Goal: Communication & Community: Answer question/provide support

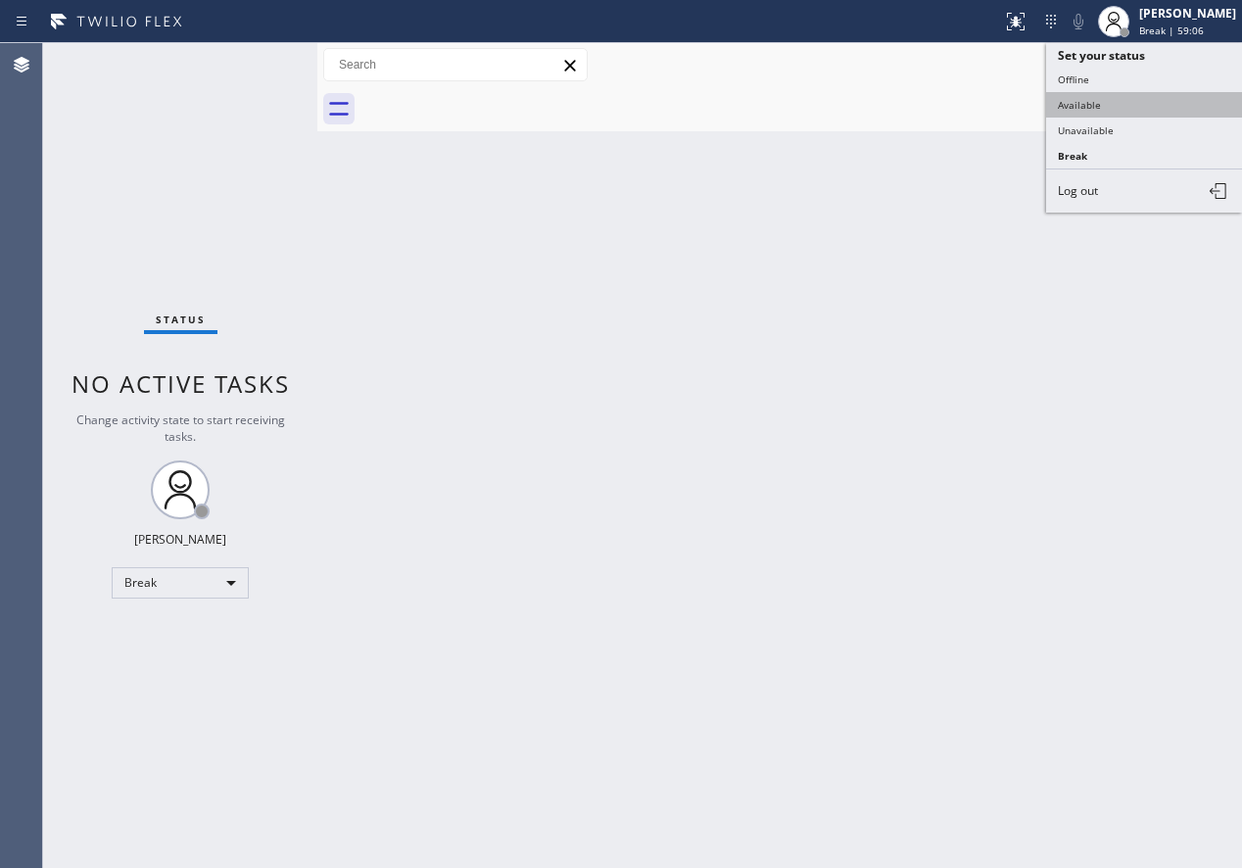
click at [1116, 101] on button "Available" at bounding box center [1144, 104] width 196 height 25
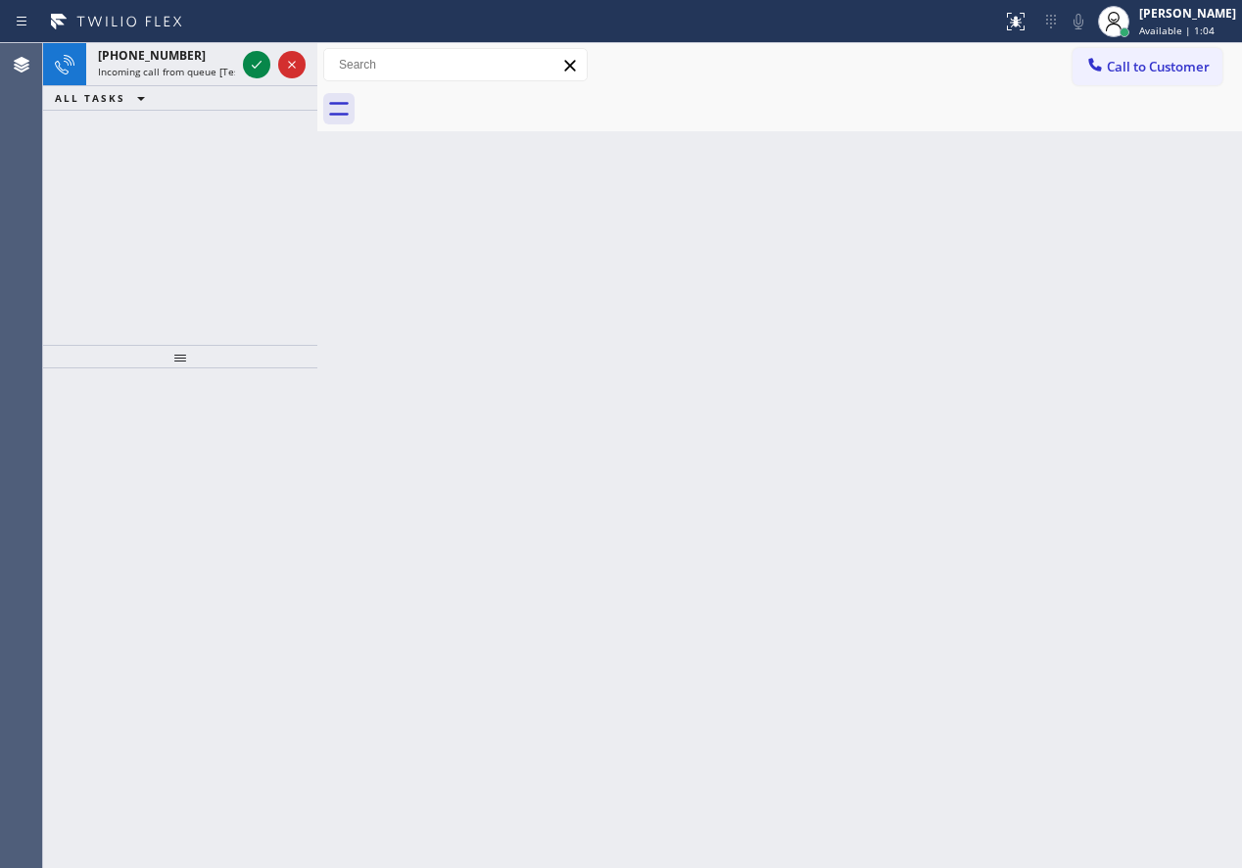
click at [1070, 357] on div "Back to Dashboard Change Sender ID Customers Technicians Select a contact Outbo…" at bounding box center [779, 455] width 925 height 825
drag, startPoint x: 1080, startPoint y: 368, endPoint x: 668, endPoint y: 242, distance: 430.4
click at [1080, 368] on div "Back to Dashboard Change Sender ID Customers Technicians Select a contact Outbo…" at bounding box center [779, 455] width 925 height 825
click at [251, 67] on icon at bounding box center [257, 65] width 24 height 24
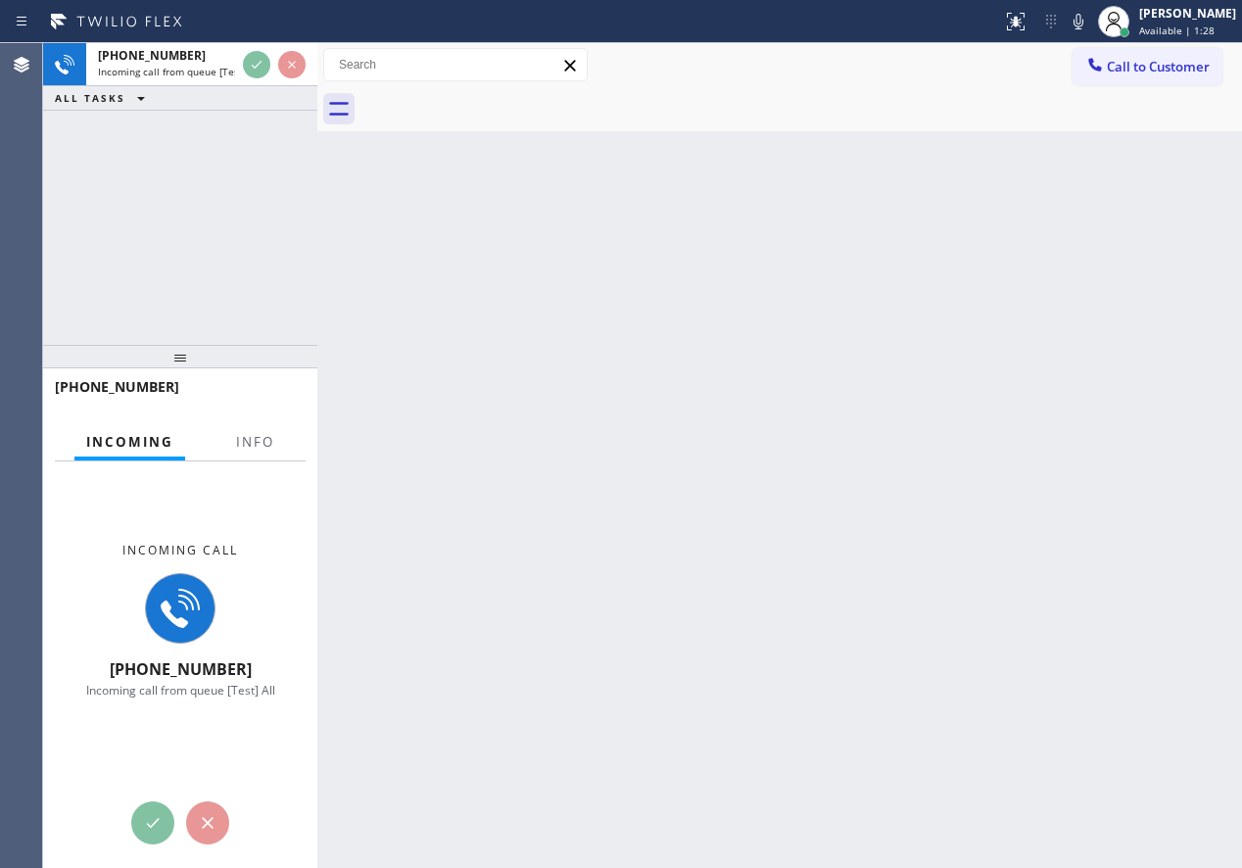
click at [249, 427] on button "Info" at bounding box center [255, 442] width 62 height 38
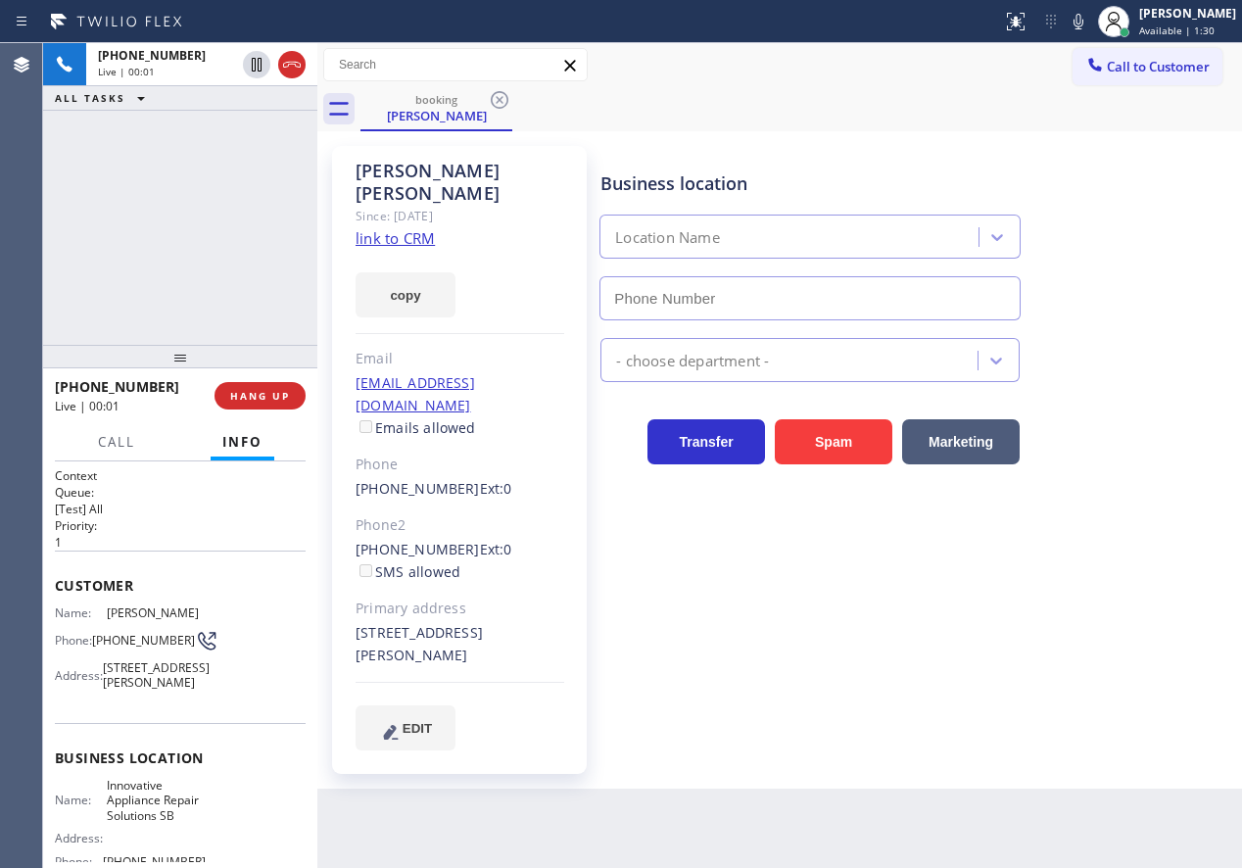
type input "[PHONE_NUMBER]"
click at [404, 228] on link "link to CRM" at bounding box center [395, 238] width 79 height 20
click at [131, 823] on span "Innovative Appliance Repair Solutions SB" at bounding box center [156, 800] width 98 height 45
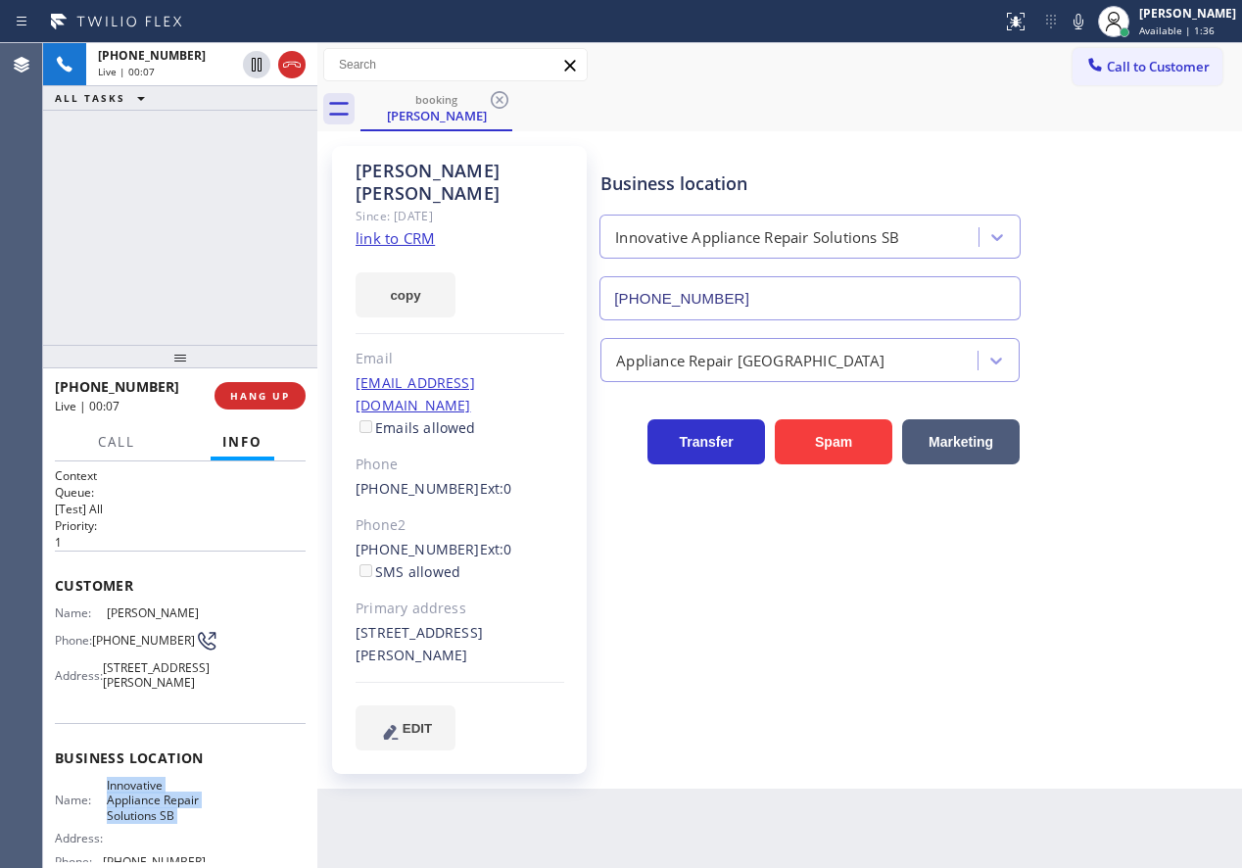
click at [131, 823] on span "Innovative Appliance Repair Solutions SB" at bounding box center [156, 800] width 98 height 45
copy span "Innovative Appliance Repair Solutions SB"
click at [861, 282] on input "[PHONE_NUMBER]" at bounding box center [810, 298] width 421 height 44
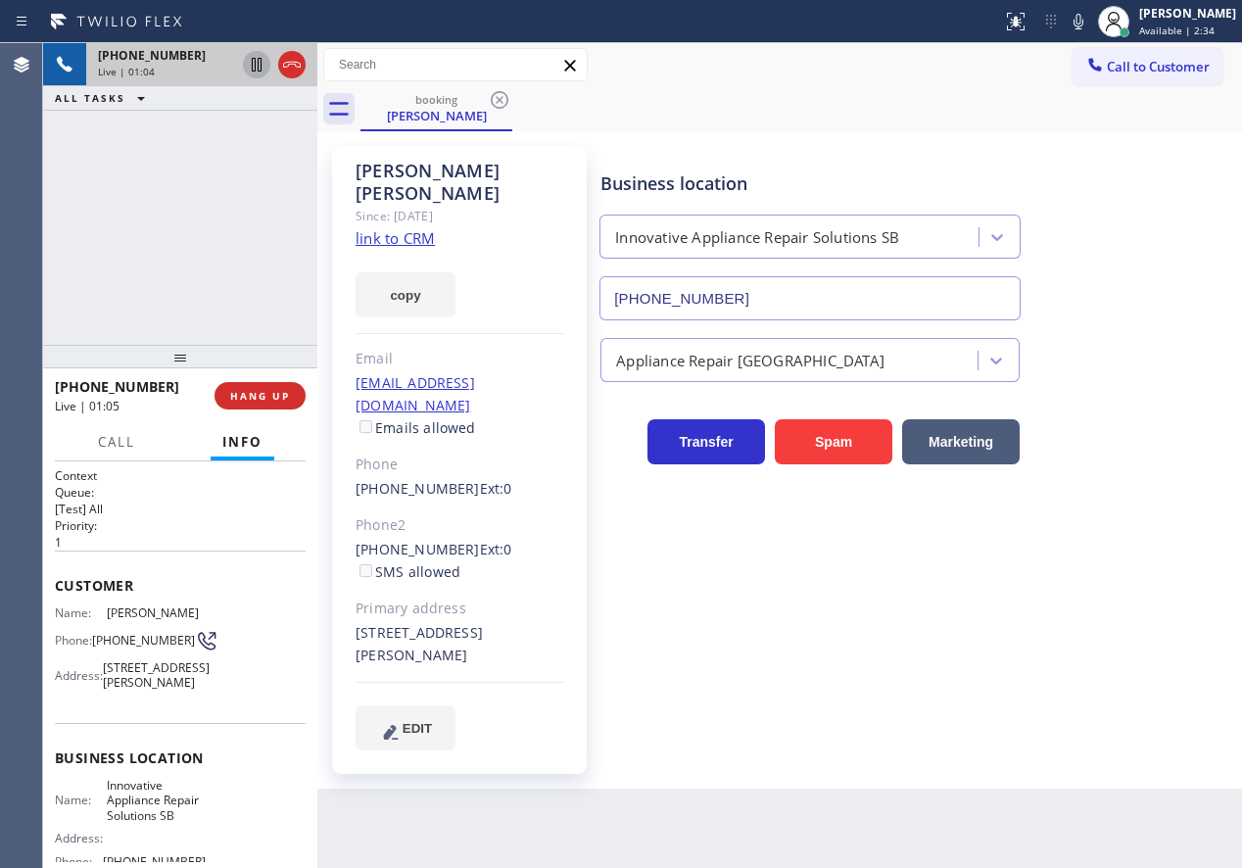
click at [249, 59] on icon at bounding box center [257, 65] width 24 height 24
click at [1090, 21] on icon at bounding box center [1079, 22] width 24 height 24
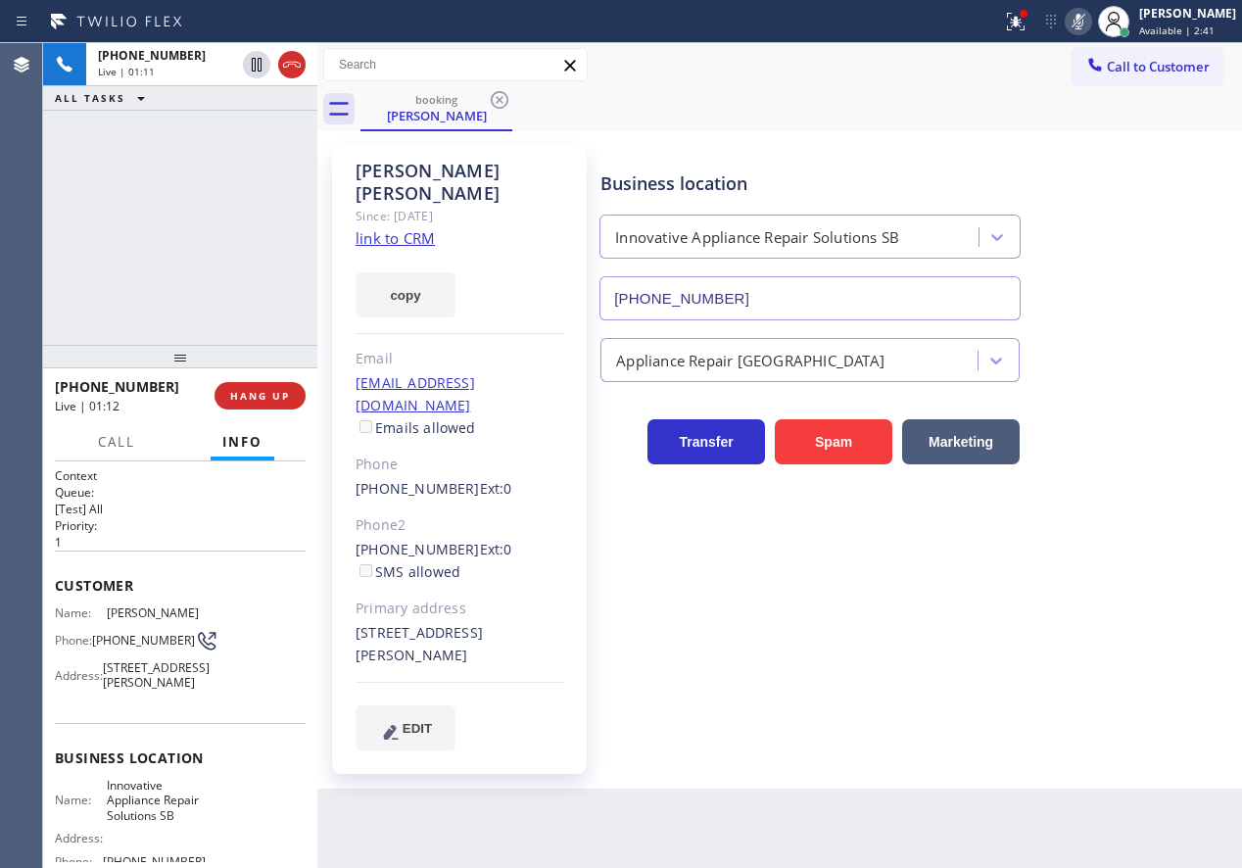
drag, startPoint x: 1127, startPoint y: 323, endPoint x: 588, endPoint y: 174, distance: 559.0
click at [1126, 323] on div "Appliance Repair [GEOGRAPHIC_DATA]" at bounding box center [917, 351] width 641 height 62
click at [248, 57] on icon at bounding box center [257, 65] width 24 height 24
click at [835, 734] on div "Business location Innovative Appliance Repair Solutions SB [PHONE_NUMBER] Appli…" at bounding box center [917, 467] width 641 height 633
click at [1165, 515] on div "Business location Innovative Appliance Repair Solutions SB [PHONE_NUMBER] Appli…" at bounding box center [917, 448] width 641 height 594
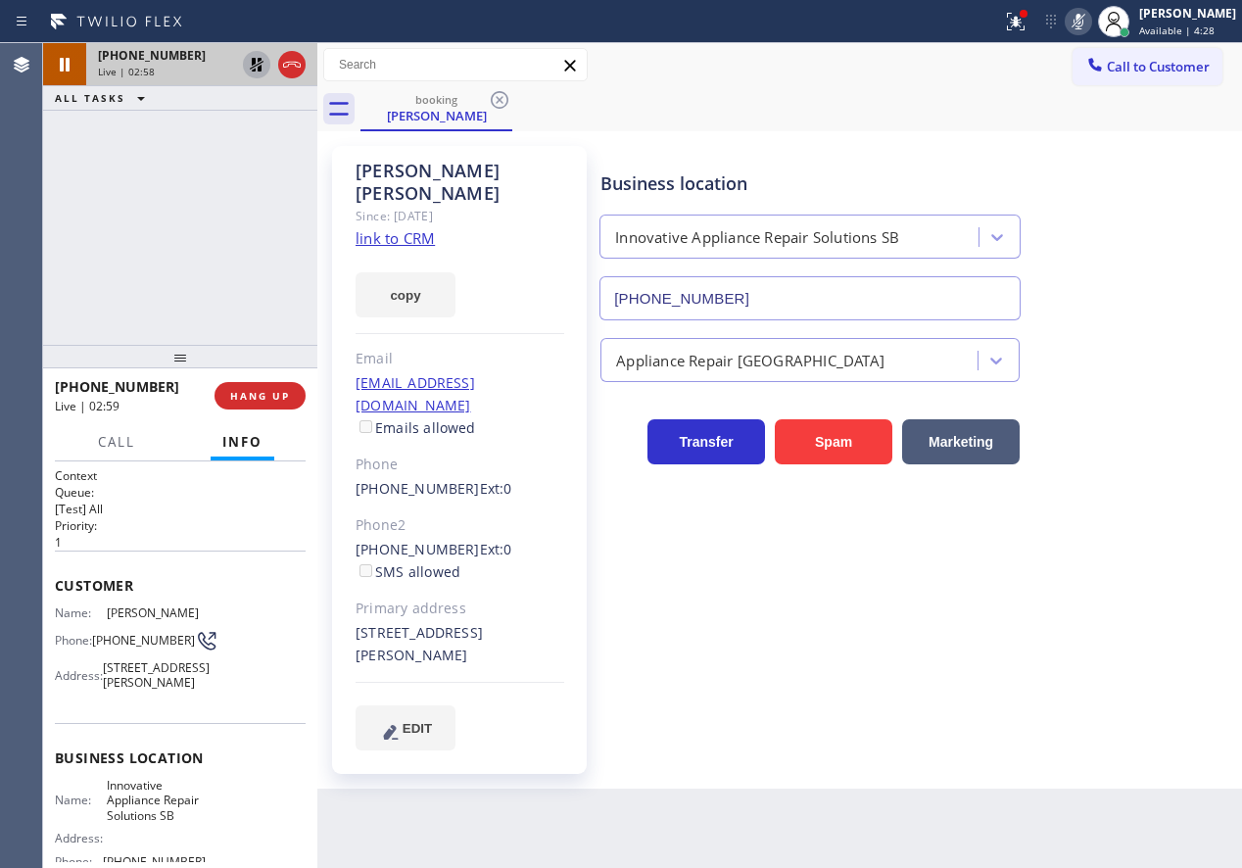
click at [1090, 29] on icon at bounding box center [1079, 22] width 24 height 24
click at [253, 62] on icon at bounding box center [257, 65] width 14 height 14
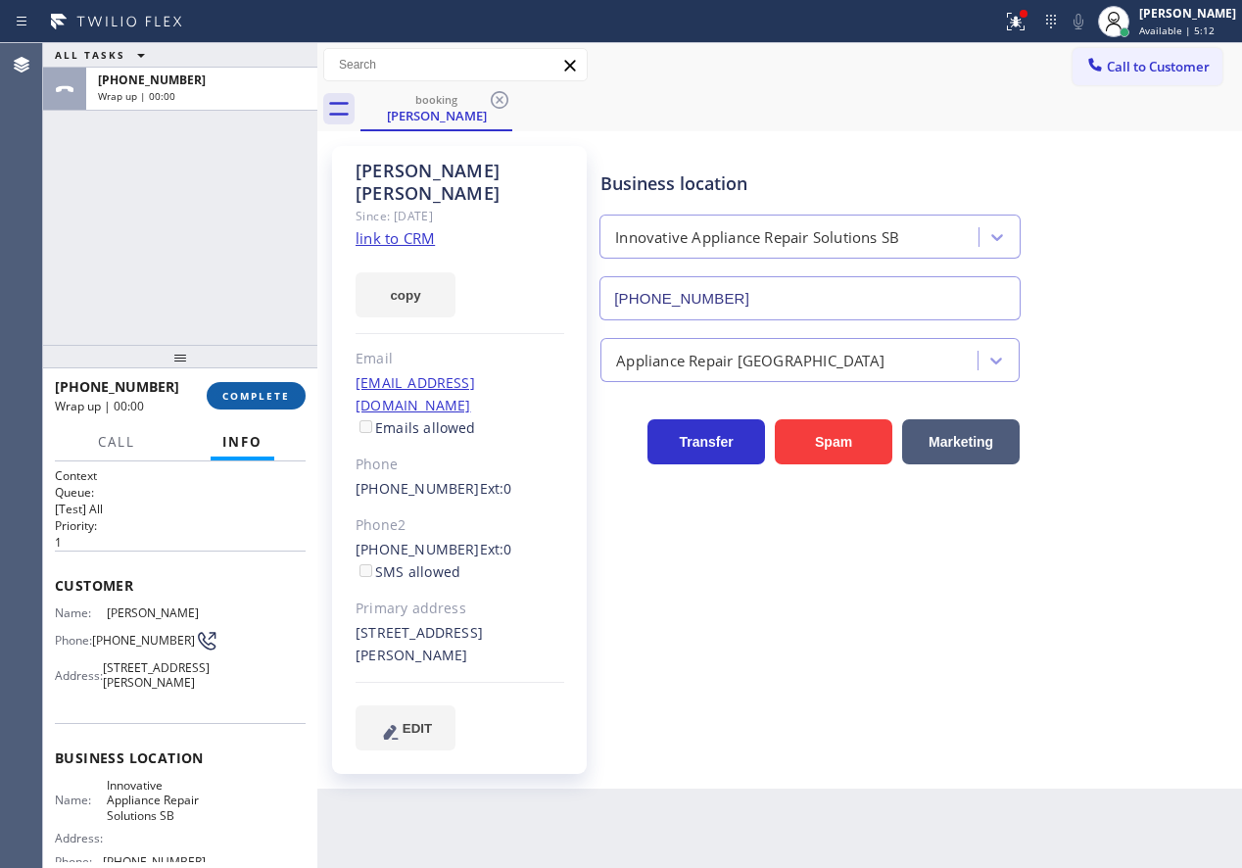
click at [268, 398] on span "COMPLETE" at bounding box center [256, 396] width 68 height 14
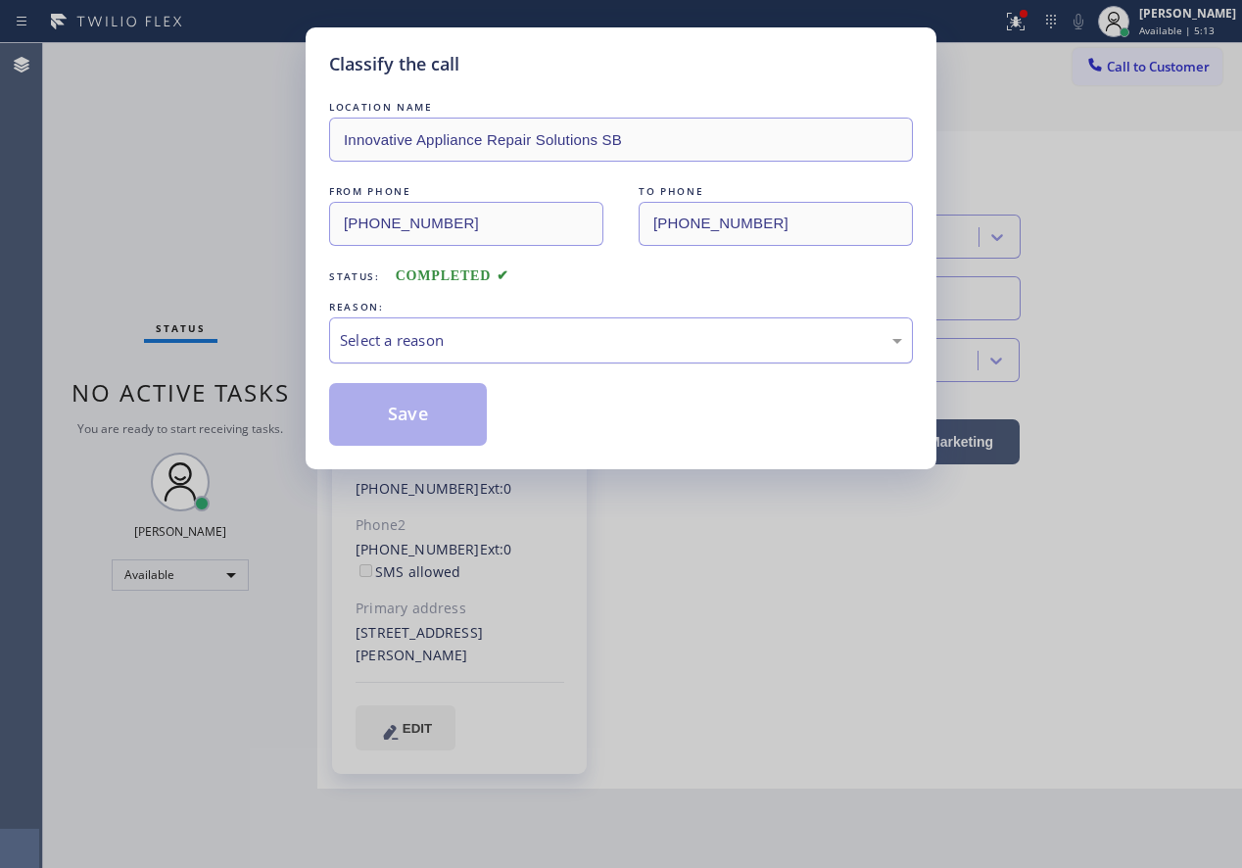
click at [455, 340] on div "Select a reason" at bounding box center [621, 340] width 562 height 23
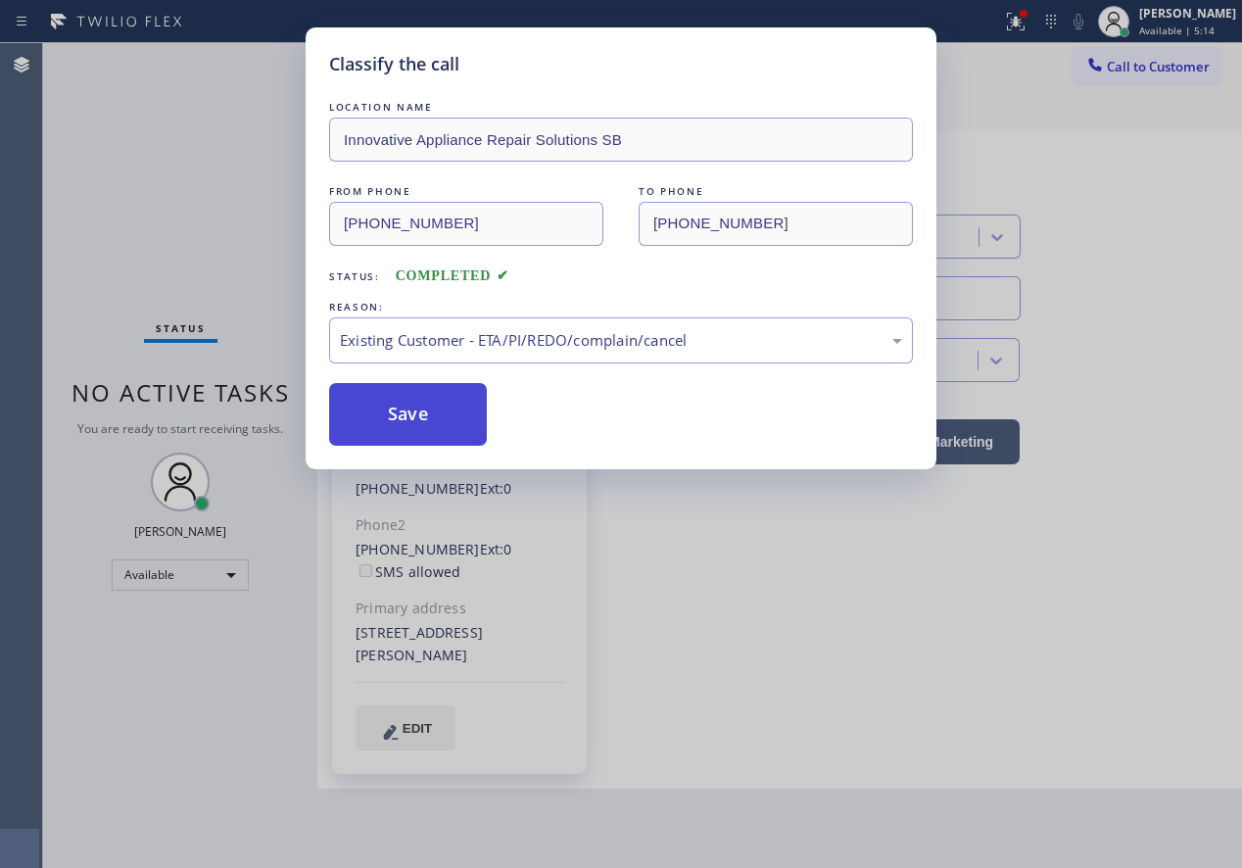
drag, startPoint x: 414, startPoint y: 419, endPoint x: 425, endPoint y: 1, distance: 418.4
click at [417, 419] on button "Save" at bounding box center [408, 414] width 158 height 63
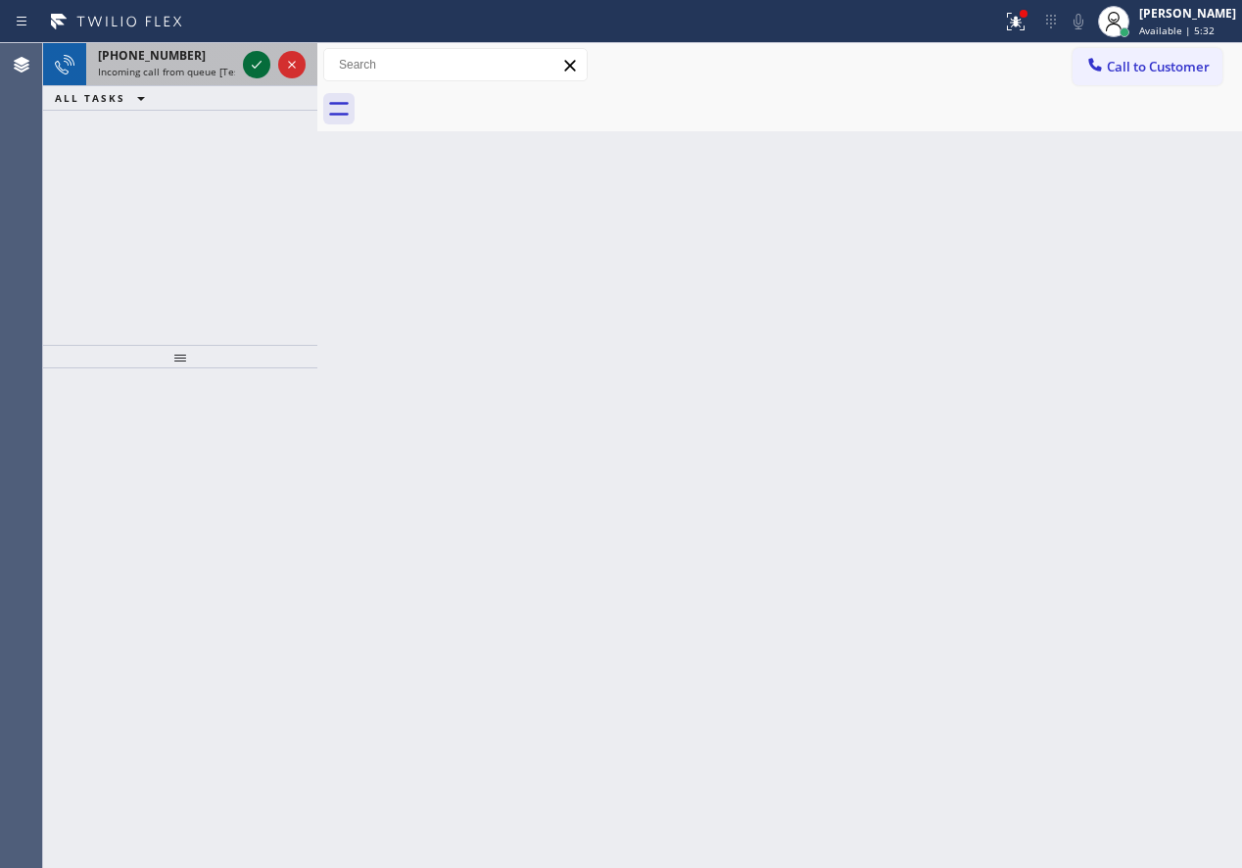
click at [254, 72] on icon at bounding box center [257, 65] width 24 height 24
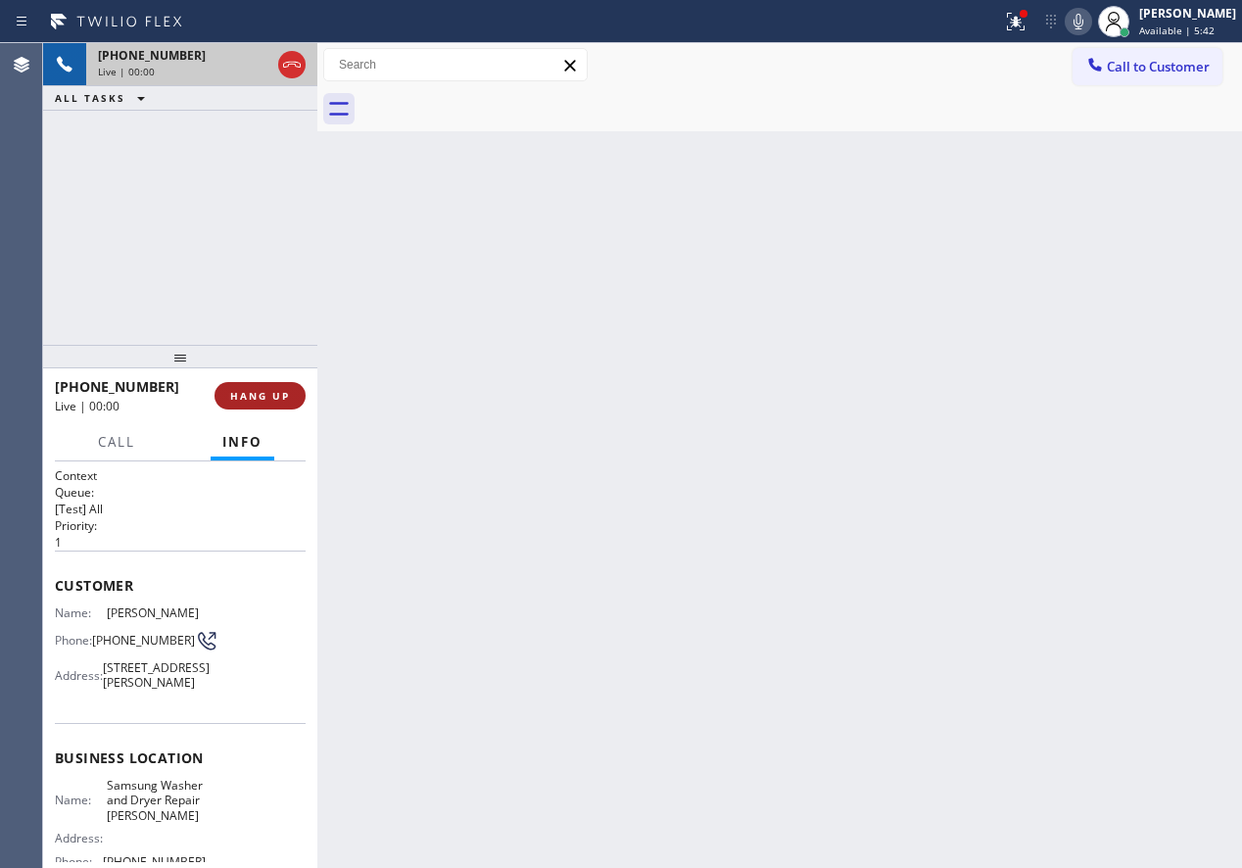
click at [258, 394] on span "HANG UP" at bounding box center [260, 396] width 60 height 14
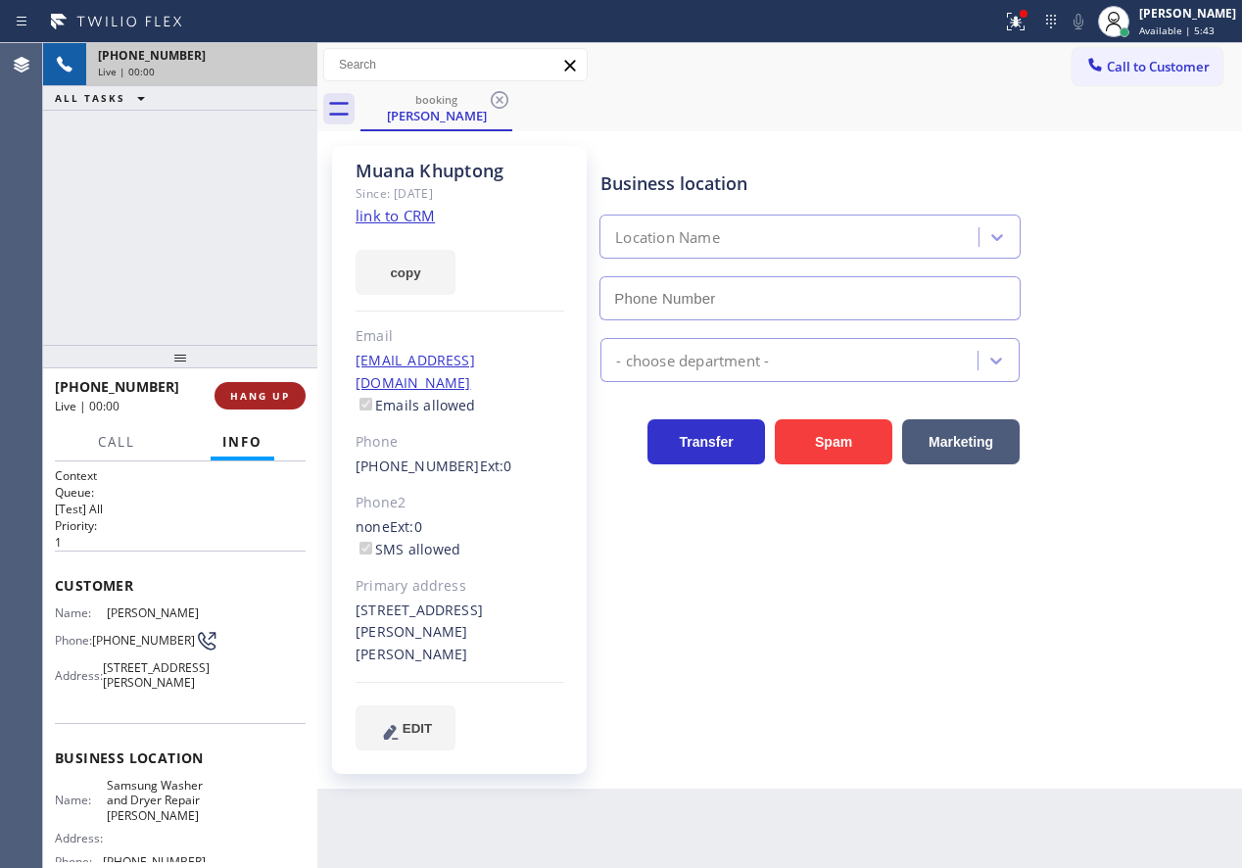
click at [258, 394] on span "HANG UP" at bounding box center [260, 396] width 60 height 14
type input "[PHONE_NUMBER]"
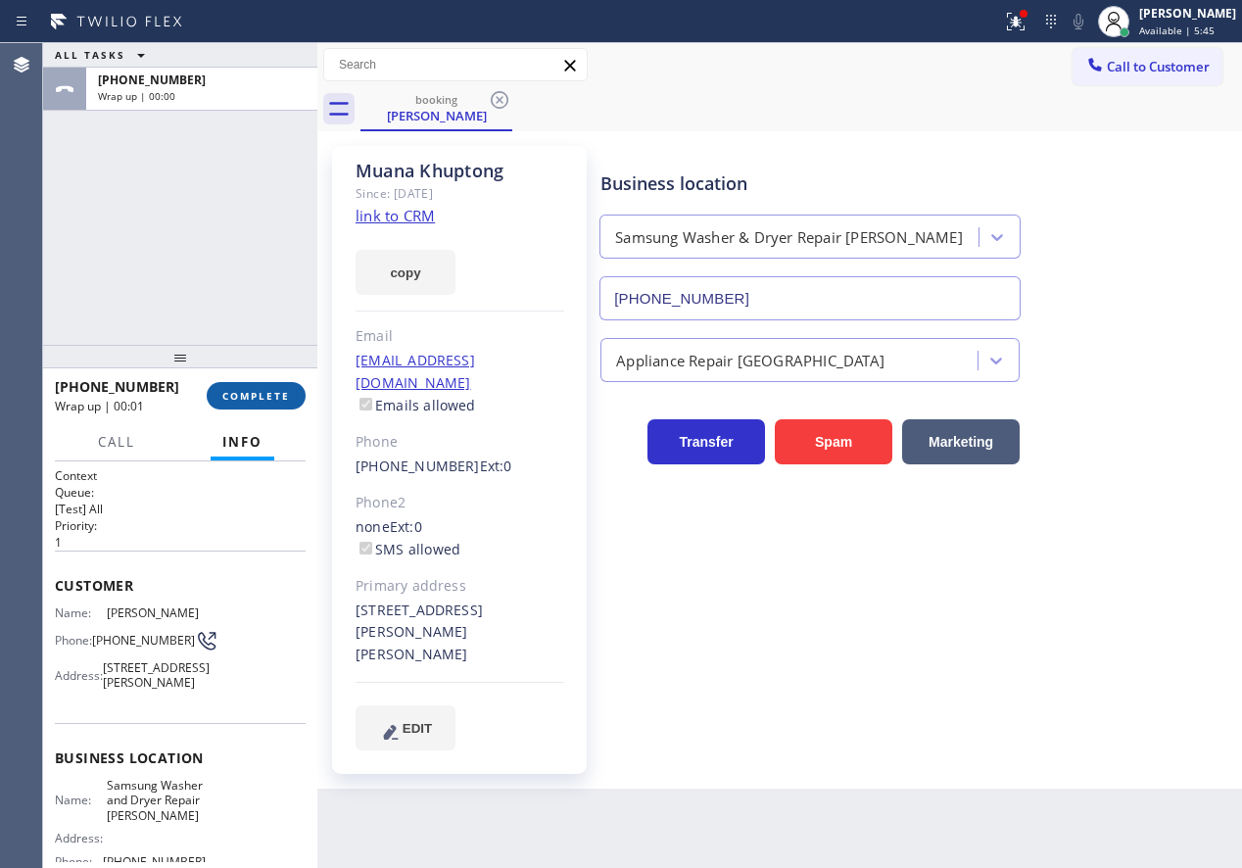
click at [235, 386] on button "COMPLETE" at bounding box center [256, 395] width 99 height 27
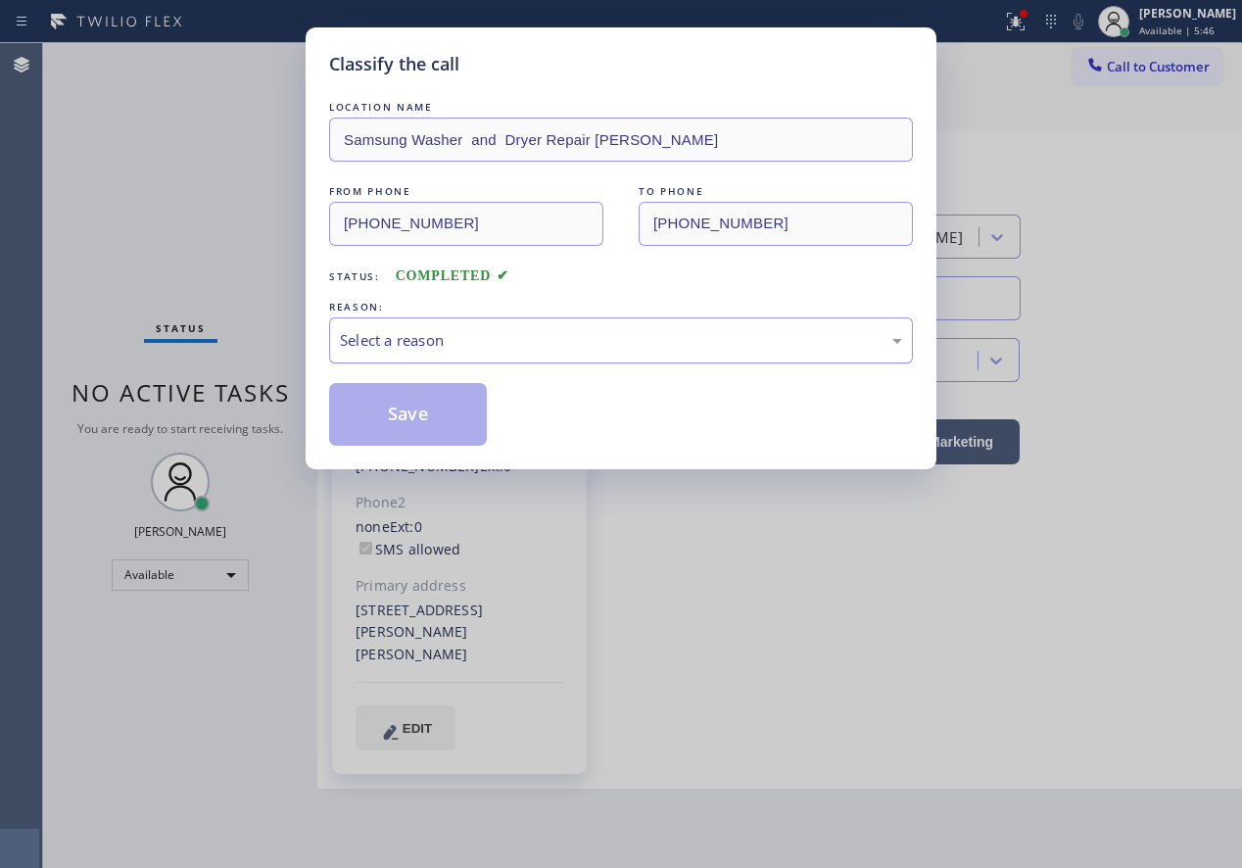
click at [457, 332] on div "Select a reason" at bounding box center [621, 340] width 562 height 23
click at [443, 416] on button "Save" at bounding box center [408, 414] width 158 height 63
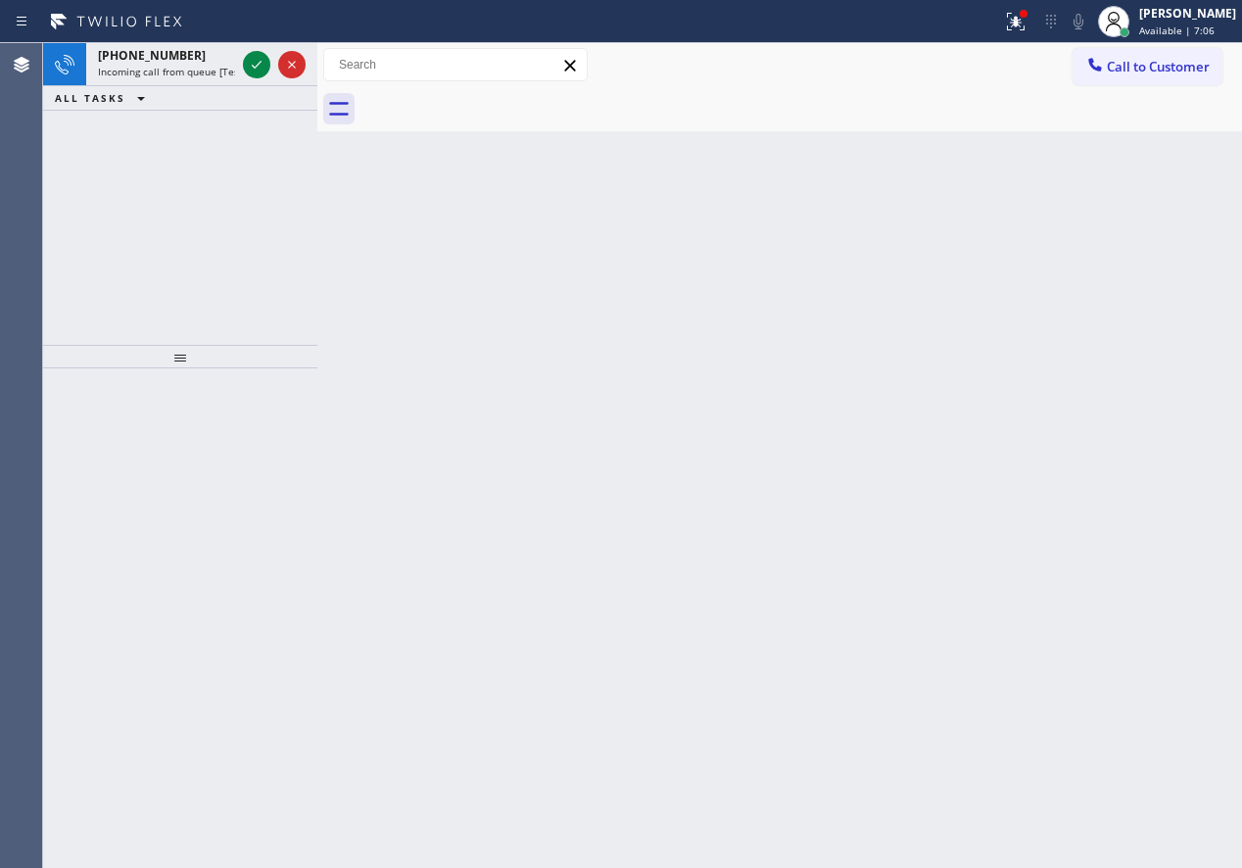
click at [1071, 306] on div "Back to Dashboard Change Sender ID Customers Technicians Select a contact Outbo…" at bounding box center [779, 455] width 925 height 825
click at [248, 70] on icon at bounding box center [257, 65] width 24 height 24
click at [250, 69] on icon at bounding box center [257, 65] width 24 height 24
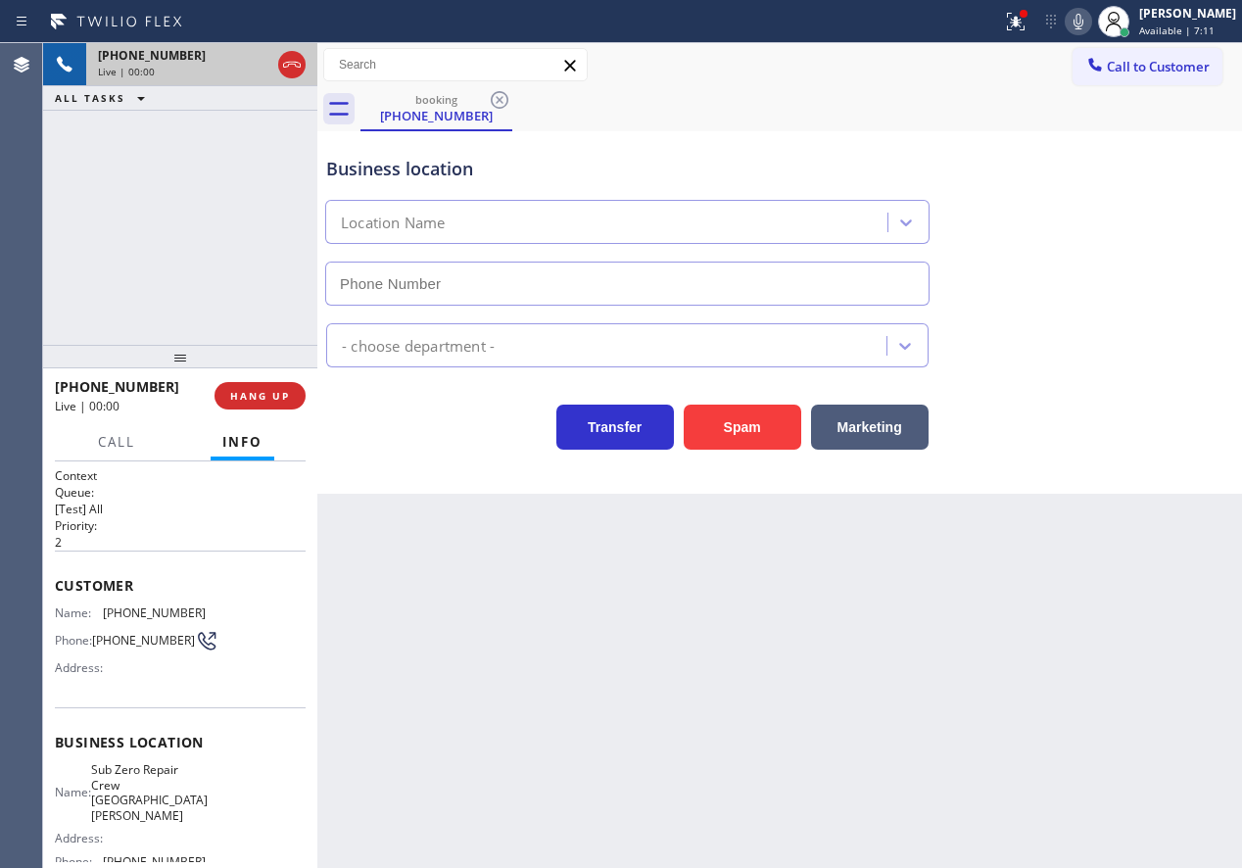
type input "[PHONE_NUMBER]"
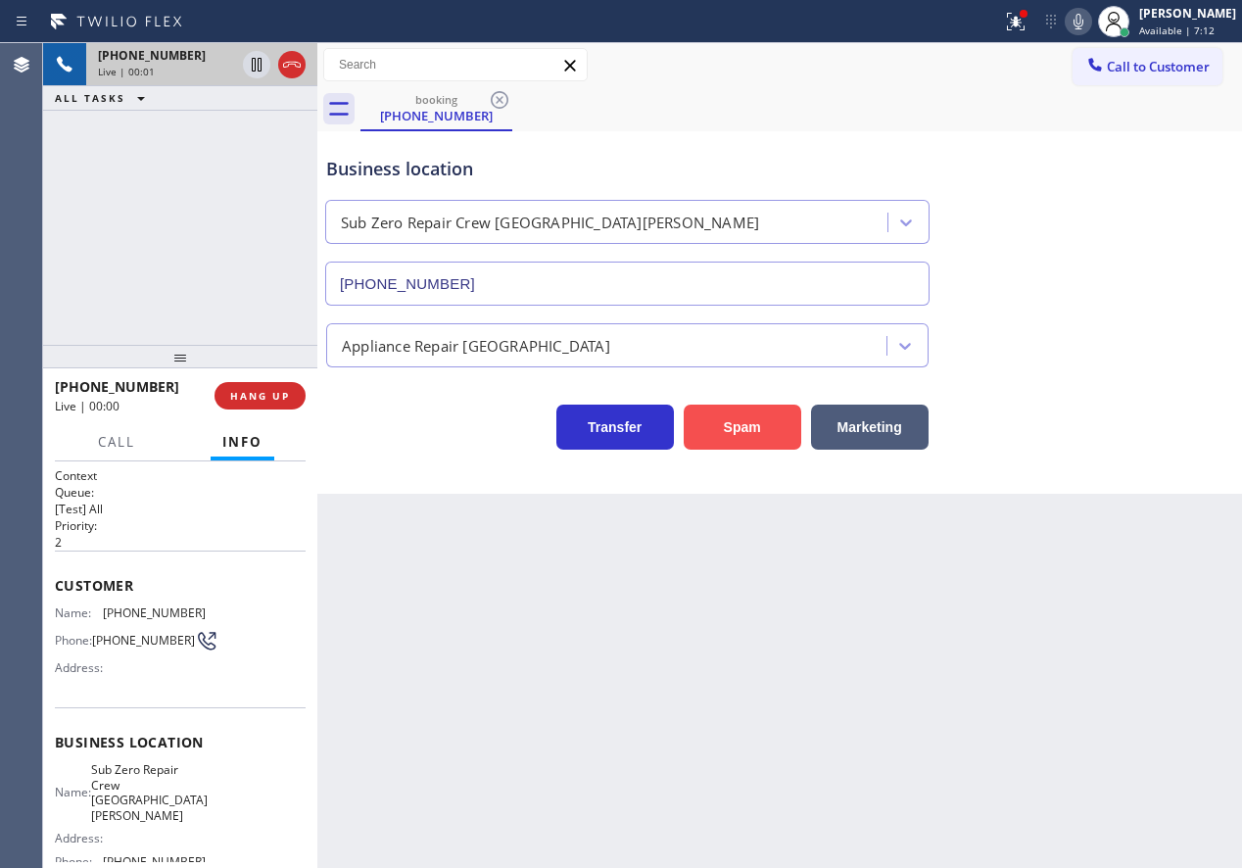
click at [765, 432] on button "Spam" at bounding box center [743, 427] width 118 height 45
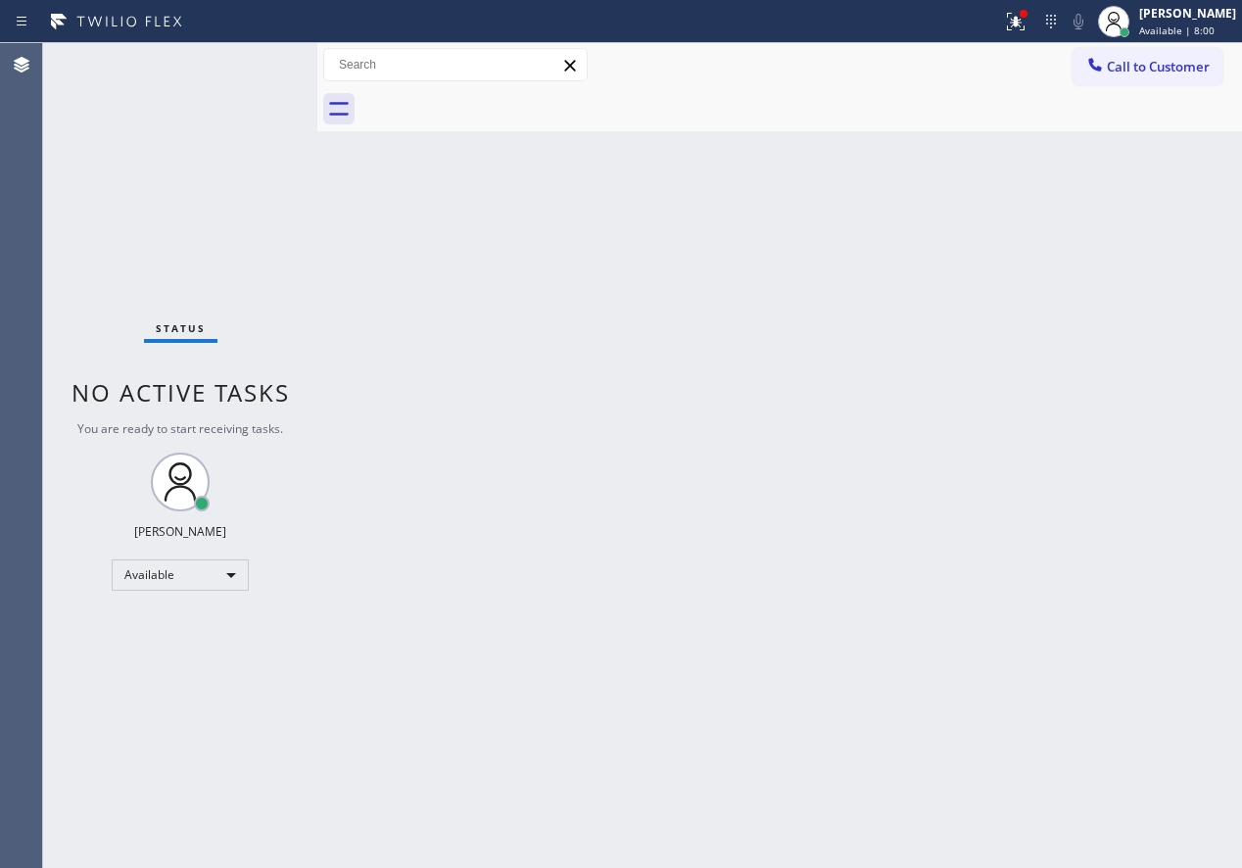
click at [1040, 185] on div "Back to Dashboard Change Sender ID Customers Technicians Select a contact Outbo…" at bounding box center [779, 455] width 925 height 825
click at [1025, 20] on icon at bounding box center [1016, 22] width 18 height 18
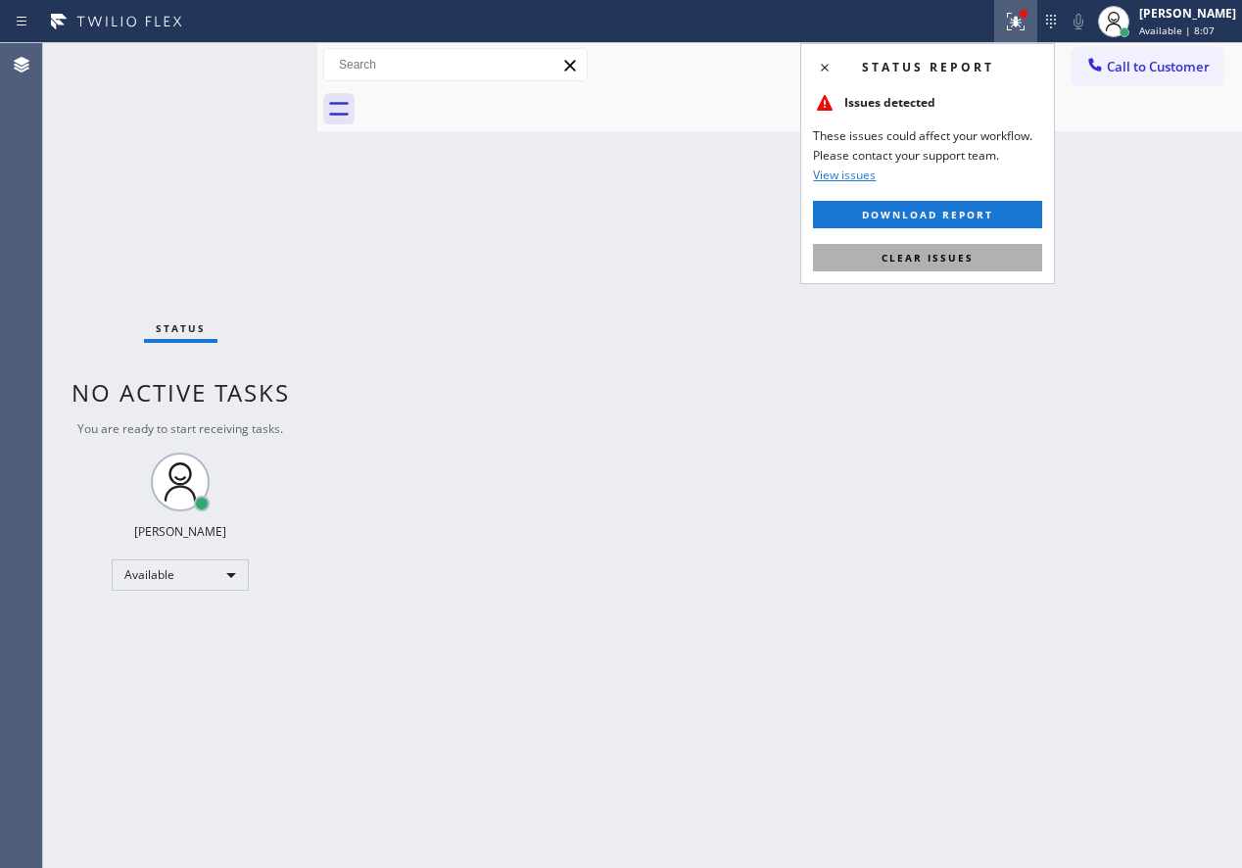
click at [916, 265] on button "Clear issues" at bounding box center [927, 257] width 229 height 27
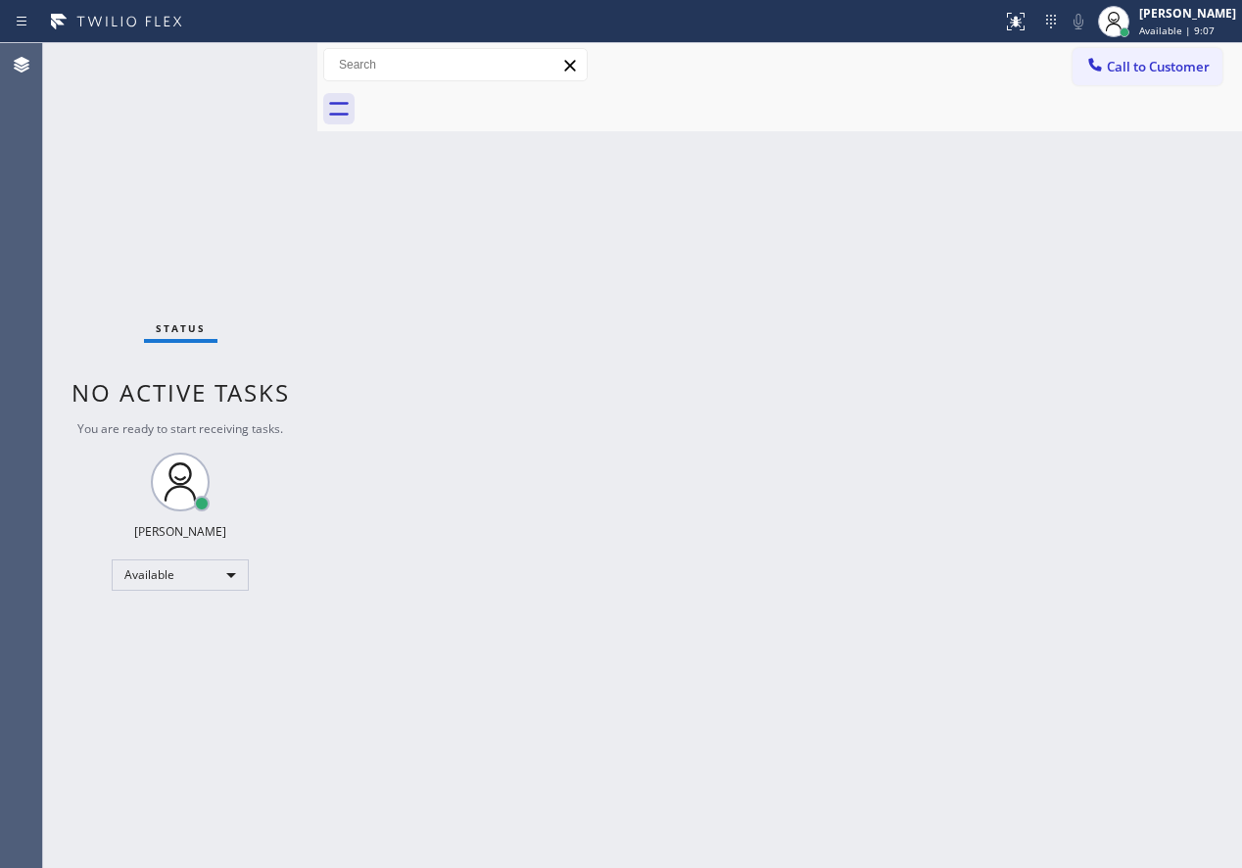
click at [1084, 423] on div "Back to Dashboard Change Sender ID Customers Technicians Select a contact Outbo…" at bounding box center [779, 455] width 925 height 825
click at [1114, 265] on div "Back to Dashboard Change Sender ID Customers Technicians Select a contact Outbo…" at bounding box center [779, 455] width 925 height 825
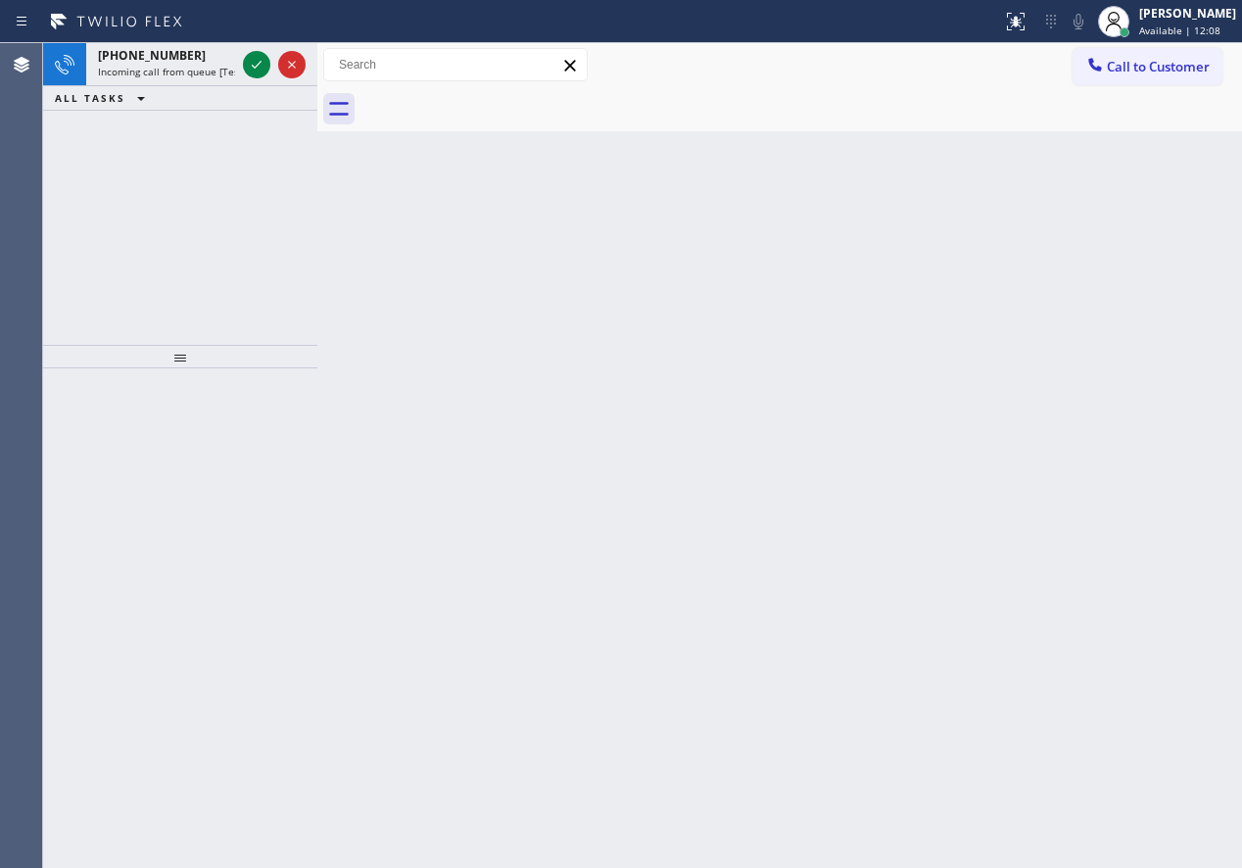
drag, startPoint x: 1228, startPoint y: 443, endPoint x: 1060, endPoint y: 438, distance: 168.6
click at [1228, 443] on div "Back to Dashboard Change Sender ID Customers Technicians Select a contact Outbo…" at bounding box center [779, 455] width 925 height 825
click at [1107, 326] on div "Back to Dashboard Change Sender ID Customers Technicians Select a contact Outbo…" at bounding box center [779, 455] width 925 height 825
click at [263, 64] on icon at bounding box center [257, 65] width 24 height 24
drag, startPoint x: 1109, startPoint y: 264, endPoint x: 850, endPoint y: 184, distance: 270.5
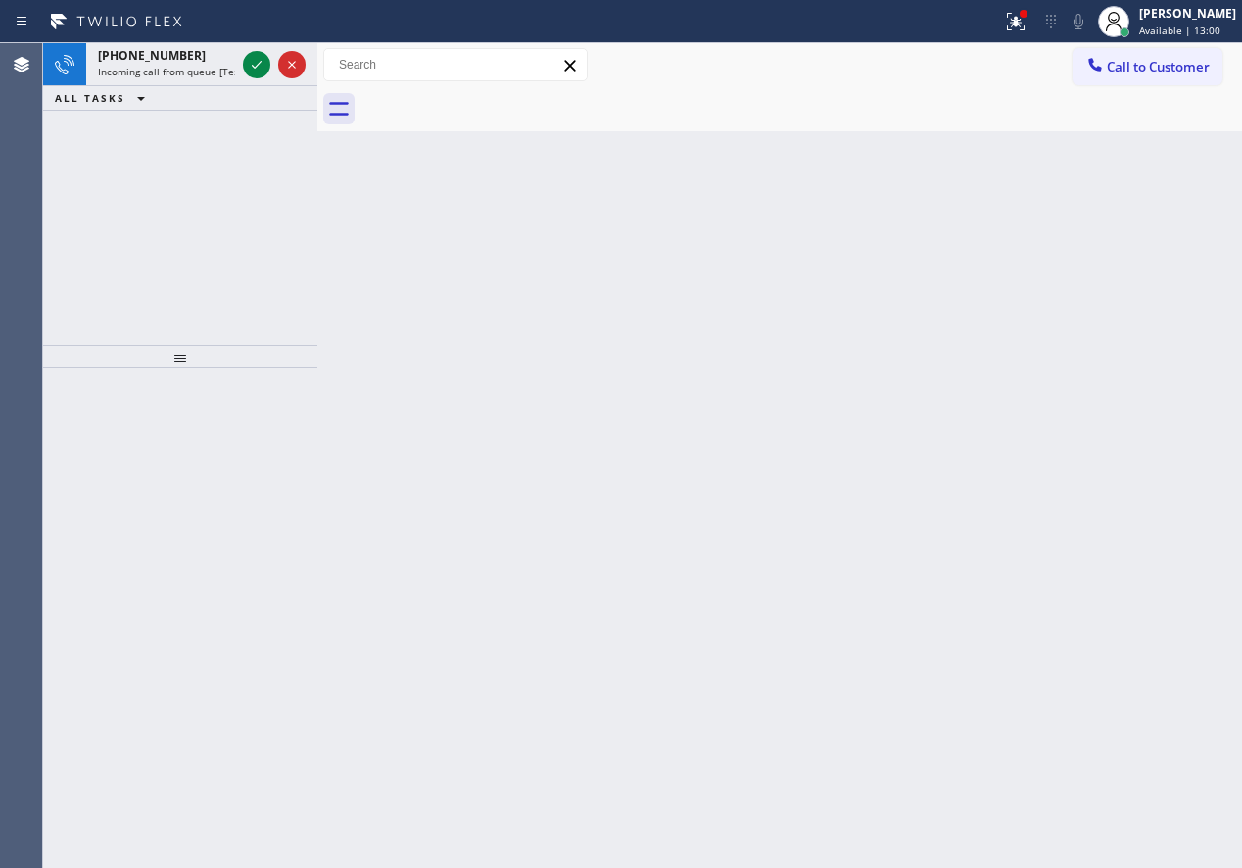
click at [1105, 264] on div "Back to Dashboard Change Sender ID Customers Technicians Select a contact Outbo…" at bounding box center [779, 455] width 925 height 825
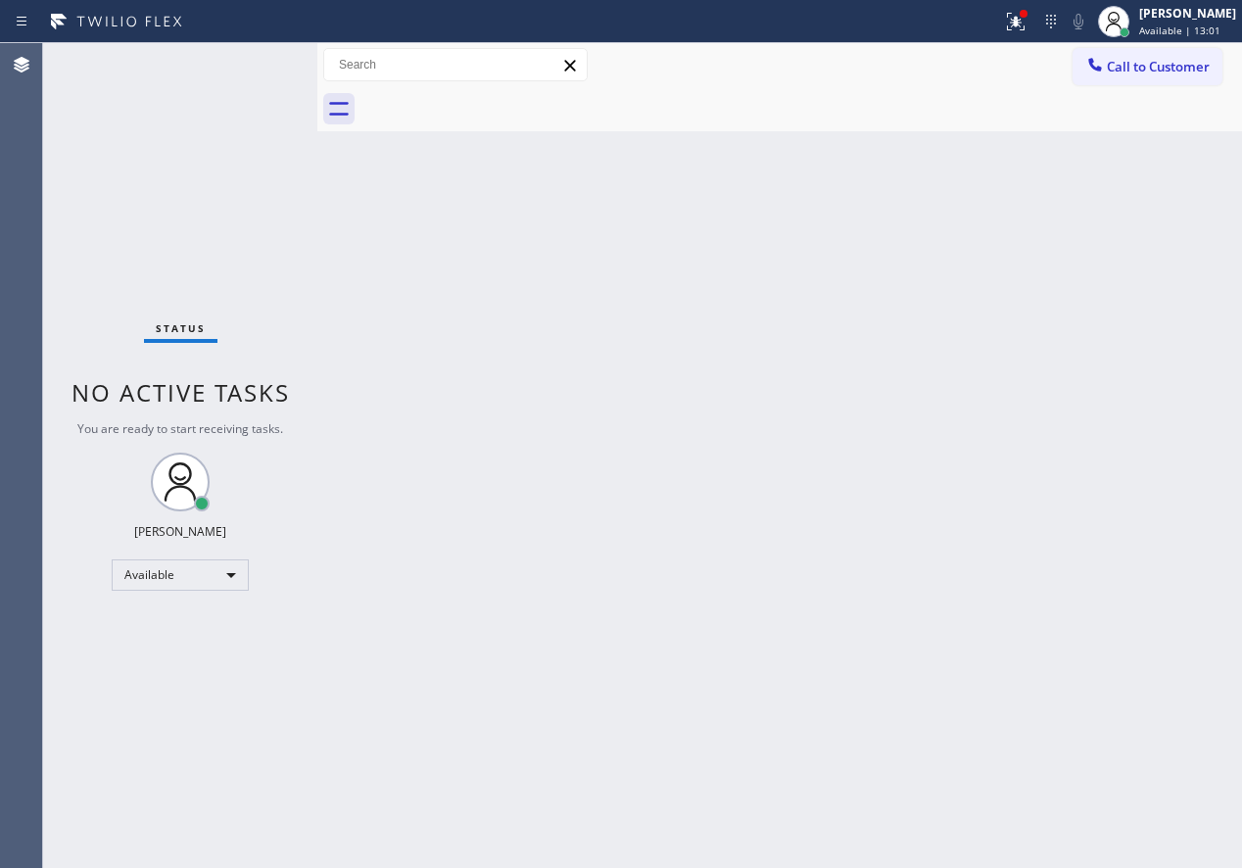
click at [251, 61] on div "Status No active tasks You are ready to start receiving tasks. [PERSON_NAME] Av…" at bounding box center [180, 455] width 274 height 825
click at [1034, 128] on div at bounding box center [802, 109] width 882 height 44
click at [1037, 28] on div at bounding box center [1015, 22] width 43 height 24
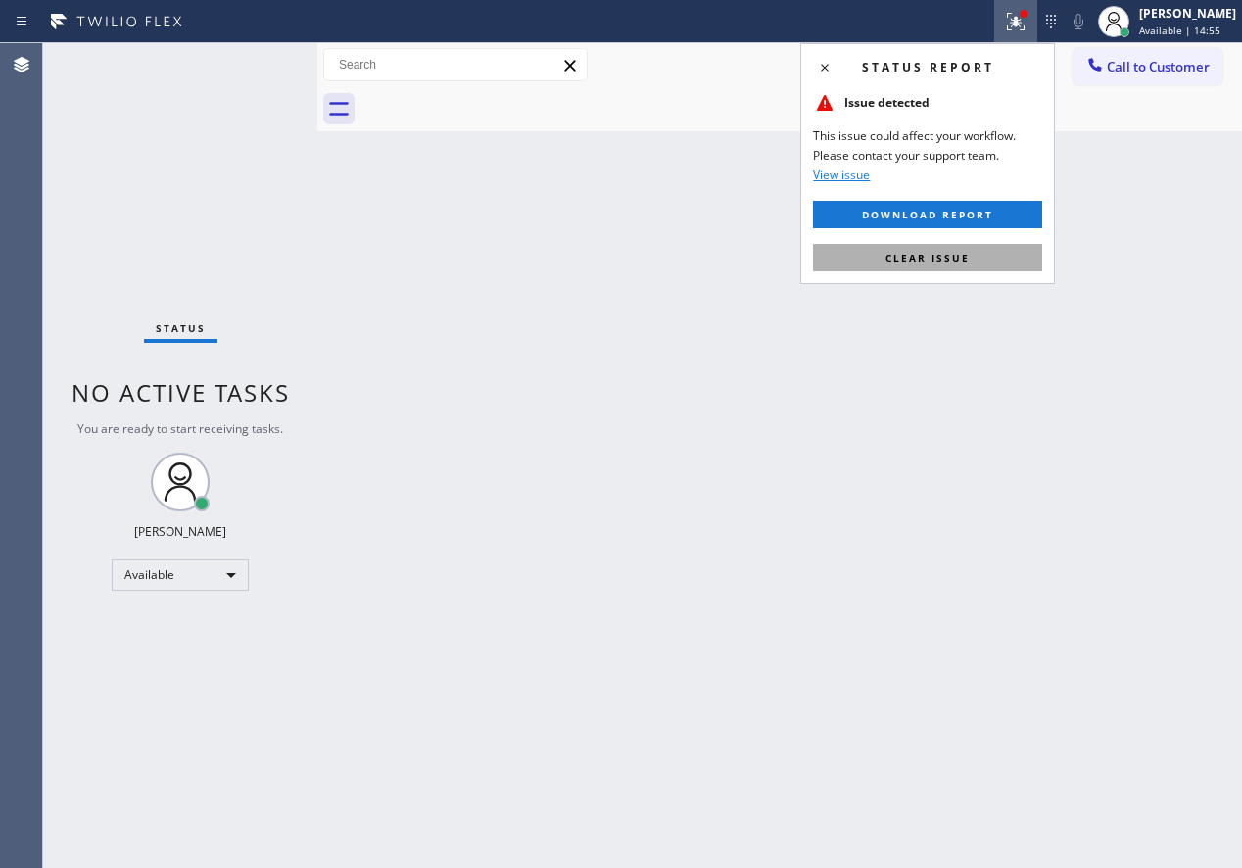
click at [982, 252] on button "Clear issue" at bounding box center [927, 257] width 229 height 27
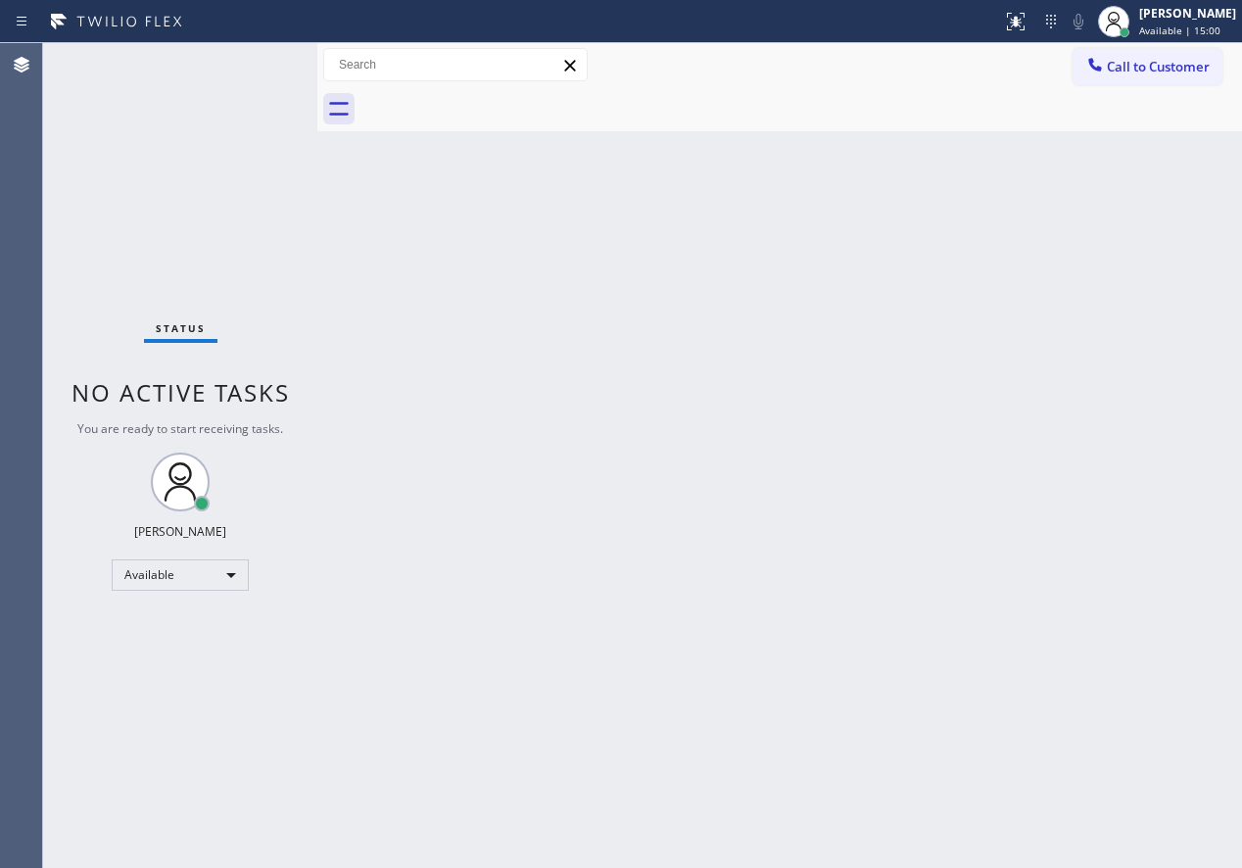
drag, startPoint x: 959, startPoint y: 606, endPoint x: 954, endPoint y: 694, distance: 87.3
click at [959, 606] on div "Back to Dashboard Change Sender ID Customers Technicians Select a contact Outbo…" at bounding box center [779, 455] width 925 height 825
click at [1123, 429] on div "Back to Dashboard Change Sender ID Customers Technicians Select a contact Outbo…" at bounding box center [779, 455] width 925 height 825
click at [1121, 566] on div "Back to Dashboard Change Sender ID Customers Technicians Select a contact Outbo…" at bounding box center [779, 455] width 925 height 825
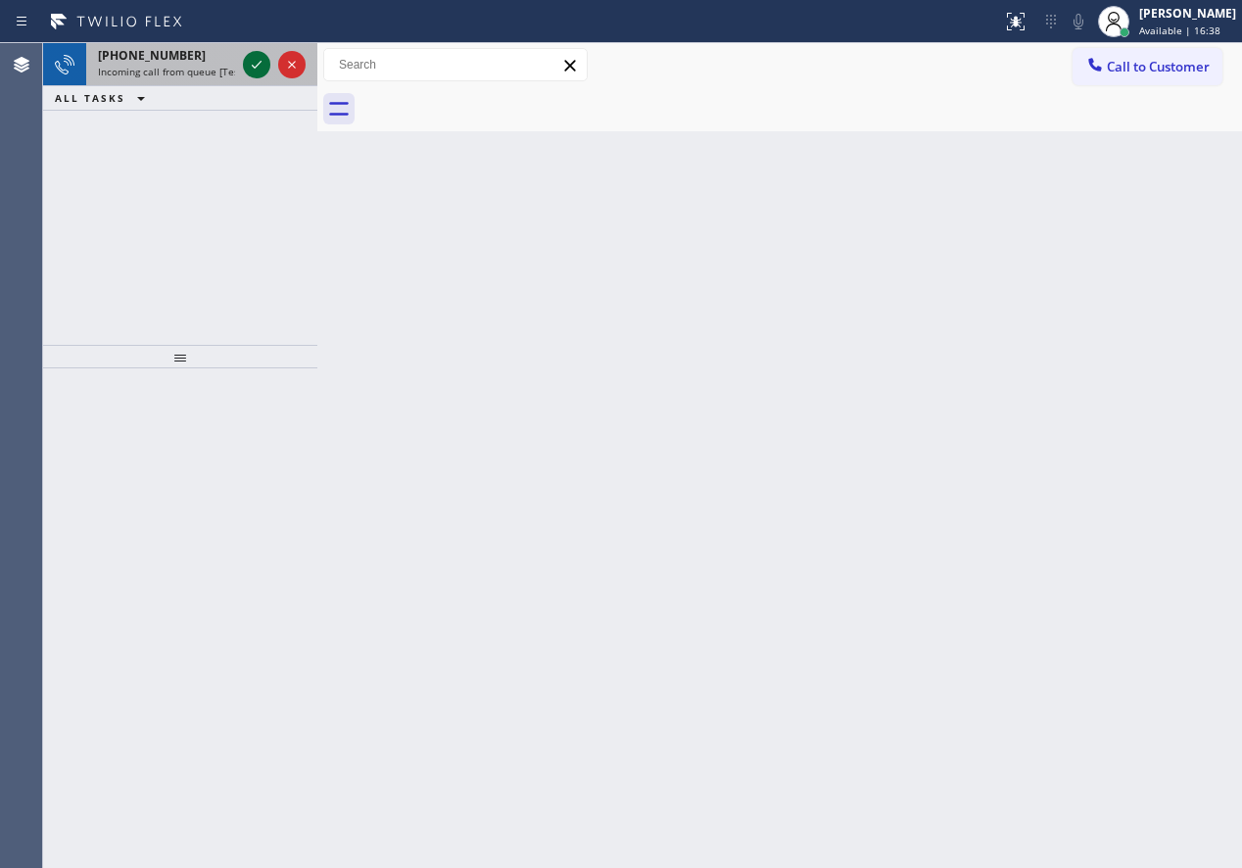
click at [258, 67] on icon at bounding box center [257, 65] width 24 height 24
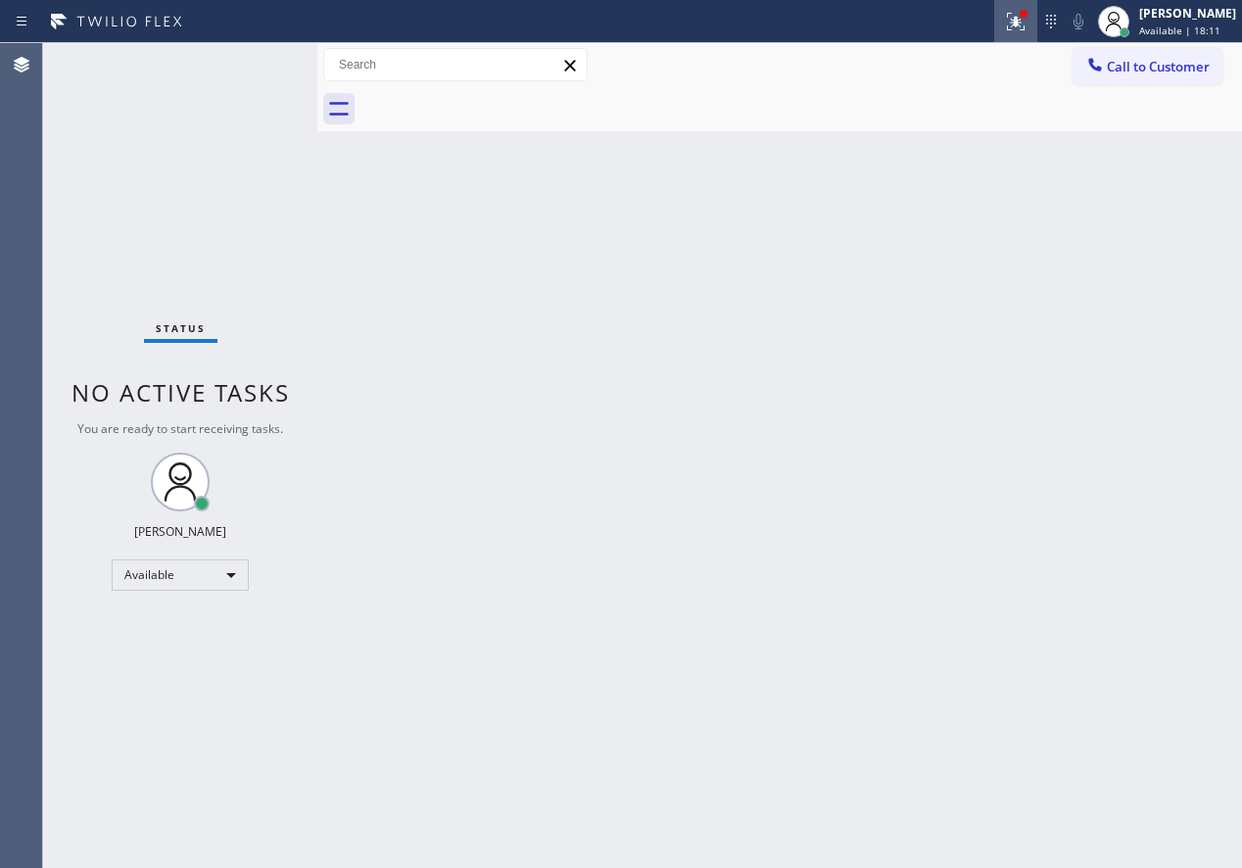
click at [1025, 26] on icon at bounding box center [1016, 22] width 18 height 18
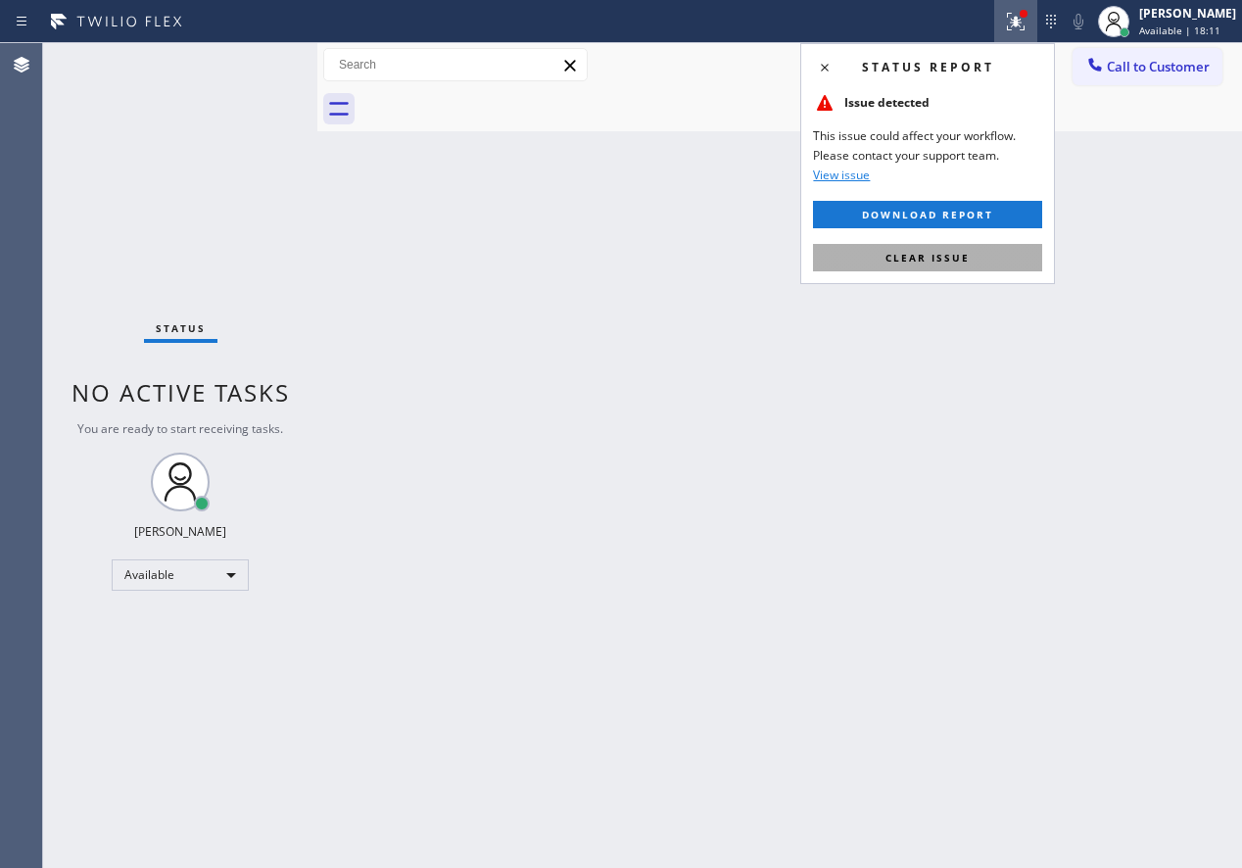
click at [971, 253] on button "Clear issue" at bounding box center [927, 257] width 229 height 27
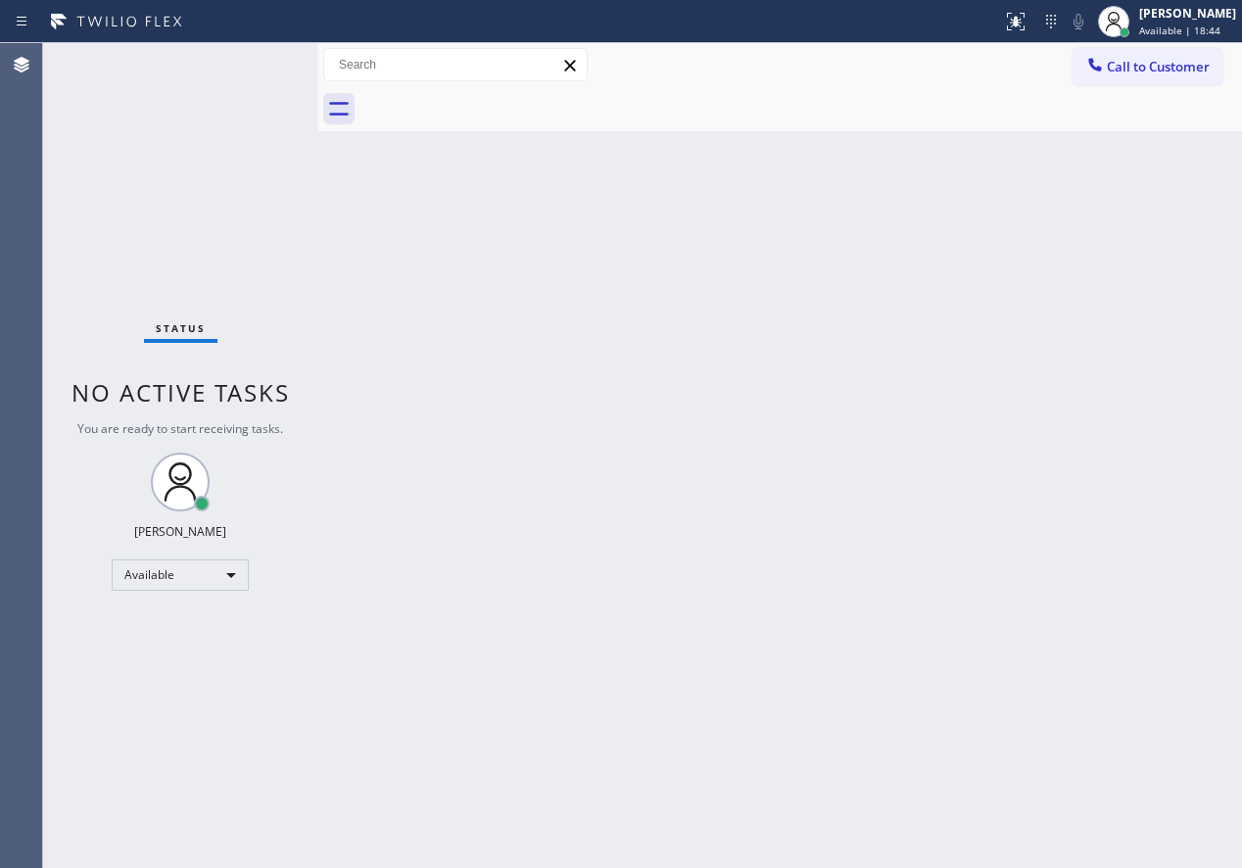
click at [976, 505] on div "Back to Dashboard Change Sender ID Customers Technicians Select a contact Outbo…" at bounding box center [779, 455] width 925 height 825
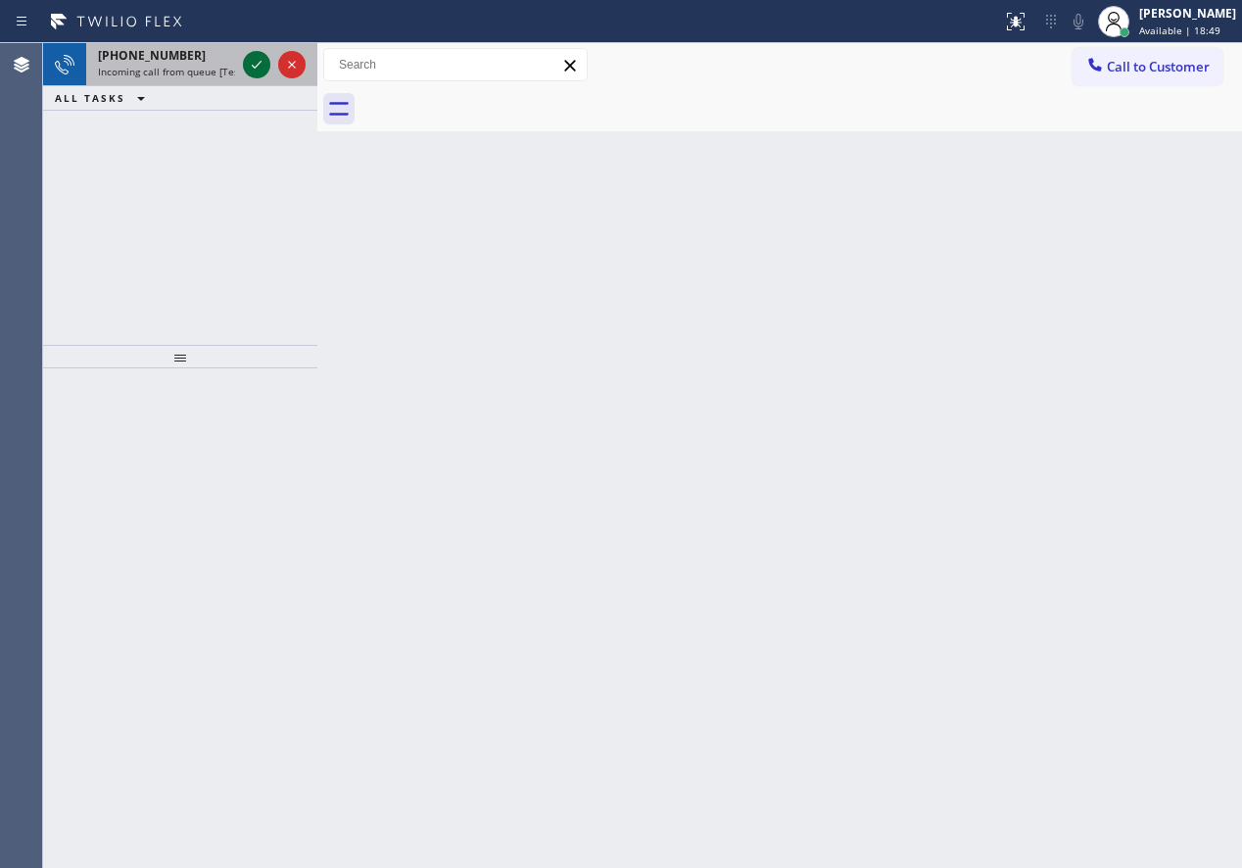
click at [252, 51] on button at bounding box center [256, 64] width 27 height 27
click at [252, 66] on icon at bounding box center [257, 65] width 24 height 24
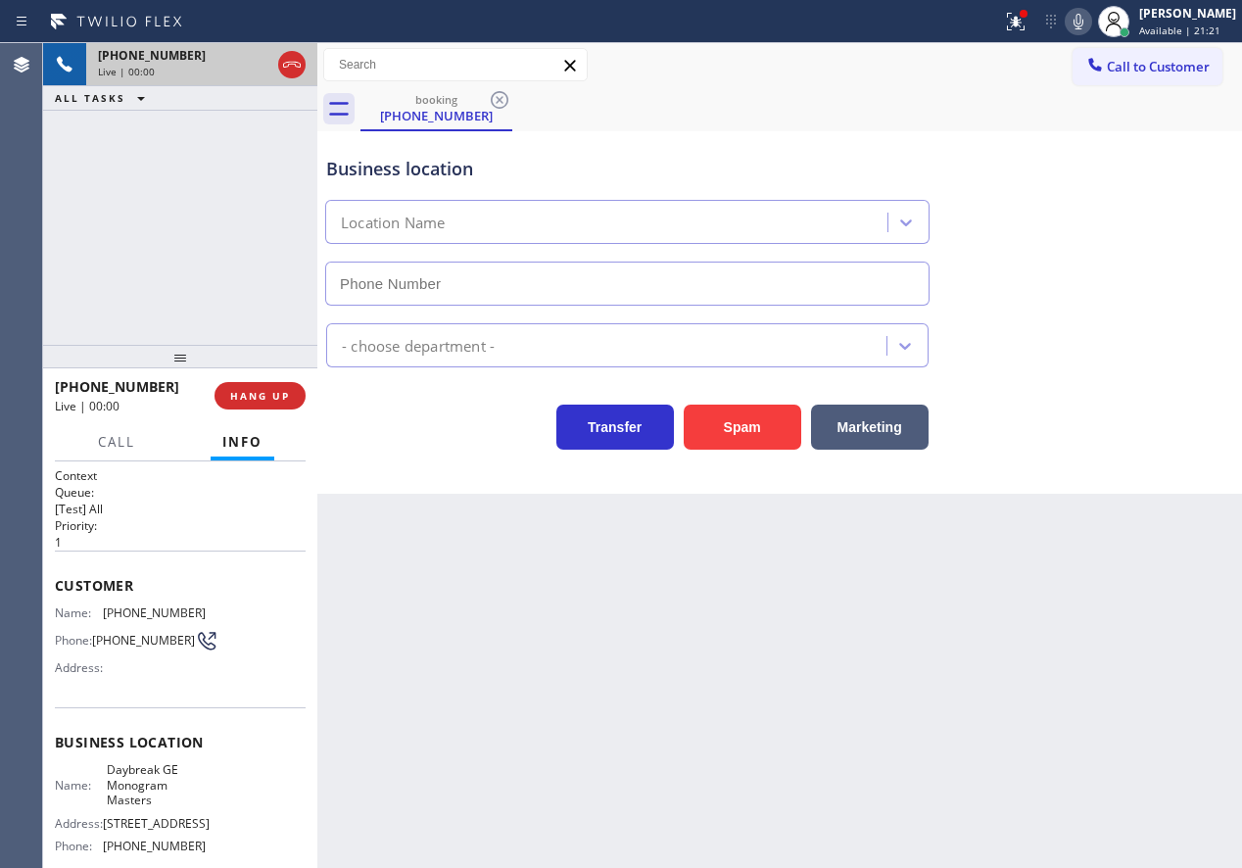
type input "[PHONE_NUMBER]"
click at [153, 807] on span "Daybreak GE Monogram Masters" at bounding box center [156, 784] width 98 height 45
copy span "Daybreak GE Monogram Masters"
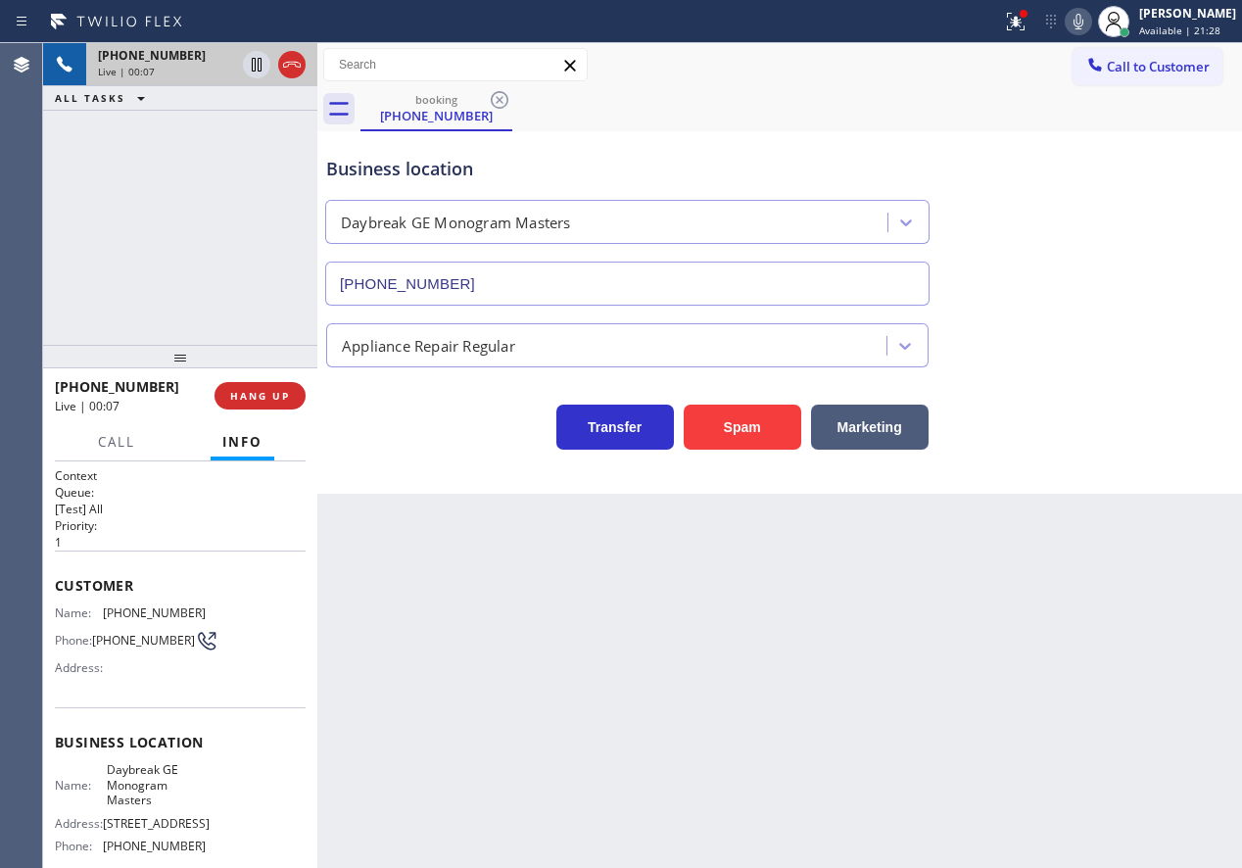
click at [514, 276] on input "[PHONE_NUMBER]" at bounding box center [627, 284] width 604 height 44
click at [259, 395] on span "HANG UP" at bounding box center [260, 396] width 60 height 14
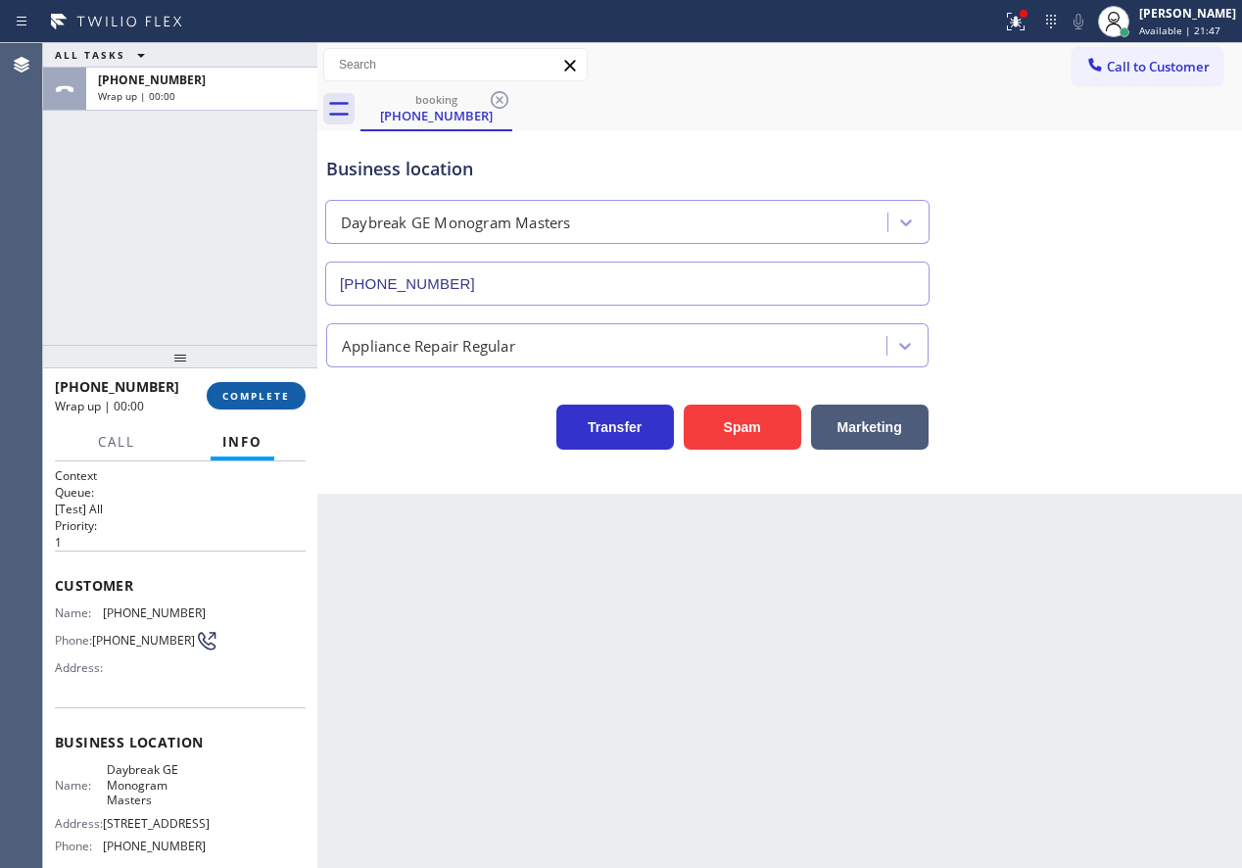
click at [281, 397] on span "COMPLETE" at bounding box center [256, 396] width 68 height 14
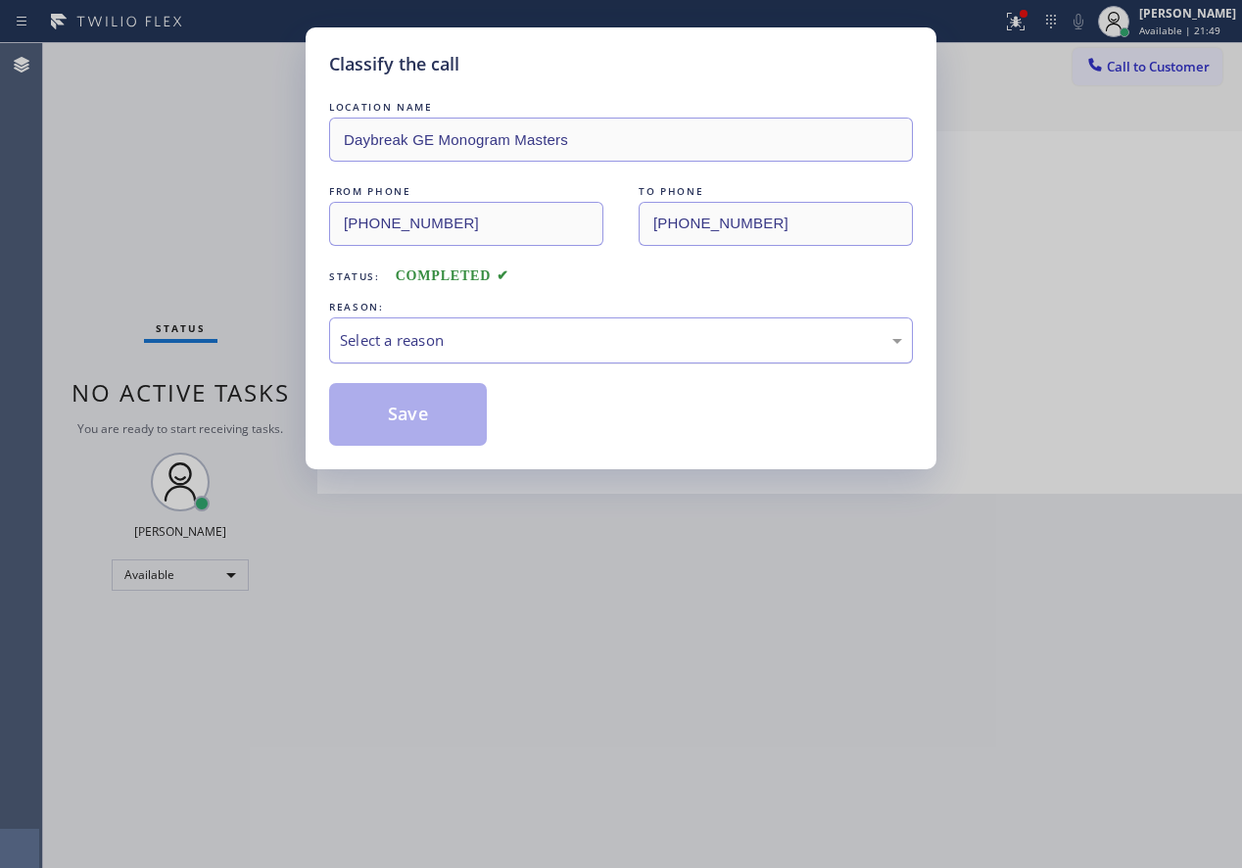
click at [432, 350] on div "Select a reason" at bounding box center [621, 340] width 562 height 23
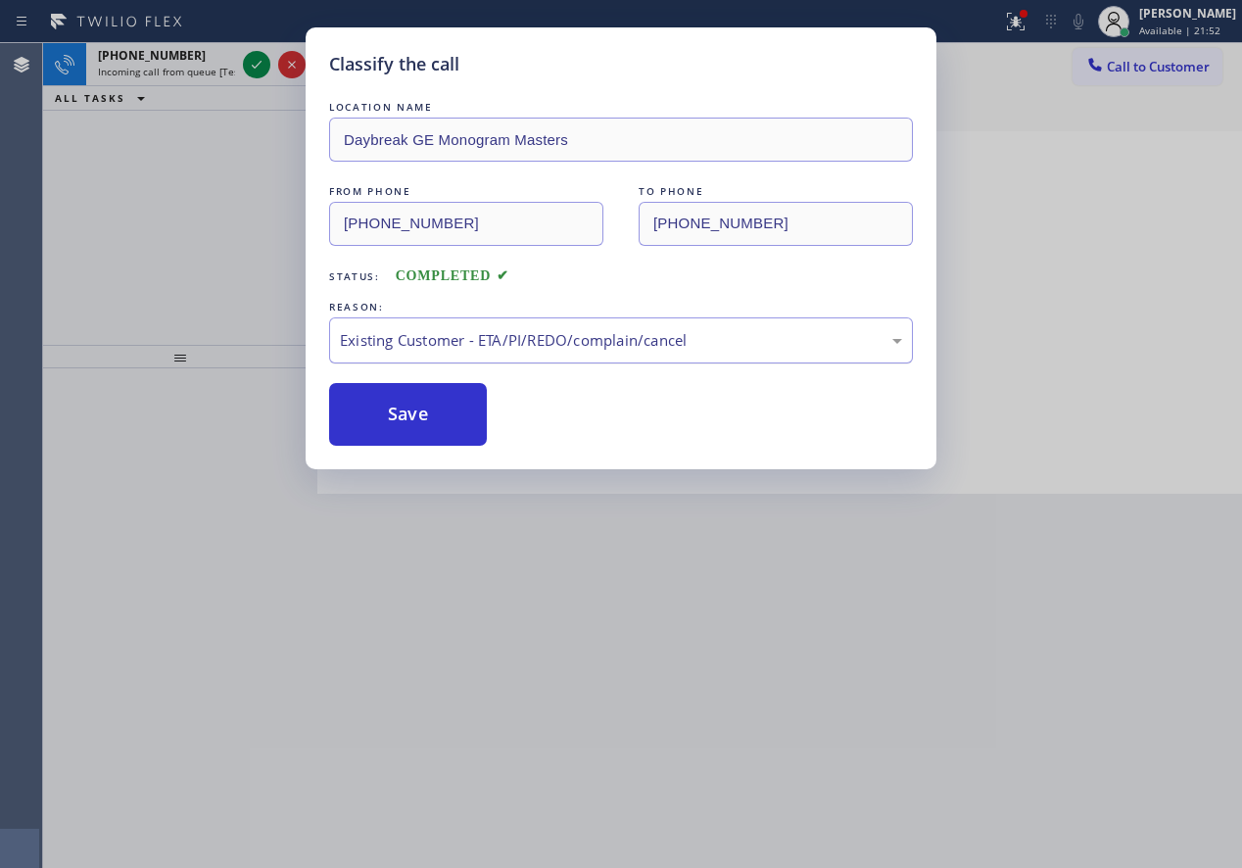
click at [473, 356] on div "Existing Customer - ETA/PI/REDO/complain/cancel" at bounding box center [621, 340] width 584 height 46
click at [424, 417] on button "Save" at bounding box center [408, 414] width 158 height 63
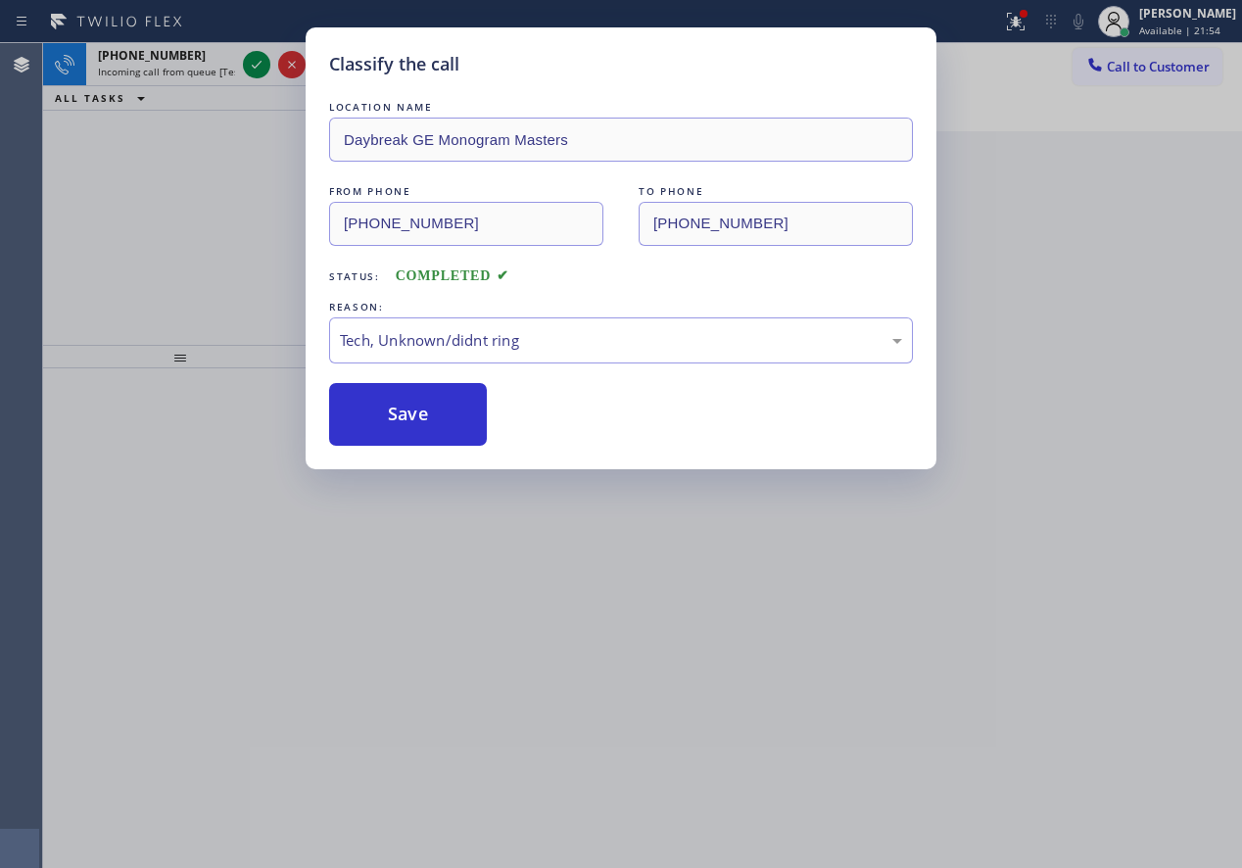
click at [246, 69] on div "Classify the call LOCATION NAME Daybreak GE Monogram Masters FROM PHONE [PHONE_…" at bounding box center [621, 434] width 1242 height 868
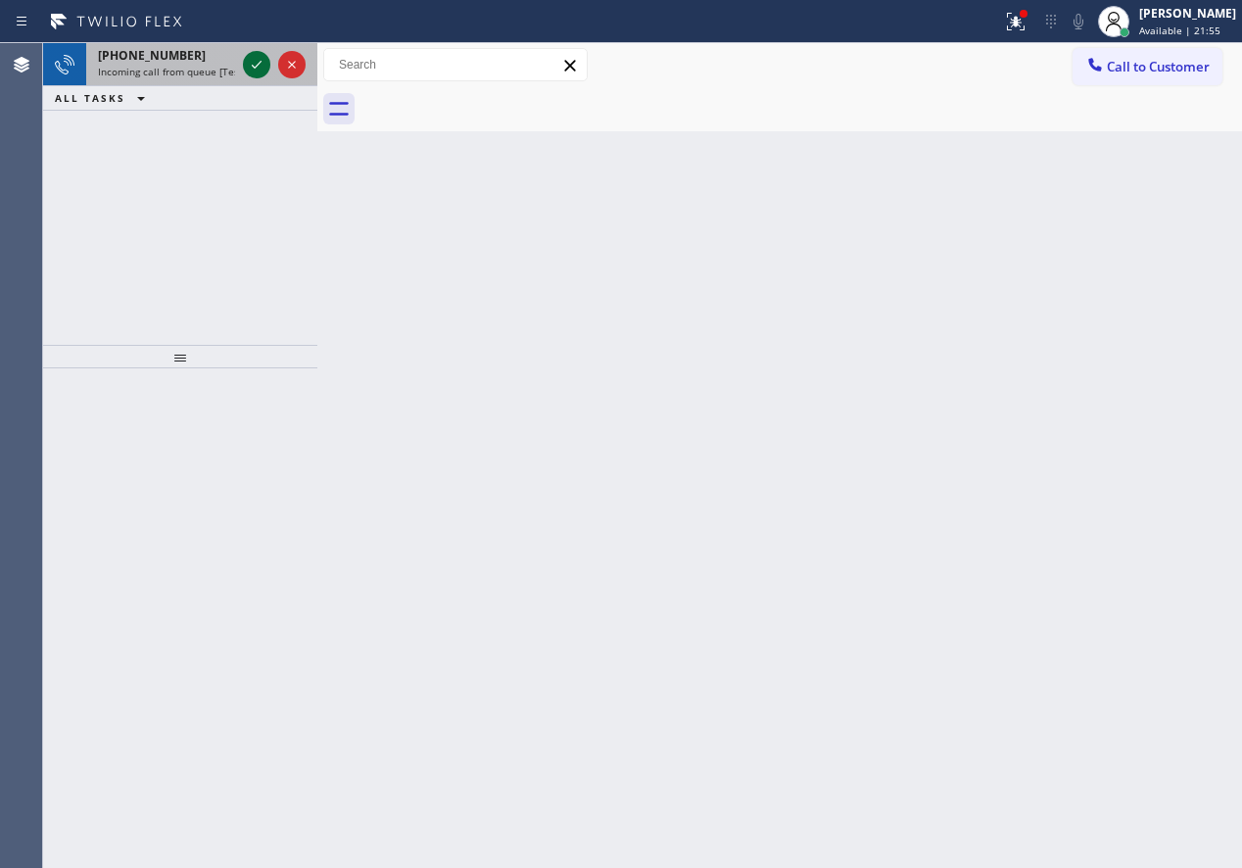
click at [251, 68] on icon at bounding box center [257, 65] width 24 height 24
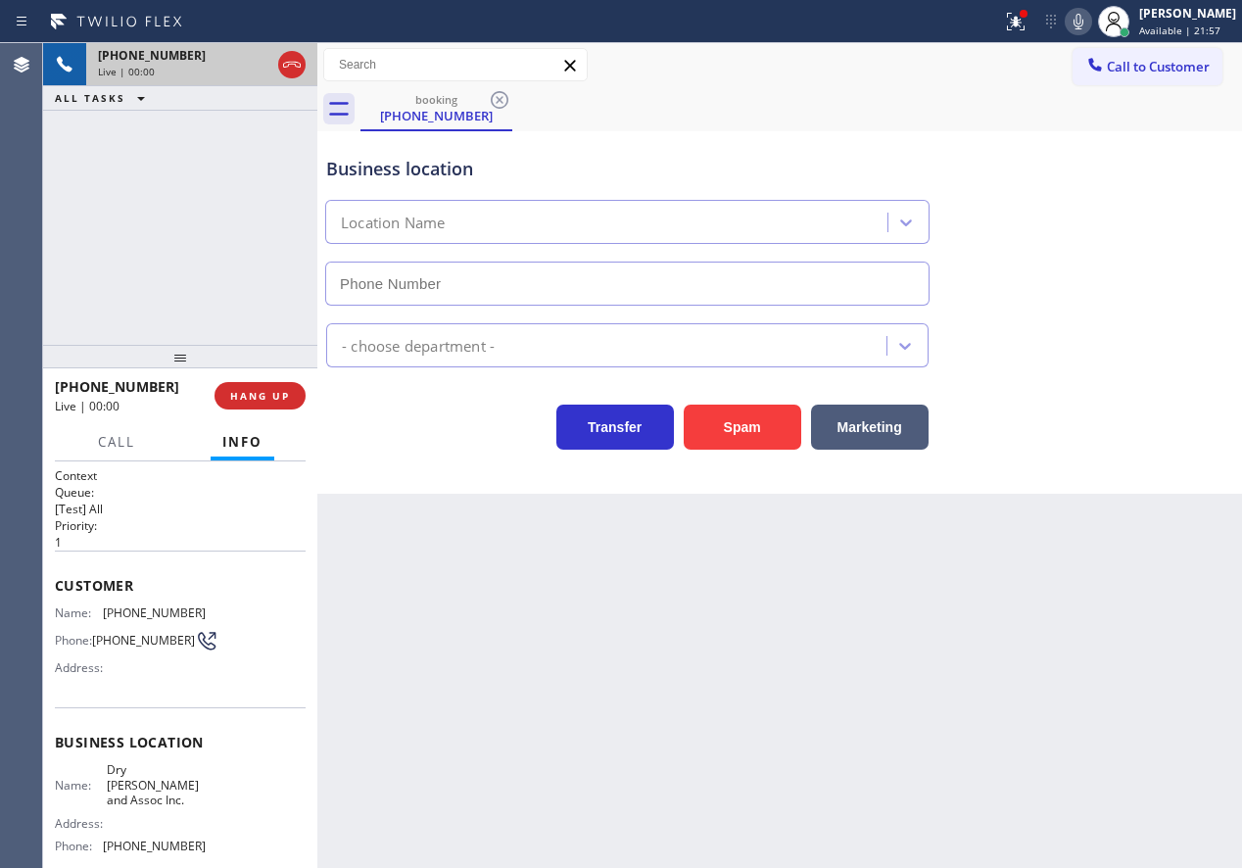
type input "[PHONE_NUMBER]"
click at [273, 392] on span "HANG UP" at bounding box center [260, 396] width 60 height 14
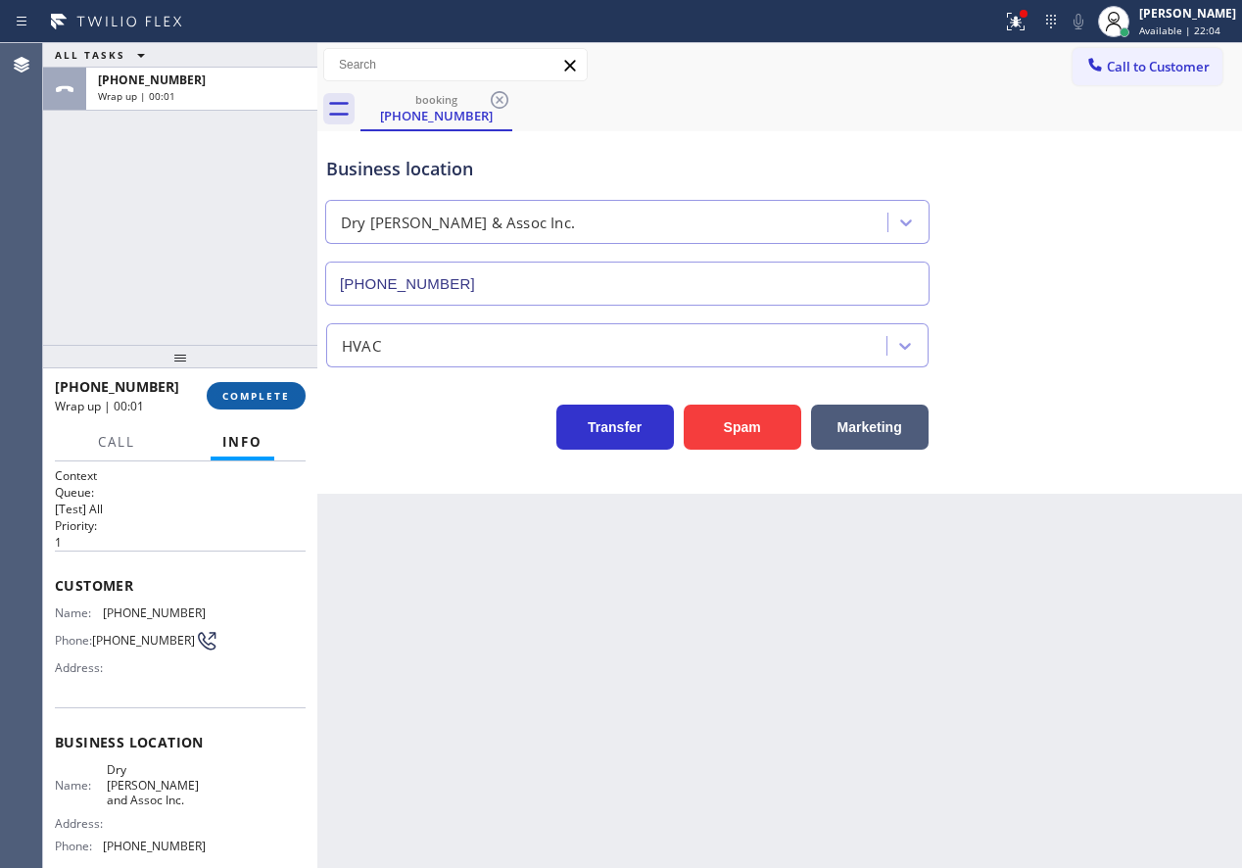
click at [253, 401] on span "COMPLETE" at bounding box center [256, 396] width 68 height 14
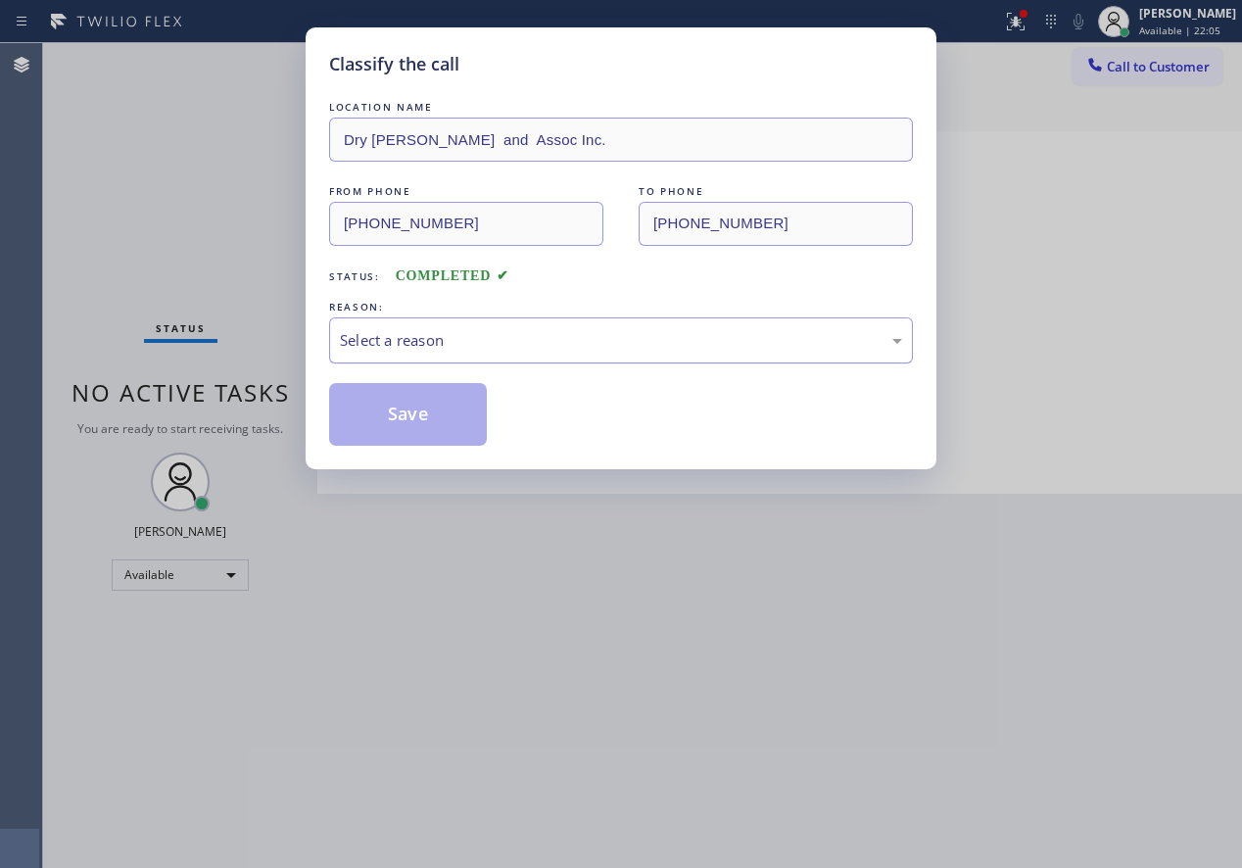
click at [448, 335] on div "Select a reason" at bounding box center [621, 340] width 562 height 23
click at [446, 432] on button "Save" at bounding box center [408, 414] width 158 height 63
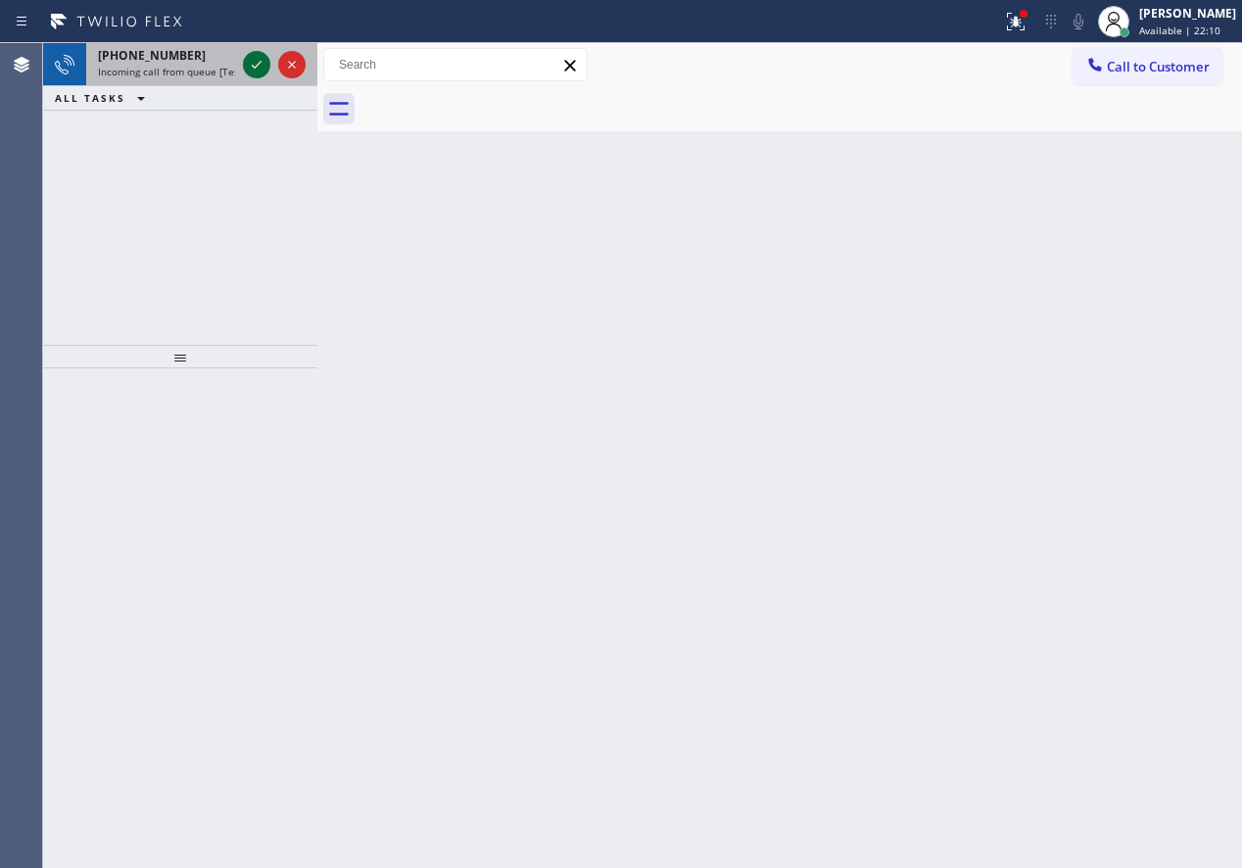
click at [259, 61] on icon at bounding box center [257, 65] width 24 height 24
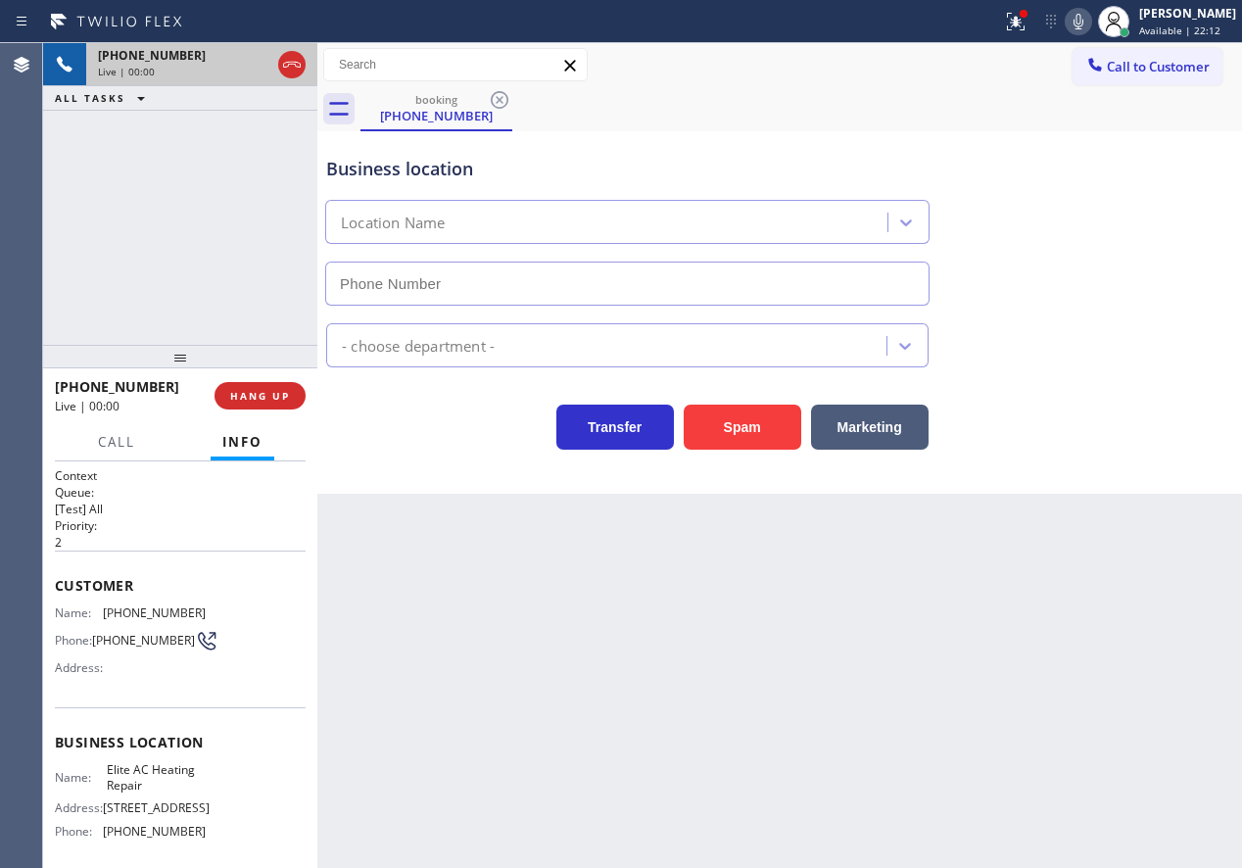
type input "[PHONE_NUMBER]"
click at [293, 398] on button "HANG UP" at bounding box center [260, 395] width 91 height 27
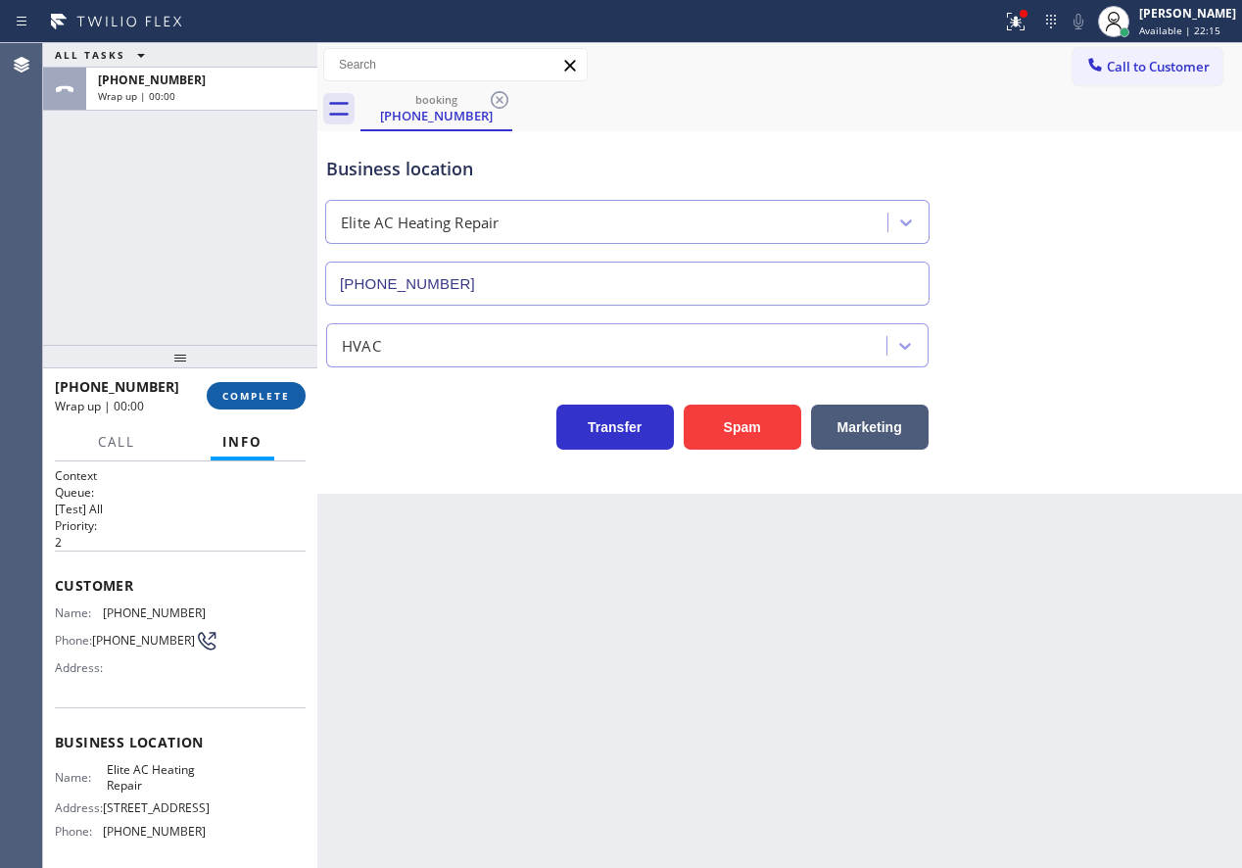
click at [285, 395] on span "COMPLETE" at bounding box center [256, 396] width 68 height 14
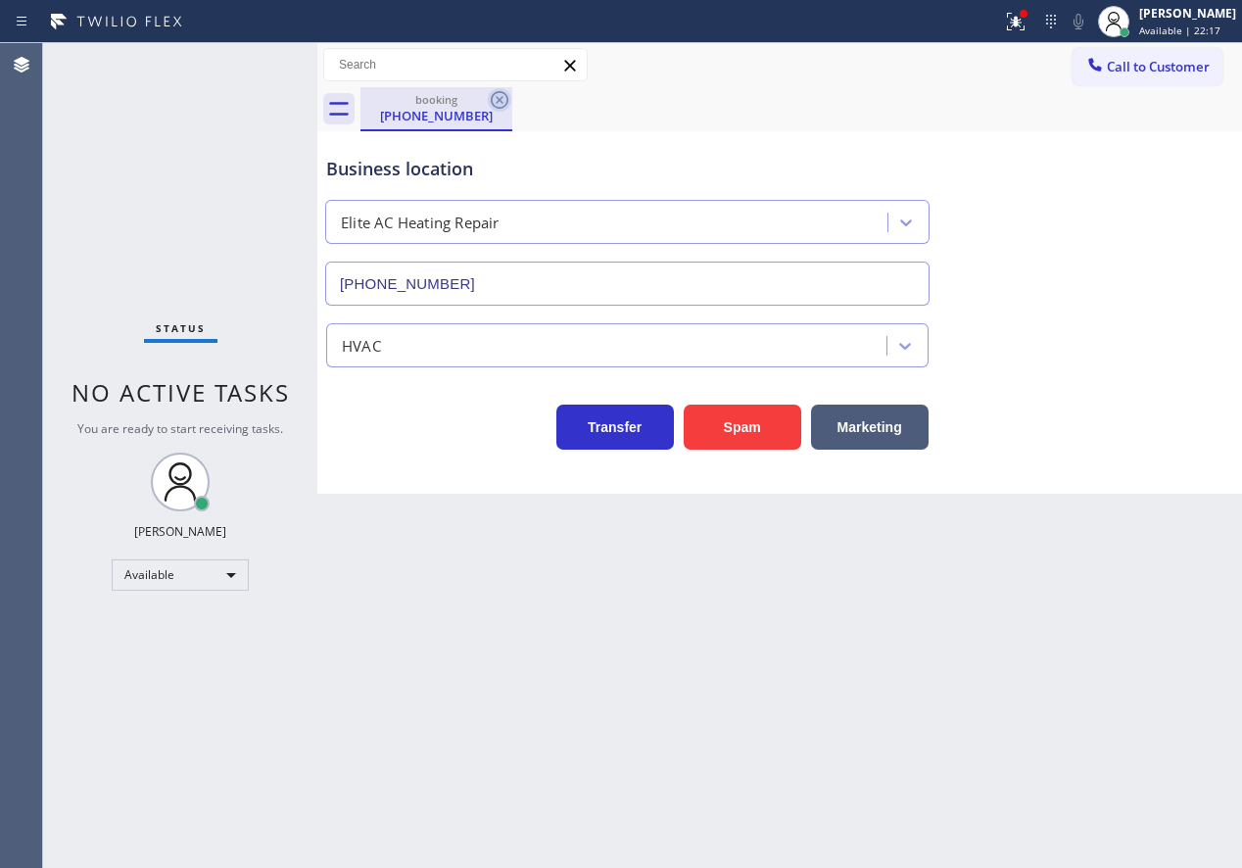
click at [500, 100] on icon at bounding box center [500, 100] width 18 height 18
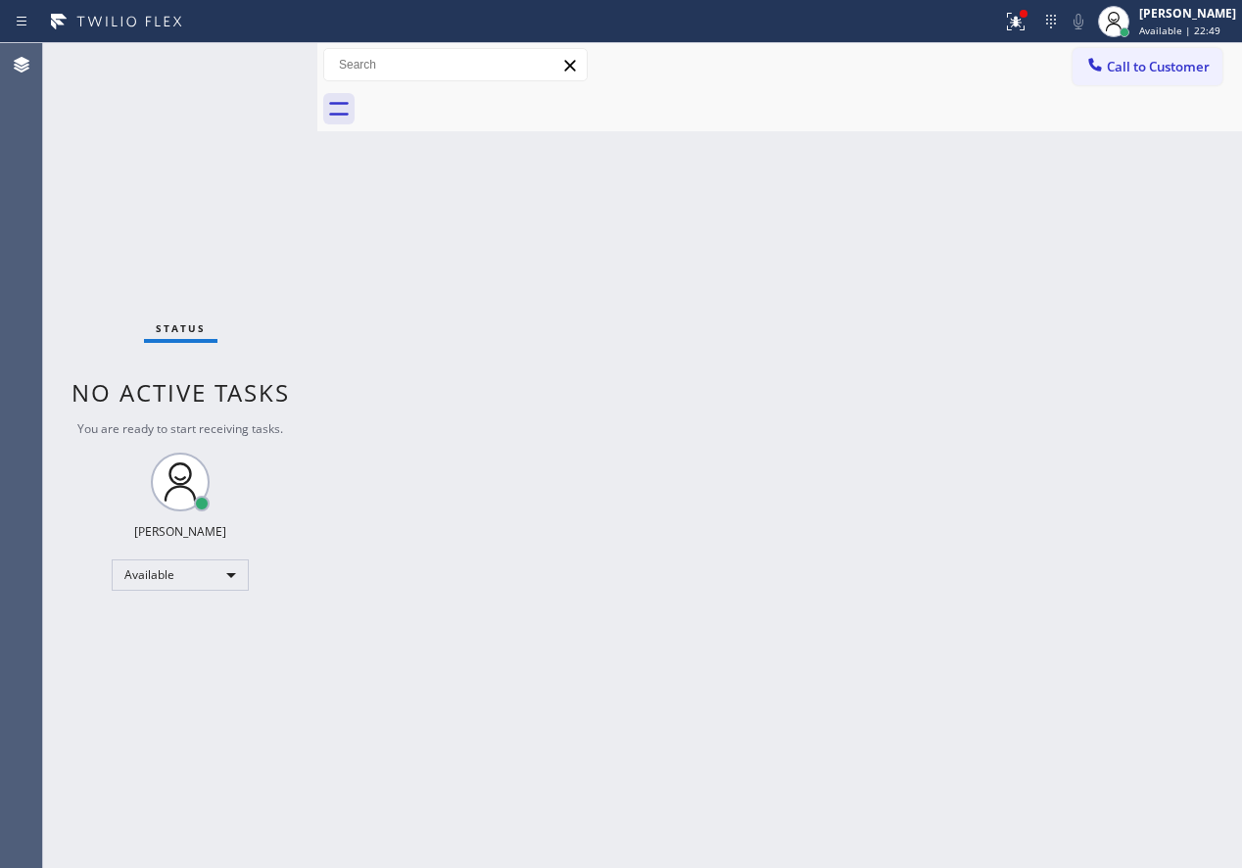
click at [909, 519] on div "Back to Dashboard Change Sender ID Customers Technicians Select a contact Outbo…" at bounding box center [779, 455] width 925 height 825
click at [1061, 494] on div "Back to Dashboard Change Sender ID Customers Technicians Select a contact Outbo…" at bounding box center [779, 455] width 925 height 825
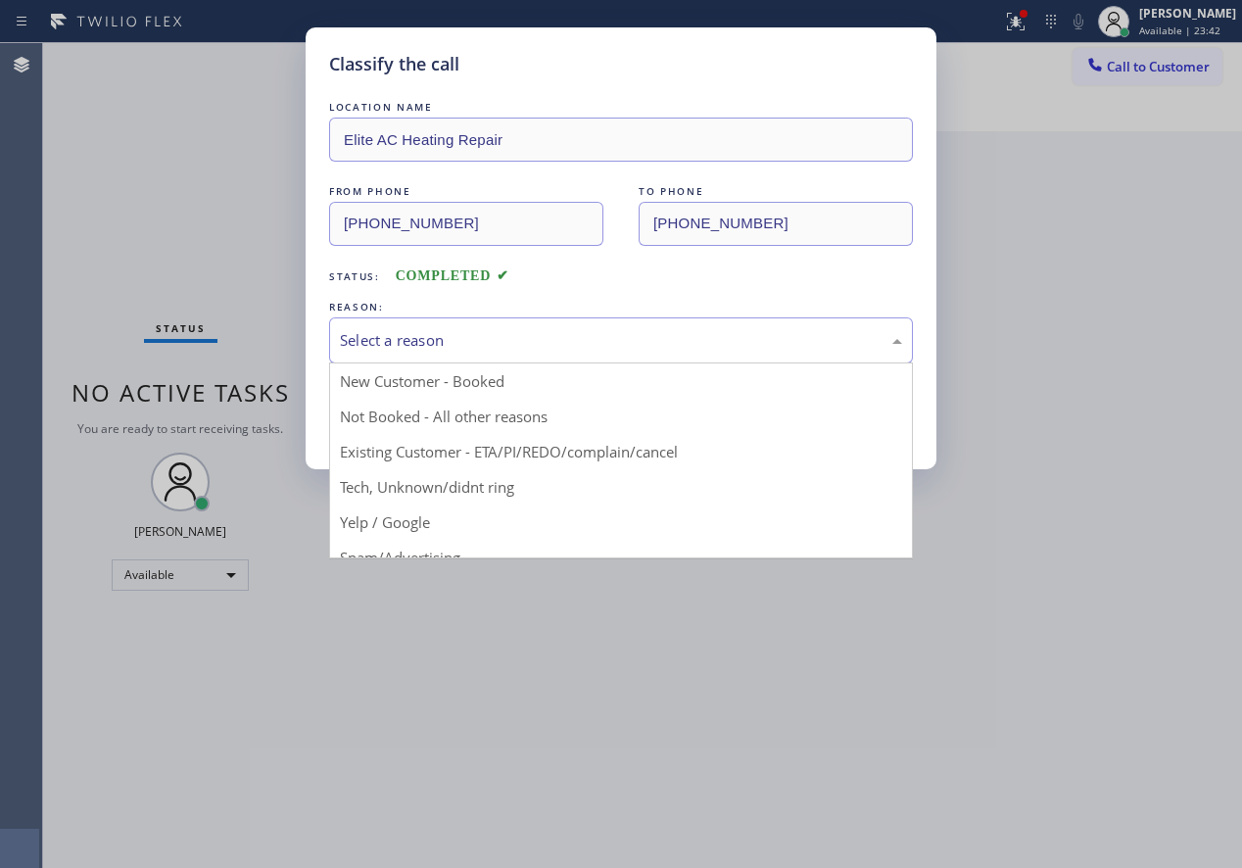
click at [504, 353] on div "Select a reason" at bounding box center [621, 340] width 584 height 46
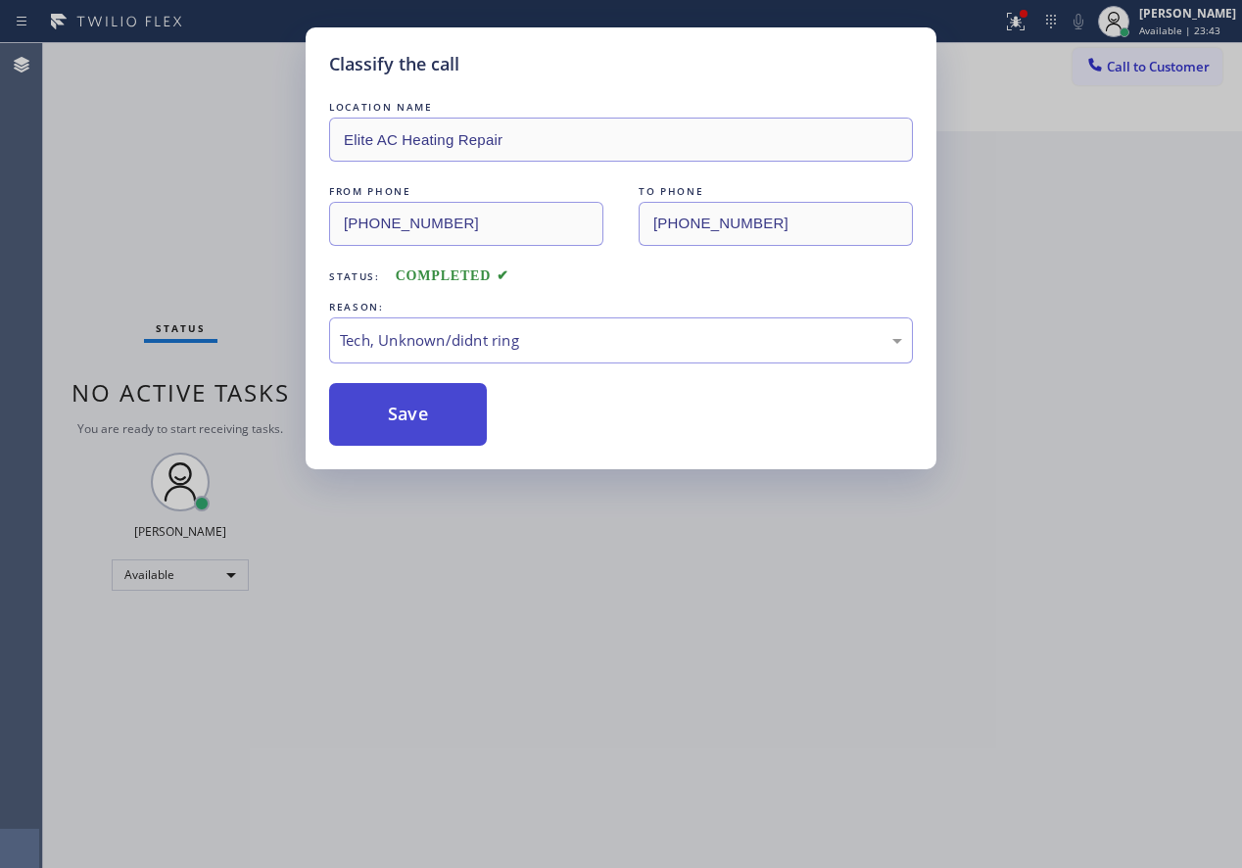
click at [404, 415] on button "Save" at bounding box center [408, 414] width 158 height 63
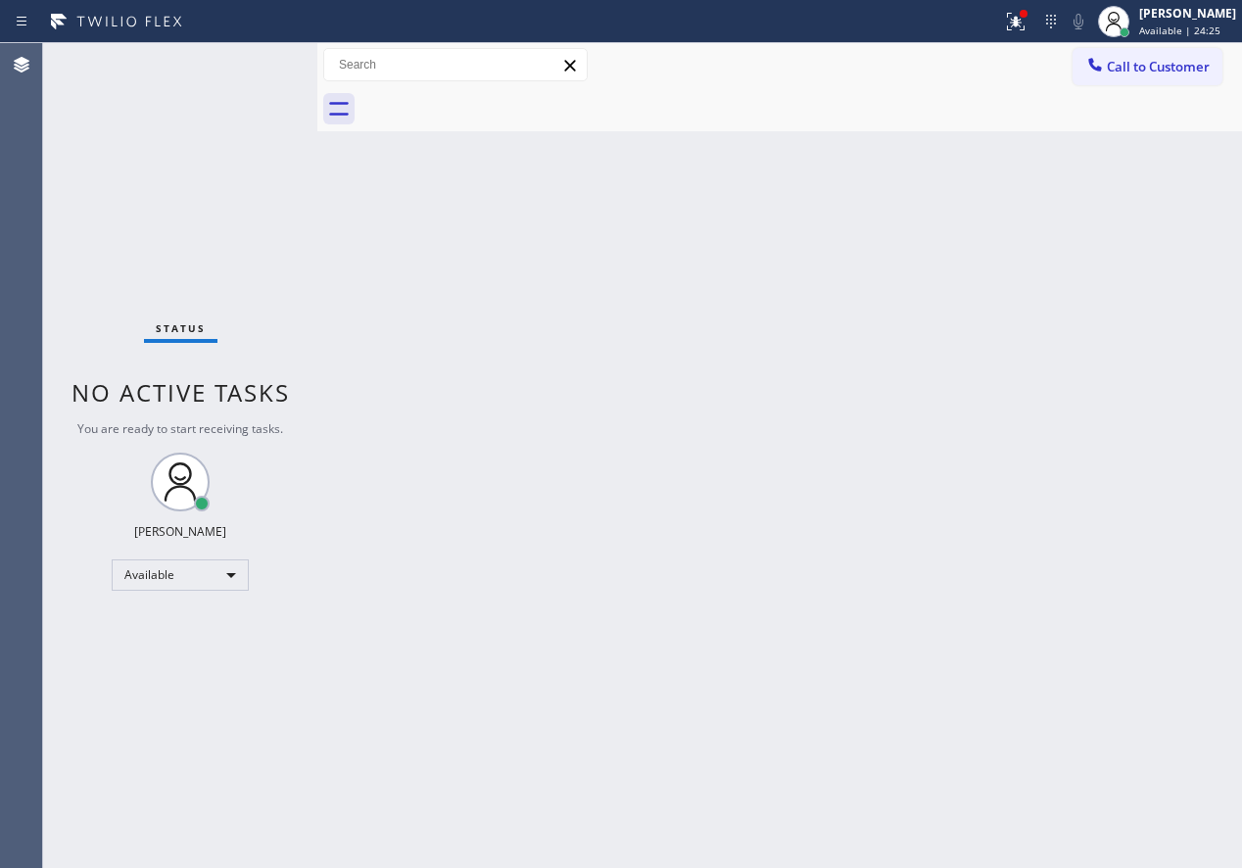
click at [409, 590] on div "Back to Dashboard Change Sender ID Customers Technicians Select a contact Outbo…" at bounding box center [779, 455] width 925 height 825
drag, startPoint x: 1082, startPoint y: 374, endPoint x: 1056, endPoint y: 374, distance: 25.5
click at [1082, 374] on div "Back to Dashboard Change Sender ID Customers Technicians Select a contact Outbo…" at bounding box center [779, 455] width 925 height 825
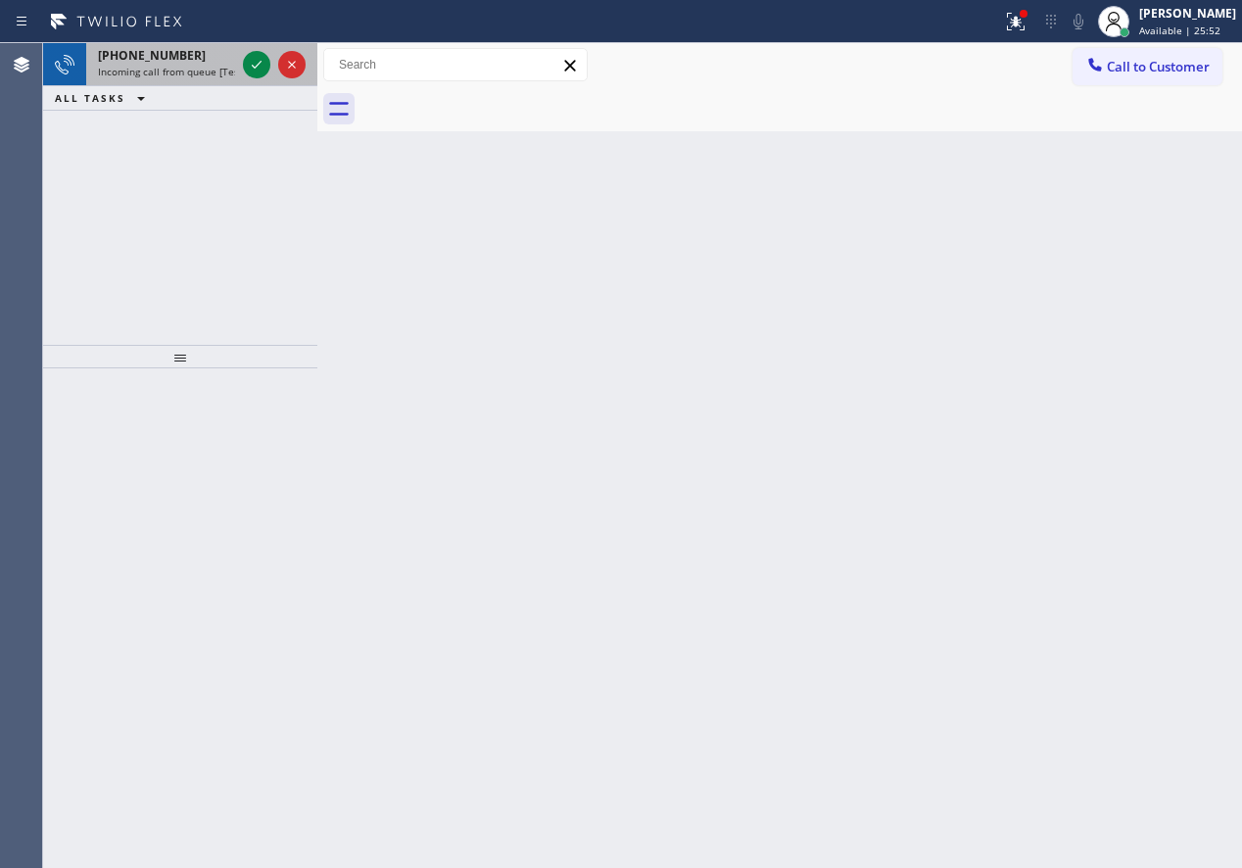
click at [242, 62] on div at bounding box center [274, 64] width 71 height 43
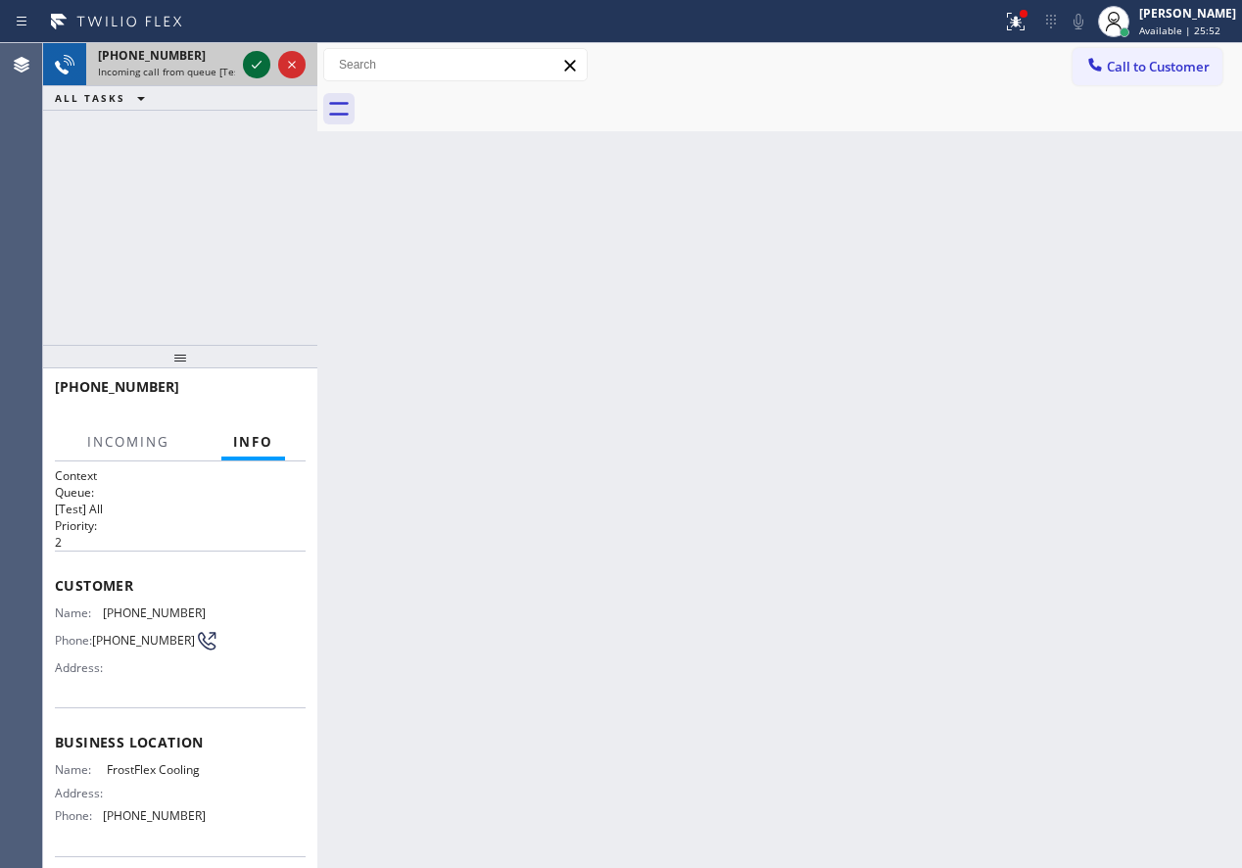
click at [246, 63] on icon at bounding box center [257, 65] width 24 height 24
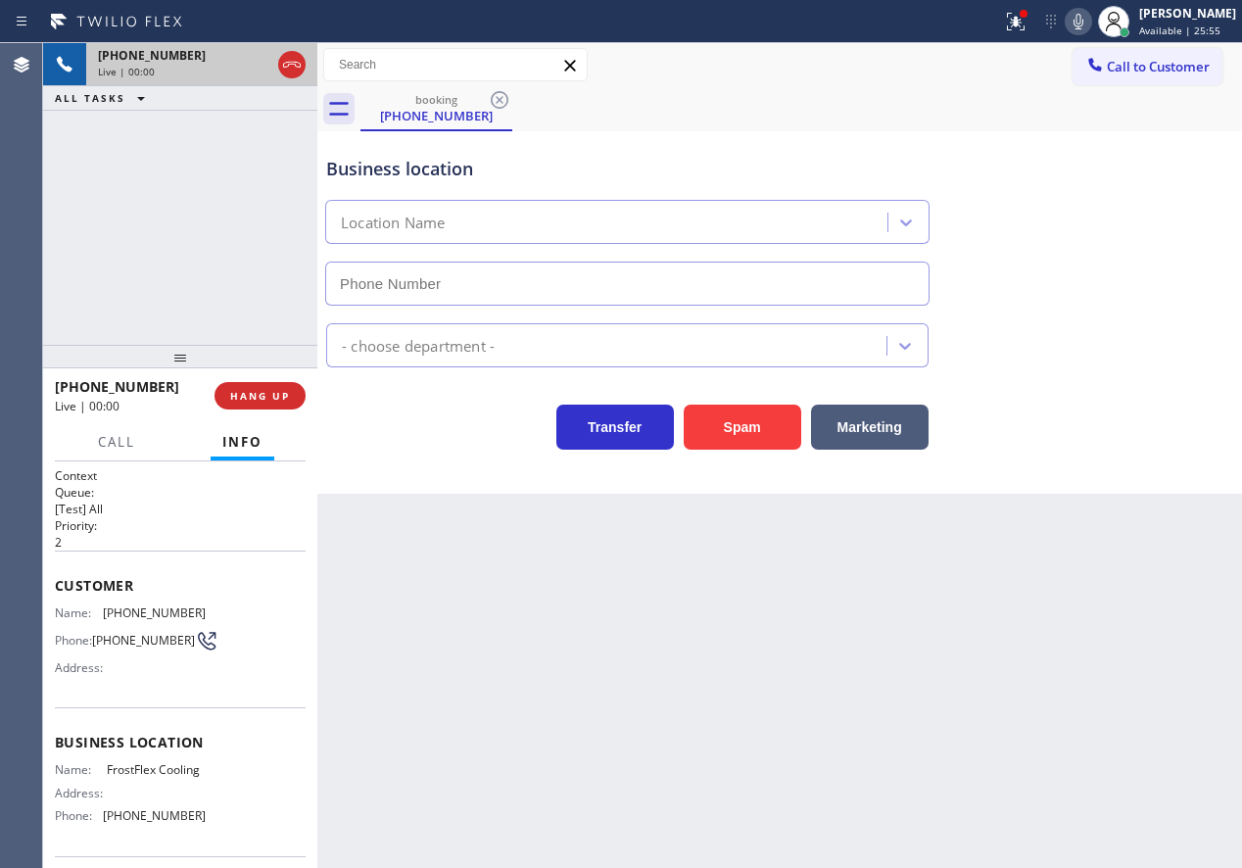
type input "[PHONE_NUMBER]"
click at [728, 418] on button "Spam" at bounding box center [743, 427] width 118 height 45
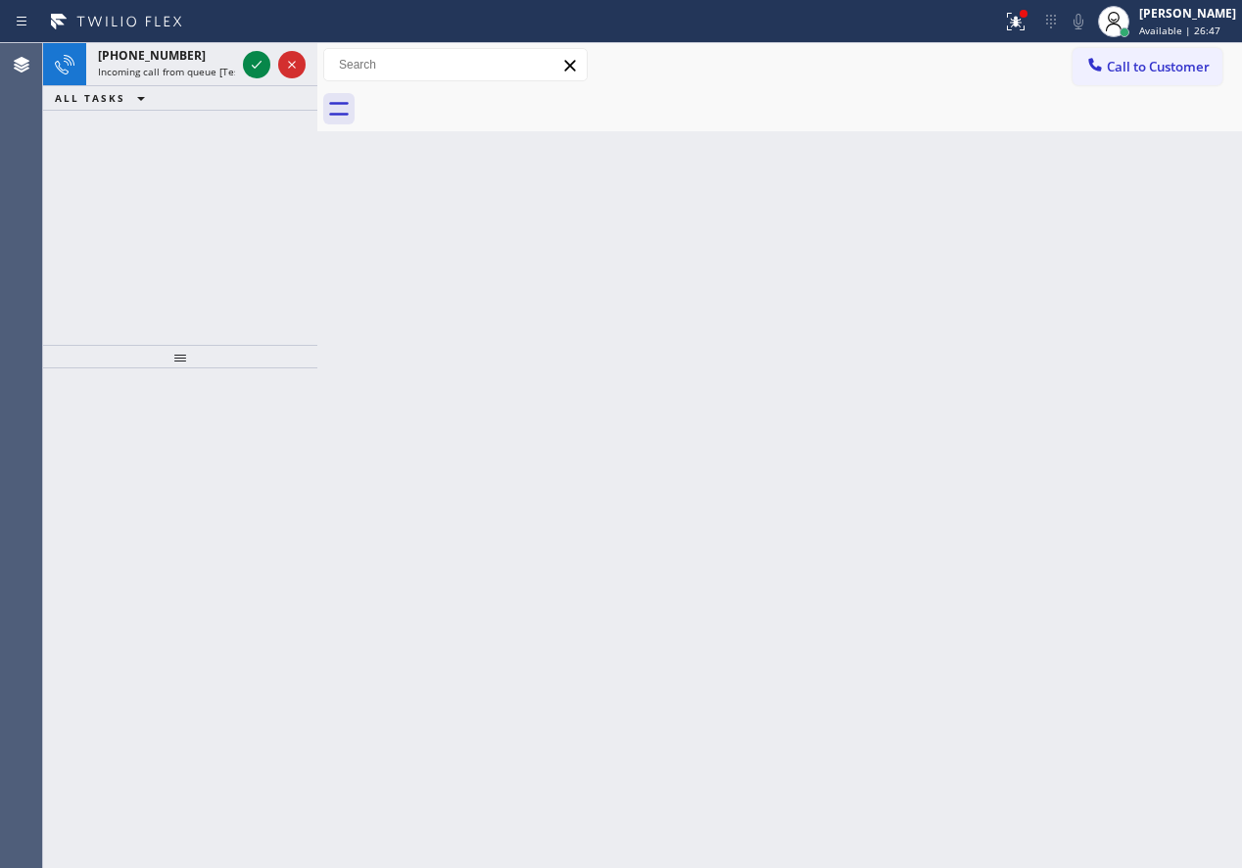
click at [1042, 402] on div "Back to Dashboard Change Sender ID Customers Technicians Select a contact Outbo…" at bounding box center [779, 455] width 925 height 825
click at [245, 66] on div at bounding box center [256, 65] width 27 height 24
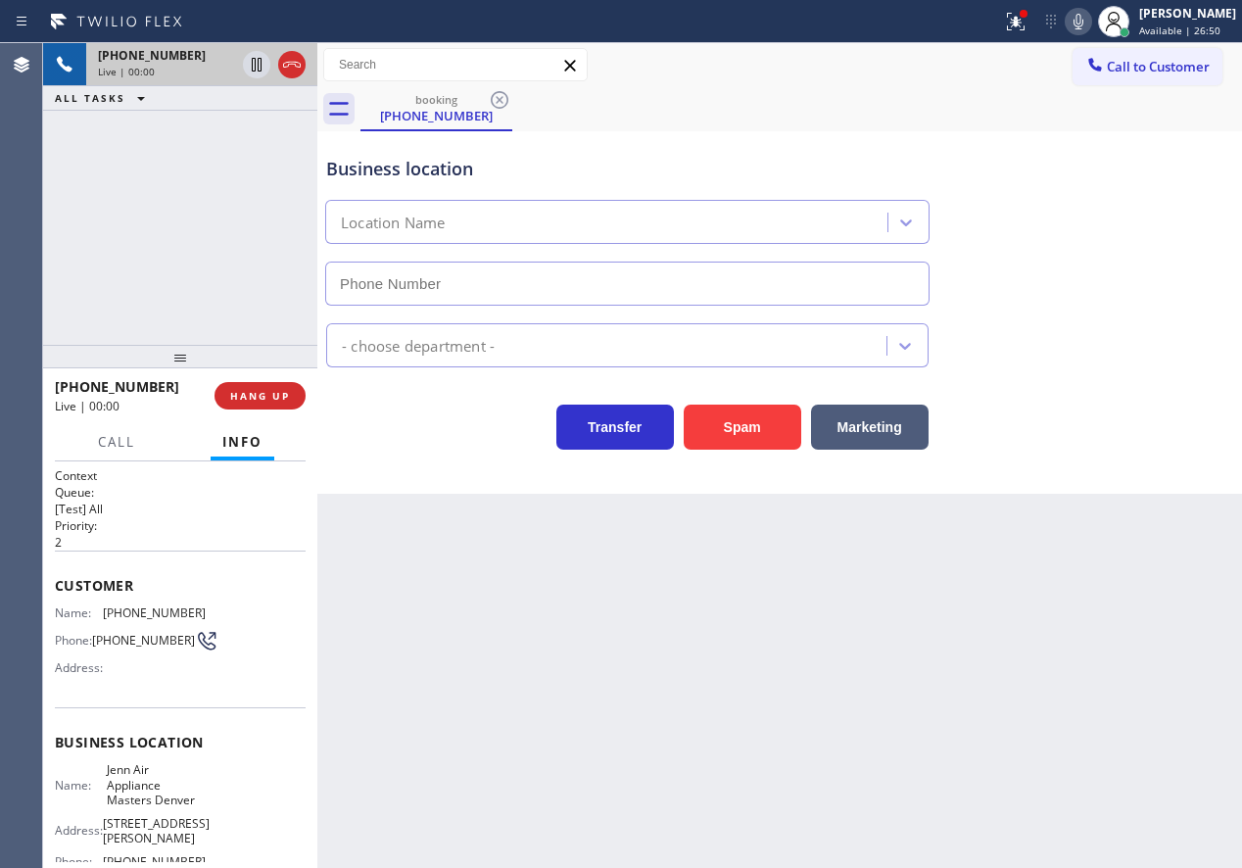
type input "[PHONE_NUMBER]"
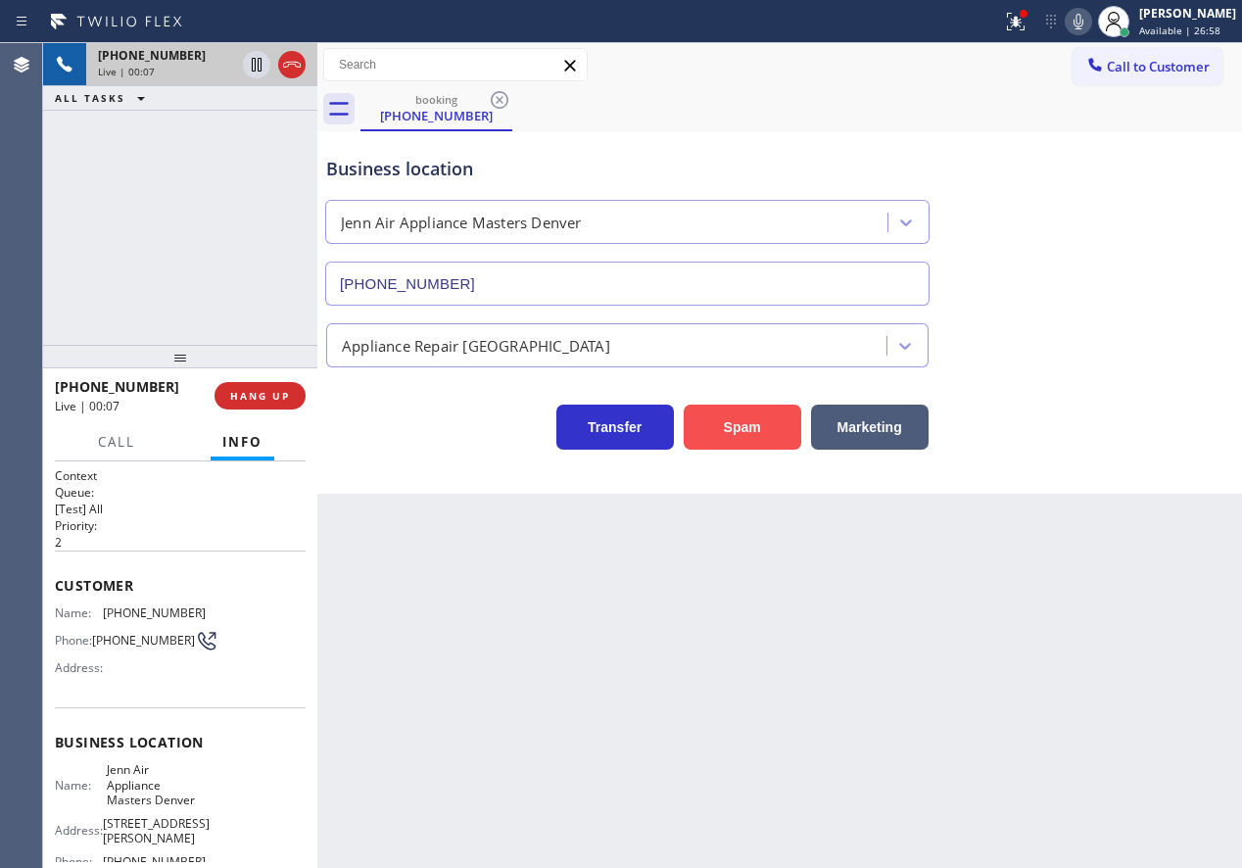
click at [759, 432] on button "Spam" at bounding box center [743, 427] width 118 height 45
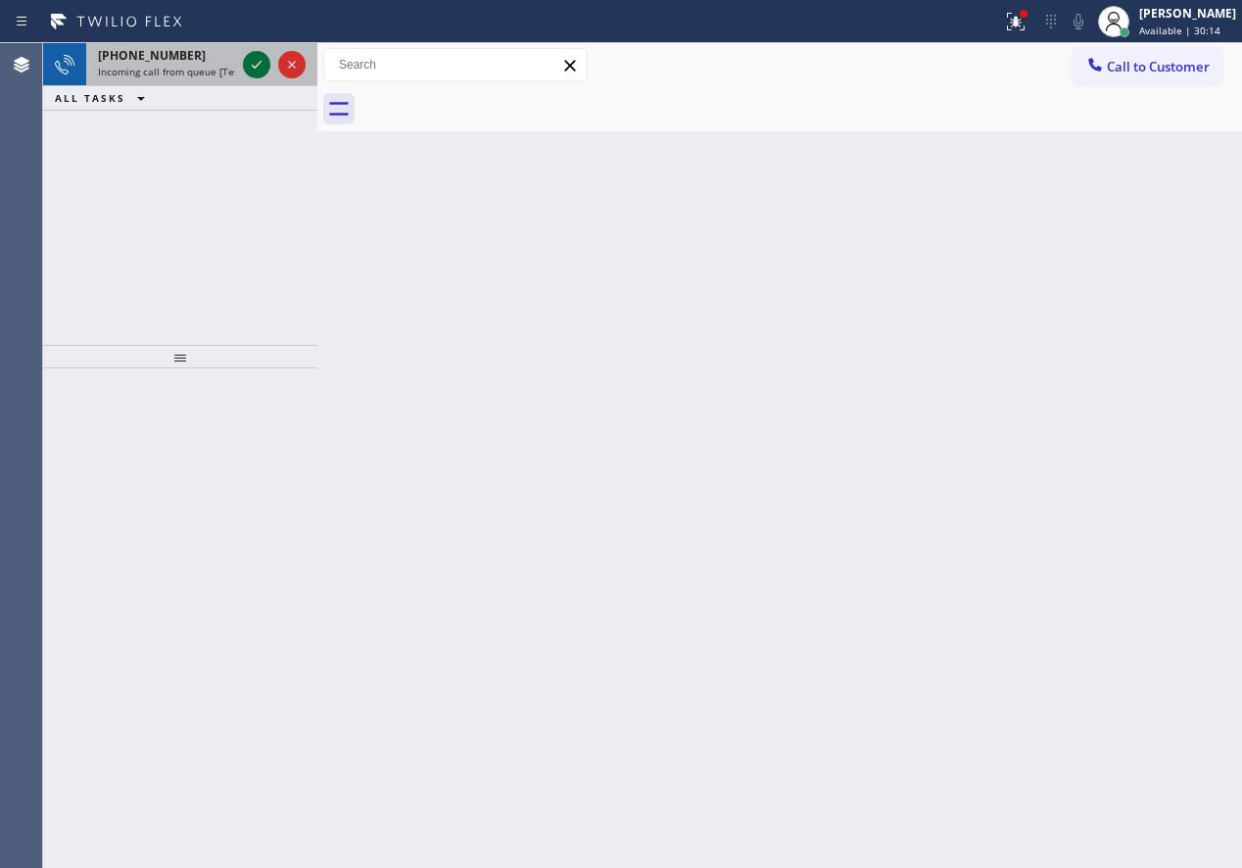
click at [249, 67] on icon at bounding box center [257, 65] width 24 height 24
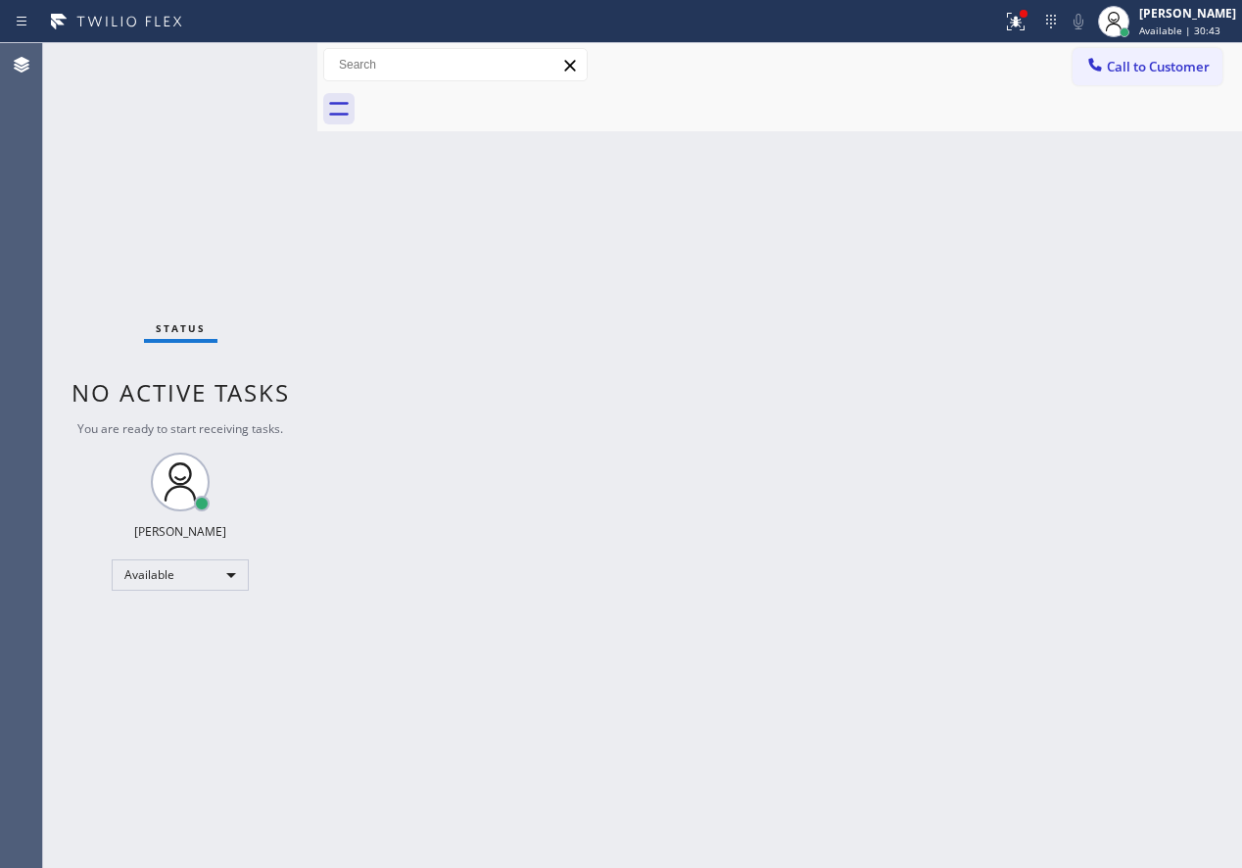
drag, startPoint x: 1149, startPoint y: 409, endPoint x: 1110, endPoint y: 322, distance: 94.7
click at [1149, 409] on div "Back to Dashboard Change Sender ID Customers Technicians Select a contact Outbo…" at bounding box center [779, 455] width 925 height 825
click at [1019, 19] on div at bounding box center [1015, 22] width 43 height 24
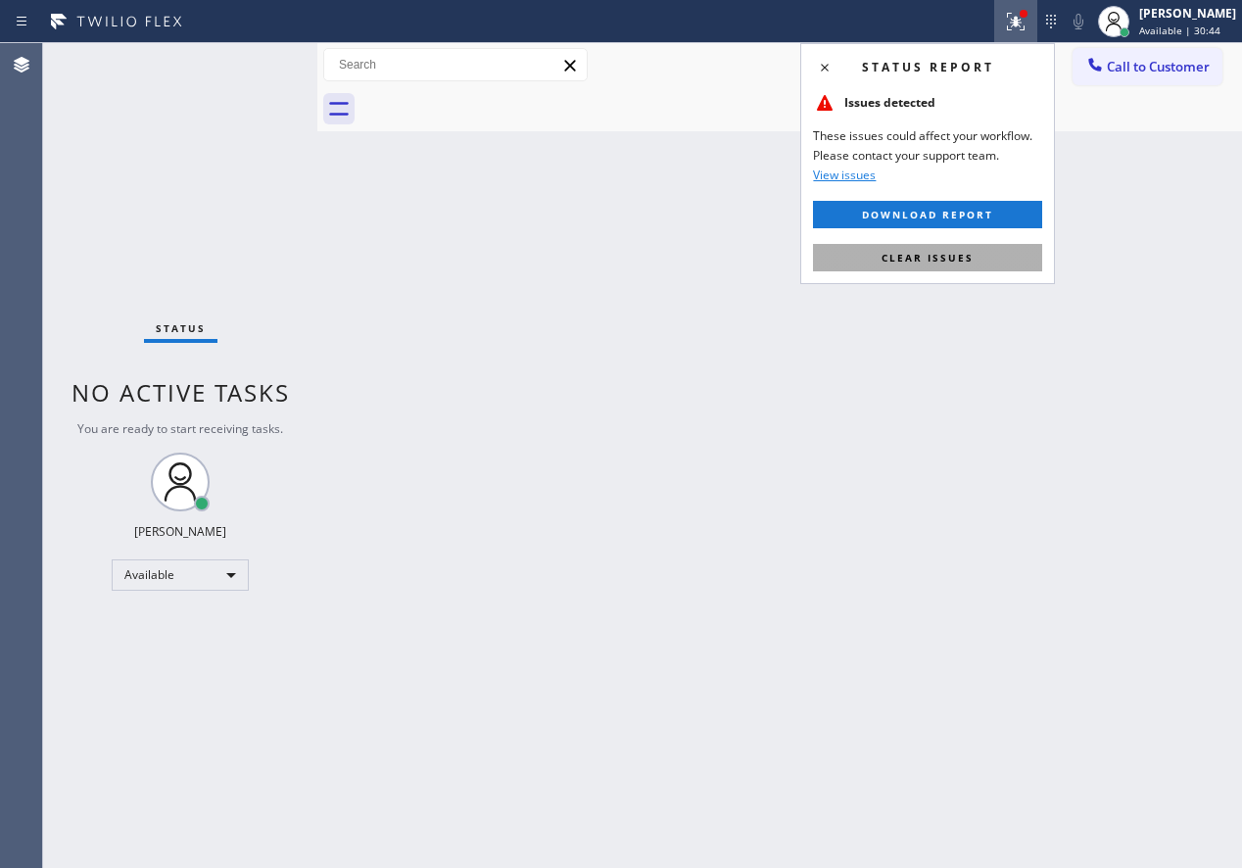
click at [950, 259] on span "Clear issues" at bounding box center [928, 258] width 92 height 14
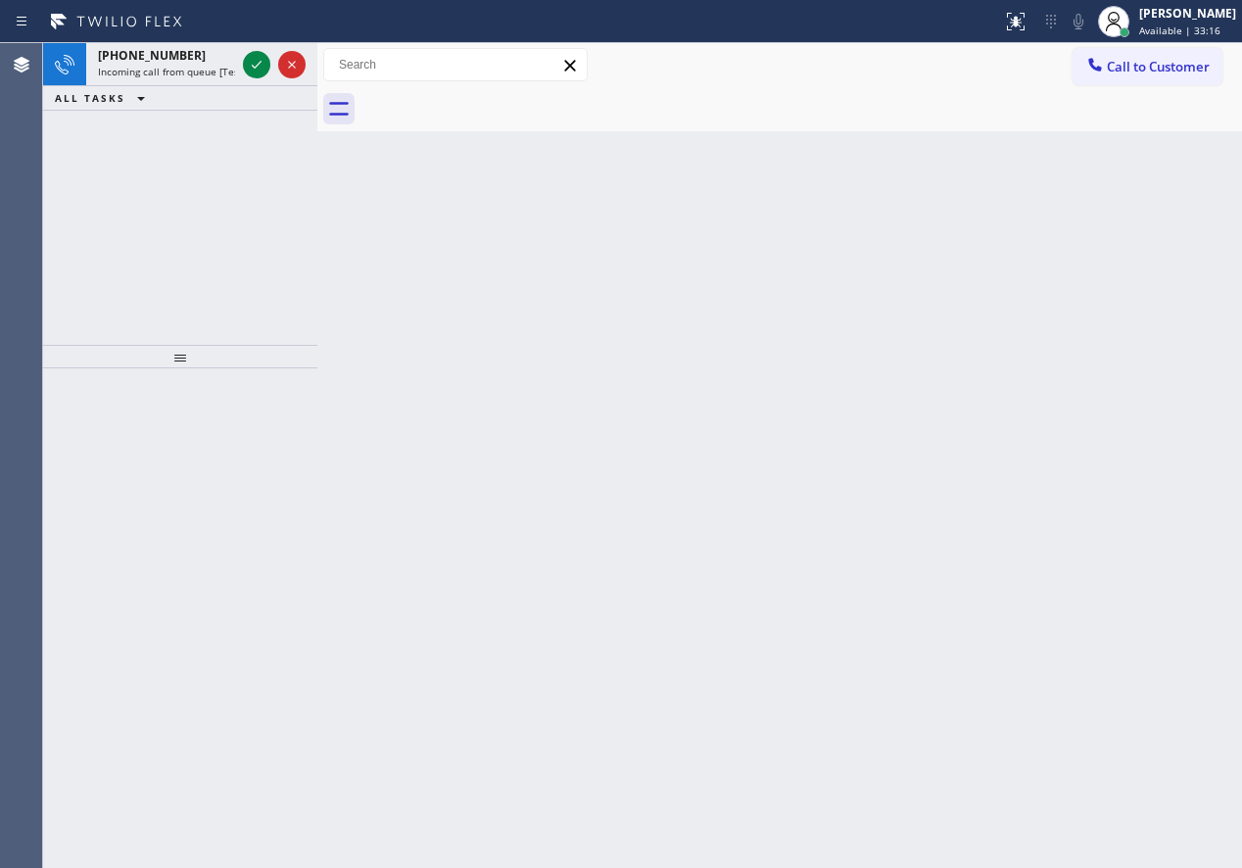
click at [1116, 423] on div "Back to Dashboard Change Sender ID Customers Technicians Select a contact Outbo…" at bounding box center [779, 455] width 925 height 825
click at [259, 63] on icon at bounding box center [257, 65] width 24 height 24
click at [1062, 410] on div "Back to Dashboard Change Sender ID Customers Technicians Select a contact Outbo…" at bounding box center [779, 455] width 925 height 825
click at [248, 72] on icon at bounding box center [257, 65] width 24 height 24
click at [254, 59] on icon at bounding box center [257, 65] width 24 height 24
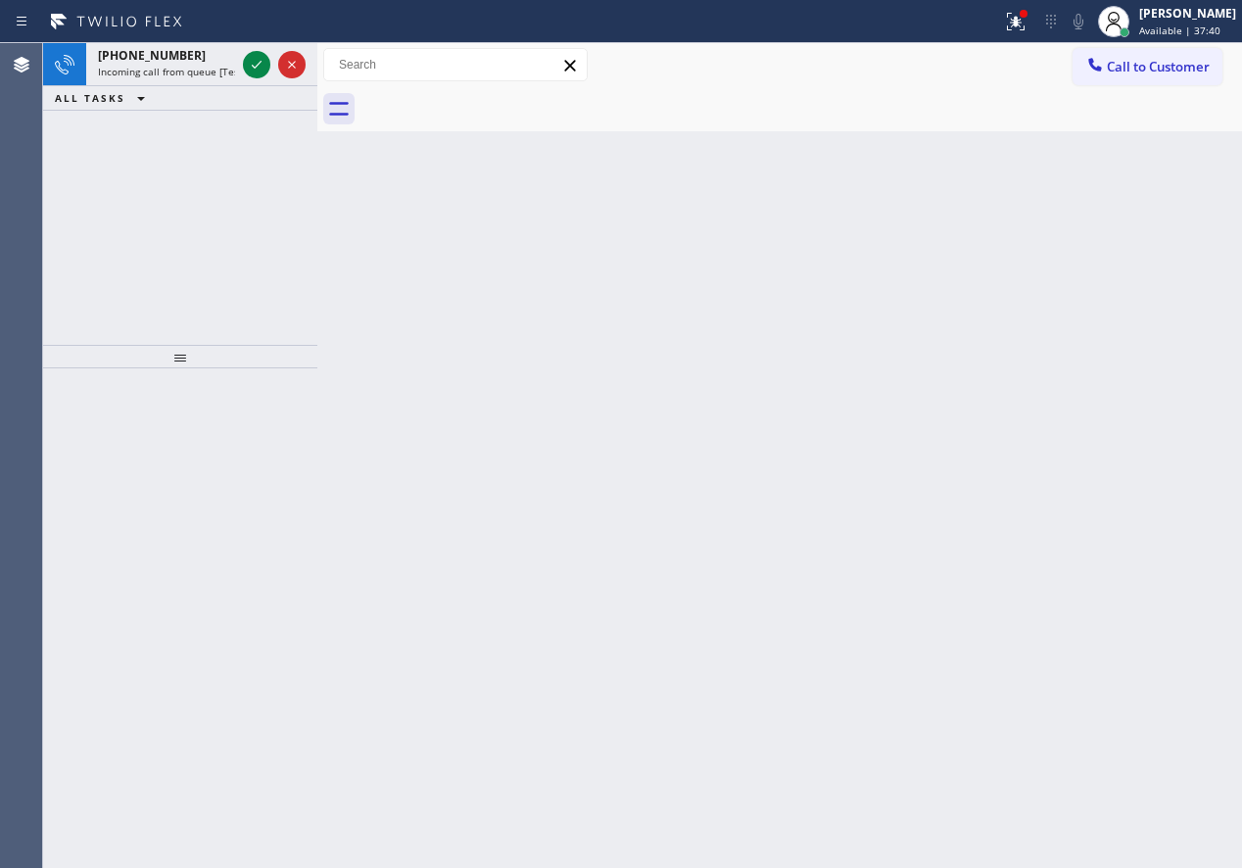
click at [1036, 392] on div "Back to Dashboard Change Sender ID Customers Technicians Select a contact Outbo…" at bounding box center [779, 455] width 925 height 825
click at [259, 65] on icon at bounding box center [257, 65] width 10 height 8
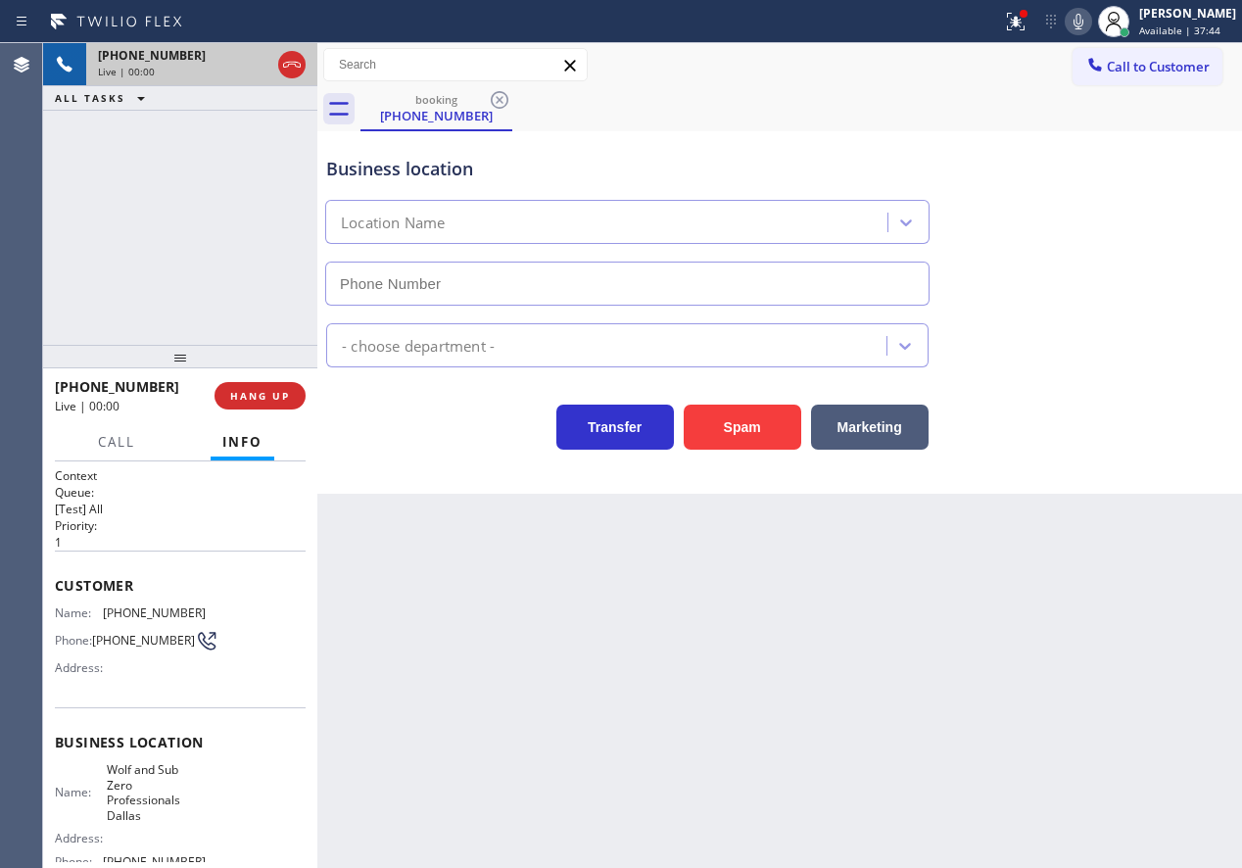
type input "[PHONE_NUMBER]"
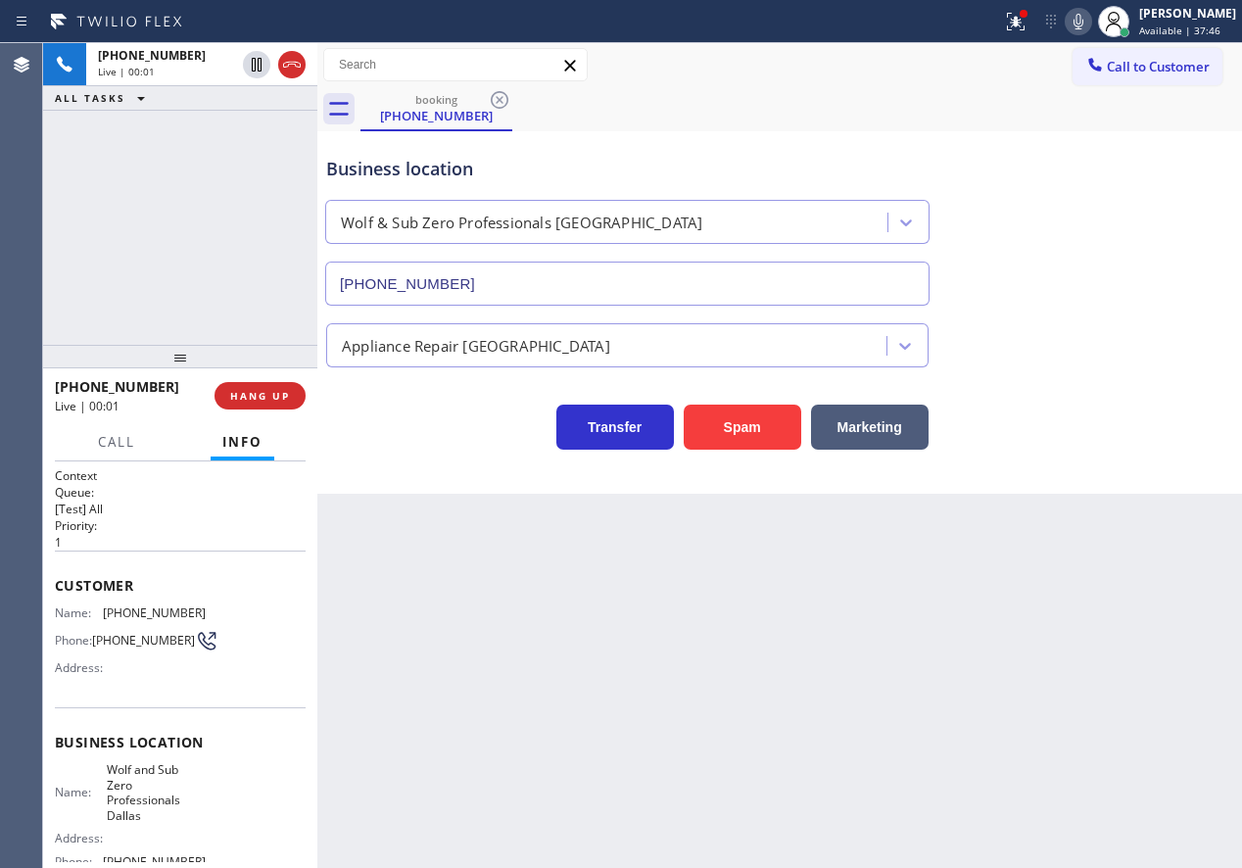
click at [140, 791] on span "Wolf and Sub Zero Professionals Dallas" at bounding box center [156, 792] width 98 height 61
copy span "Wolf and Sub Zero Professionals Dallas"
click at [604, 269] on input "[PHONE_NUMBER]" at bounding box center [627, 284] width 604 height 44
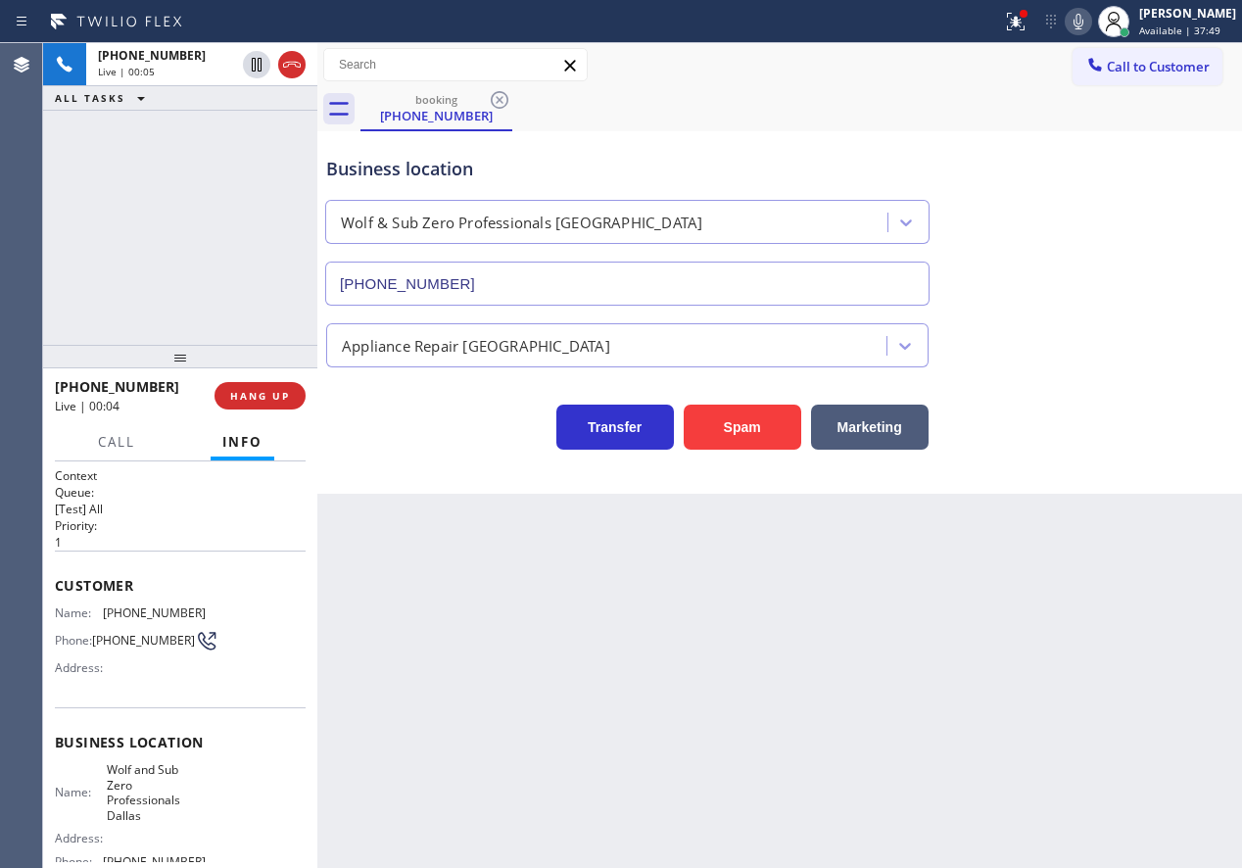
click at [604, 269] on input "[PHONE_NUMBER]" at bounding box center [627, 284] width 604 height 44
click at [111, 612] on span "[PHONE_NUMBER]" at bounding box center [154, 612] width 103 height 15
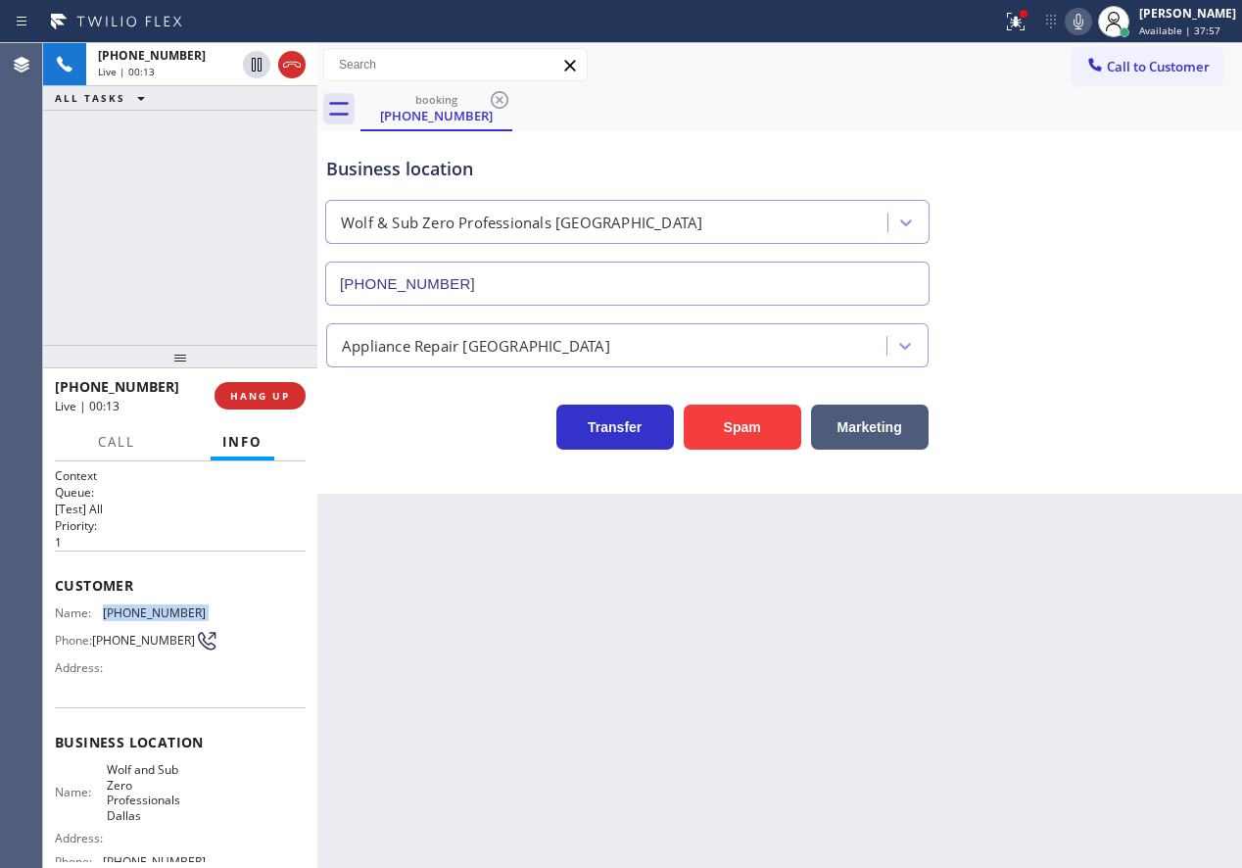
copy span "[PHONE_NUMBER]"
click at [1144, 281] on div "Business location Wolf & Sub Zero Professionals [GEOGRAPHIC_DATA] [PHONE_NUMBER]" at bounding box center [779, 216] width 915 height 177
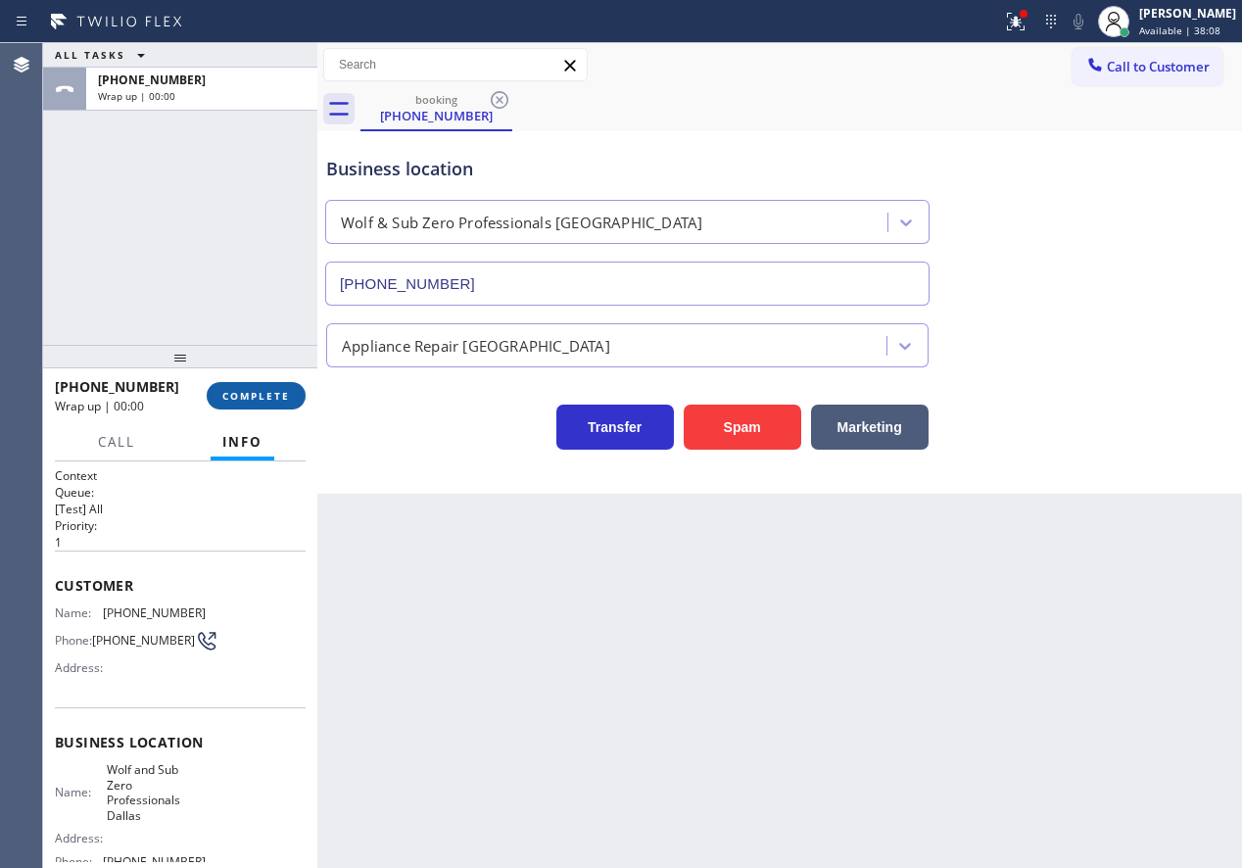
click at [247, 396] on span "COMPLETE" at bounding box center [256, 396] width 68 height 14
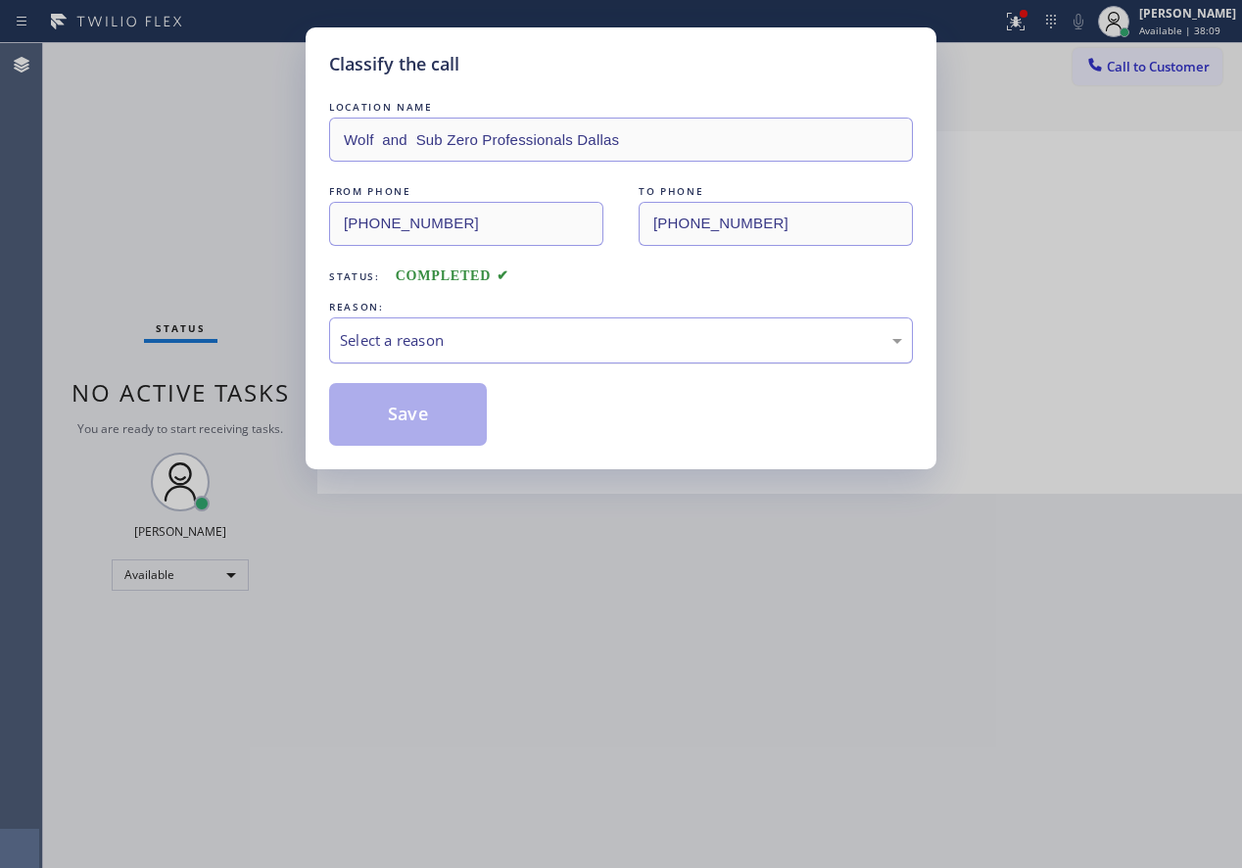
click at [470, 335] on div "Select a reason" at bounding box center [621, 340] width 562 height 23
click at [440, 435] on button "Save" at bounding box center [408, 414] width 158 height 63
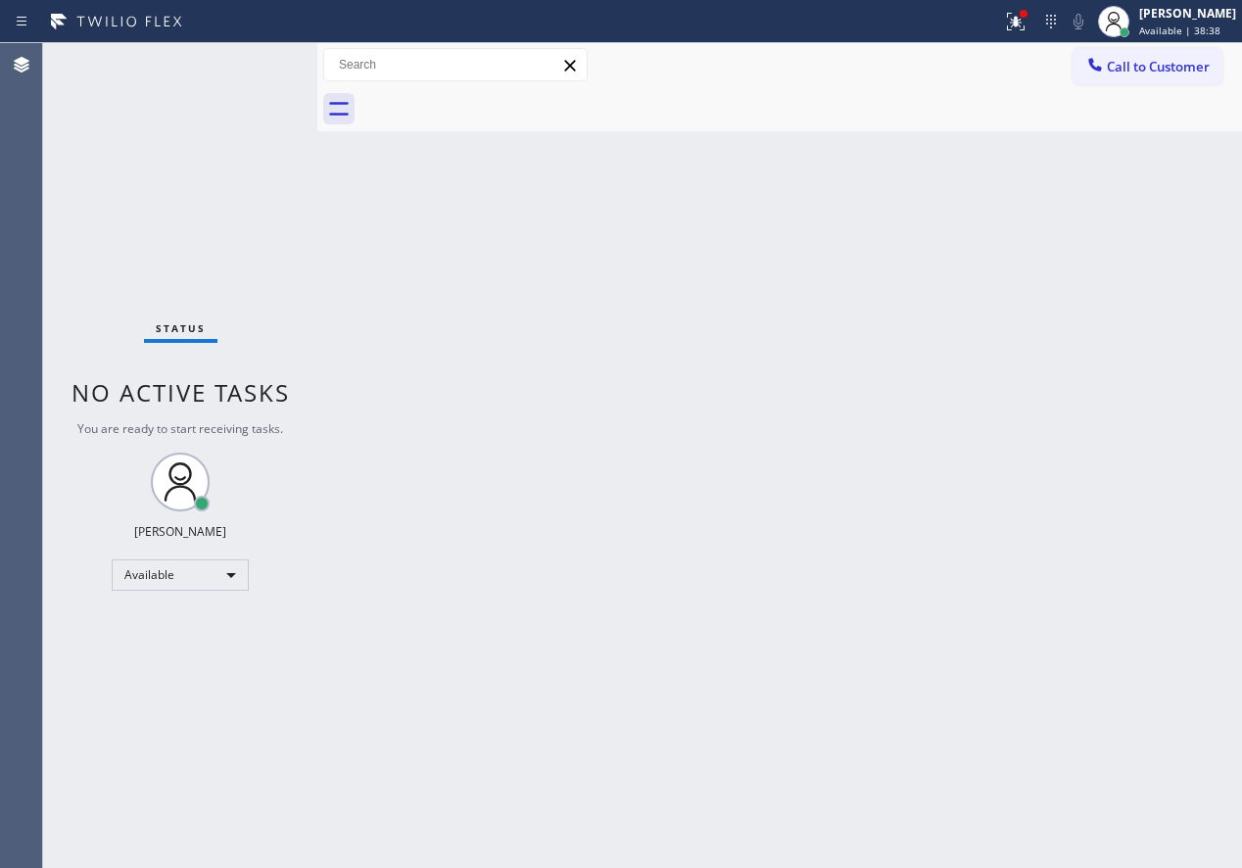
click at [1094, 422] on div "Back to Dashboard Change Sender ID Customers Technicians Select a contact Outbo…" at bounding box center [779, 455] width 925 height 825
click at [1028, 352] on div "Back to Dashboard Change Sender ID Customers Technicians Select a contact Outbo…" at bounding box center [779, 455] width 925 height 825
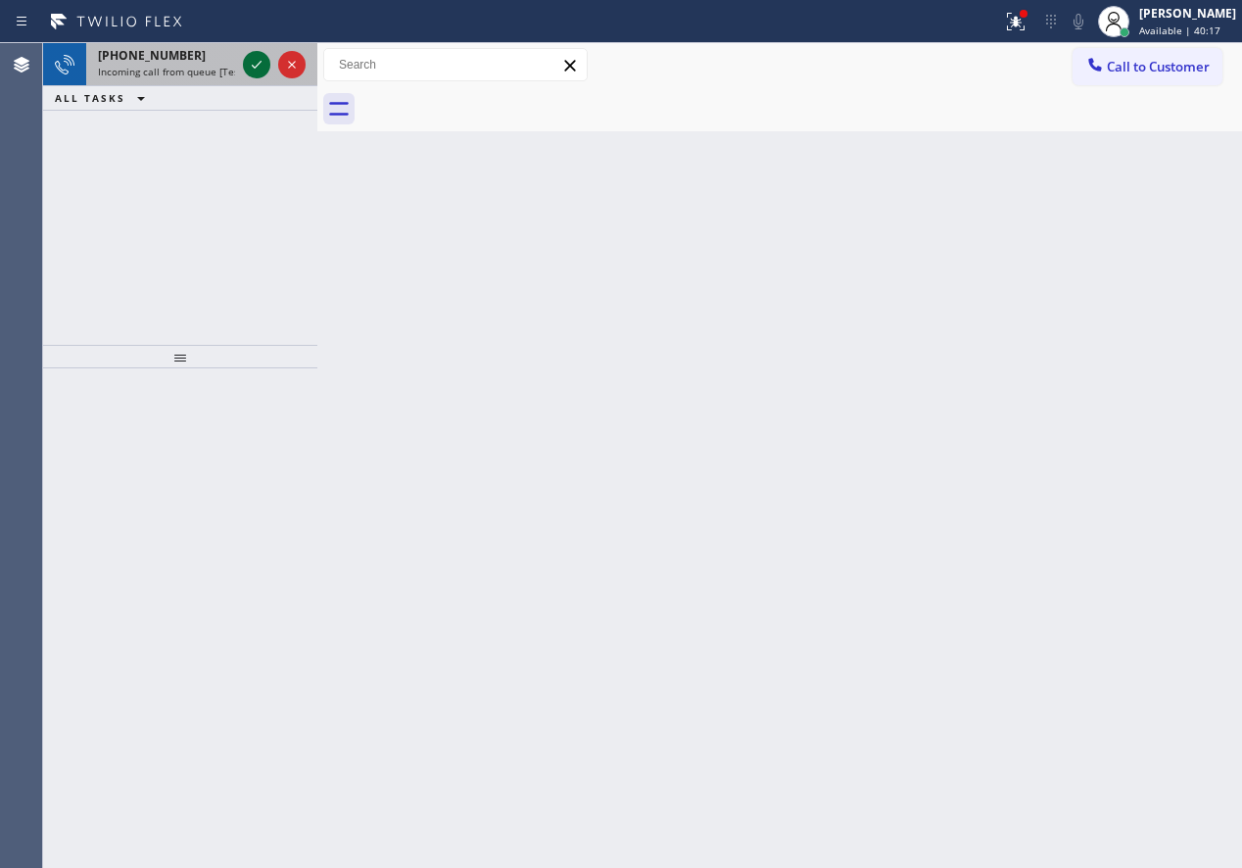
click at [257, 68] on icon at bounding box center [257, 65] width 24 height 24
drag, startPoint x: 1193, startPoint y: 454, endPoint x: 1177, endPoint y: 453, distance: 16.7
click at [1190, 454] on div "Back to Dashboard Change Sender ID Customers Technicians Select a contact Outbo…" at bounding box center [779, 455] width 925 height 825
click at [255, 65] on icon at bounding box center [257, 65] width 24 height 24
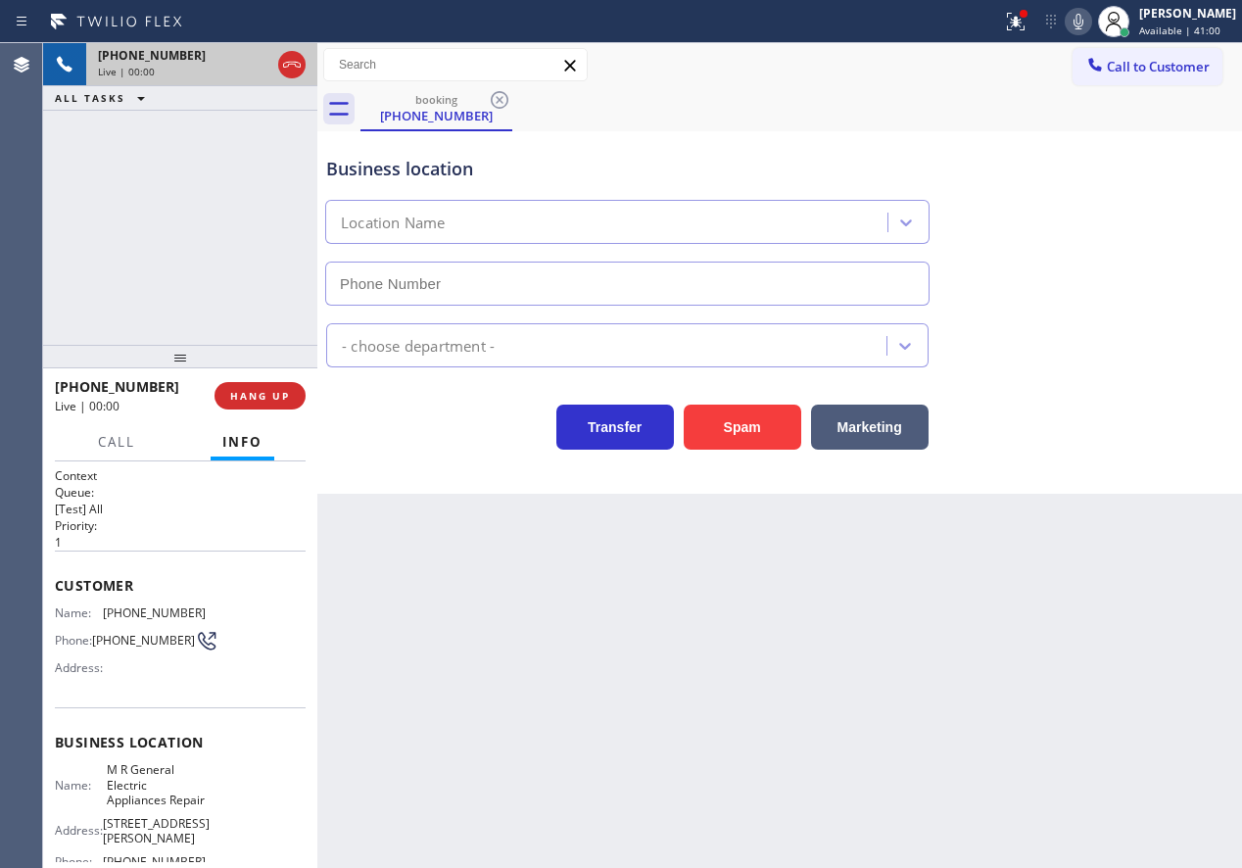
type input "[PHONE_NUMBER]"
click at [784, 428] on button "Spam" at bounding box center [743, 427] width 118 height 45
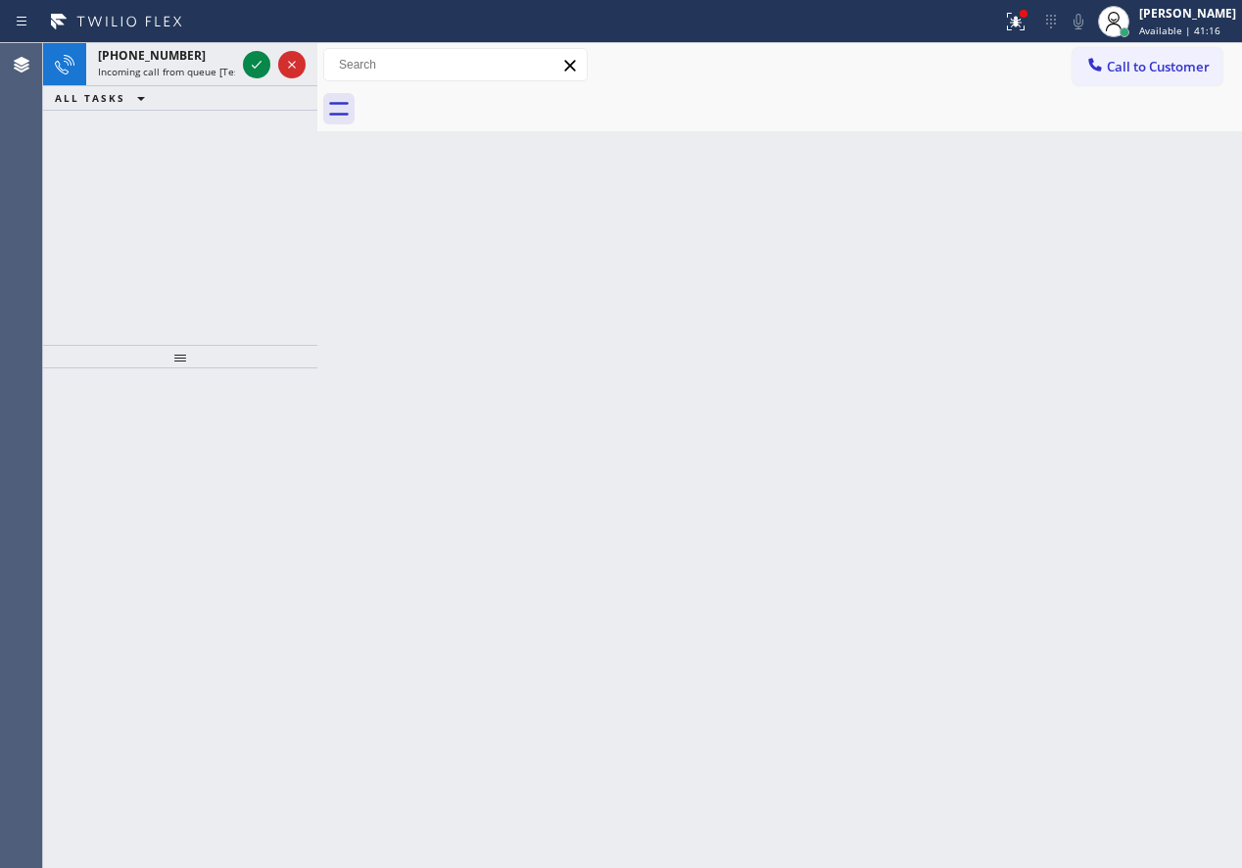
click at [1131, 208] on div "Back to Dashboard Change Sender ID Customers Technicians Select a contact Outbo…" at bounding box center [779, 455] width 925 height 825
click at [1028, 15] on icon at bounding box center [1016, 22] width 24 height 24
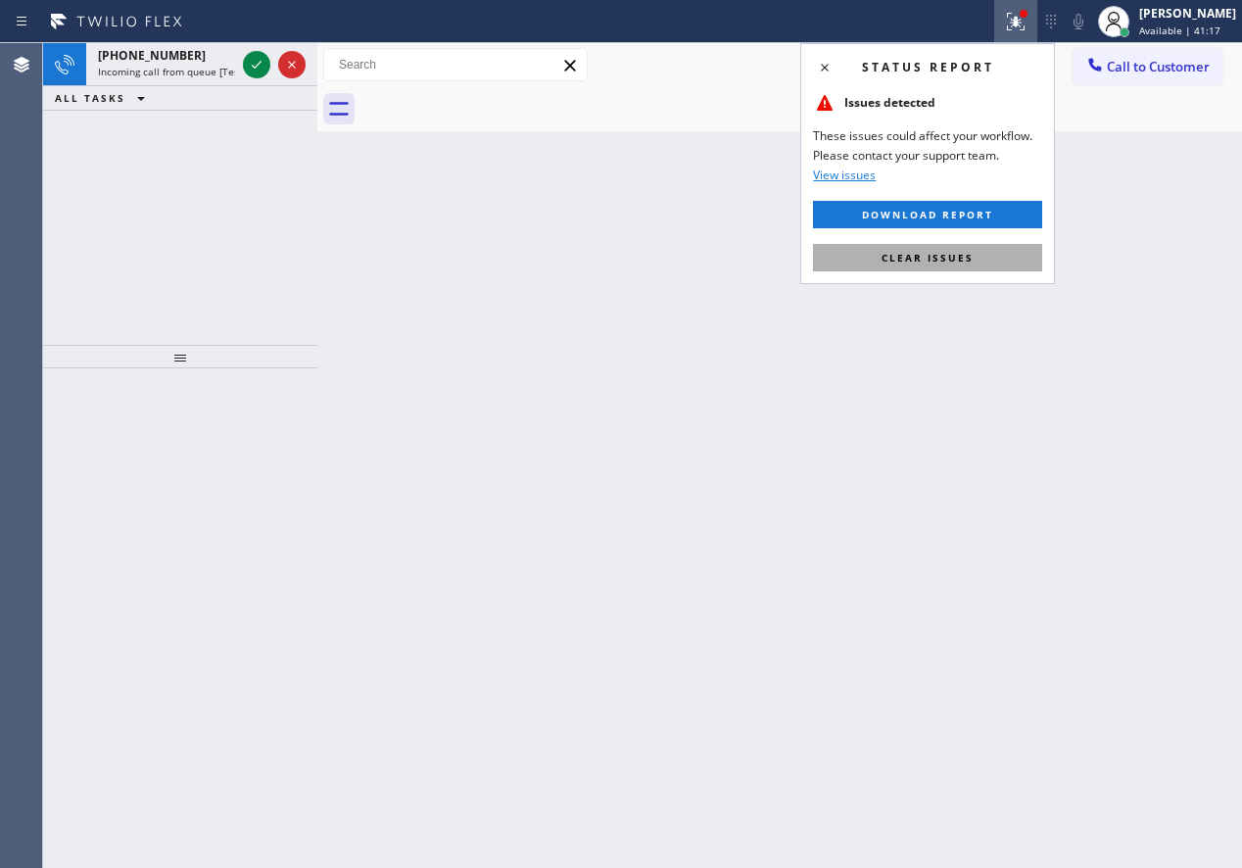
click at [977, 247] on button "Clear issues" at bounding box center [927, 257] width 229 height 27
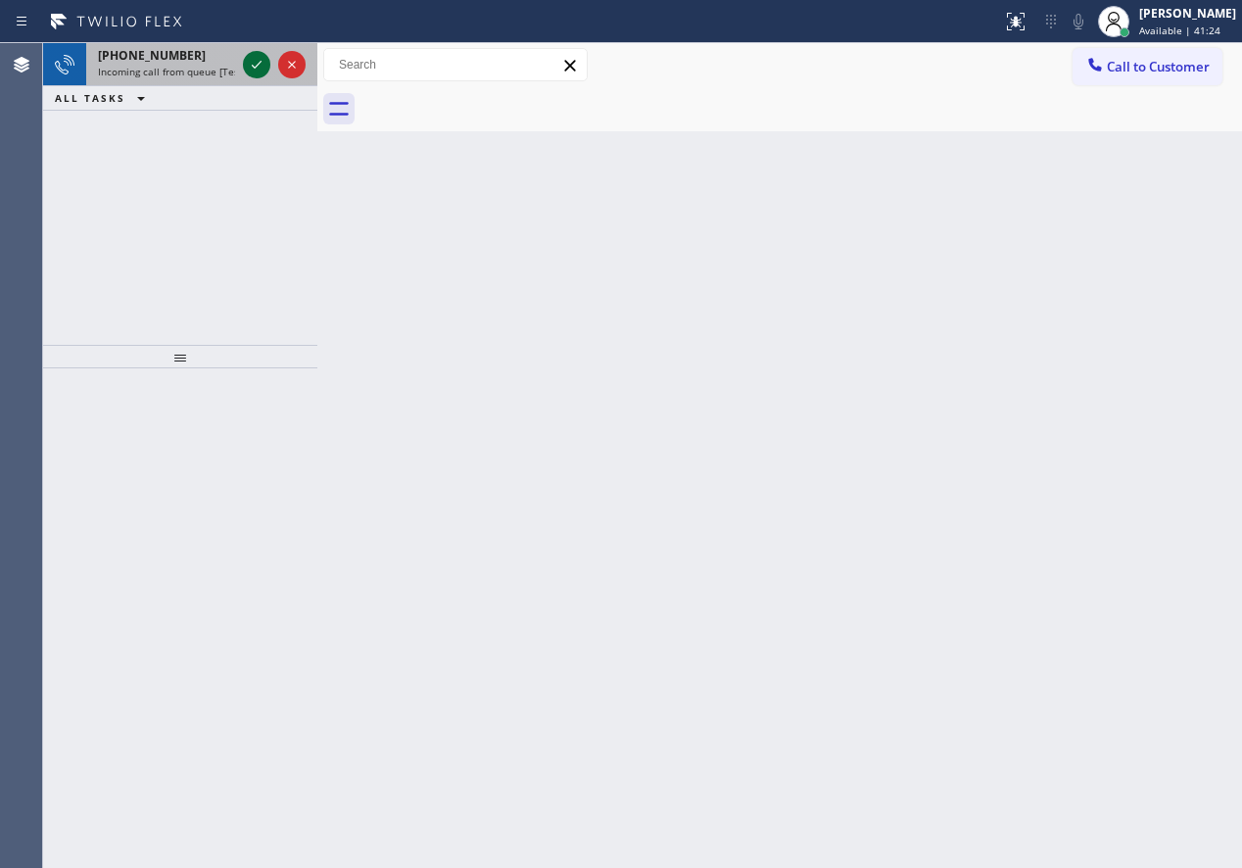
click at [260, 68] on icon at bounding box center [257, 65] width 24 height 24
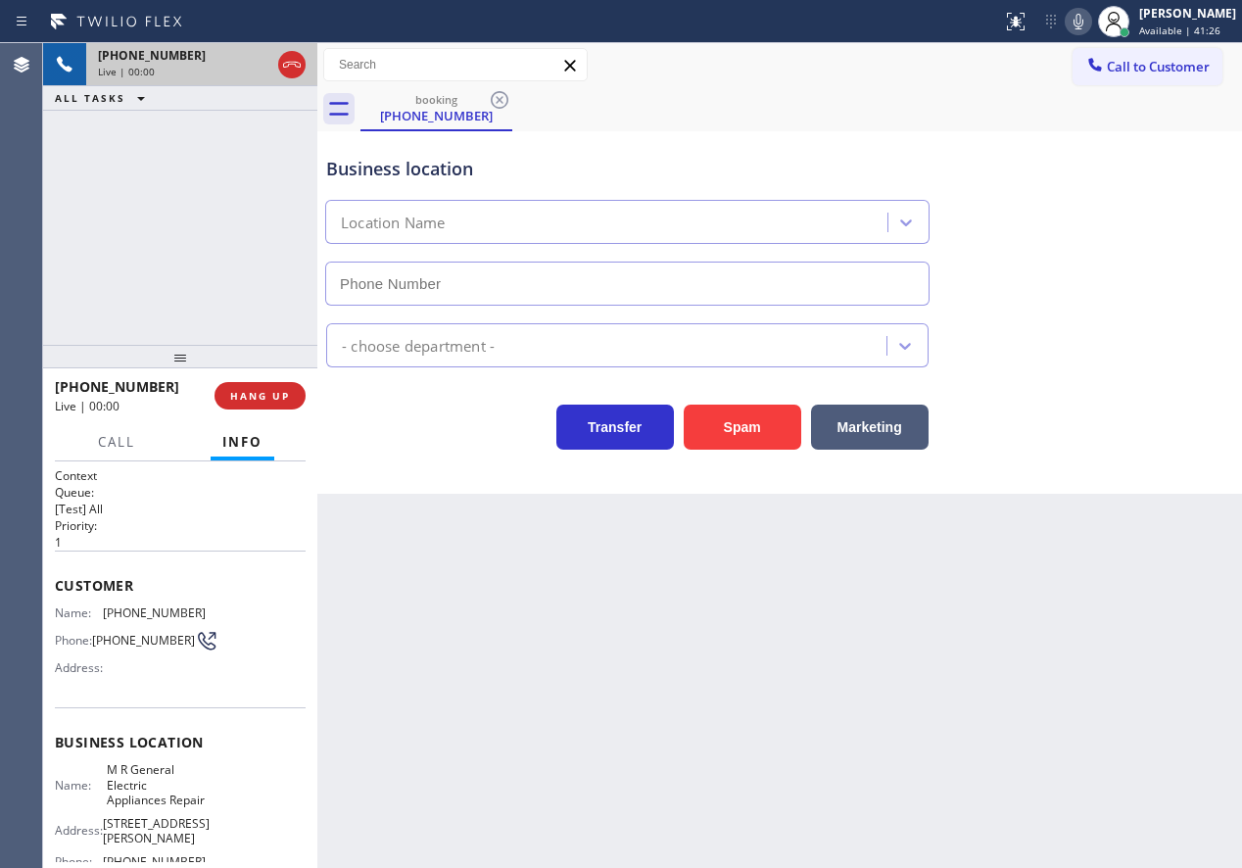
type input "[PHONE_NUMBER]"
click at [249, 384] on button "HANG UP" at bounding box center [260, 395] width 91 height 27
click at [251, 391] on span "HANG UP" at bounding box center [260, 396] width 60 height 14
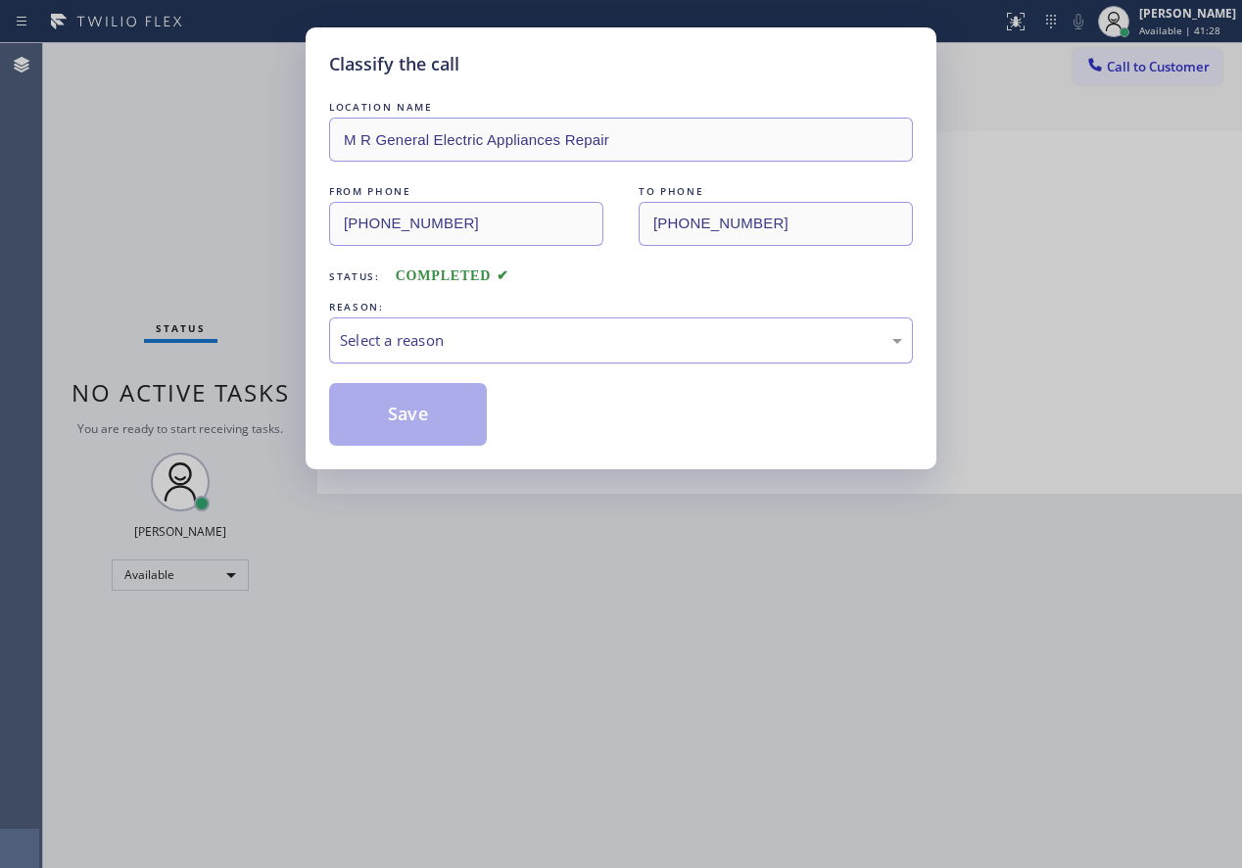
click at [515, 338] on div "Select a reason" at bounding box center [621, 340] width 562 height 23
click at [441, 417] on button "Save" at bounding box center [408, 414] width 158 height 63
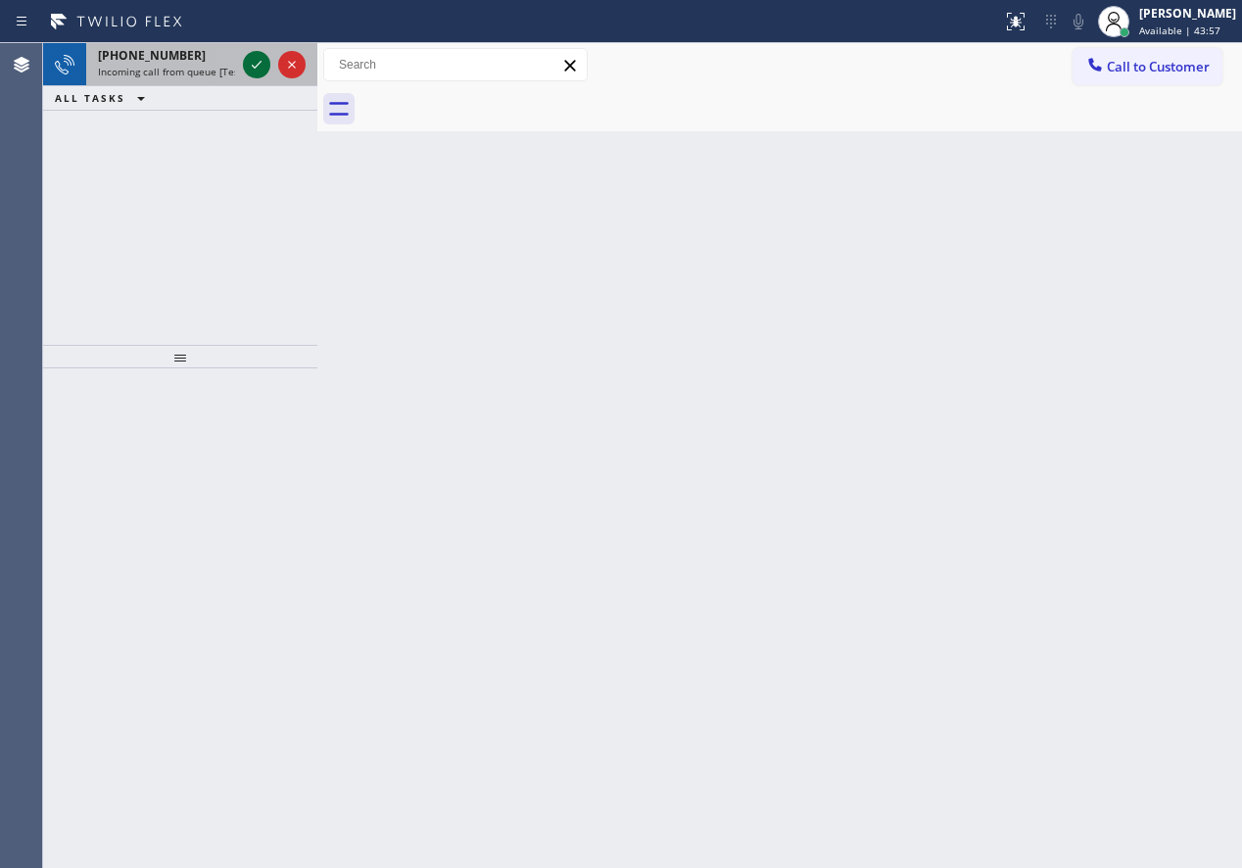
click at [254, 72] on icon at bounding box center [257, 65] width 24 height 24
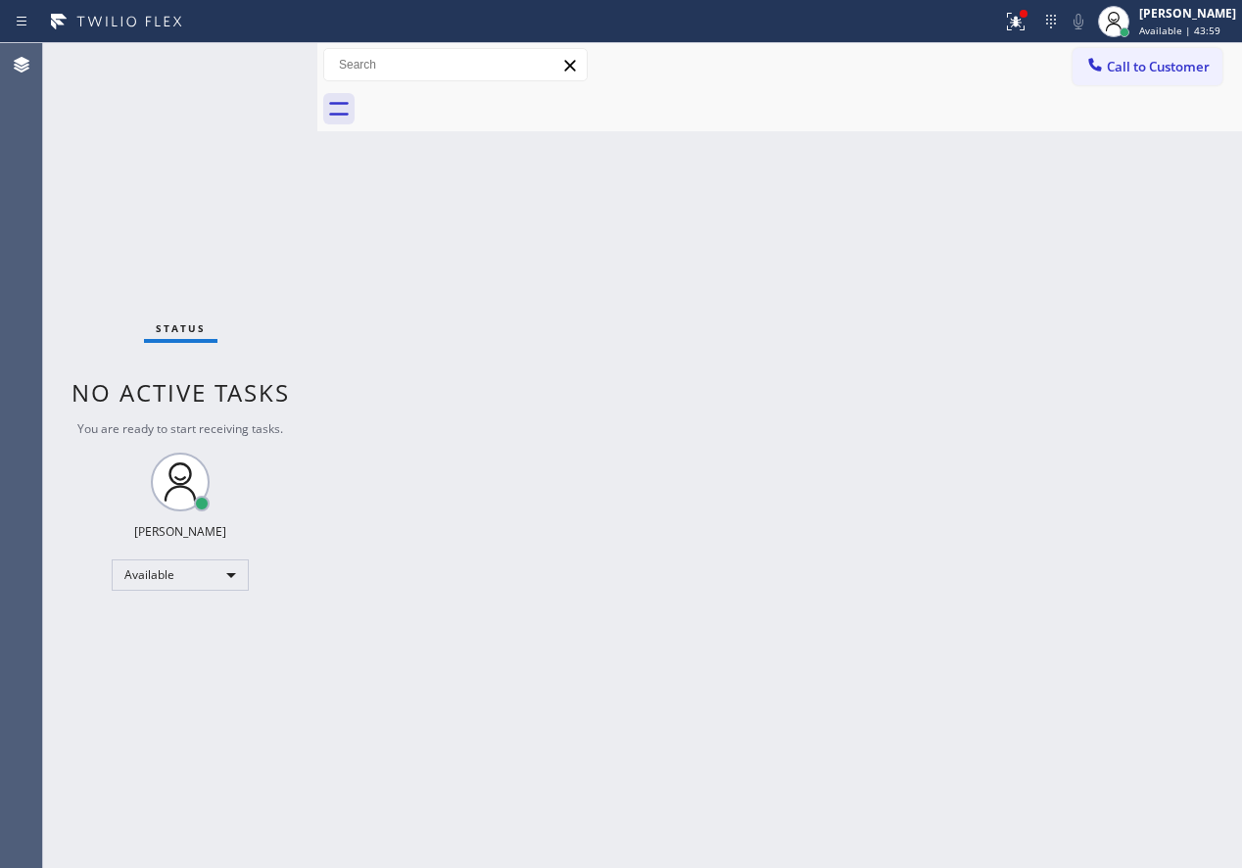
click at [263, 74] on div "Status No active tasks You are ready to start receiving tasks. [PERSON_NAME] Av…" at bounding box center [180, 455] width 274 height 825
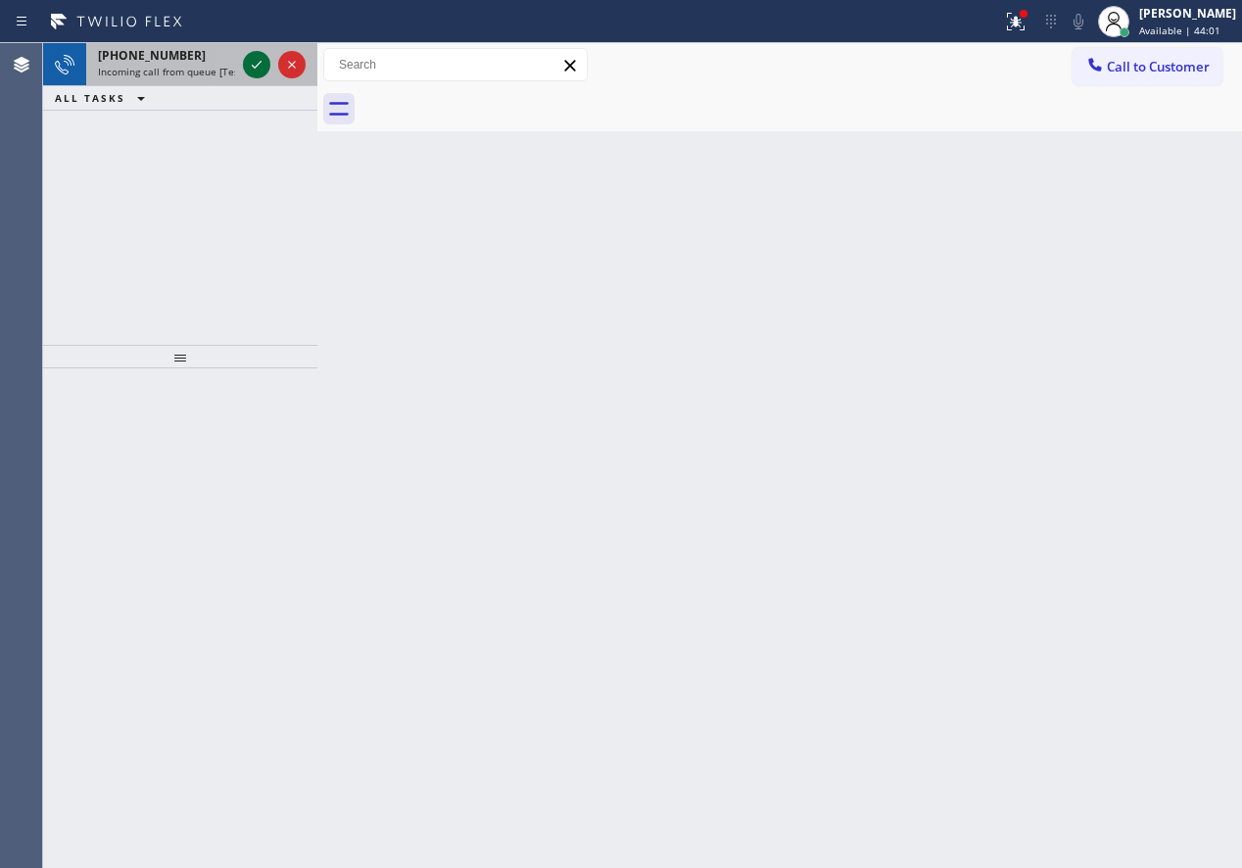
click at [252, 69] on icon at bounding box center [257, 65] width 24 height 24
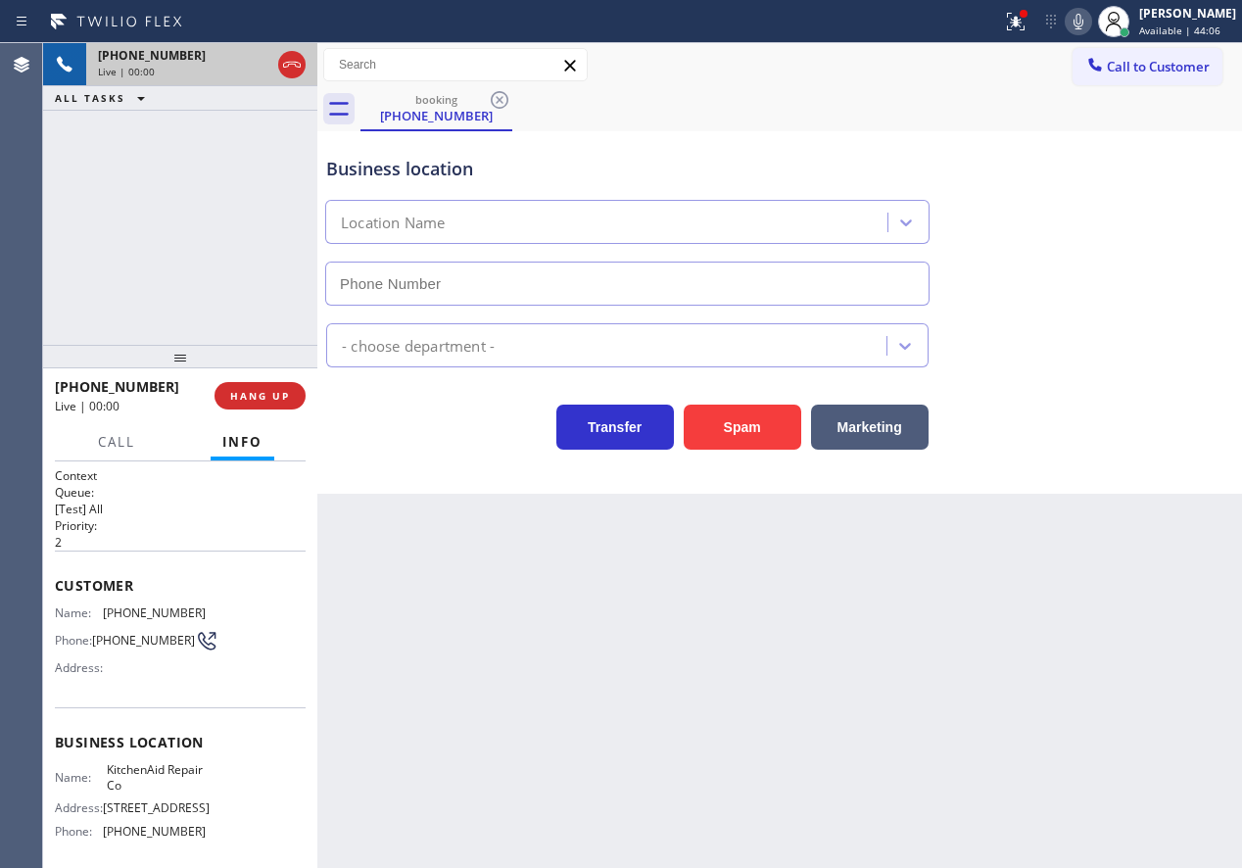
type input "[PHONE_NUMBER]"
click at [113, 793] on span "KitchenAid Repair Co" at bounding box center [156, 777] width 98 height 30
copy span "KitchenAid Repair Co"
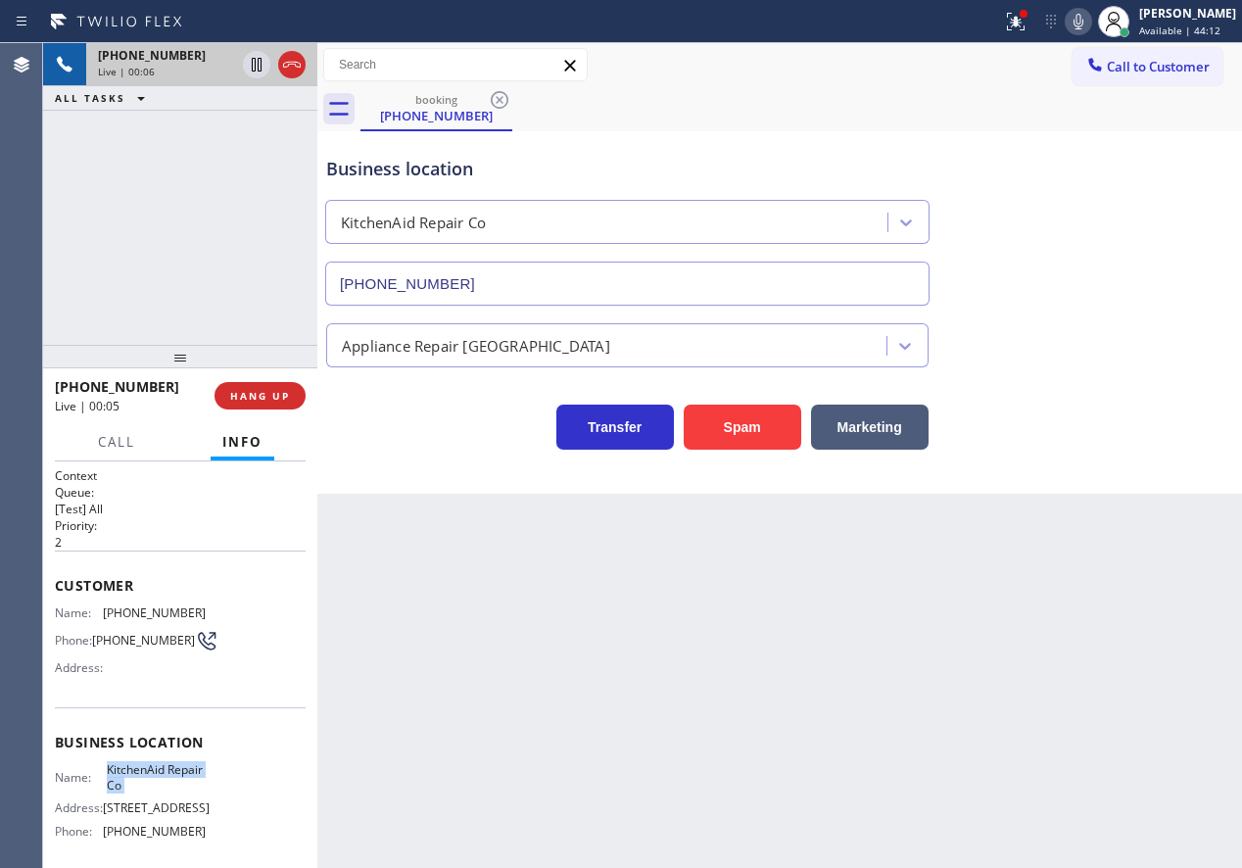
click at [633, 289] on input "[PHONE_NUMBER]" at bounding box center [627, 284] width 604 height 44
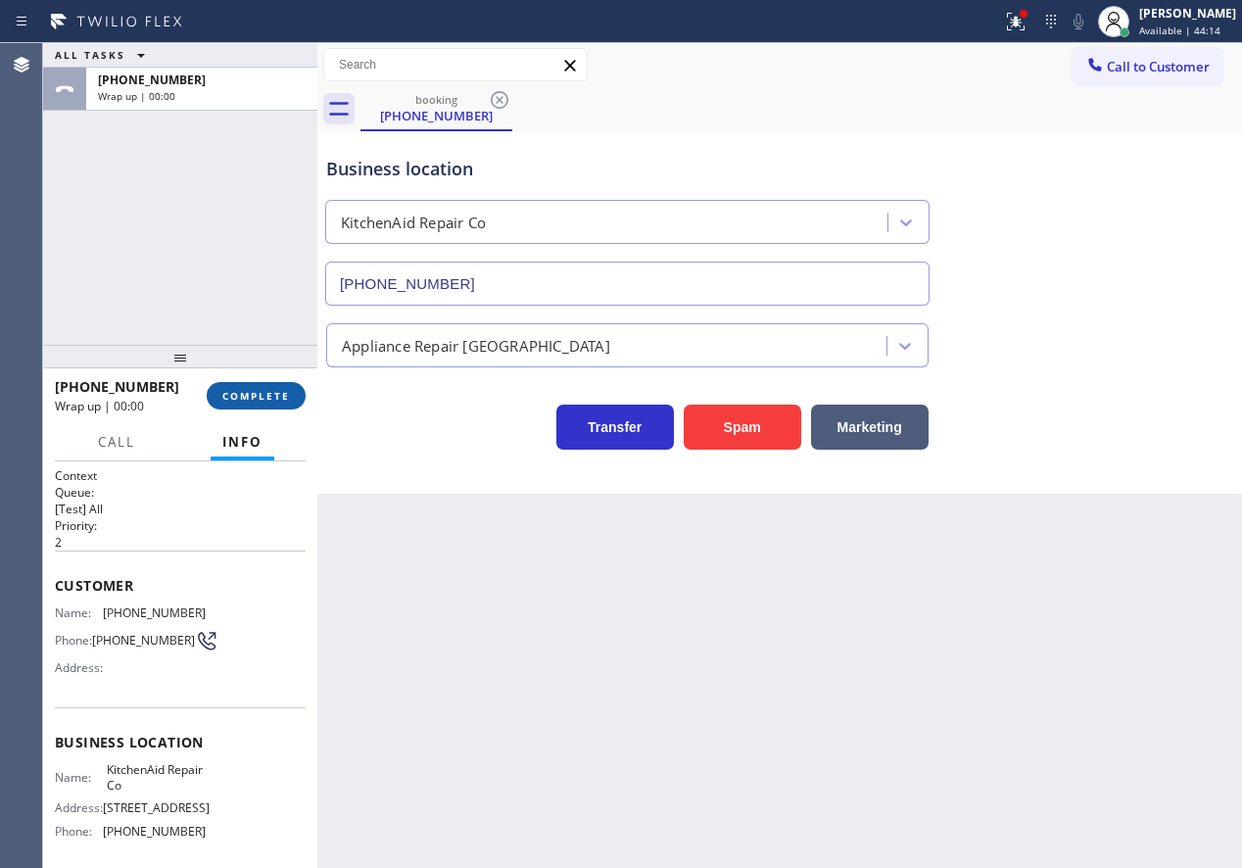
click at [234, 392] on span "COMPLETE" at bounding box center [256, 396] width 68 height 14
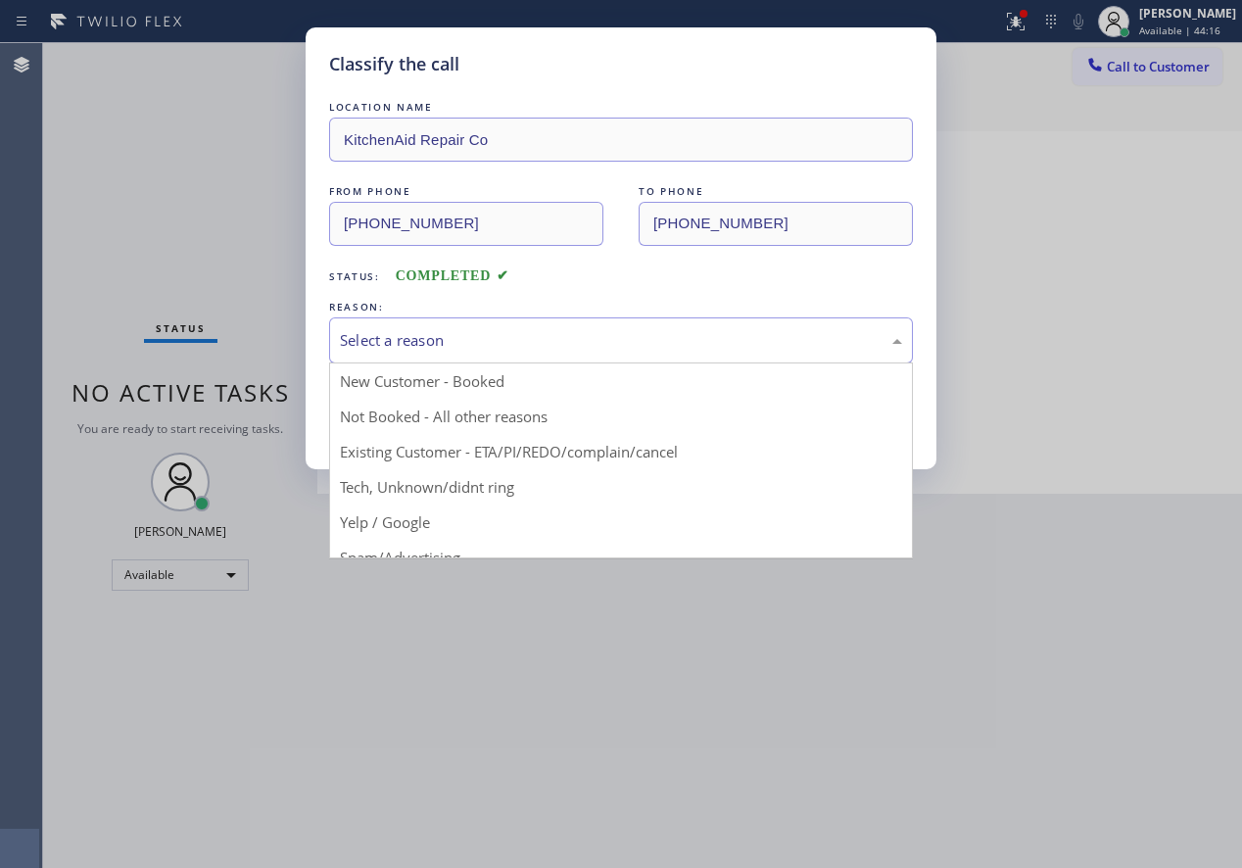
click at [535, 341] on div "Select a reason" at bounding box center [621, 340] width 562 height 23
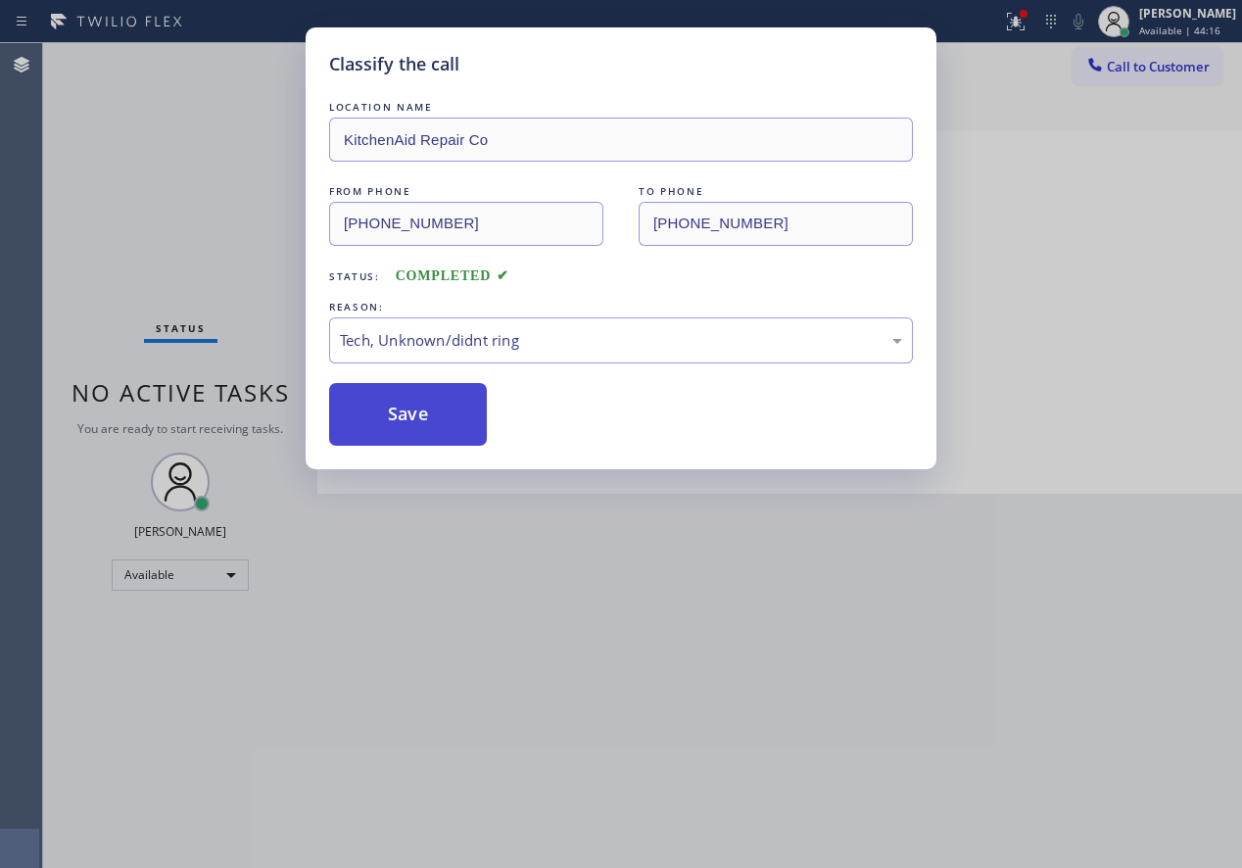
click at [440, 403] on button "Save" at bounding box center [408, 414] width 158 height 63
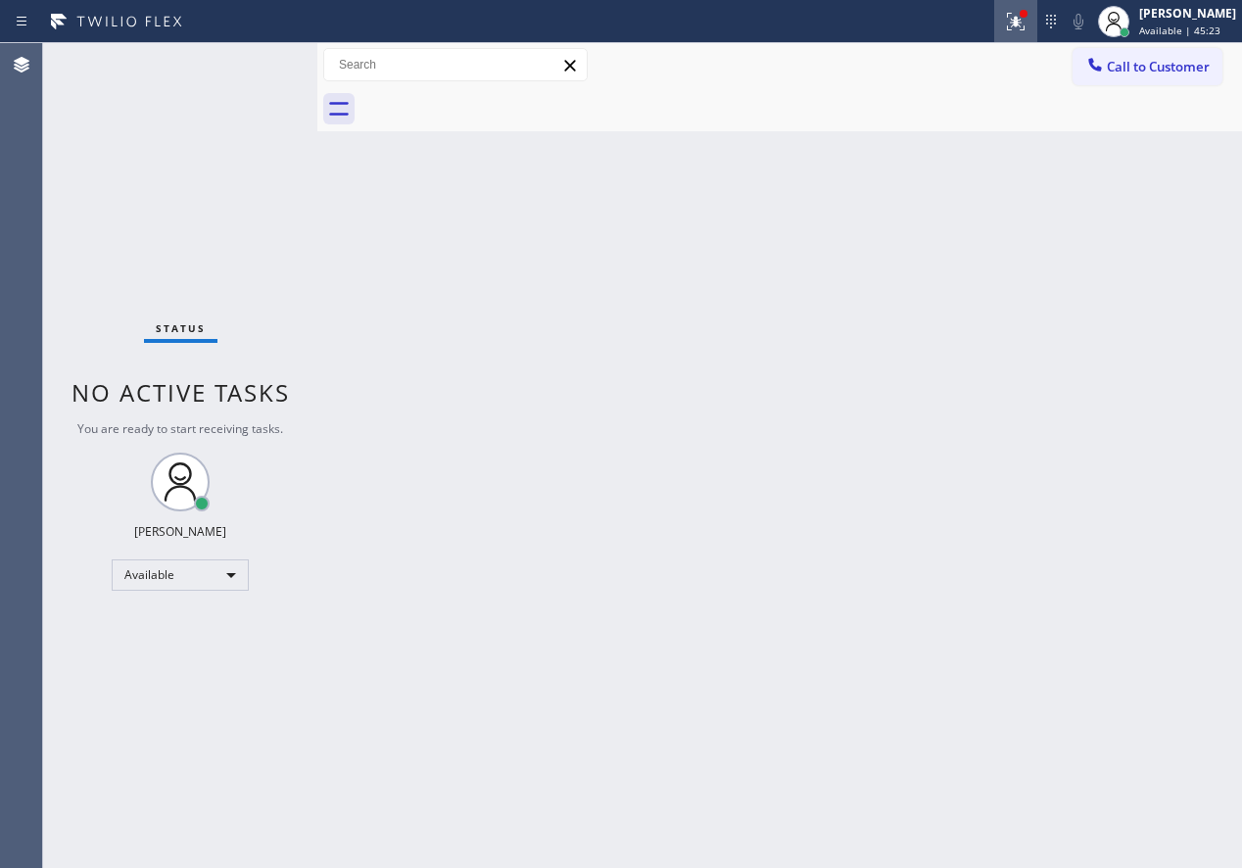
click at [1023, 39] on button at bounding box center [1015, 21] width 43 height 43
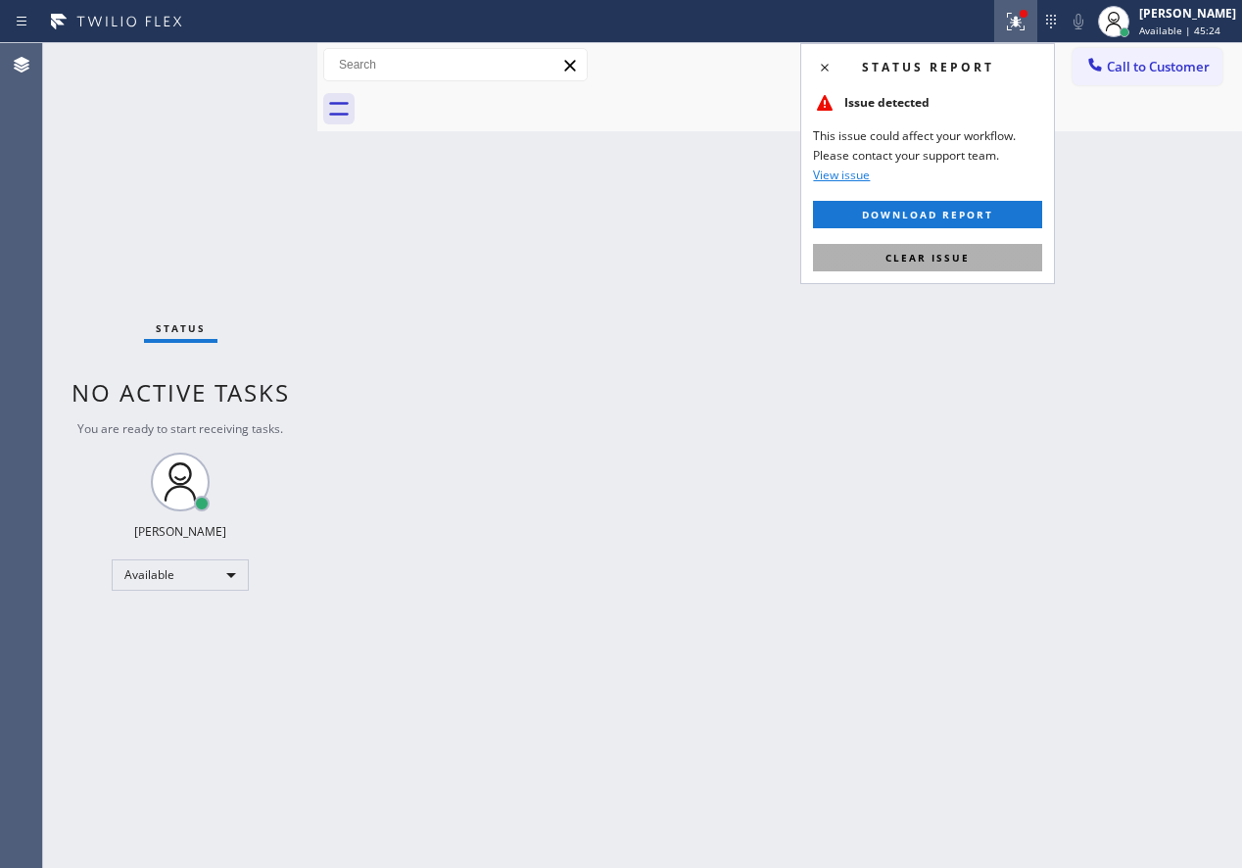
click at [992, 248] on button "Clear issue" at bounding box center [927, 257] width 229 height 27
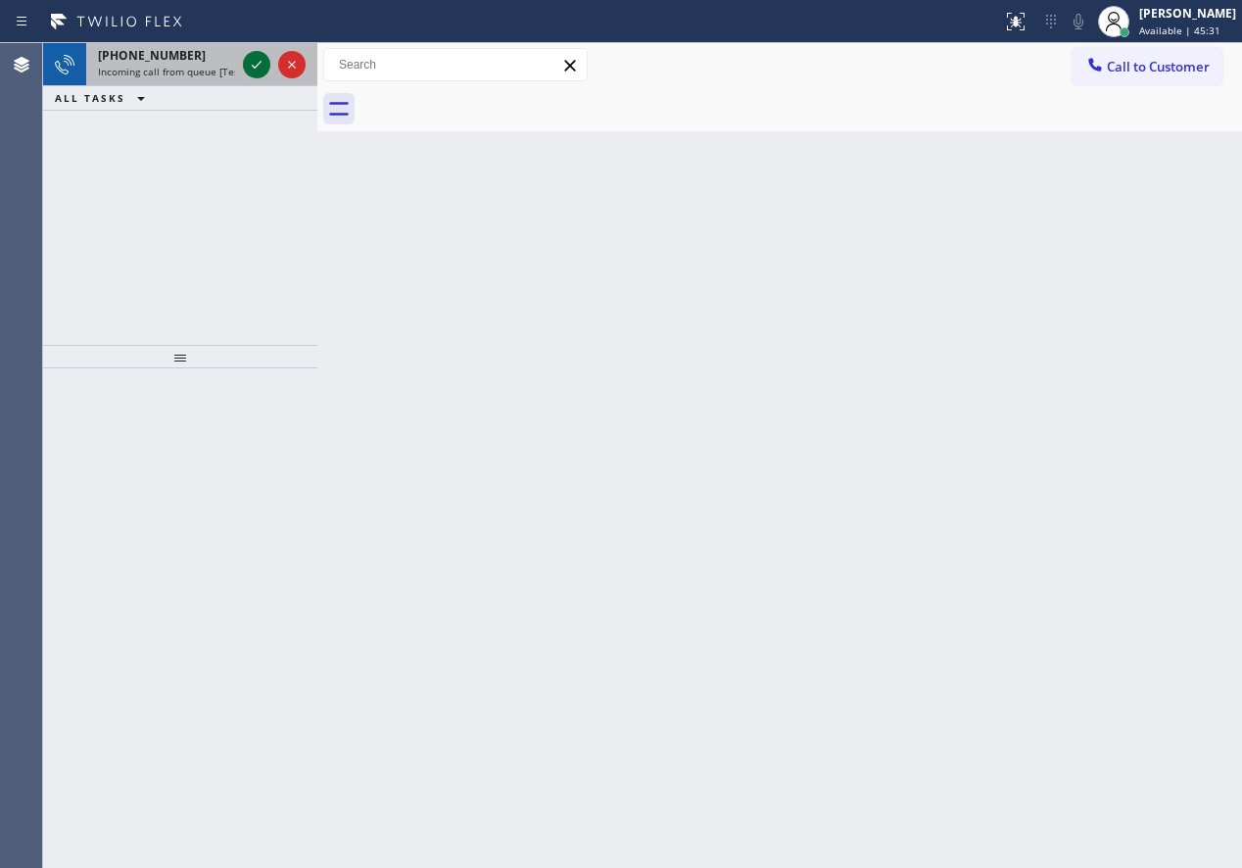
click at [258, 67] on icon at bounding box center [257, 65] width 24 height 24
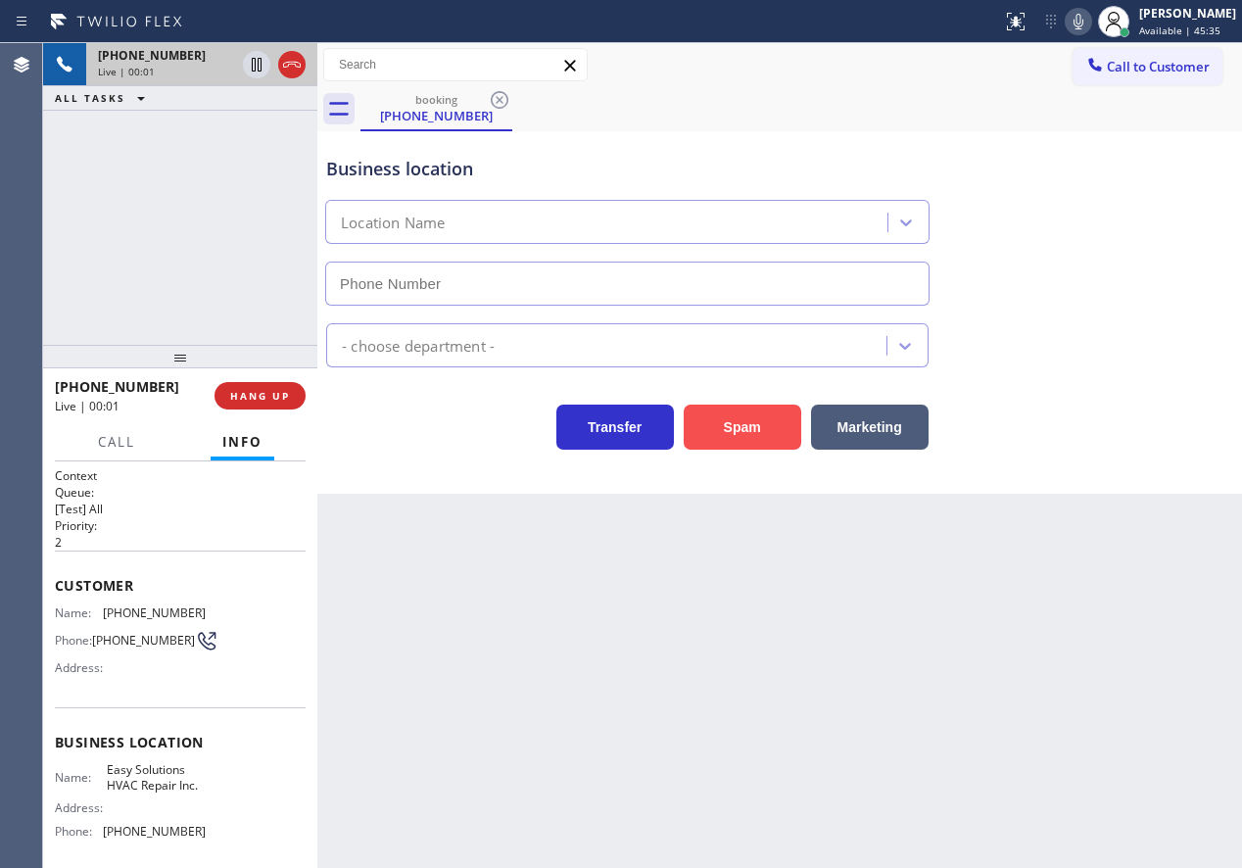
click at [752, 420] on button "Spam" at bounding box center [743, 427] width 118 height 45
click at [746, 429] on button "Spam" at bounding box center [743, 427] width 118 height 45
click at [265, 389] on span "HANG UP" at bounding box center [260, 396] width 60 height 14
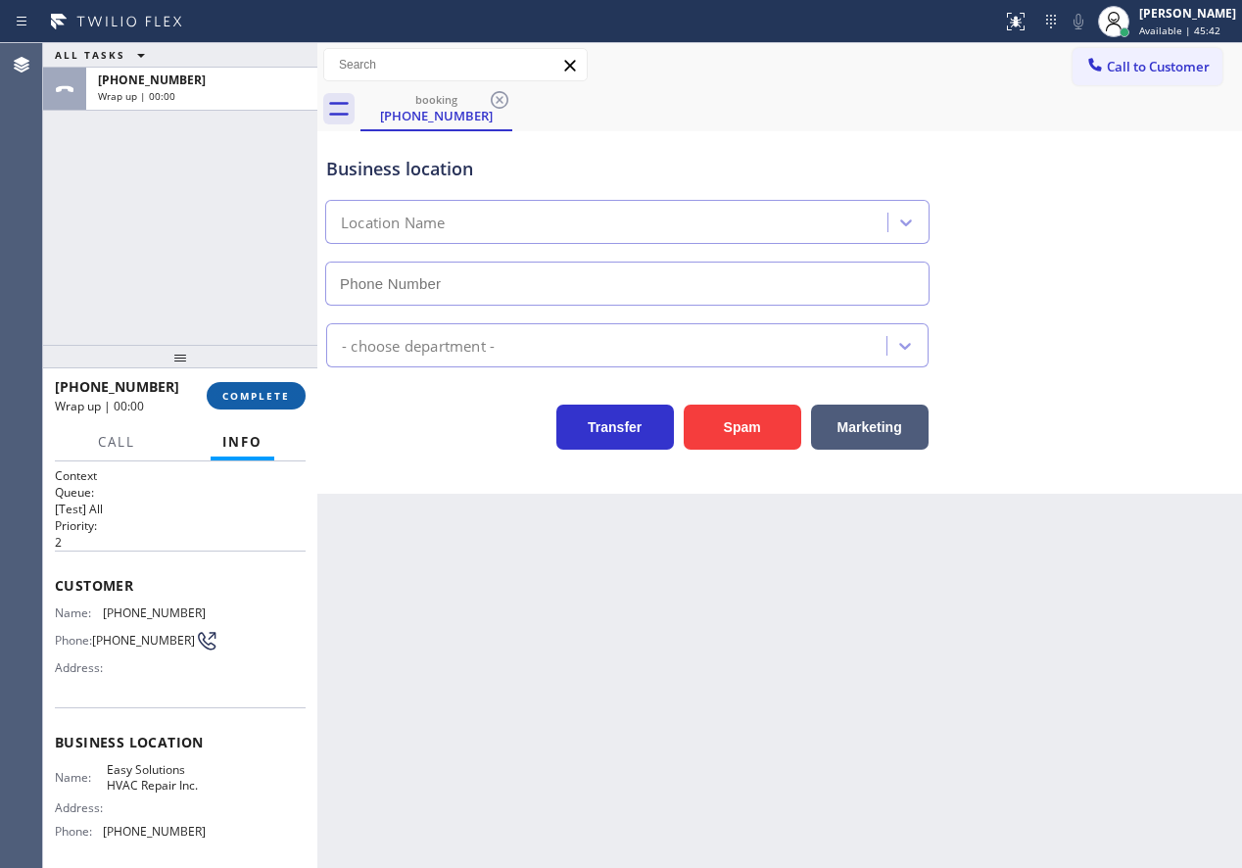
click at [265, 390] on span "COMPLETE" at bounding box center [256, 396] width 68 height 14
type input "[PHONE_NUMBER]"
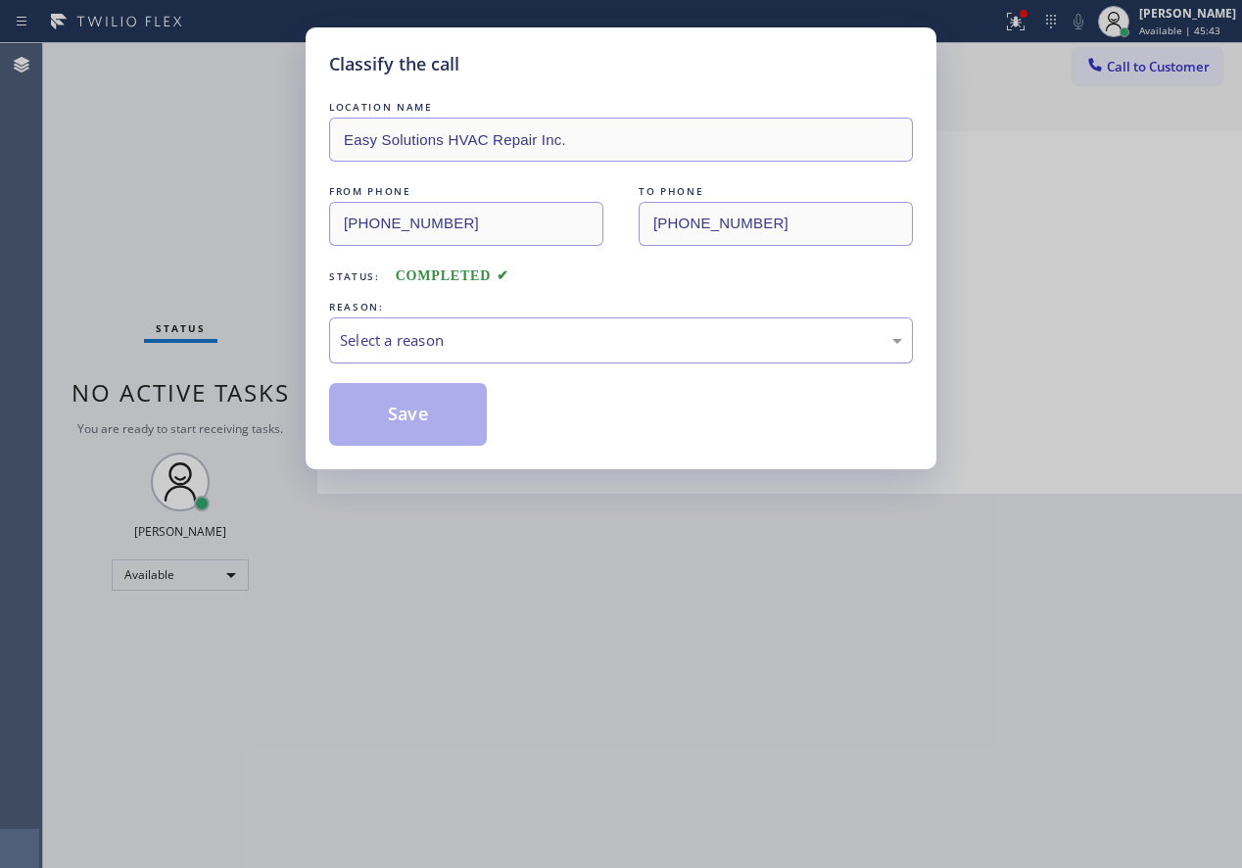
click at [554, 337] on div "Select a reason" at bounding box center [621, 340] width 562 height 23
click at [442, 418] on button "Save" at bounding box center [408, 414] width 158 height 63
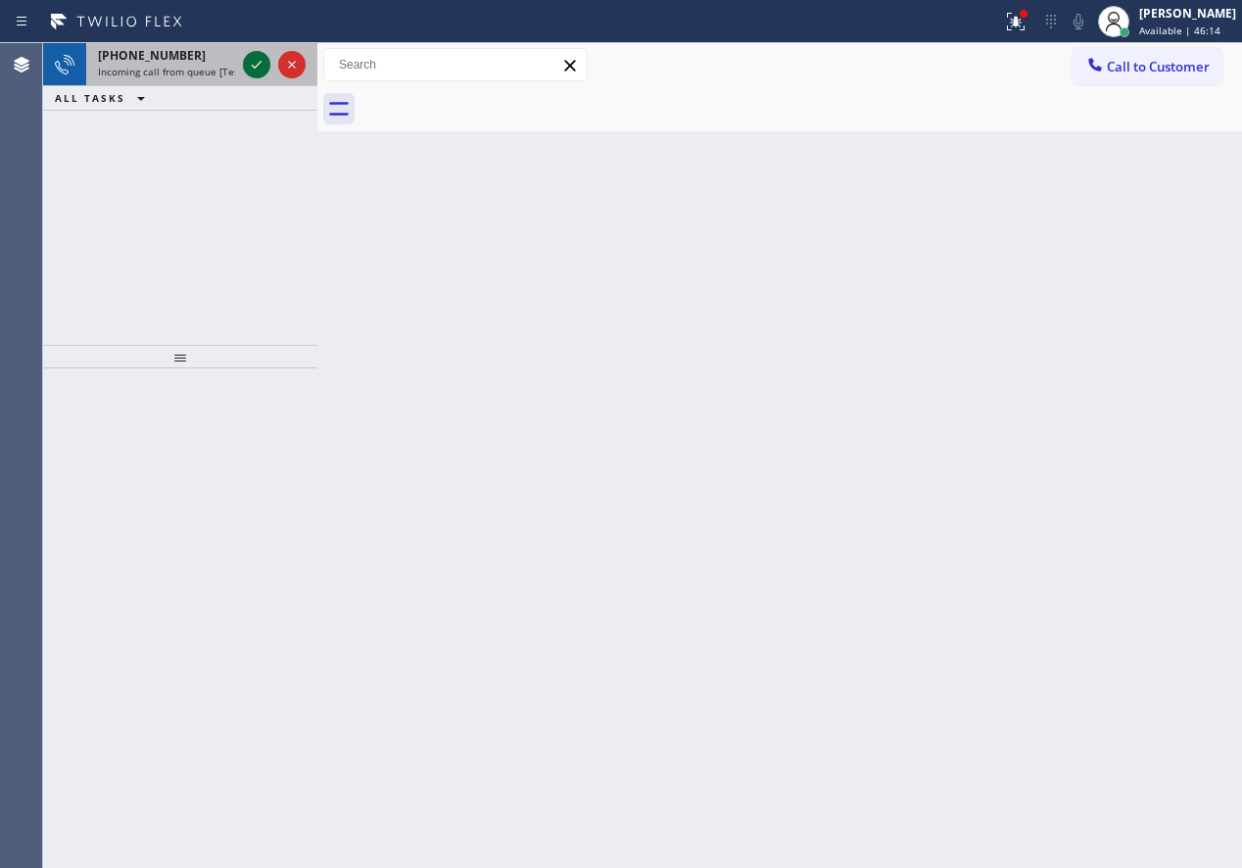
click at [258, 72] on icon at bounding box center [257, 65] width 24 height 24
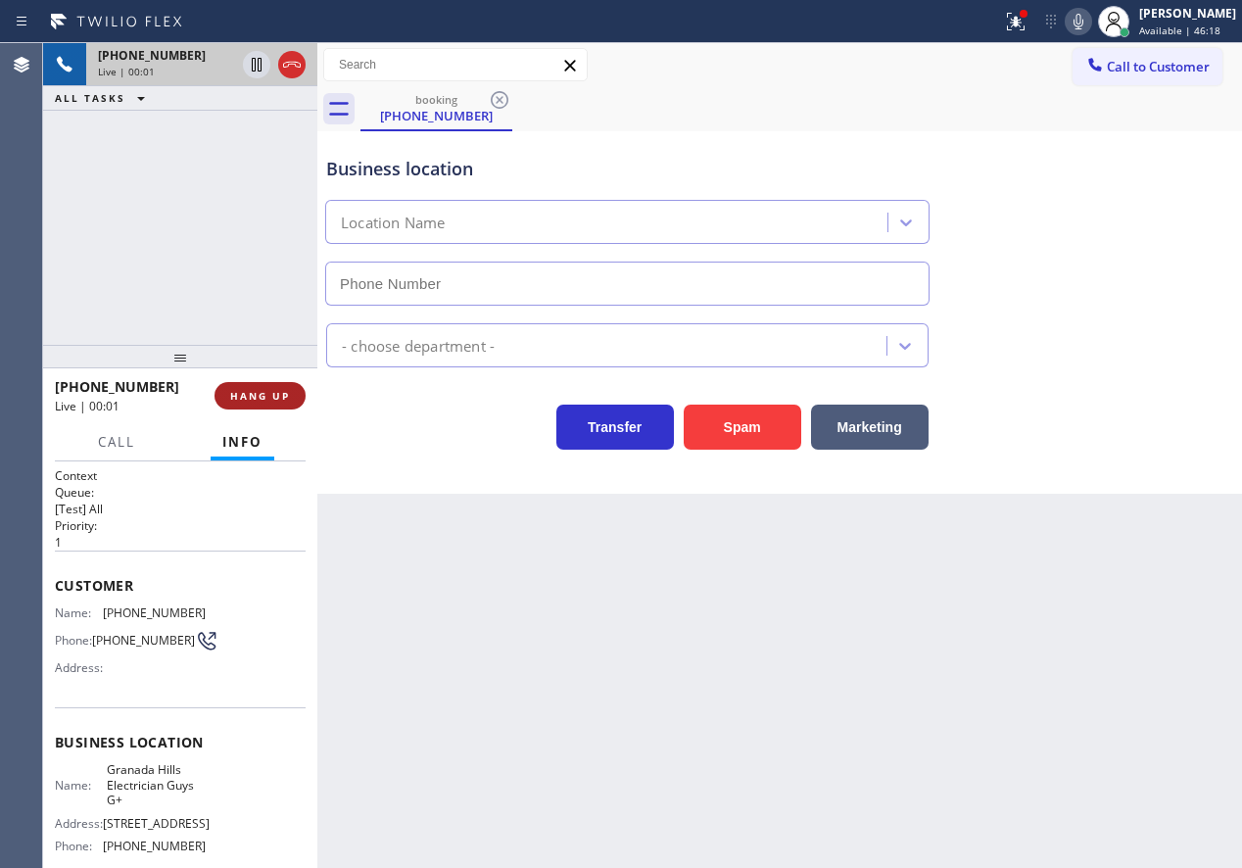
click at [266, 390] on span "HANG UP" at bounding box center [260, 396] width 60 height 14
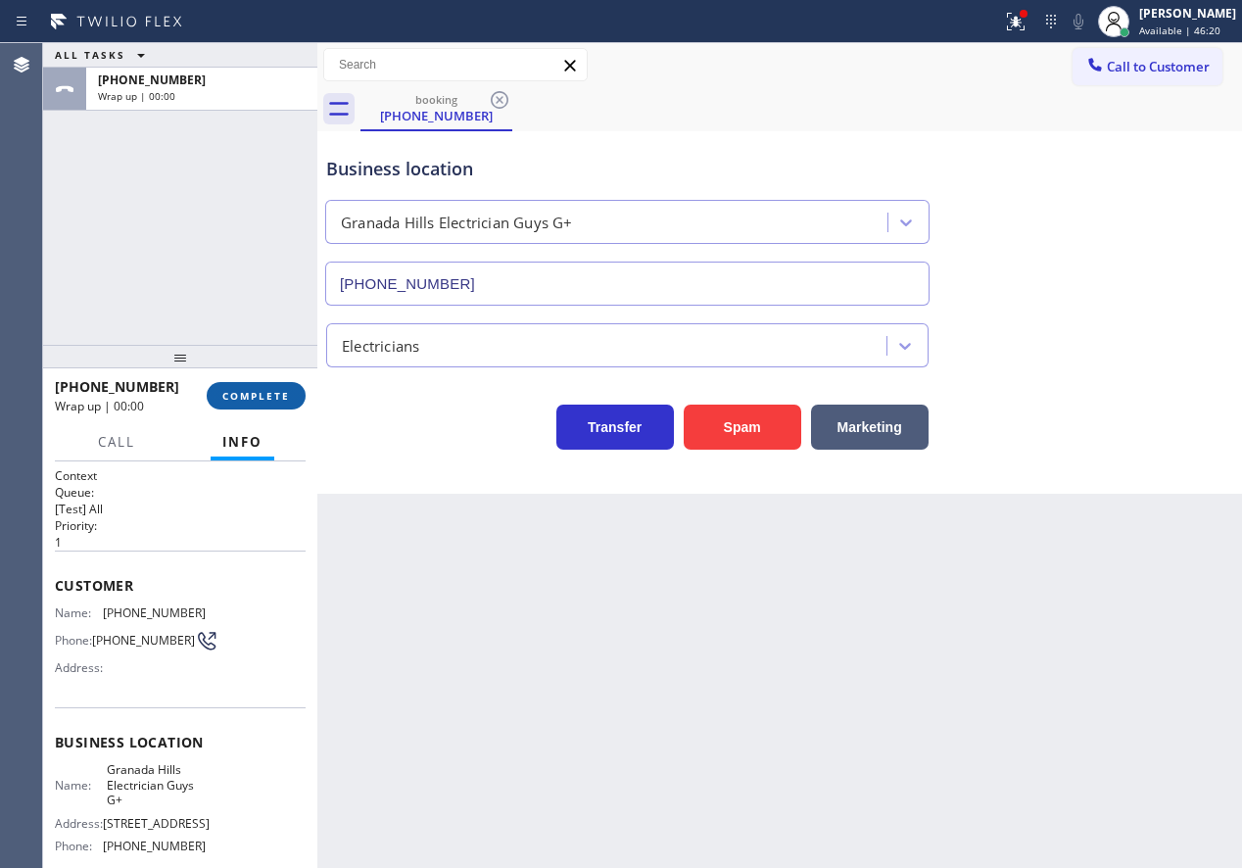
click at [266, 394] on span "COMPLETE" at bounding box center [256, 396] width 68 height 14
type input "[PHONE_NUMBER]"
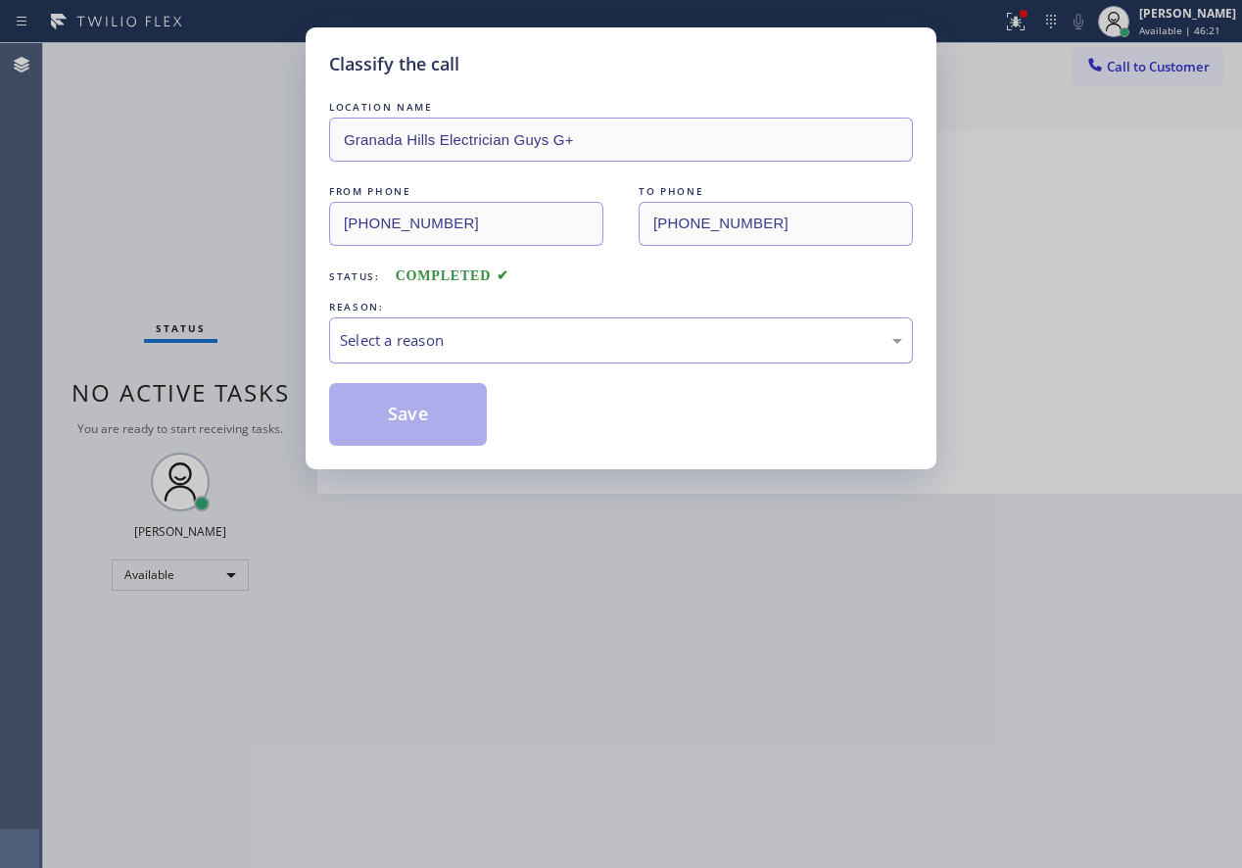
click at [501, 329] on div "Select a reason" at bounding box center [621, 340] width 562 height 23
click at [453, 337] on div "Yelp / Google" at bounding box center [621, 340] width 562 height 23
click at [438, 423] on button "Save" at bounding box center [408, 414] width 158 height 63
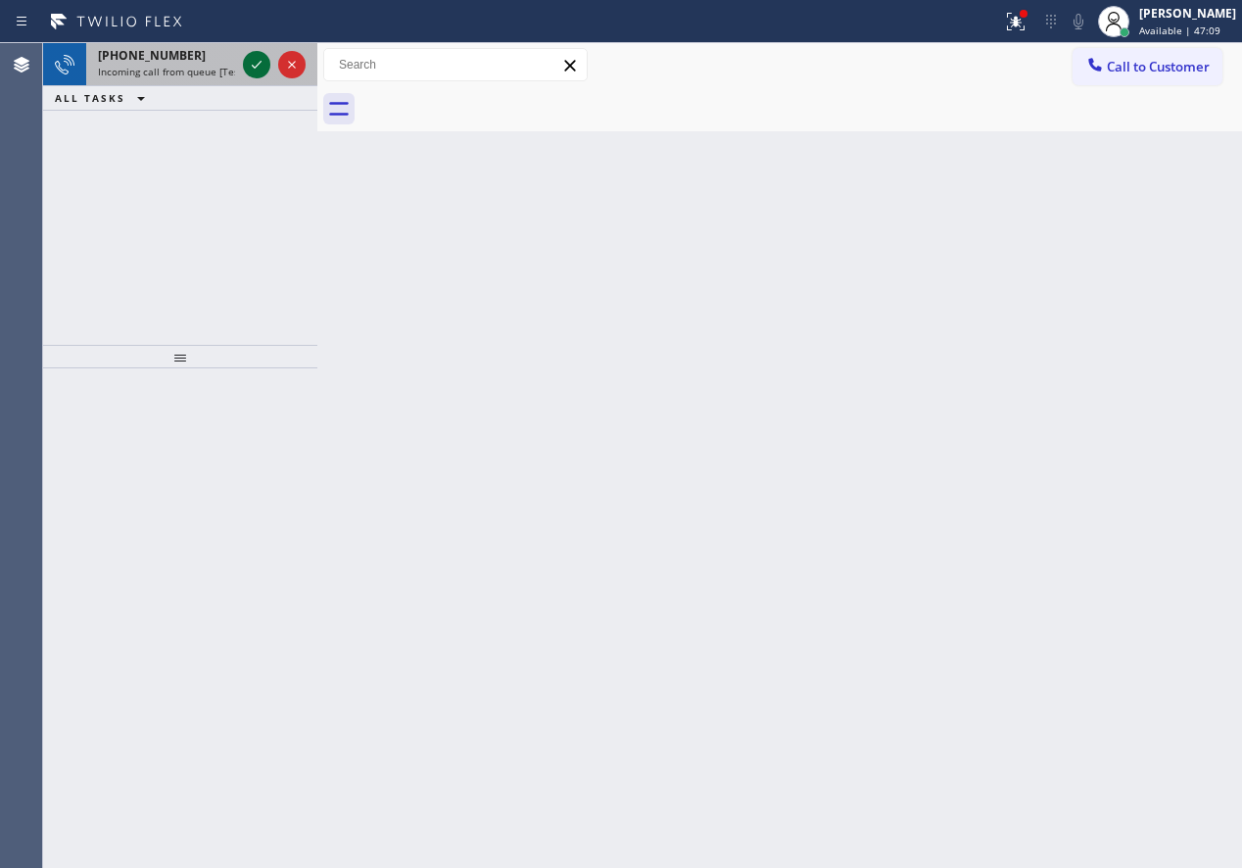
click at [255, 70] on icon at bounding box center [257, 65] width 24 height 24
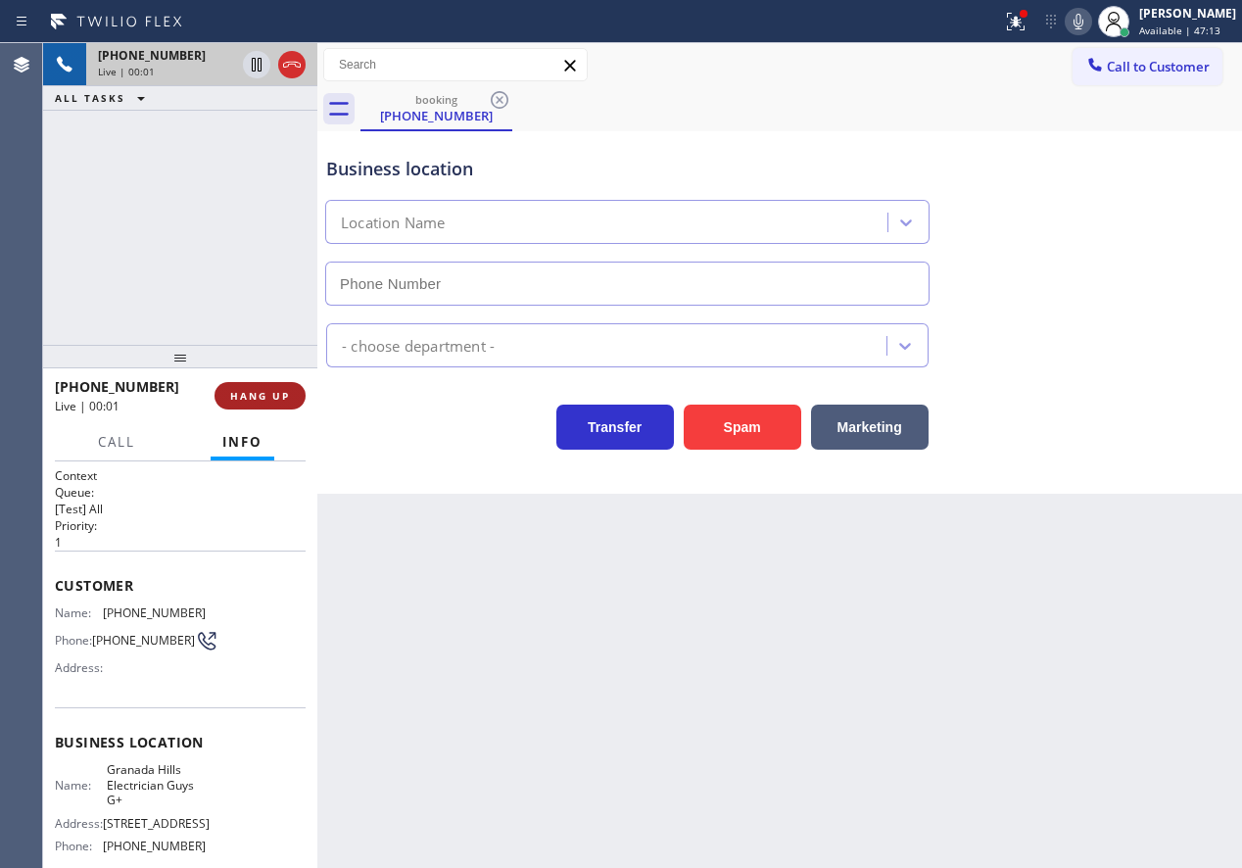
click at [269, 390] on span "HANG UP" at bounding box center [260, 396] width 60 height 14
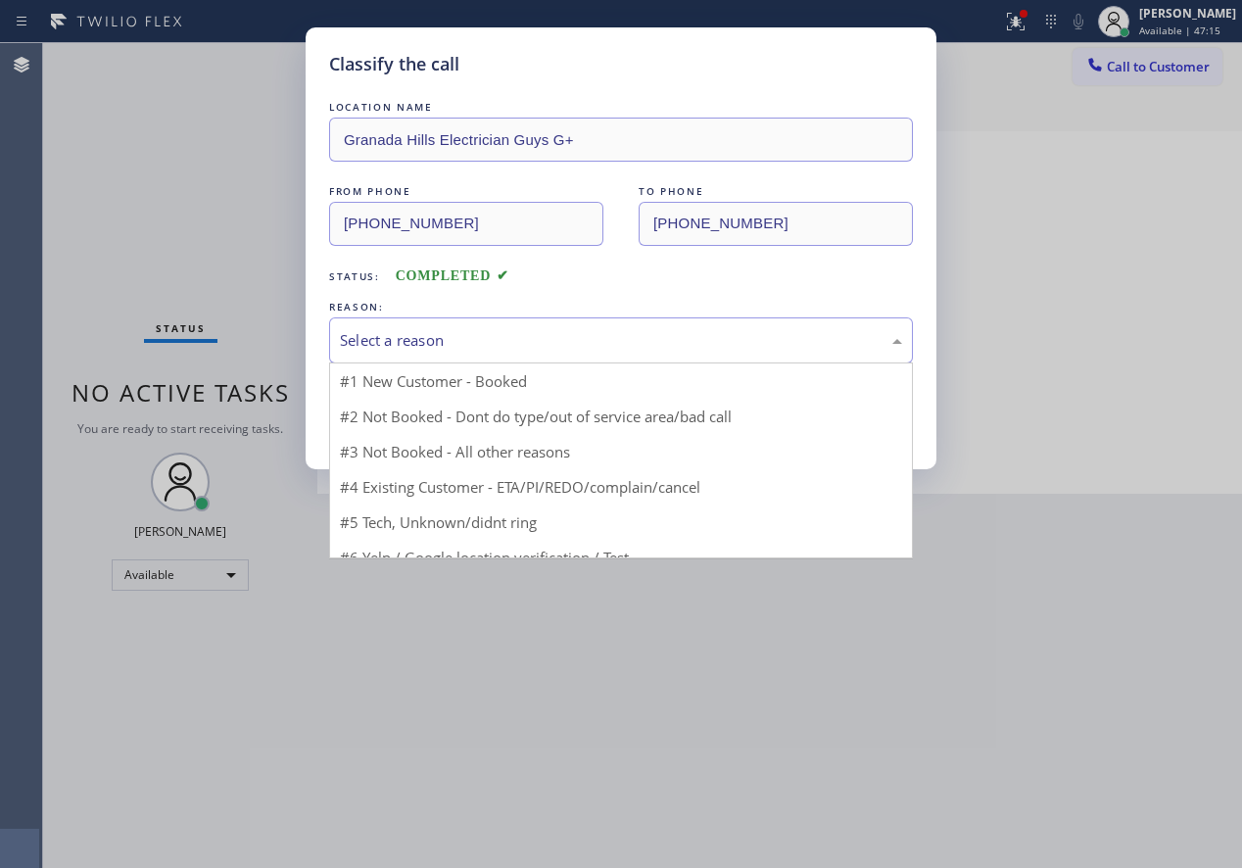
click at [428, 334] on div "Select a reason" at bounding box center [621, 340] width 562 height 23
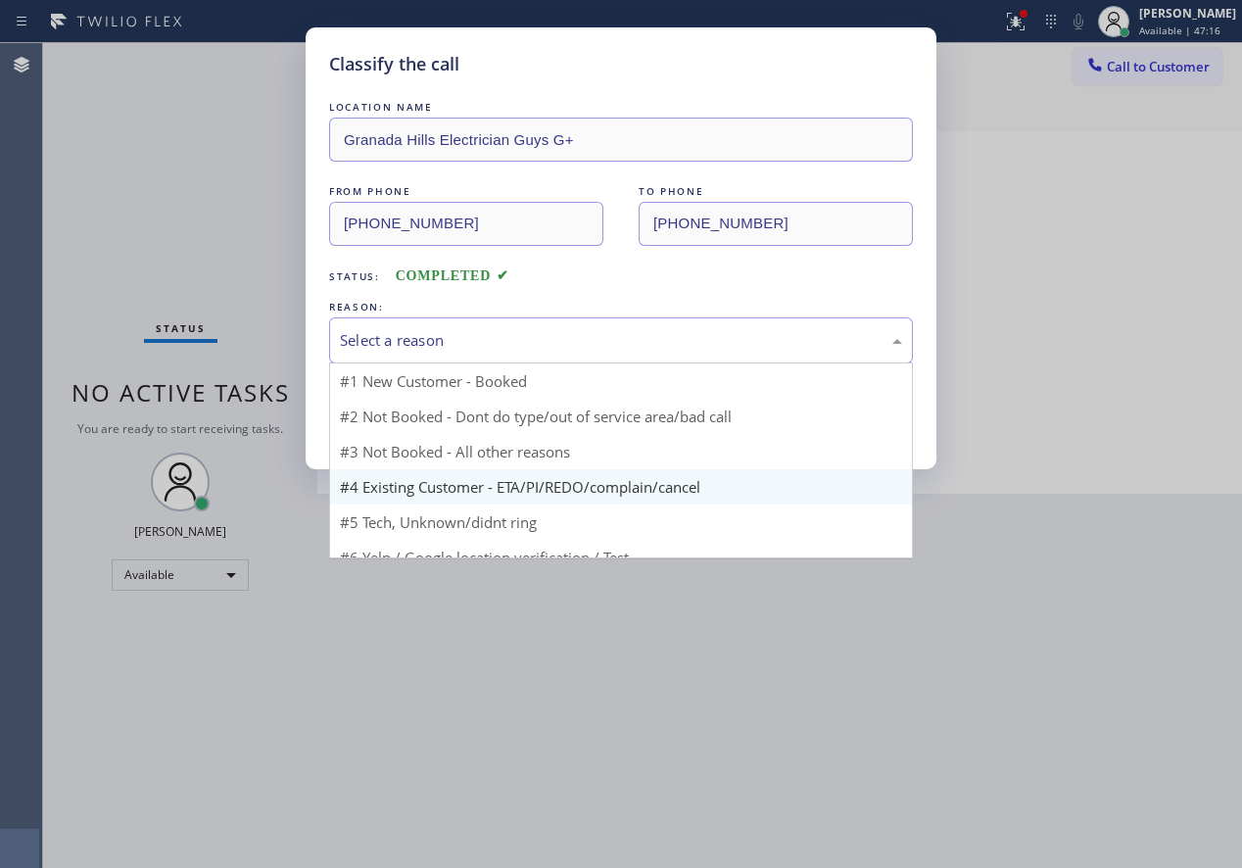
type input "[PHONE_NUMBER]"
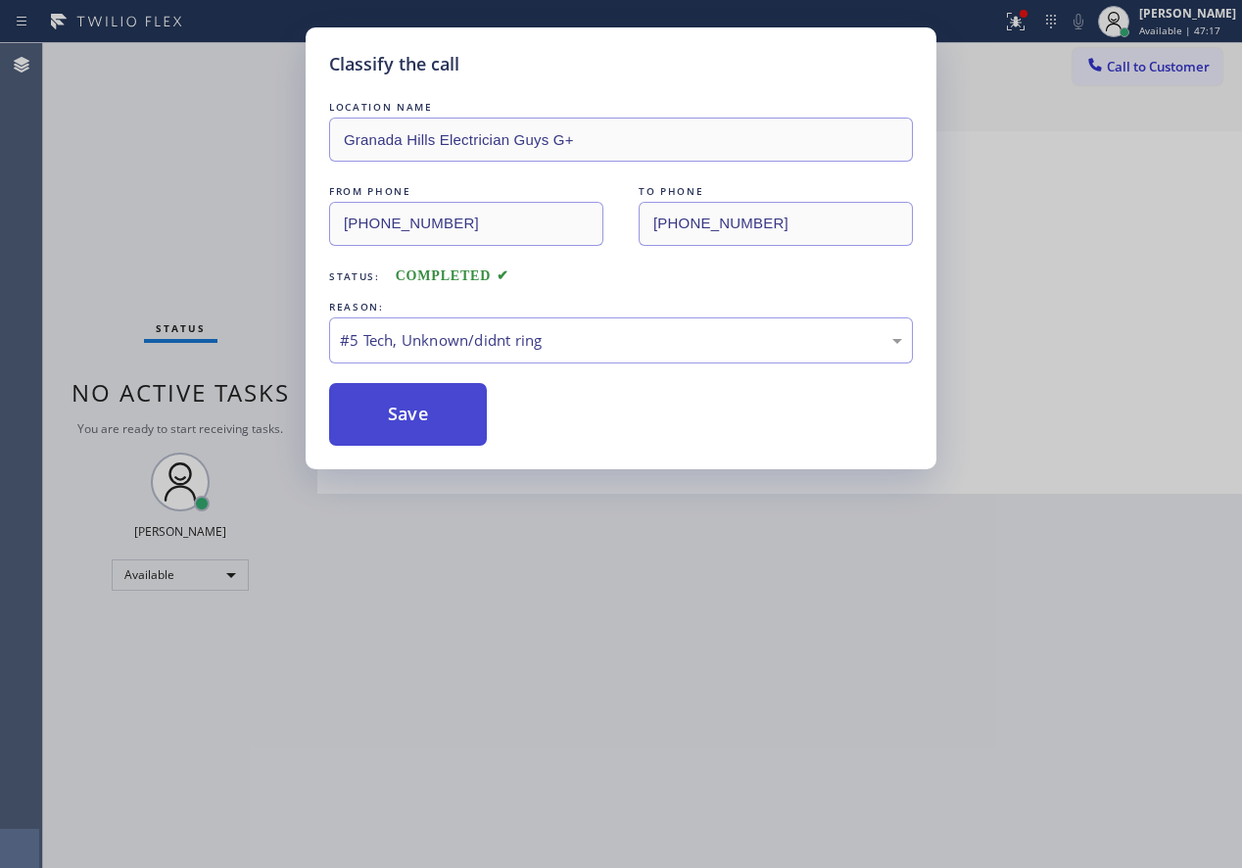
click at [425, 430] on button "Save" at bounding box center [408, 414] width 158 height 63
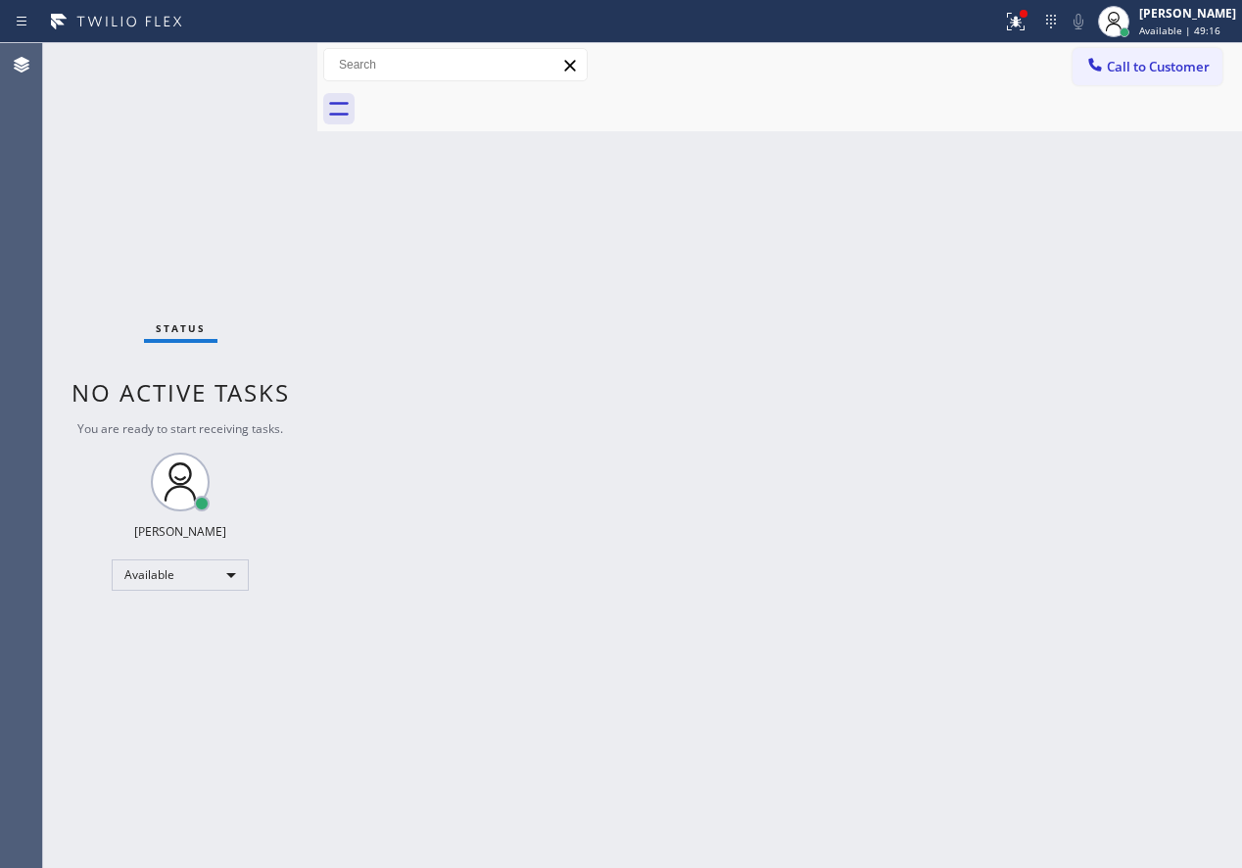
click at [1003, 431] on div "Back to Dashboard Change Sender ID Customers Technicians Select a contact Outbo…" at bounding box center [779, 455] width 925 height 825
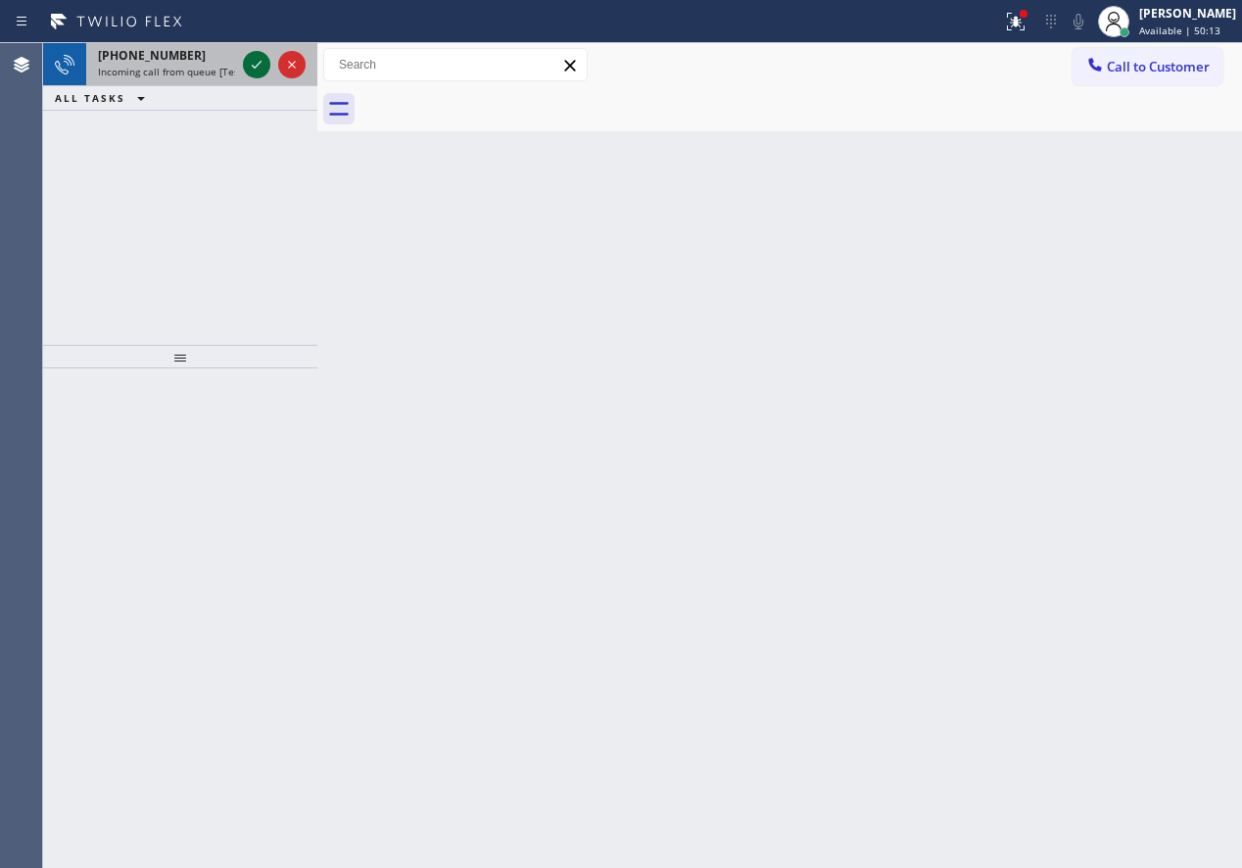
click at [258, 54] on icon at bounding box center [257, 65] width 24 height 24
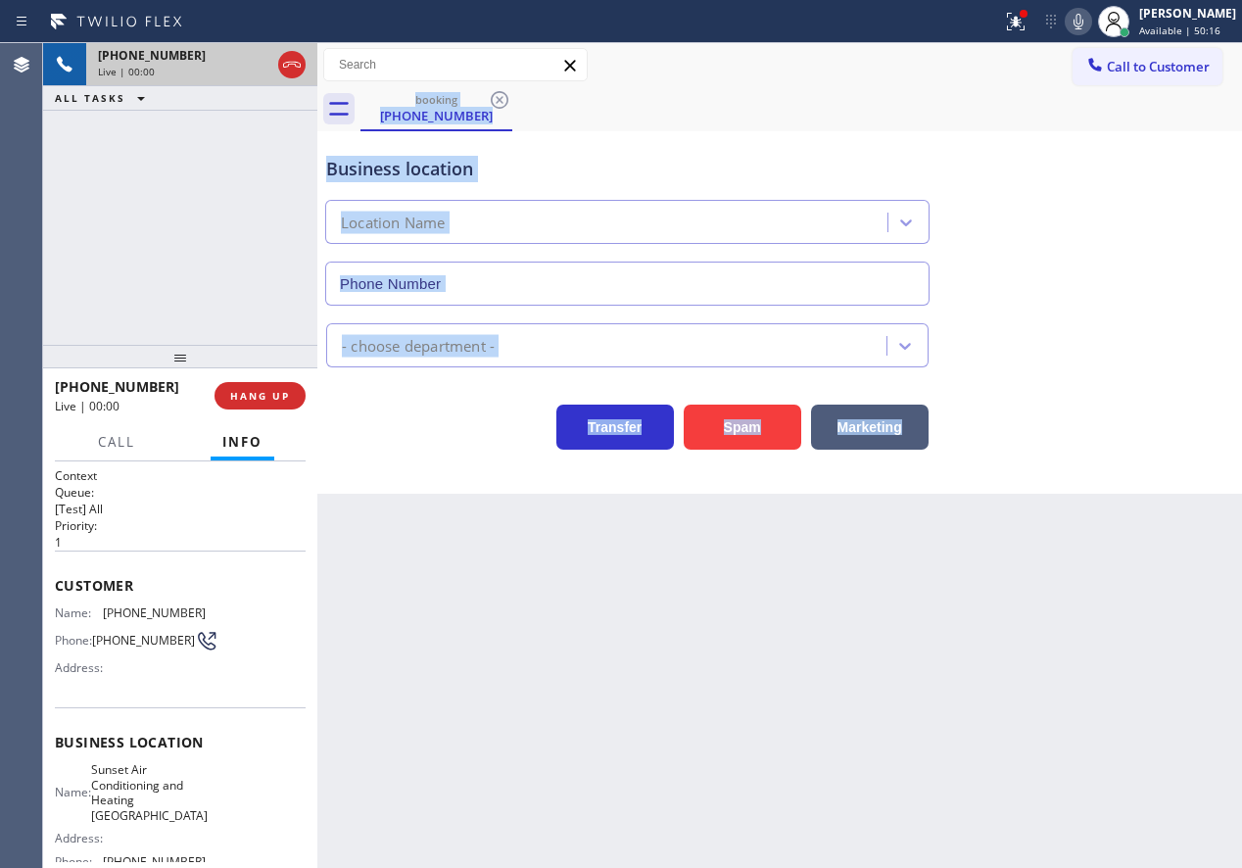
type input "[PHONE_NUMBER]"
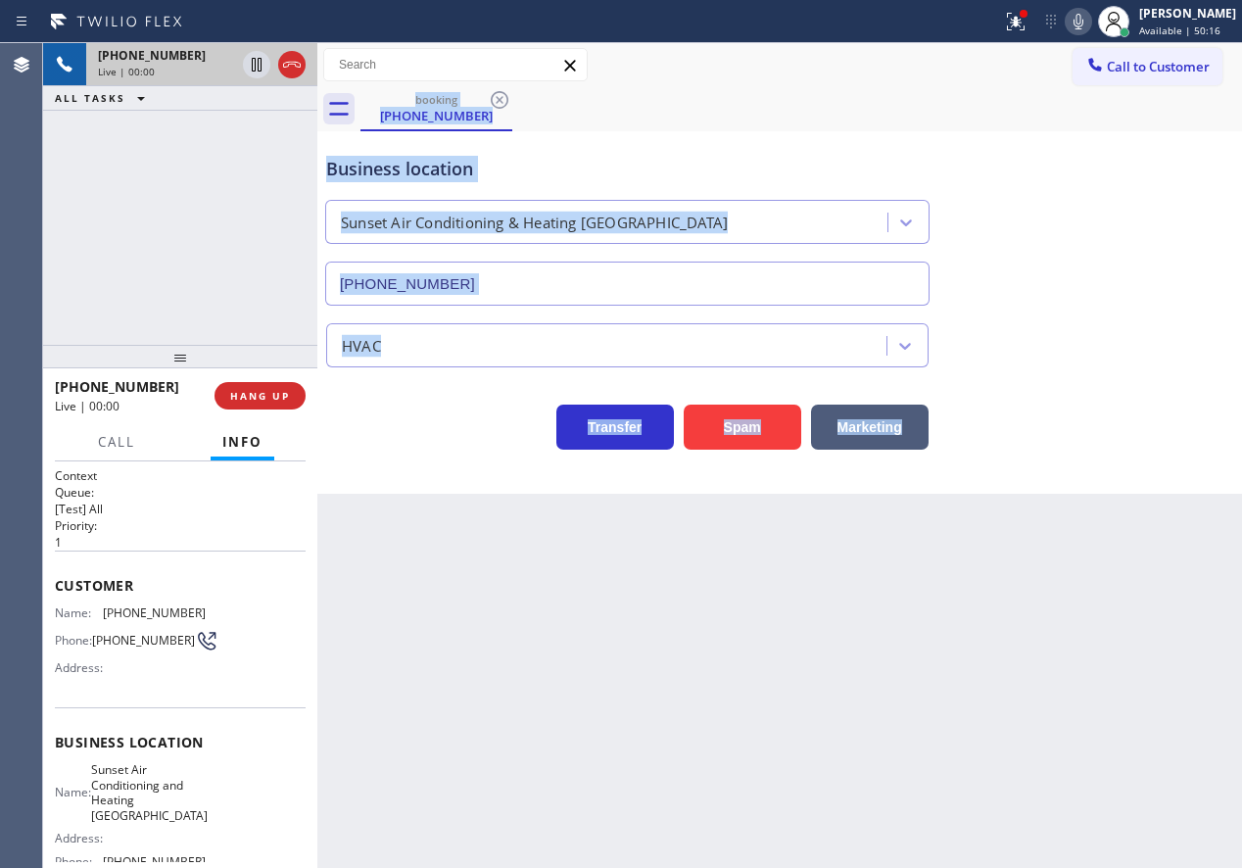
click at [623, 716] on div "Back to Dashboard Change Sender ID Customers Technicians Select a contact Outbo…" at bounding box center [779, 455] width 925 height 825
click at [542, 591] on div "Back to Dashboard Change Sender ID Customers Technicians Select a contact Outbo…" at bounding box center [779, 455] width 925 height 825
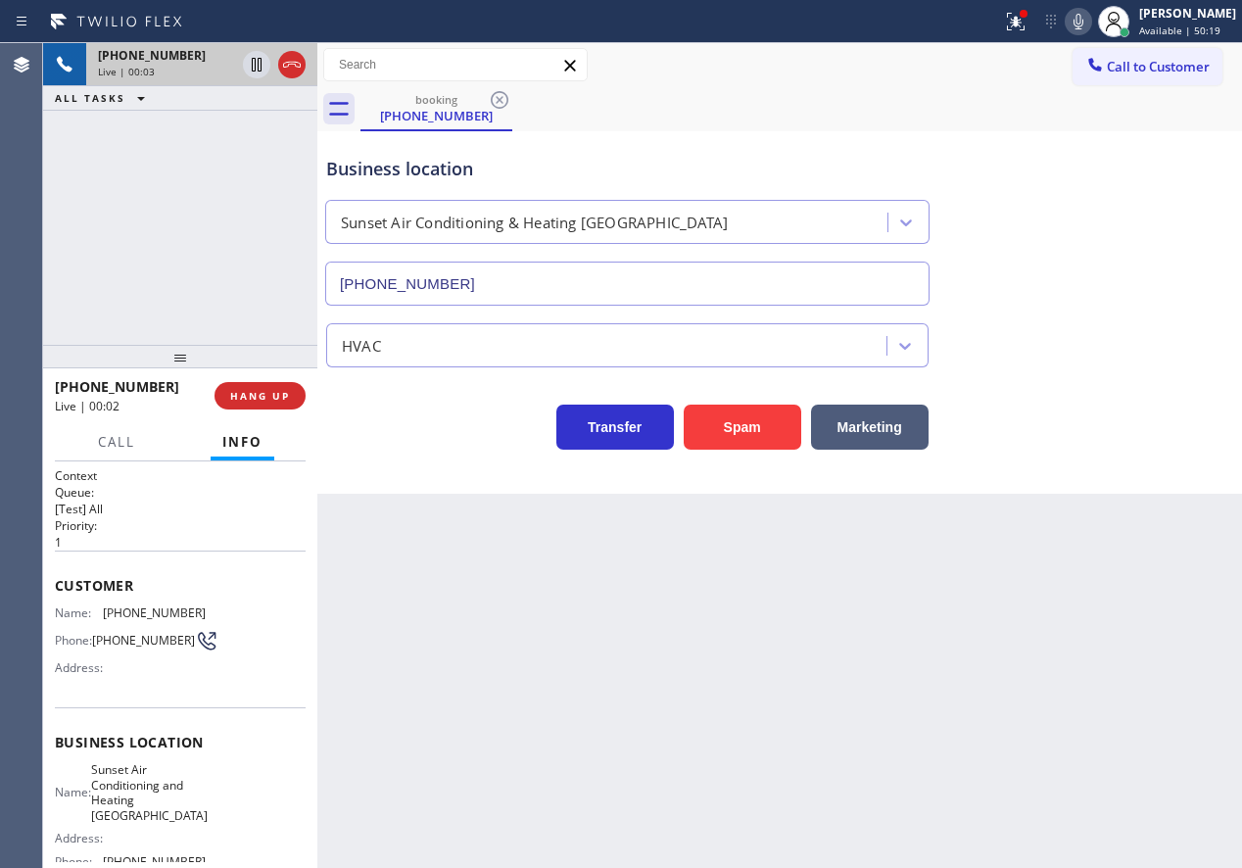
click at [144, 791] on span "Sunset Air Conditioning and Heating [GEOGRAPHIC_DATA]" at bounding box center [149, 792] width 117 height 61
copy span "Sunset Air Conditioning and Heating [GEOGRAPHIC_DATA]"
click at [636, 293] on input "[PHONE_NUMBER]" at bounding box center [627, 284] width 604 height 44
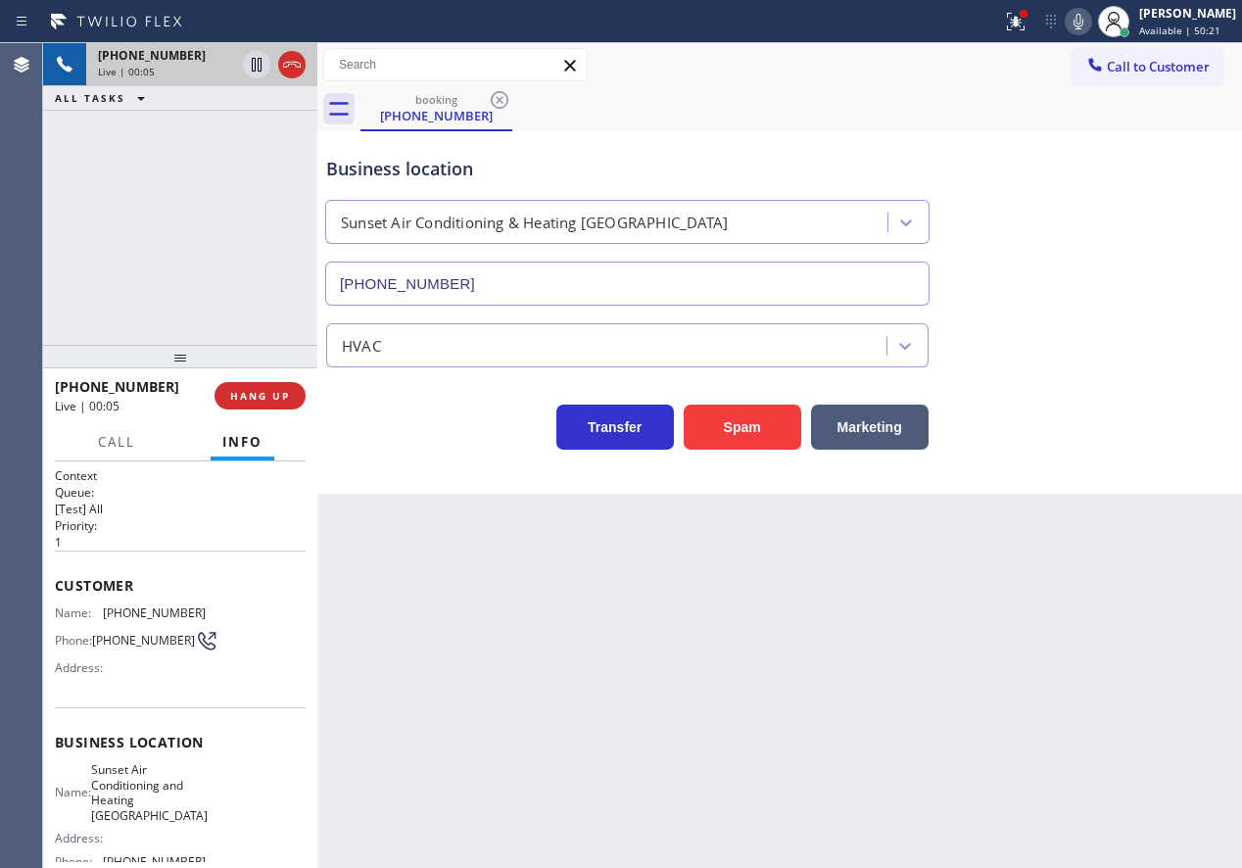
click at [636, 293] on input "[PHONE_NUMBER]" at bounding box center [627, 284] width 604 height 44
click at [759, 426] on button "Spam" at bounding box center [743, 427] width 118 height 45
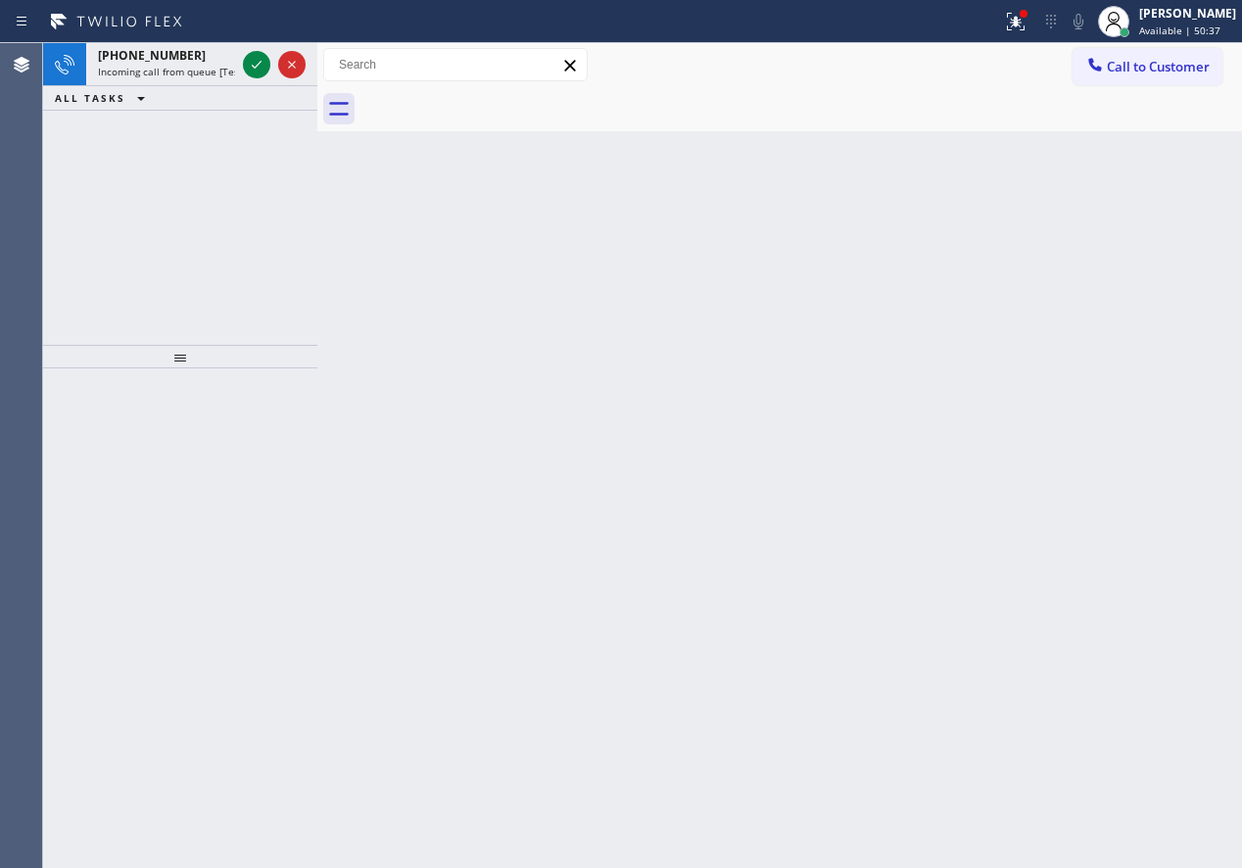
click at [1090, 334] on div "Back to Dashboard Change Sender ID Customers Technicians Select a contact Outbo…" at bounding box center [779, 455] width 925 height 825
click at [258, 66] on icon at bounding box center [257, 65] width 24 height 24
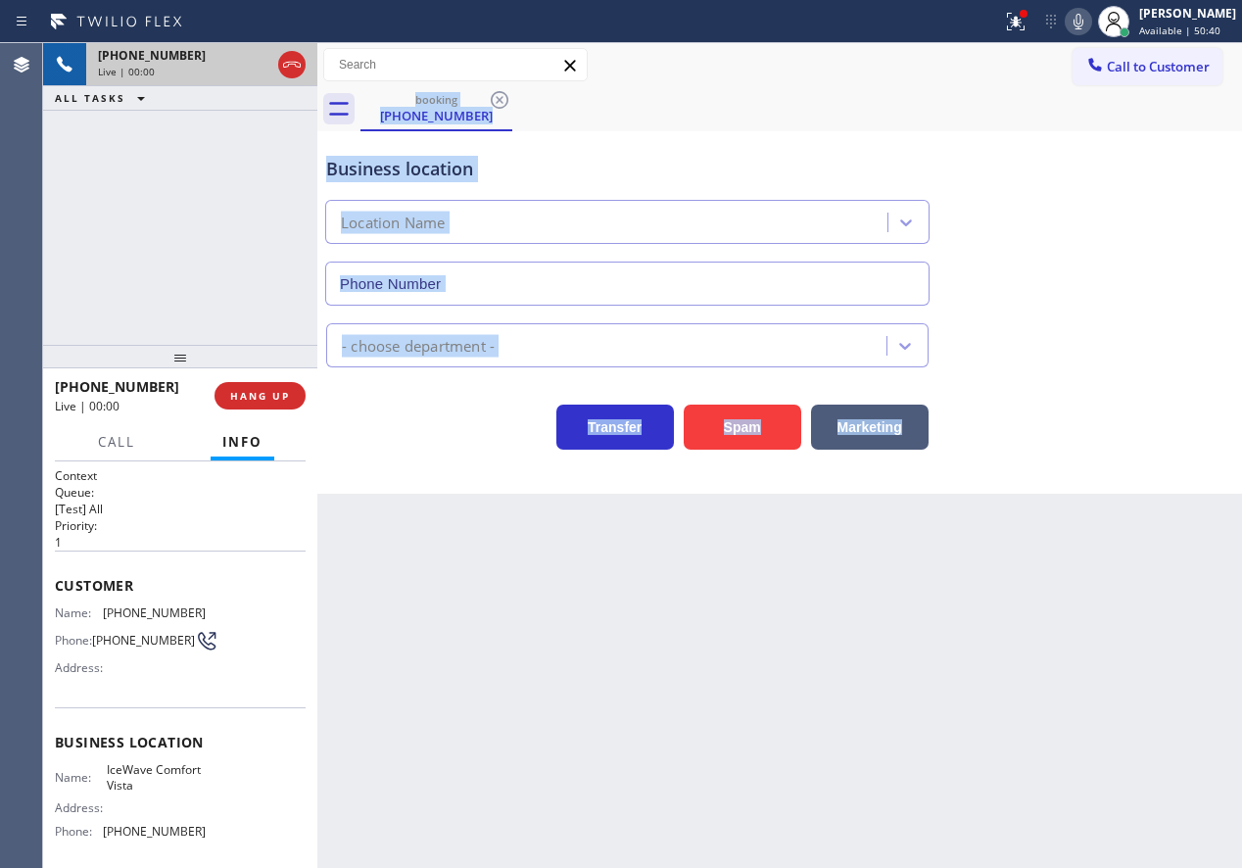
type input "[PHONE_NUMBER]"
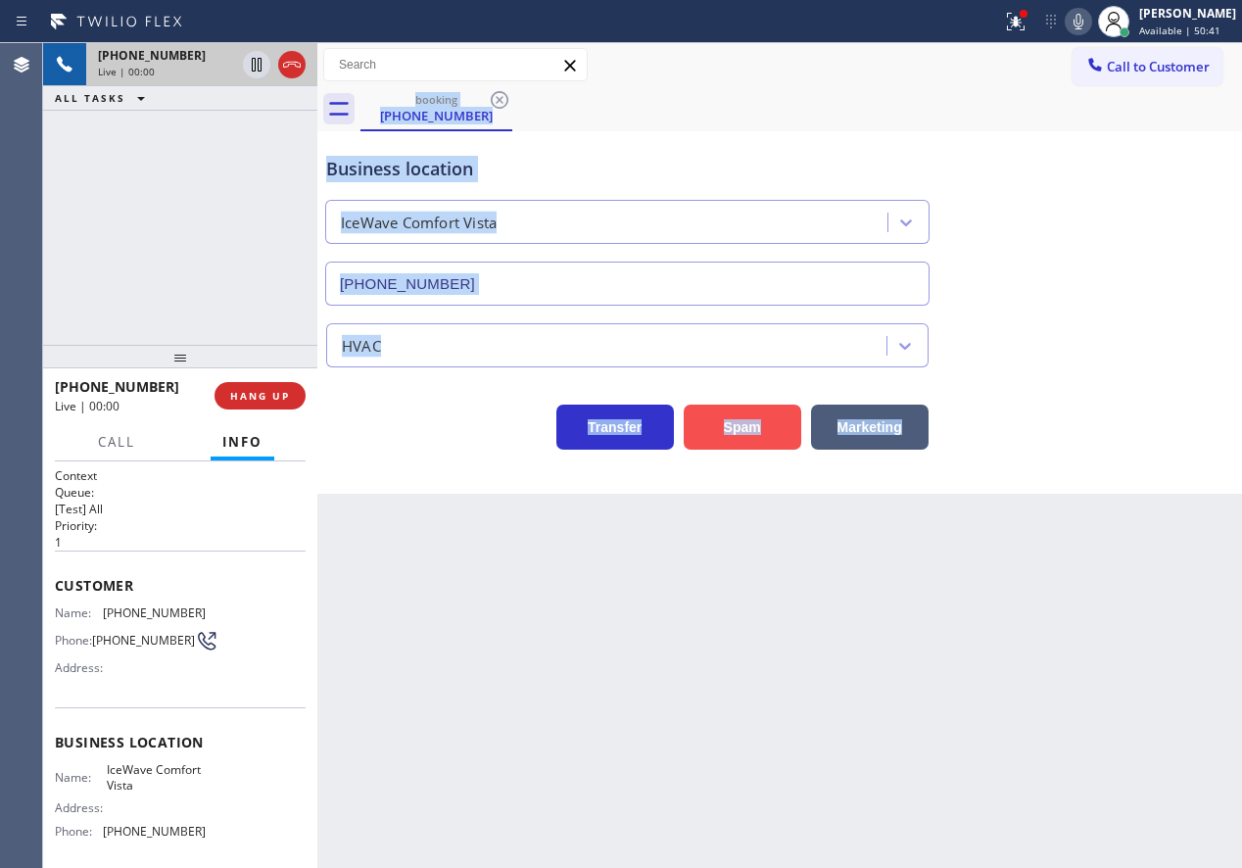
click at [729, 423] on button "Spam" at bounding box center [743, 427] width 118 height 45
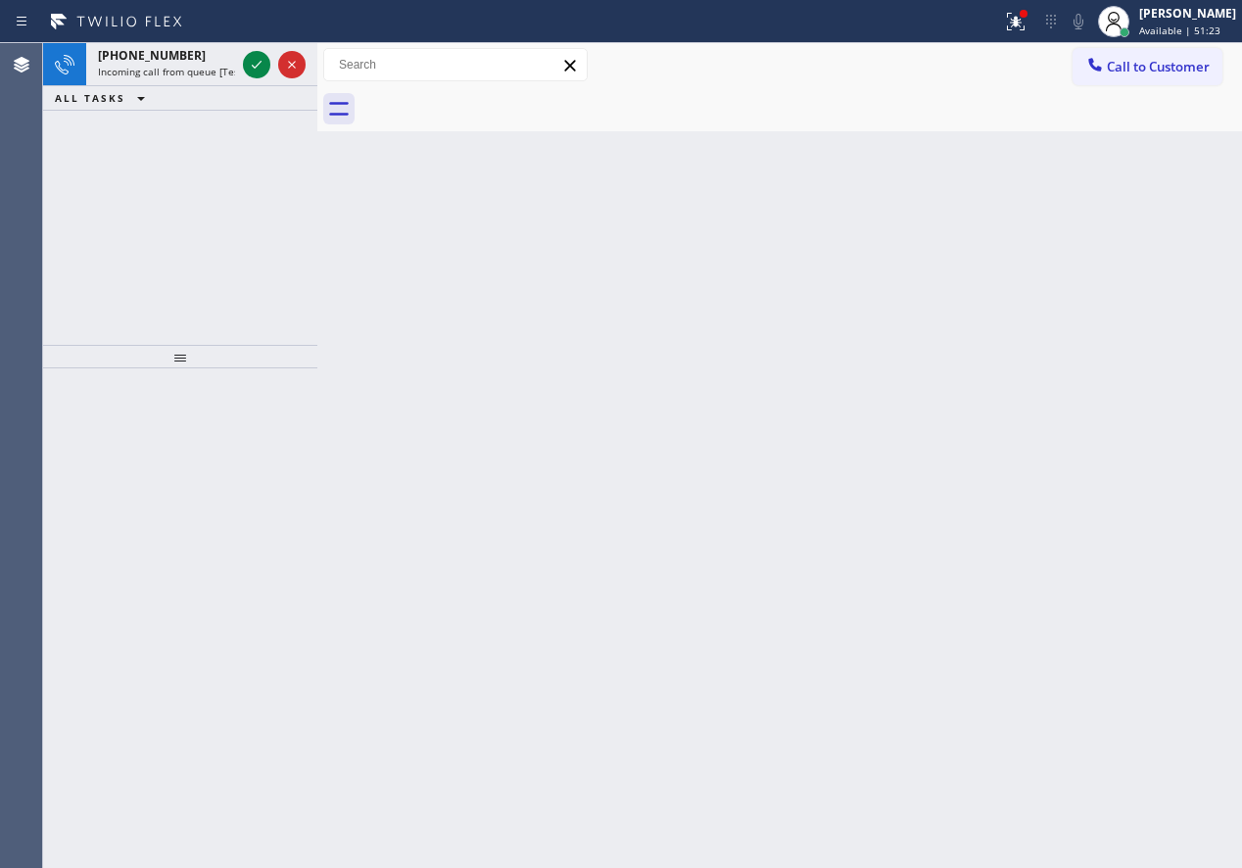
click at [1137, 410] on div "Back to Dashboard Change Sender ID Customers Technicians Select a contact Outbo…" at bounding box center [779, 455] width 925 height 825
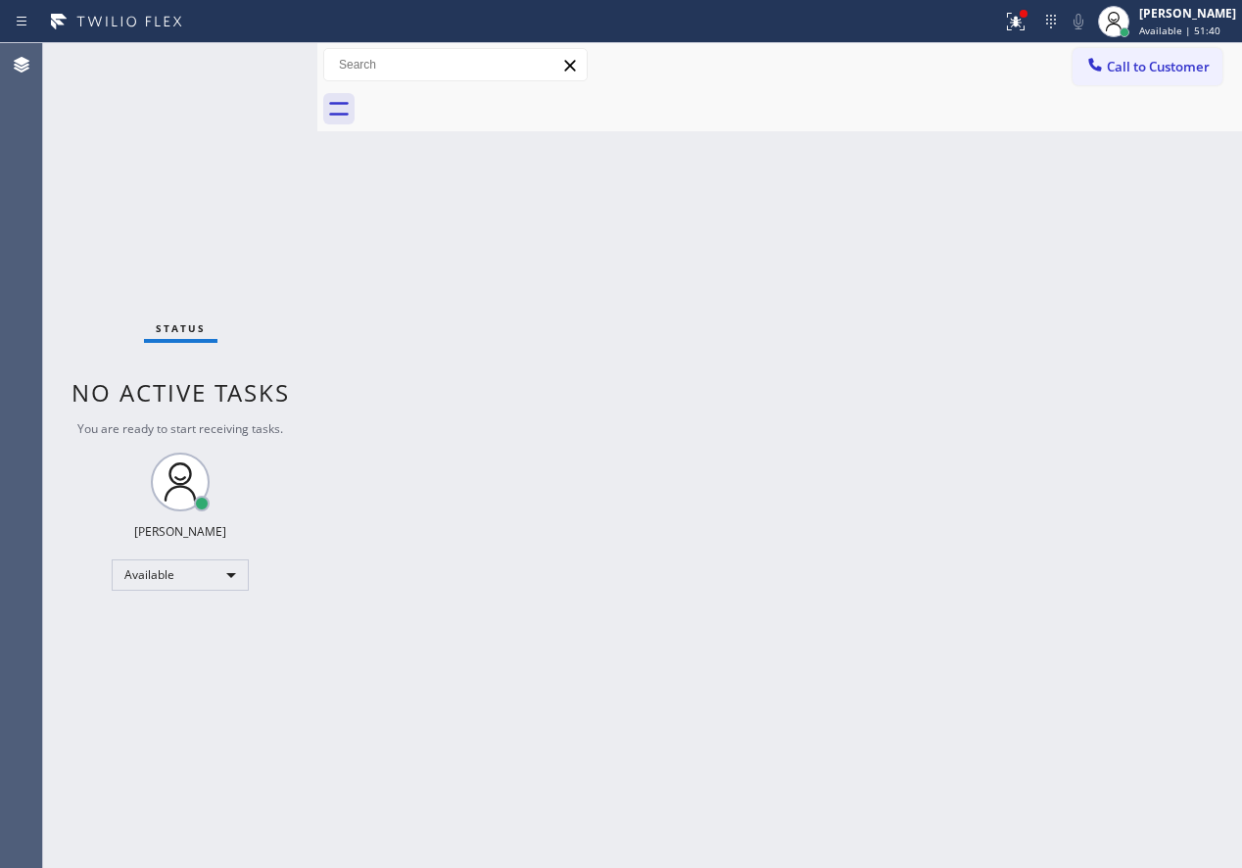
click at [1044, 402] on div "Back to Dashboard Change Sender ID Customers Technicians Select a contact Outbo…" at bounding box center [779, 455] width 925 height 825
click at [239, 62] on div "Status No active tasks You are ready to start receiving tasks. [PERSON_NAME] Av…" at bounding box center [180, 455] width 274 height 825
click at [260, 67] on div "Status No active tasks You are ready to start receiving tasks. [PERSON_NAME] Av…" at bounding box center [180, 455] width 274 height 825
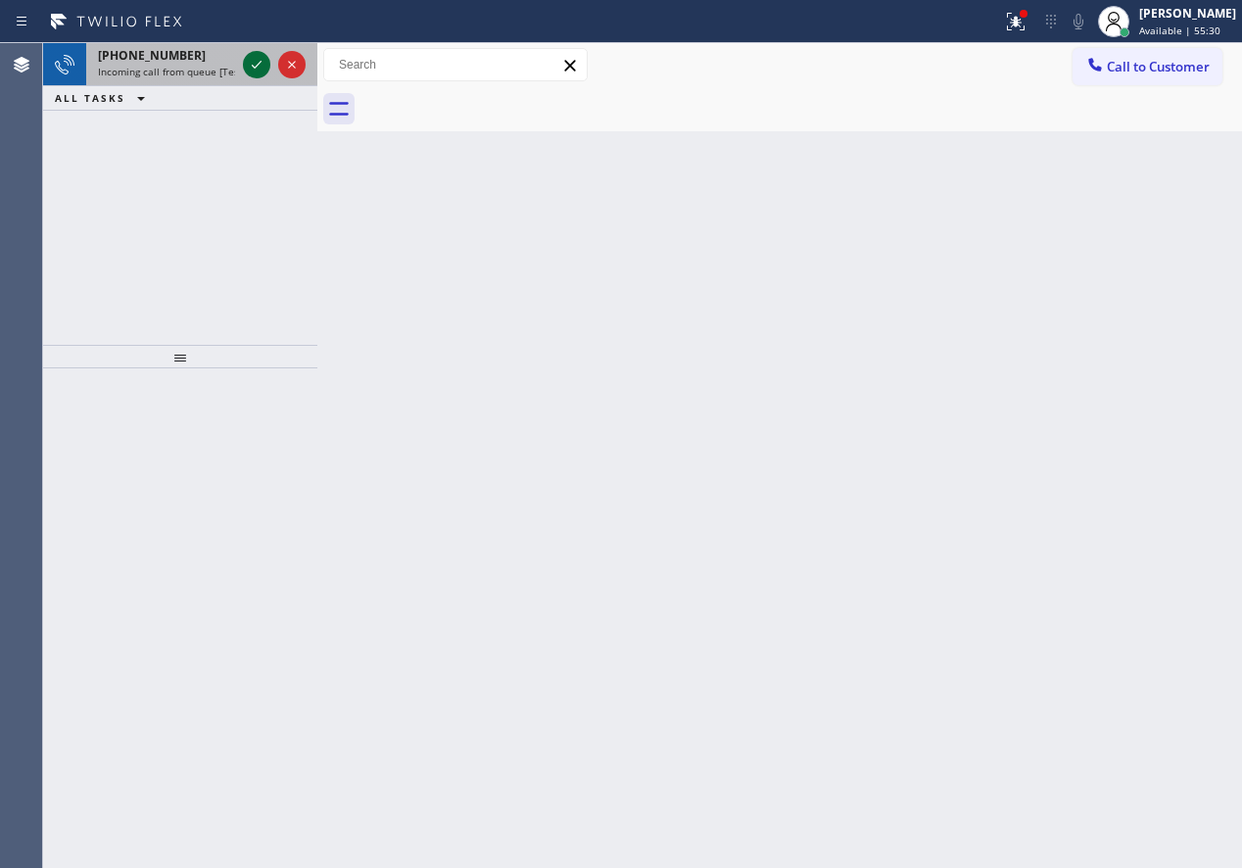
click at [260, 67] on icon at bounding box center [257, 65] width 24 height 24
click at [1086, 526] on div "Back to Dashboard Change Sender ID Customers Technicians Select a contact Outbo…" at bounding box center [779, 455] width 925 height 825
click at [254, 61] on icon at bounding box center [257, 65] width 24 height 24
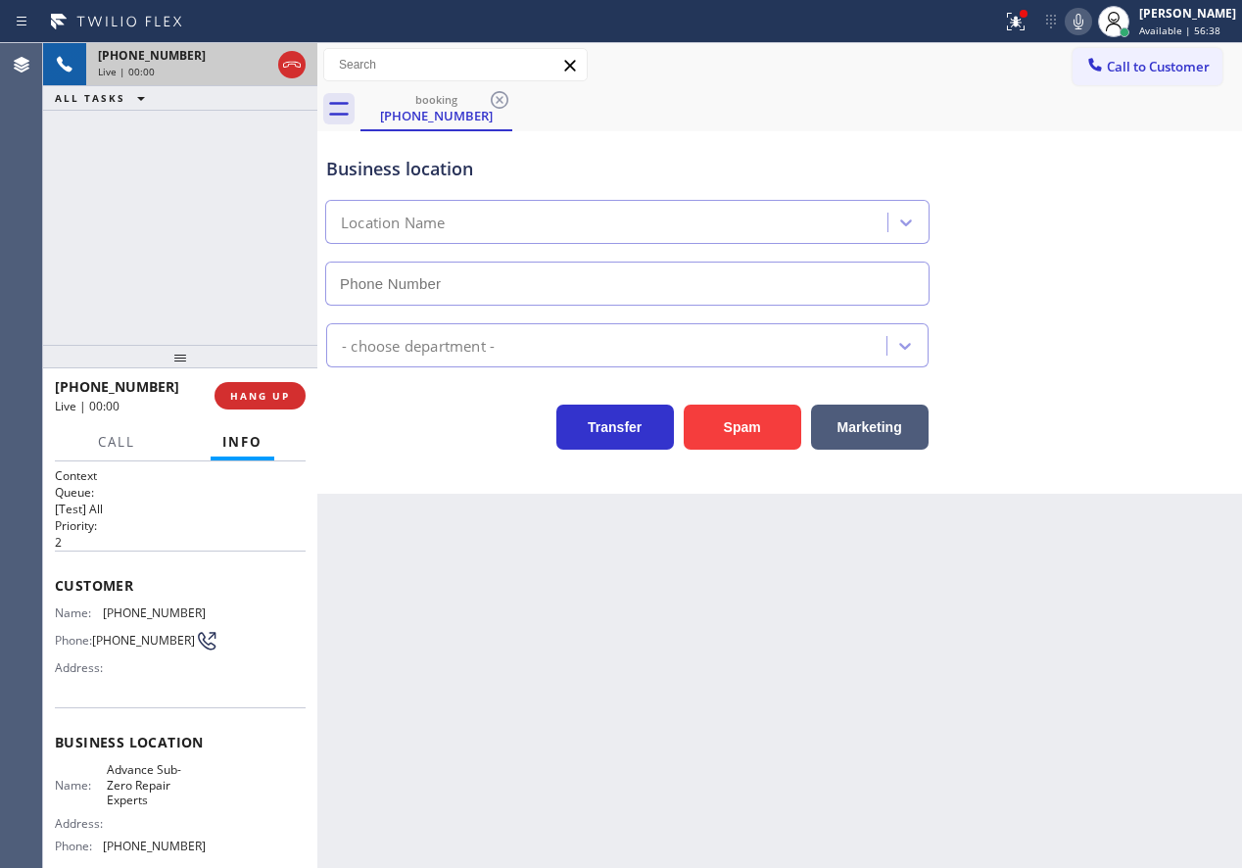
type input "[PHONE_NUMBER]"
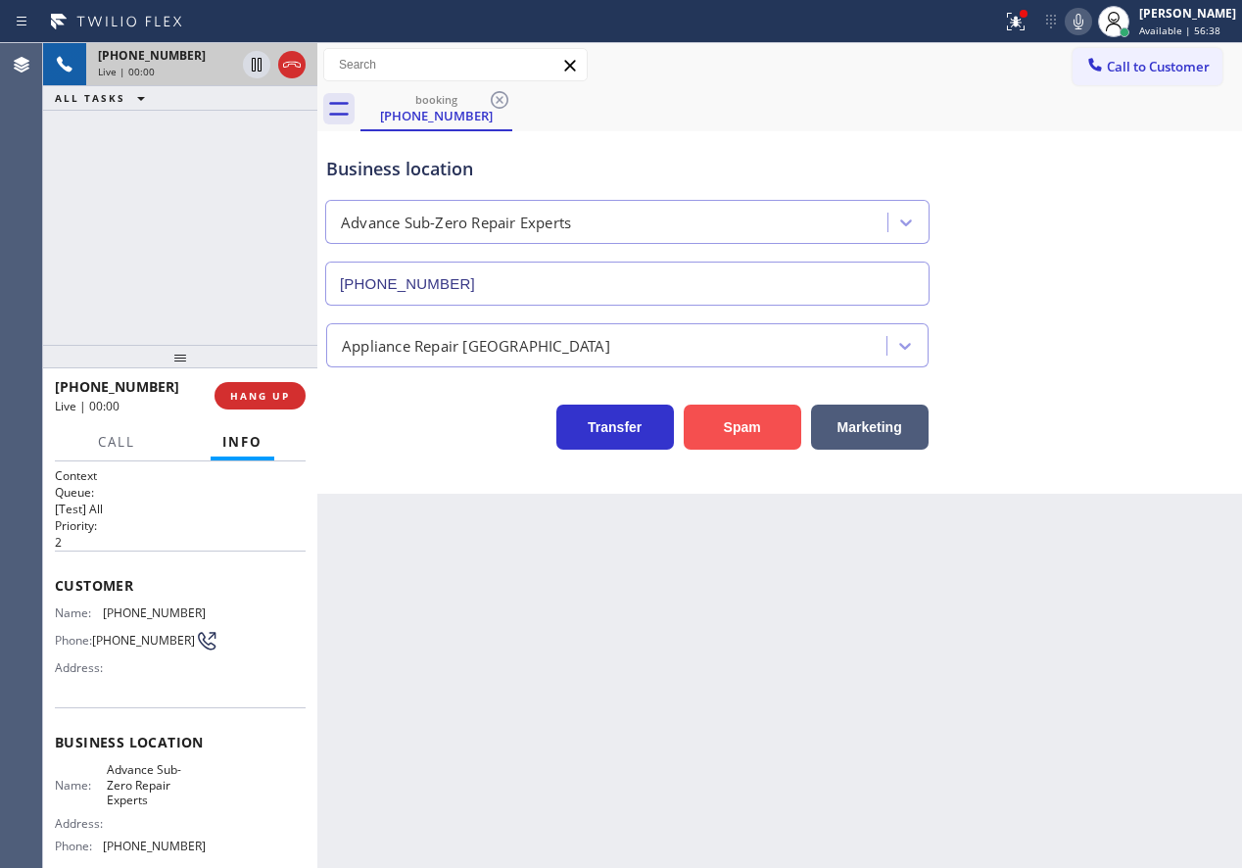
click at [771, 420] on button "Spam" at bounding box center [743, 427] width 118 height 45
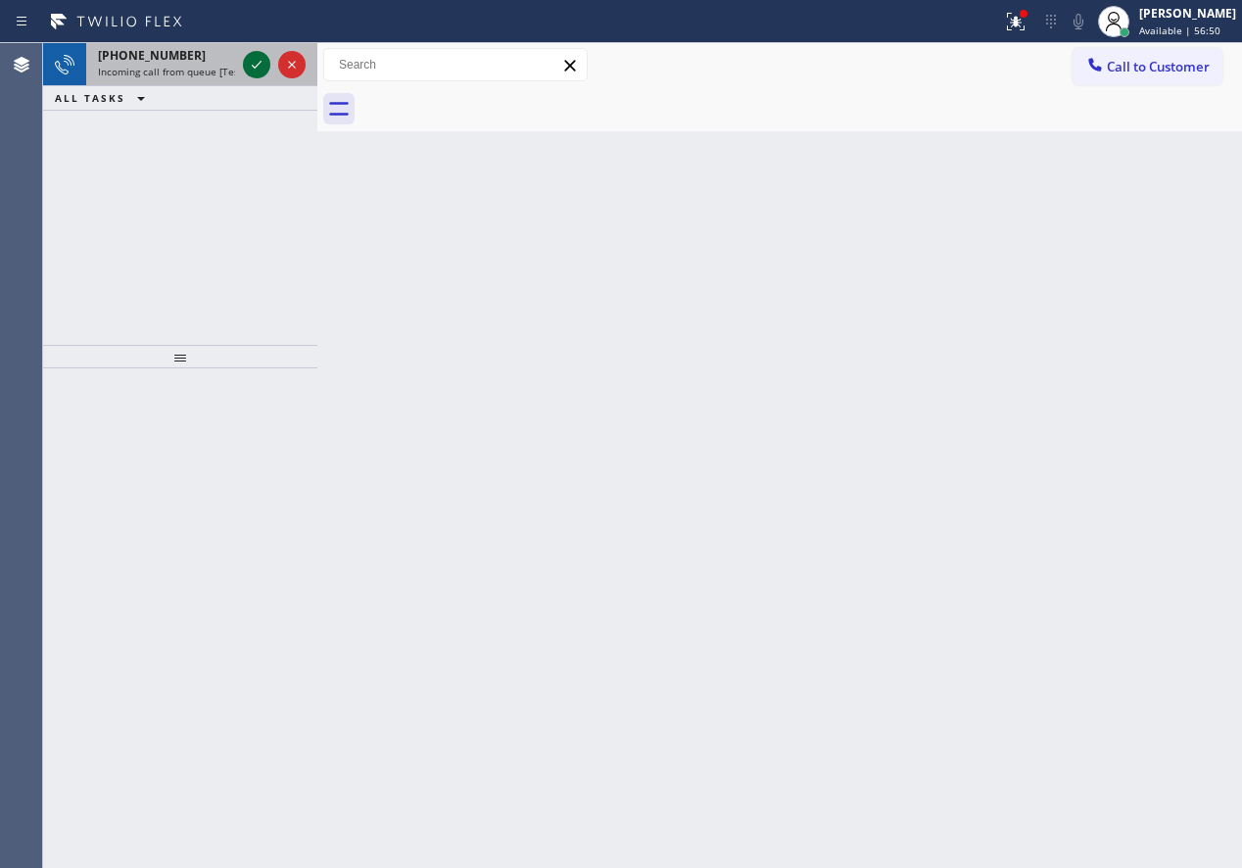
click at [255, 63] on icon at bounding box center [257, 65] width 24 height 24
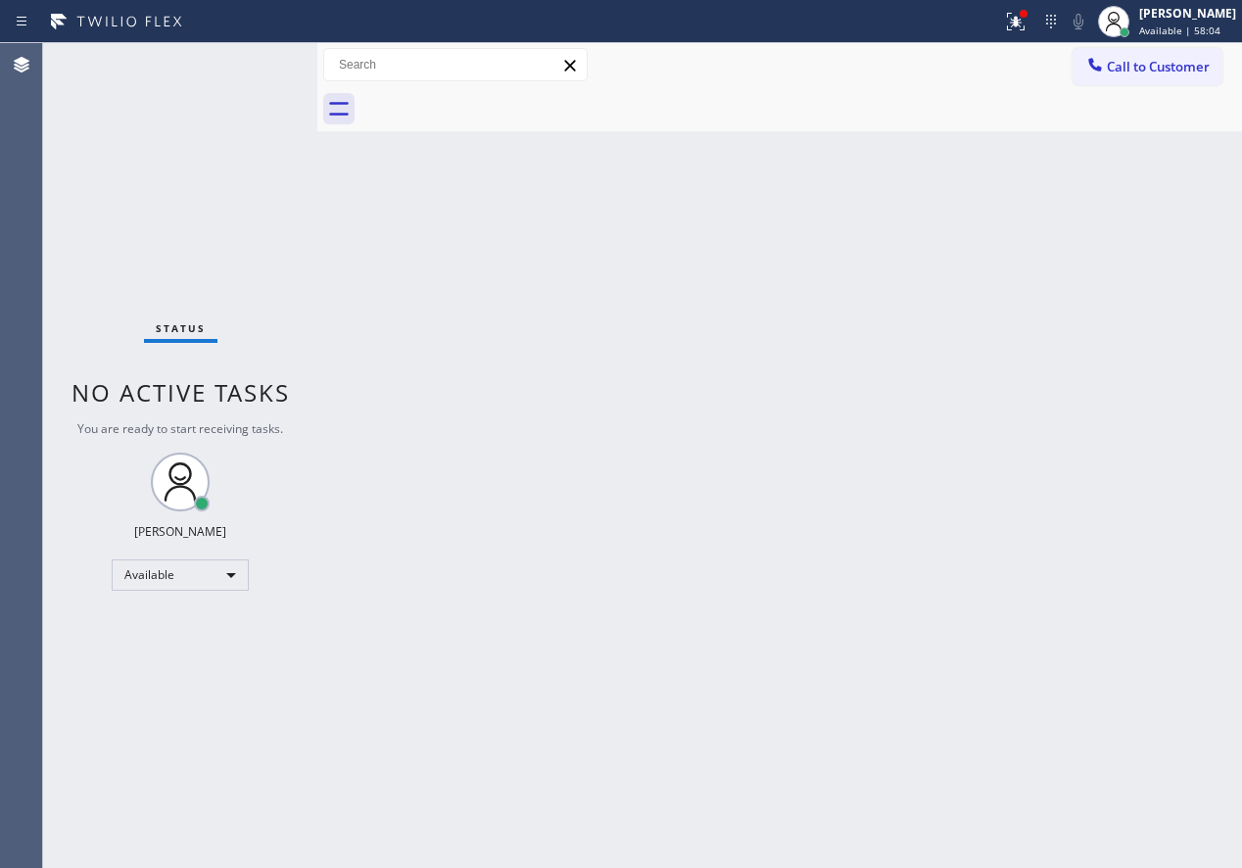
click at [1091, 433] on div "Back to Dashboard Change Sender ID Customers Technicians Select a contact Outbo…" at bounding box center [779, 455] width 925 height 825
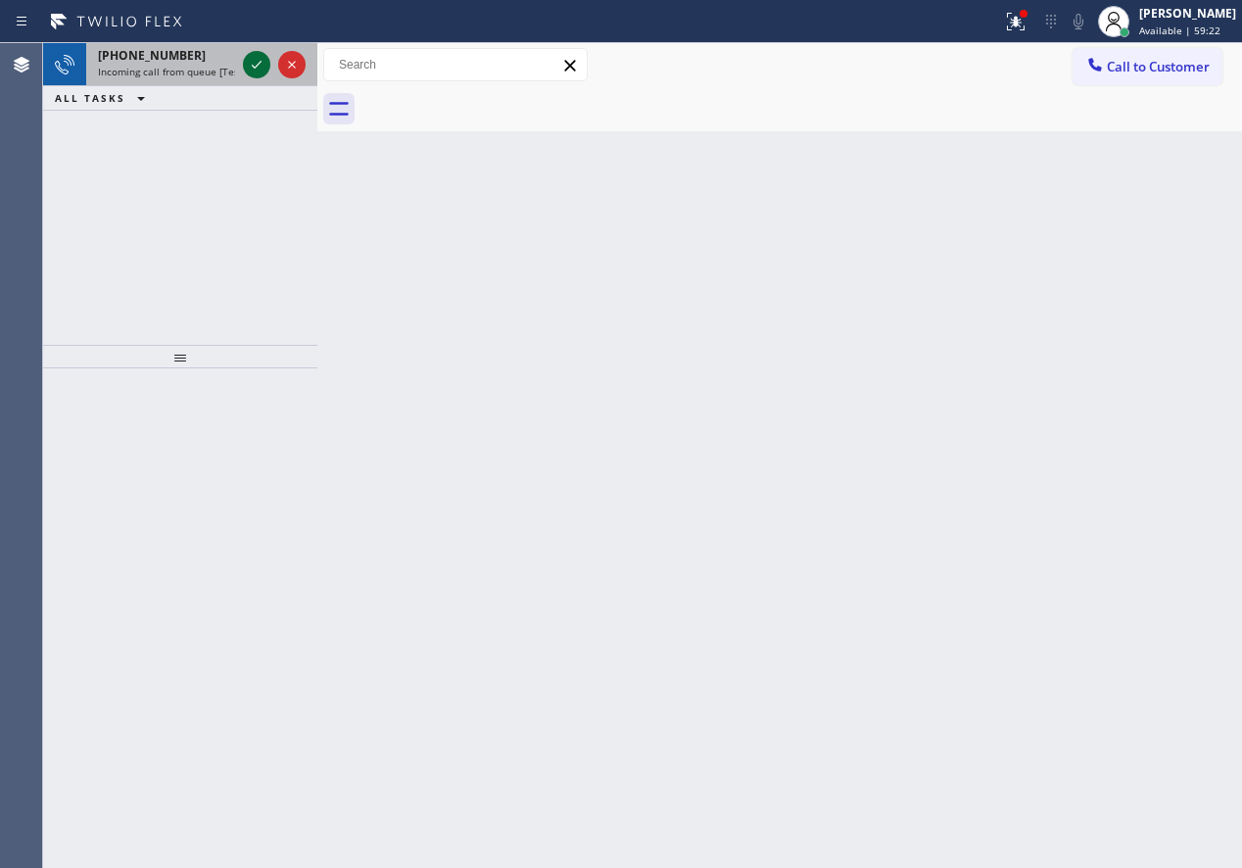
click at [254, 63] on icon at bounding box center [257, 65] width 24 height 24
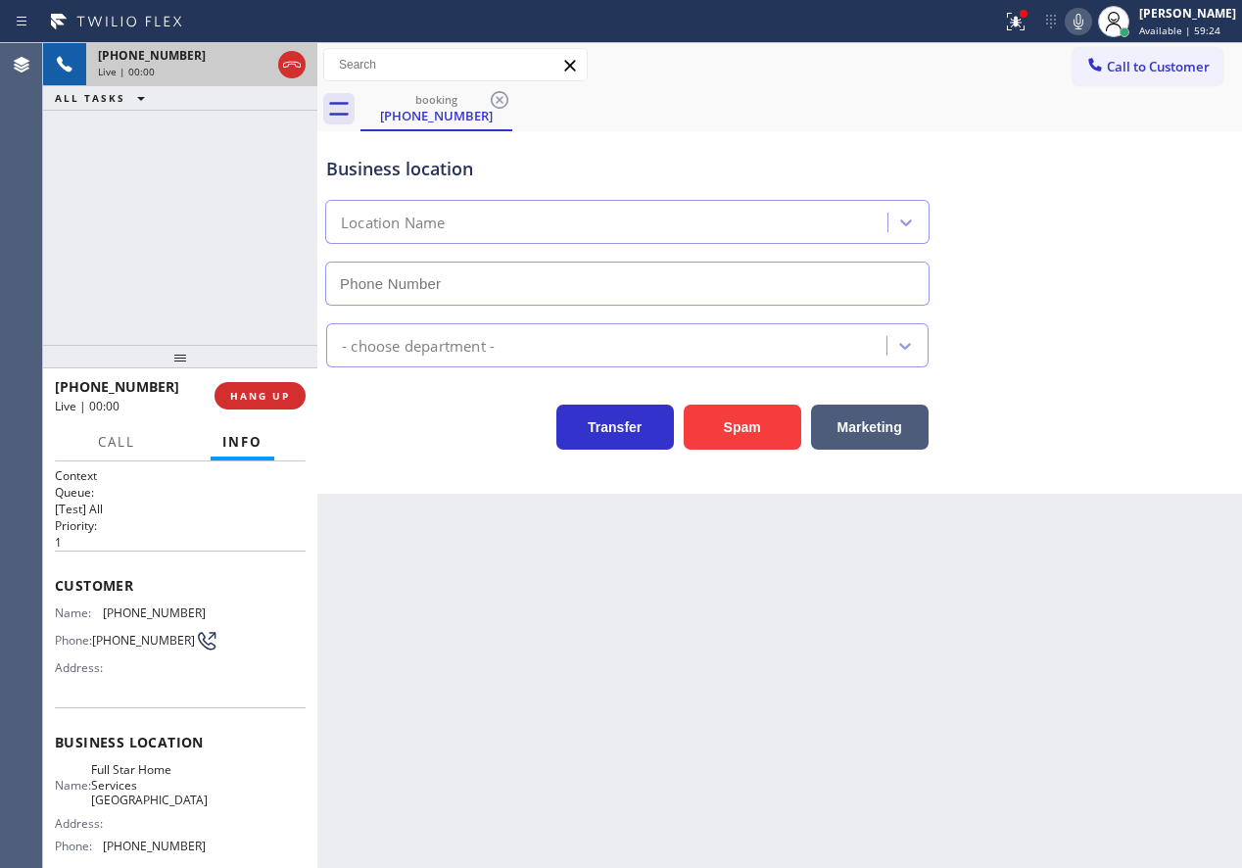
type input "[PHONE_NUMBER]"
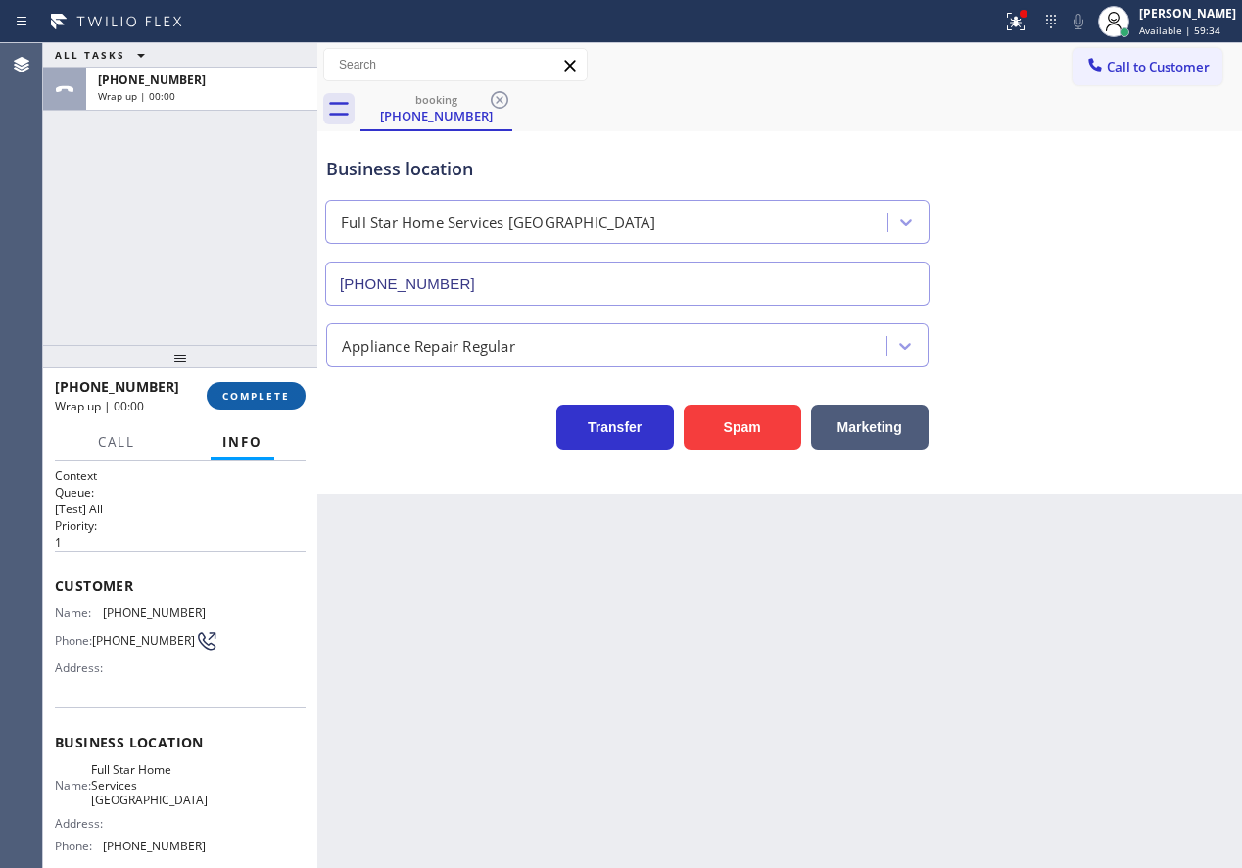
click at [245, 389] on span "COMPLETE" at bounding box center [256, 396] width 68 height 14
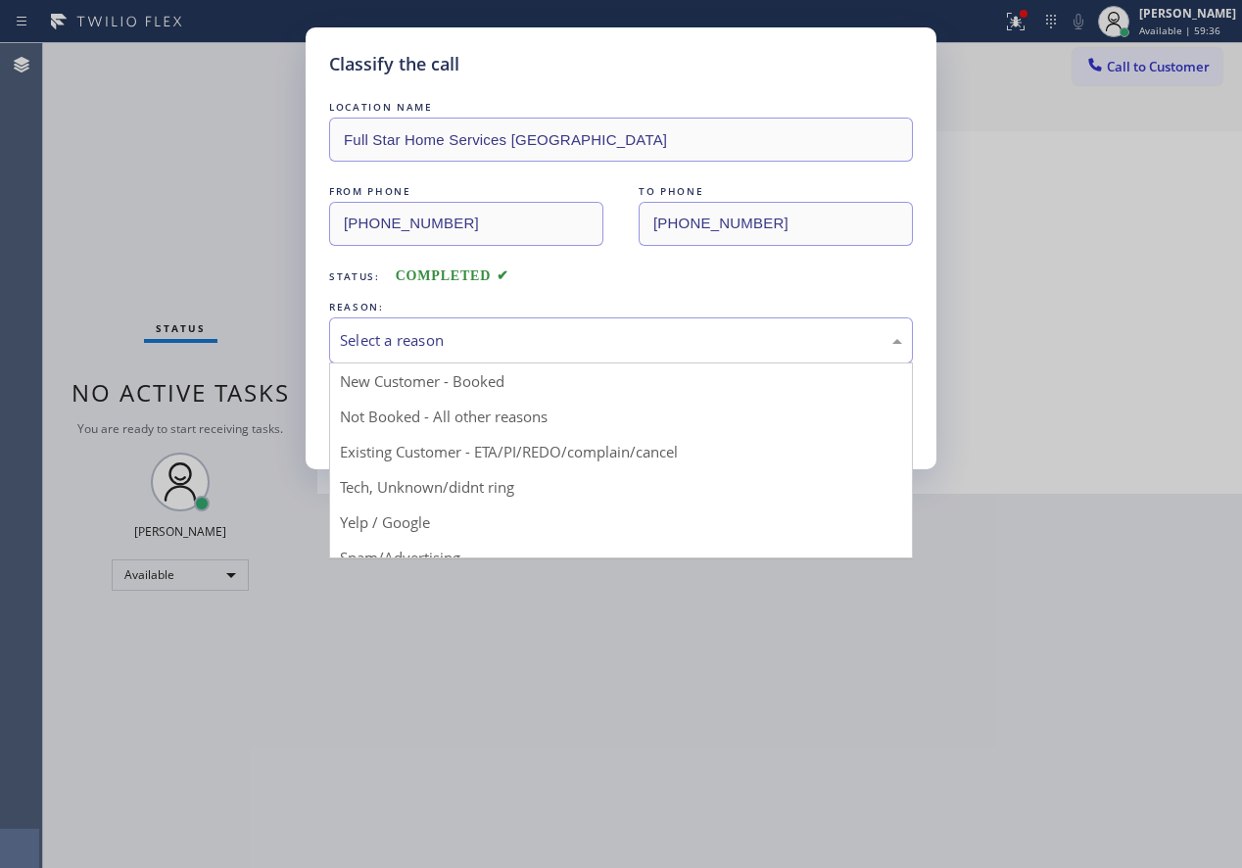
click at [418, 346] on div "Select a reason" at bounding box center [621, 340] width 562 height 23
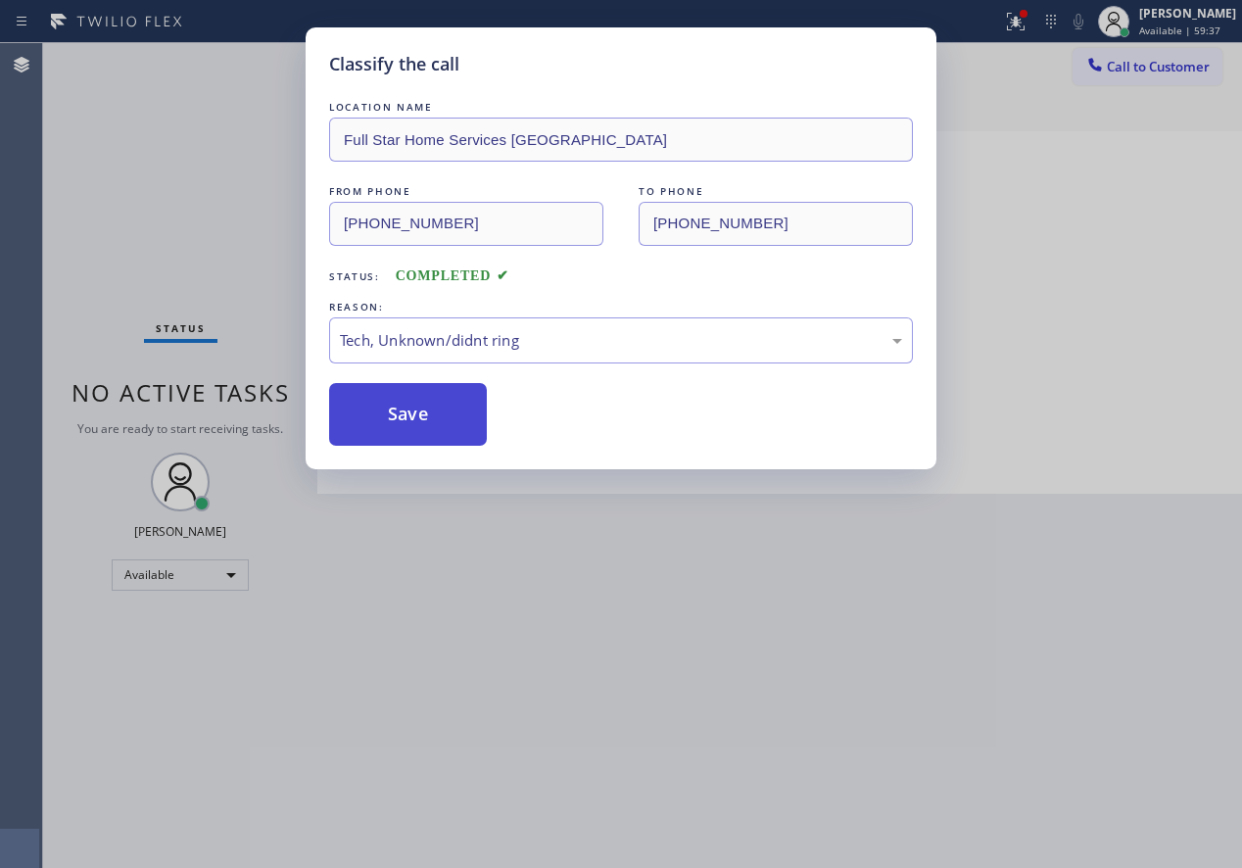
click at [409, 414] on button "Save" at bounding box center [408, 414] width 158 height 63
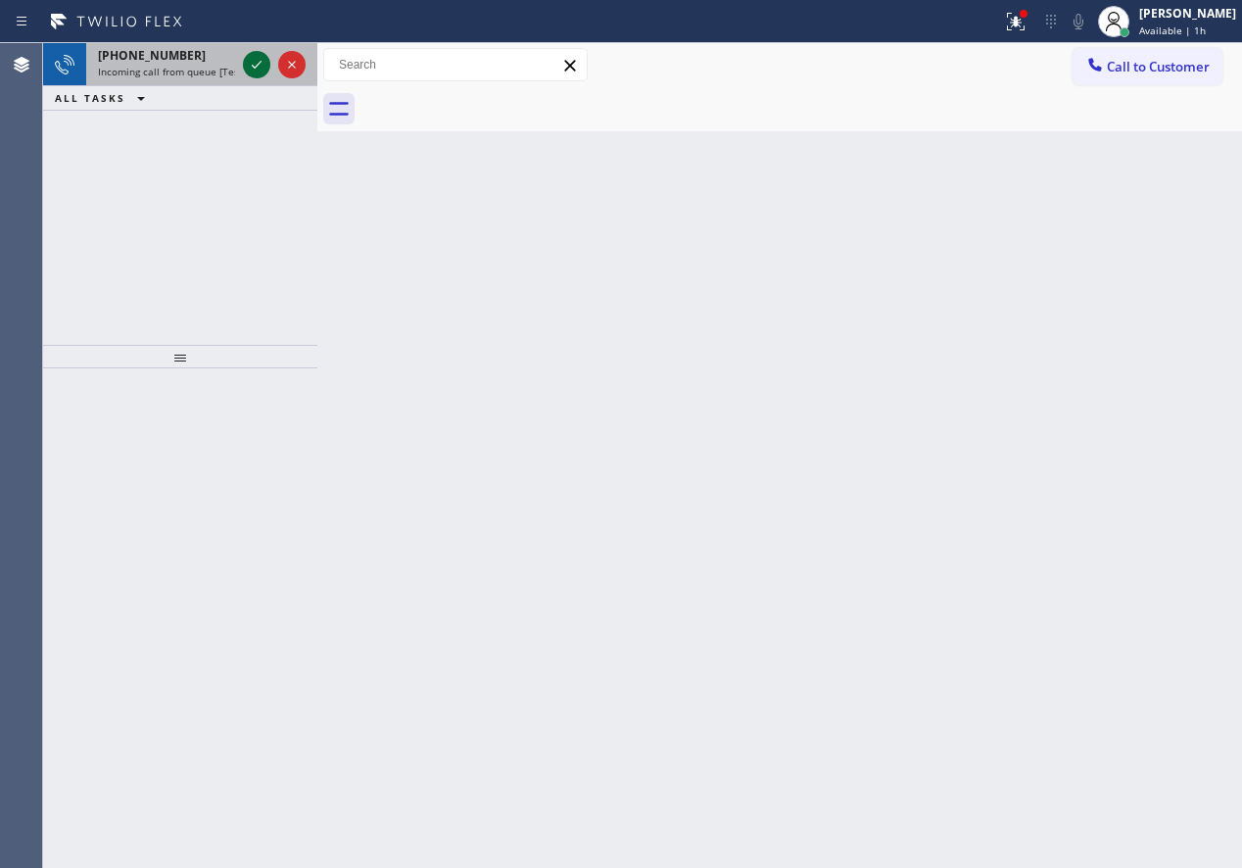
click at [250, 63] on icon at bounding box center [257, 65] width 24 height 24
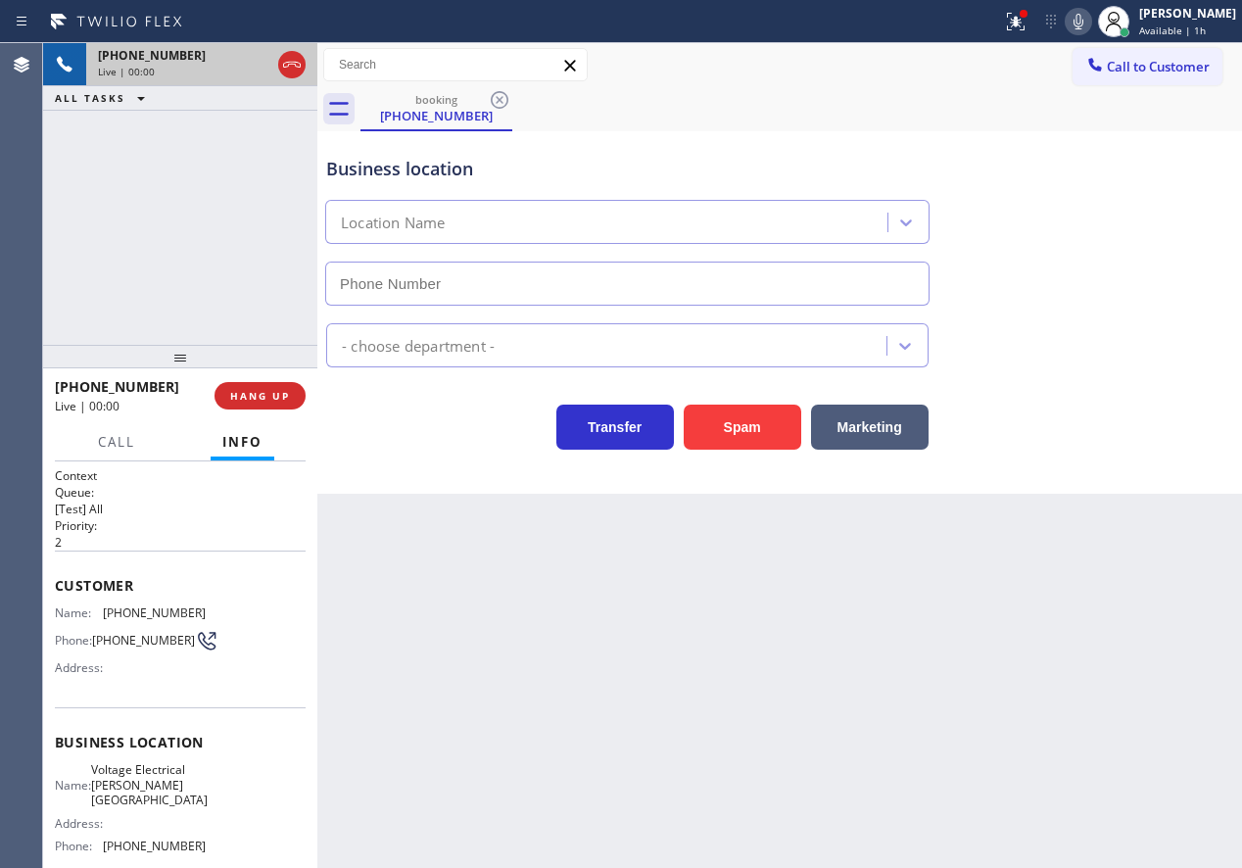
type input "[PHONE_NUMBER]"
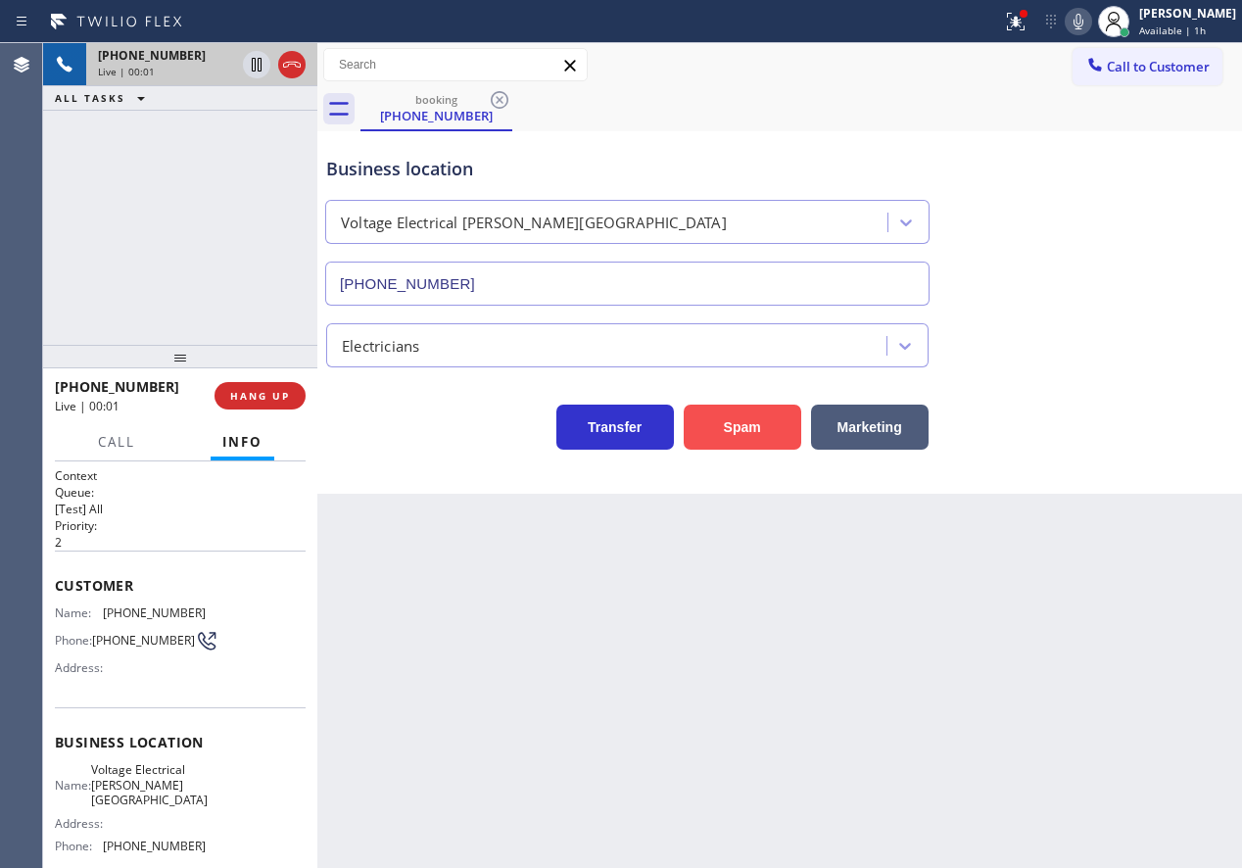
click at [735, 412] on button "Spam" at bounding box center [743, 427] width 118 height 45
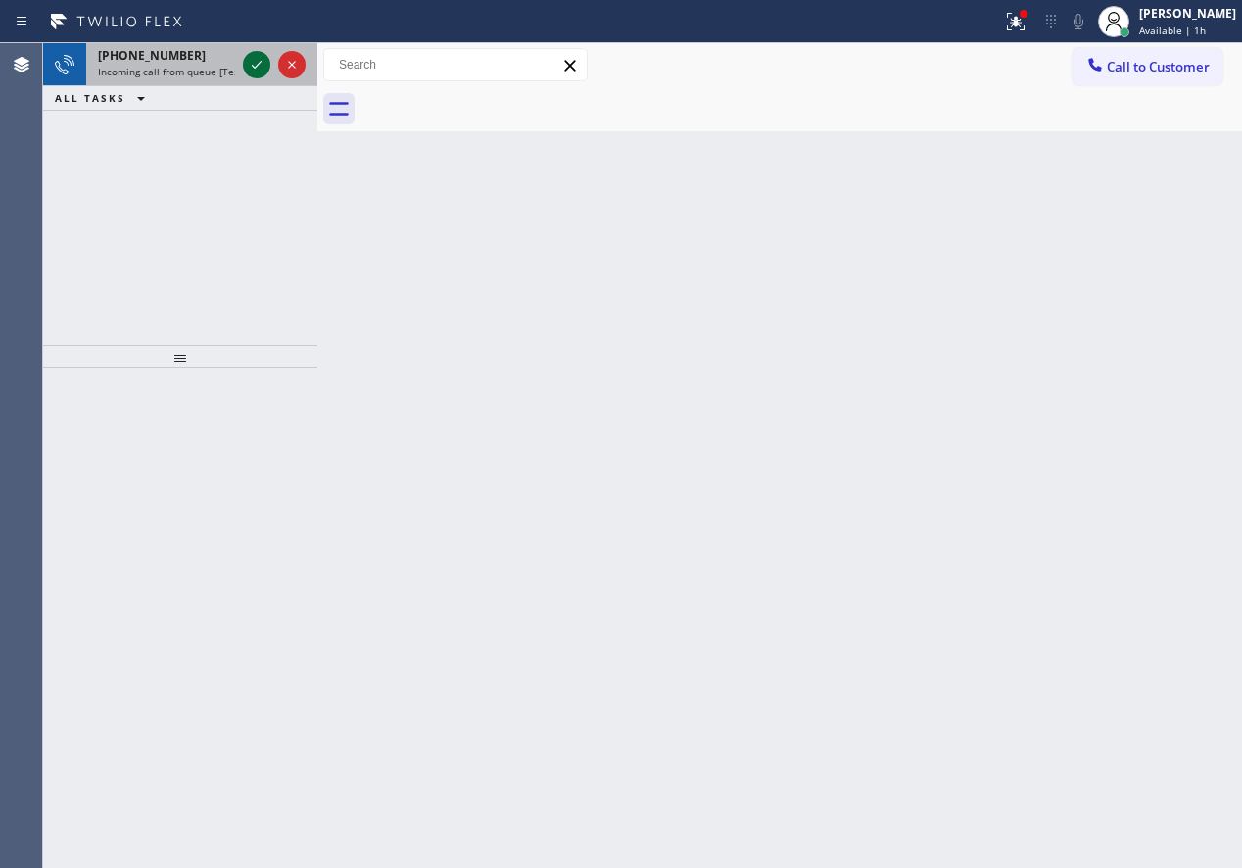
click at [260, 65] on icon at bounding box center [257, 65] width 24 height 24
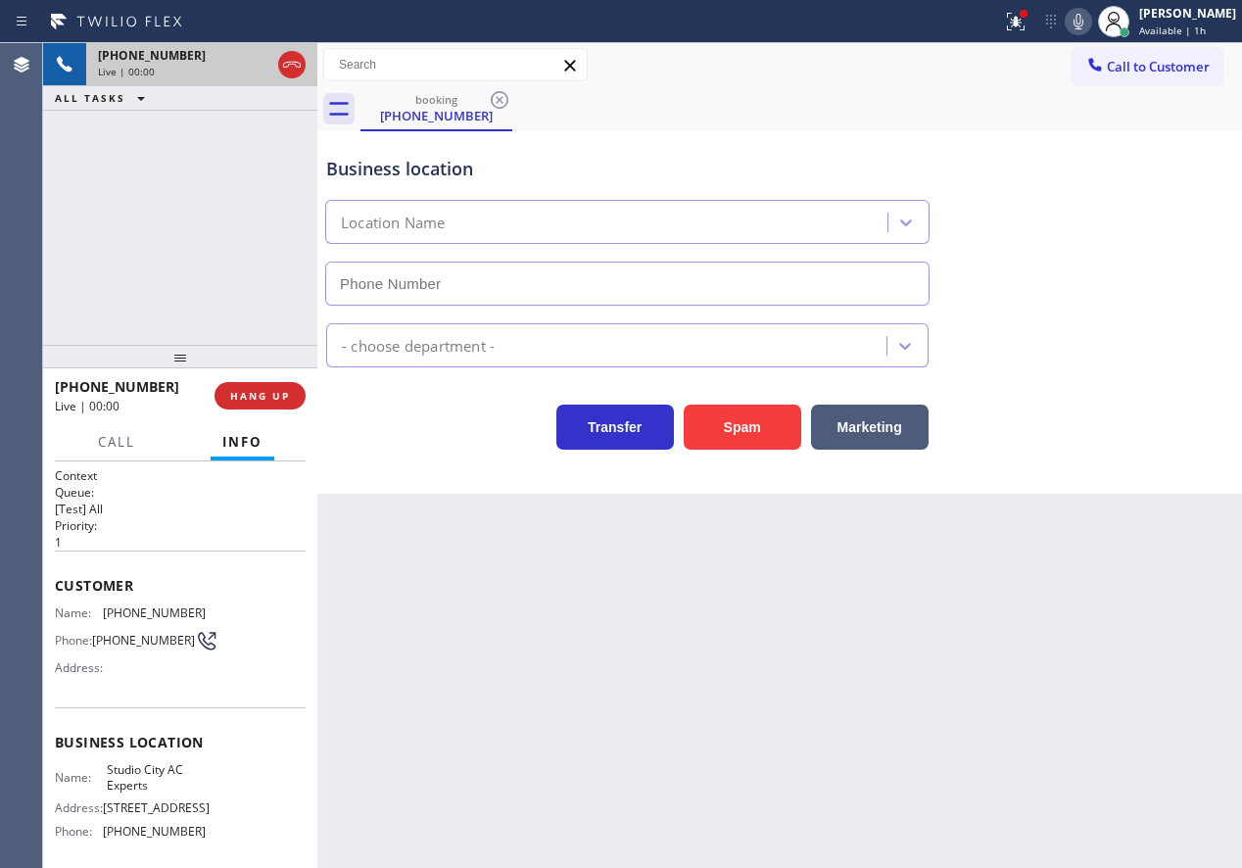
type input "[PHONE_NUMBER]"
click at [754, 430] on button "Spam" at bounding box center [743, 427] width 118 height 45
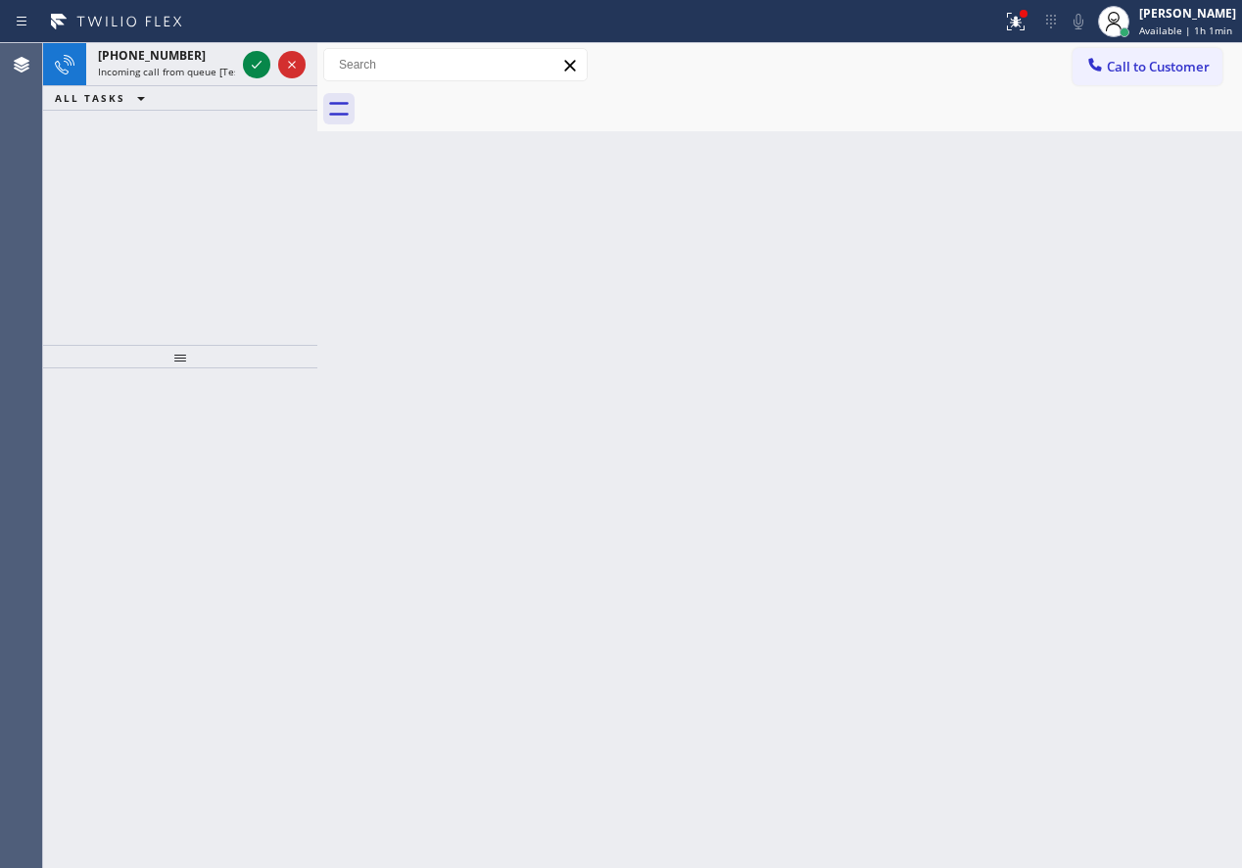
drag, startPoint x: 1077, startPoint y: 304, endPoint x: 1067, endPoint y: 287, distance: 19.3
click at [1077, 301] on div "Back to Dashboard Change Sender ID Customers Technicians Select a contact Outbo…" at bounding box center [779, 455] width 925 height 825
click at [256, 61] on icon at bounding box center [257, 65] width 24 height 24
click at [257, 64] on icon at bounding box center [257, 65] width 24 height 24
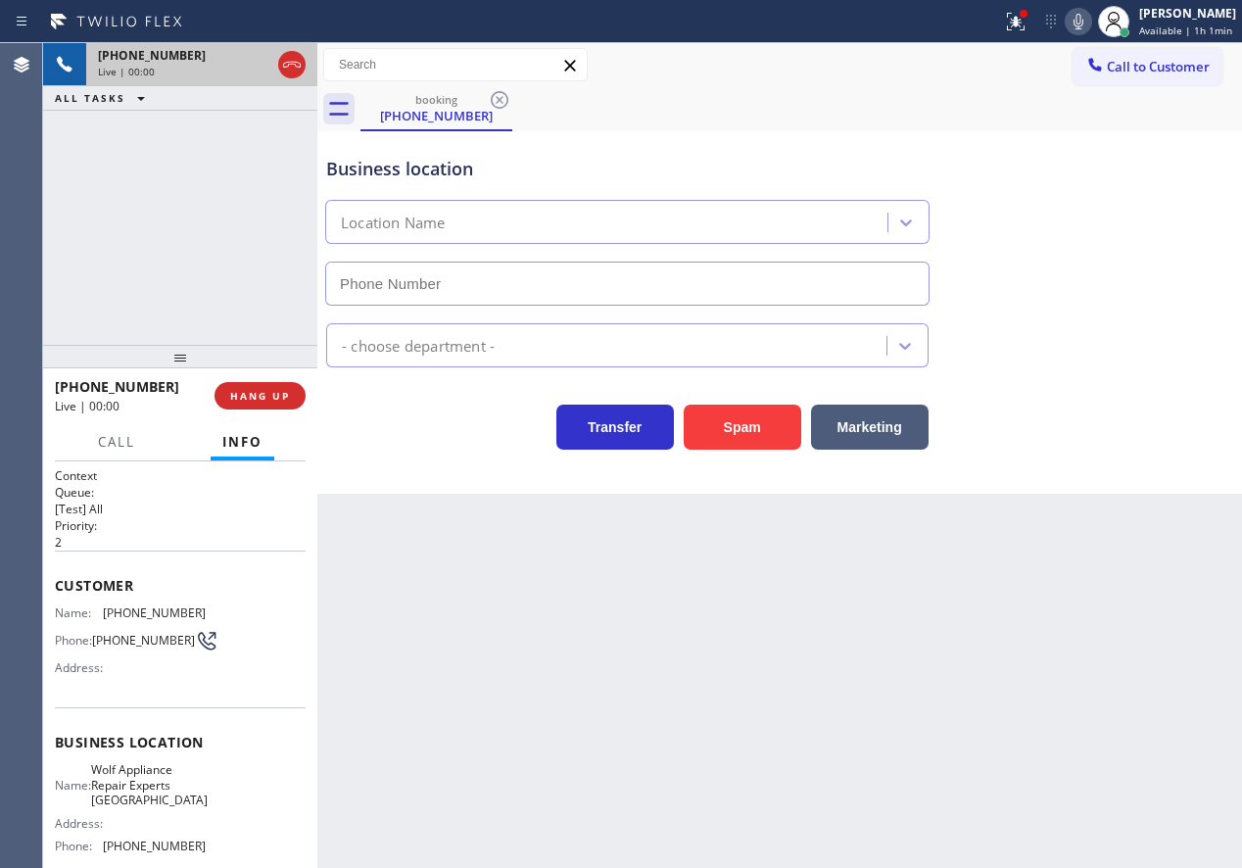
type input "[PHONE_NUMBER]"
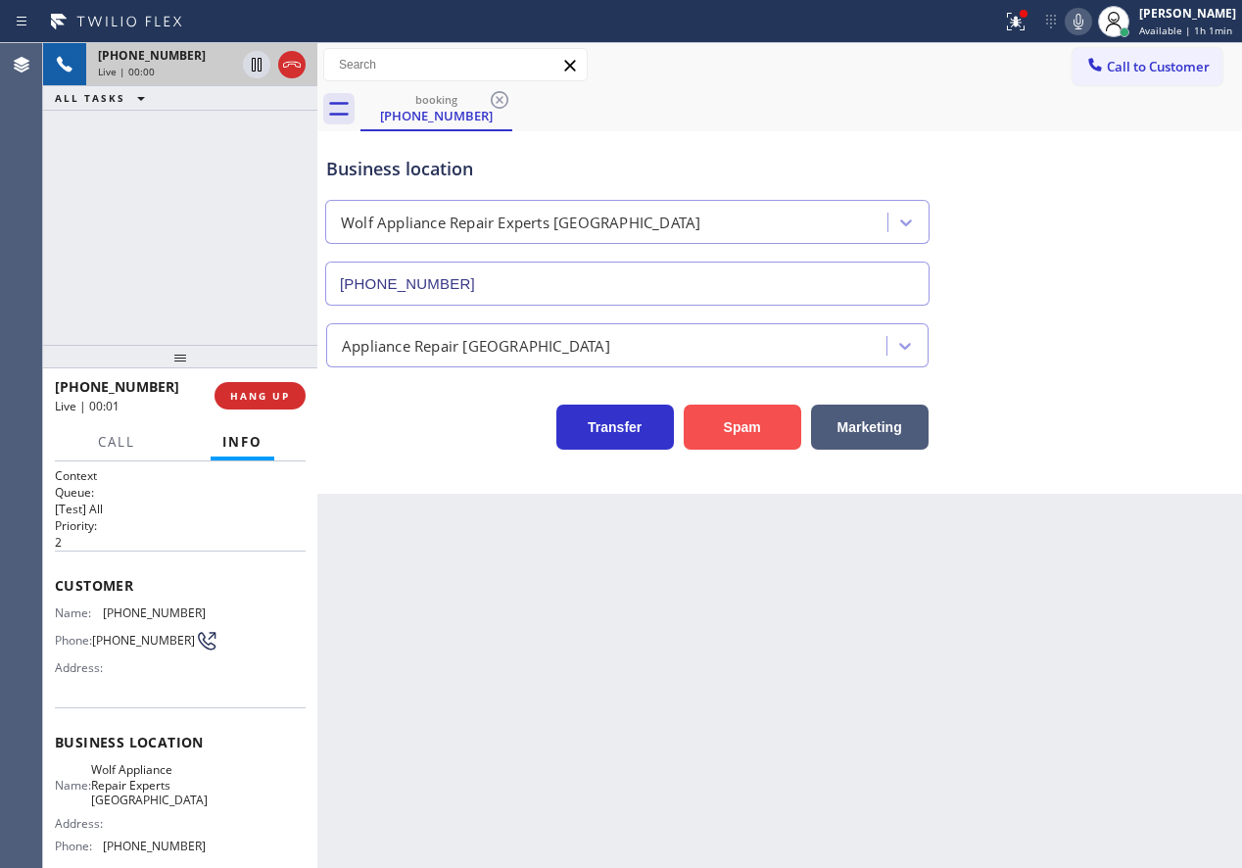
click at [730, 423] on button "Spam" at bounding box center [743, 427] width 118 height 45
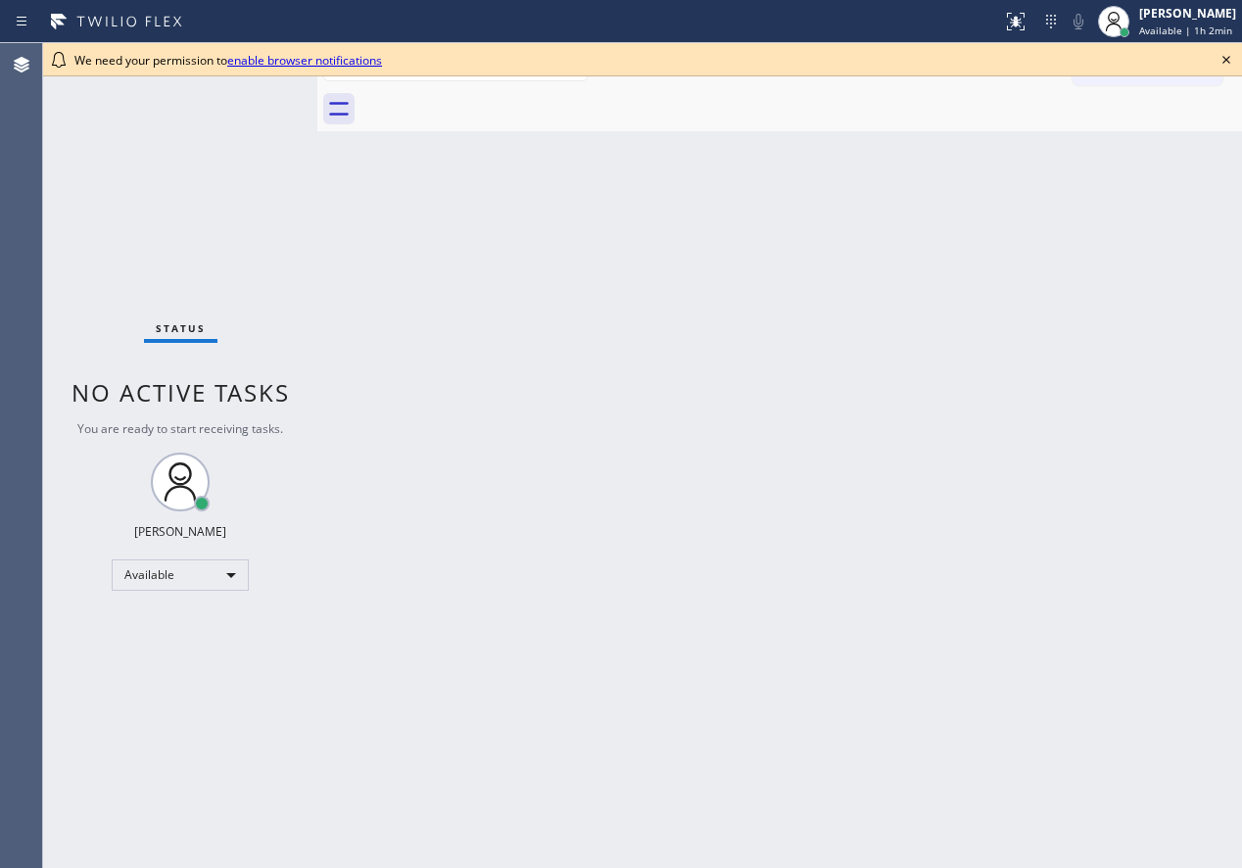
click at [1233, 55] on icon at bounding box center [1227, 60] width 24 height 24
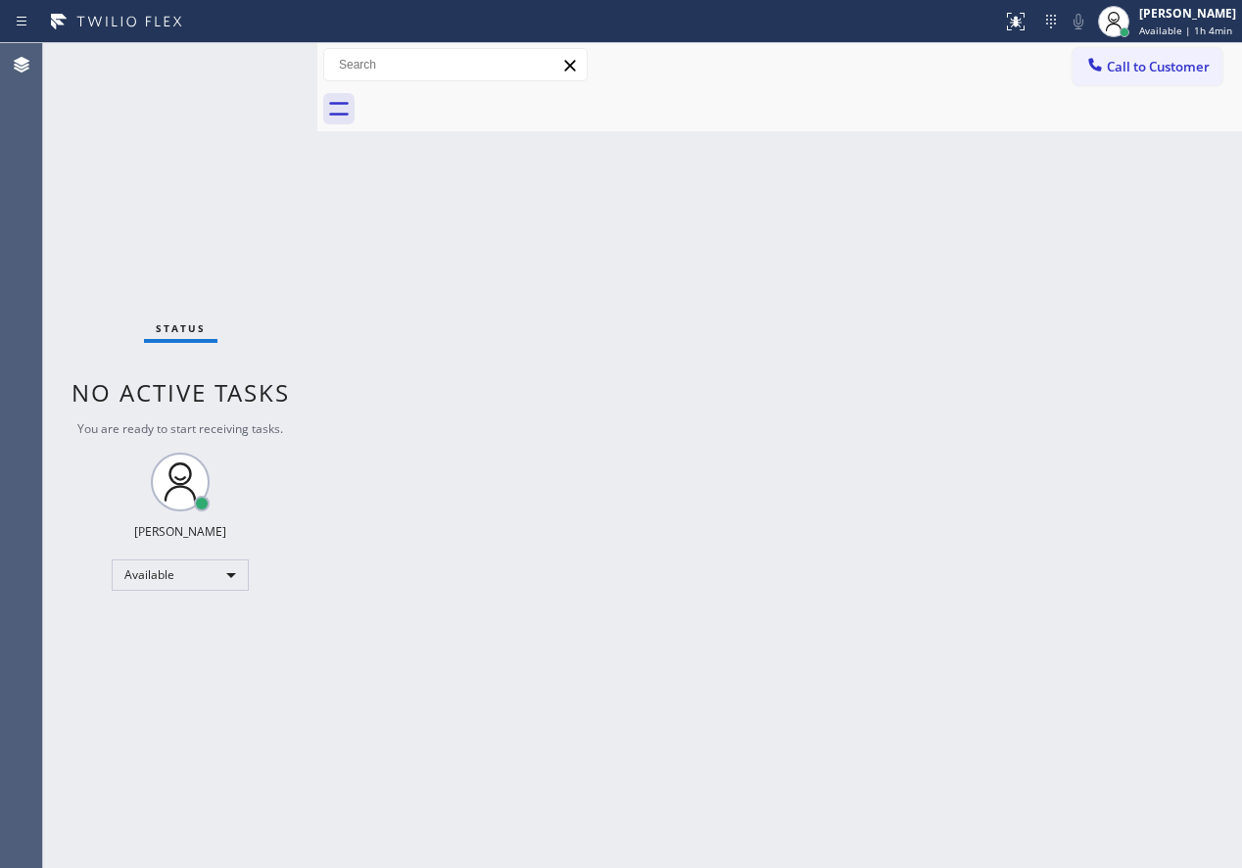
click at [1118, 478] on div "Back to Dashboard Change Sender ID Customers Technicians Select a contact Outbo…" at bounding box center [779, 455] width 925 height 825
click at [1110, 530] on div "Back to Dashboard Change Sender ID Customers Technicians Select a contact Outbo…" at bounding box center [779, 455] width 925 height 825
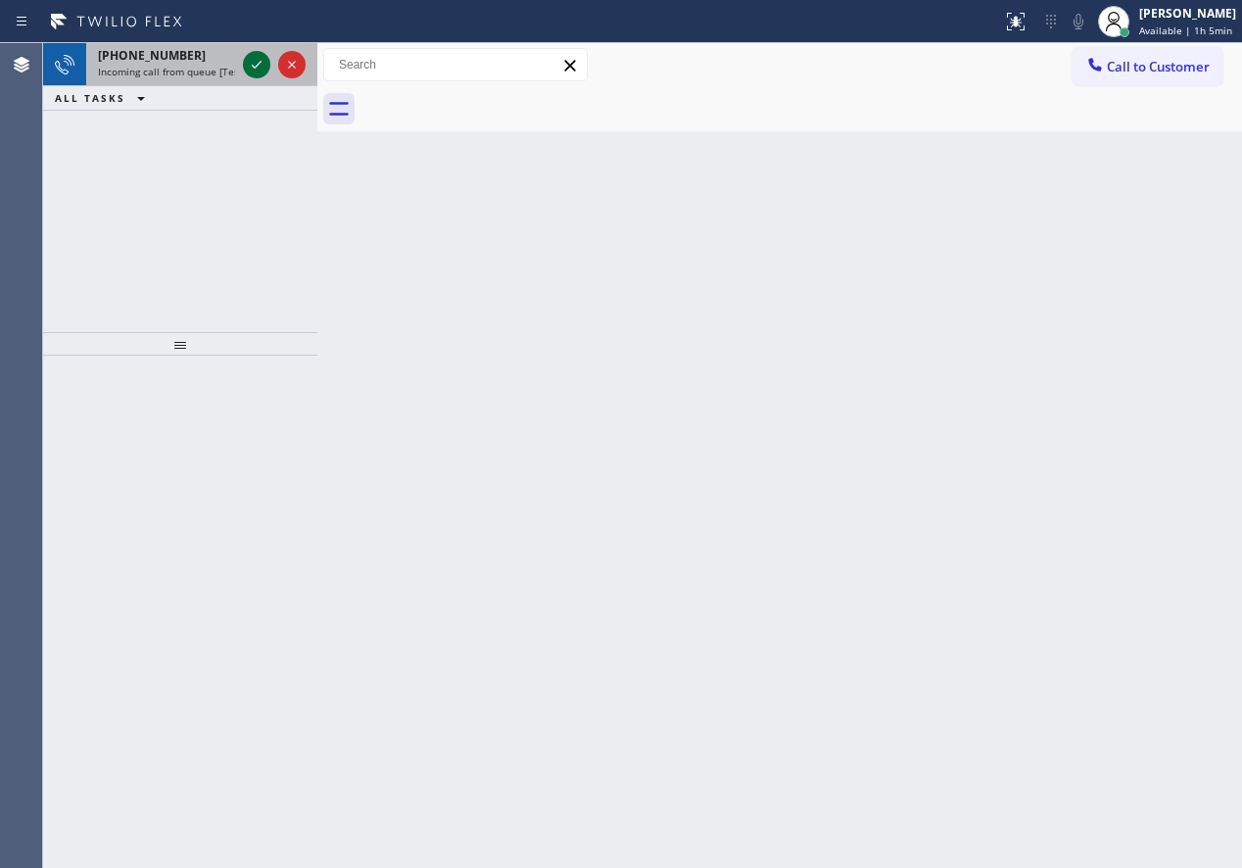
click at [255, 67] on icon at bounding box center [257, 65] width 24 height 24
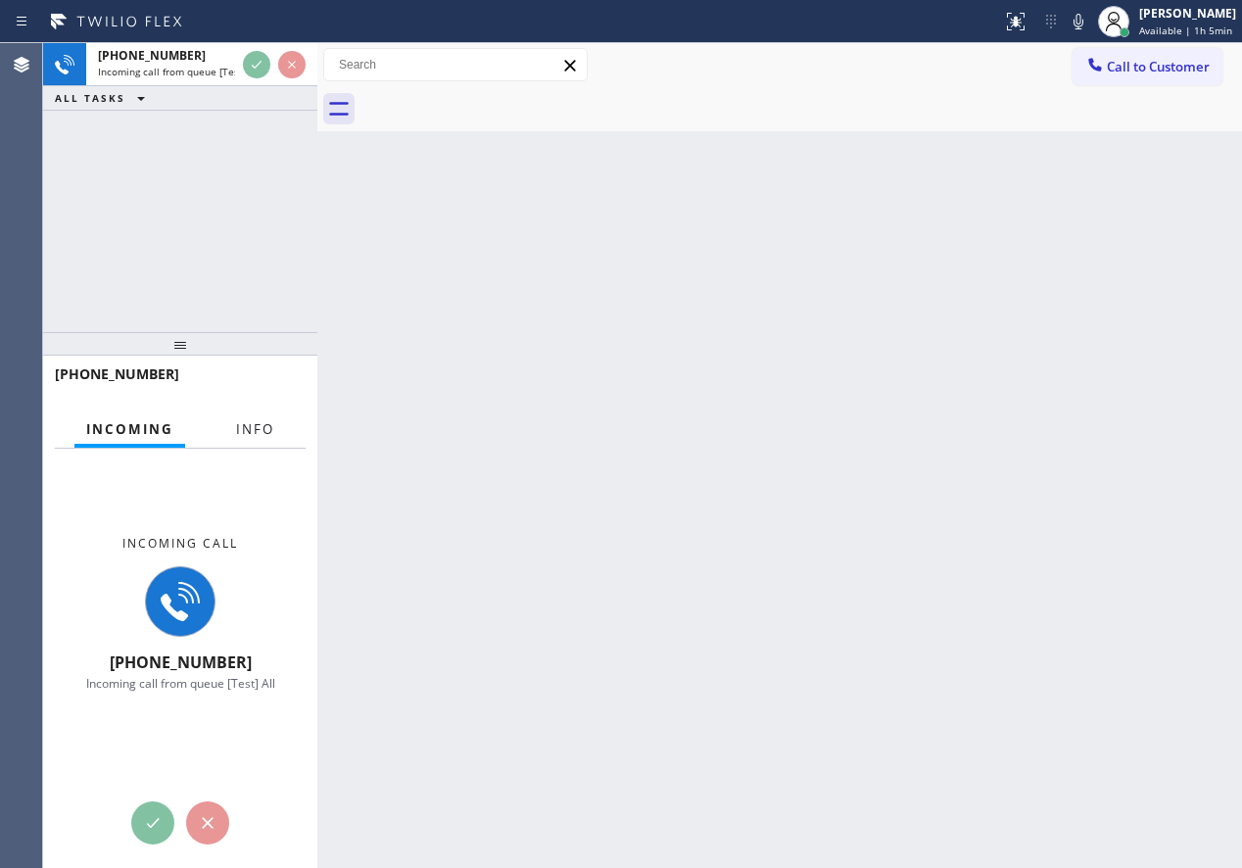
click at [256, 436] on span "Info" at bounding box center [255, 429] width 38 height 18
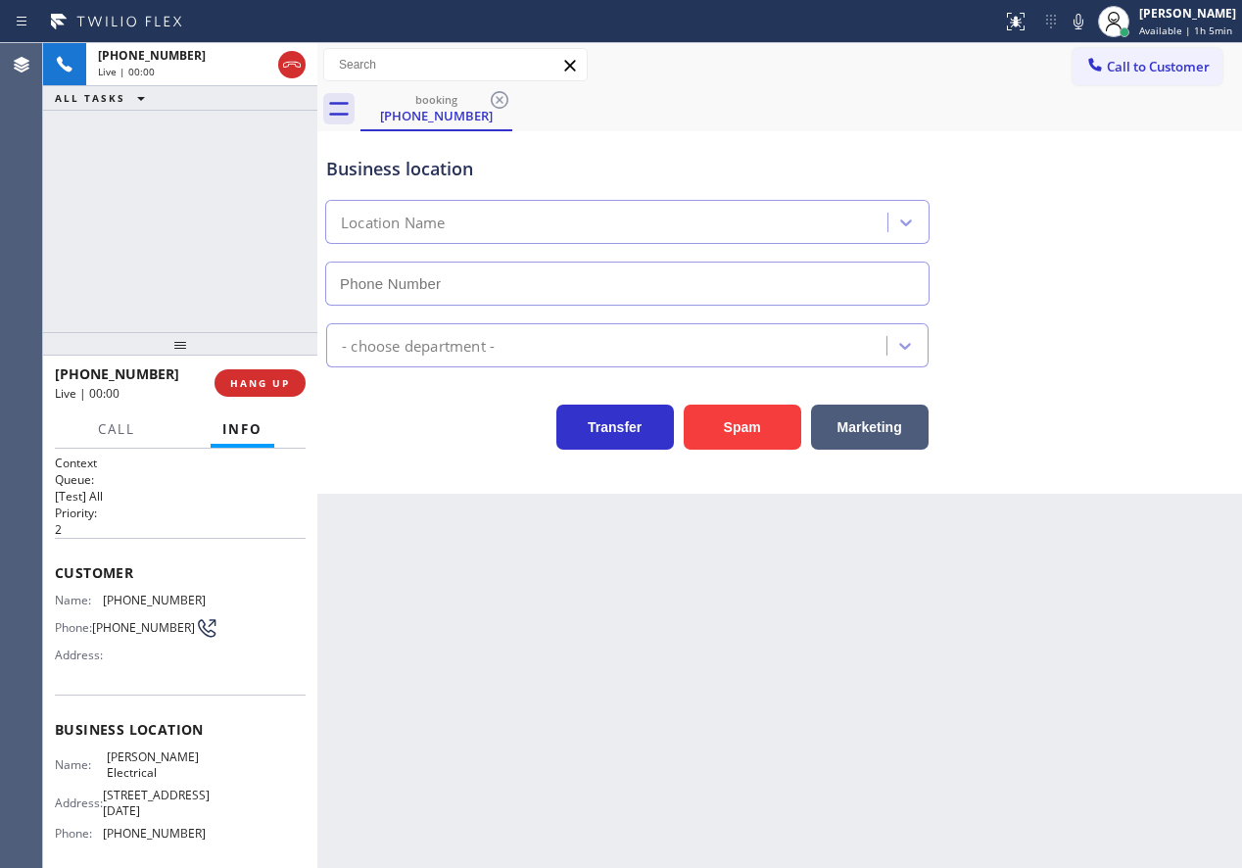
type input "[PHONE_NUMBER]"
click at [269, 385] on span "HANG UP" at bounding box center [260, 383] width 60 height 14
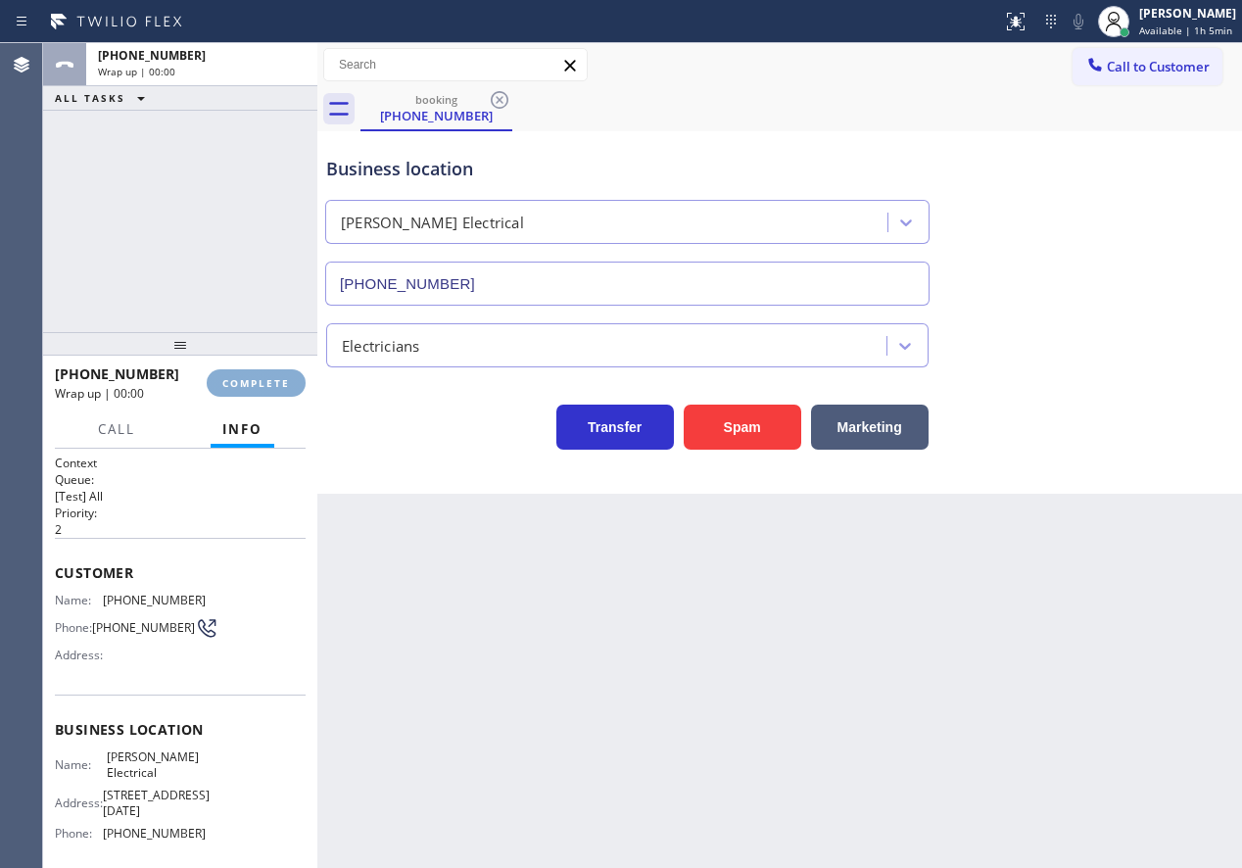
click at [269, 385] on span "COMPLETE" at bounding box center [256, 383] width 68 height 14
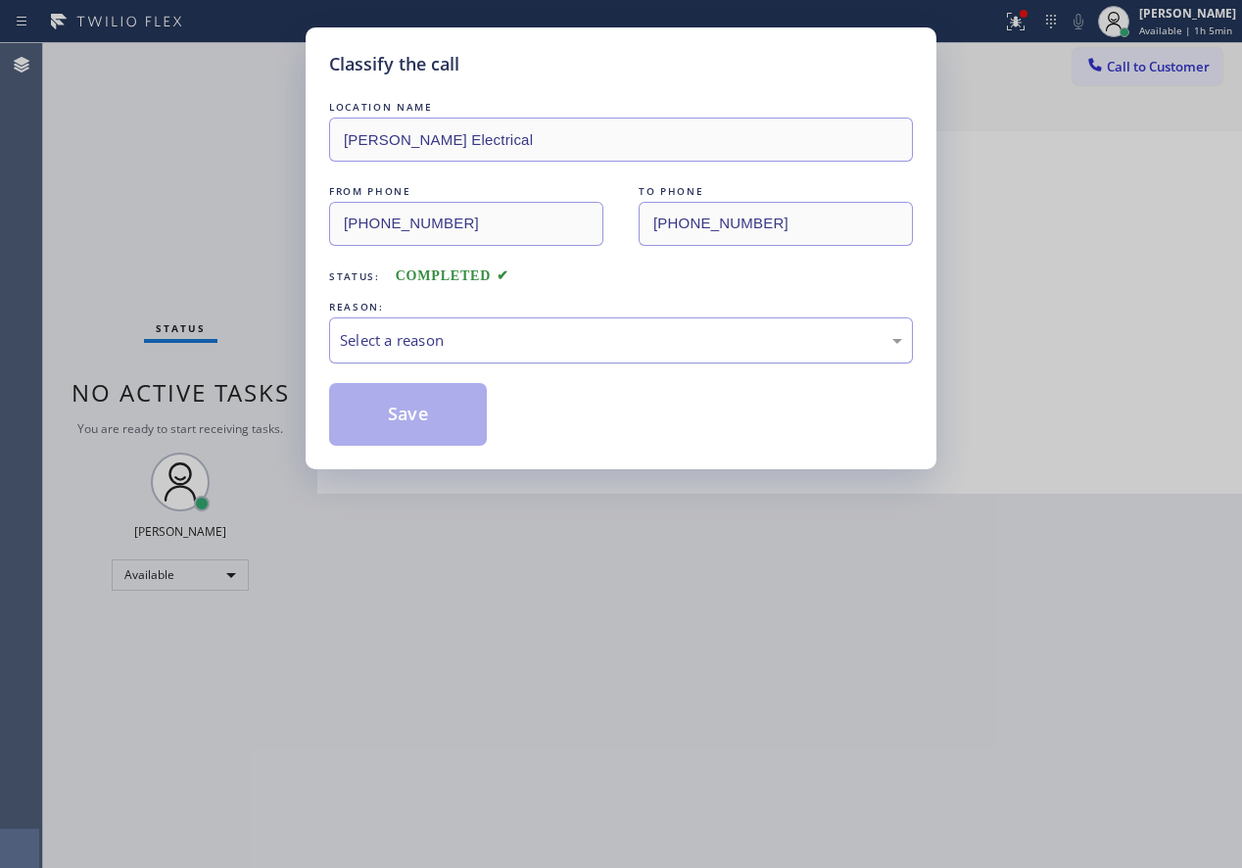
click at [502, 343] on div "Select a reason" at bounding box center [621, 340] width 562 height 23
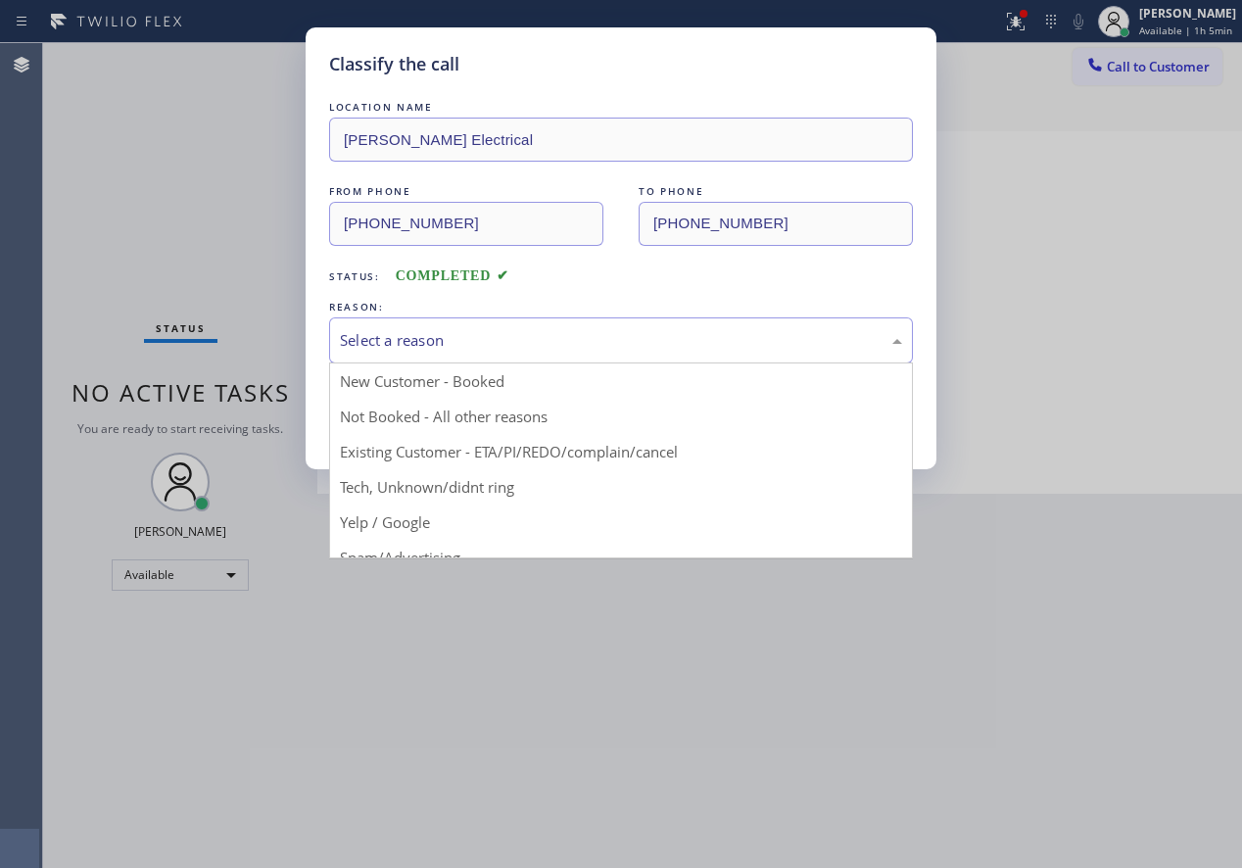
drag, startPoint x: 458, startPoint y: 485, endPoint x: 410, endPoint y: 411, distance: 87.8
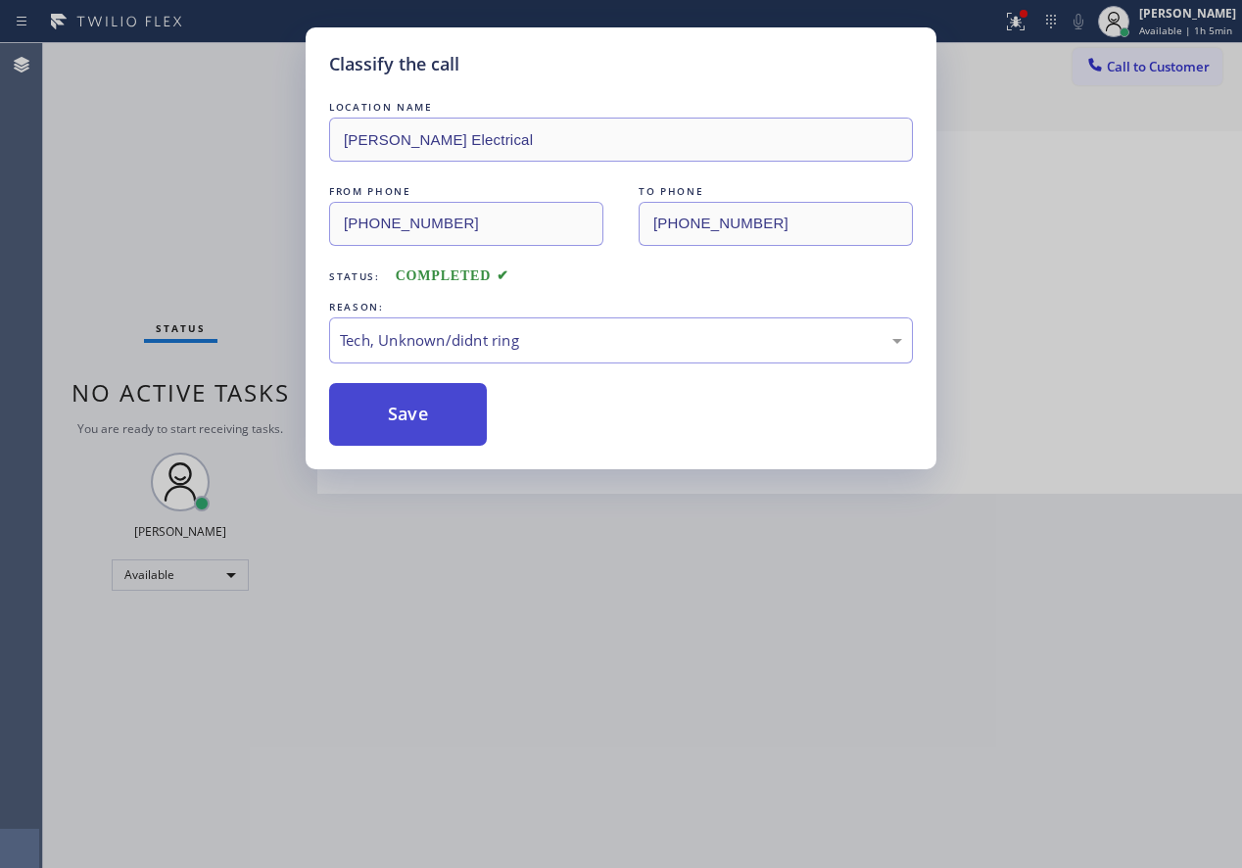
click at [410, 410] on button "Save" at bounding box center [408, 414] width 158 height 63
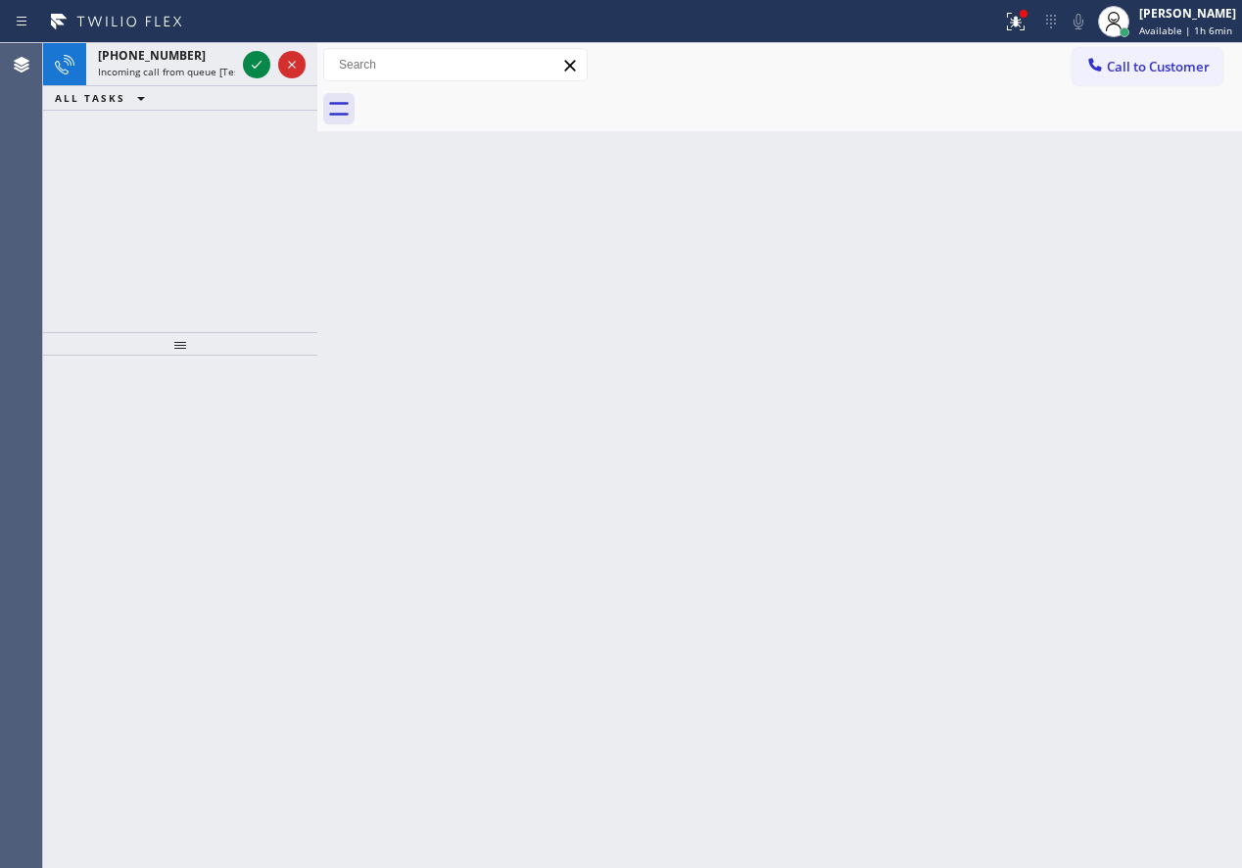
drag, startPoint x: 1067, startPoint y: 281, endPoint x: 505, endPoint y: 194, distance: 569.0
click at [1067, 281] on div "Back to Dashboard Change Sender ID Customers Technicians Select a contact Outbo…" at bounding box center [779, 455] width 925 height 825
click at [260, 57] on icon at bounding box center [257, 65] width 24 height 24
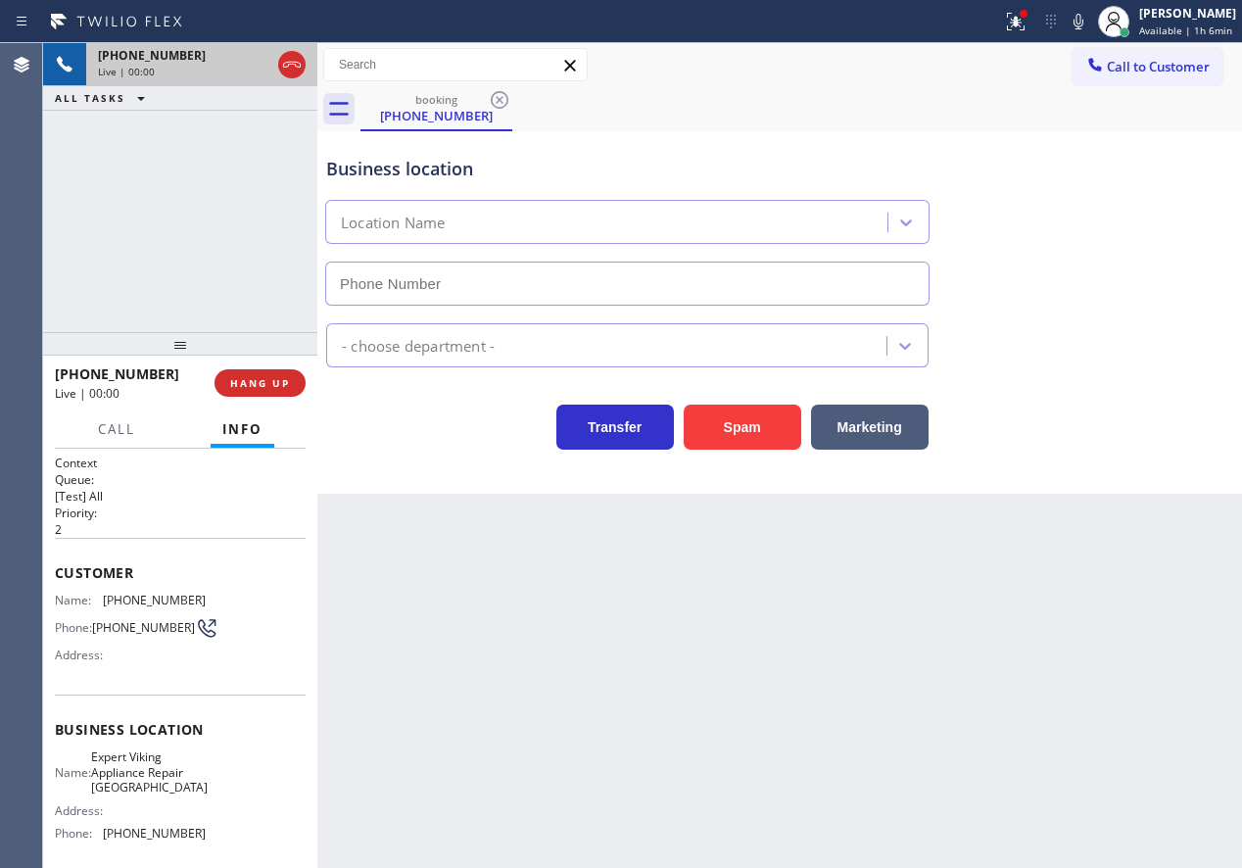
type input "(571) 520-3018"
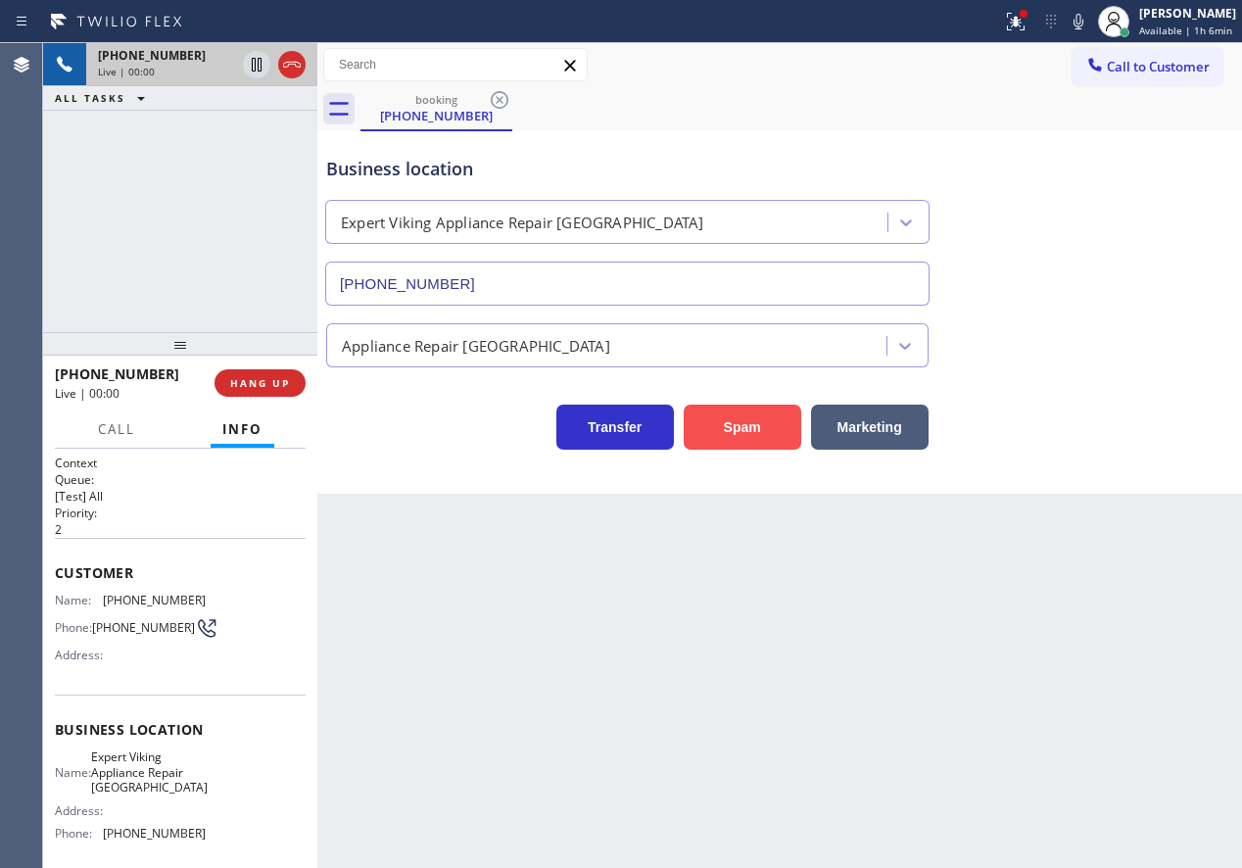
click at [750, 412] on button "Spam" at bounding box center [743, 427] width 118 height 45
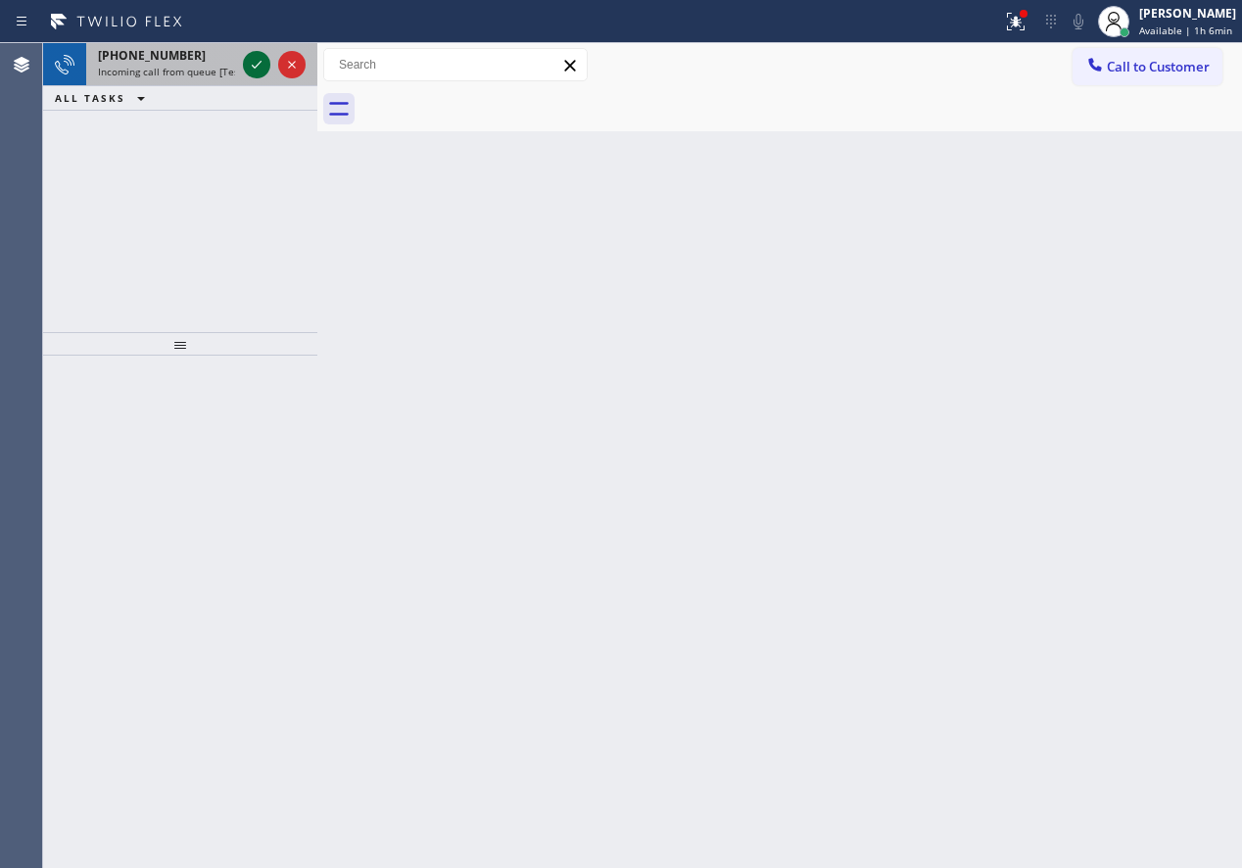
click at [256, 67] on icon at bounding box center [257, 65] width 10 height 8
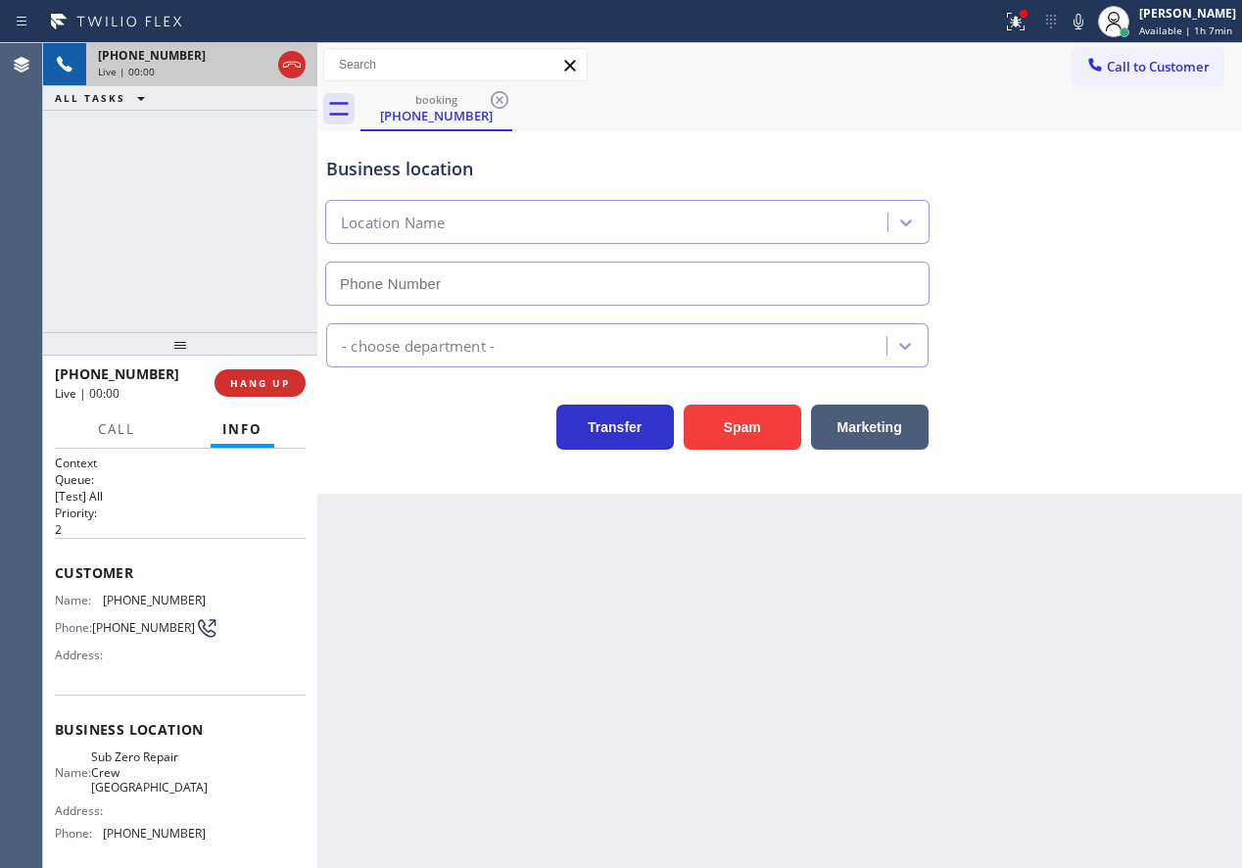
type input "(312) 847-1193"
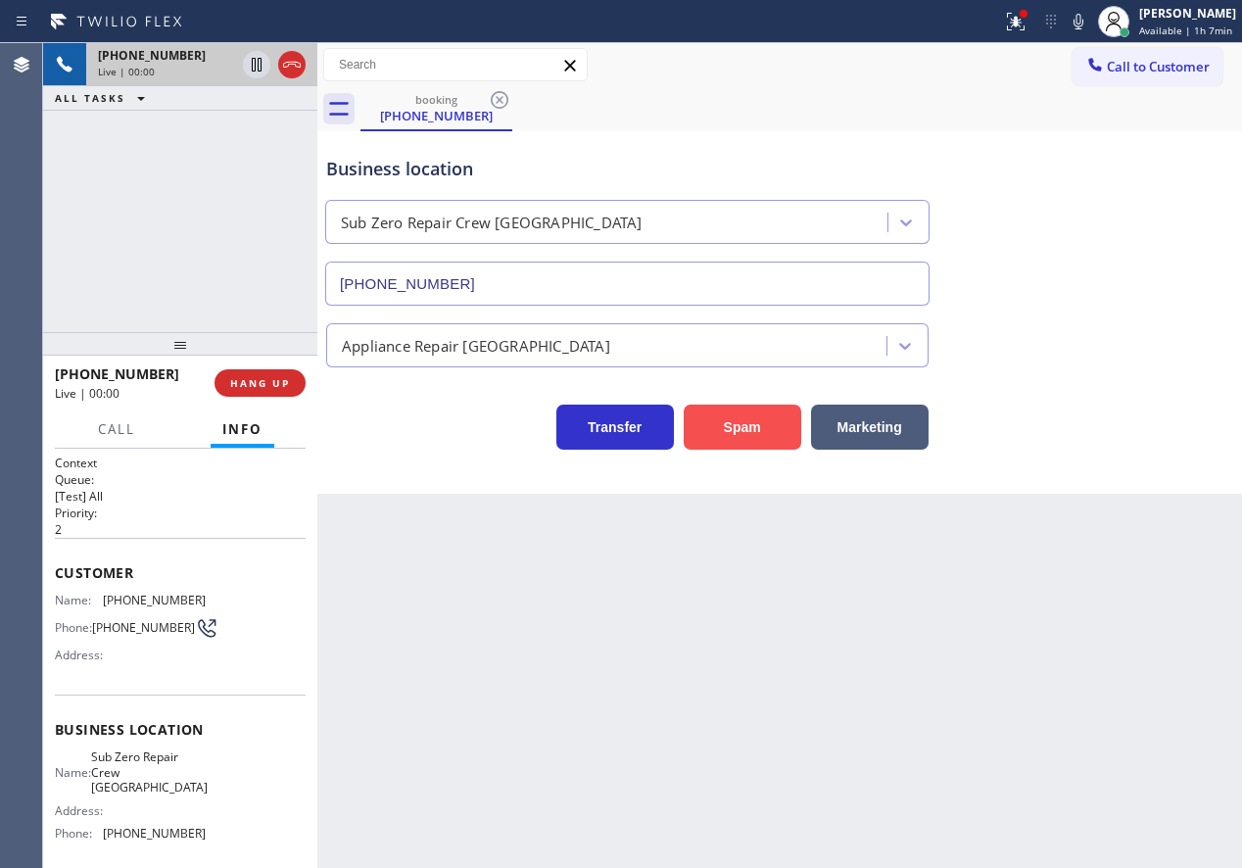
click at [768, 429] on button "Spam" at bounding box center [743, 427] width 118 height 45
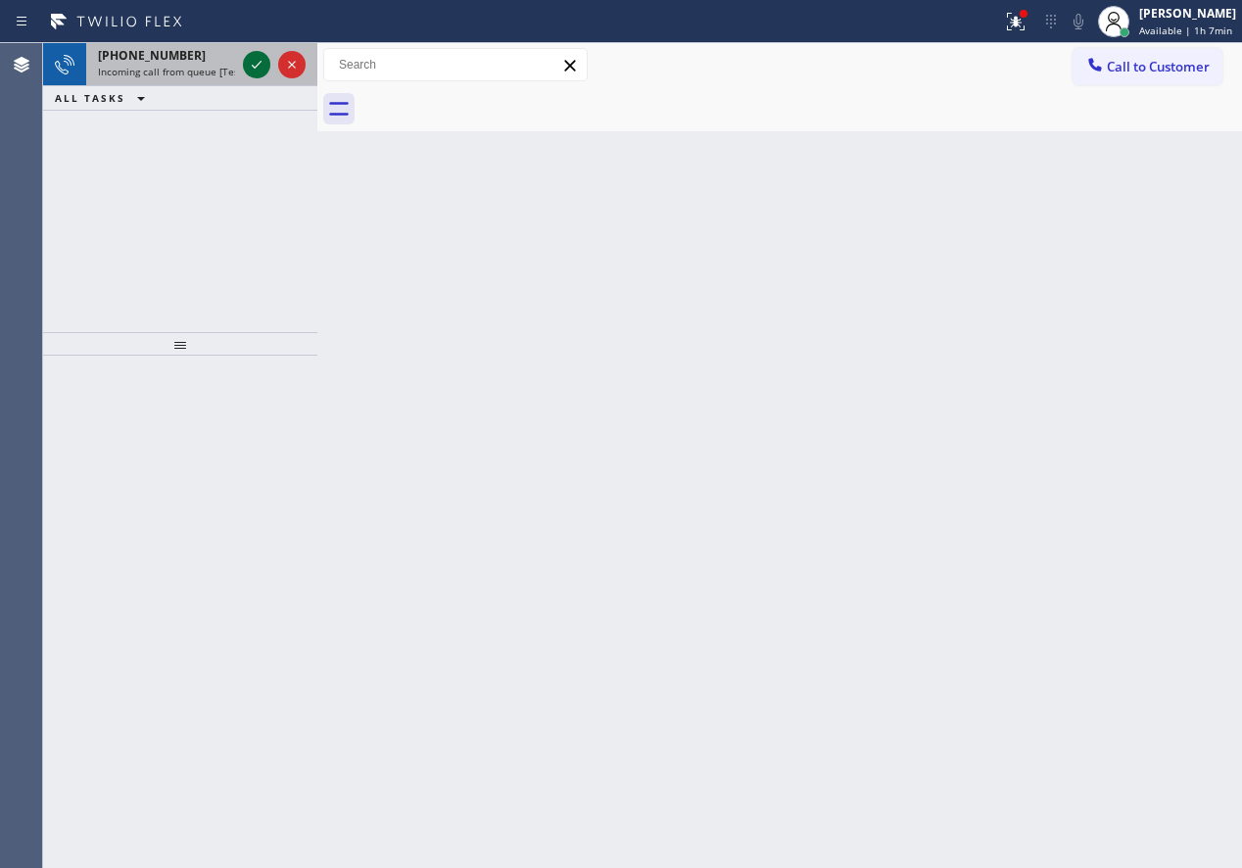
click at [251, 72] on icon at bounding box center [257, 65] width 24 height 24
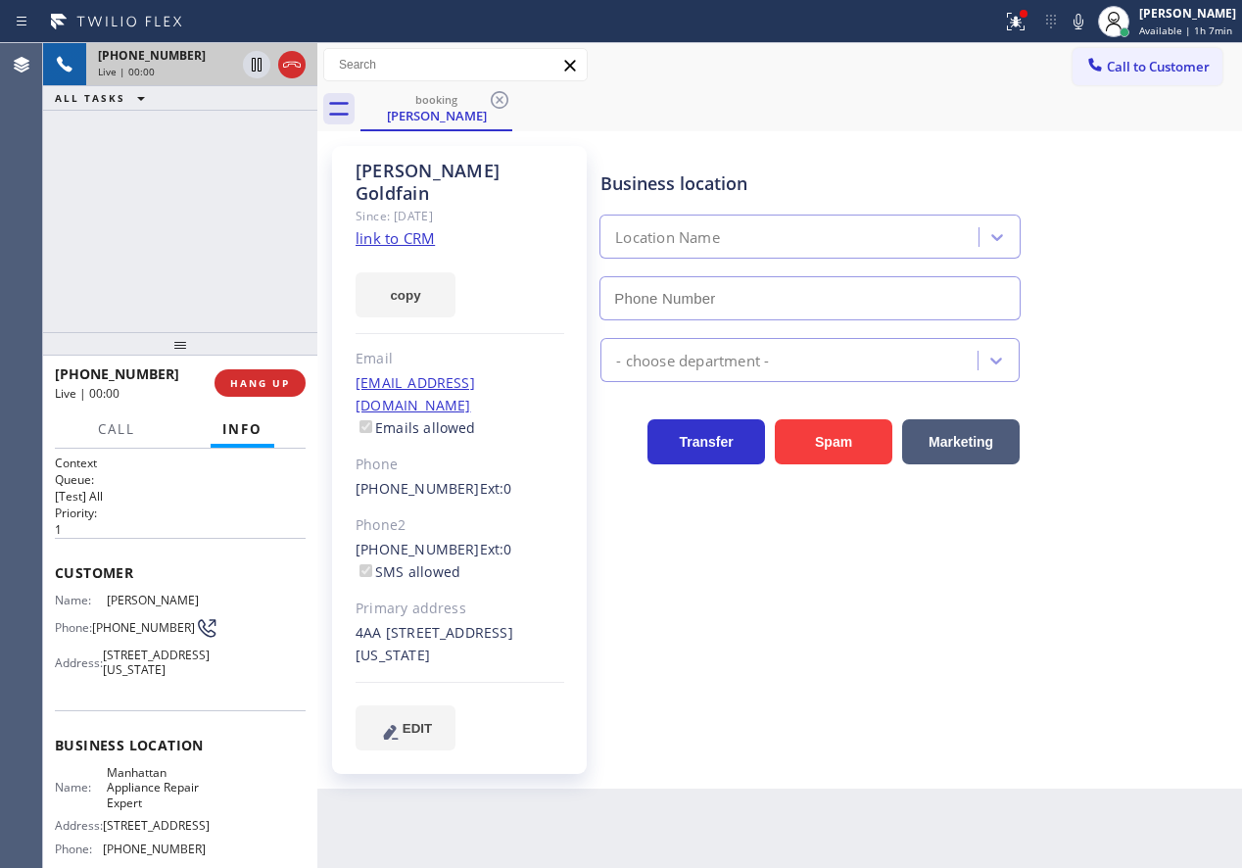
type input "(646) 612-7492"
click at [151, 810] on span "Manhattan Appliance Repair Expert" at bounding box center [156, 787] width 98 height 45
copy span "Manhattan Appliance Repair Expert"
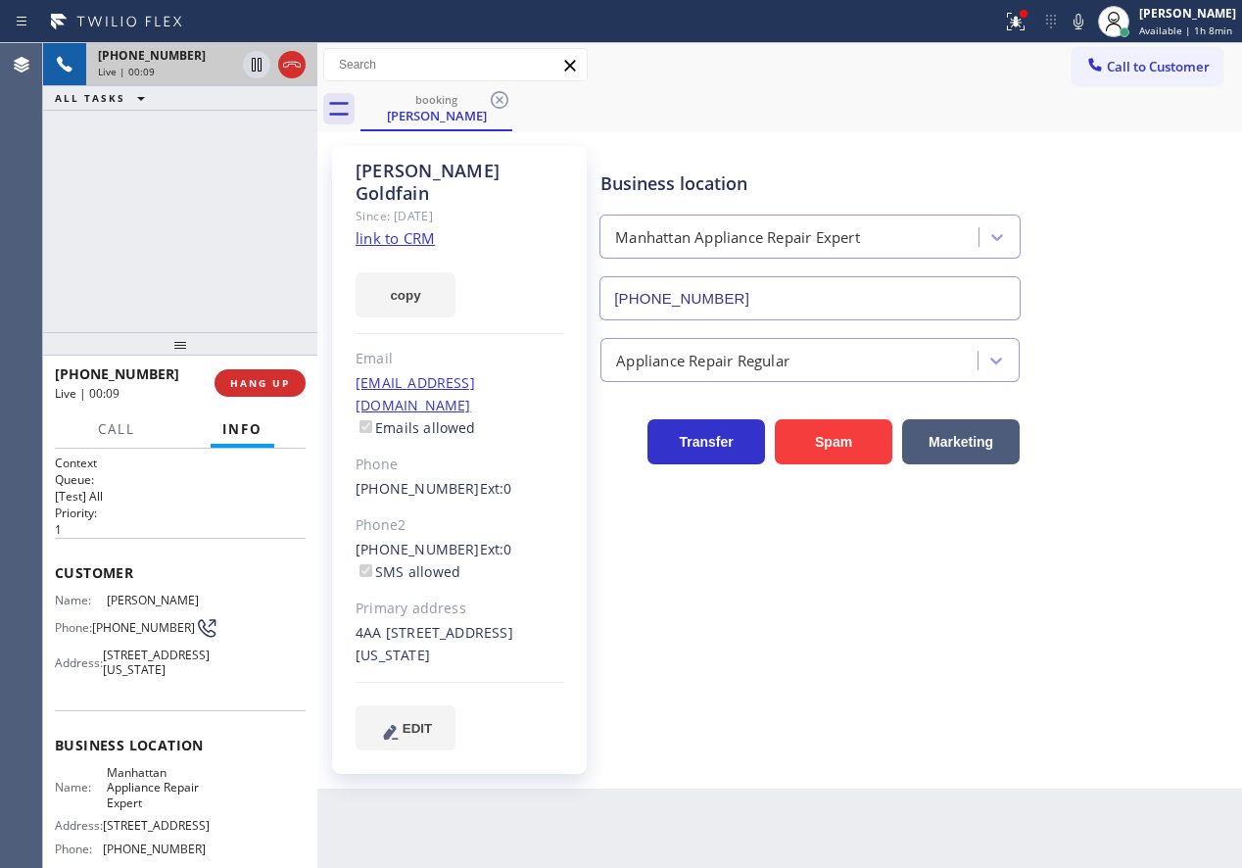
click at [728, 287] on input "(646) 612-7492" at bounding box center [810, 298] width 421 height 44
click at [935, 298] on input "(646) 612-7492" at bounding box center [810, 298] width 421 height 44
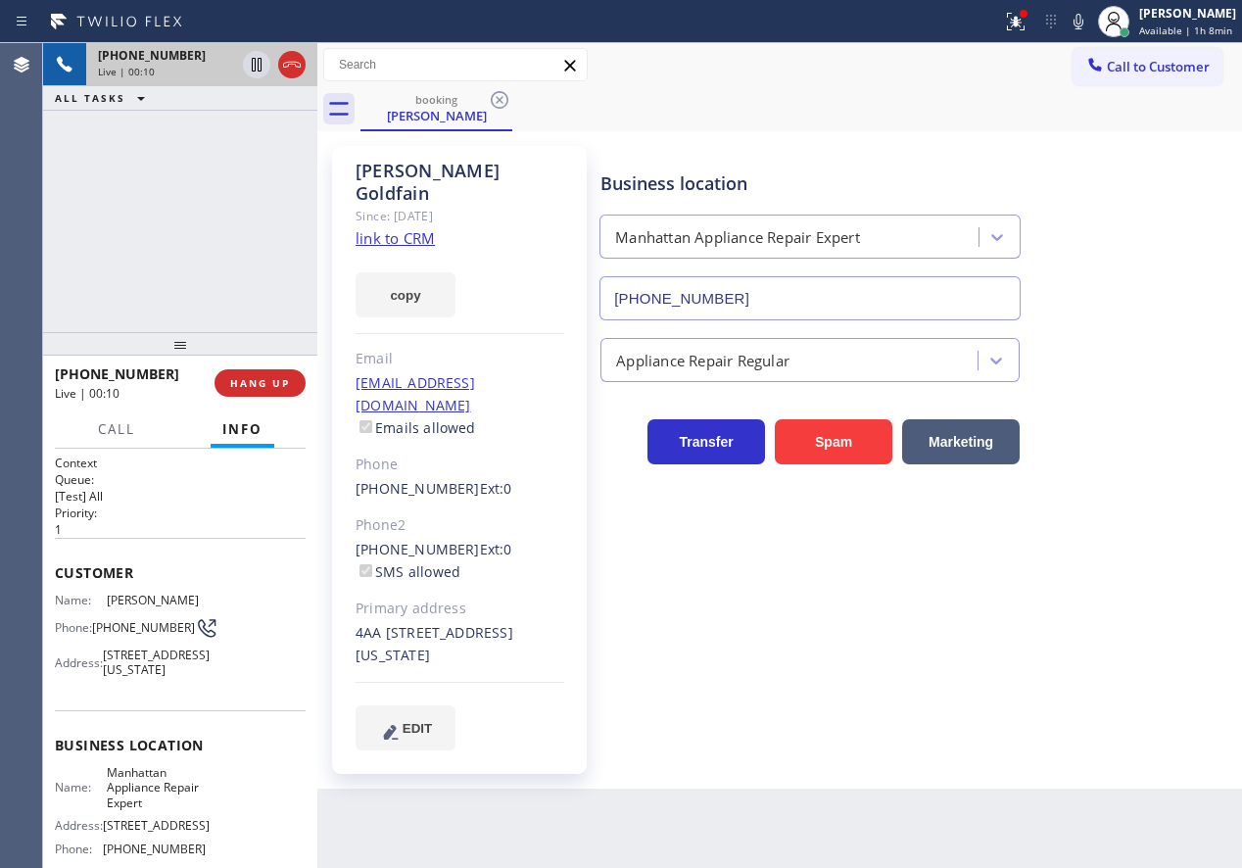
click at [935, 298] on input "(646) 612-7492" at bounding box center [810, 298] width 421 height 44
click at [415, 228] on link "link to CRM" at bounding box center [395, 238] width 79 height 20
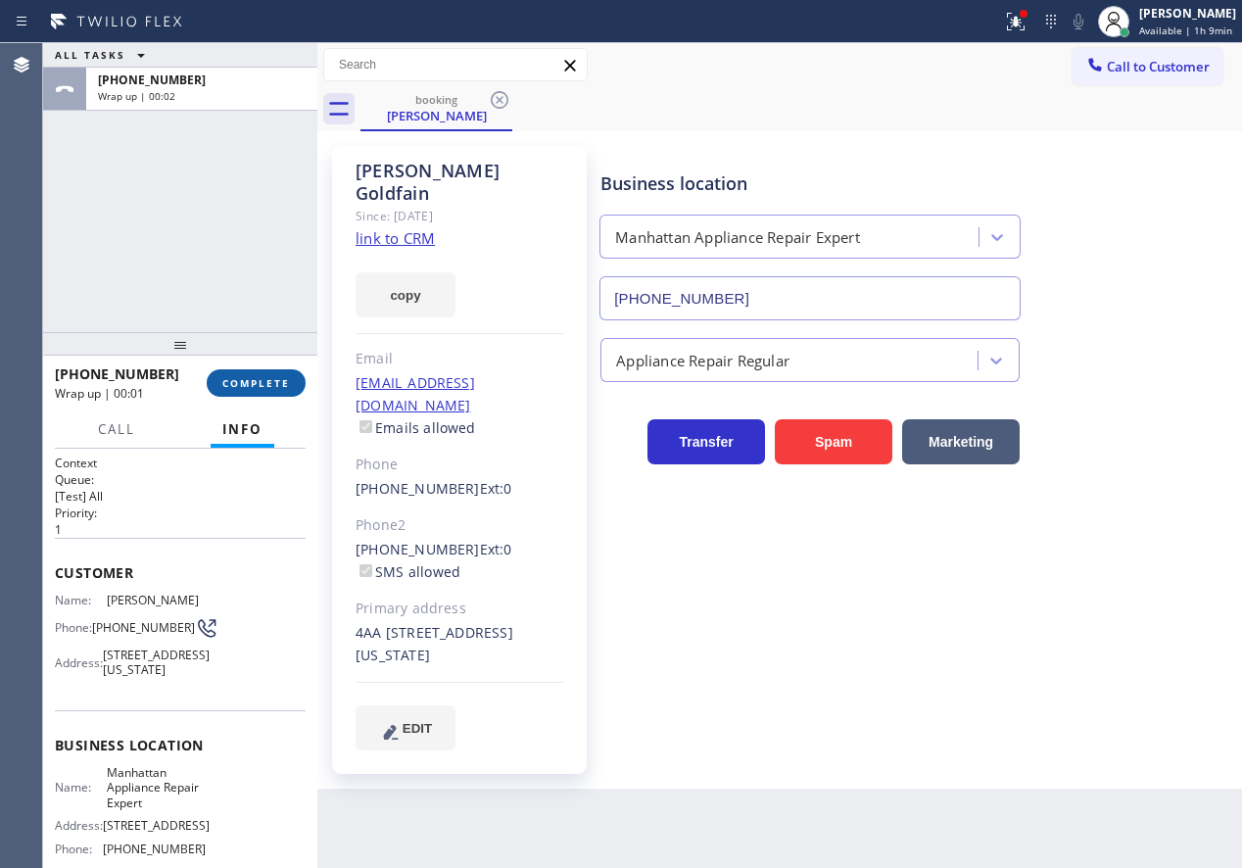
click at [256, 384] on span "COMPLETE" at bounding box center [256, 383] width 68 height 14
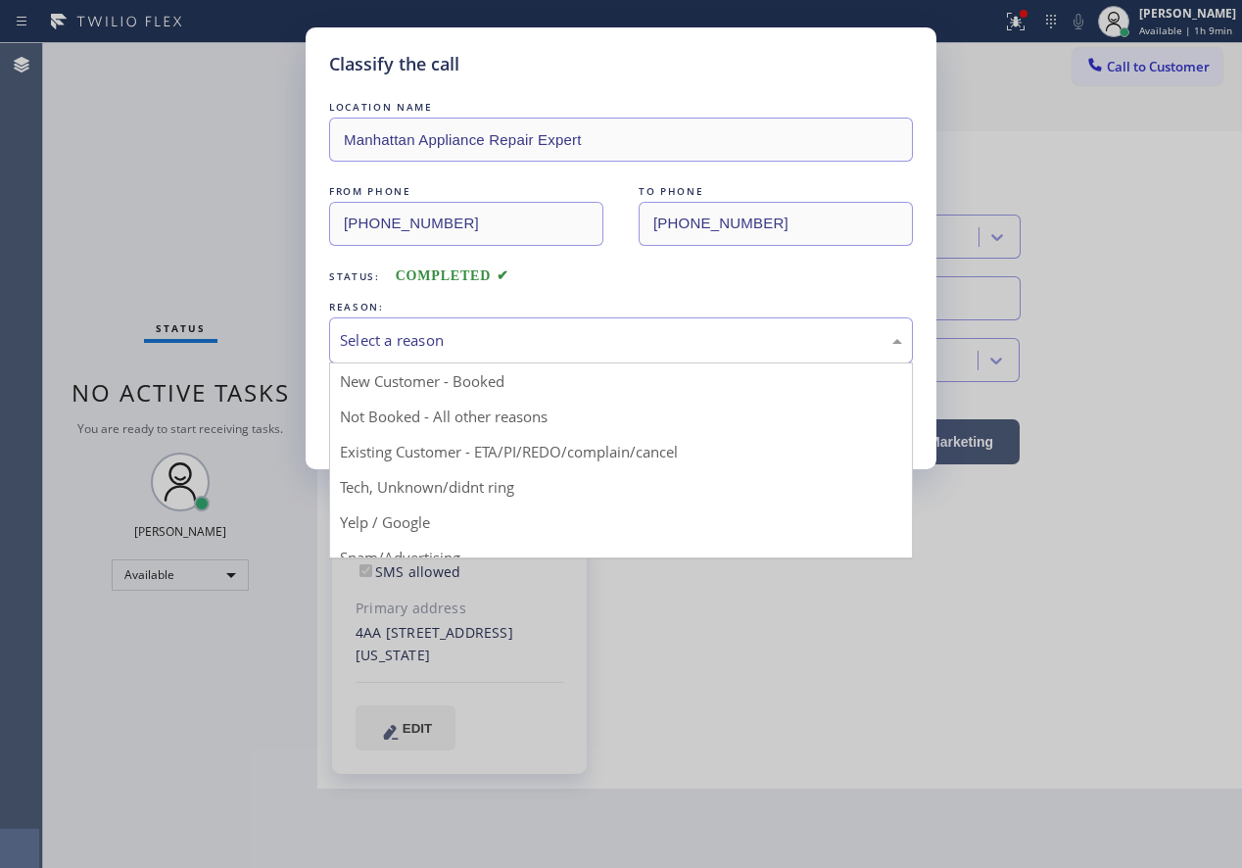
click at [424, 343] on div "Select a reason" at bounding box center [621, 340] width 562 height 23
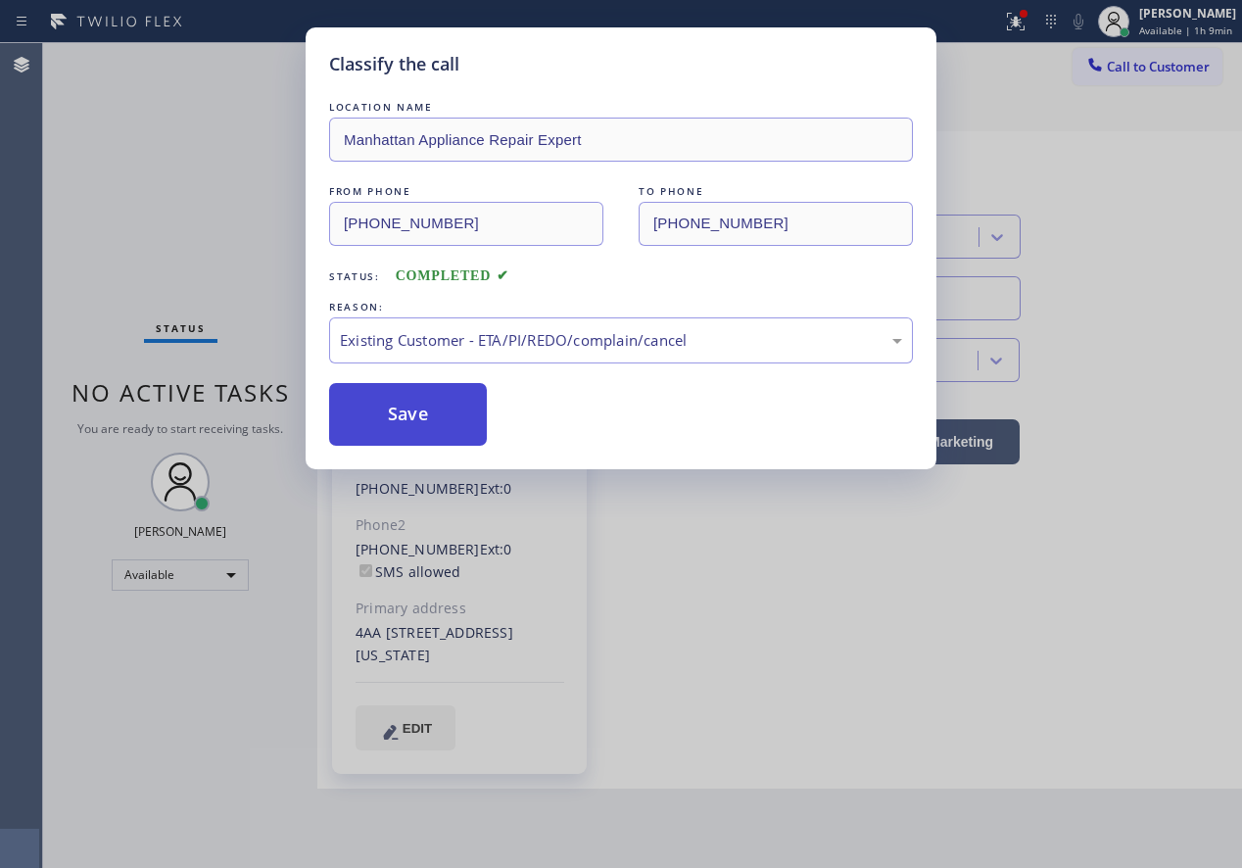
click at [419, 390] on button "Save" at bounding box center [408, 414] width 158 height 63
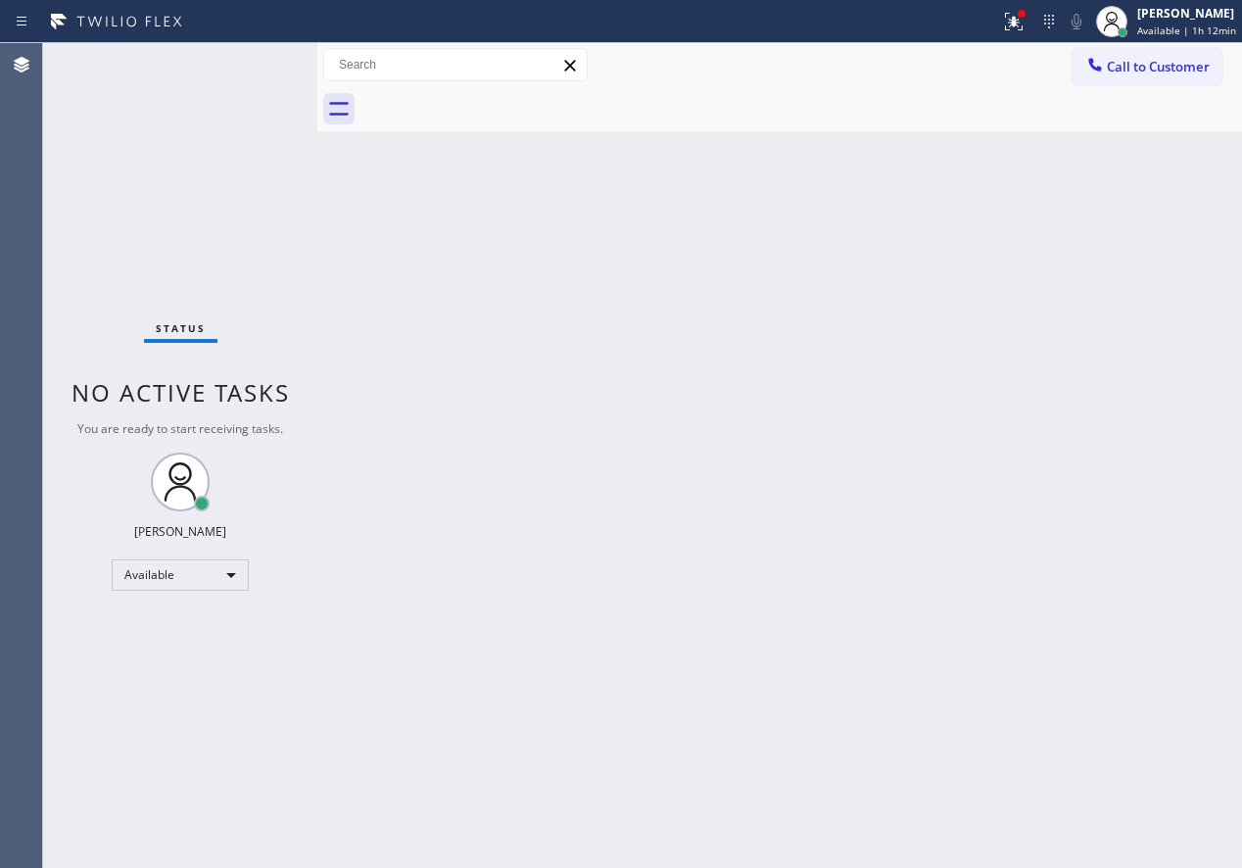
click at [1083, 367] on div "Back to Dashboard Change Sender ID Customers Technicians Select a contact Outbo…" at bounding box center [779, 455] width 925 height 825
click at [1019, 26] on icon at bounding box center [1014, 22] width 24 height 24
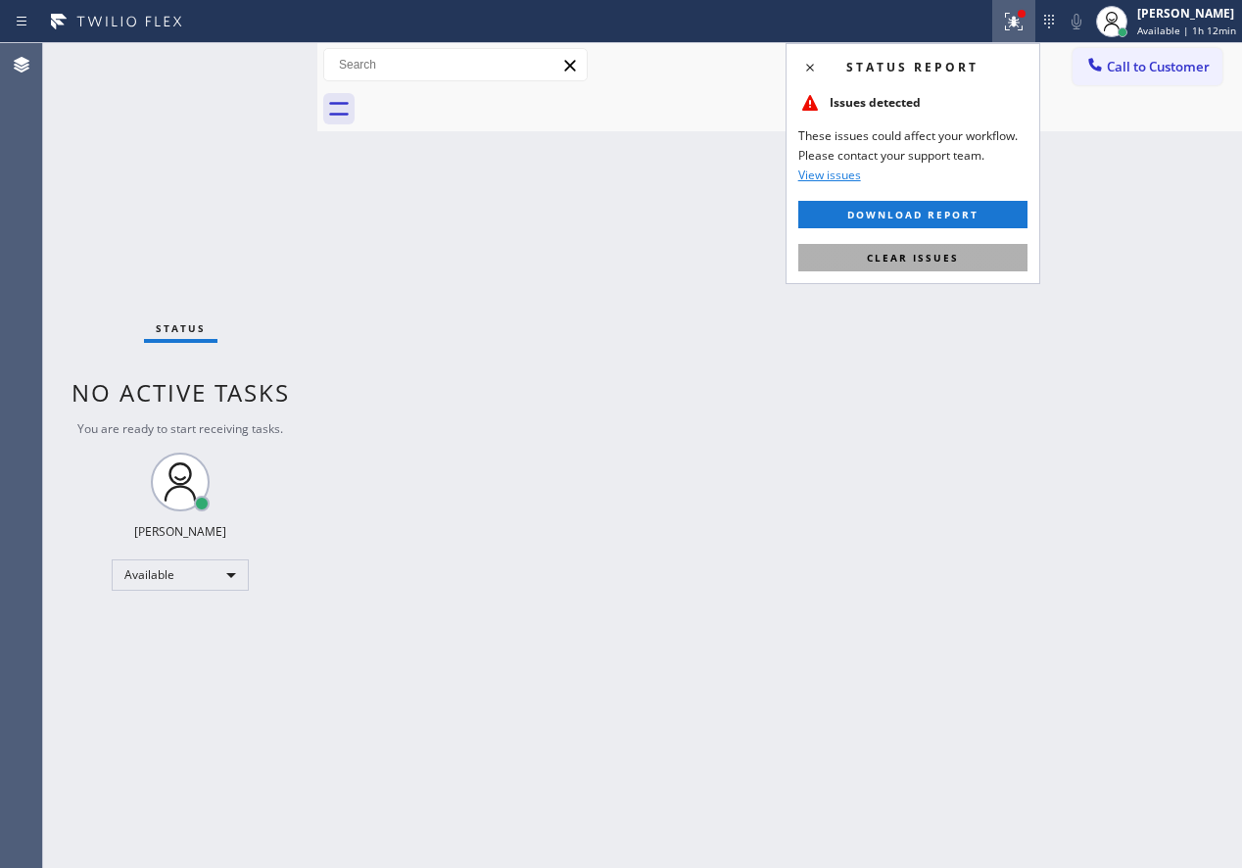
click at [991, 265] on button "Clear issues" at bounding box center [912, 257] width 229 height 27
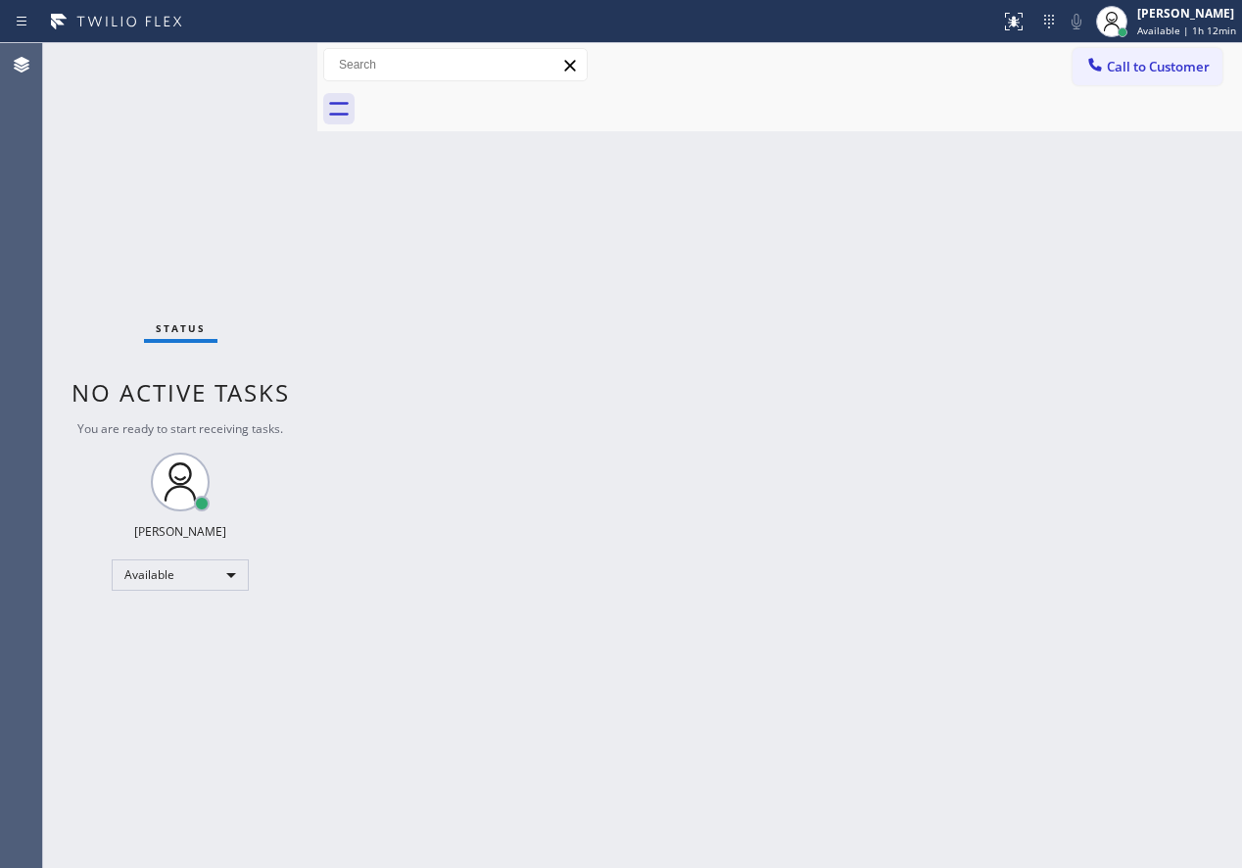
click at [809, 350] on div "Back to Dashboard Change Sender ID Customers Technicians Select a contact Outbo…" at bounding box center [779, 455] width 925 height 825
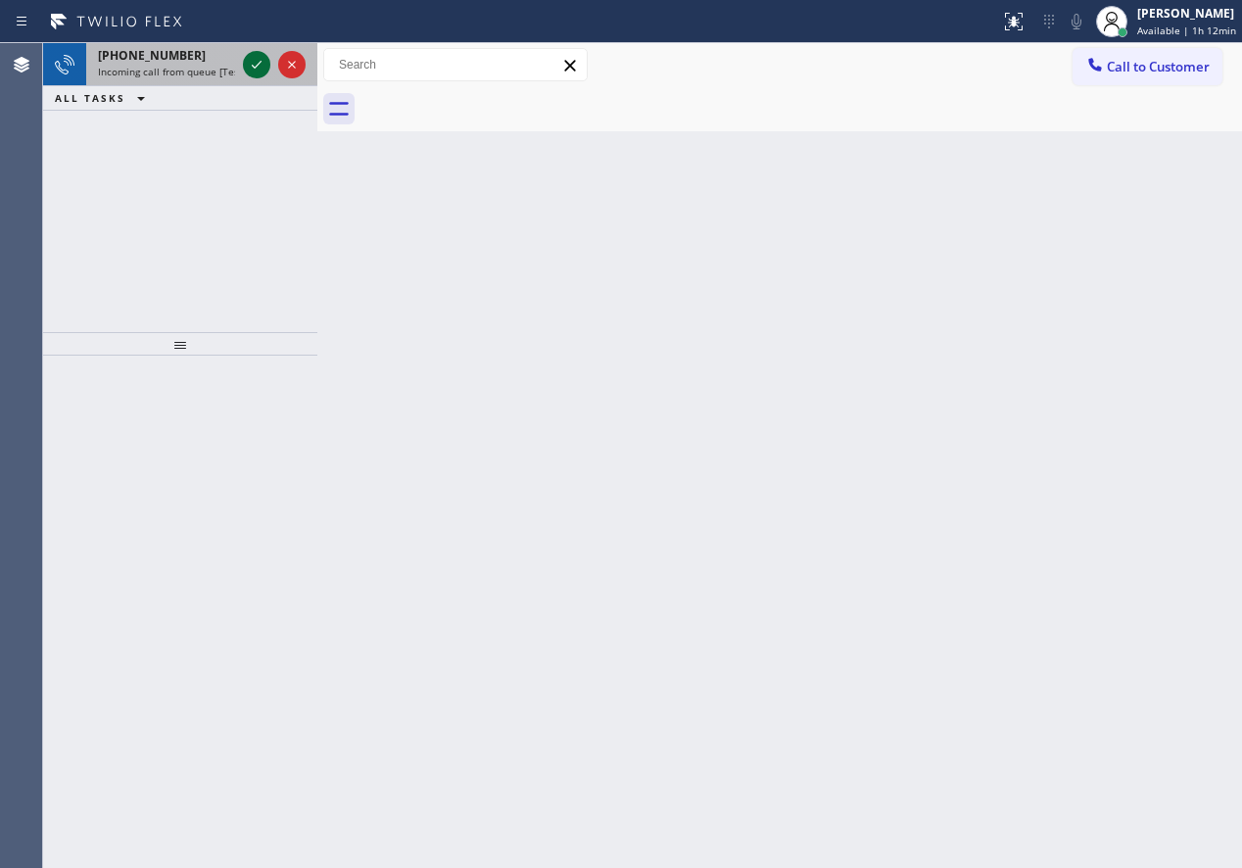
click at [250, 72] on icon at bounding box center [257, 65] width 24 height 24
click at [249, 69] on icon at bounding box center [257, 65] width 24 height 24
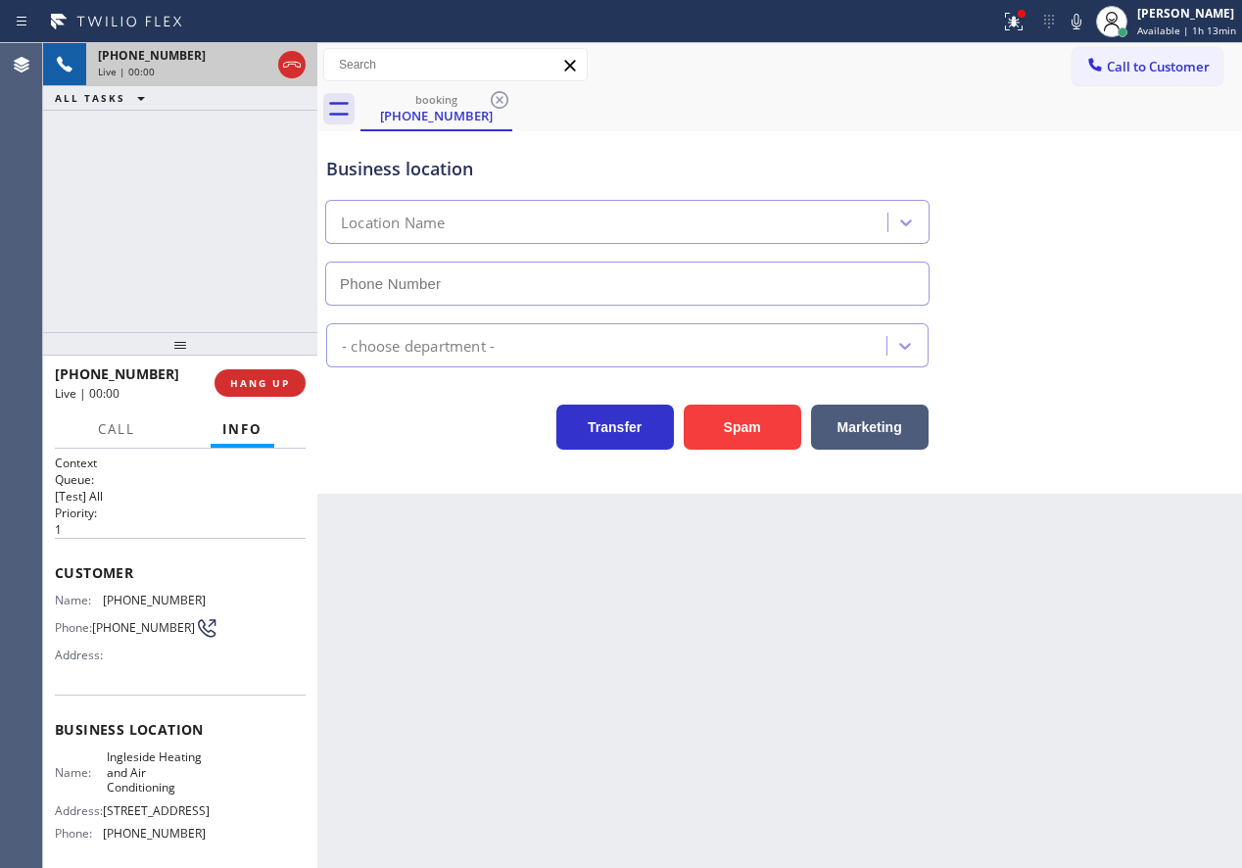
type input "(415) 936-8569"
click at [734, 436] on button "Spam" at bounding box center [743, 427] width 118 height 45
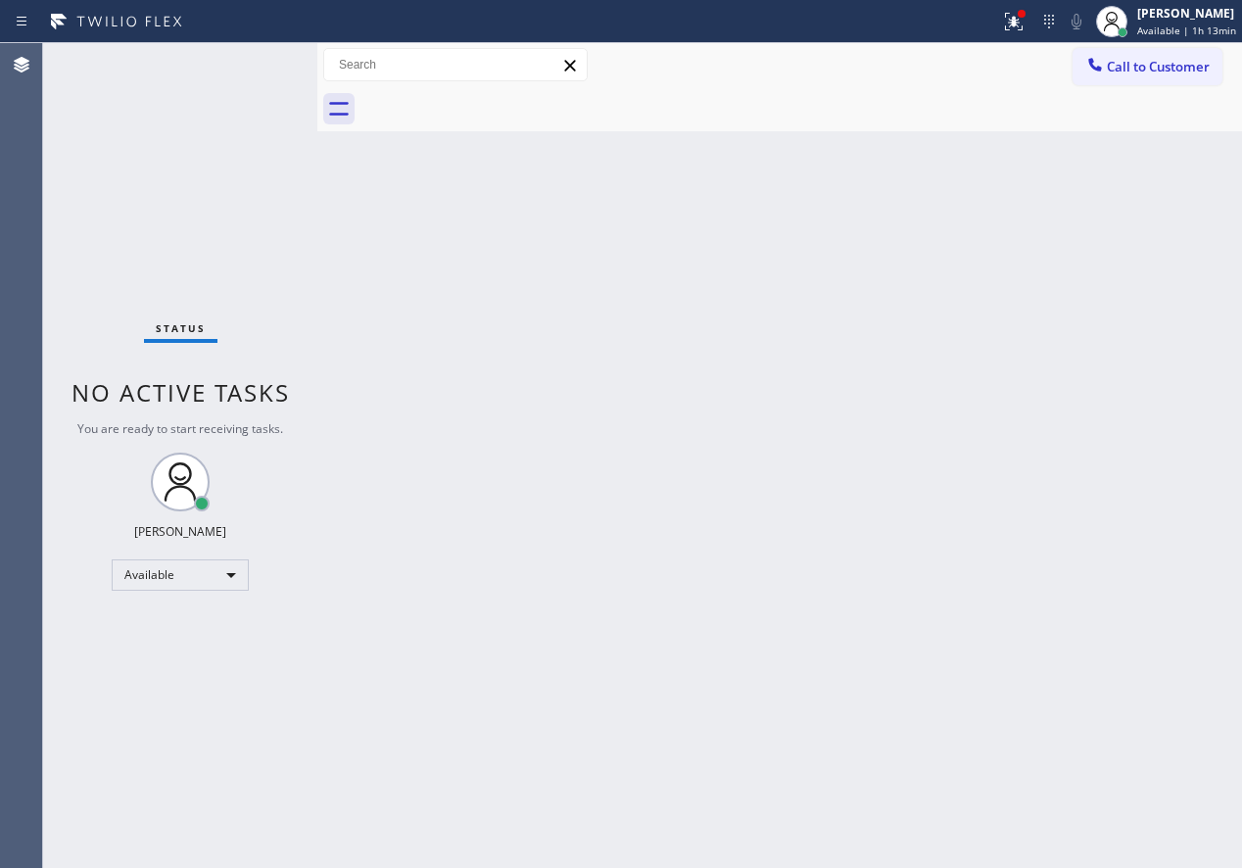
drag, startPoint x: 1157, startPoint y: 298, endPoint x: 1181, endPoint y: 313, distance: 29.1
click at [1157, 298] on div "Back to Dashboard Change Sender ID Customers Technicians Select a contact Outbo…" at bounding box center [779, 455] width 925 height 825
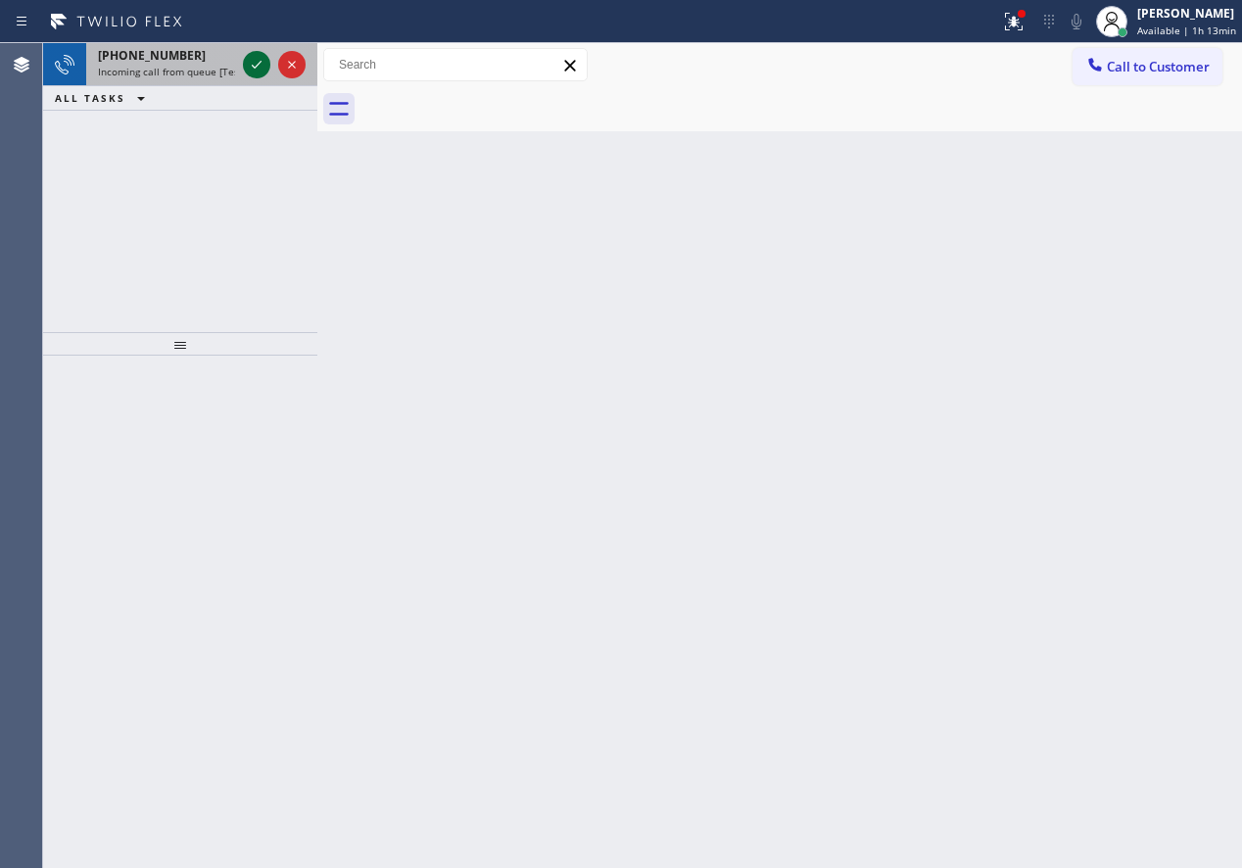
click at [257, 56] on icon at bounding box center [257, 65] width 24 height 24
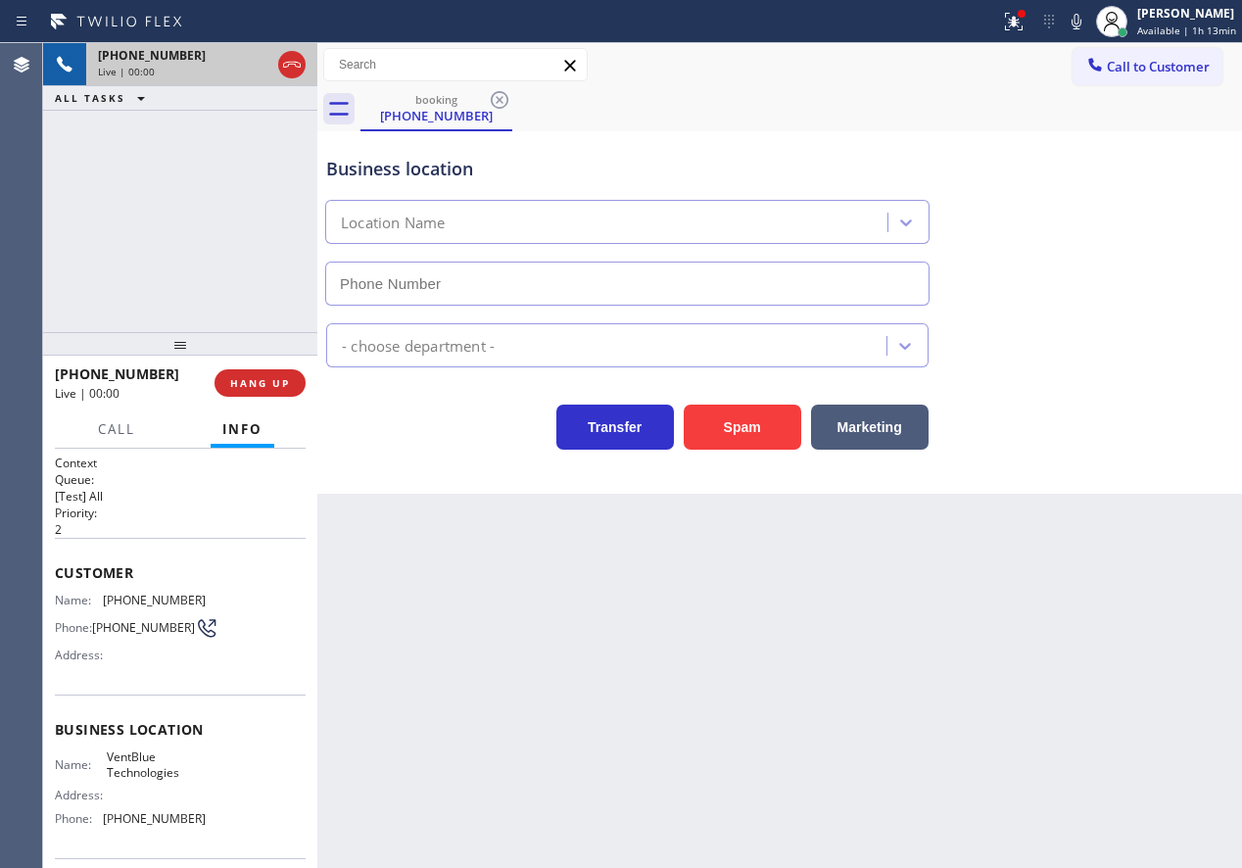
type input "(323) 746-1970"
click at [716, 416] on button "Spam" at bounding box center [743, 427] width 118 height 45
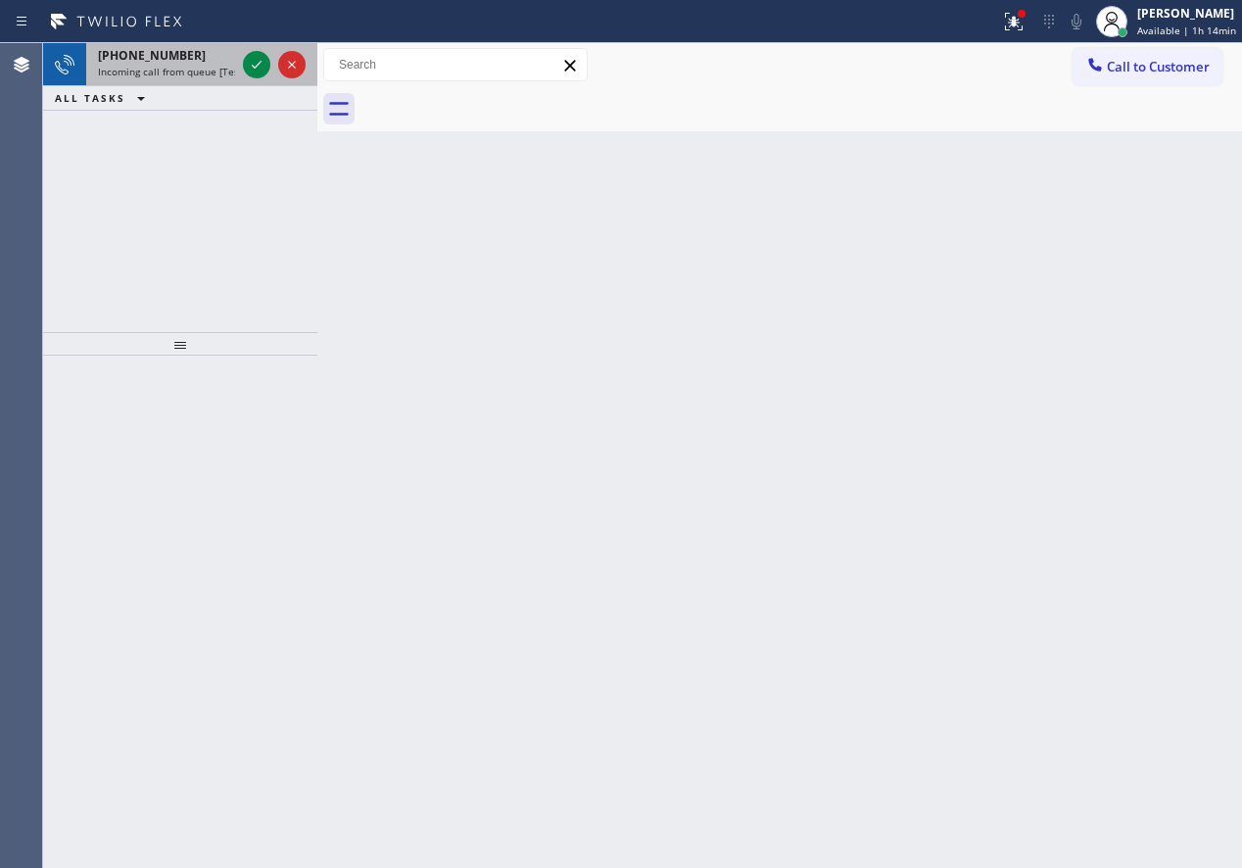
click at [100, 72] on span "Incoming call from queue [Test] All" at bounding box center [179, 72] width 163 height 14
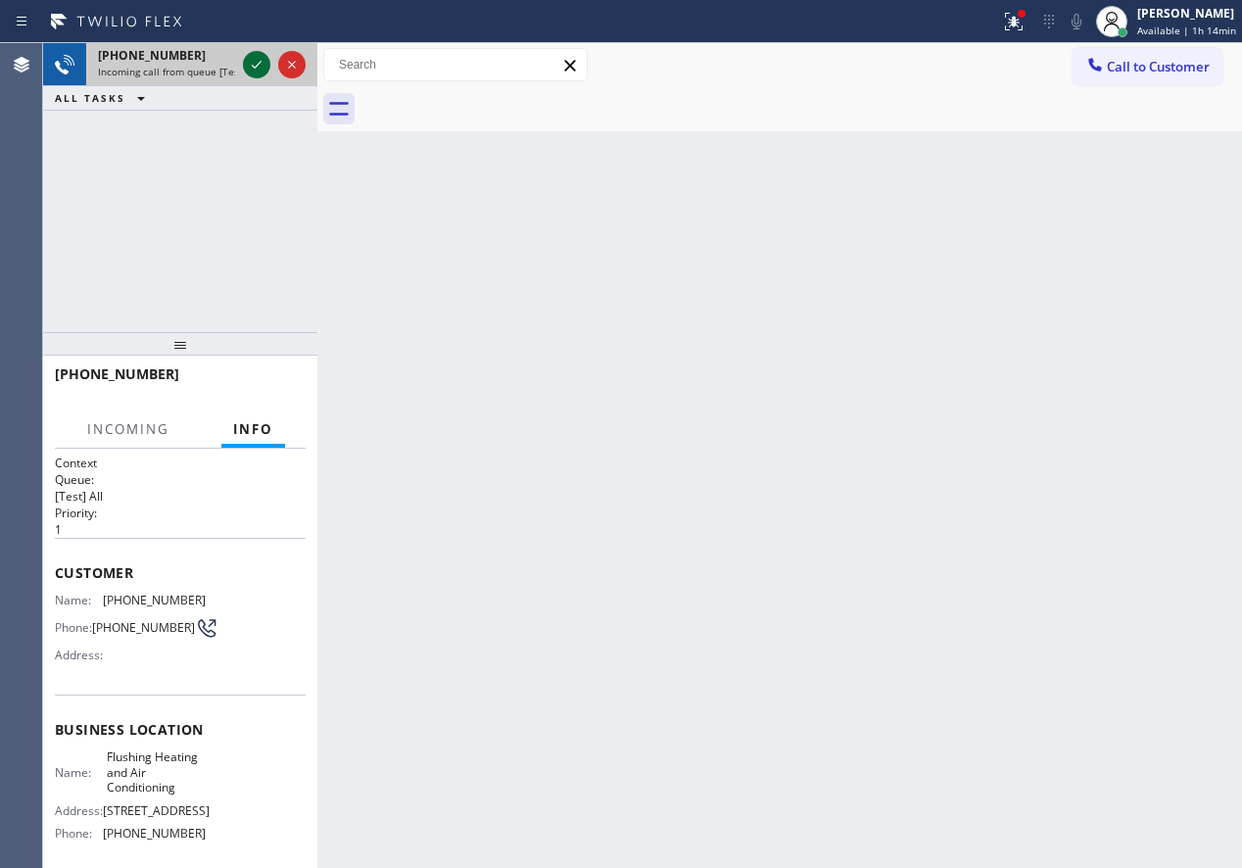
click at [257, 65] on icon at bounding box center [257, 65] width 24 height 24
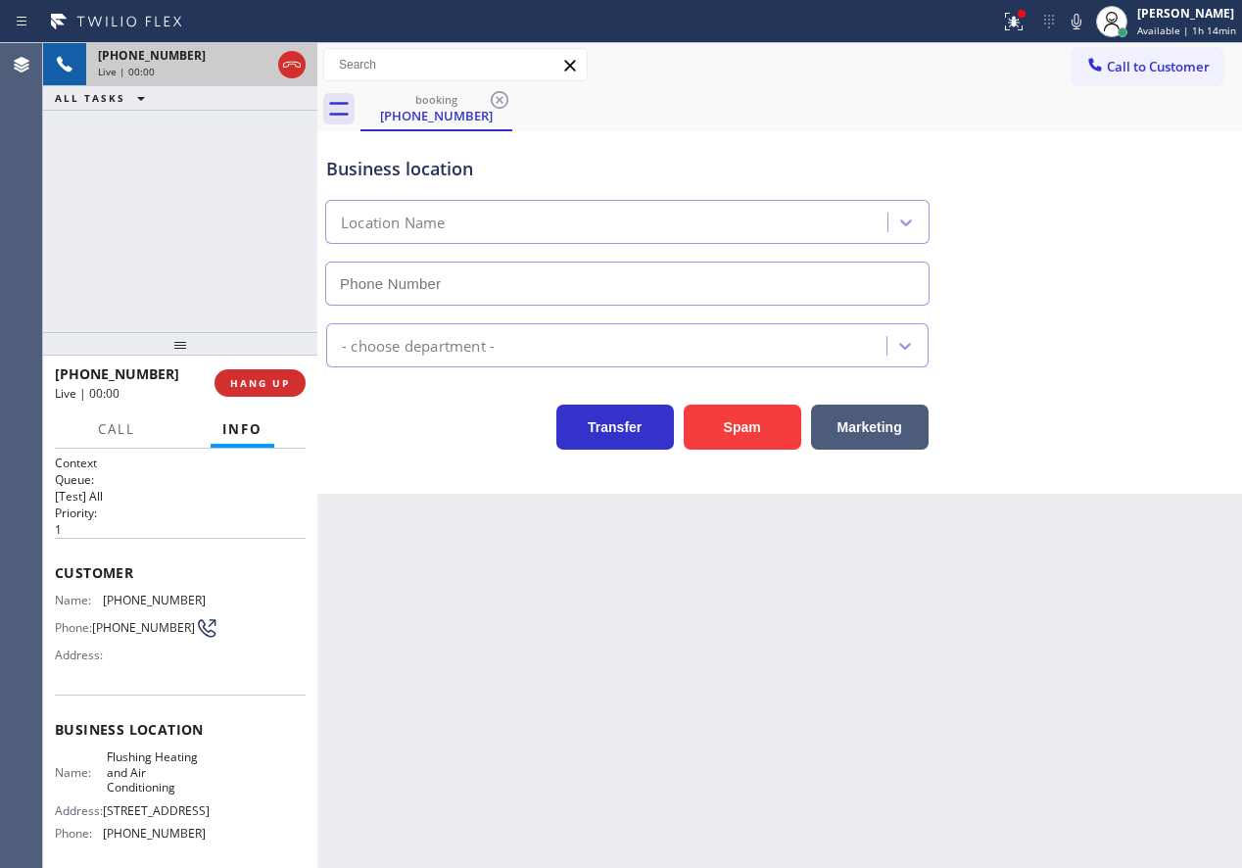
type input "(347) 690-7214"
click at [146, 777] on span "Flushing Heating and Air Conditioning" at bounding box center [156, 771] width 98 height 45
copy span "Flushing Heating and Air Conditioning"
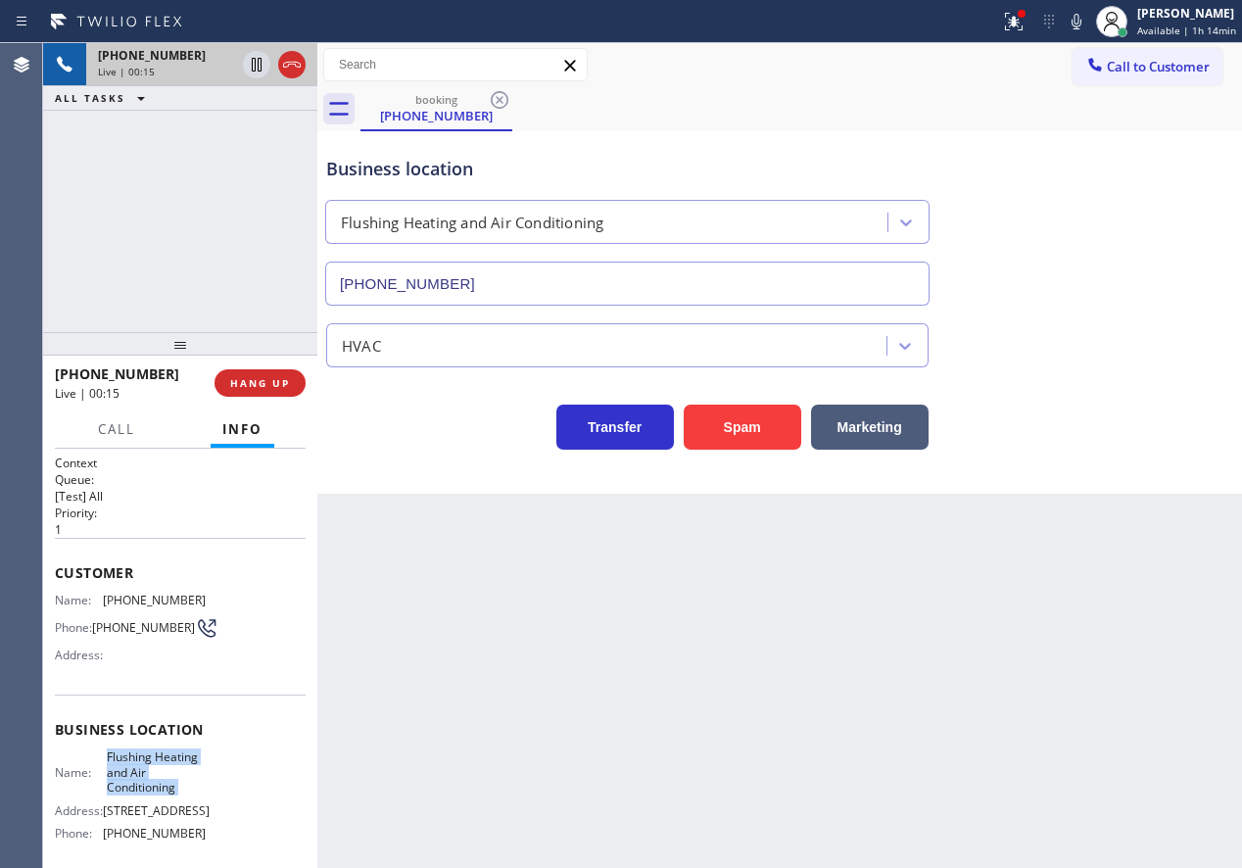
click at [555, 270] on input "(347) 690-7214" at bounding box center [627, 284] width 604 height 44
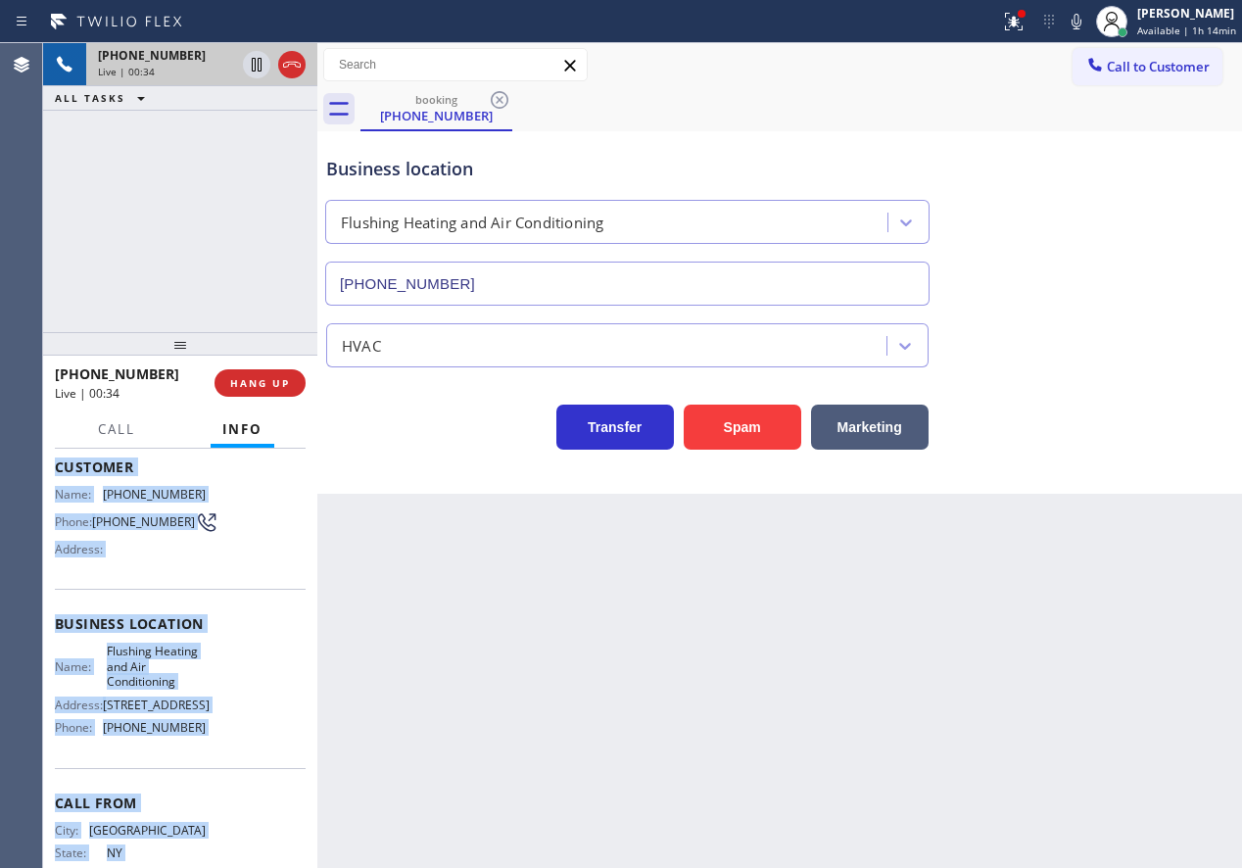
scroll to position [167, 0]
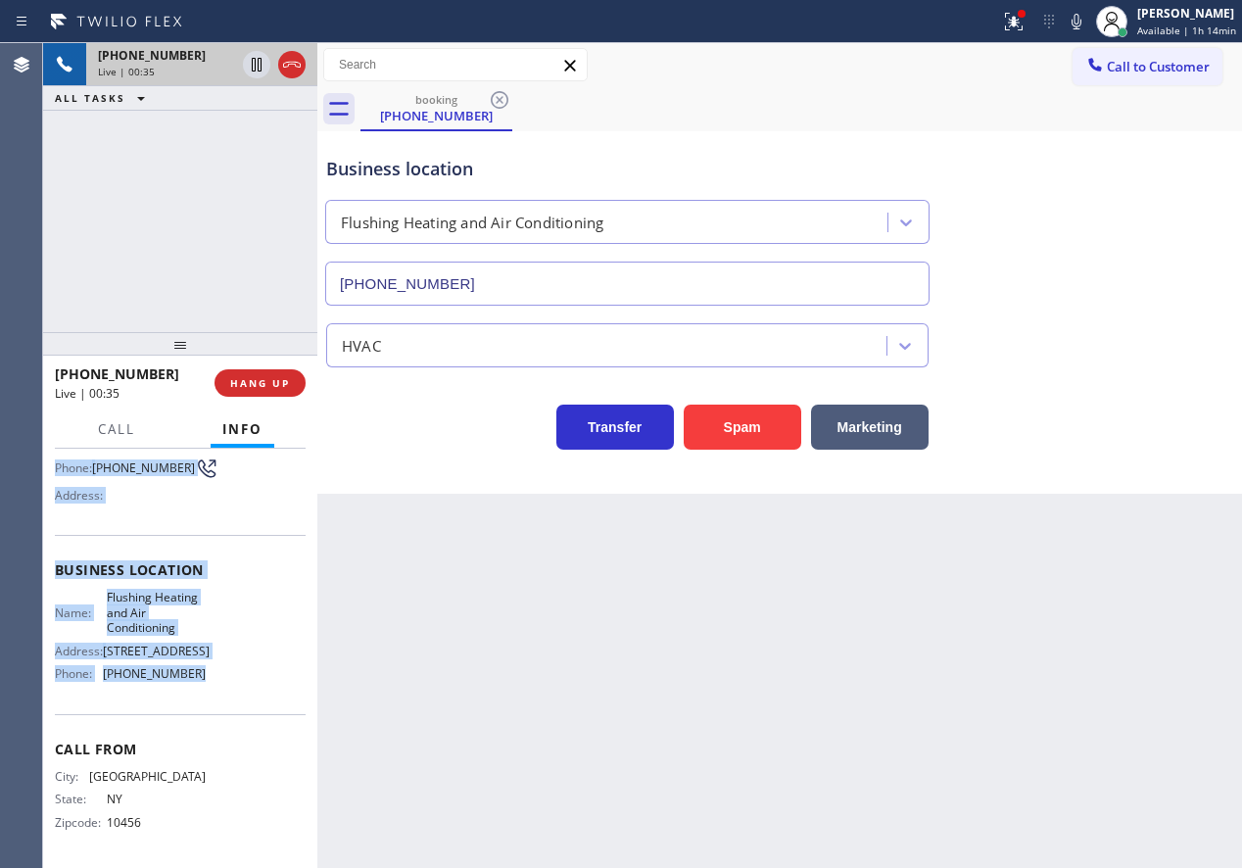
drag, startPoint x: 83, startPoint y: 623, endPoint x: 249, endPoint y: 679, distance: 174.7
click at [249, 679] on div "Context Queue: [Test] All Priority: 1 Customer Name: (718) 679-5111 Phone: (718…" at bounding box center [180, 658] width 274 height 419
copy div "Customer Name: (718) 679-5111 Phone: (718) 679-5111 Address: Business location …"
click at [1013, 16] on icon at bounding box center [1014, 22] width 24 height 24
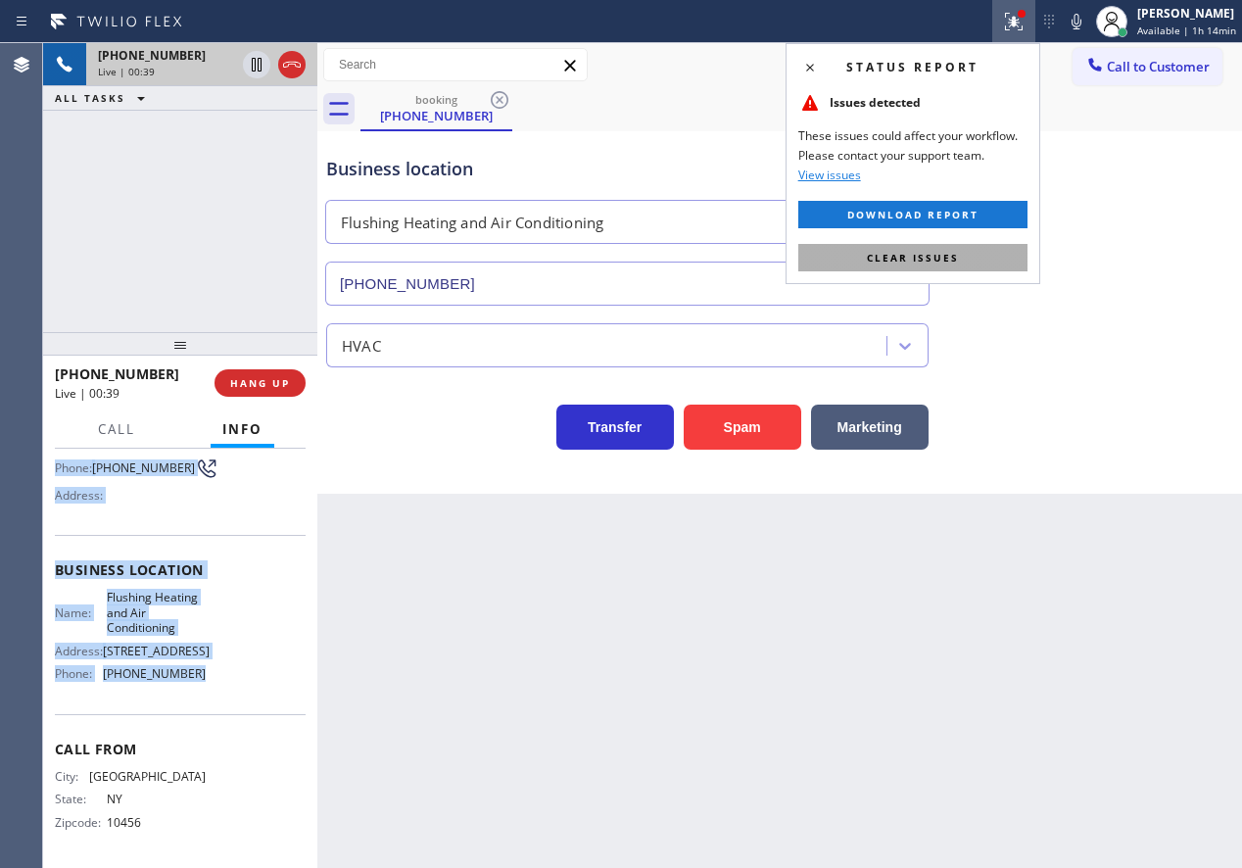
click at [1007, 255] on button "Clear issues" at bounding box center [912, 257] width 229 height 27
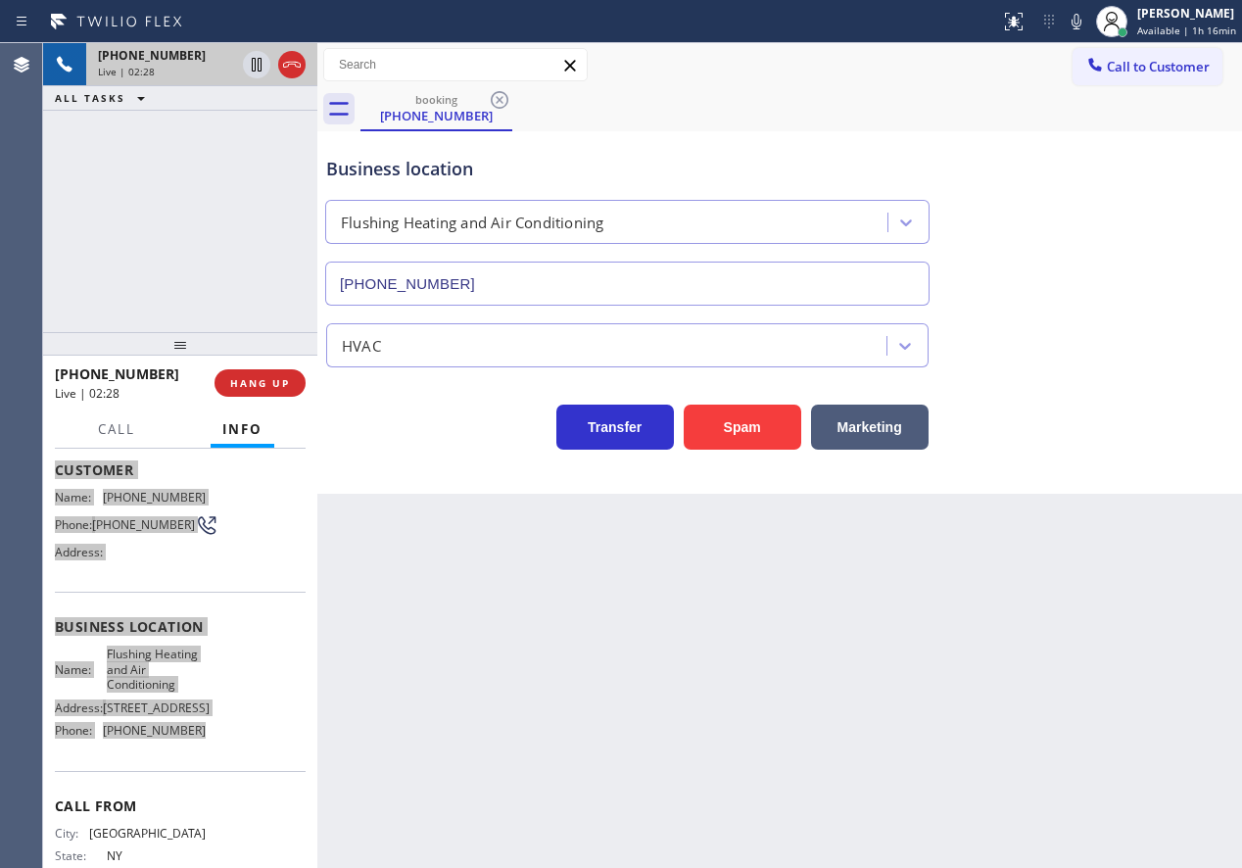
scroll to position [69, 0]
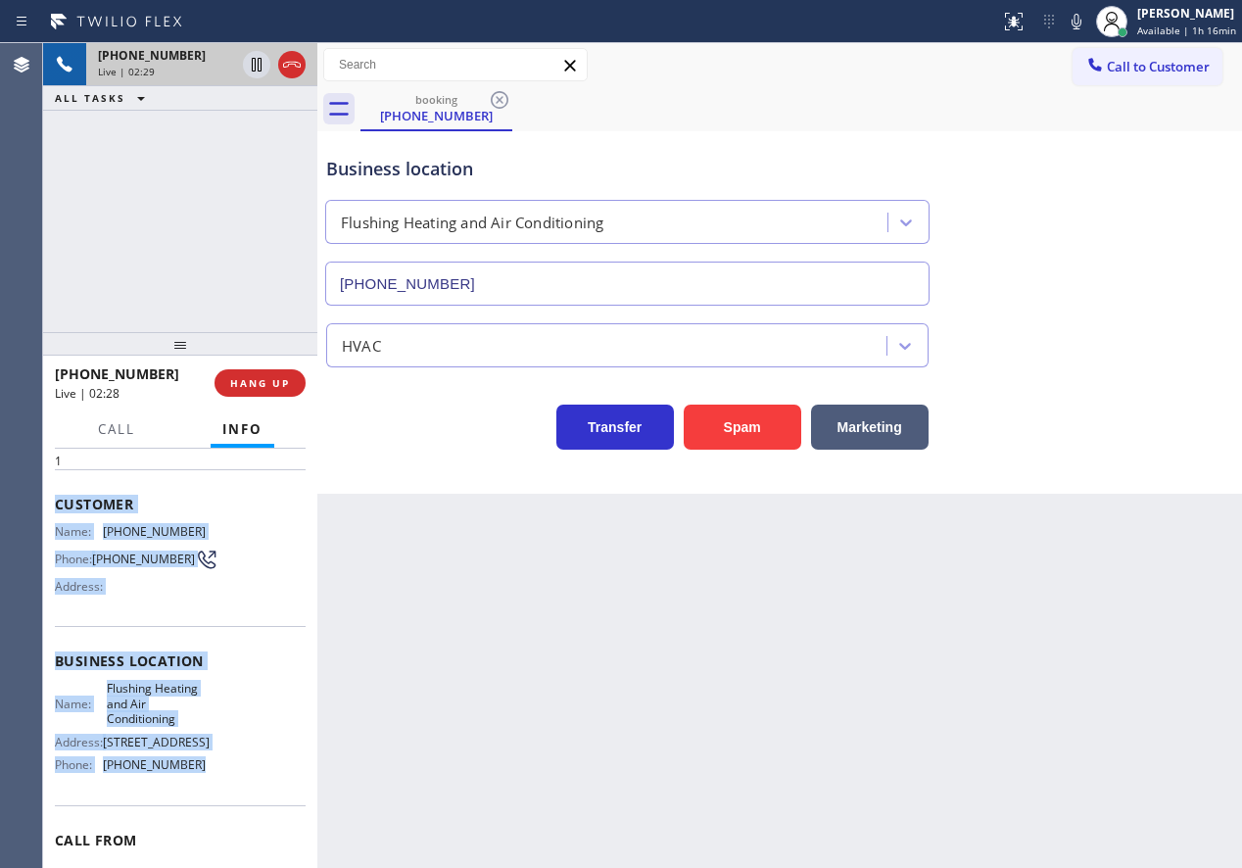
click at [122, 561] on span "(718) 679-5111" at bounding box center [143, 559] width 103 height 15
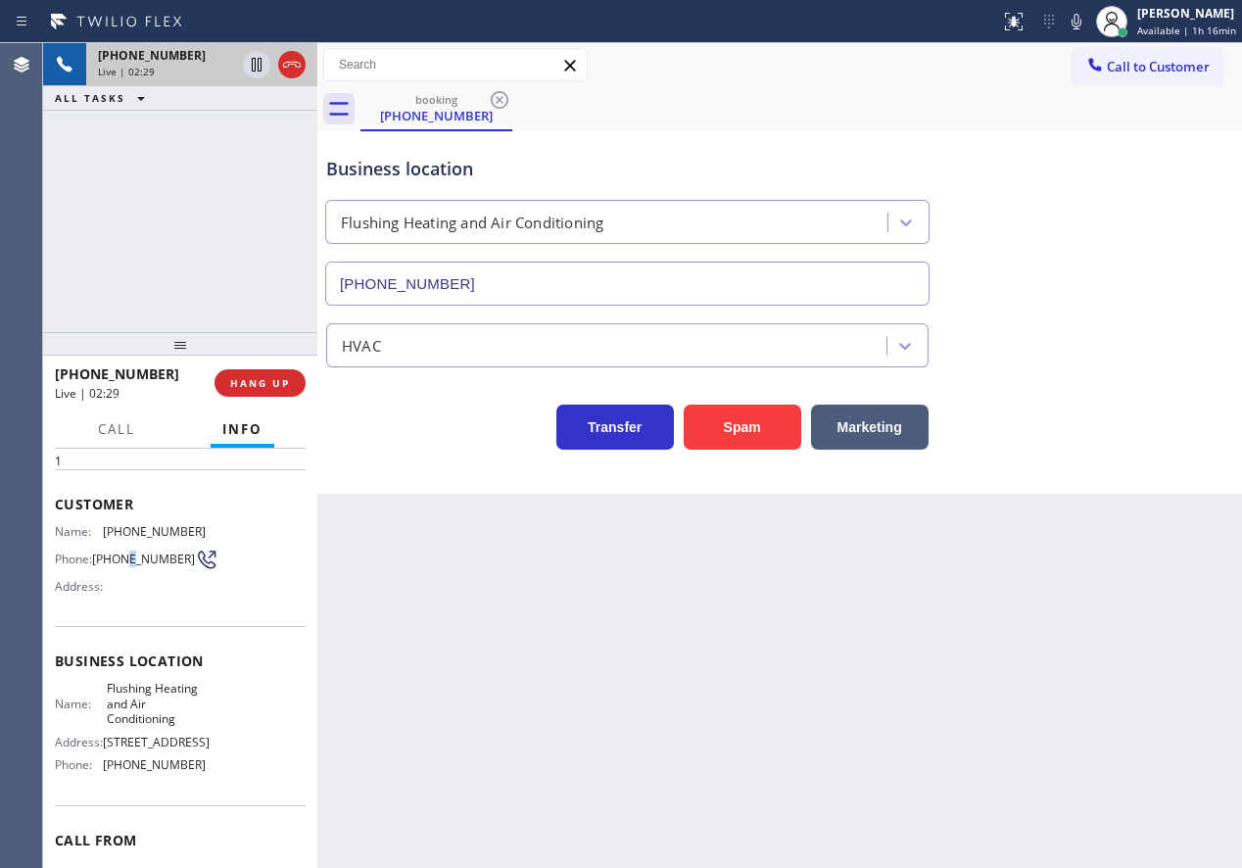
click at [122, 561] on span "(718) 679-5111" at bounding box center [143, 559] width 103 height 15
click at [1077, 26] on icon at bounding box center [1077, 22] width 24 height 24
click at [251, 63] on icon at bounding box center [257, 65] width 24 height 24
drag, startPoint x: 1114, startPoint y: 417, endPoint x: 1101, endPoint y: 447, distance: 32.0
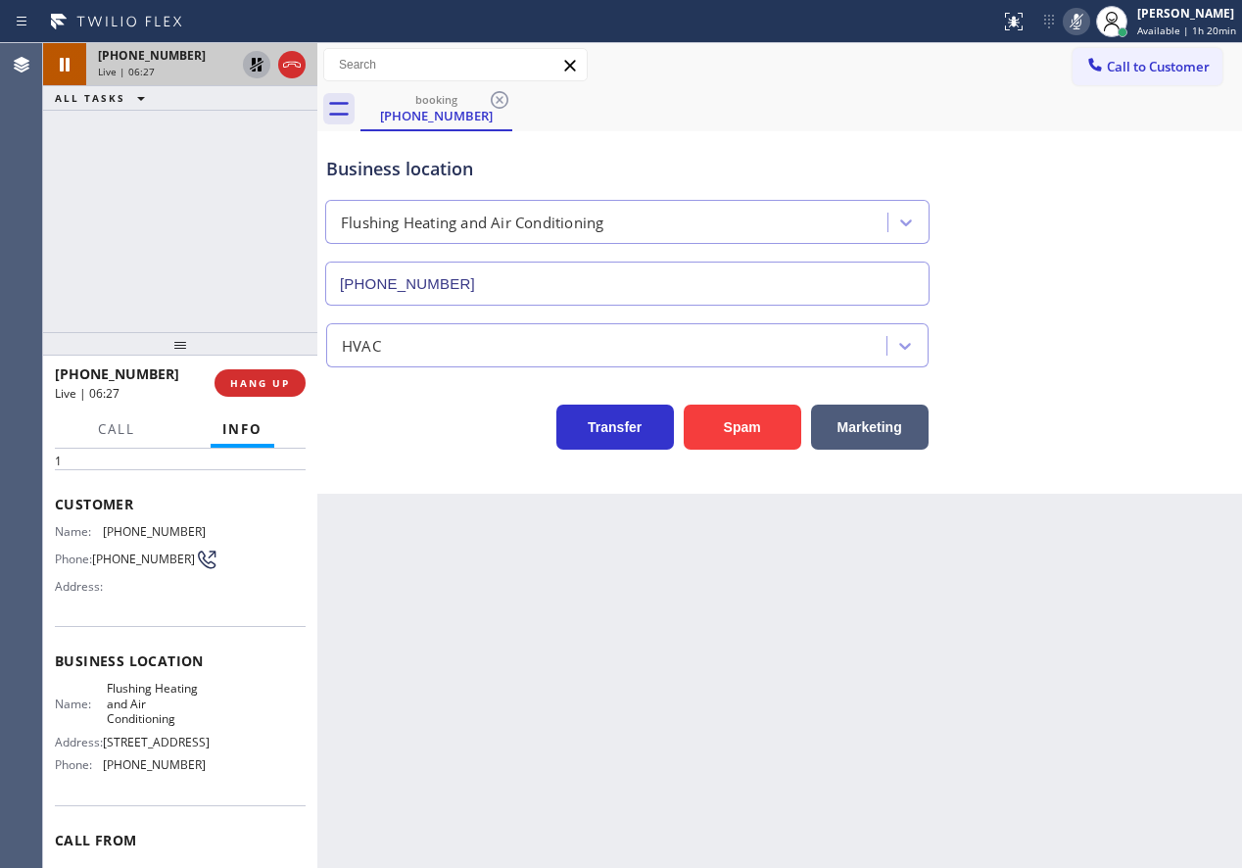
click at [1110, 426] on div "Transfer Spam Marketing" at bounding box center [779, 418] width 915 height 63
click at [1087, 23] on icon at bounding box center [1077, 22] width 24 height 24
click at [249, 65] on icon at bounding box center [257, 65] width 24 height 24
click at [1083, 24] on icon at bounding box center [1077, 22] width 24 height 24
click at [250, 57] on icon at bounding box center [257, 65] width 24 height 24
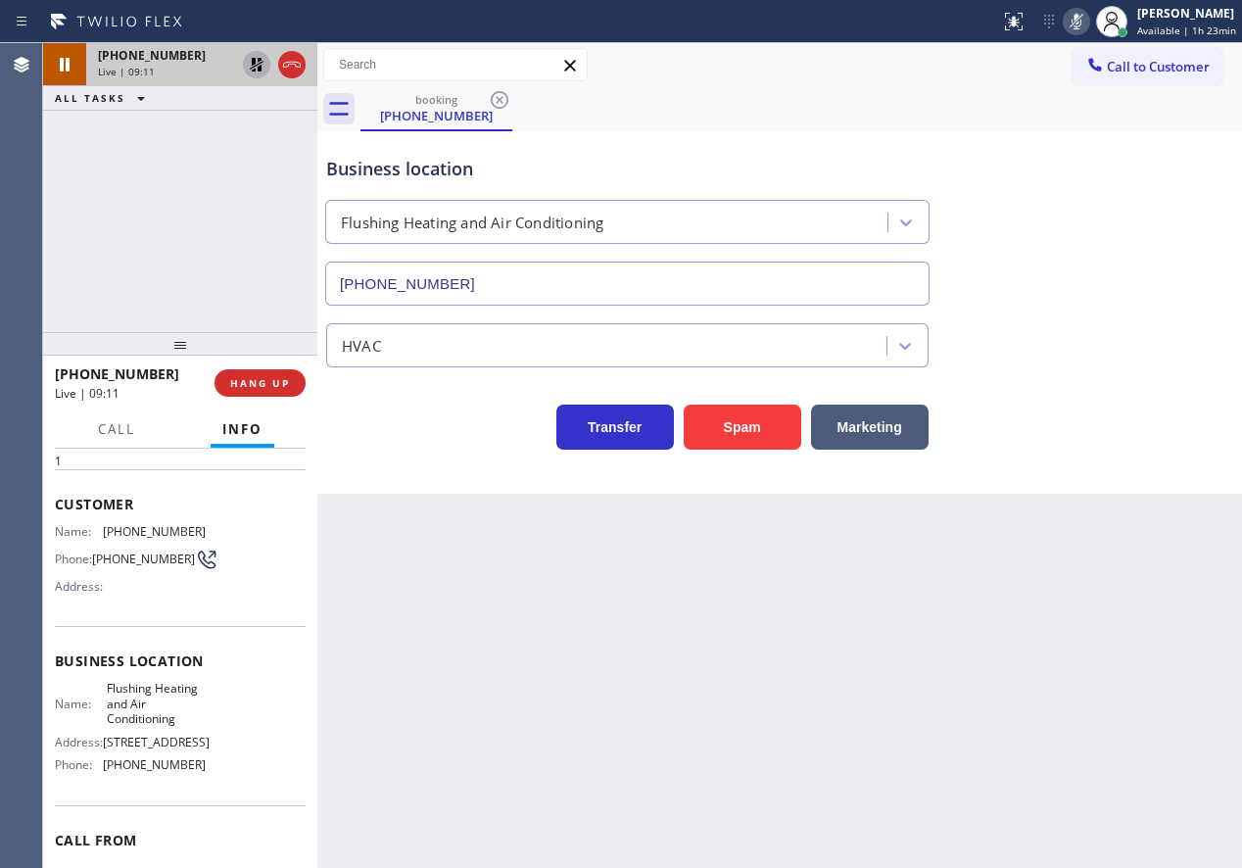
click at [257, 67] on icon at bounding box center [257, 65] width 24 height 24
click at [1076, 20] on icon at bounding box center [1077, 22] width 24 height 24
click at [120, 436] on span "Call" at bounding box center [116, 429] width 37 height 18
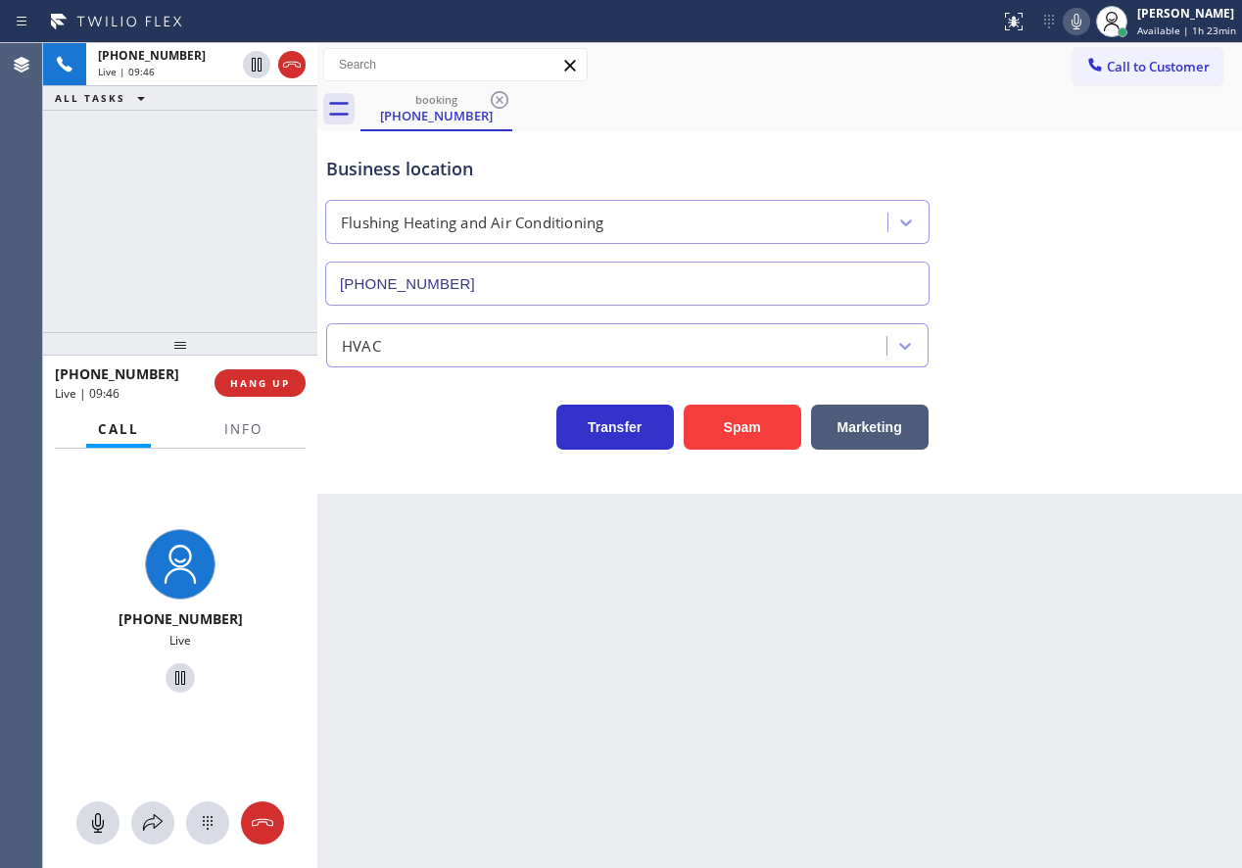
click at [130, 813] on div at bounding box center [180, 822] width 274 height 43
click at [137, 817] on div at bounding box center [152, 823] width 43 height 24
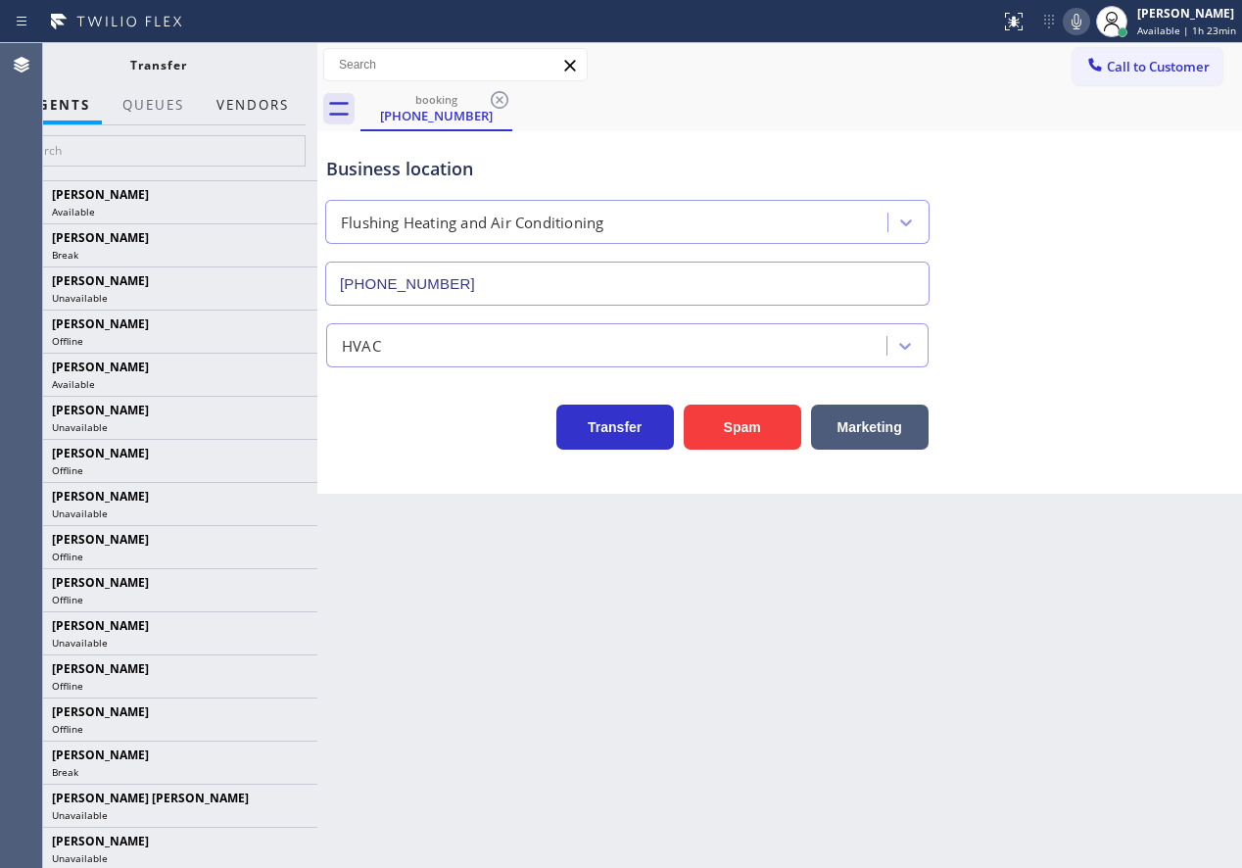
click at [242, 106] on button "Vendors" at bounding box center [253, 105] width 96 height 38
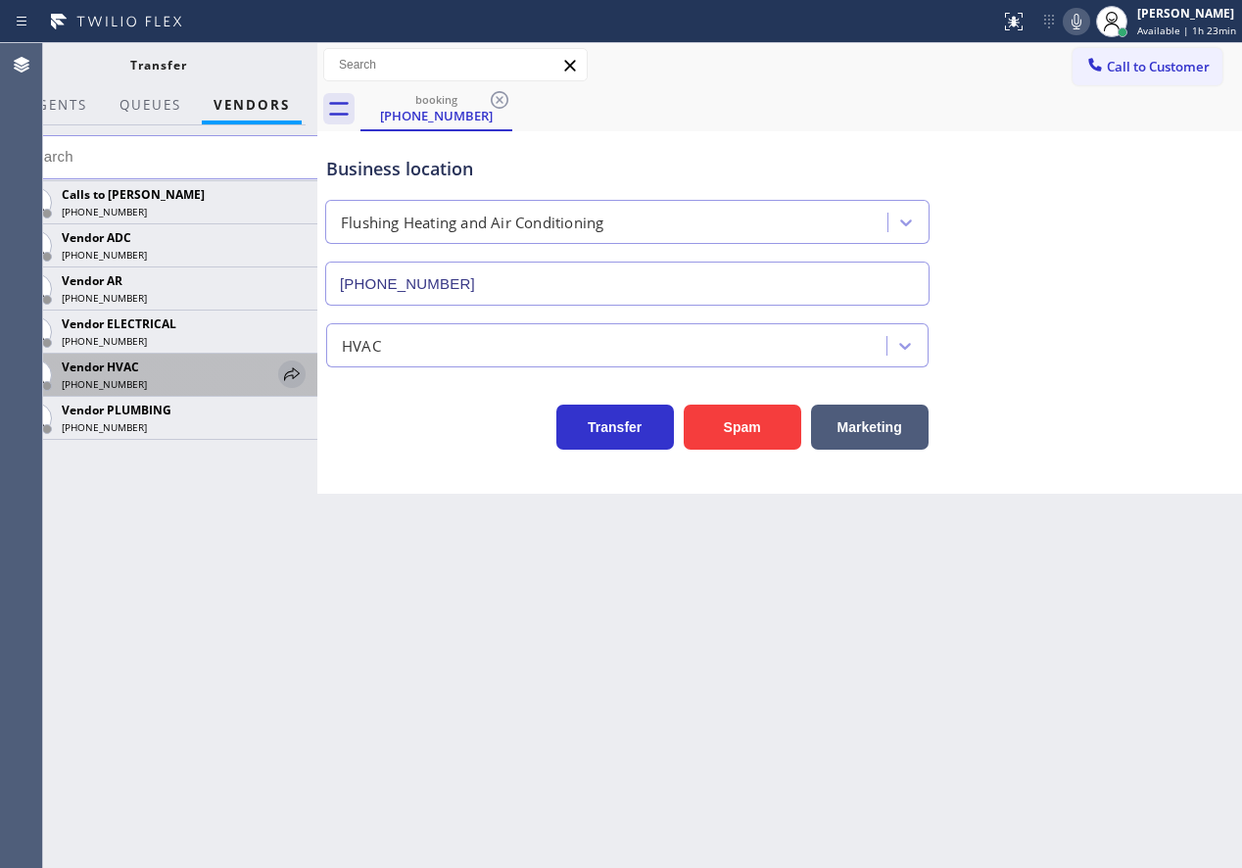
click at [290, 367] on icon at bounding box center [292, 374] width 24 height 24
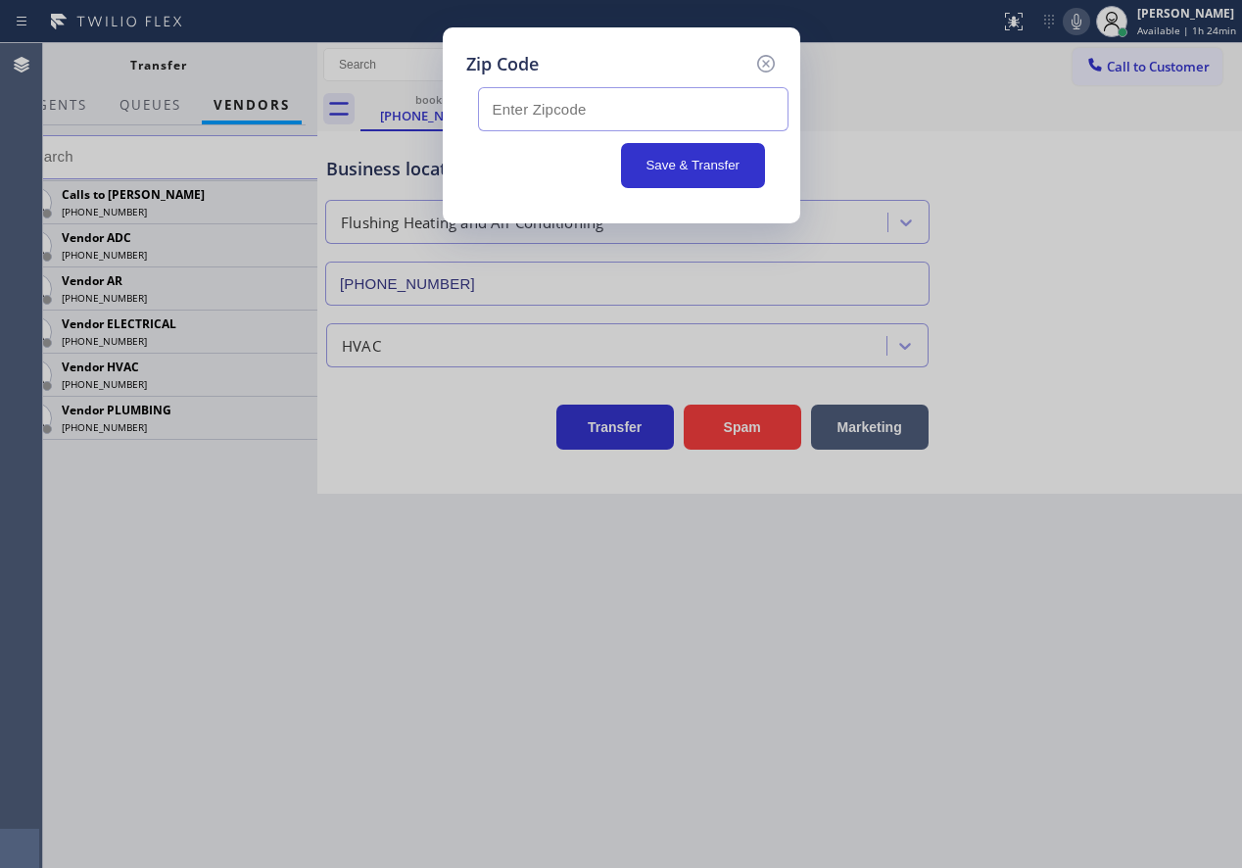
click at [543, 104] on input "text" at bounding box center [633, 109] width 311 height 44
paste input "11354"
type input "11354"
click at [667, 165] on button "Save & Transfer" at bounding box center [693, 165] width 144 height 45
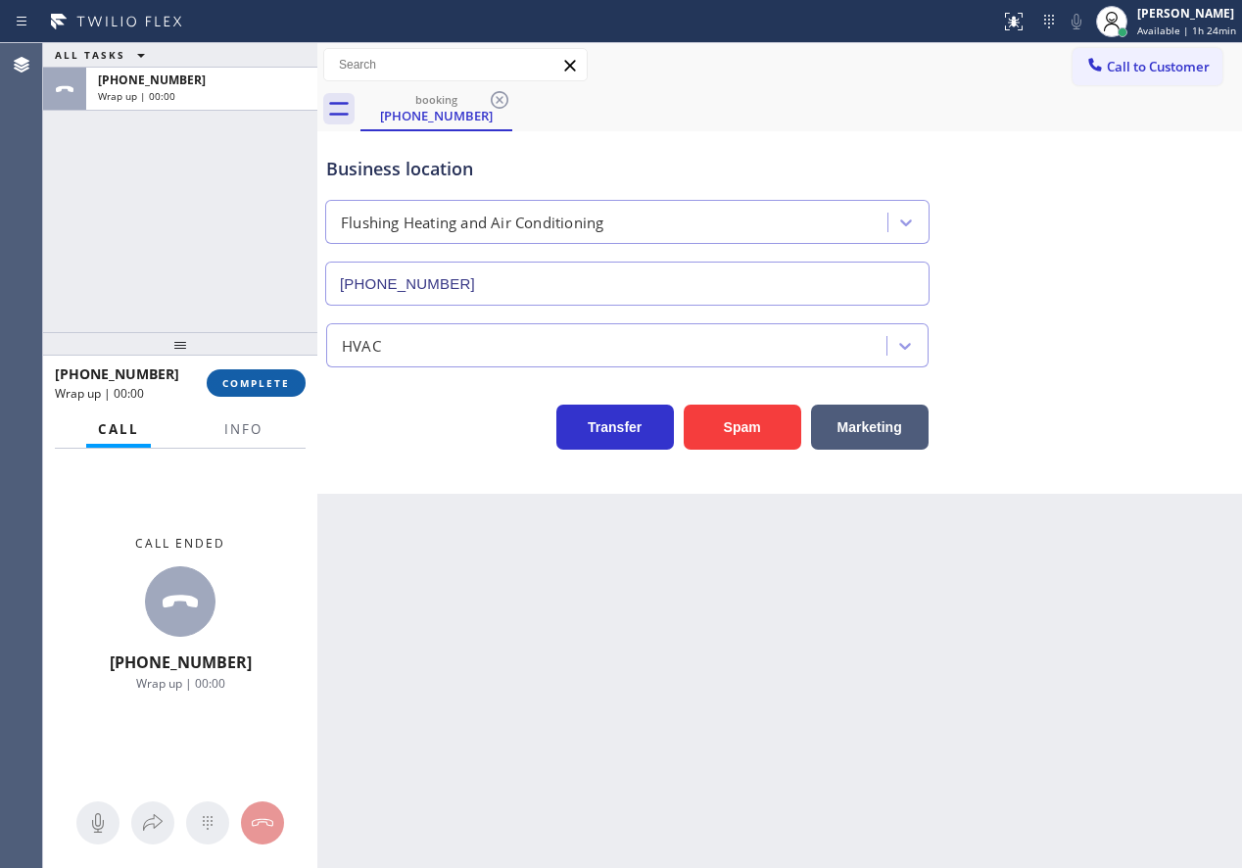
click at [272, 380] on span "COMPLETE" at bounding box center [256, 383] width 68 height 14
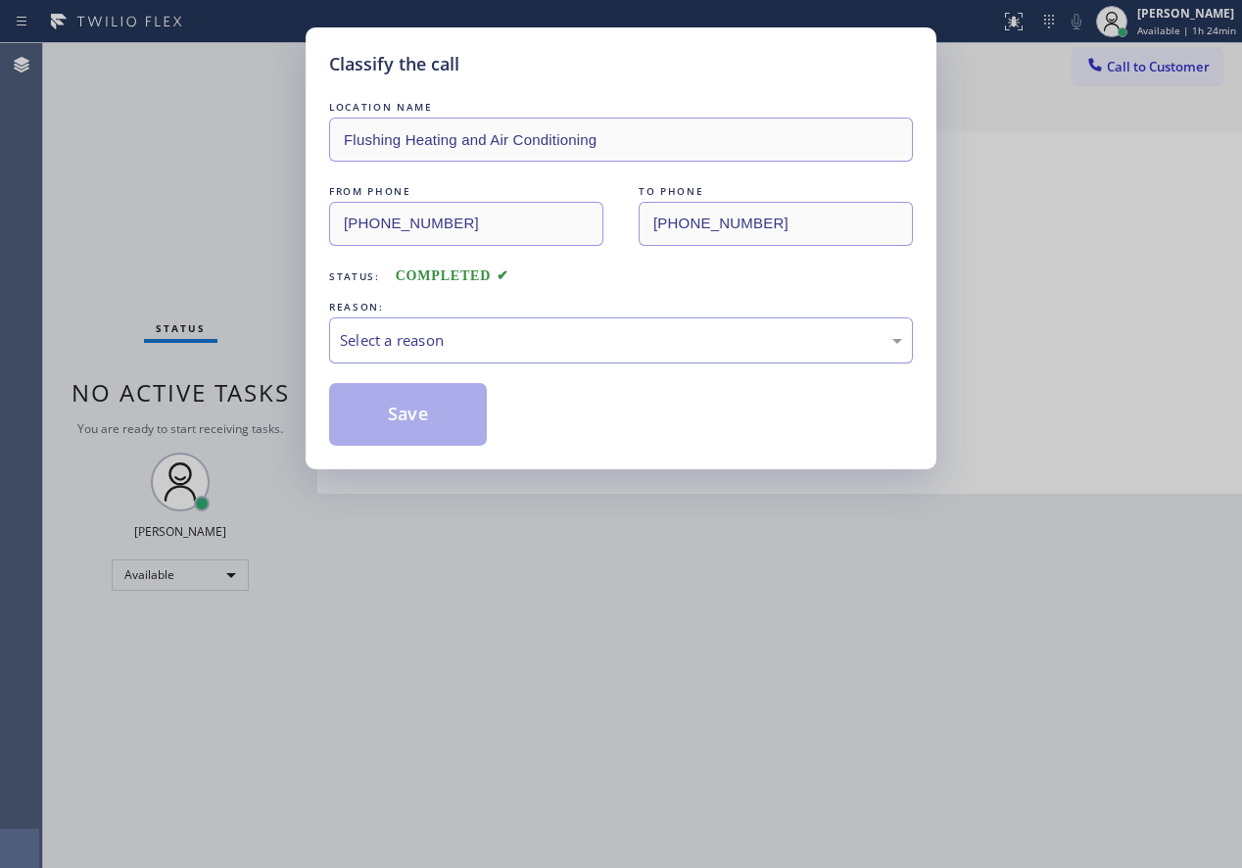
click at [497, 343] on div "Select a reason" at bounding box center [621, 340] width 562 height 23
click at [443, 413] on button "Save" at bounding box center [408, 414] width 158 height 63
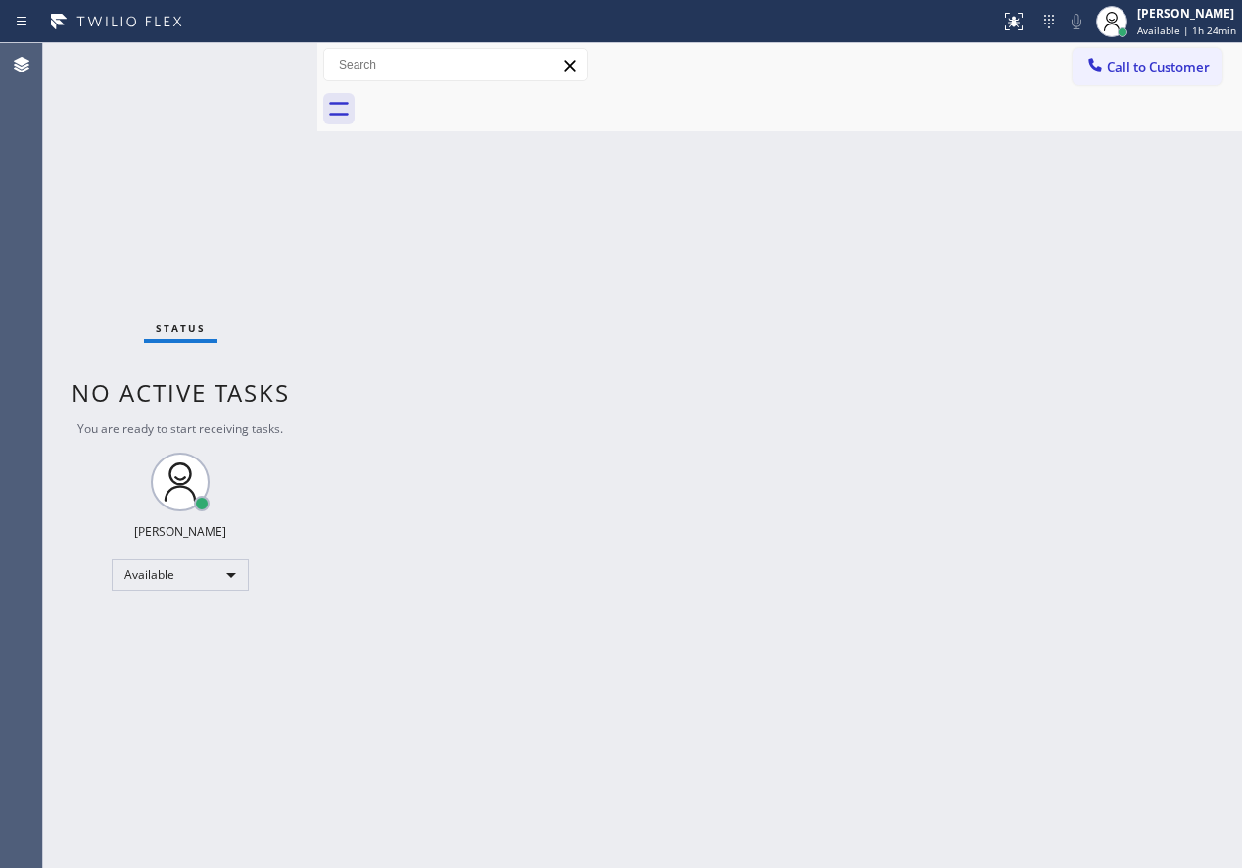
click at [252, 64] on div "Status No active tasks You are ready to start receiving tasks. [PERSON_NAME] Av…" at bounding box center [180, 455] width 274 height 825
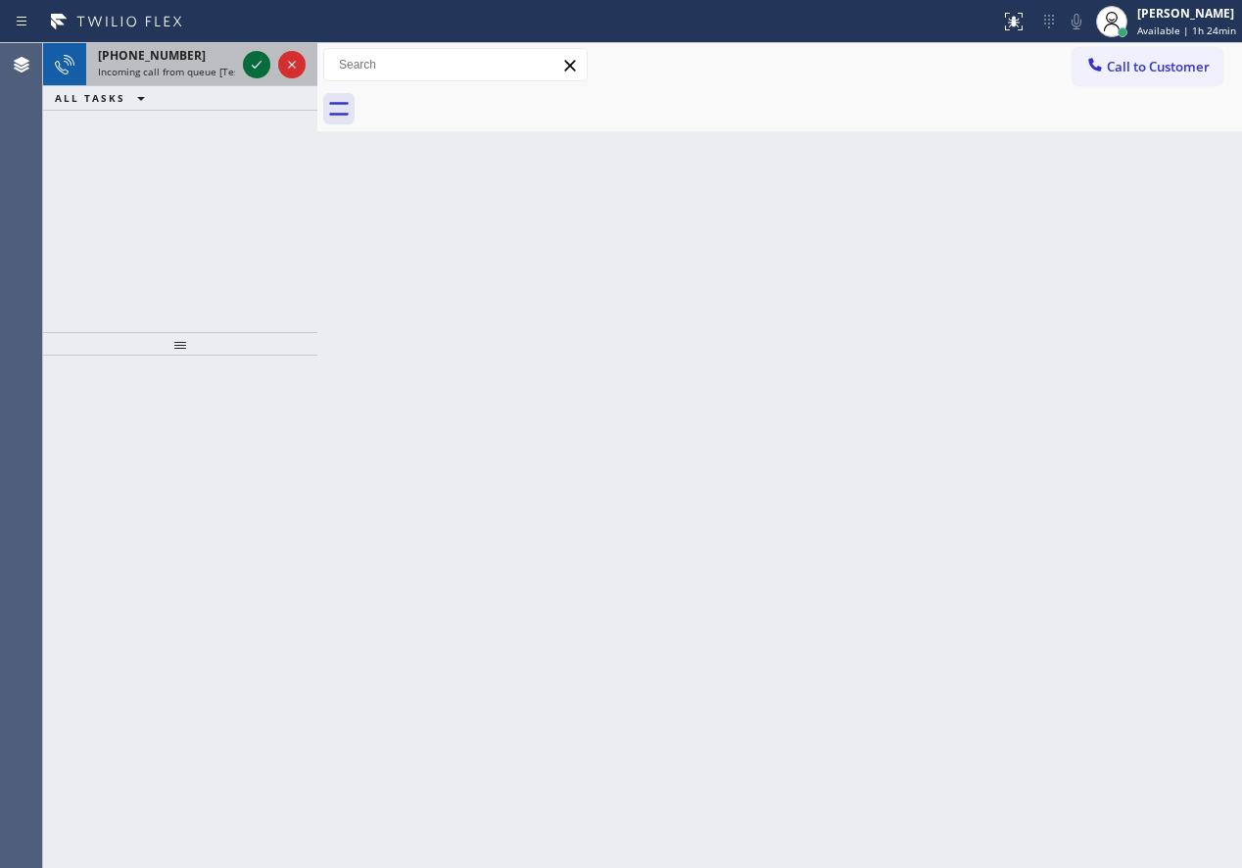
click at [255, 62] on icon at bounding box center [257, 65] width 24 height 24
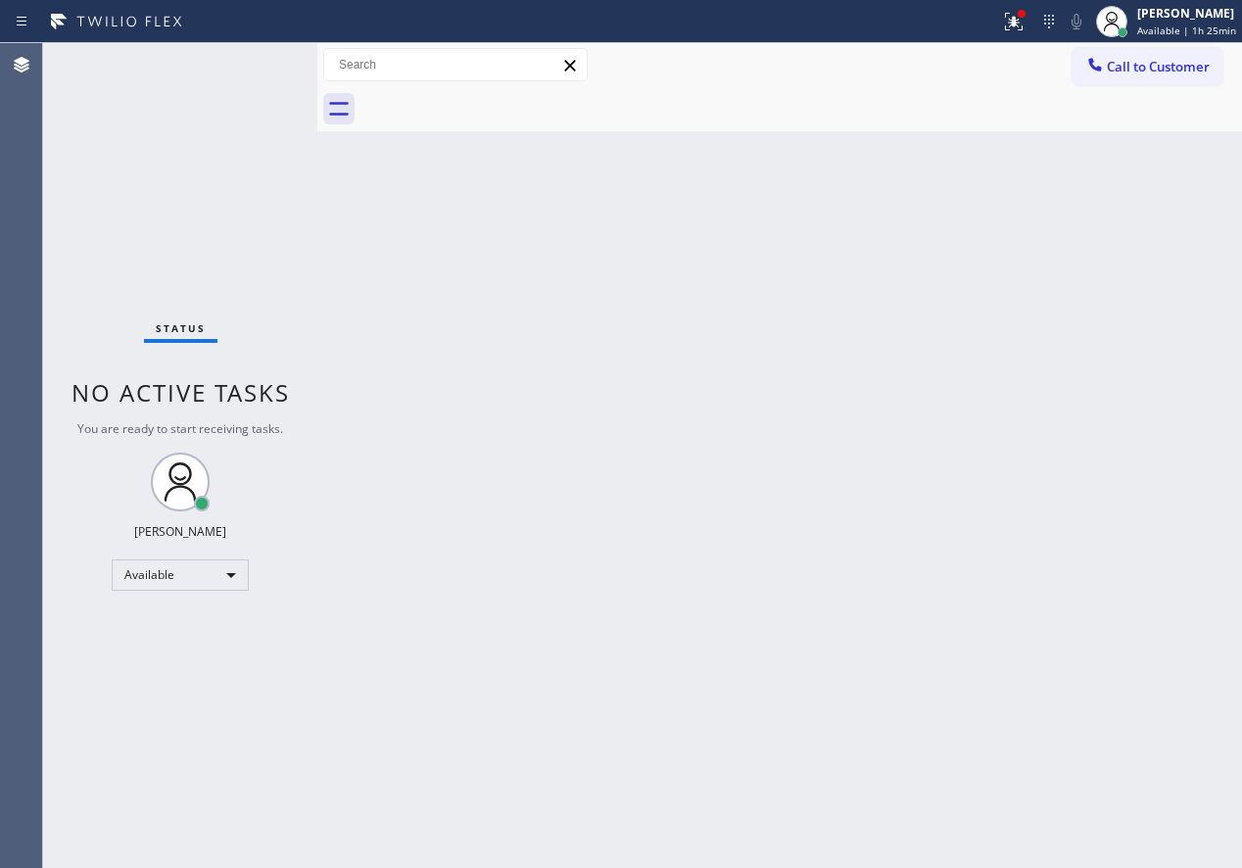
click at [1187, 229] on div "Back to Dashboard Change Sender ID Customers Technicians Select a contact Outbo…" at bounding box center [779, 455] width 925 height 825
drag, startPoint x: 1078, startPoint y: 287, endPoint x: 885, endPoint y: 252, distance: 196.2
click at [1078, 287] on div "Back to Dashboard Change Sender ID Customers Technicians Select a contact Outbo…" at bounding box center [779, 455] width 925 height 825
click at [1006, 6] on button at bounding box center [1013, 21] width 43 height 43
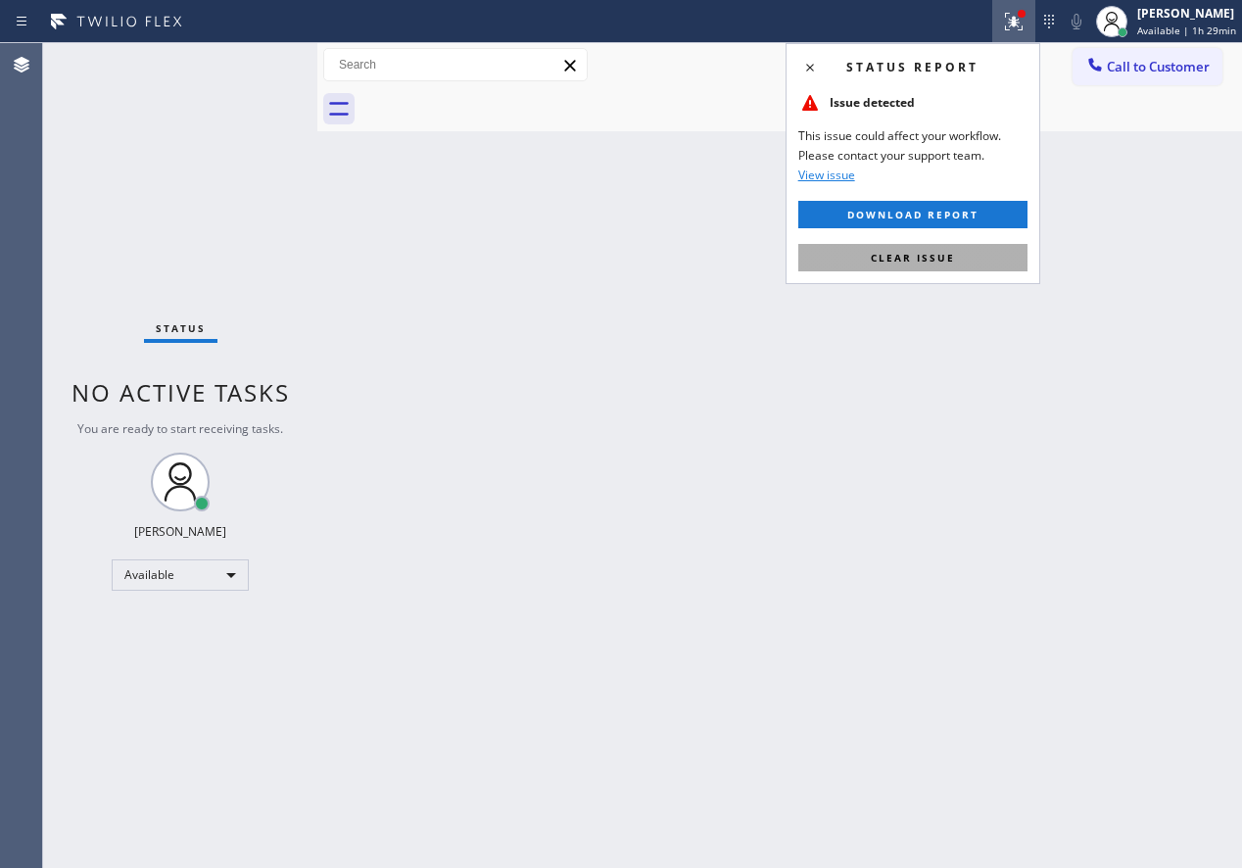
click at [958, 267] on button "Clear issue" at bounding box center [912, 257] width 229 height 27
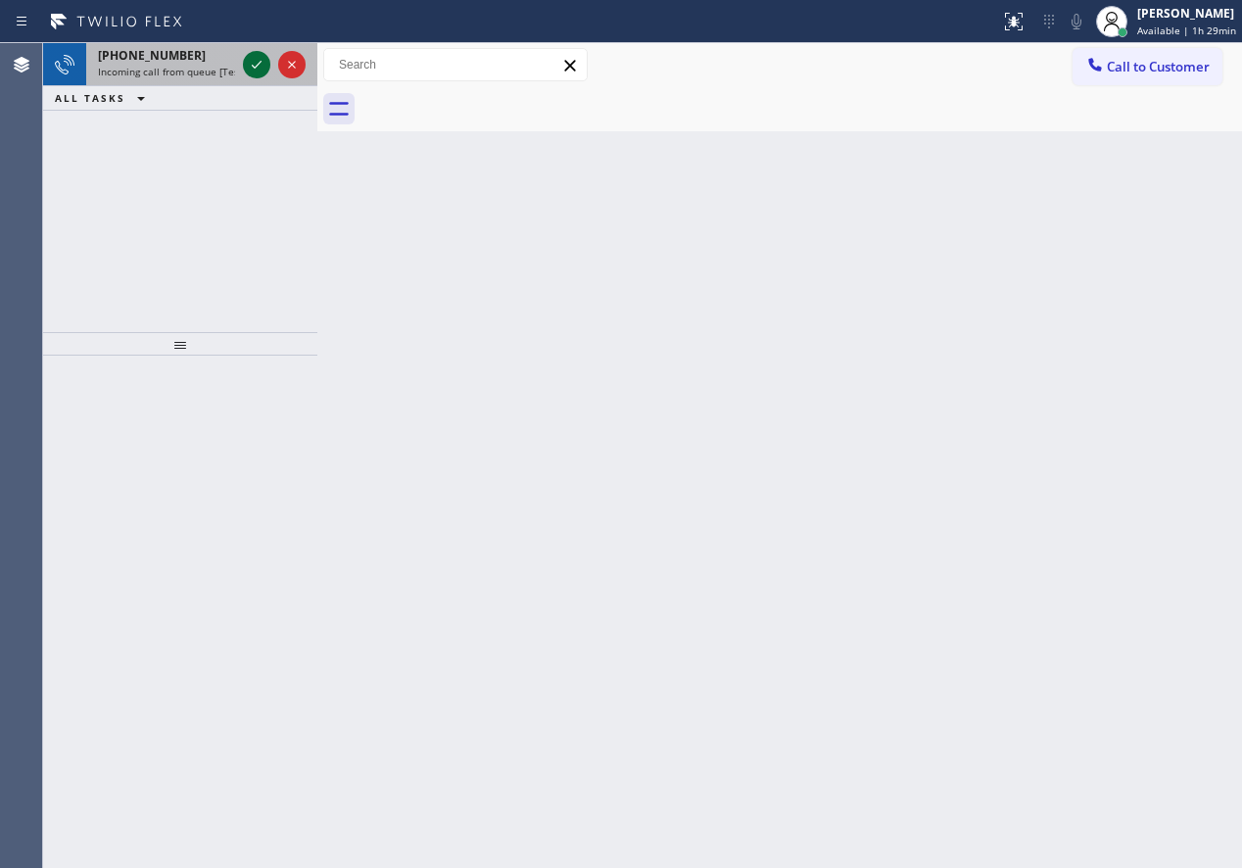
click at [261, 65] on icon at bounding box center [257, 65] width 24 height 24
click at [251, 63] on icon at bounding box center [257, 65] width 24 height 24
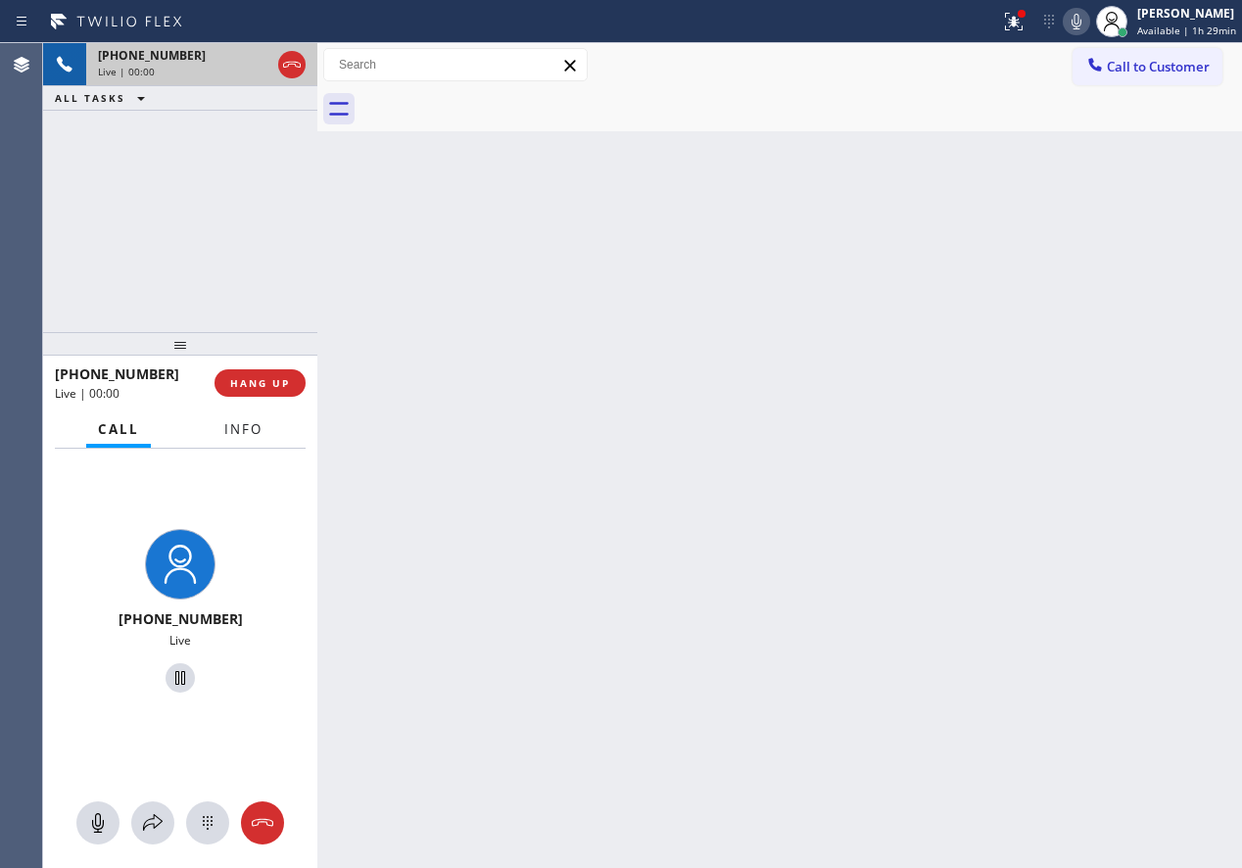
click at [246, 428] on span "Info" at bounding box center [243, 429] width 38 height 18
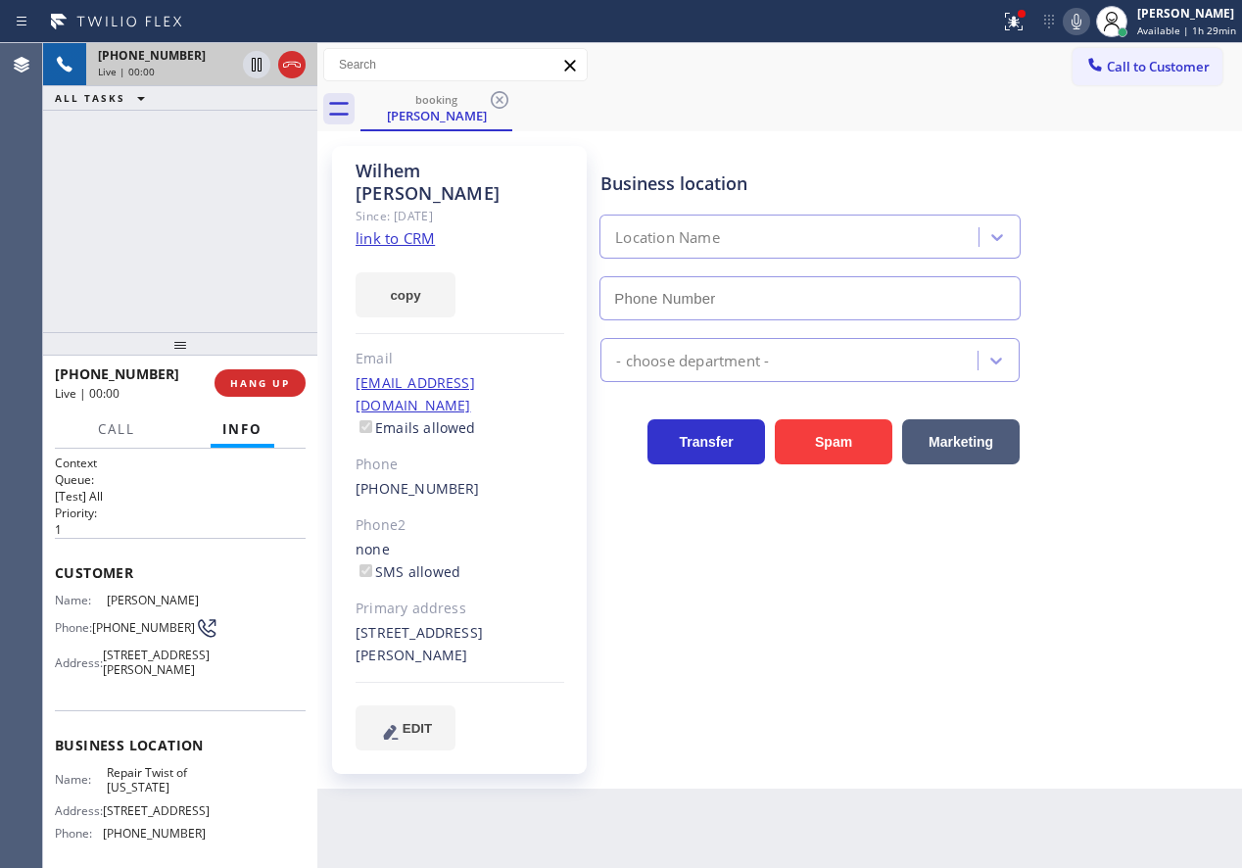
type input "[PHONE_NUMBER]"
click at [402, 228] on link "link to CRM" at bounding box center [395, 238] width 79 height 20
click at [135, 795] on span "Repair Twist of [US_STATE]" at bounding box center [156, 780] width 98 height 30
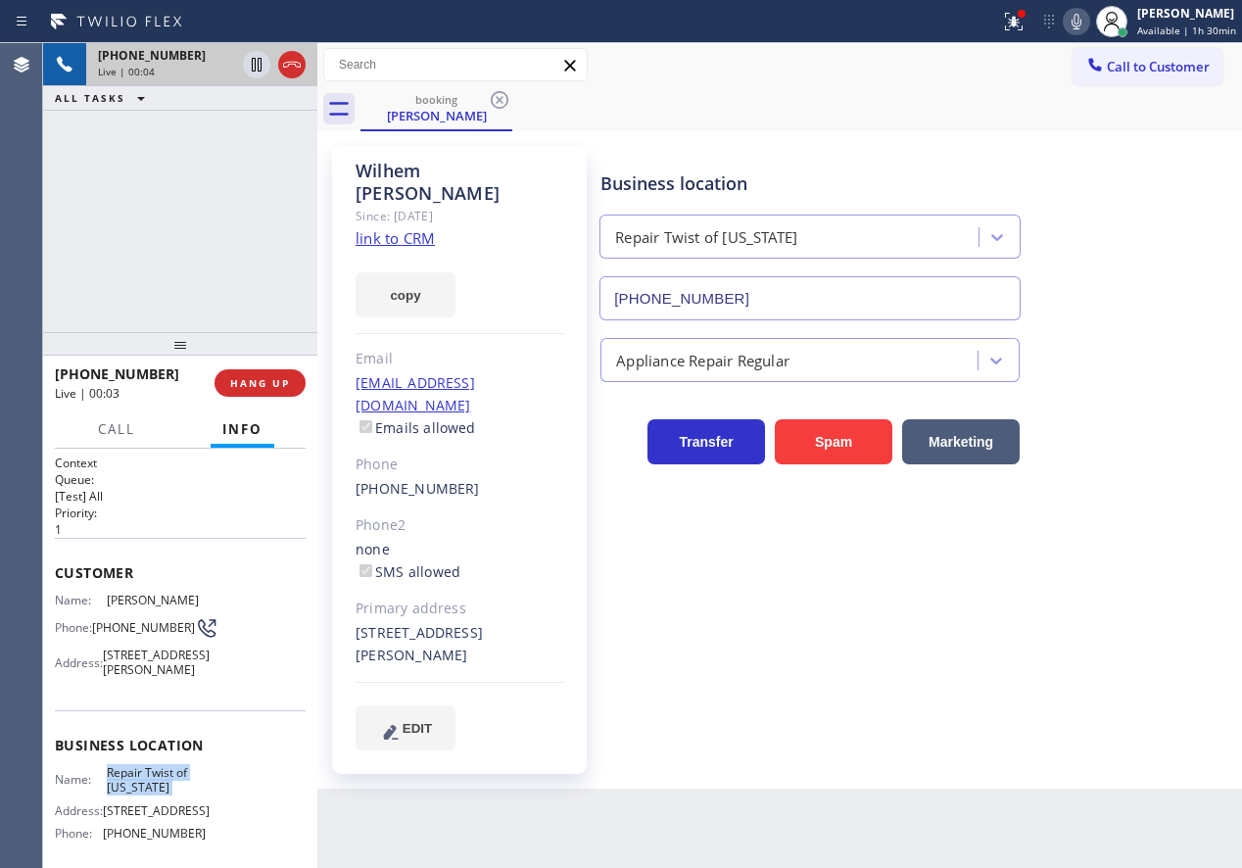
copy span "Repair Twist of [US_STATE]"
click at [831, 312] on input "[PHONE_NUMBER]" at bounding box center [810, 298] width 421 height 44
click at [380, 228] on link "link to CRM" at bounding box center [395, 238] width 79 height 20
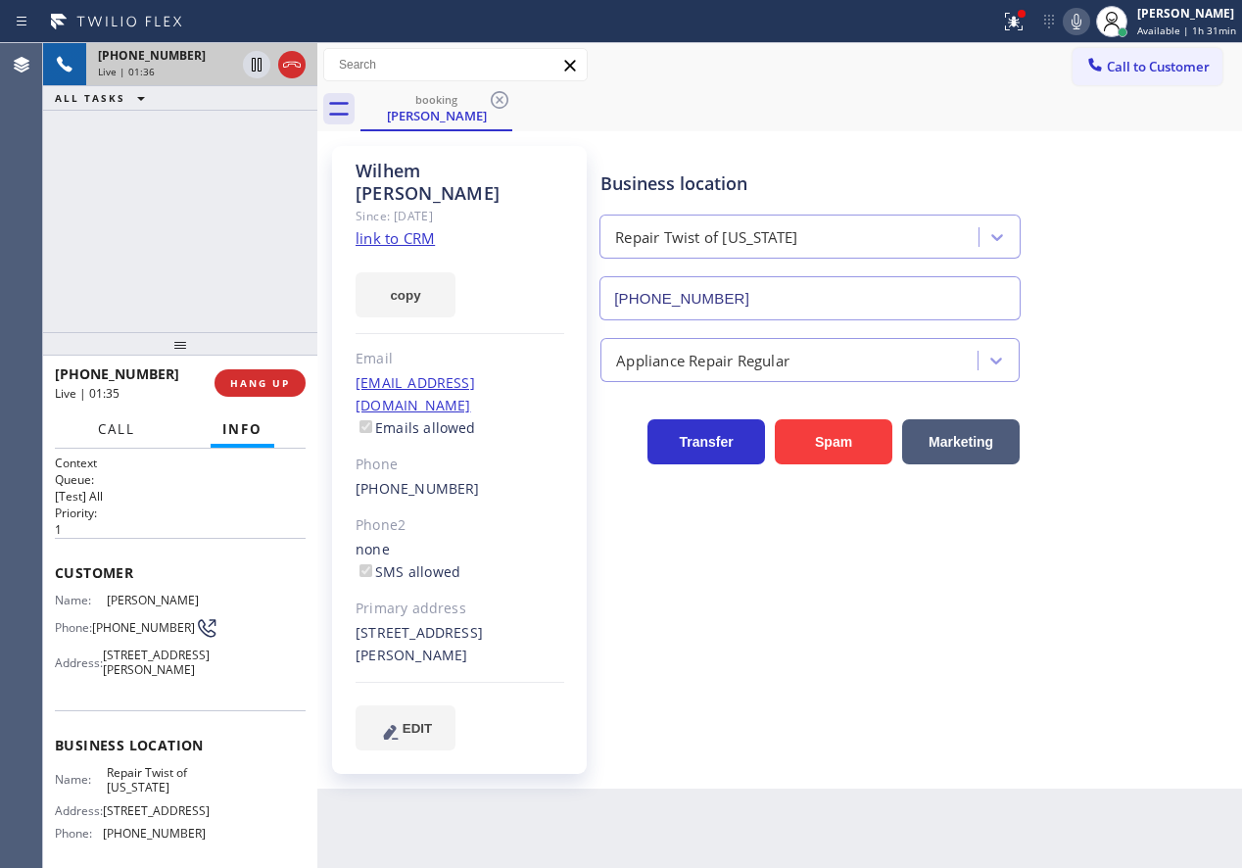
click at [95, 433] on button "Call" at bounding box center [116, 429] width 61 height 38
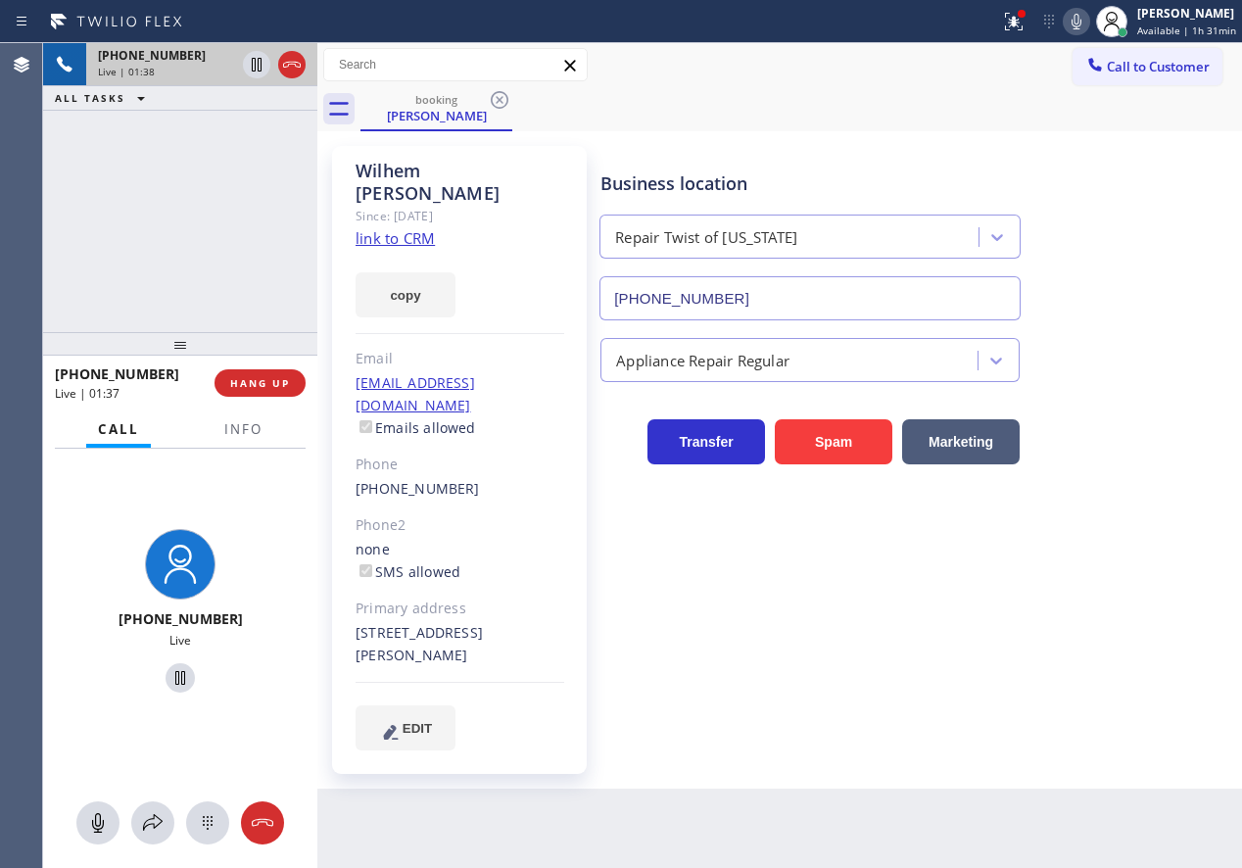
click at [1077, 24] on icon at bounding box center [1077, 22] width 24 height 24
click at [1077, 24] on icon at bounding box center [1077, 22] width 10 height 16
click at [1077, 24] on icon at bounding box center [1077, 22] width 24 height 24
click at [156, 835] on button at bounding box center [152, 822] width 43 height 43
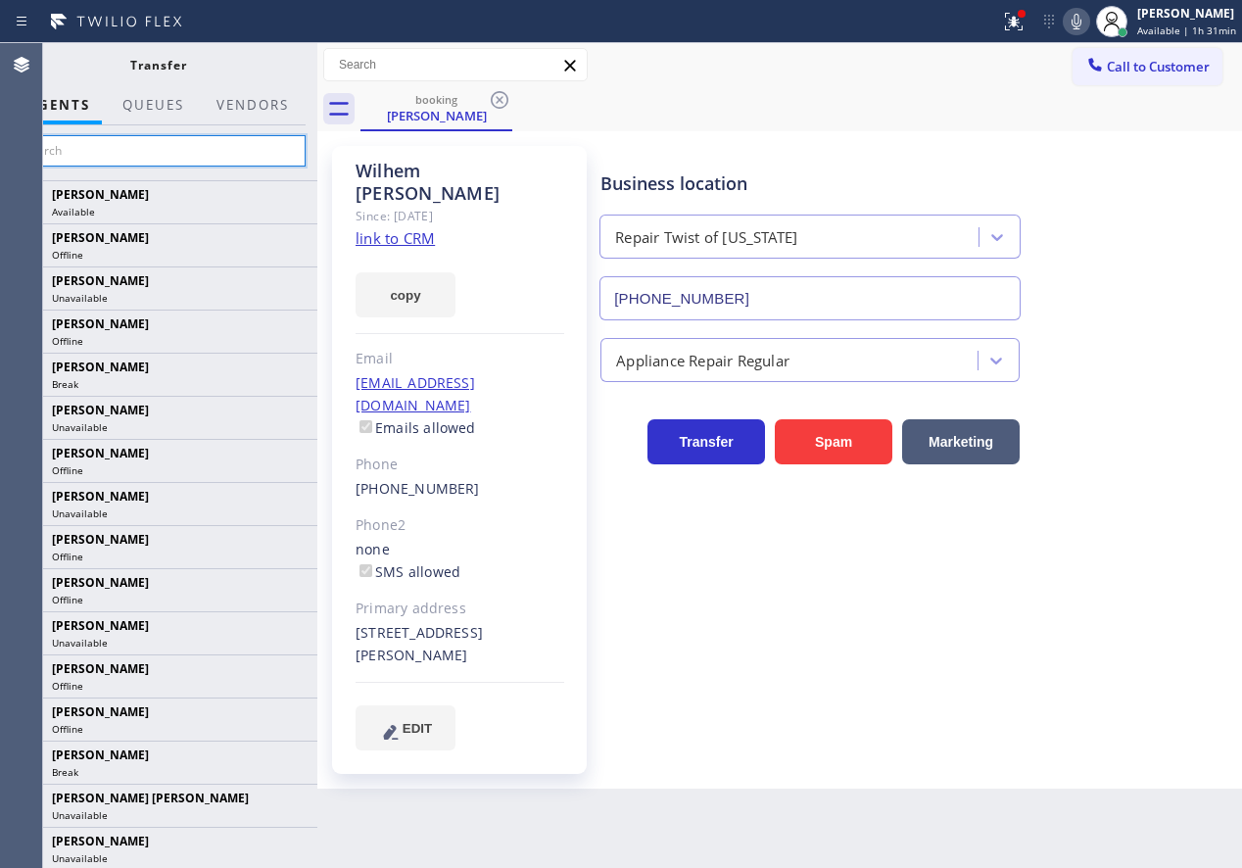
click at [218, 140] on input "text" at bounding box center [158, 150] width 295 height 31
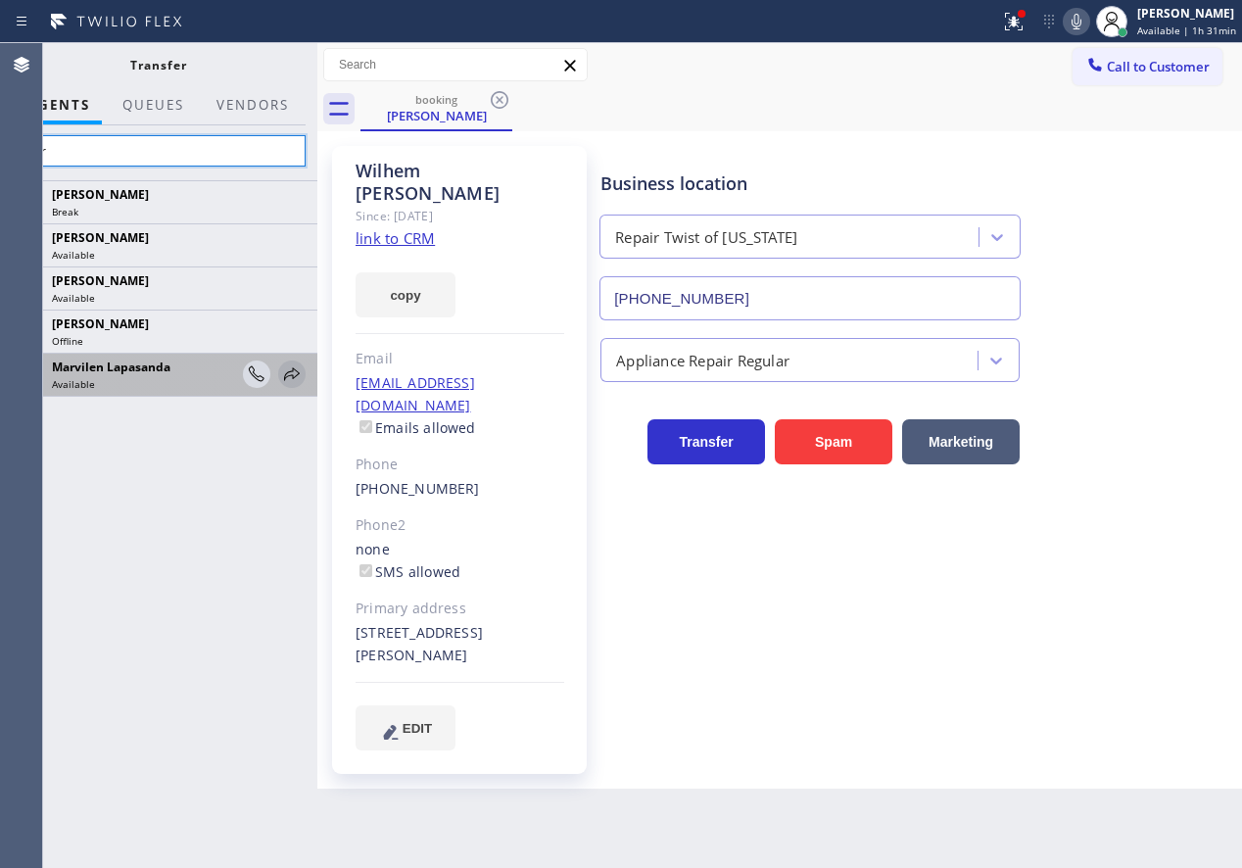
type input "mar"
click at [290, 370] on icon at bounding box center [292, 374] width 24 height 24
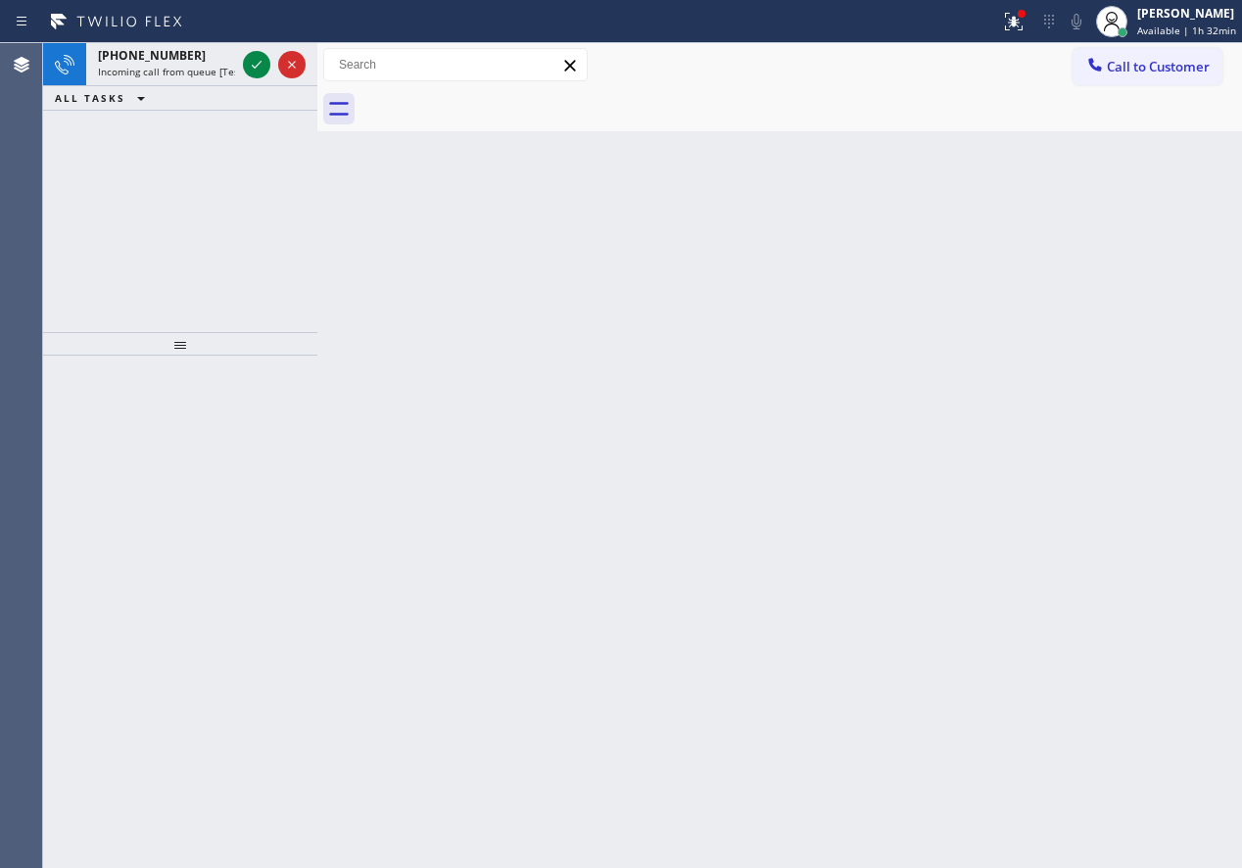
drag, startPoint x: 1112, startPoint y: 428, endPoint x: 927, endPoint y: 325, distance: 211.8
click at [1112, 428] on div "Back to Dashboard Change Sender ID Customers Technicians Select a contact Outbo…" at bounding box center [779, 455] width 925 height 825
click at [257, 66] on icon at bounding box center [257, 65] width 10 height 8
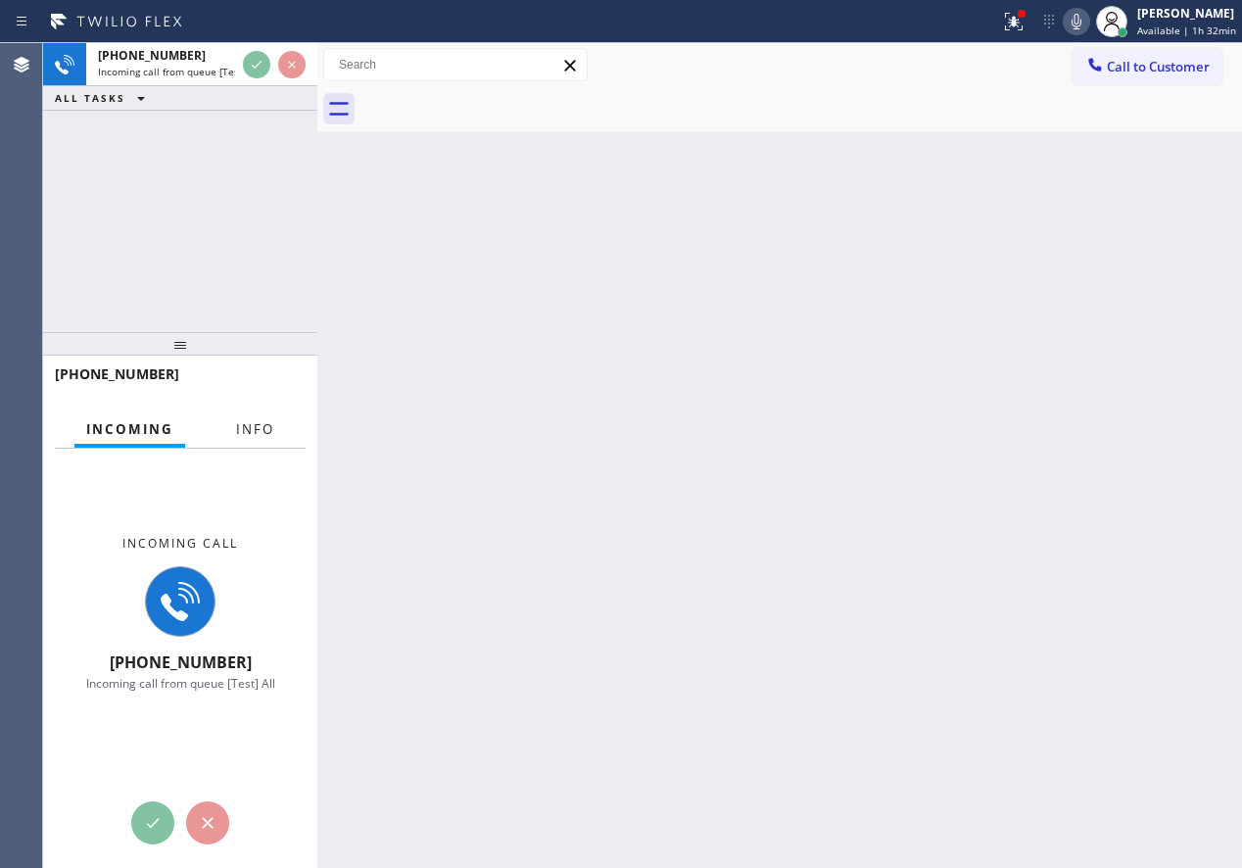
click at [249, 435] on span "Info" at bounding box center [255, 429] width 38 height 18
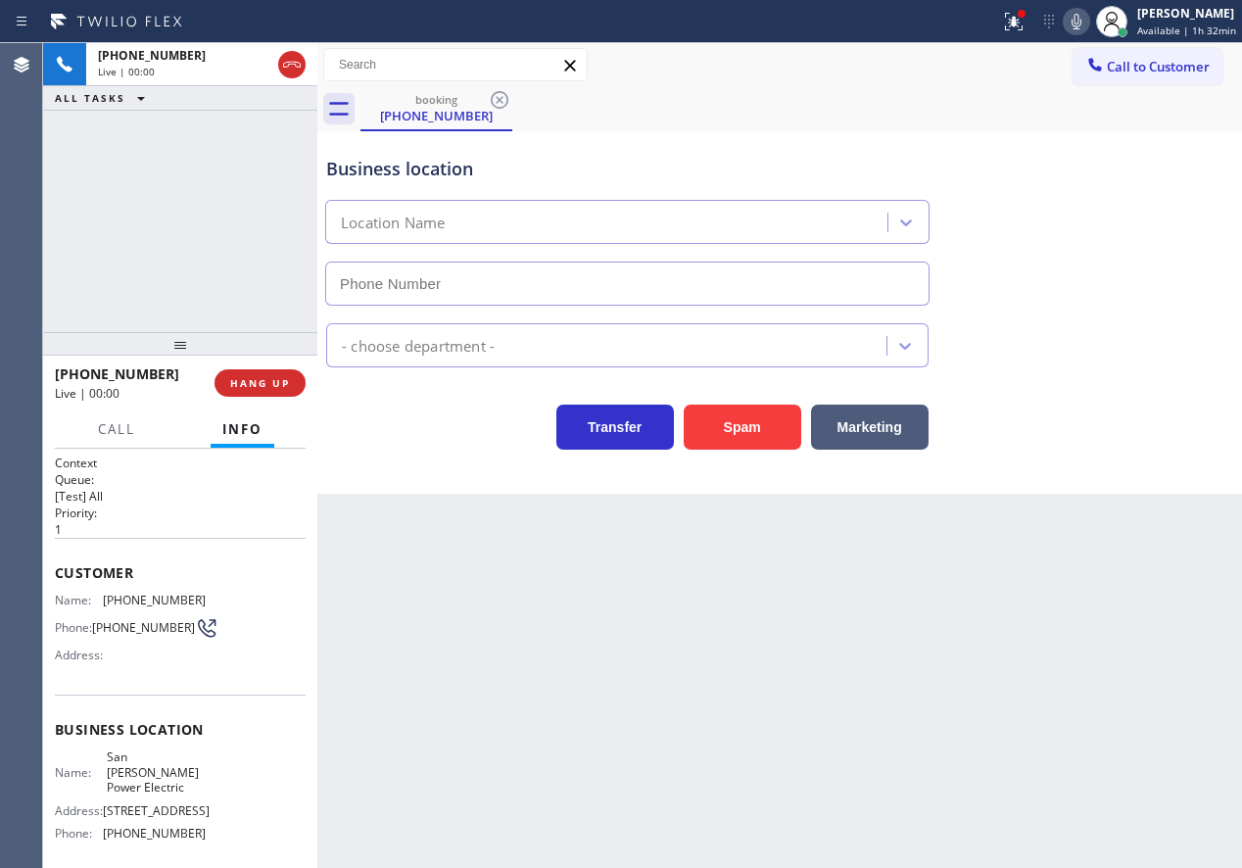
type input "(424) 533-5426"
click at [771, 424] on button "Spam" at bounding box center [743, 427] width 118 height 45
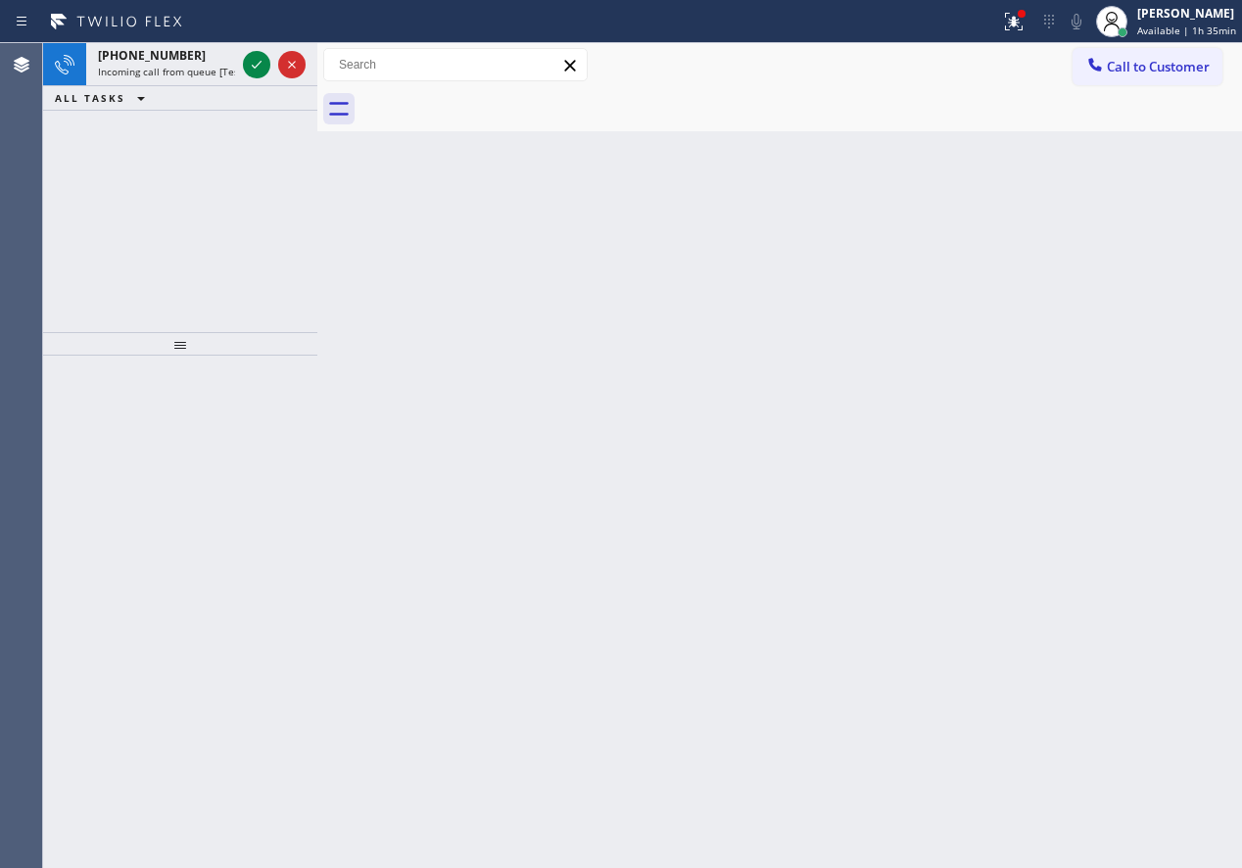
click at [1067, 486] on div "Back to Dashboard Change Sender ID Customers Technicians Select a contact Outbo…" at bounding box center [779, 455] width 925 height 825
click at [259, 63] on icon at bounding box center [257, 65] width 24 height 24
click at [261, 70] on icon at bounding box center [257, 65] width 24 height 24
click at [254, 60] on icon at bounding box center [257, 65] width 24 height 24
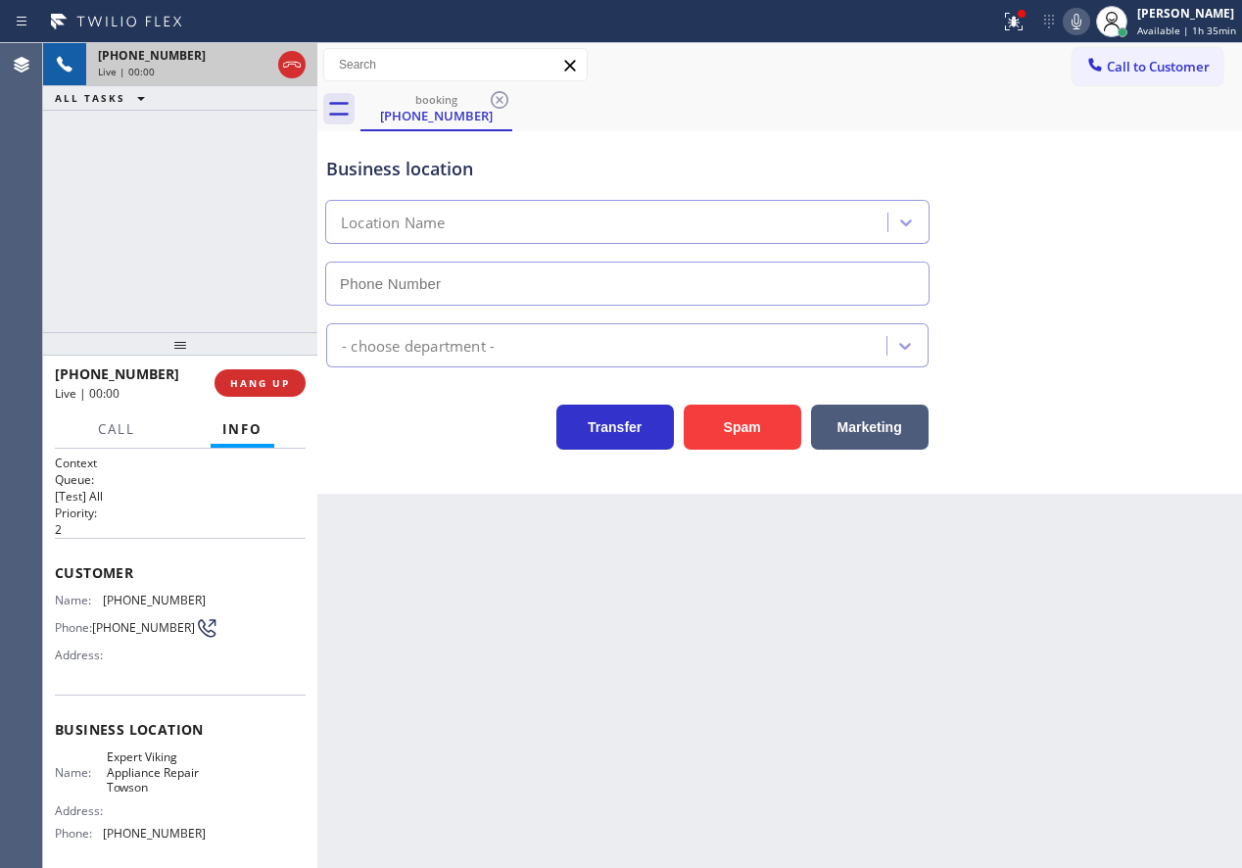
type input "(410) 291-8013"
click at [176, 782] on span "Expert Viking Appliance Repair Towson" at bounding box center [156, 771] width 98 height 45
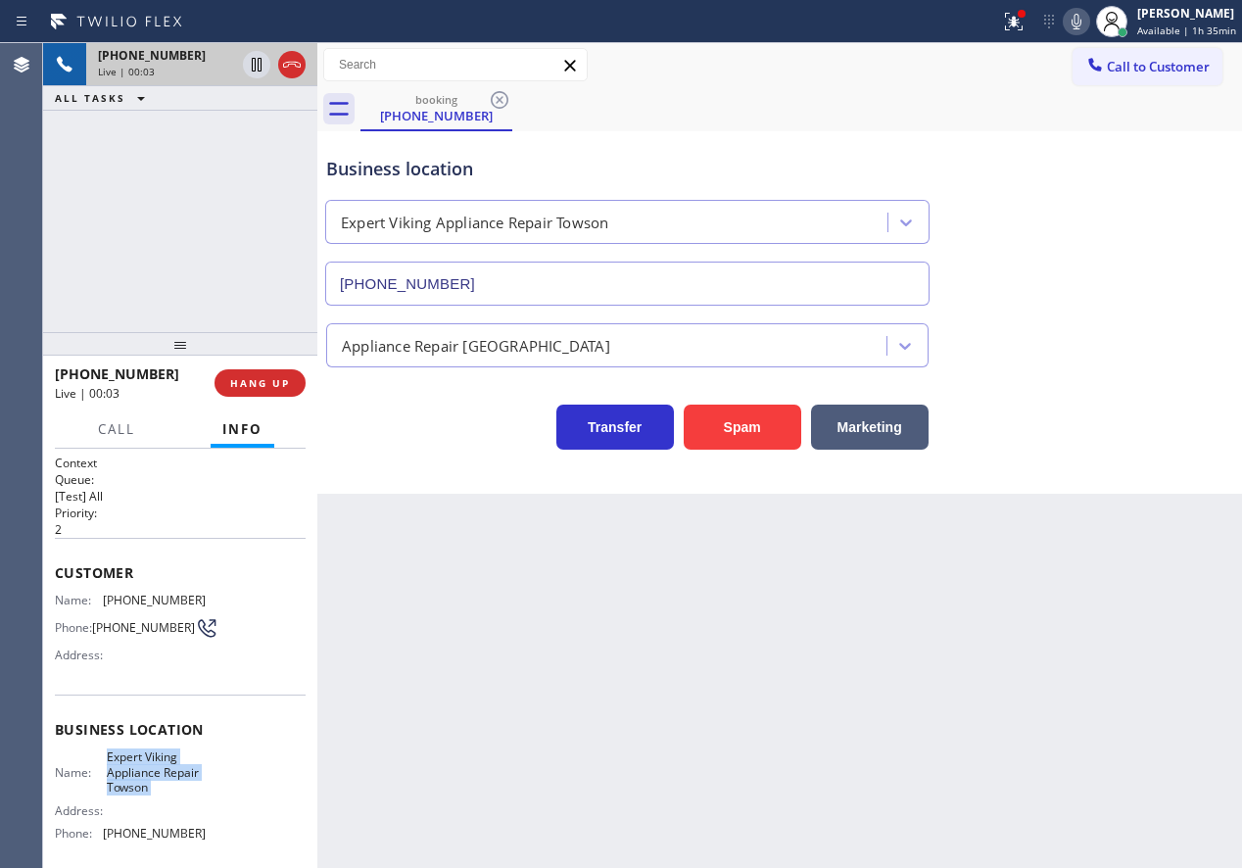
click at [176, 782] on span "Expert Viking Appliance Repair Towson" at bounding box center [156, 771] width 98 height 45
copy span "Expert Viking Appliance Repair Towson"
click at [540, 293] on input "(410) 291-8013" at bounding box center [627, 284] width 604 height 44
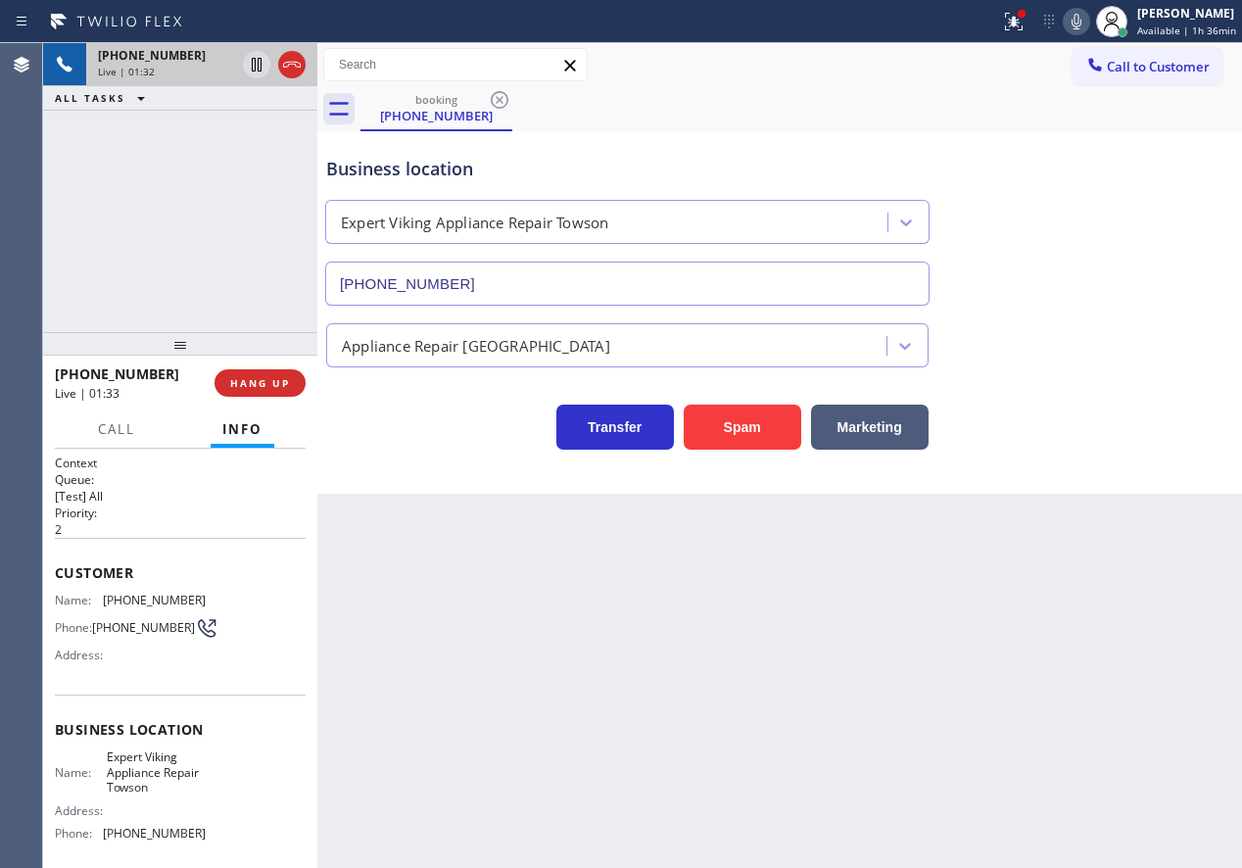
click at [140, 599] on span "(443) 865-9997" at bounding box center [154, 600] width 103 height 15
copy span "(443) 865-9997"
click at [126, 440] on button "Call" at bounding box center [116, 429] width 61 height 38
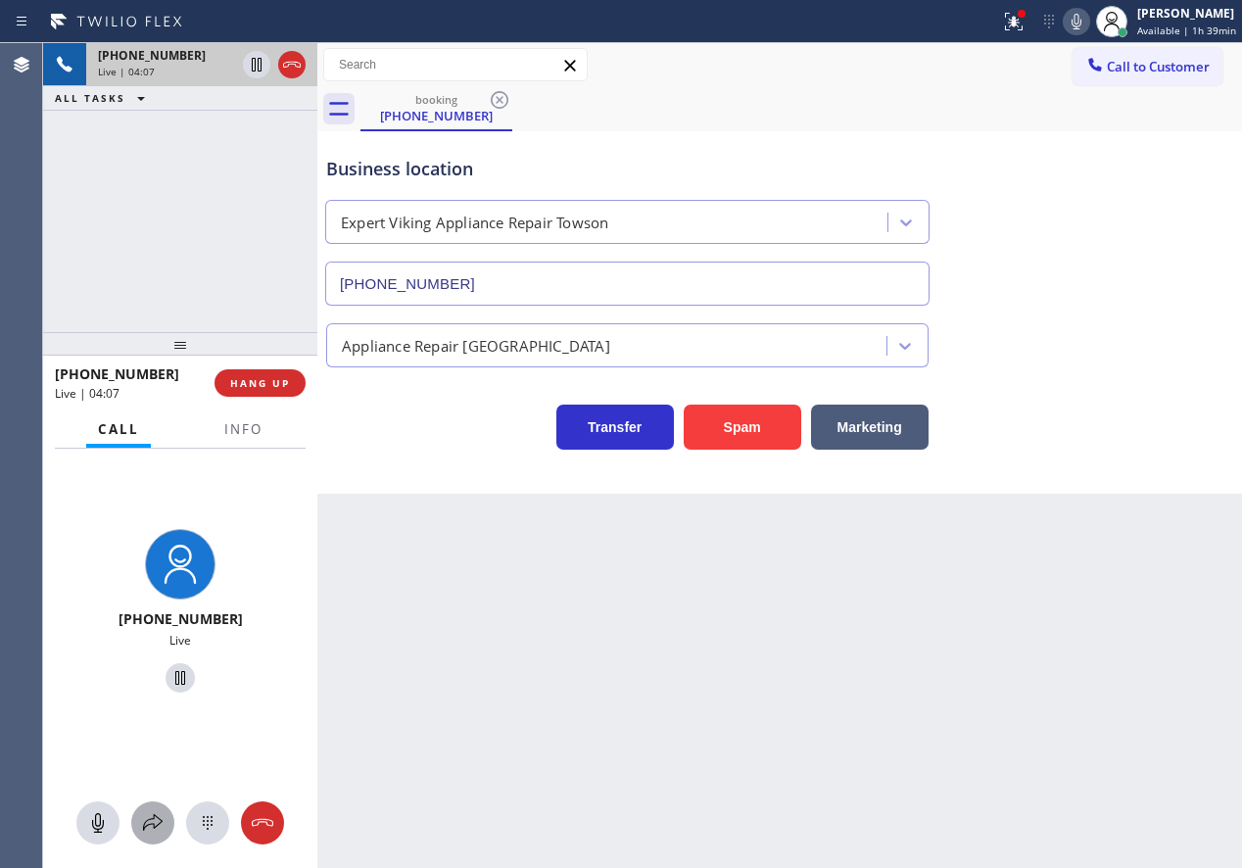
click at [145, 828] on icon at bounding box center [153, 822] width 20 height 17
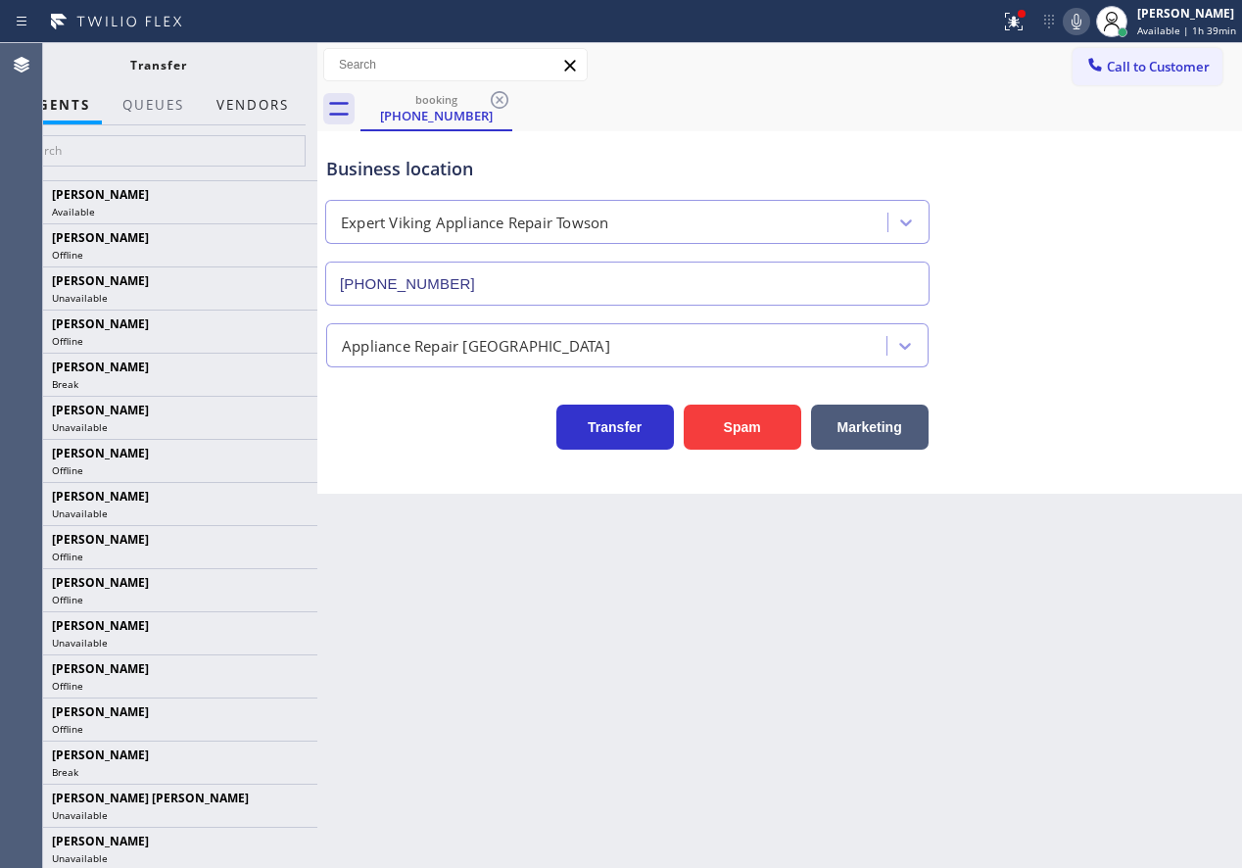
click at [272, 103] on button "Vendors" at bounding box center [253, 105] width 96 height 38
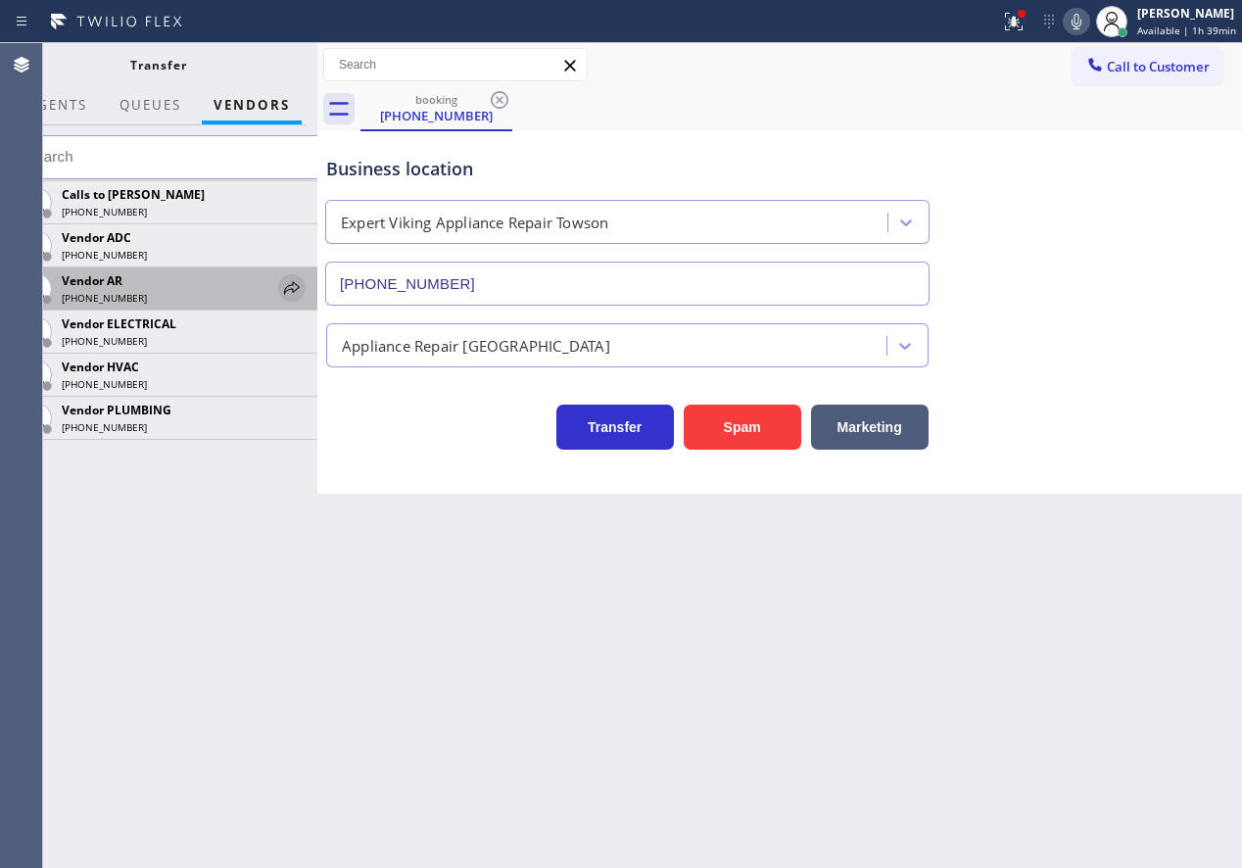
click at [288, 280] on icon at bounding box center [292, 288] width 24 height 24
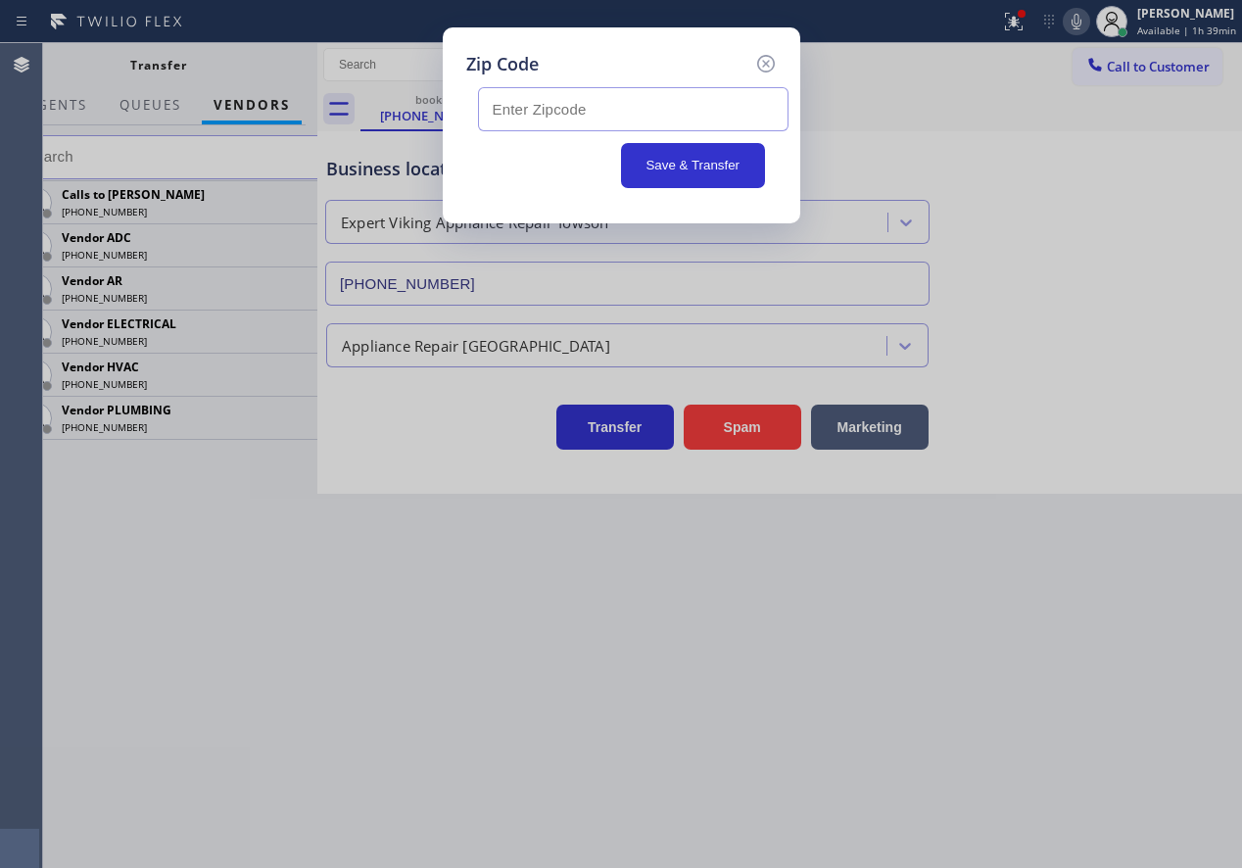
click at [652, 111] on input "text" at bounding box center [633, 109] width 311 height 44
paste input "21131"
type input "21131"
click at [664, 157] on button "Save & Transfer" at bounding box center [693, 165] width 144 height 45
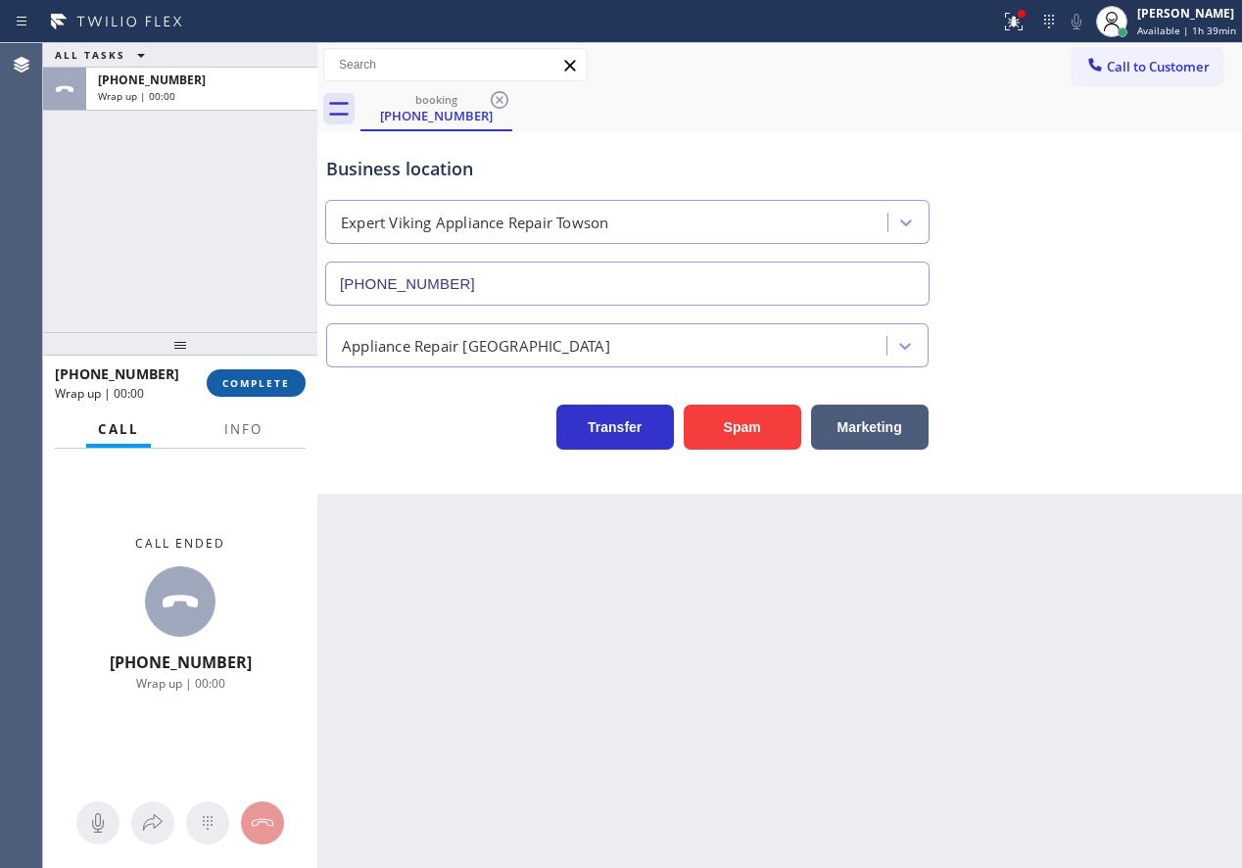
click at [263, 382] on span "COMPLETE" at bounding box center [256, 383] width 68 height 14
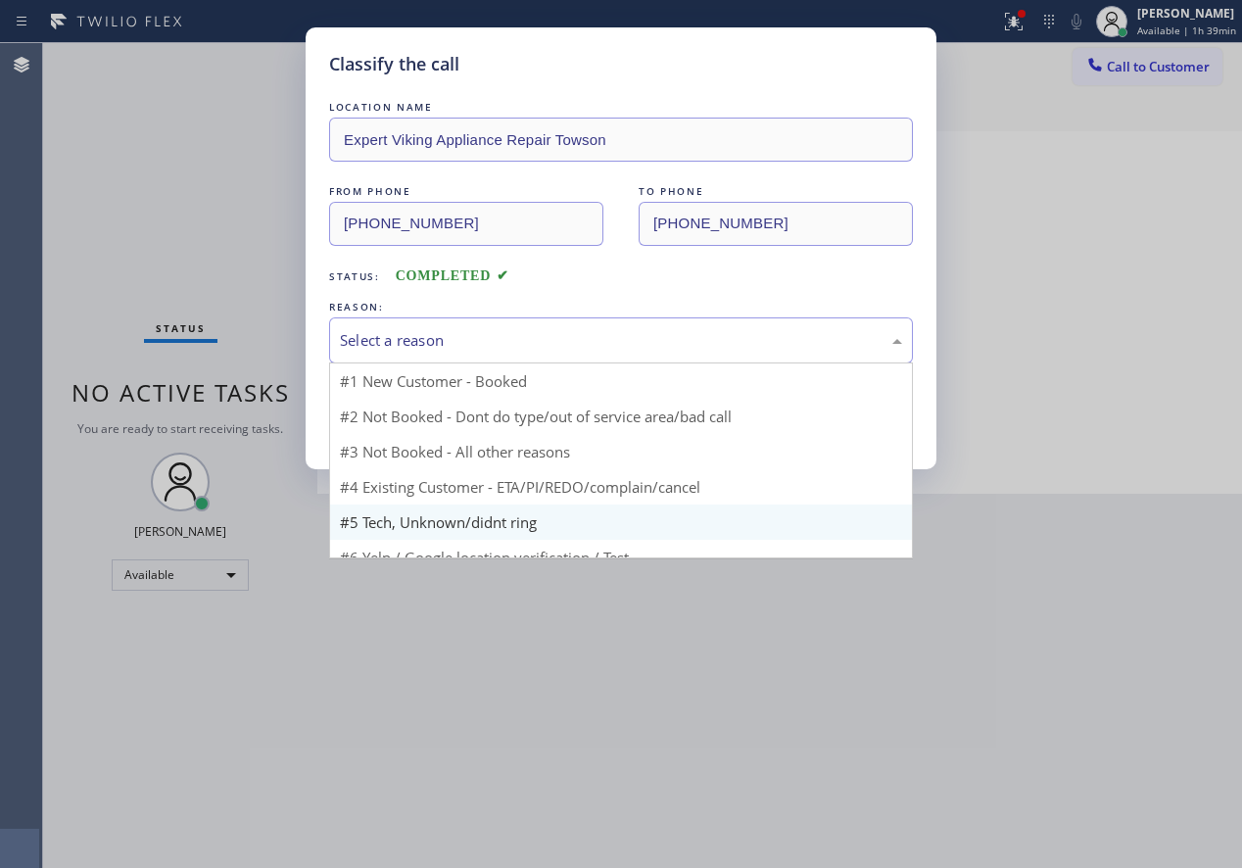
drag, startPoint x: 554, startPoint y: 353, endPoint x: 455, endPoint y: 485, distance: 165.8
click at [554, 357] on div "Select a reason" at bounding box center [621, 340] width 584 height 46
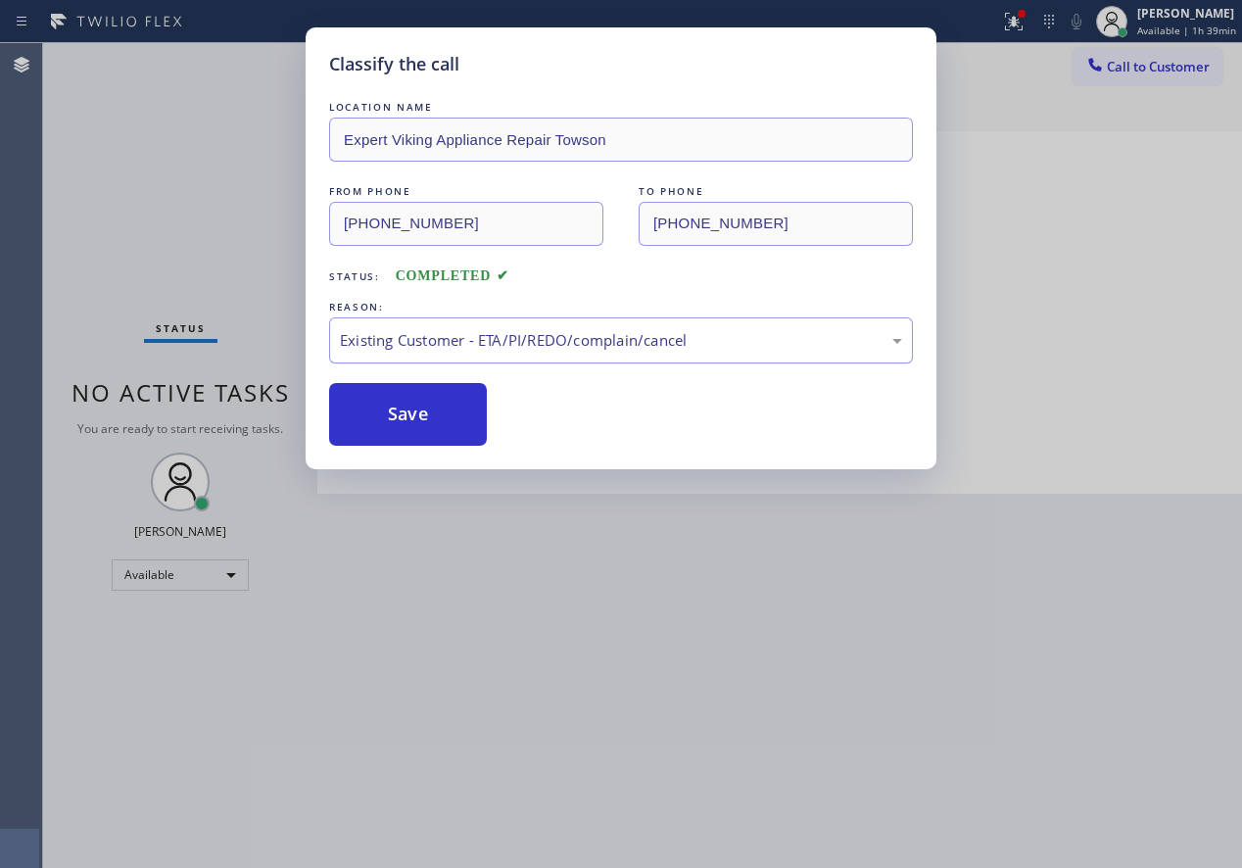
drag, startPoint x: 422, startPoint y: 332, endPoint x: 422, endPoint y: 344, distance: 11.8
click at [422, 344] on div "Existing Customer - ETA/PI/REDO/complain/cancel" at bounding box center [621, 340] width 562 height 23
click at [412, 409] on button "Save" at bounding box center [408, 414] width 158 height 63
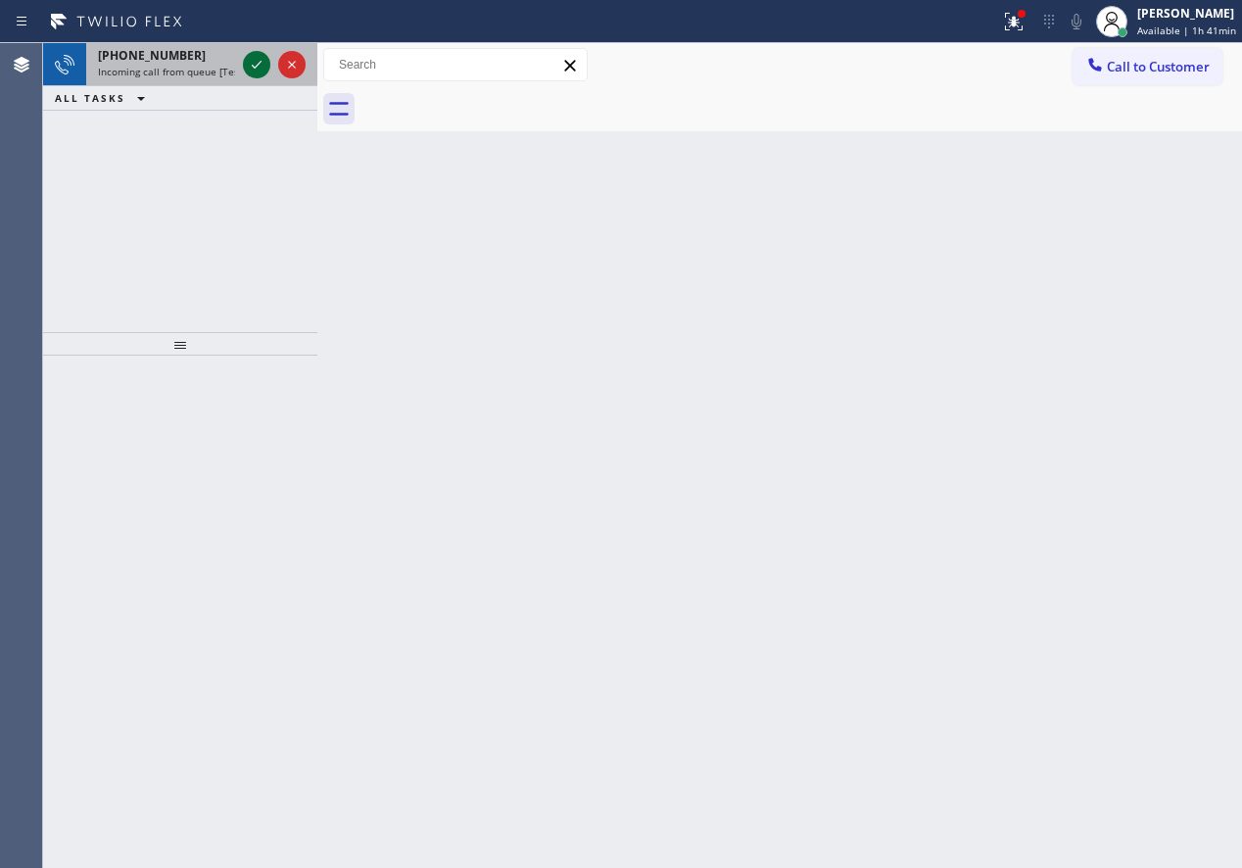
click at [256, 64] on icon at bounding box center [257, 65] width 24 height 24
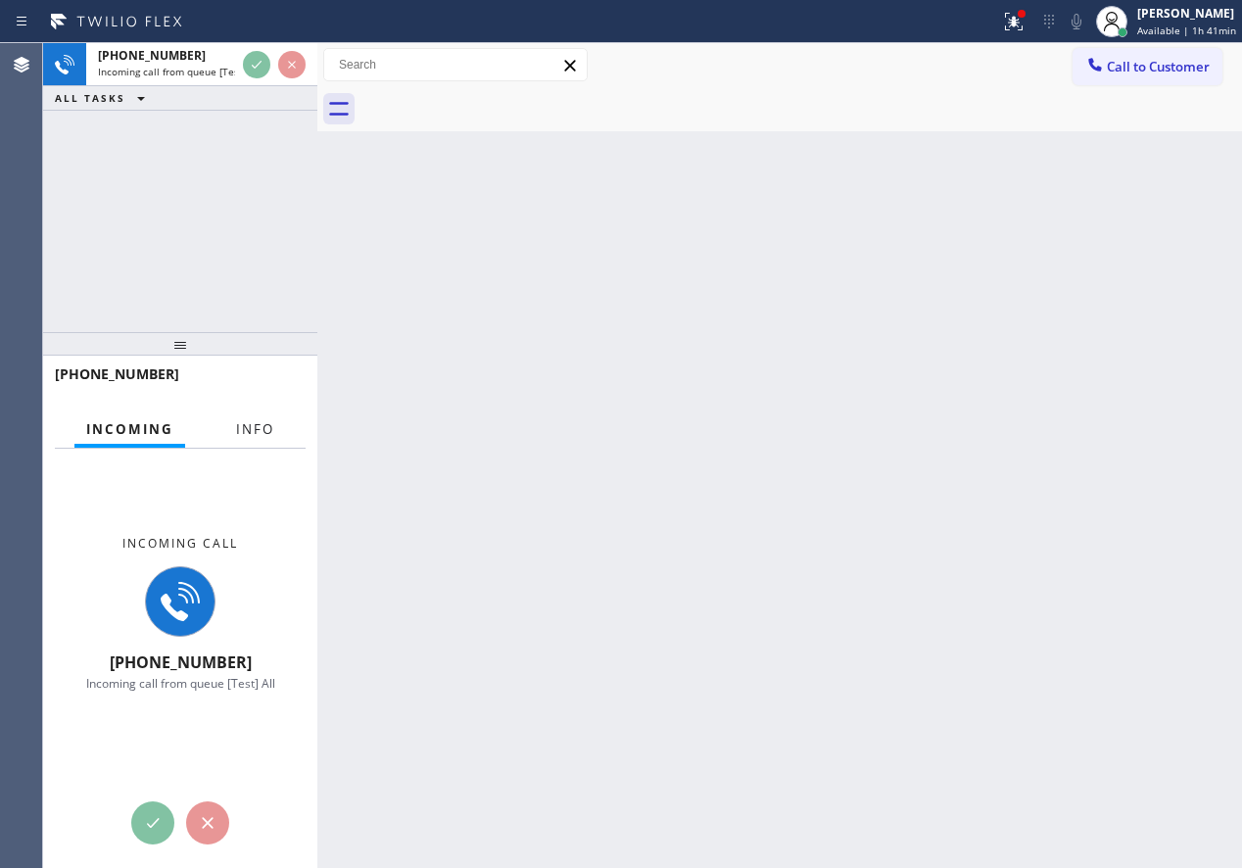
click at [253, 417] on button "Info" at bounding box center [255, 429] width 62 height 38
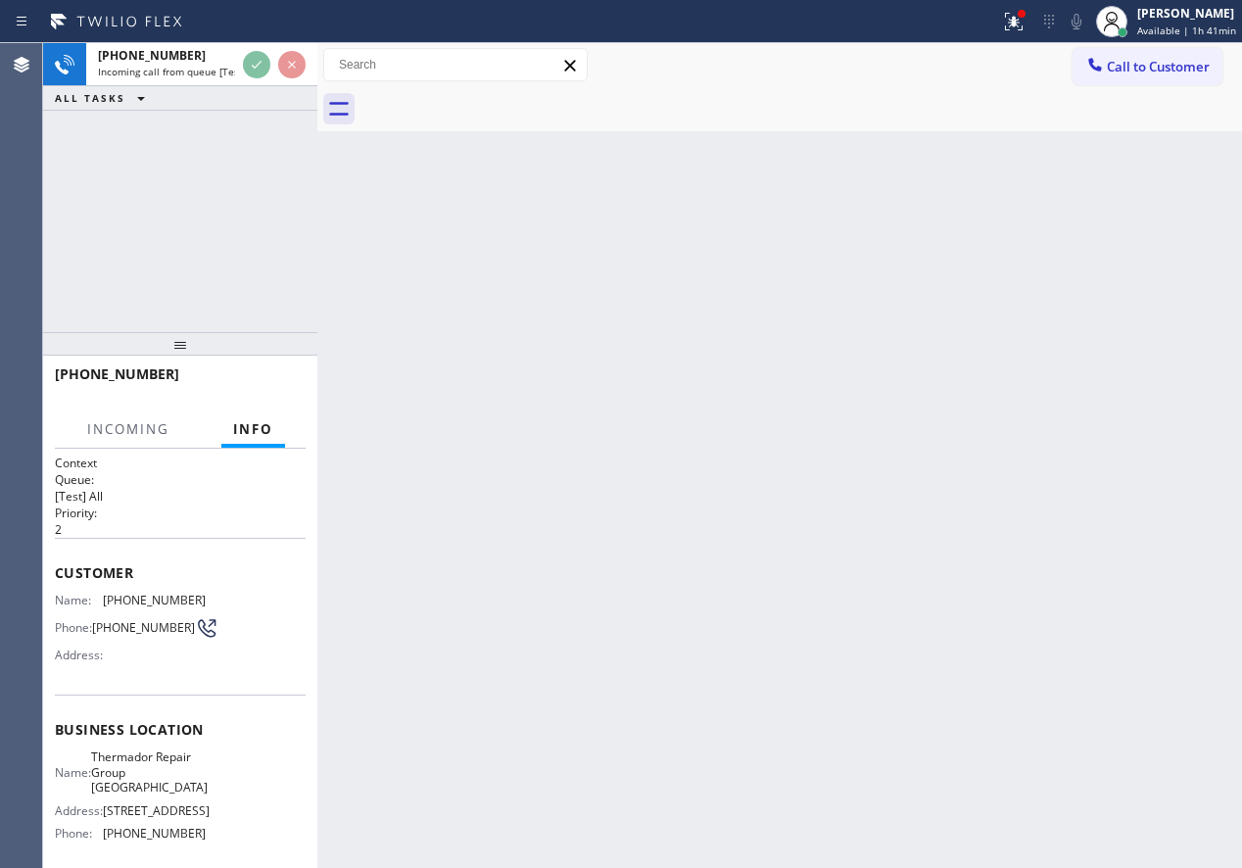
click at [734, 314] on div "Back to Dashboard Change Sender ID Customers Technicians Select a contact Outbo…" at bounding box center [779, 455] width 925 height 825
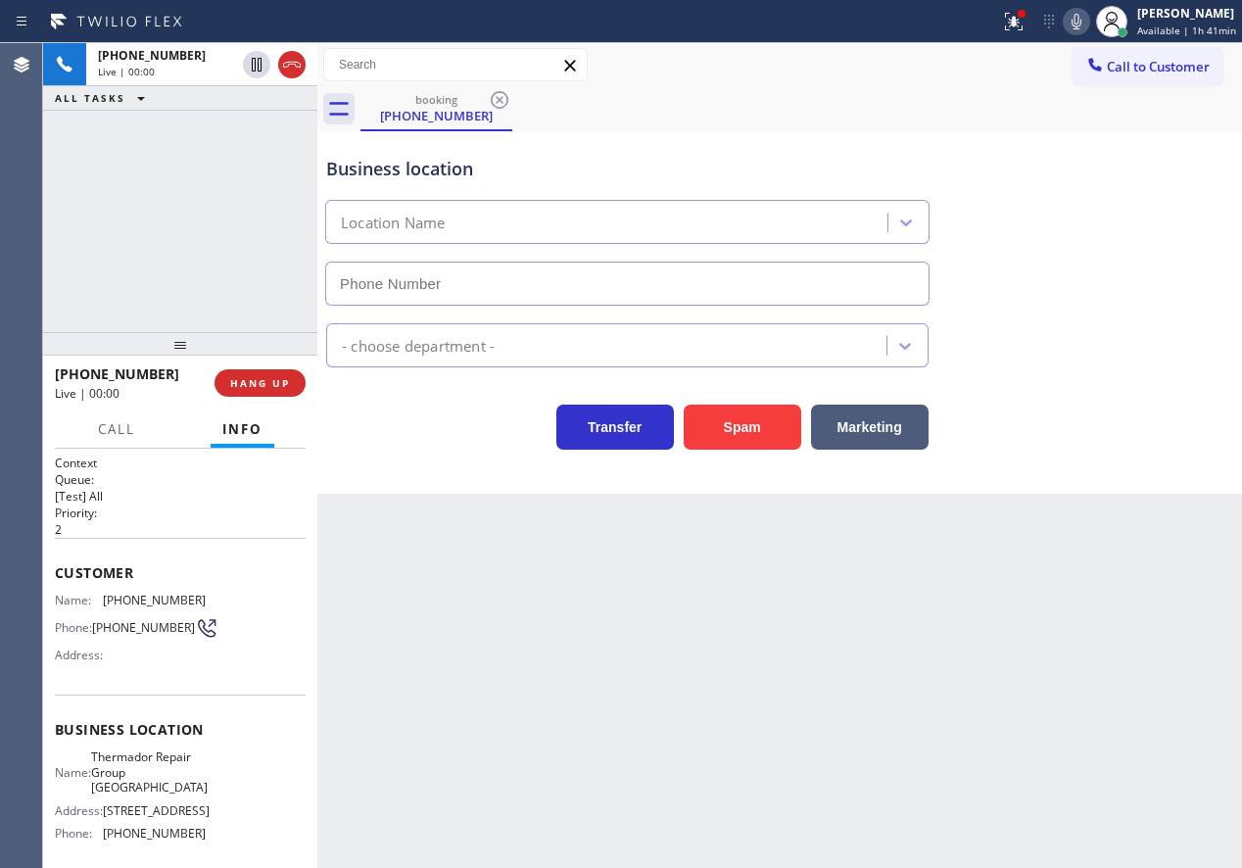
type input "(415) 319-9486"
click at [126, 793] on span "Thermador Repair Group Oakland" at bounding box center [149, 771] width 117 height 45
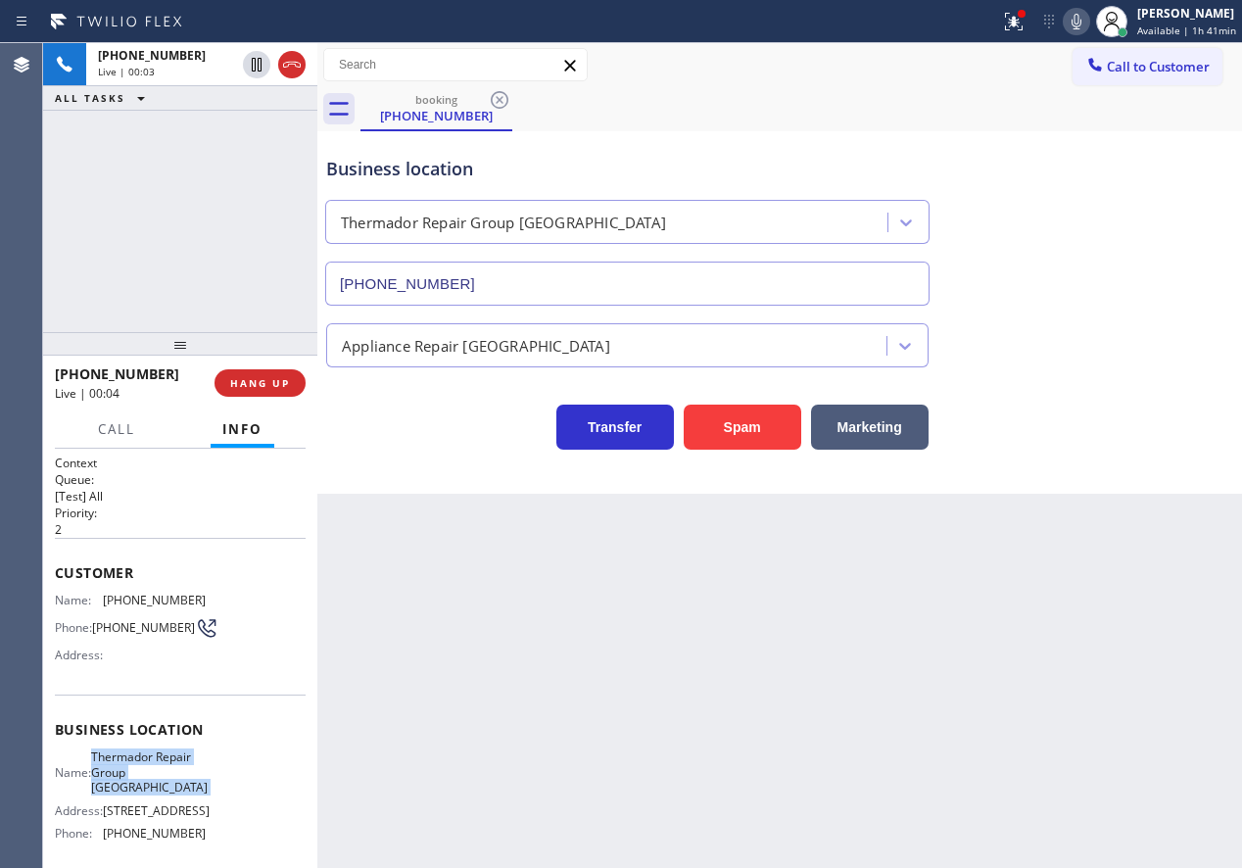
click at [126, 793] on span "Thermador Repair Group Oakland" at bounding box center [149, 771] width 117 height 45
copy span "Thermador Repair Group Oakland"
click at [592, 297] on input "(415) 319-9486" at bounding box center [627, 284] width 604 height 44
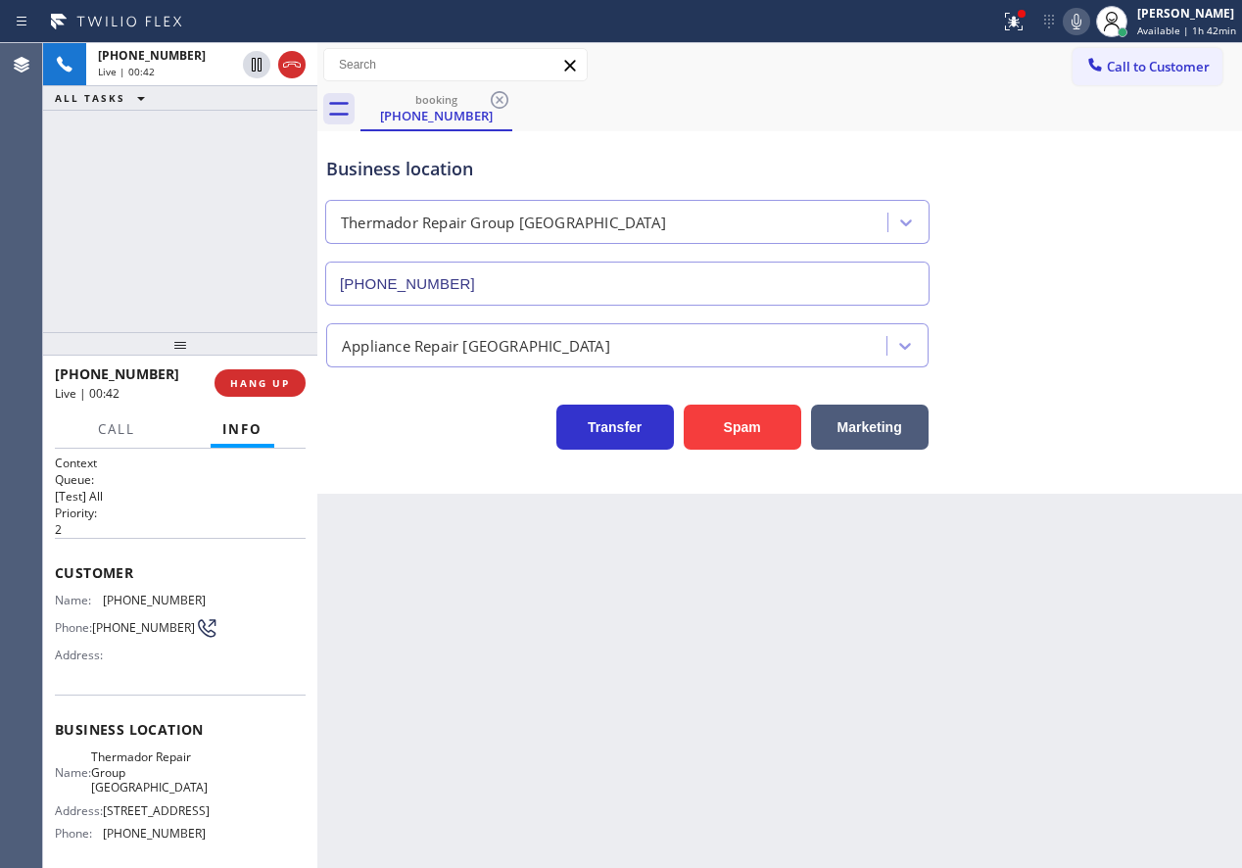
click at [152, 604] on span "(415) 694-8001" at bounding box center [154, 600] width 103 height 15
copy span "(415) 694-8001"
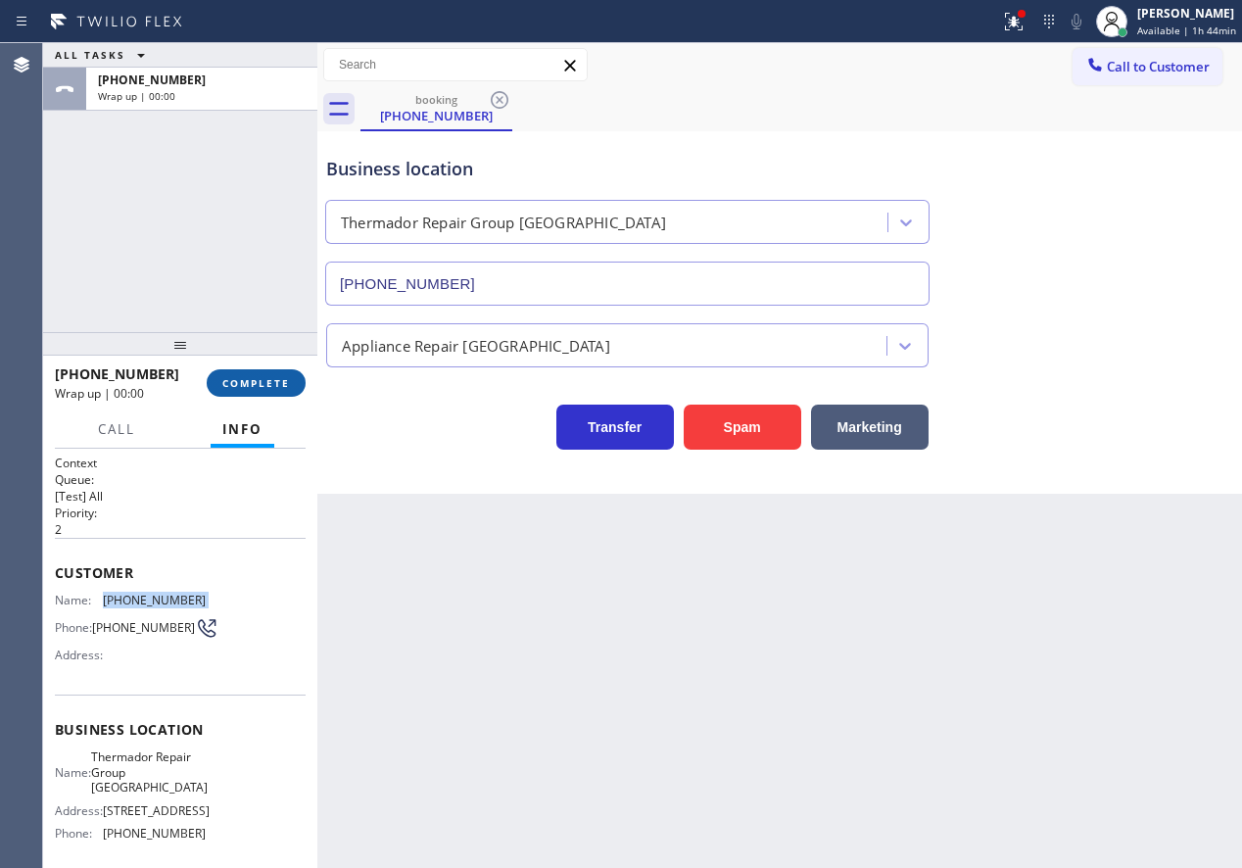
click at [279, 376] on span "COMPLETE" at bounding box center [256, 383] width 68 height 14
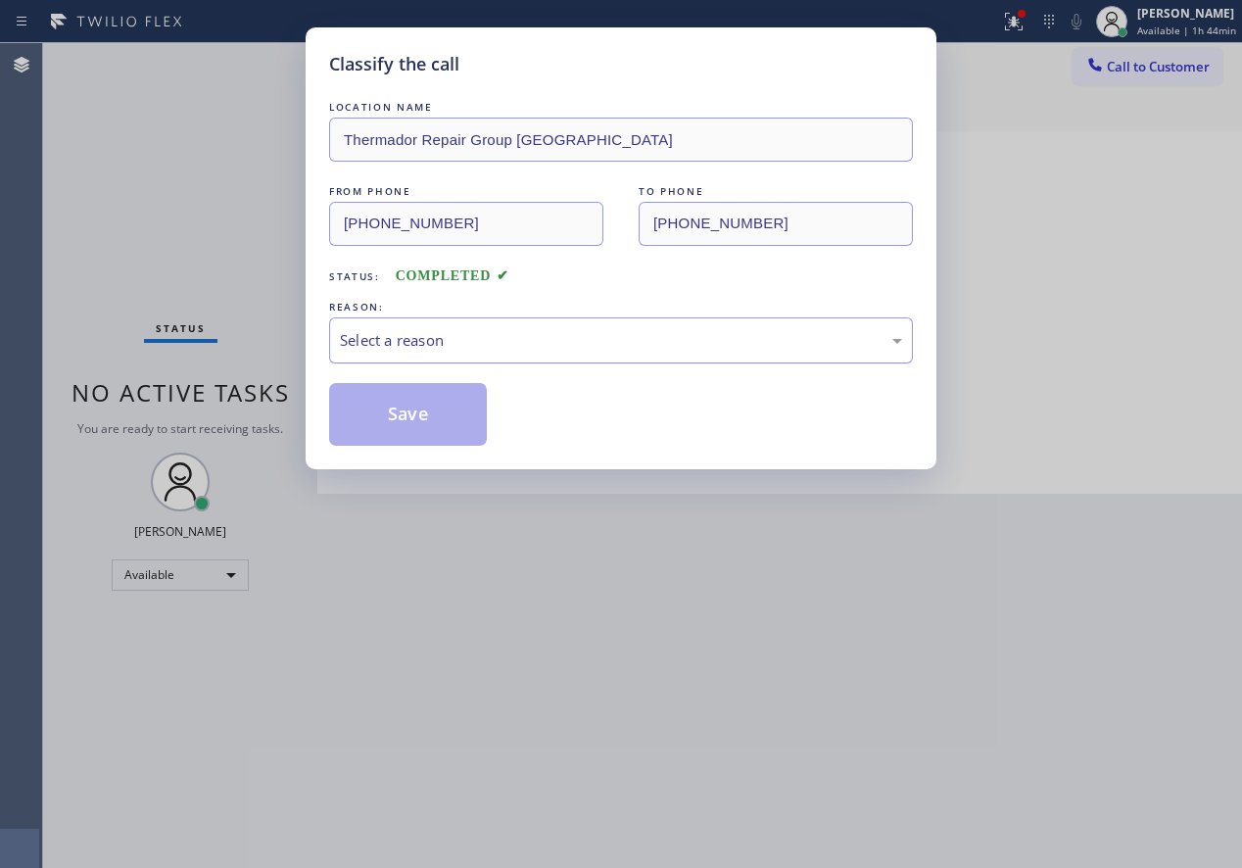
click at [450, 358] on div "Select a reason" at bounding box center [621, 340] width 584 height 46
drag, startPoint x: 416, startPoint y: 419, endPoint x: 511, endPoint y: 316, distance: 140.0
click at [417, 419] on button "Save" at bounding box center [408, 414] width 158 height 63
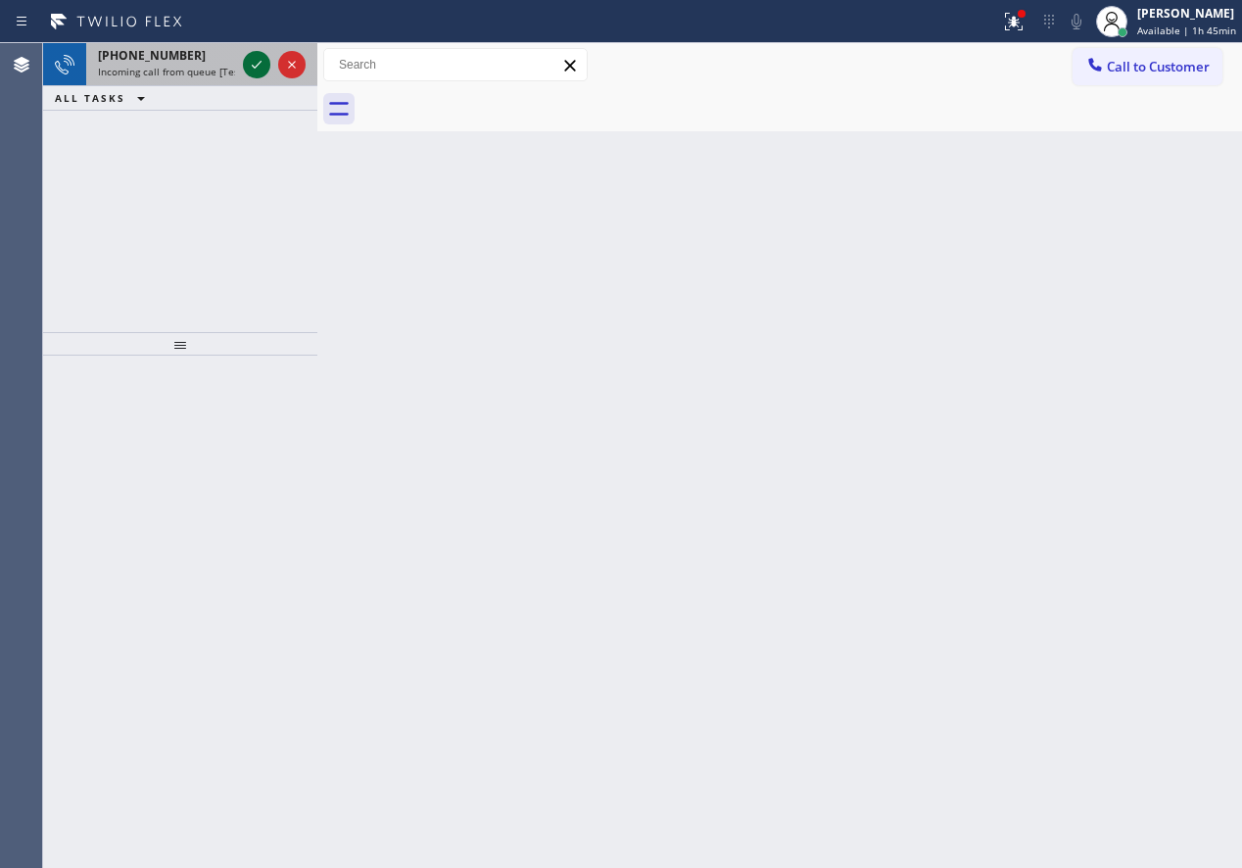
click at [248, 59] on icon at bounding box center [257, 65] width 24 height 24
click at [258, 66] on icon at bounding box center [257, 65] width 10 height 8
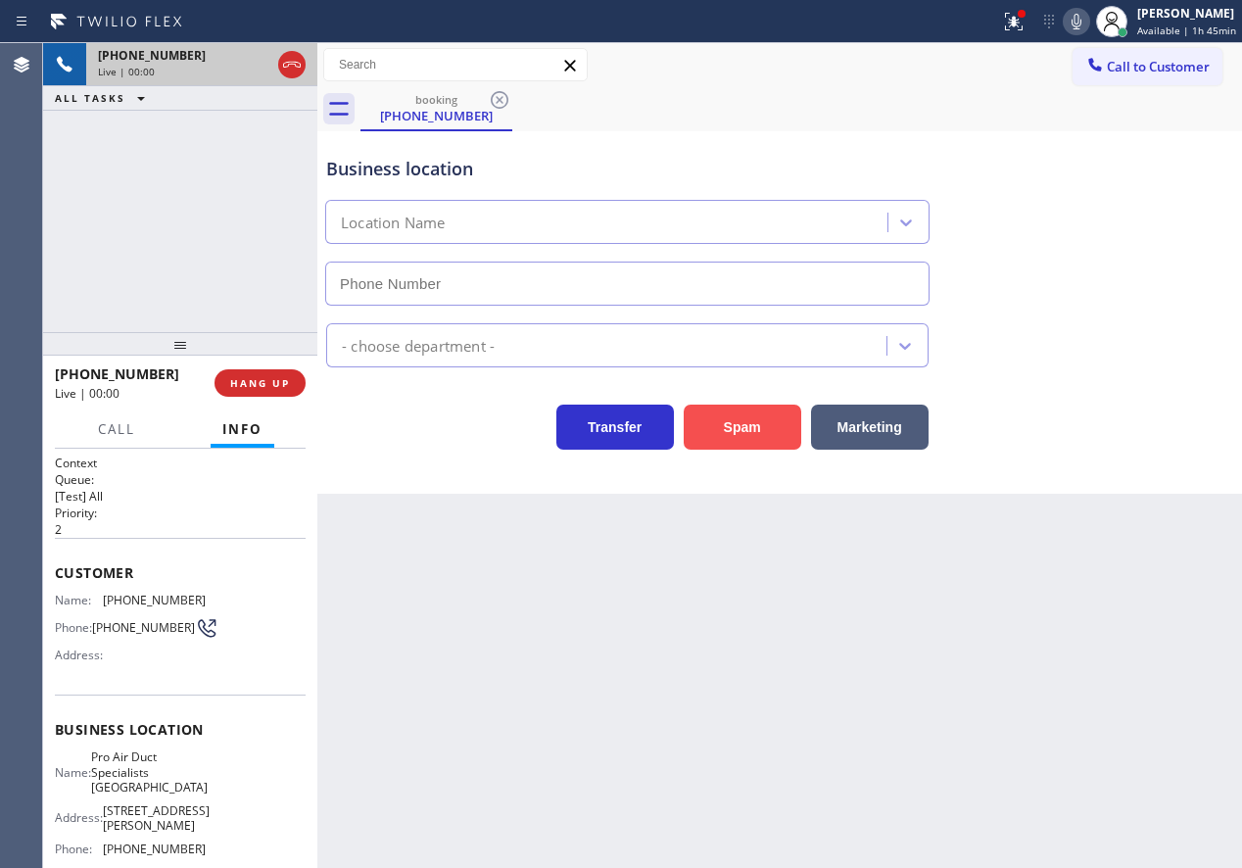
type input "(760) 904-3097"
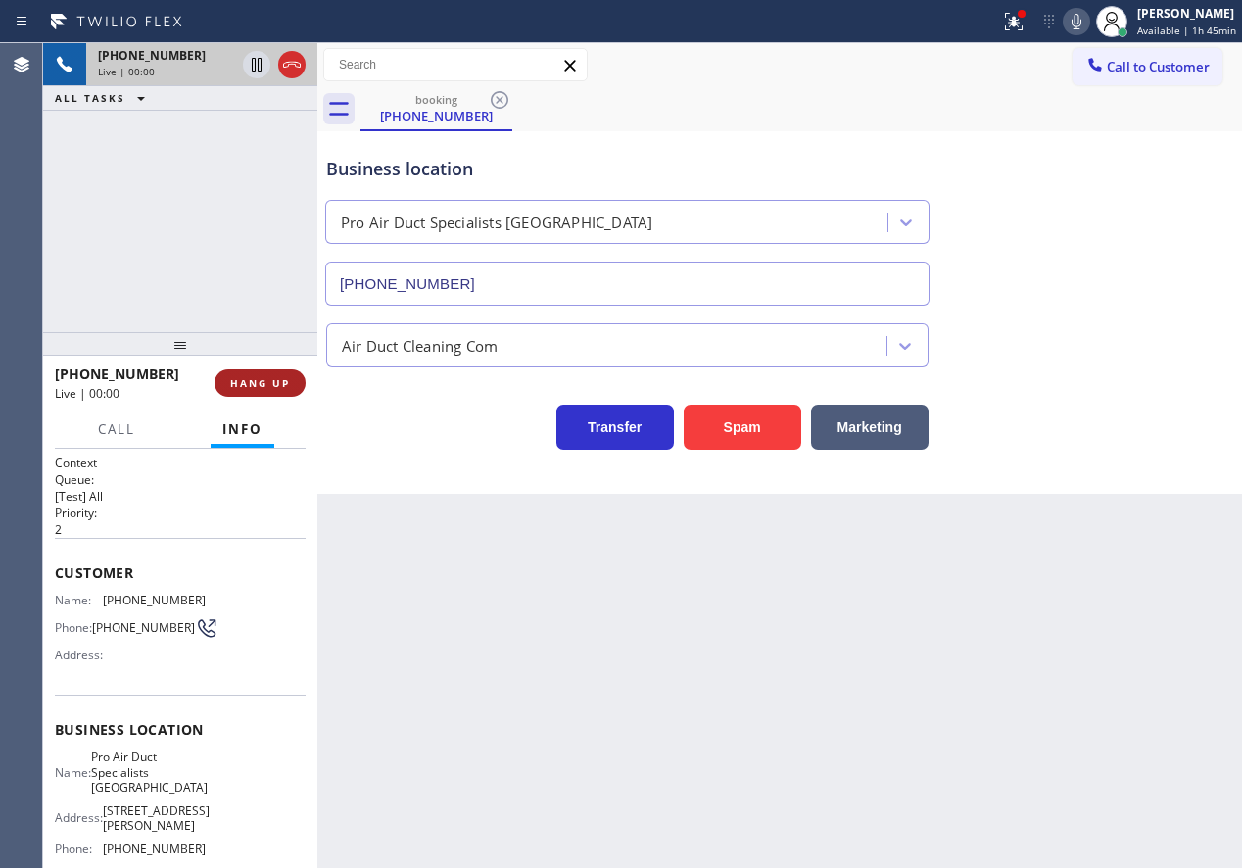
click at [248, 377] on span "HANG UP" at bounding box center [260, 383] width 60 height 14
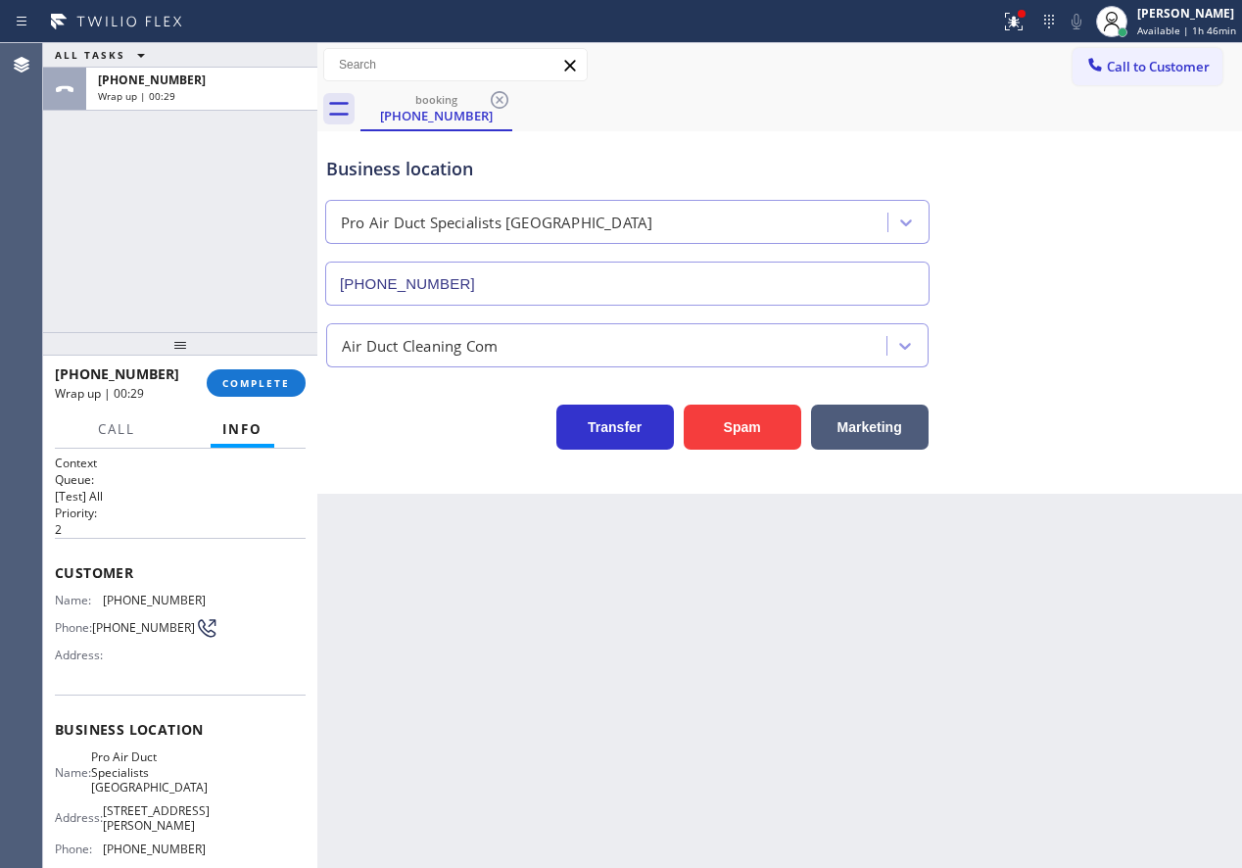
click at [271, 367] on div "+17604085469 Wrap up | 00:29 COMPLETE" at bounding box center [180, 383] width 251 height 51
click at [271, 374] on button "COMPLETE" at bounding box center [256, 382] width 99 height 27
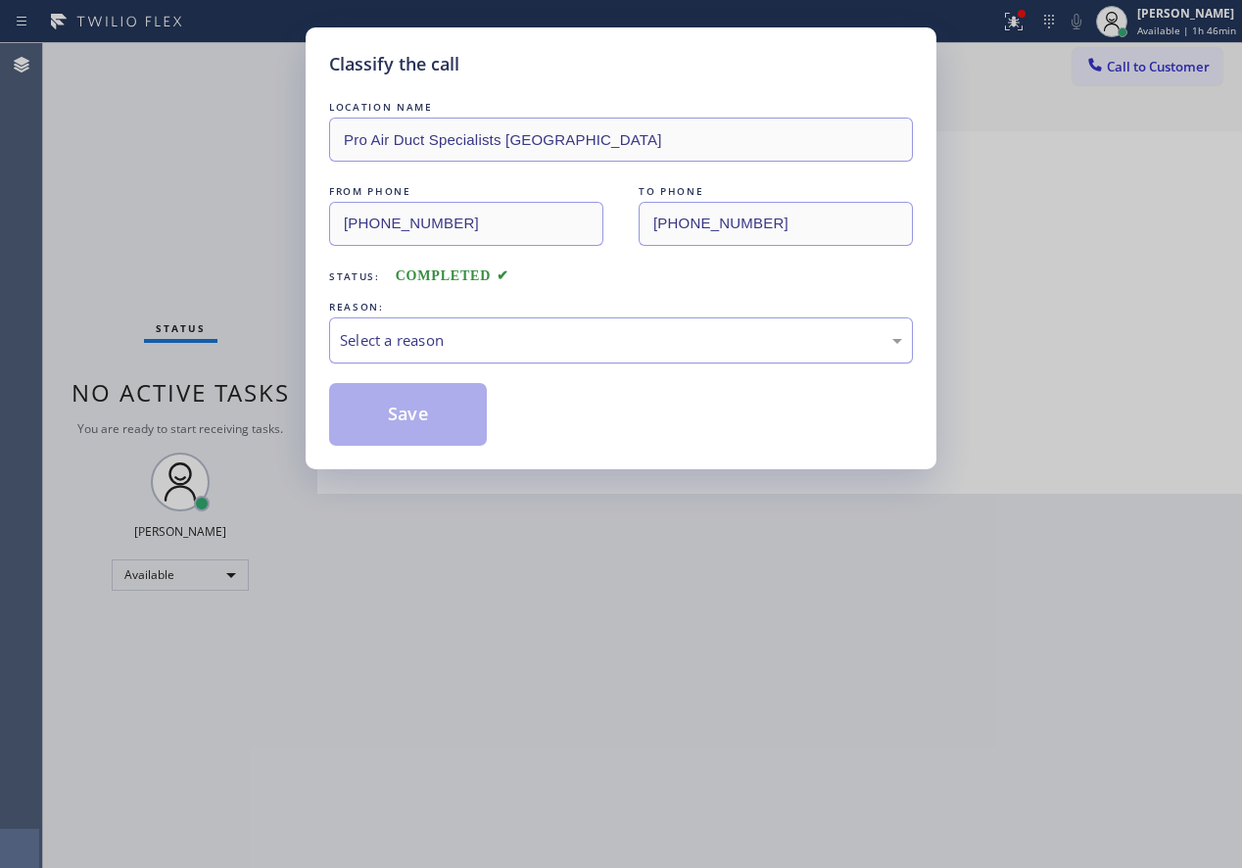
click at [443, 353] on div "Select a reason" at bounding box center [621, 340] width 584 height 46
click at [430, 436] on button "Save" at bounding box center [408, 414] width 158 height 63
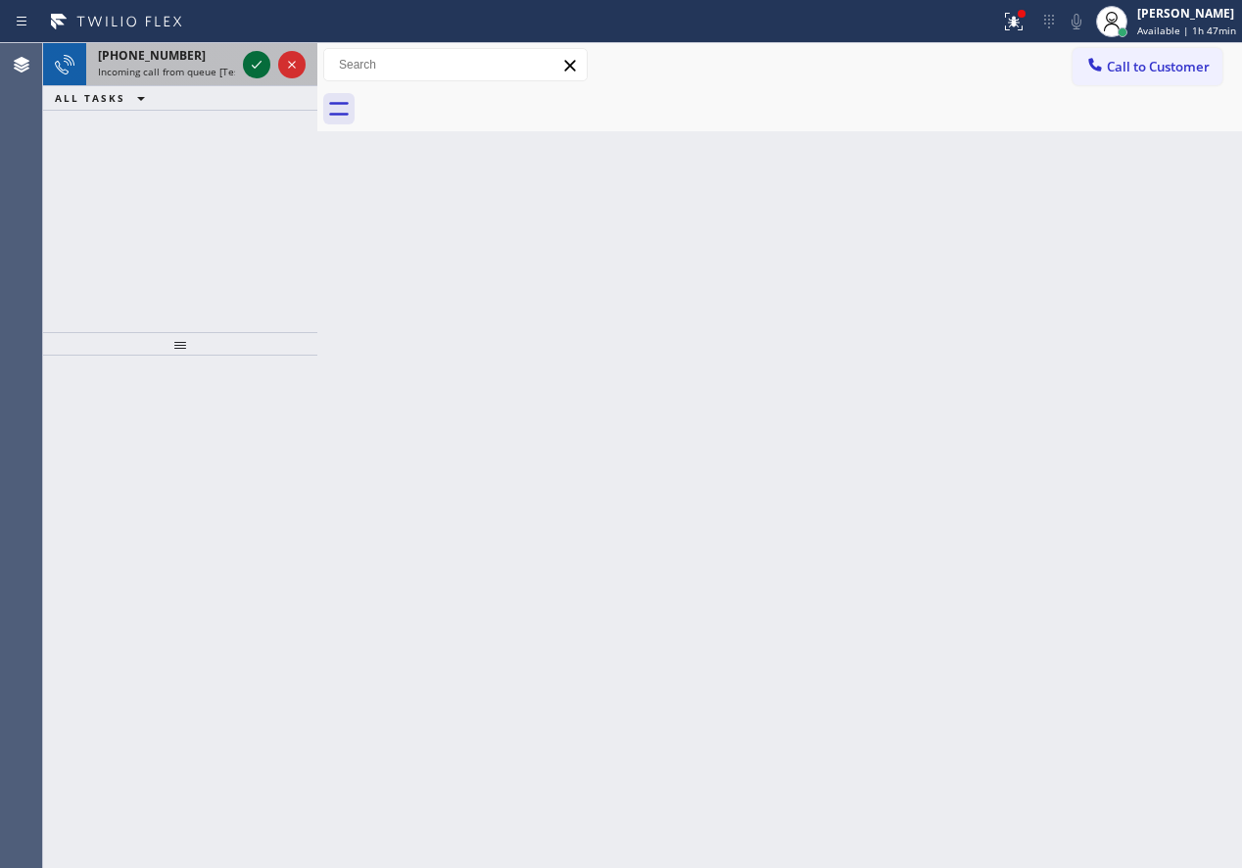
click at [248, 65] on icon at bounding box center [257, 65] width 24 height 24
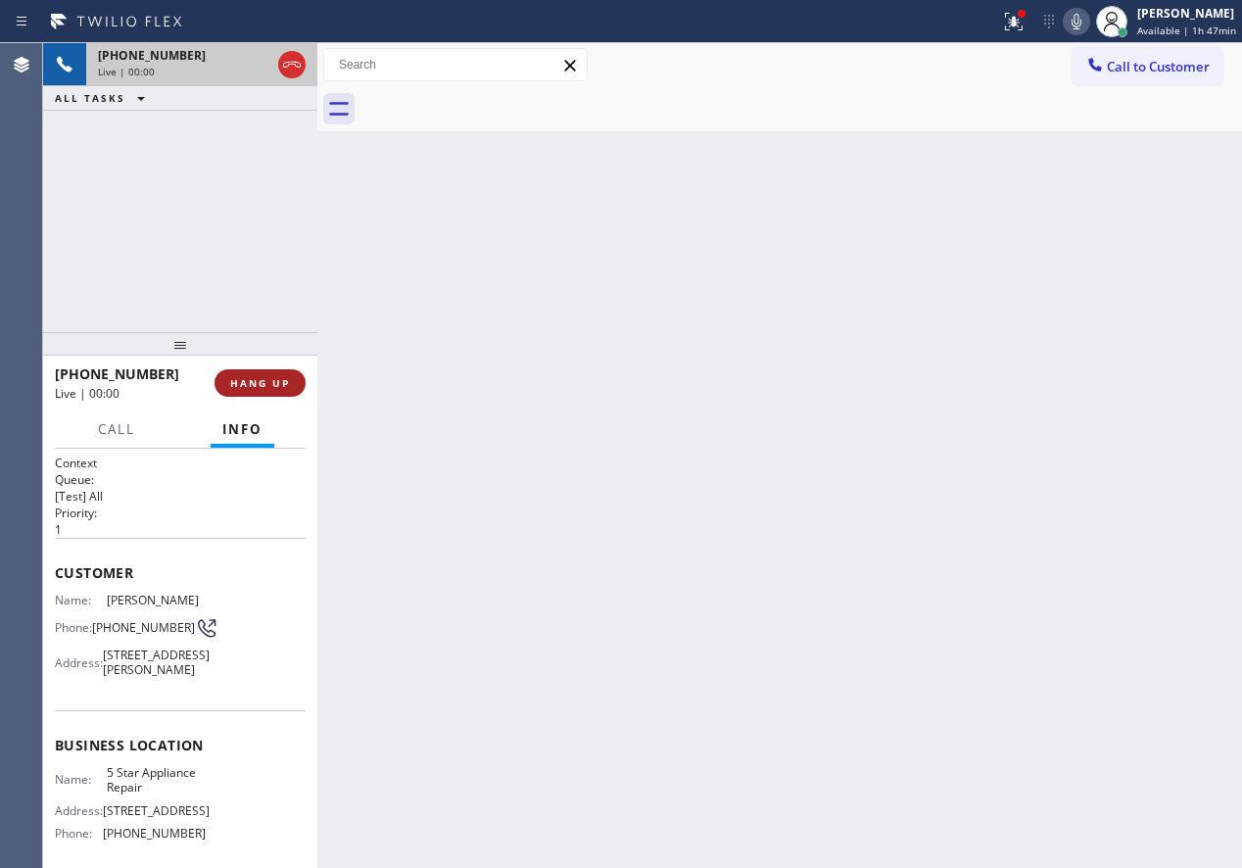
click at [291, 381] on button "HANG UP" at bounding box center [260, 382] width 91 height 27
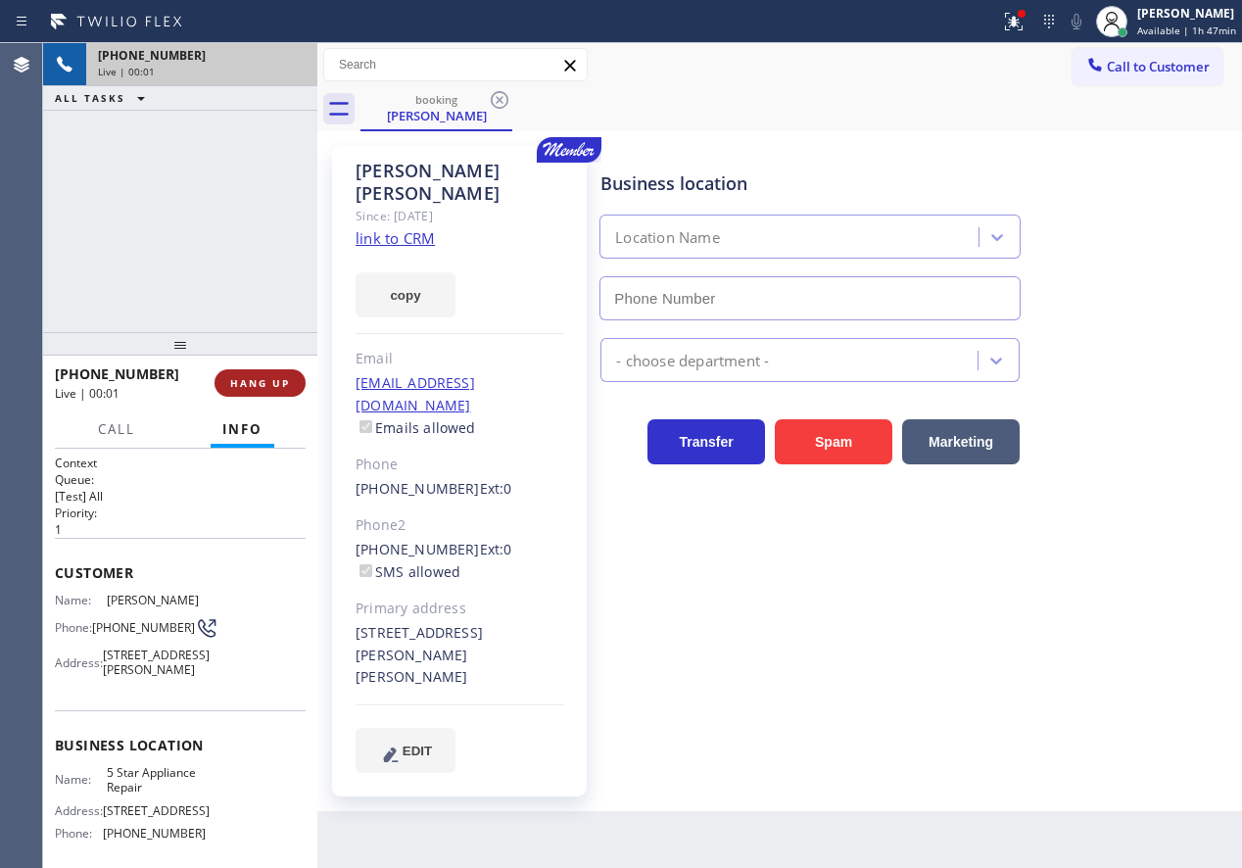
type input "[PHONE_NUMBER]"
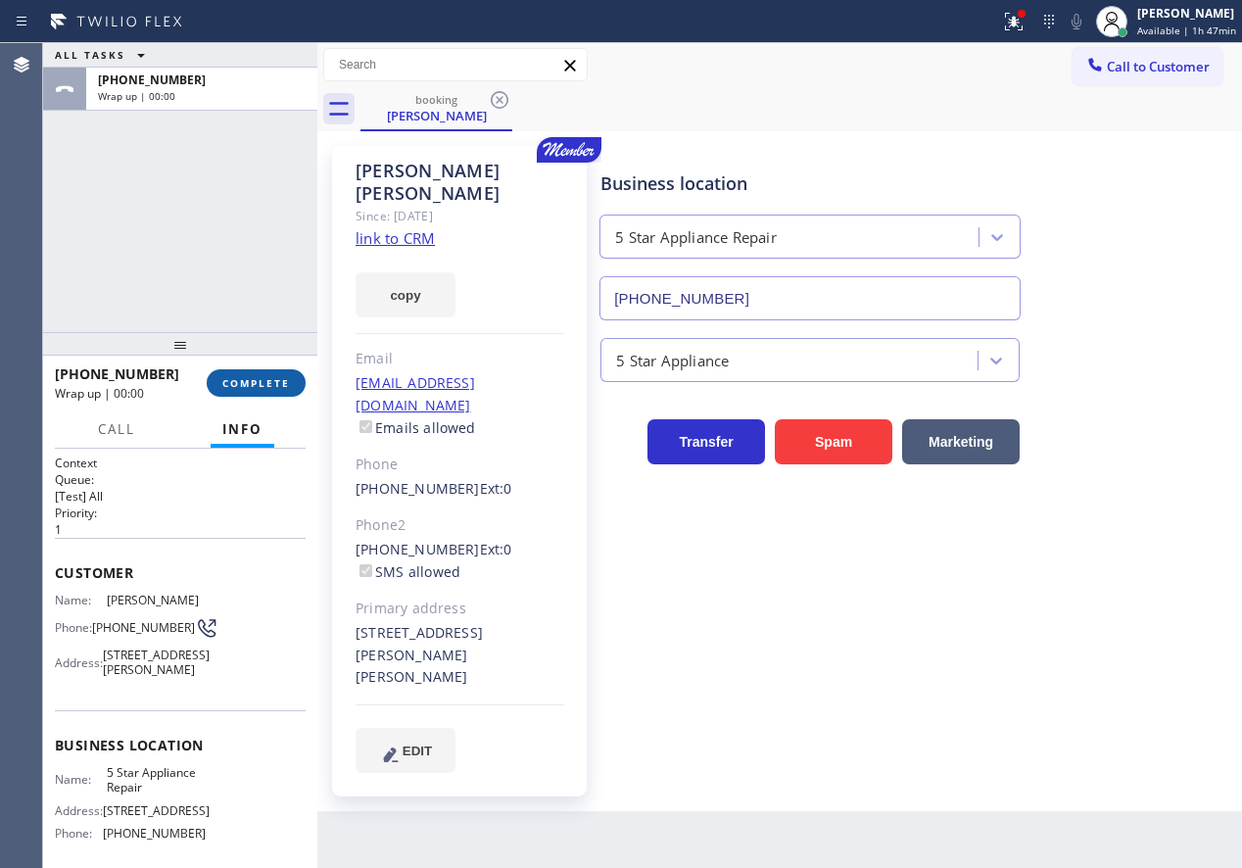
click at [291, 381] on button "COMPLETE" at bounding box center [256, 382] width 99 height 27
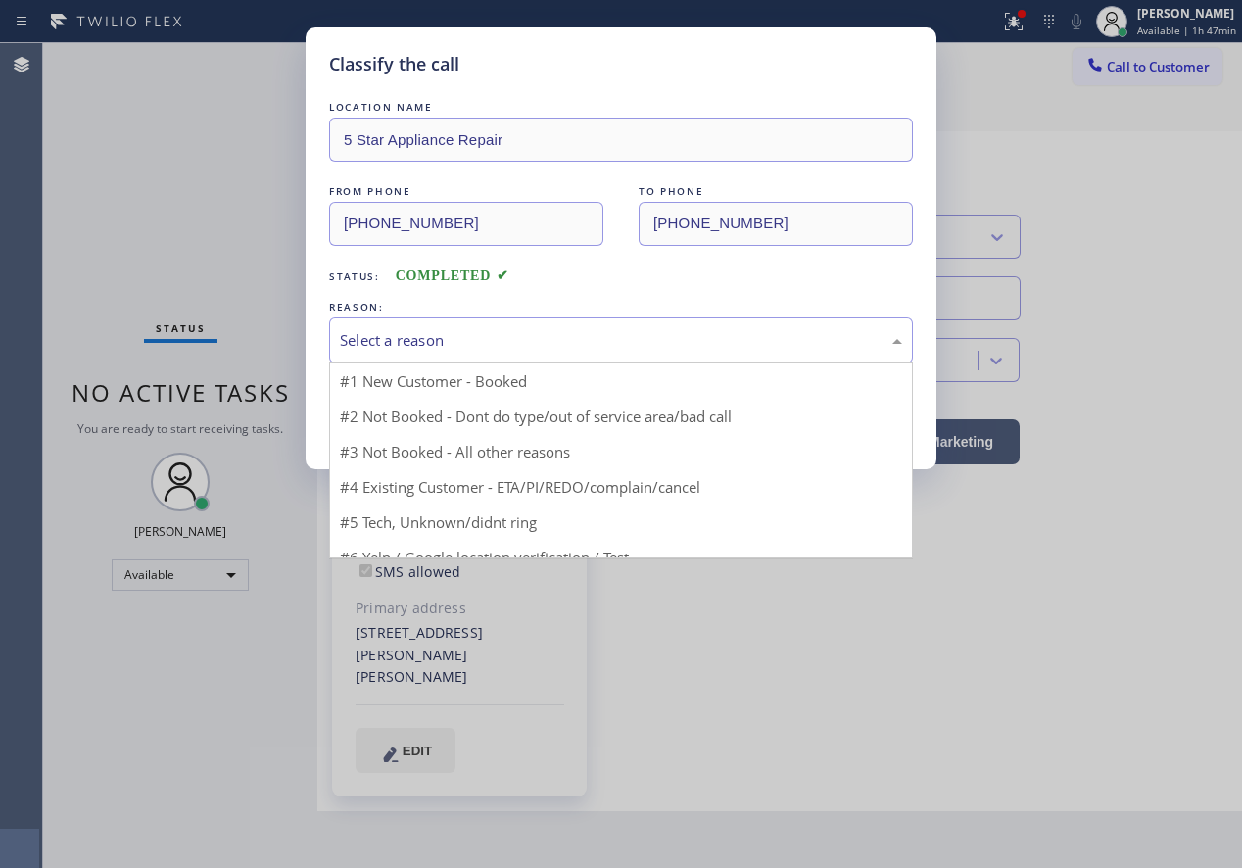
click at [505, 345] on div "Select a reason" at bounding box center [621, 340] width 562 height 23
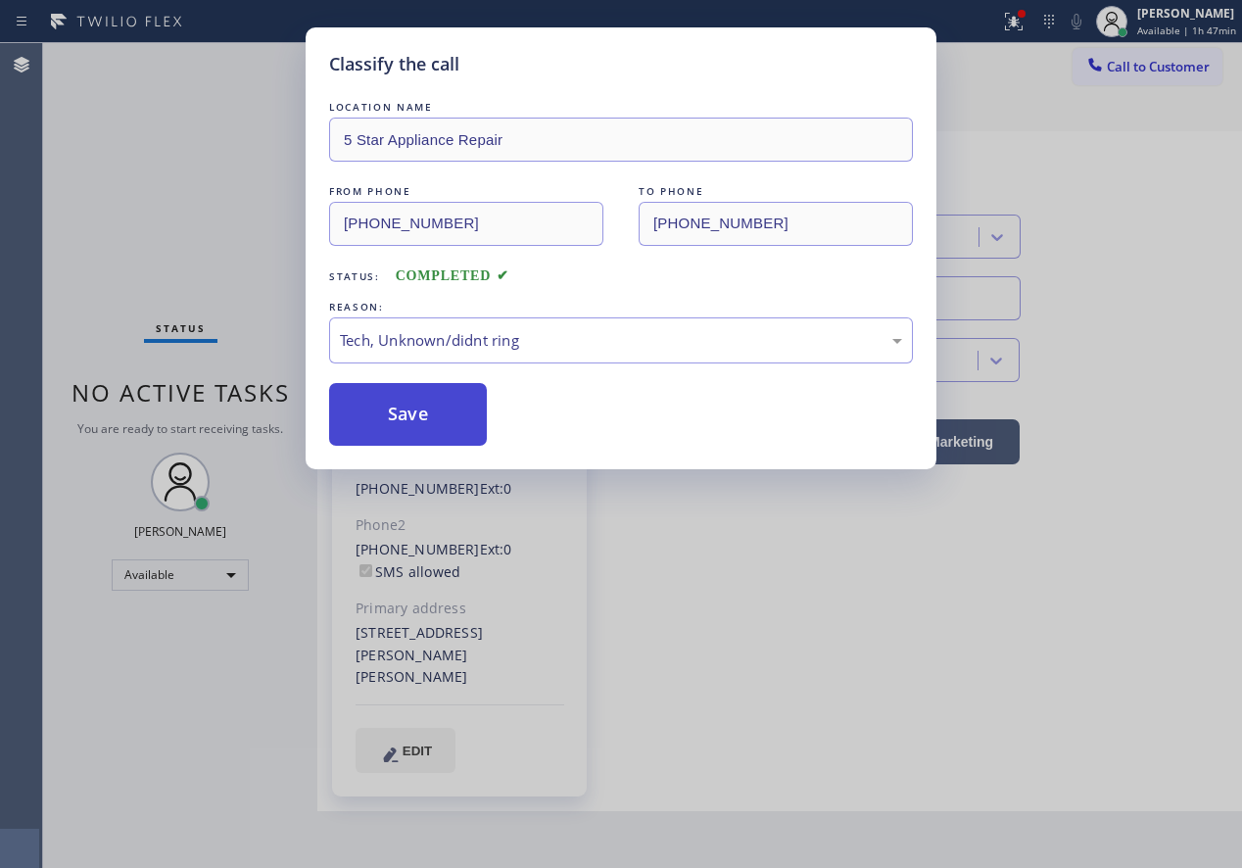
drag, startPoint x: 454, startPoint y: 439, endPoint x: 856, endPoint y: 57, distance: 555.1
click at [455, 438] on button "Save" at bounding box center [408, 414] width 158 height 63
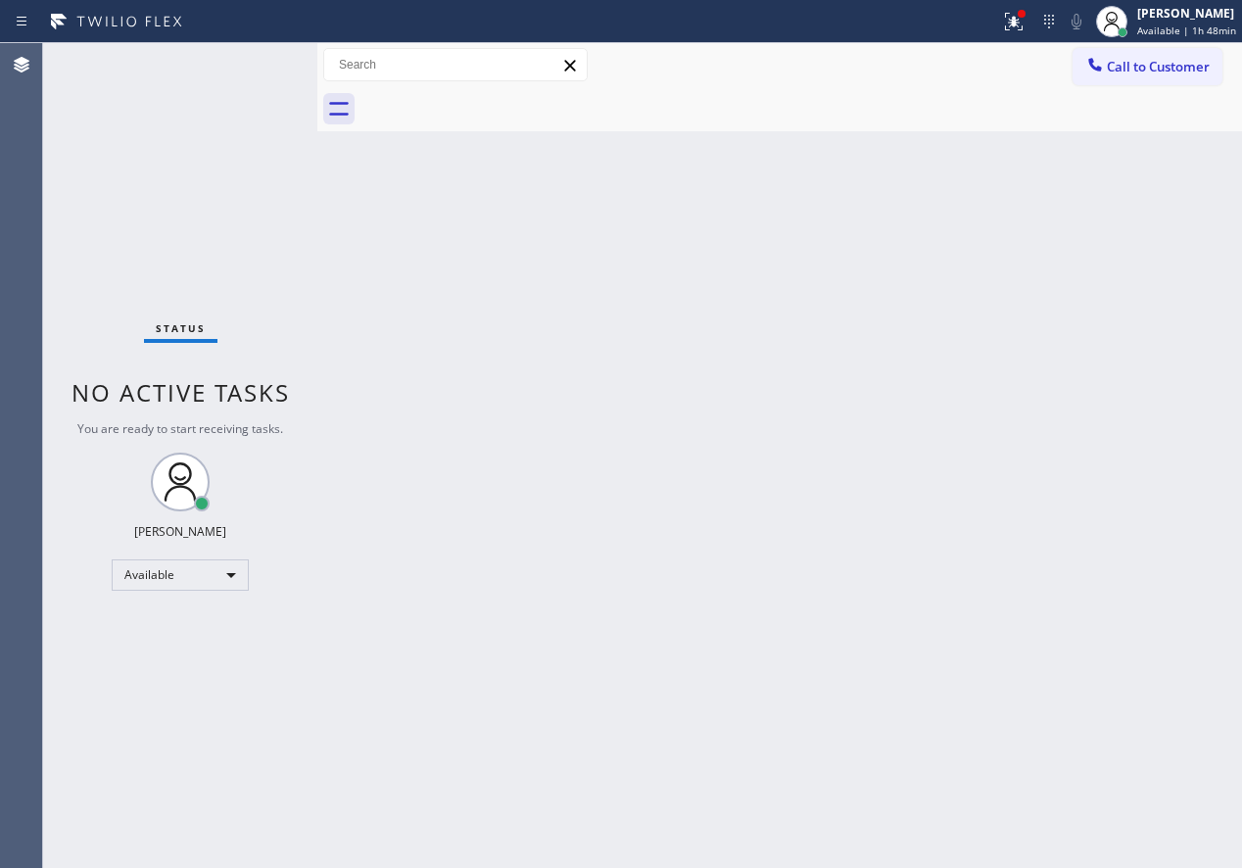
drag, startPoint x: 1004, startPoint y: 371, endPoint x: 1005, endPoint y: 92, distance: 279.2
click at [1004, 371] on div "Back to Dashboard Change Sender ID Customers Technicians Select a contact Outbo…" at bounding box center [779, 455] width 925 height 825
click at [1159, 20] on div "[PERSON_NAME]" at bounding box center [1186, 13] width 99 height 17
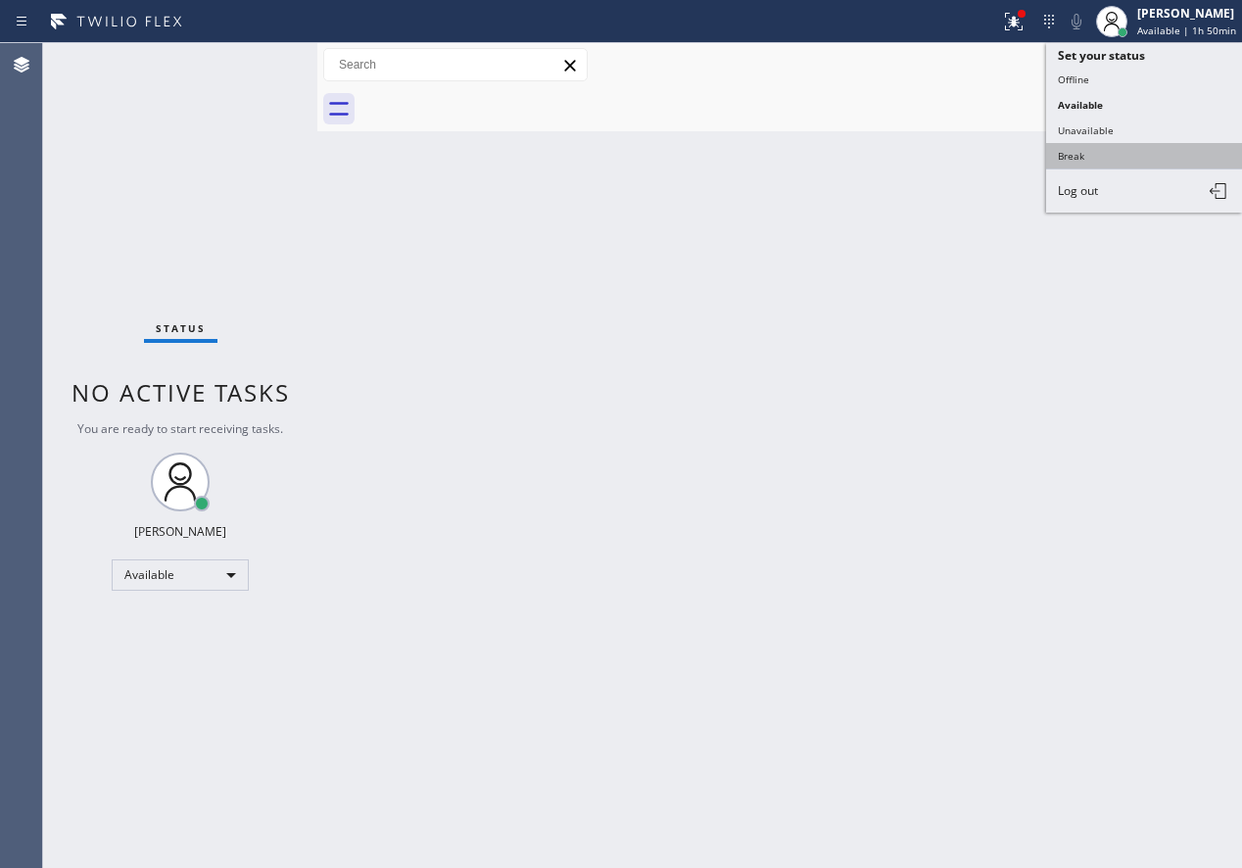
click at [1130, 160] on button "Break" at bounding box center [1144, 155] width 196 height 25
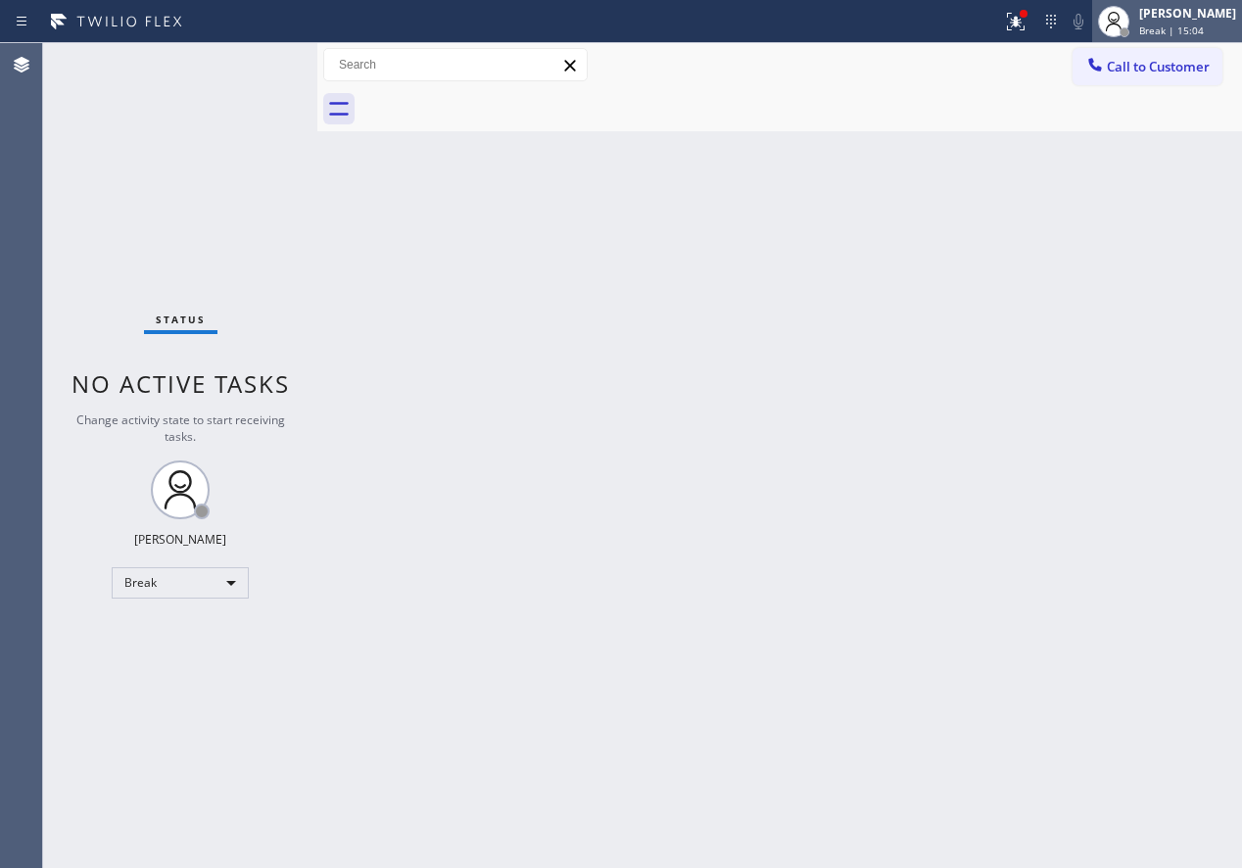
click at [1225, 14] on div "[PERSON_NAME]" at bounding box center [1187, 13] width 97 height 17
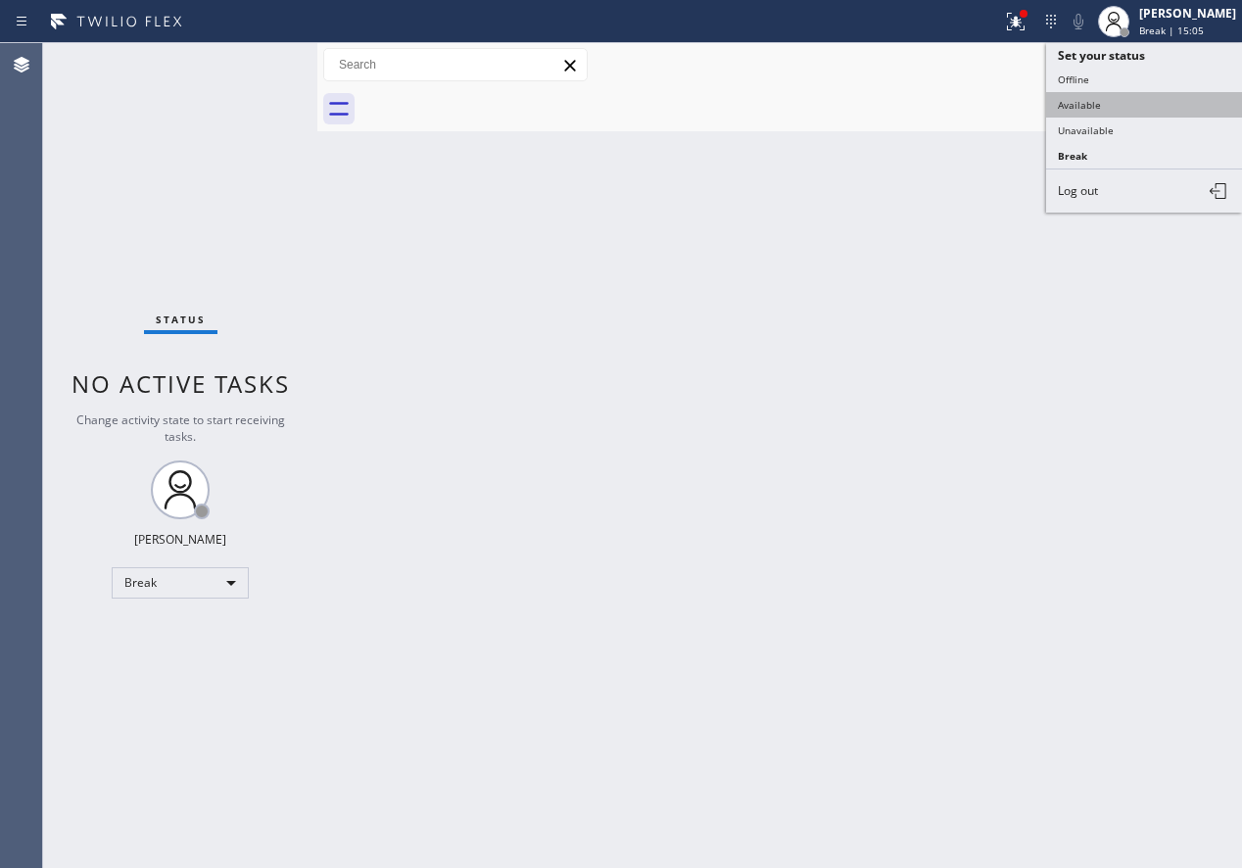
click at [1179, 99] on button "Available" at bounding box center [1144, 104] width 196 height 25
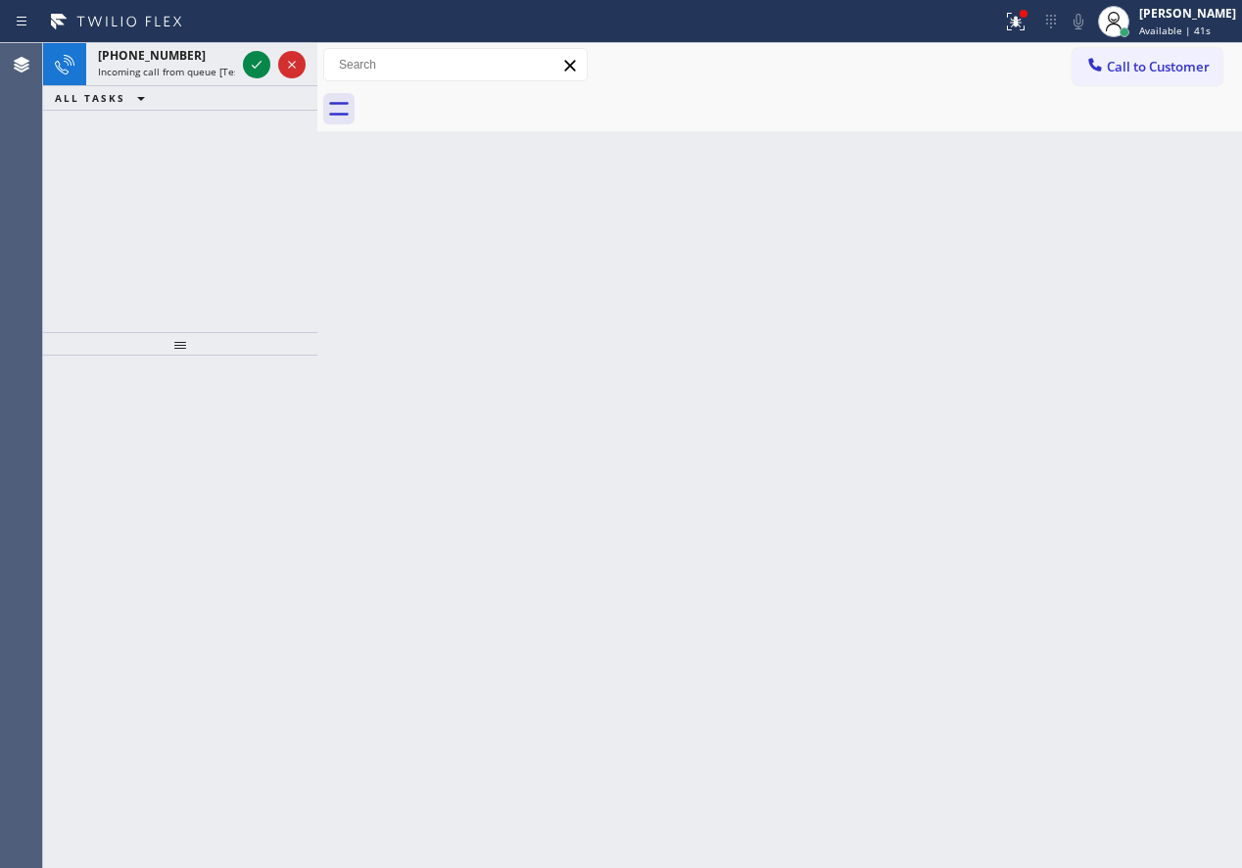
click at [1052, 261] on div "Back to Dashboard Change Sender ID Customers Technicians Select a contact Outbo…" at bounding box center [779, 455] width 925 height 825
click at [256, 62] on icon at bounding box center [257, 65] width 24 height 24
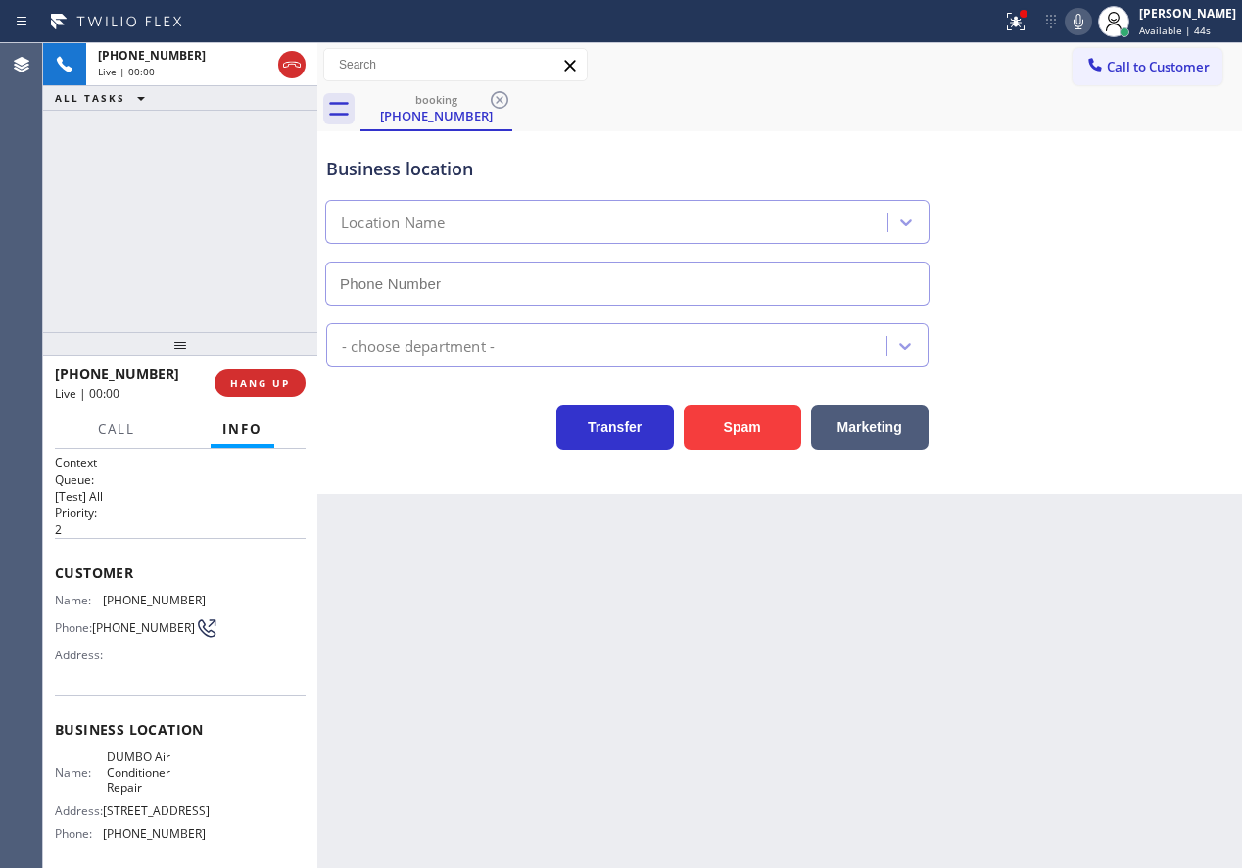
type input "(347) 986-1282"
click at [717, 421] on button "Spam" at bounding box center [743, 427] width 118 height 45
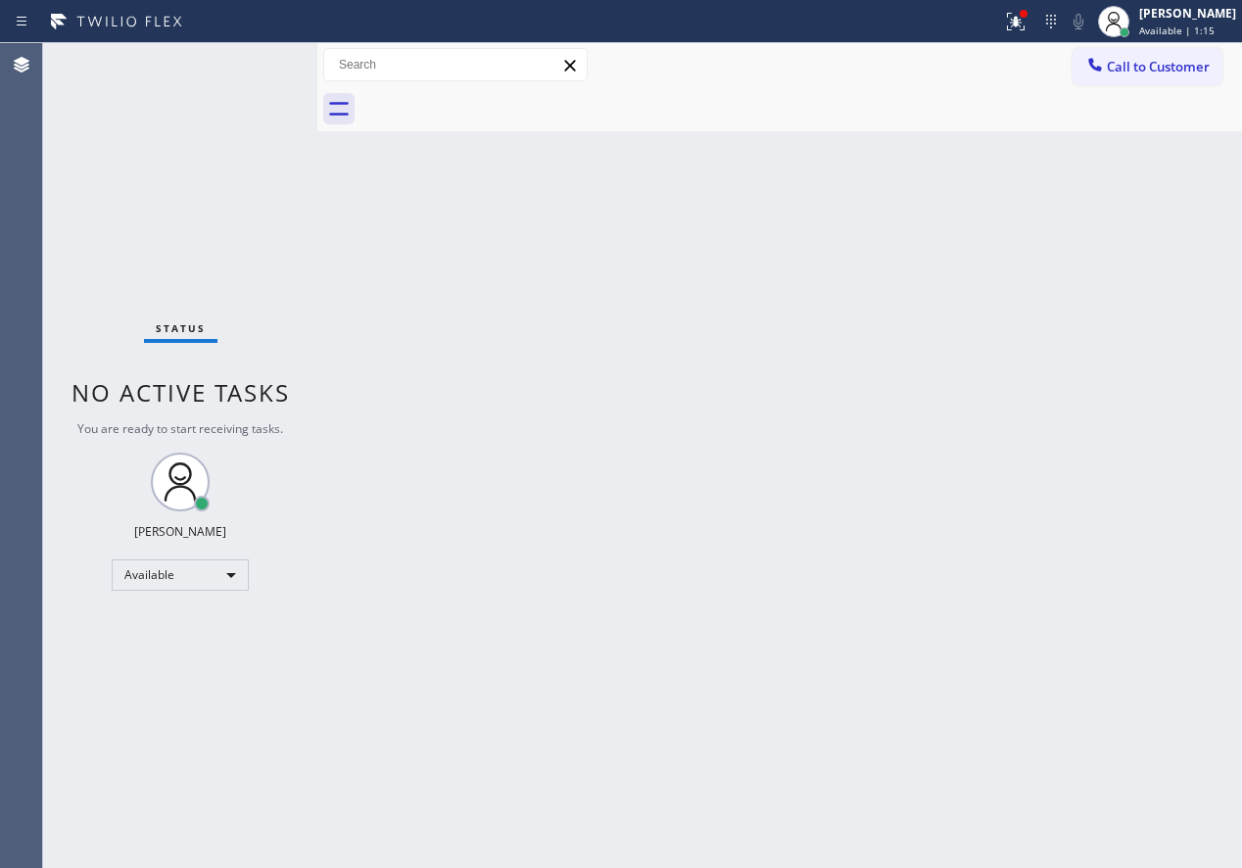
click at [1054, 218] on div "Back to Dashboard Change Sender ID Customers Technicians Select a contact Outbo…" at bounding box center [779, 455] width 925 height 825
click at [1028, 24] on icon at bounding box center [1016, 22] width 24 height 24
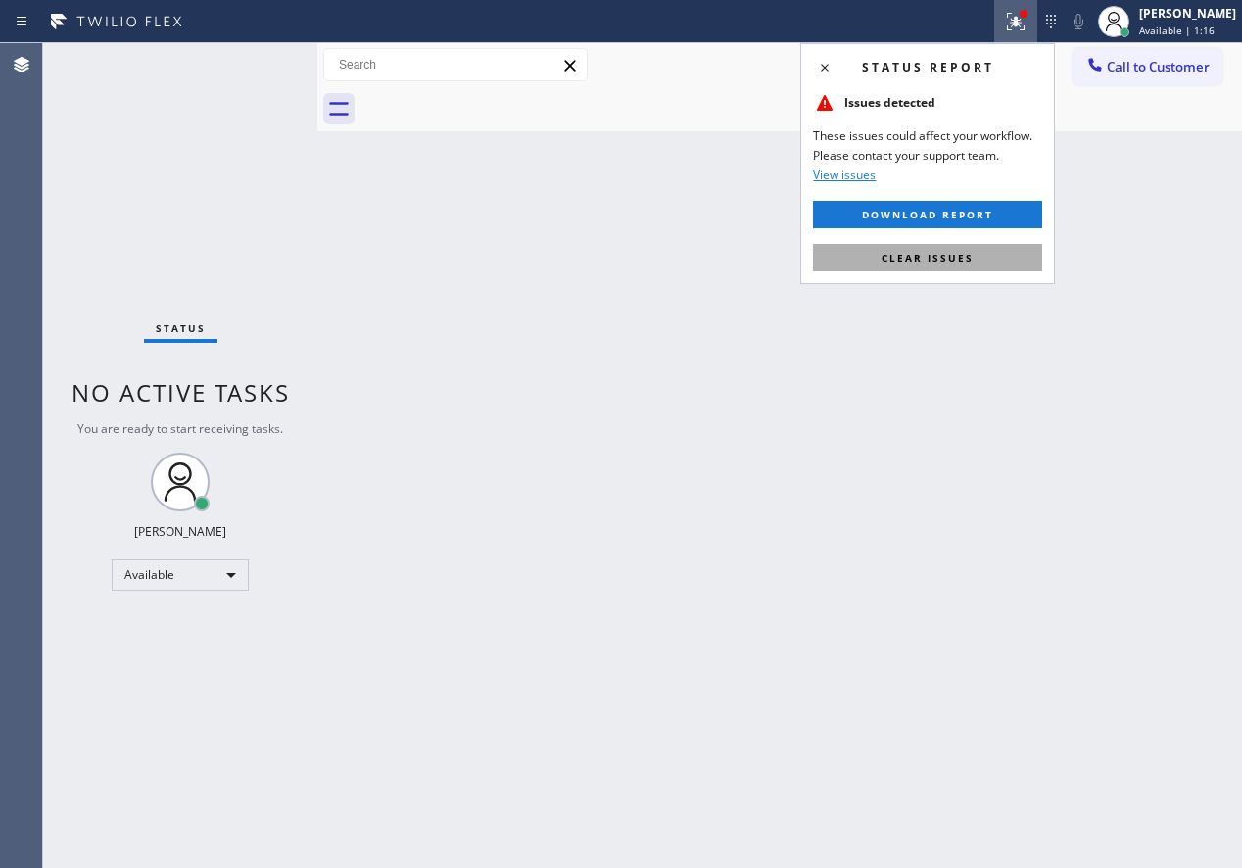
click at [979, 269] on button "Clear issues" at bounding box center [927, 257] width 229 height 27
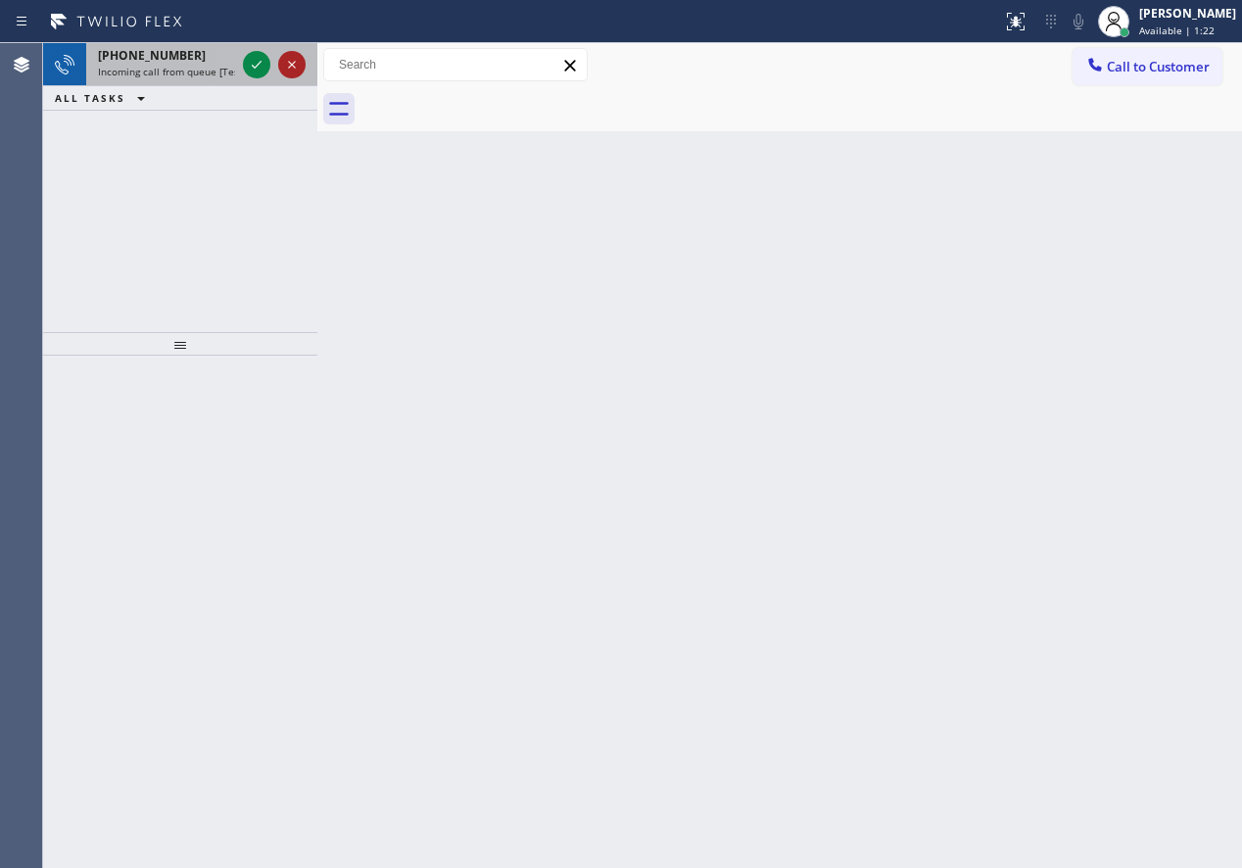
drag, startPoint x: 247, startPoint y: 60, endPoint x: 292, endPoint y: 61, distance: 45.1
click at [248, 60] on icon at bounding box center [257, 65] width 24 height 24
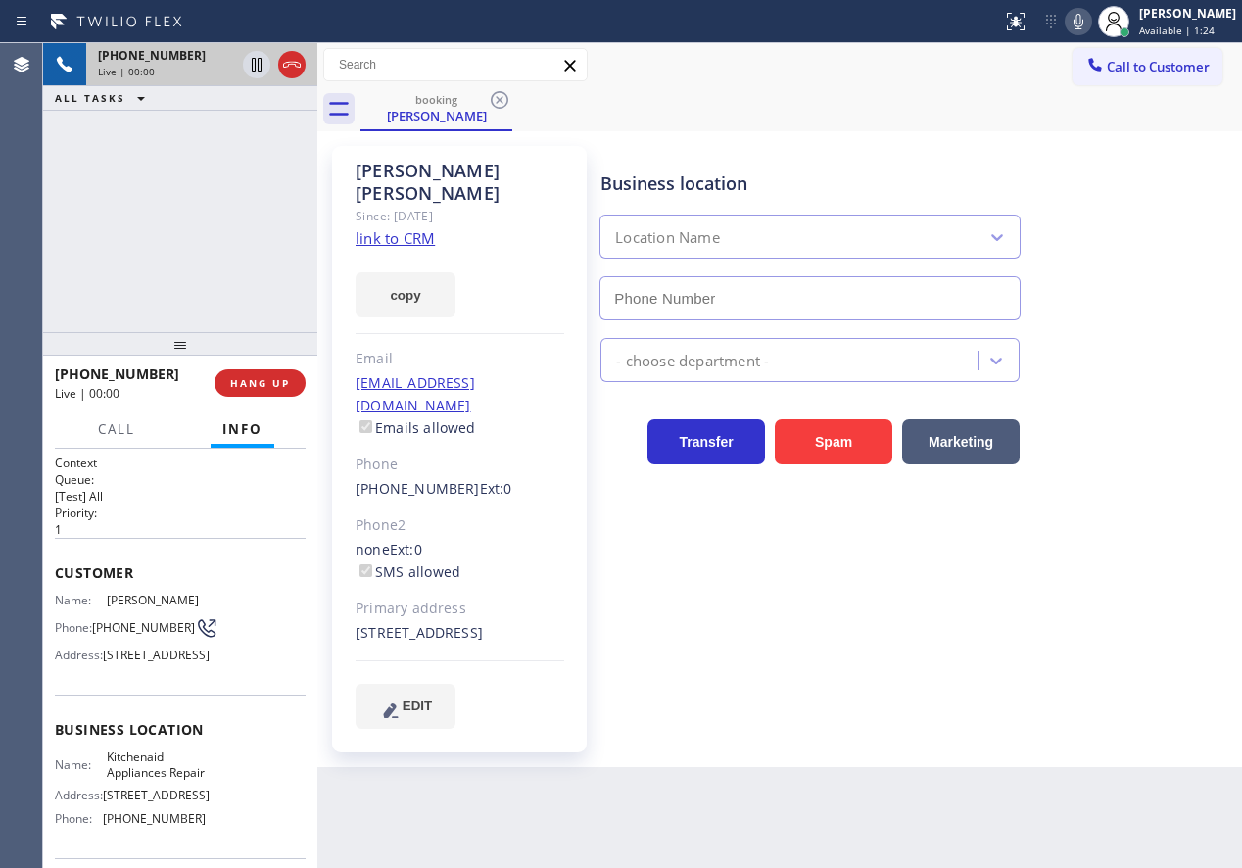
type input "(617) 315-6584"
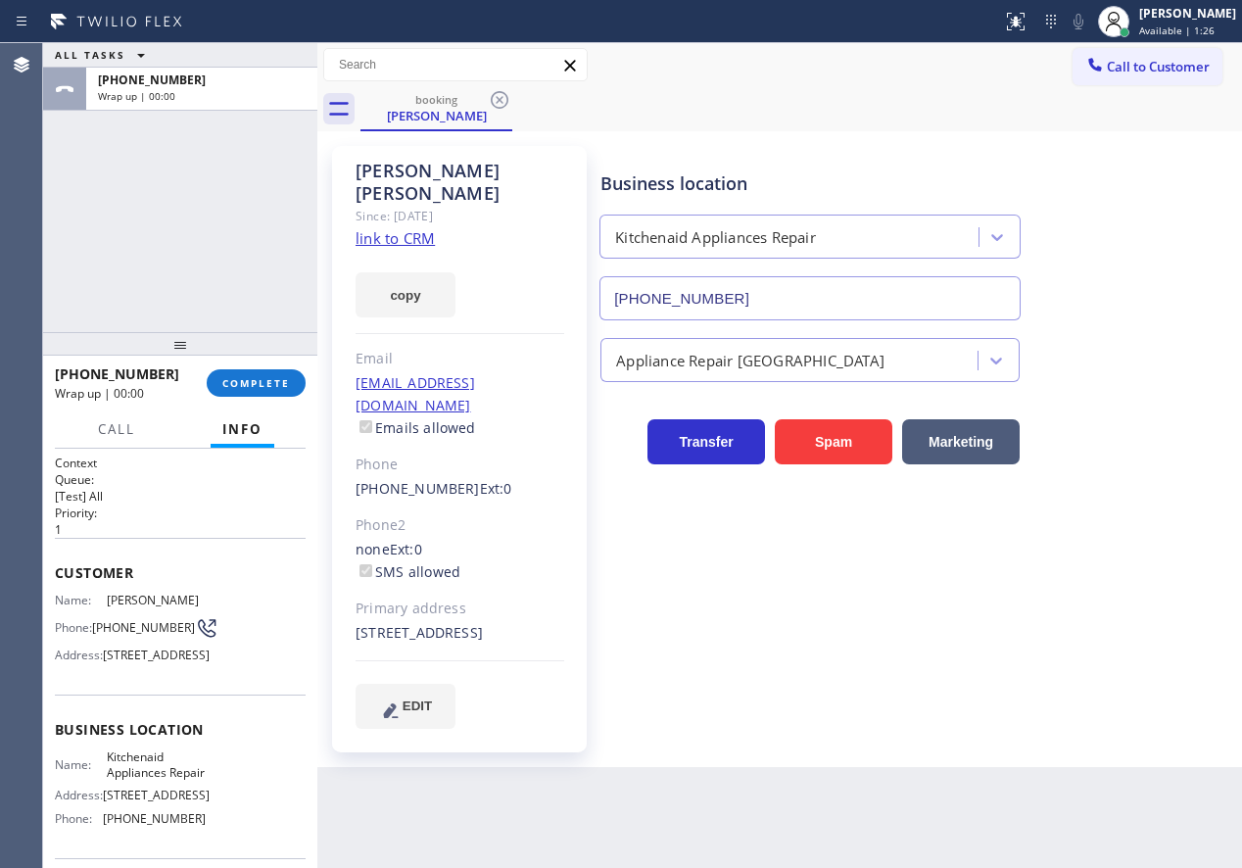
drag, startPoint x: 294, startPoint y: 383, endPoint x: 321, endPoint y: 374, distance: 28.8
click at [294, 383] on button "COMPLETE" at bounding box center [256, 382] width 99 height 27
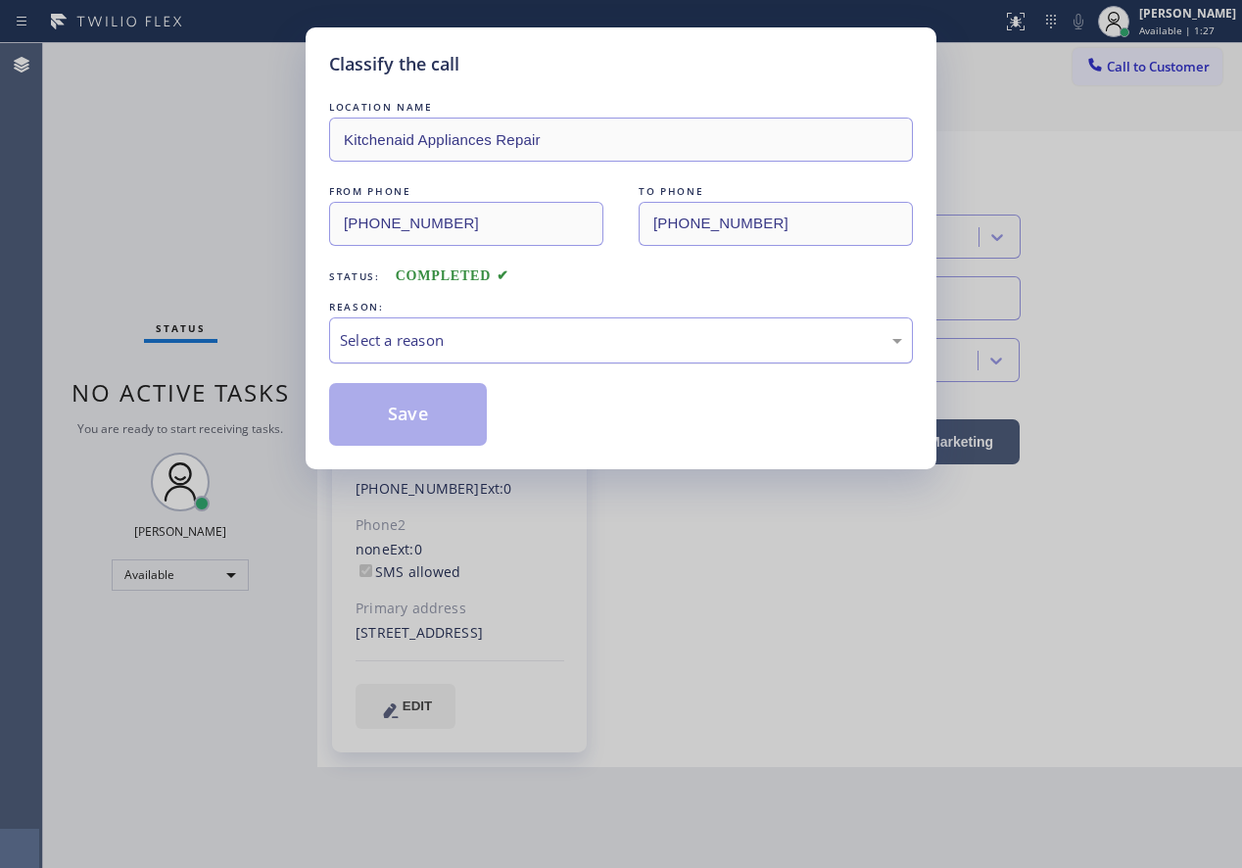
click at [464, 322] on div "Select a reason" at bounding box center [621, 340] width 584 height 46
click at [428, 418] on button "Save" at bounding box center [408, 414] width 158 height 63
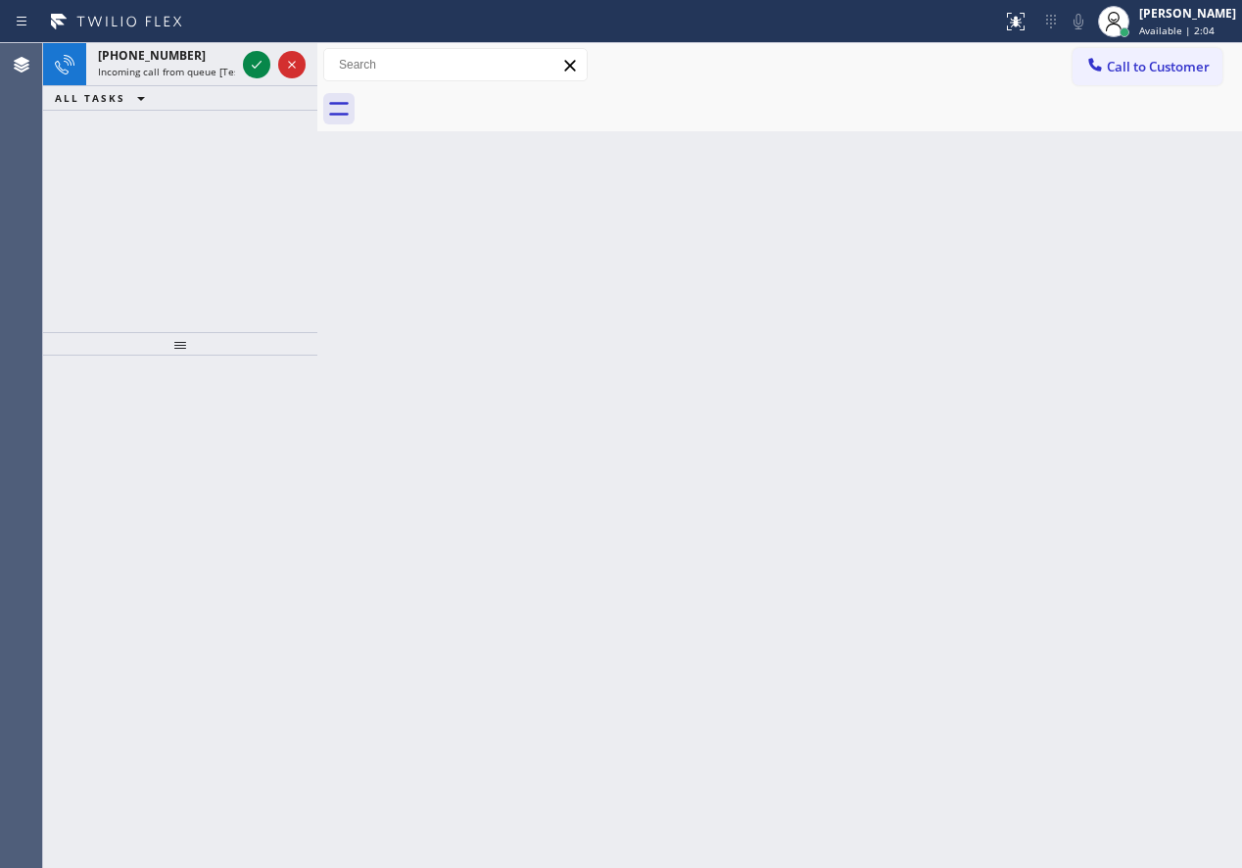
drag, startPoint x: 1053, startPoint y: 554, endPoint x: 771, endPoint y: 413, distance: 315.0
click at [1053, 554] on div "Back to Dashboard Change Sender ID Customers Technicians Select a contact Outbo…" at bounding box center [779, 455] width 925 height 825
click at [257, 57] on icon at bounding box center [257, 65] width 24 height 24
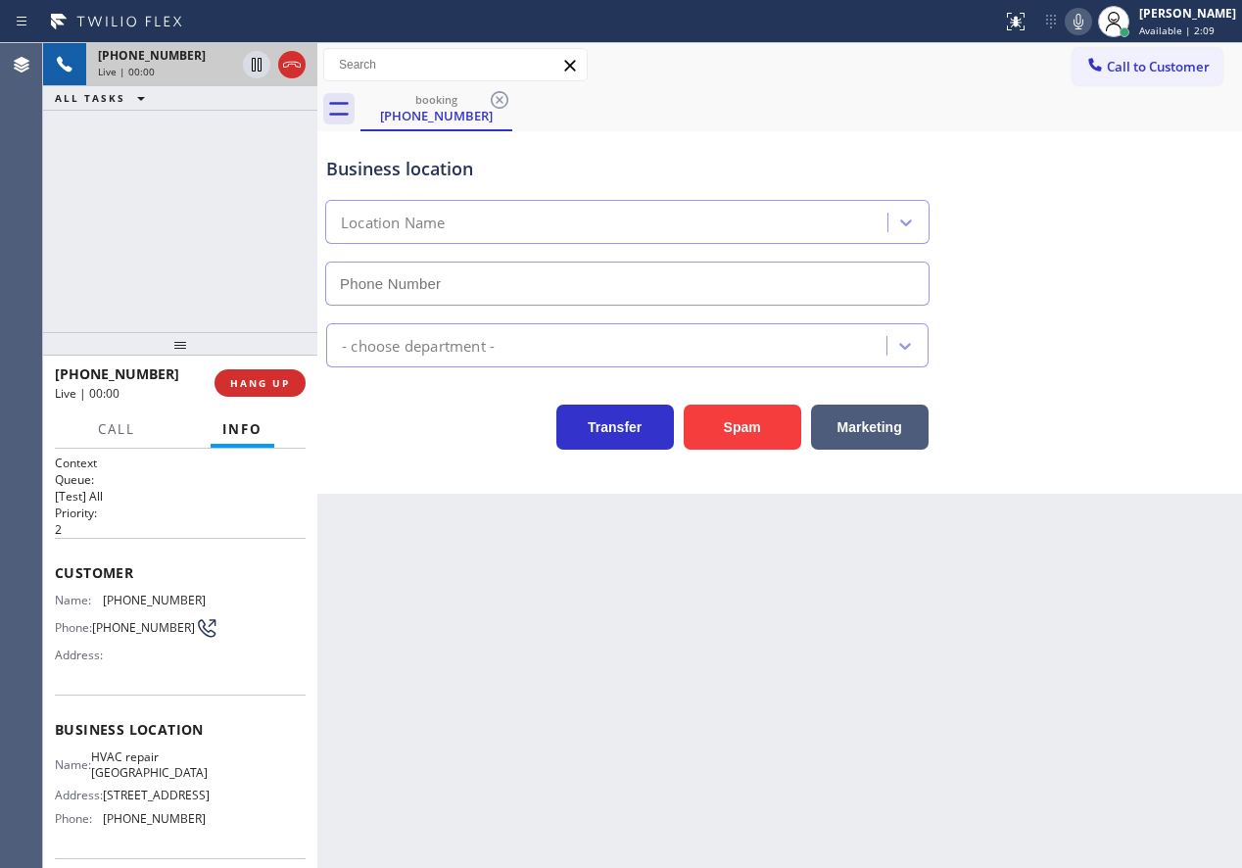
type input "(469) 846-9979"
click at [726, 419] on button "Spam" at bounding box center [743, 427] width 118 height 45
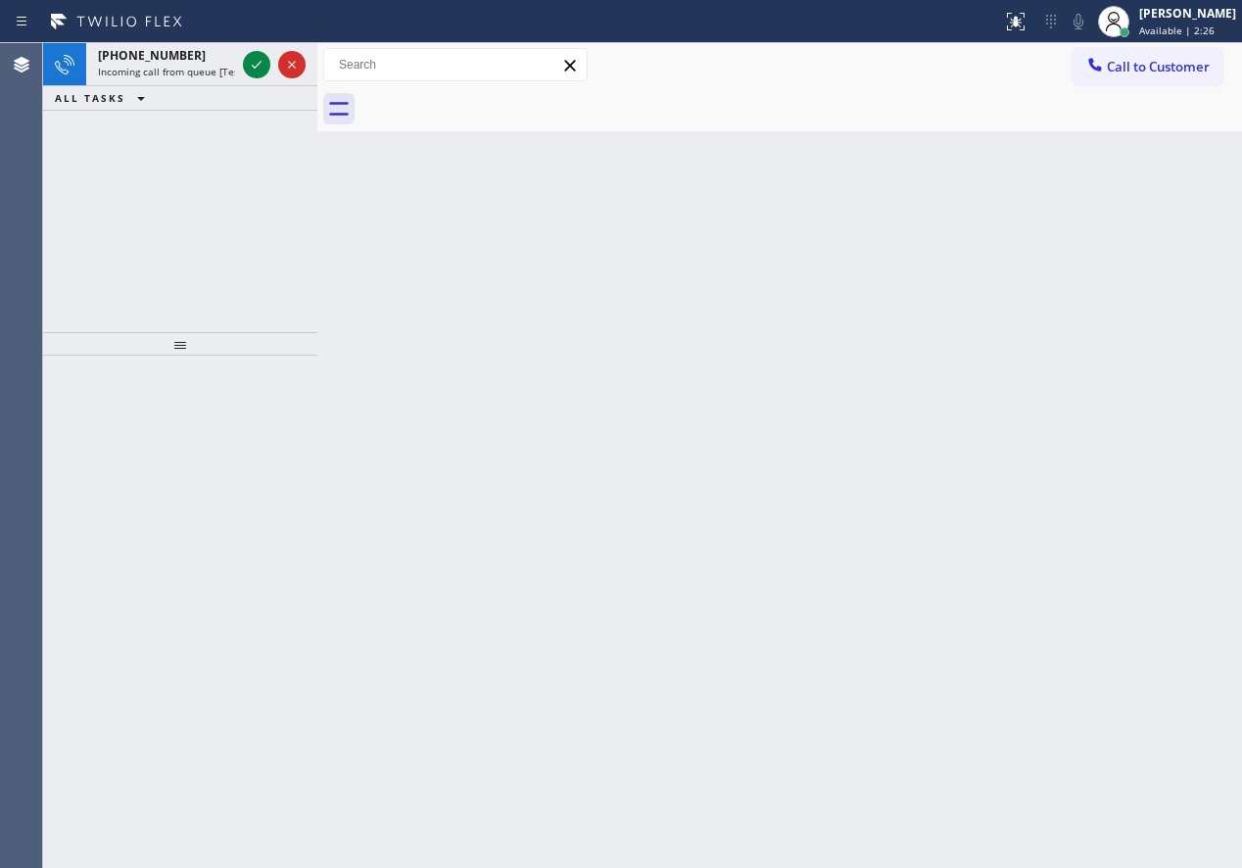
click at [250, 62] on icon at bounding box center [257, 65] width 24 height 24
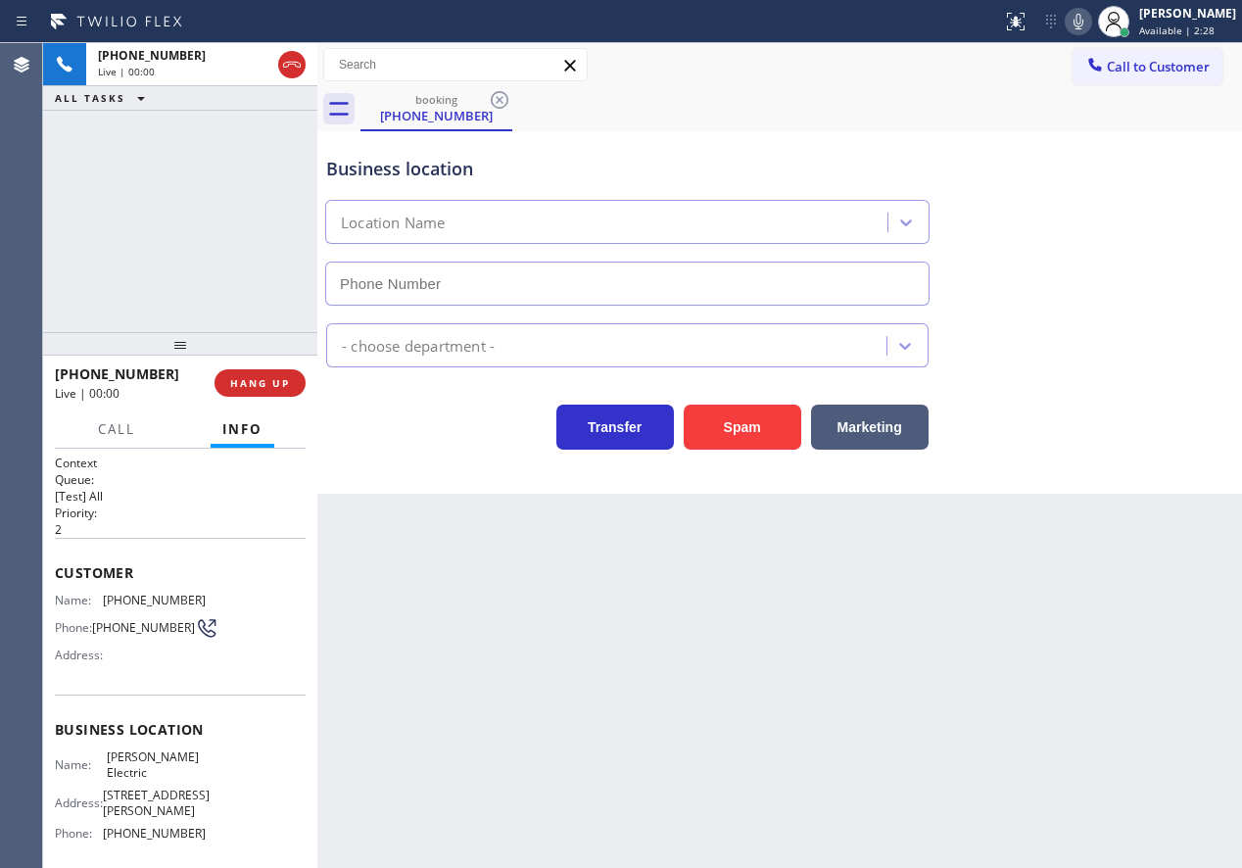
type input "(973) 577-5265"
click at [733, 424] on button "Spam" at bounding box center [743, 427] width 118 height 45
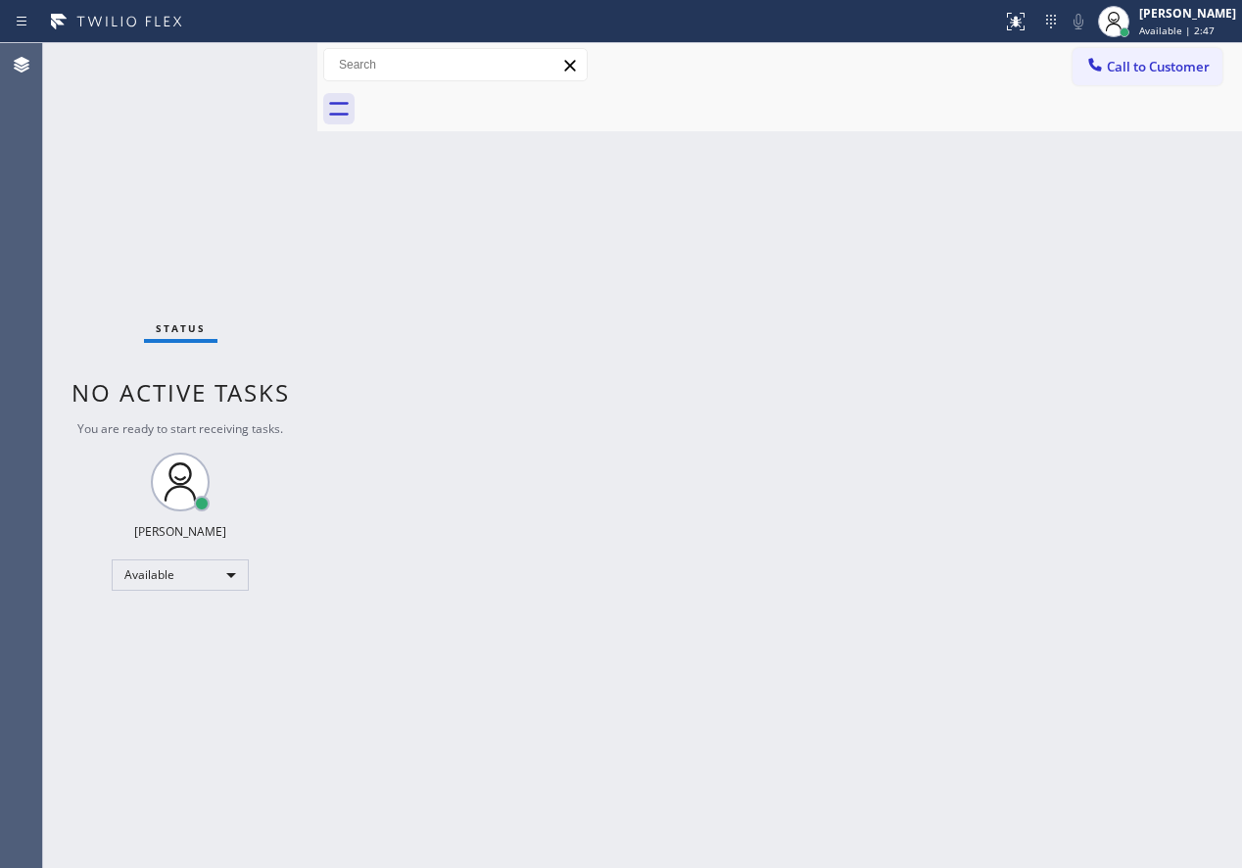
click at [1110, 576] on div "Back to Dashboard Change Sender ID Customers Technicians Select a contact Outbo…" at bounding box center [779, 455] width 925 height 825
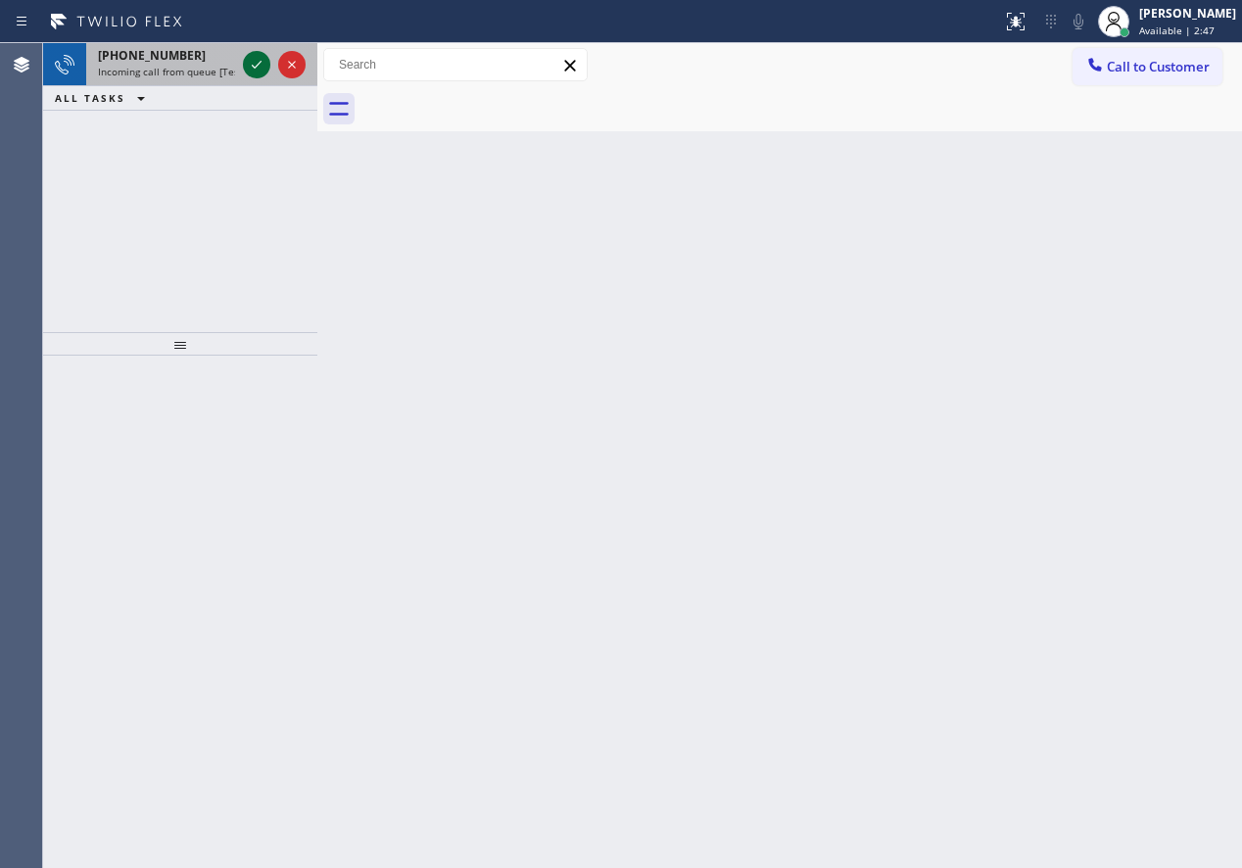
click at [248, 62] on icon at bounding box center [257, 65] width 24 height 24
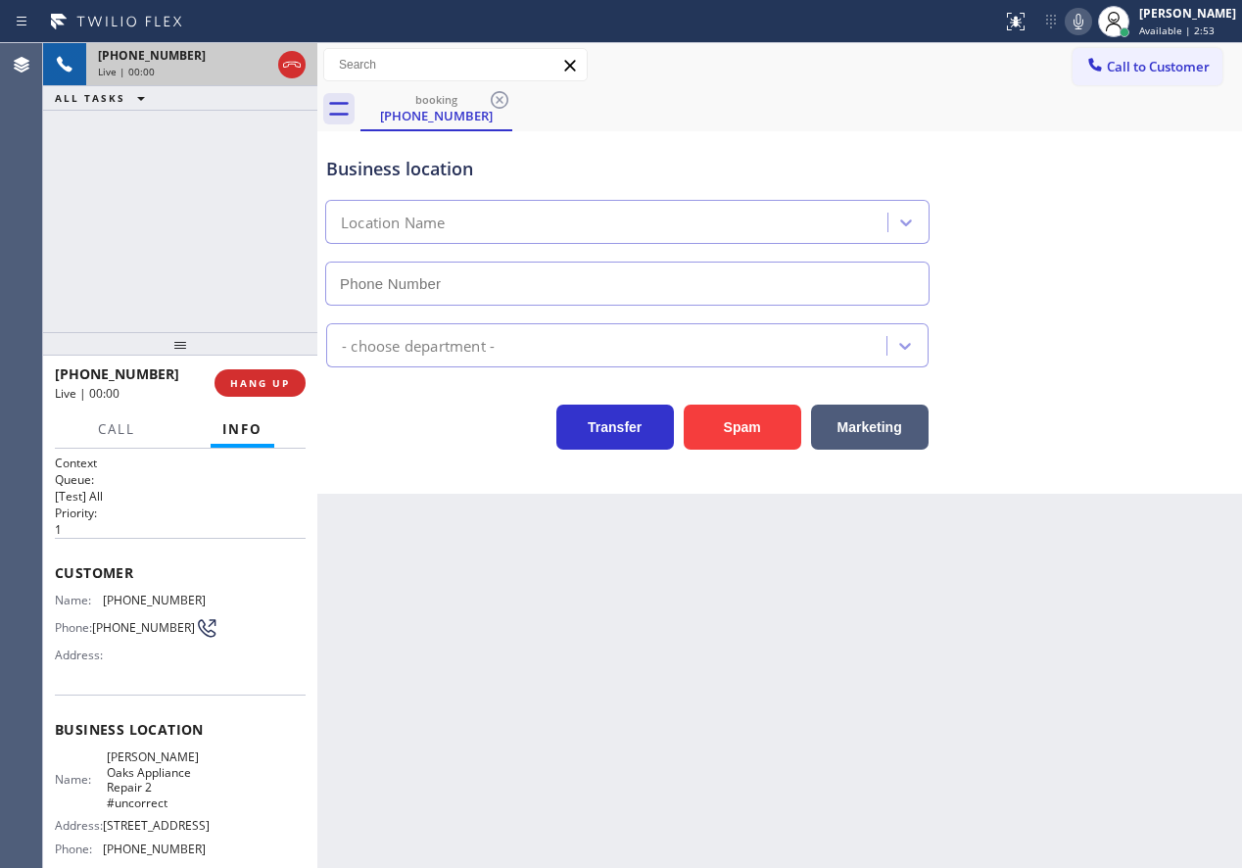
type input "(818) 647-1161"
click at [1019, 489] on div "Business location Sherman Oaks Appliance Repair 2 #uncorrect (818) 647-1161 App…" at bounding box center [779, 312] width 925 height 362
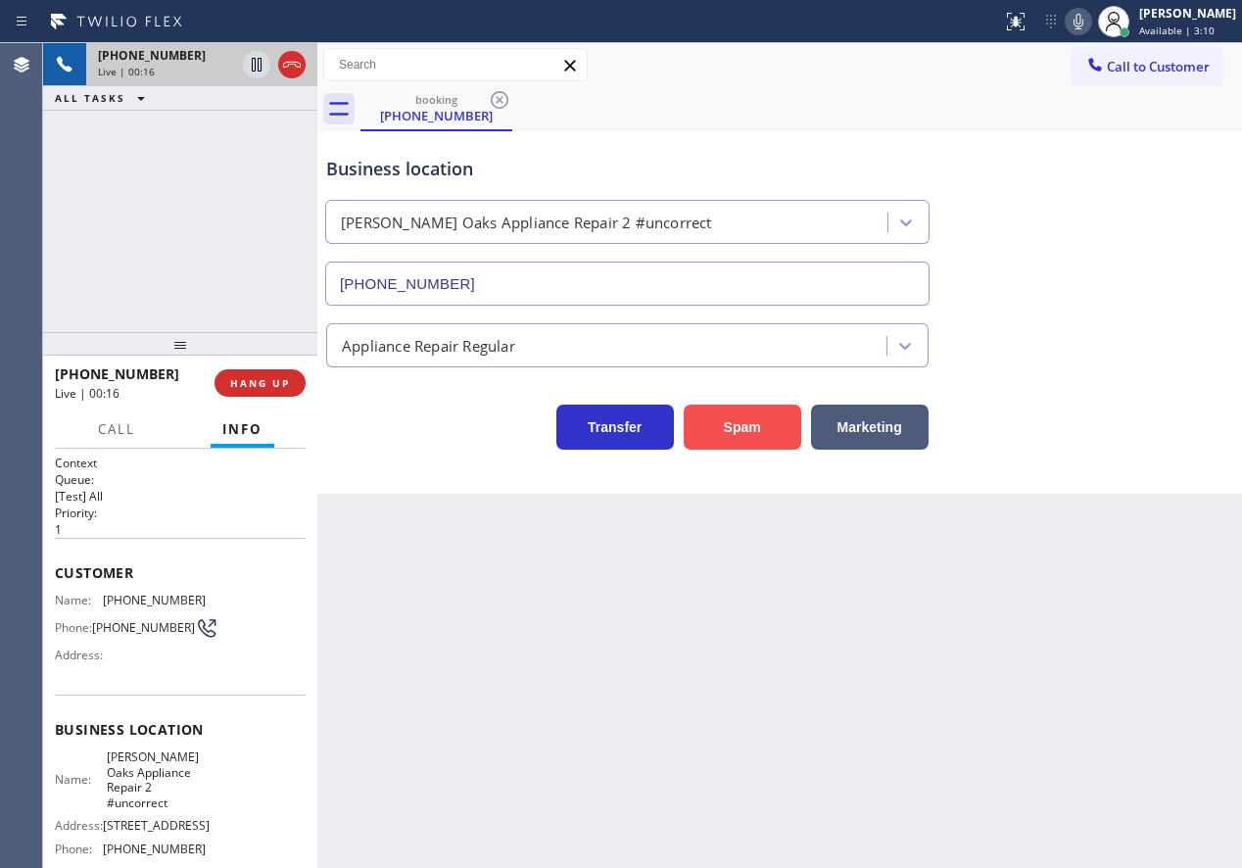
click at [749, 434] on button "Spam" at bounding box center [743, 427] width 118 height 45
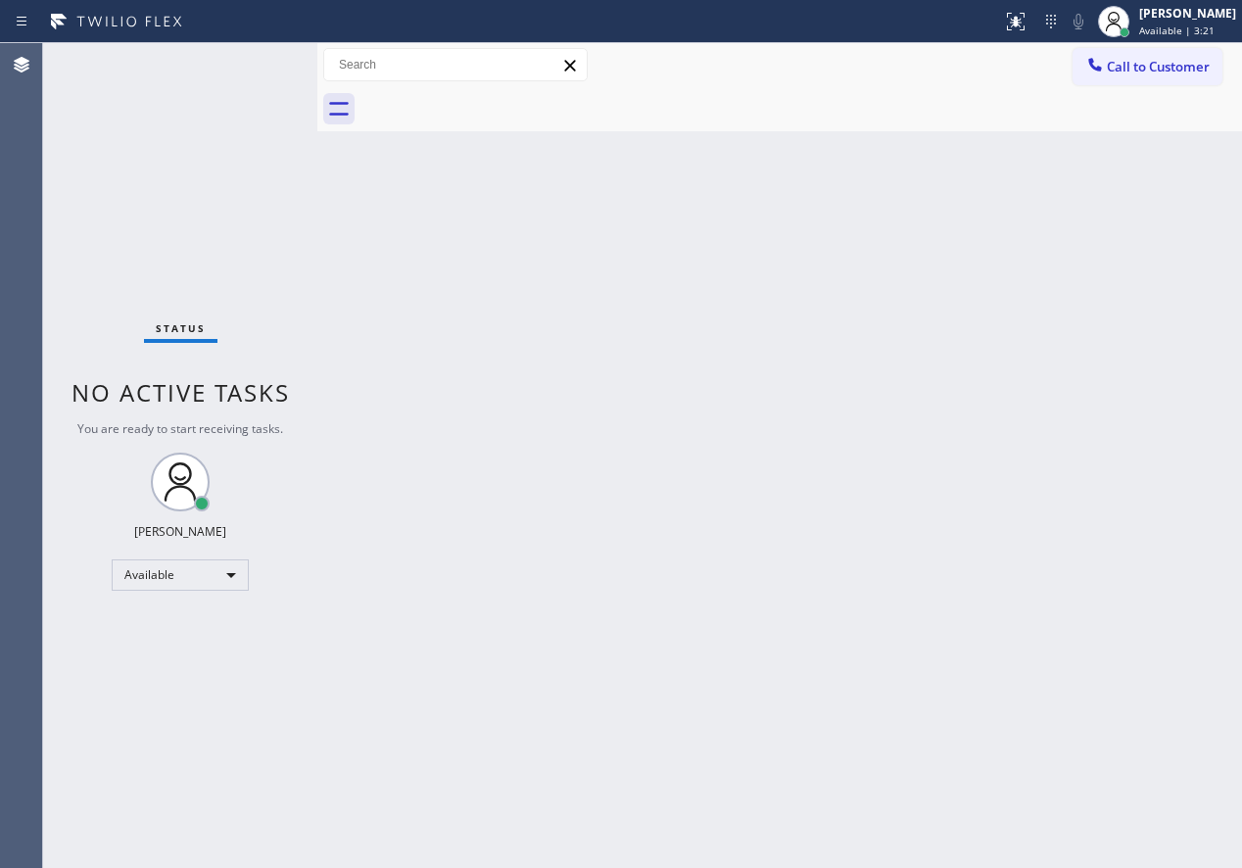
click at [1103, 459] on div "Back to Dashboard Change Sender ID Customers Technicians Select a contact Outbo…" at bounding box center [779, 455] width 925 height 825
click at [1185, 749] on div "Back to Dashboard Change Sender ID Customers Technicians Select a contact Outbo…" at bounding box center [779, 455] width 925 height 825
click at [1100, 381] on div "Back to Dashboard Change Sender ID Customers Technicians Select a contact Outbo…" at bounding box center [779, 455] width 925 height 825
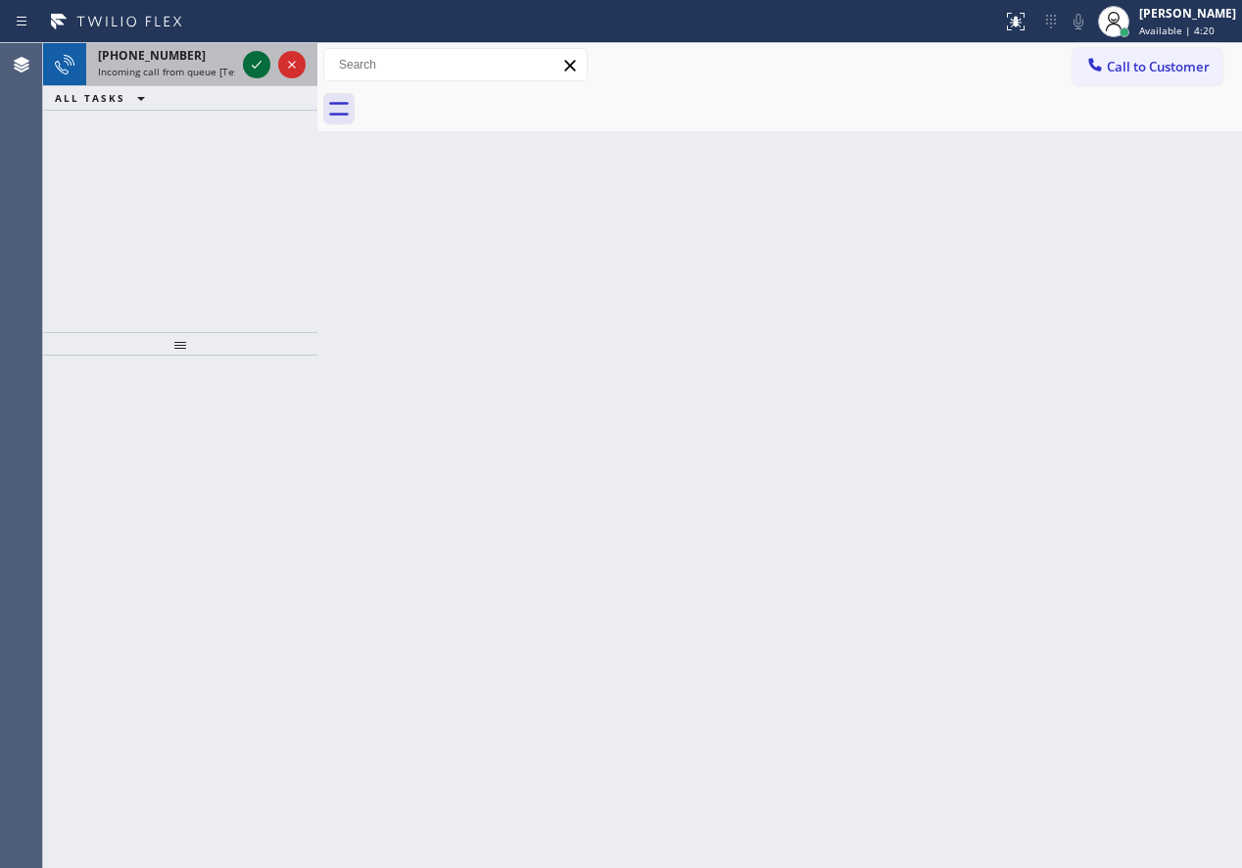
click at [262, 67] on icon at bounding box center [257, 65] width 24 height 24
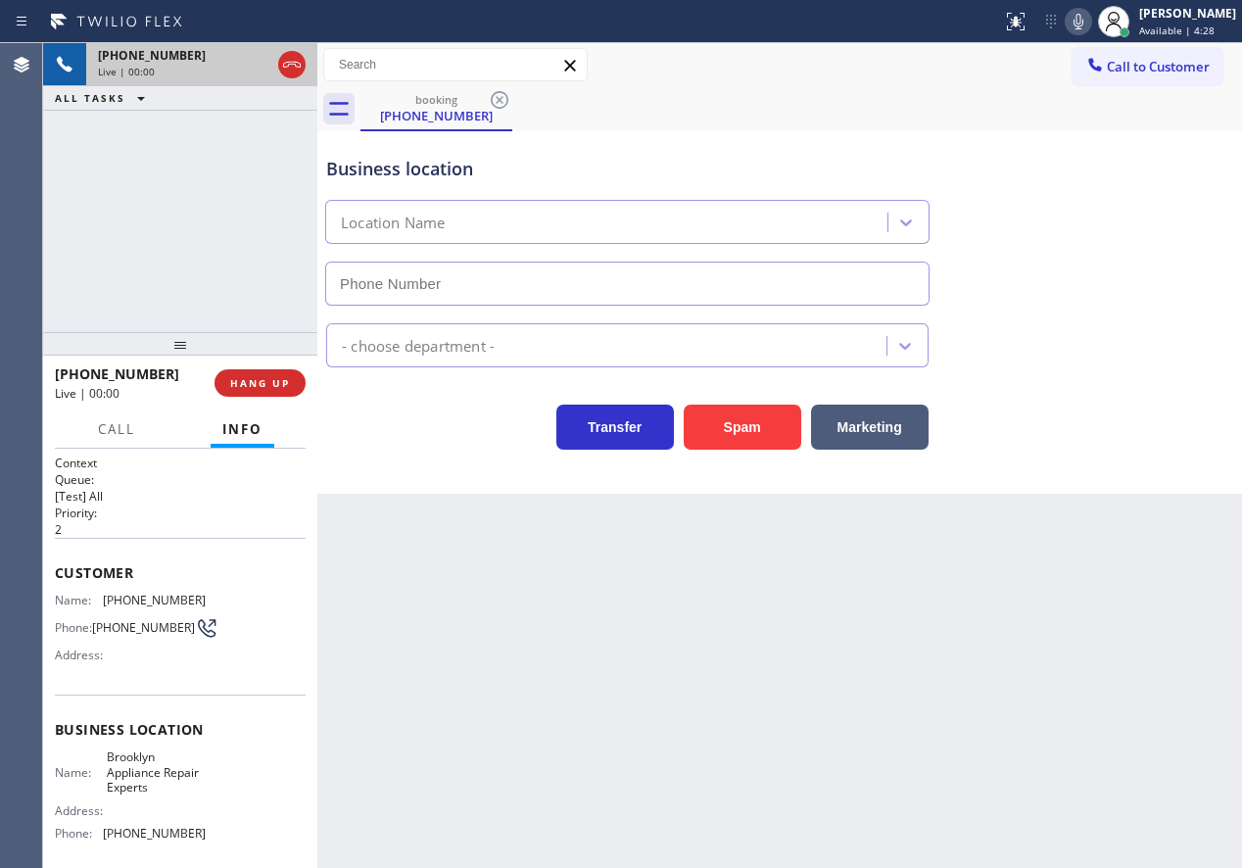
type input "(347) 757-4373"
click at [180, 759] on span "Brooklyn Appliance Repair Experts" at bounding box center [156, 771] width 98 height 45
copy span "Brooklyn Appliance Repair Experts"
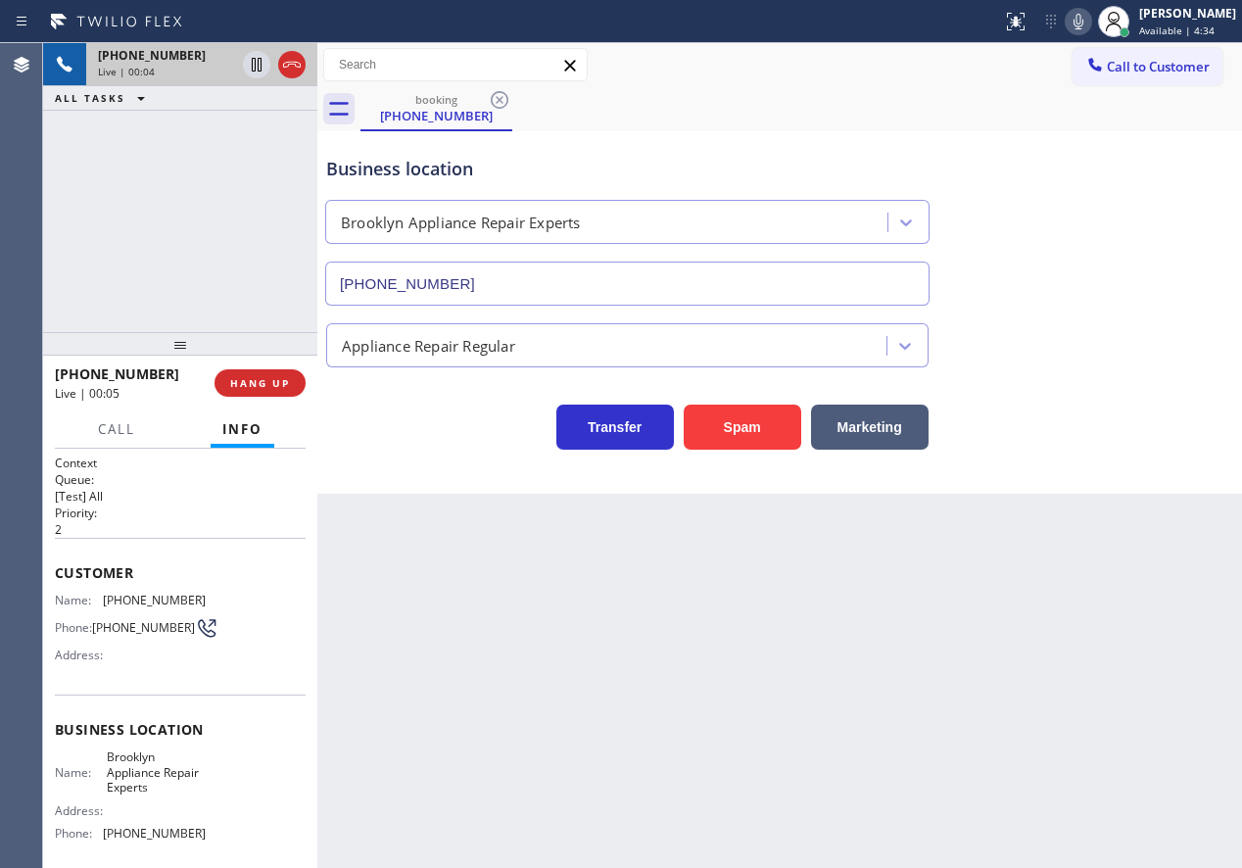
click at [555, 287] on input "(347) 757-4373" at bounding box center [627, 284] width 604 height 44
click at [1090, 27] on icon at bounding box center [1079, 22] width 24 height 24
click at [1083, 18] on icon at bounding box center [1079, 22] width 10 height 16
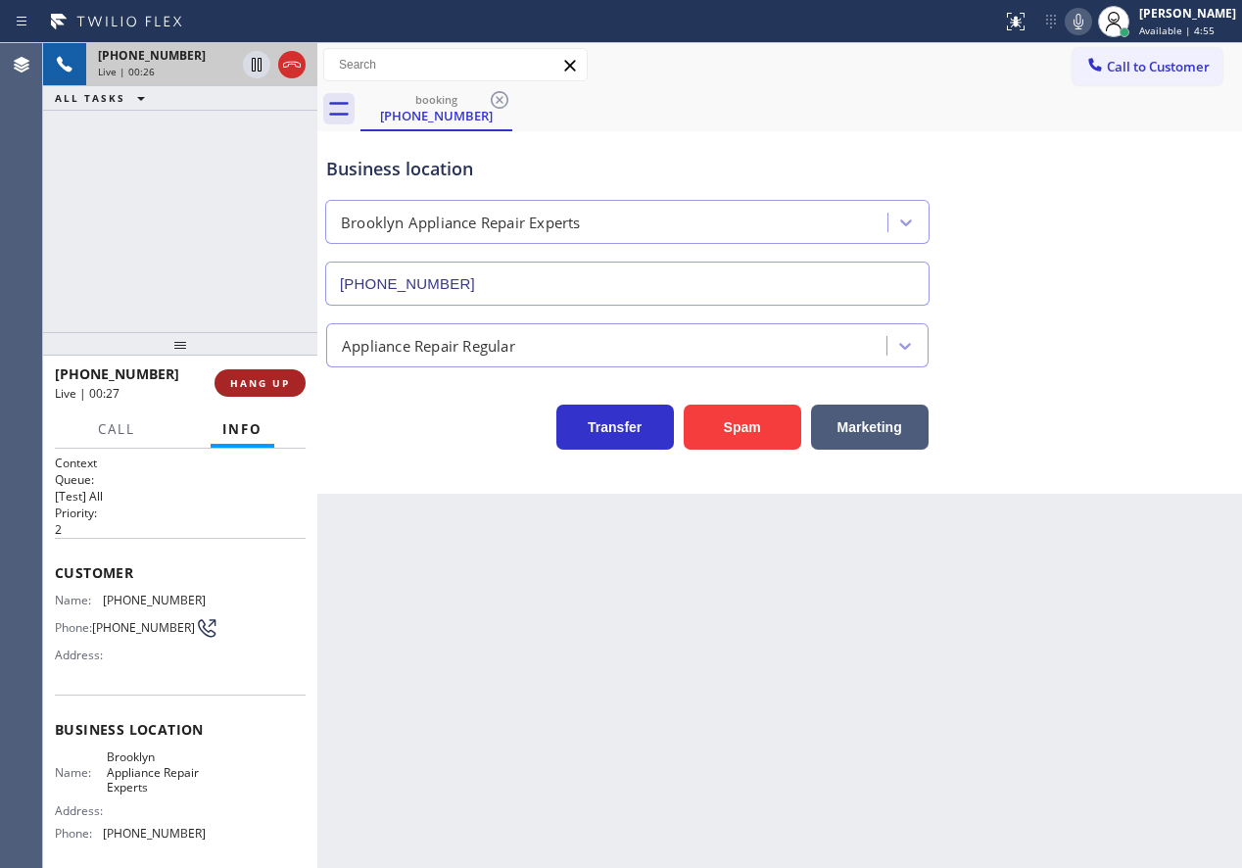
click at [262, 384] on span "HANG UP" at bounding box center [260, 383] width 60 height 14
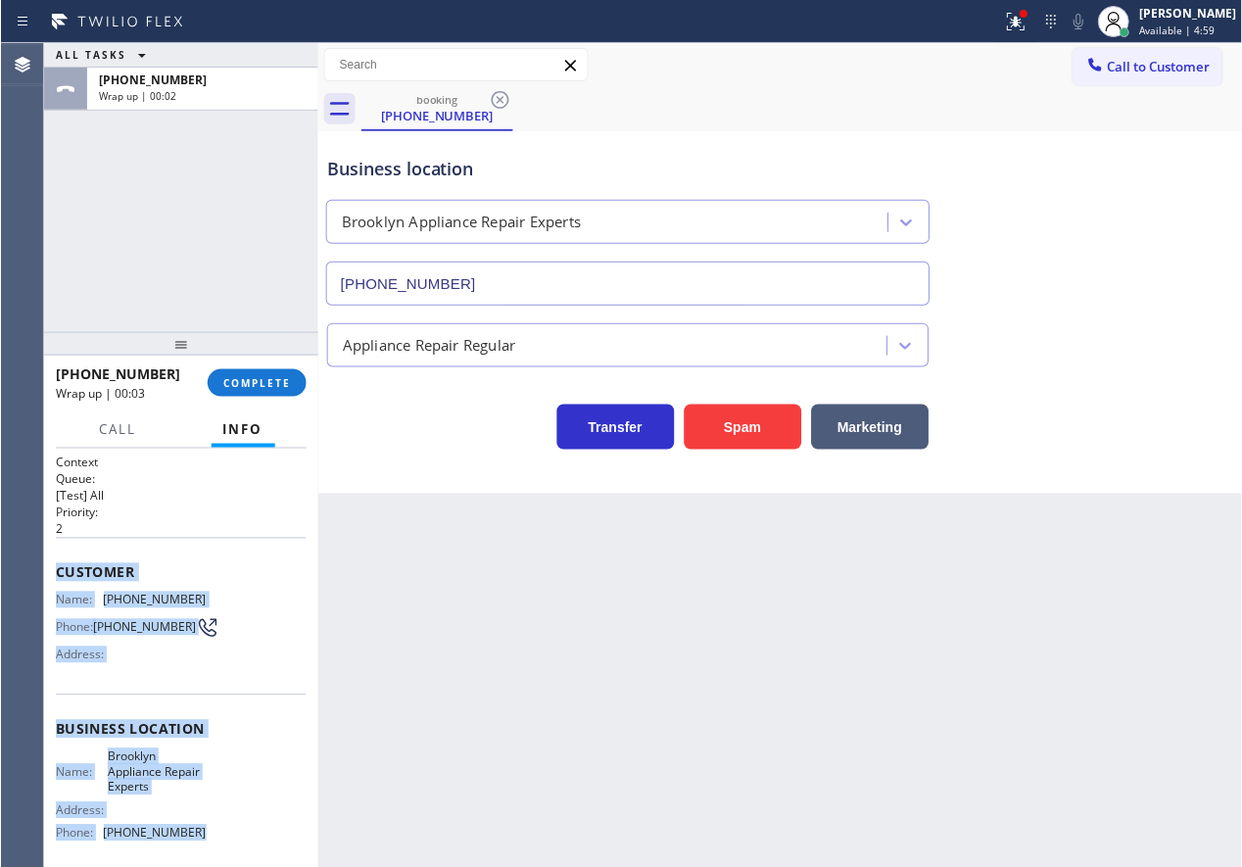
scroll to position [167, 0]
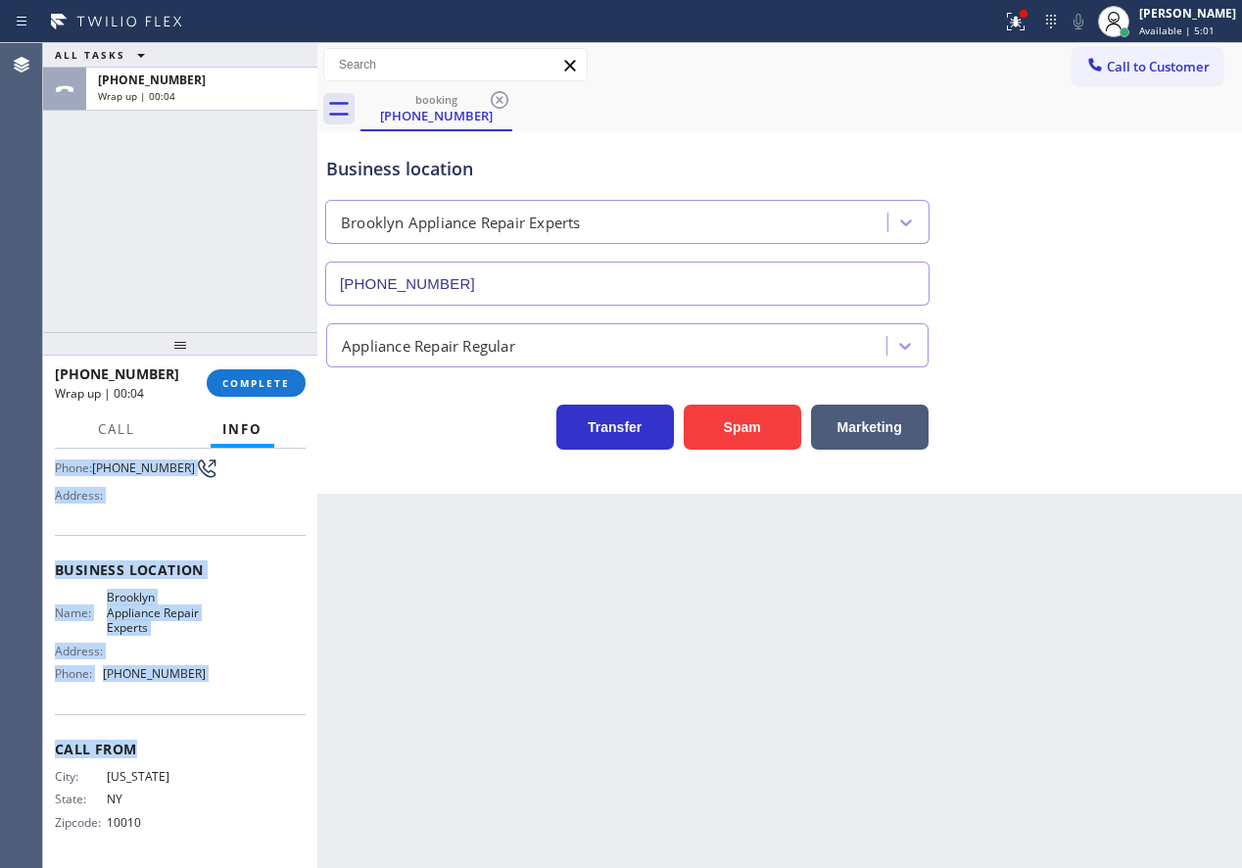
drag, startPoint x: 50, startPoint y: 567, endPoint x: 264, endPoint y: 469, distance: 235.0
click at [264, 724] on div "Context Queue: [Test] All Priority: 2 Customer Name: (646) 623-4300 Phone: (646…" at bounding box center [180, 658] width 274 height 419
copy div "Customer Name: (646) 623-4300 Phone: (646) 623-4300 Address: Business location …"
click at [283, 391] on button "COMPLETE" at bounding box center [256, 382] width 99 height 27
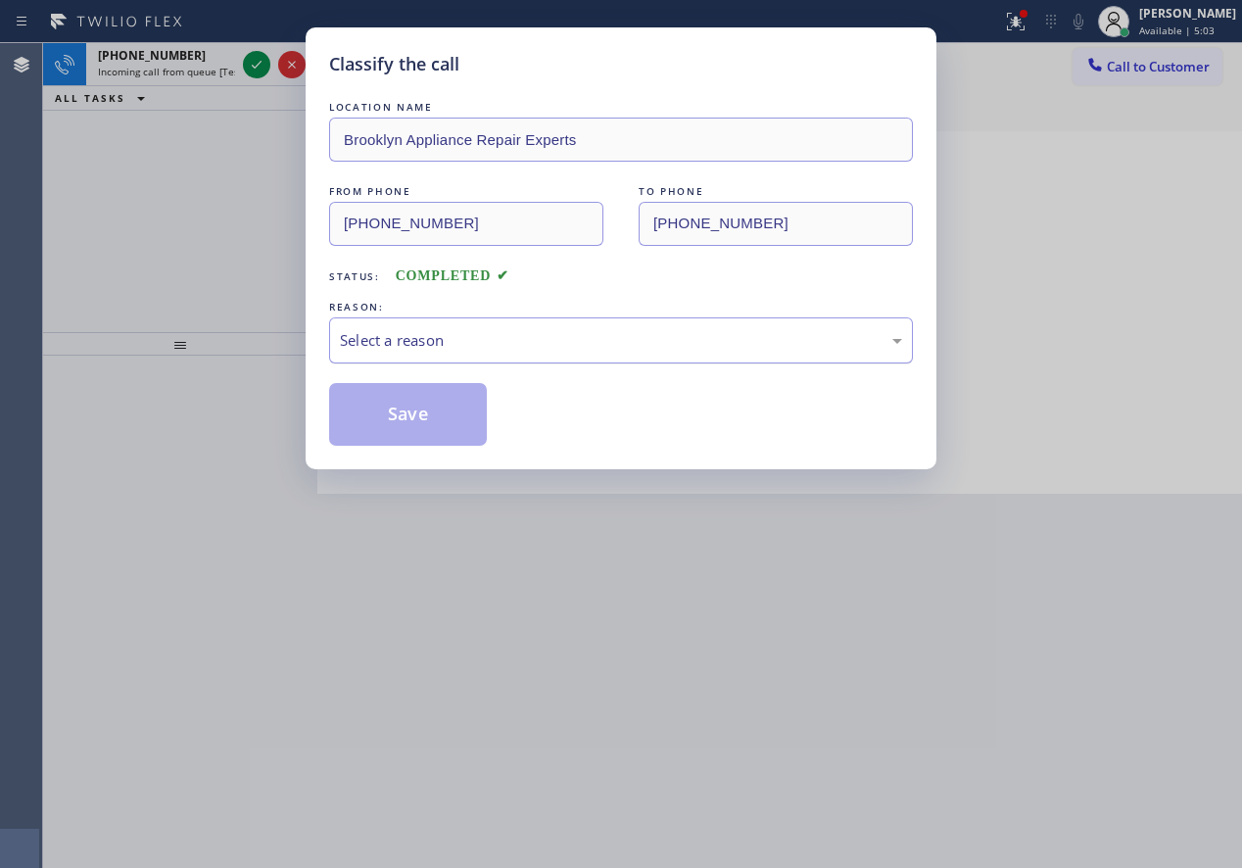
drag, startPoint x: 609, startPoint y: 334, endPoint x: 602, endPoint y: 348, distance: 15.3
click at [606, 340] on div "Select a reason" at bounding box center [621, 340] width 562 height 23
click at [404, 439] on button "Save" at bounding box center [408, 414] width 158 height 63
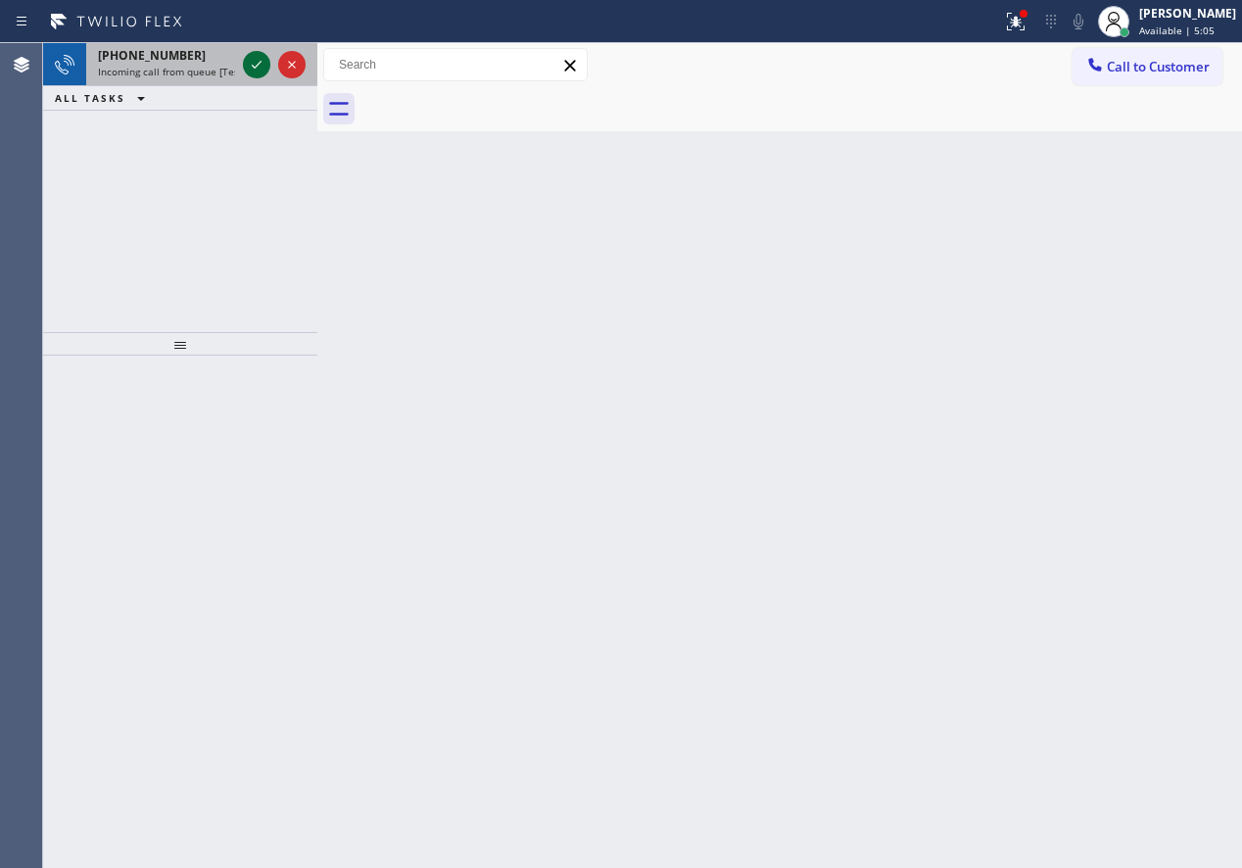
click at [251, 64] on icon at bounding box center [257, 65] width 24 height 24
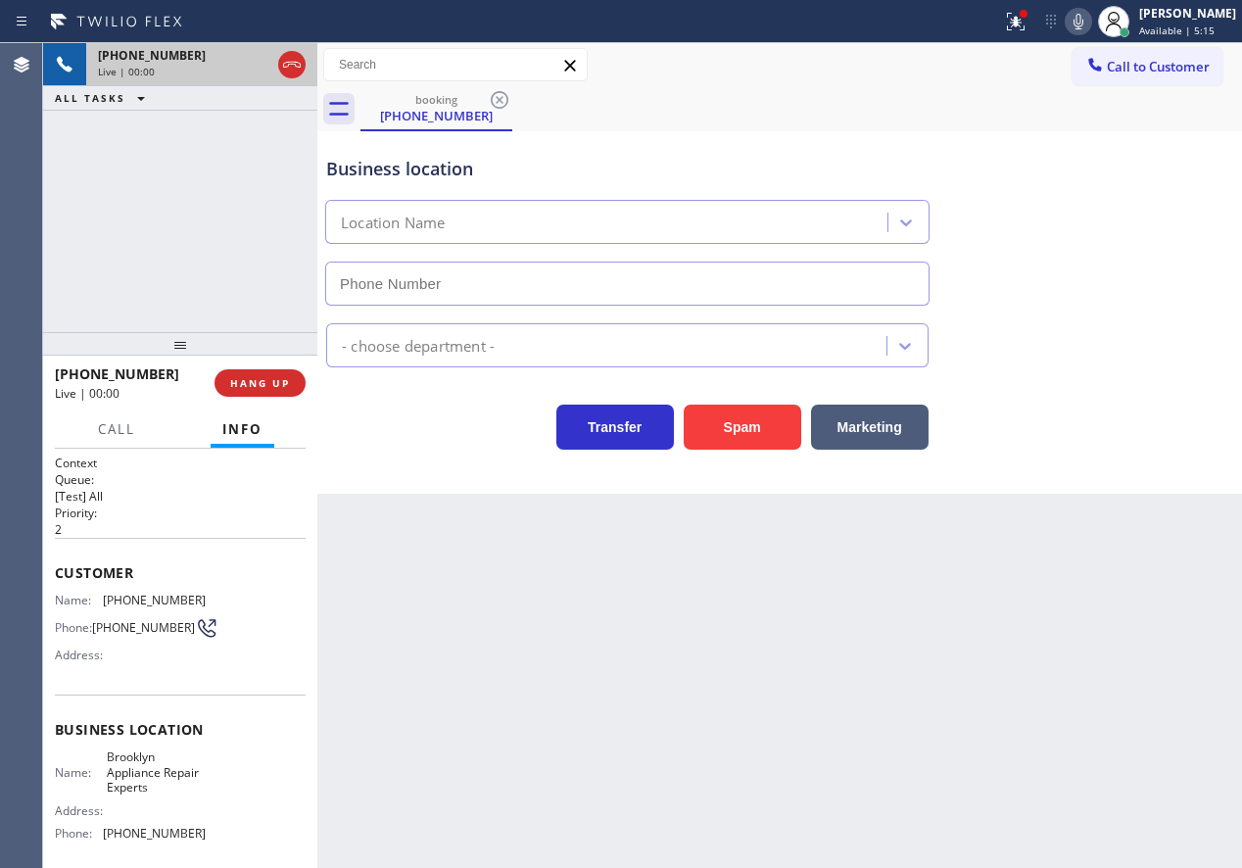
type input "(347) 757-4373"
click at [130, 603] on span "(646) 623-4300" at bounding box center [154, 600] width 103 height 15
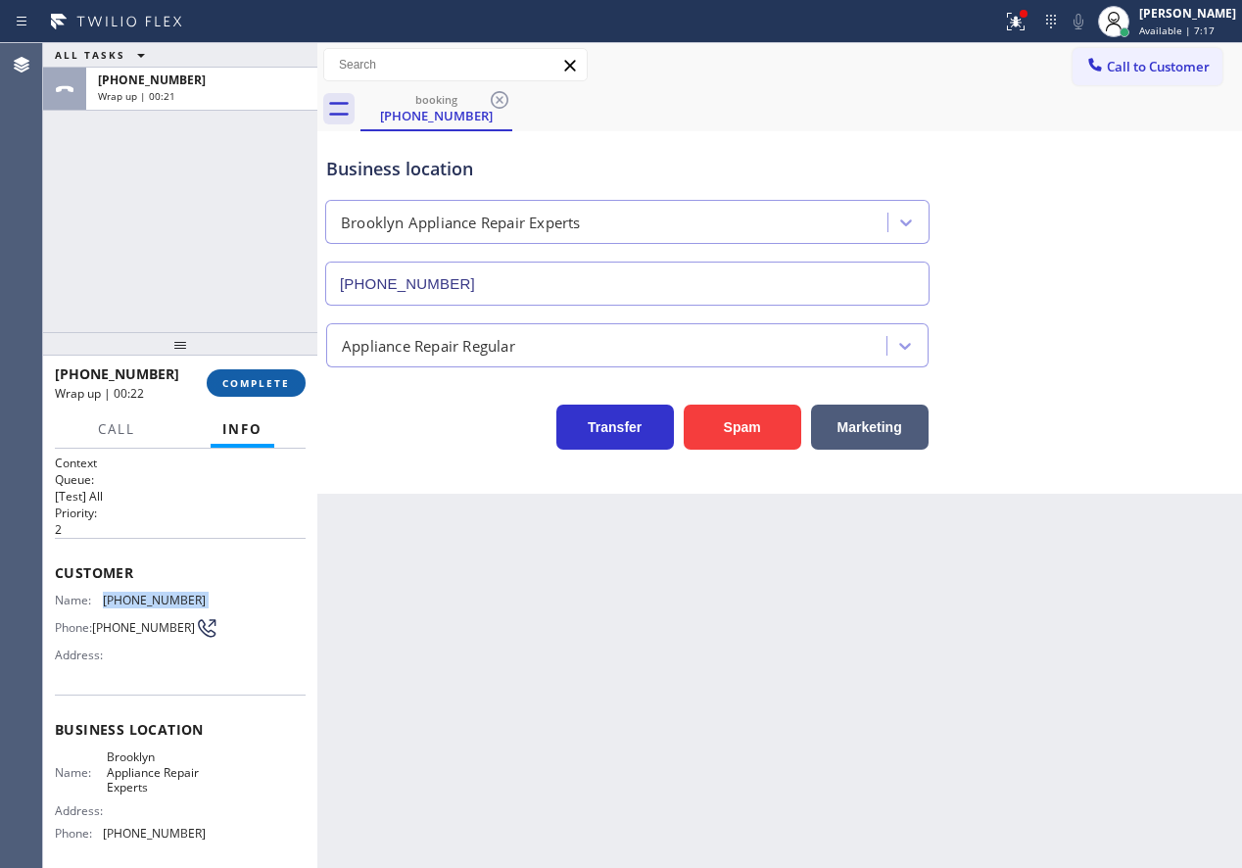
click at [264, 392] on button "COMPLETE" at bounding box center [256, 382] width 99 height 27
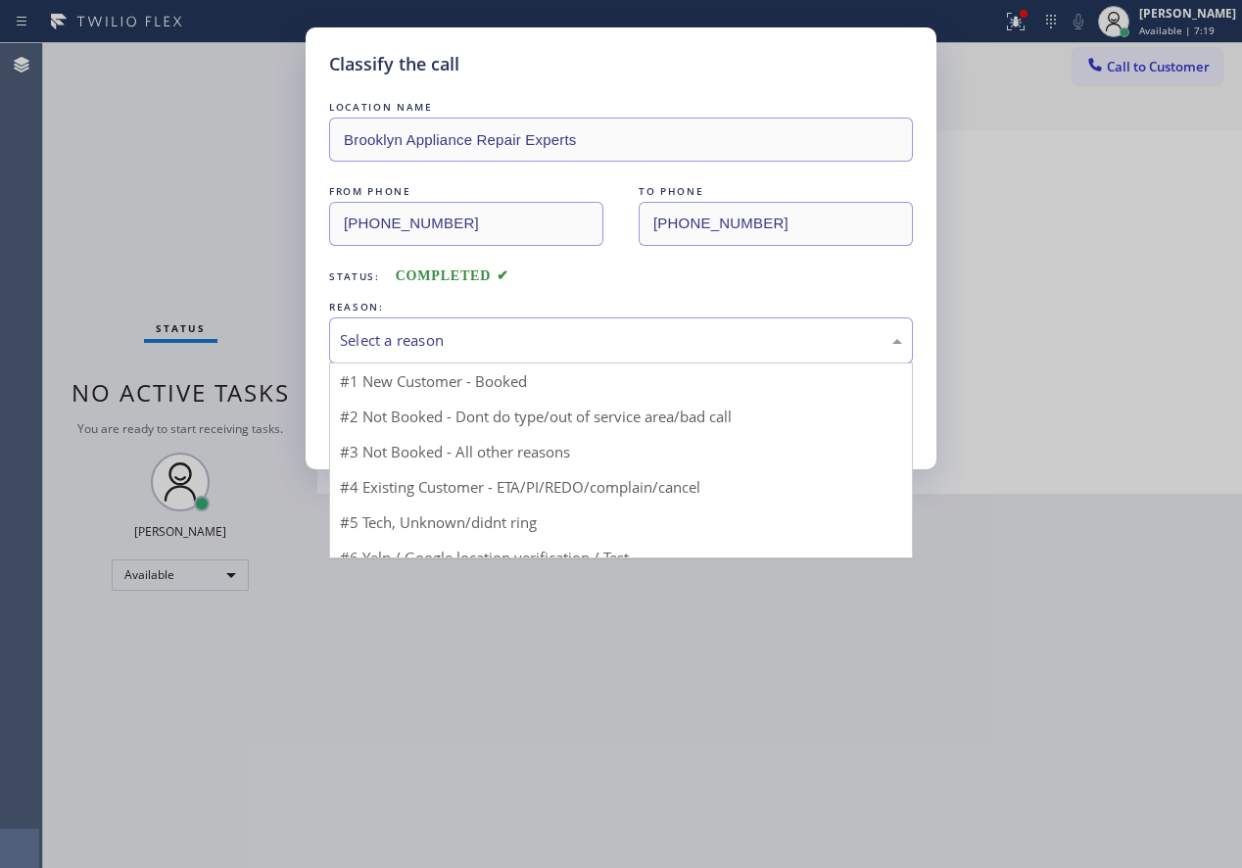
click at [480, 327] on div "Select a reason" at bounding box center [621, 340] width 584 height 46
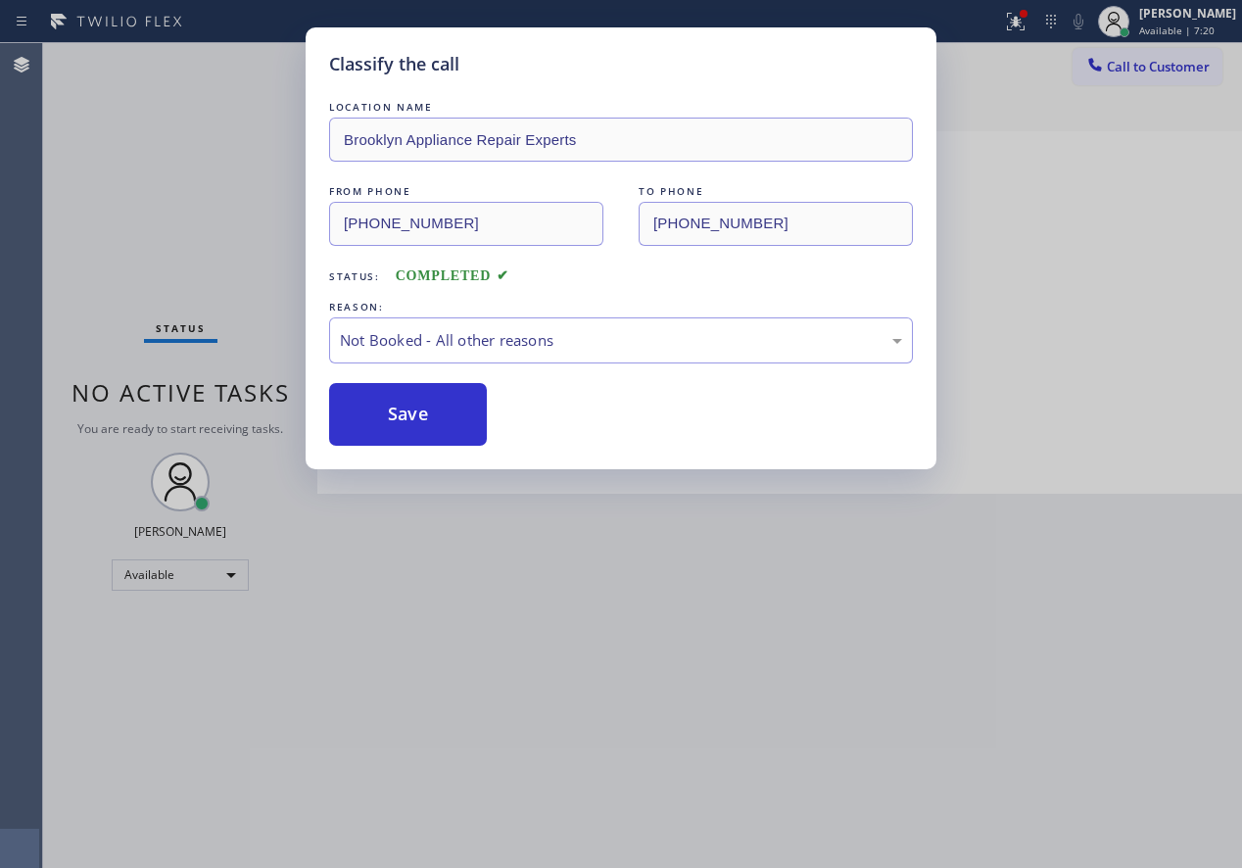
drag, startPoint x: 428, startPoint y: 411, endPoint x: 435, endPoint y: 375, distance: 36.9
click at [430, 411] on button "Save" at bounding box center [408, 414] width 158 height 63
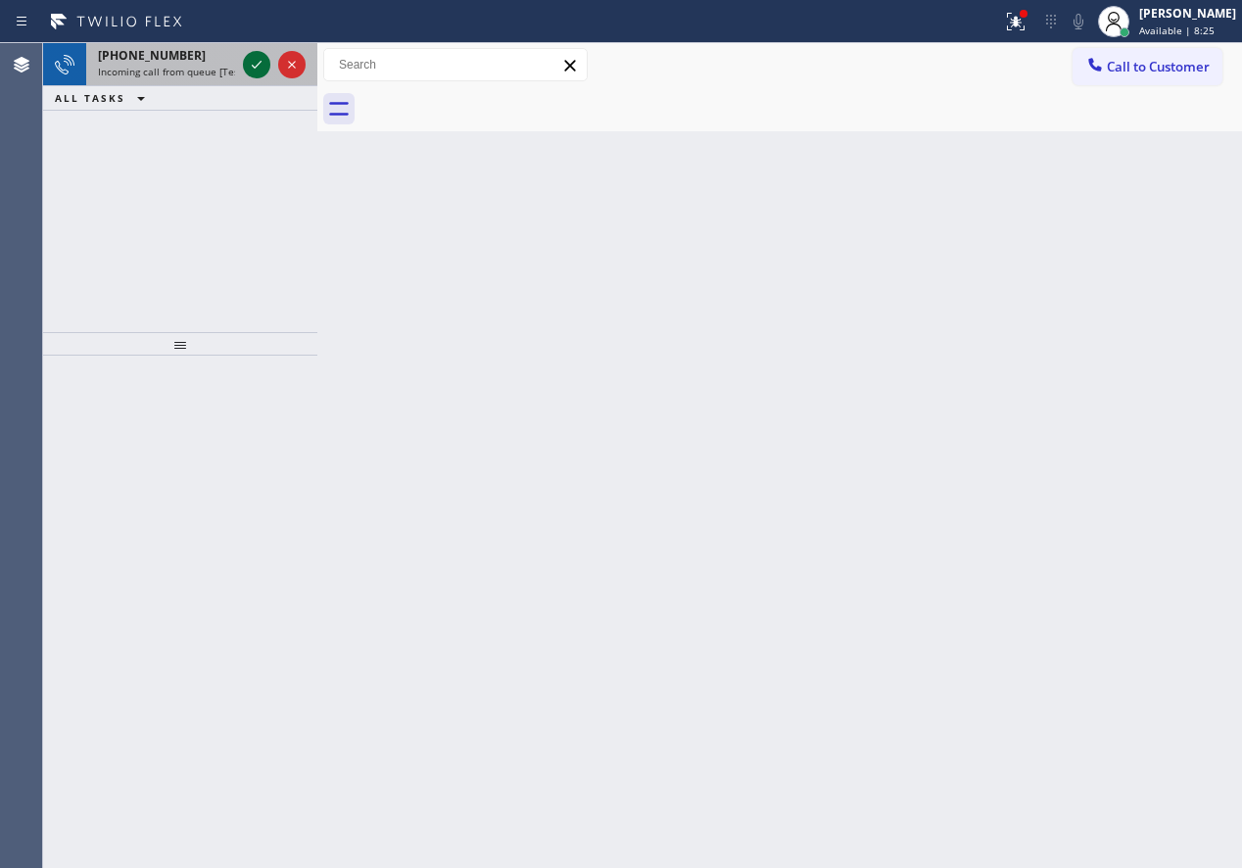
click at [255, 66] on icon at bounding box center [257, 65] width 24 height 24
click at [257, 63] on icon at bounding box center [257, 65] width 24 height 24
click at [251, 58] on icon at bounding box center [257, 65] width 24 height 24
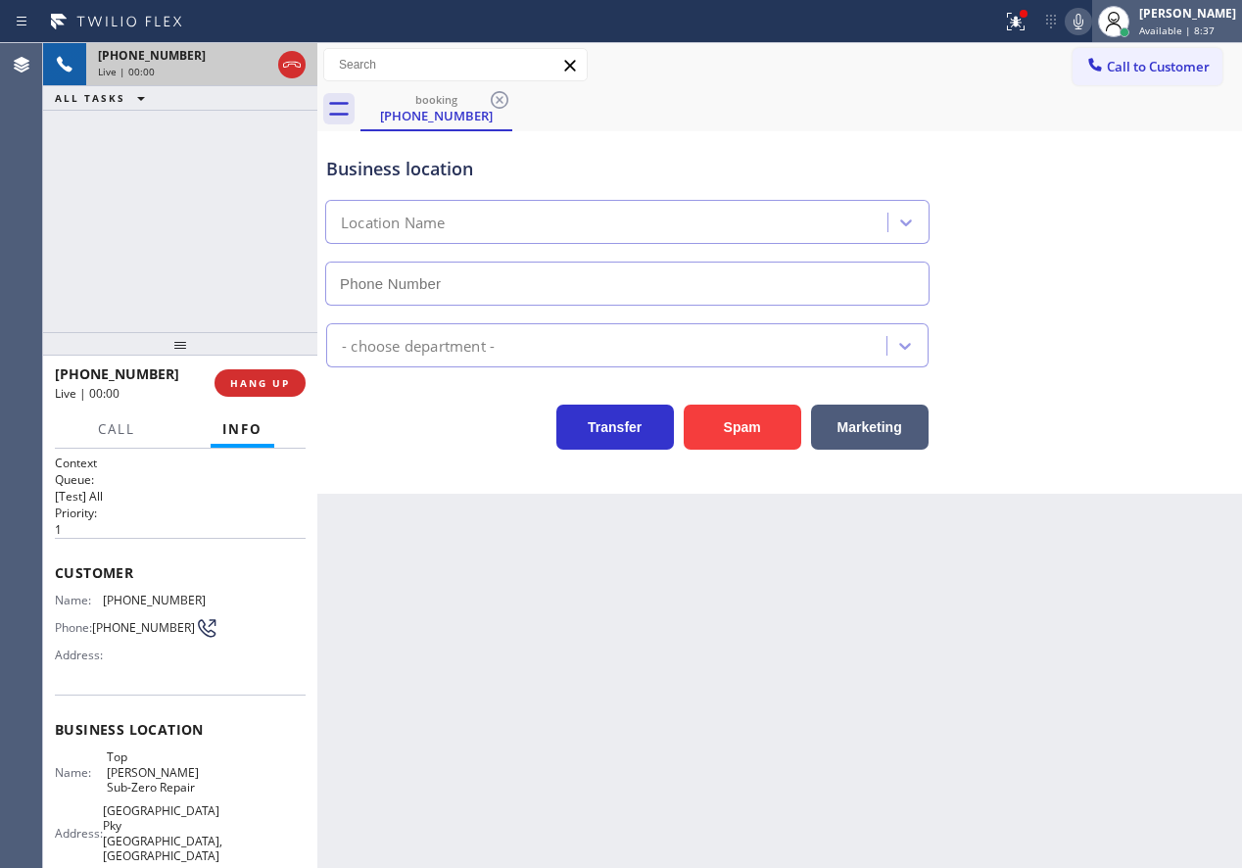
type input "(714) 970-4558"
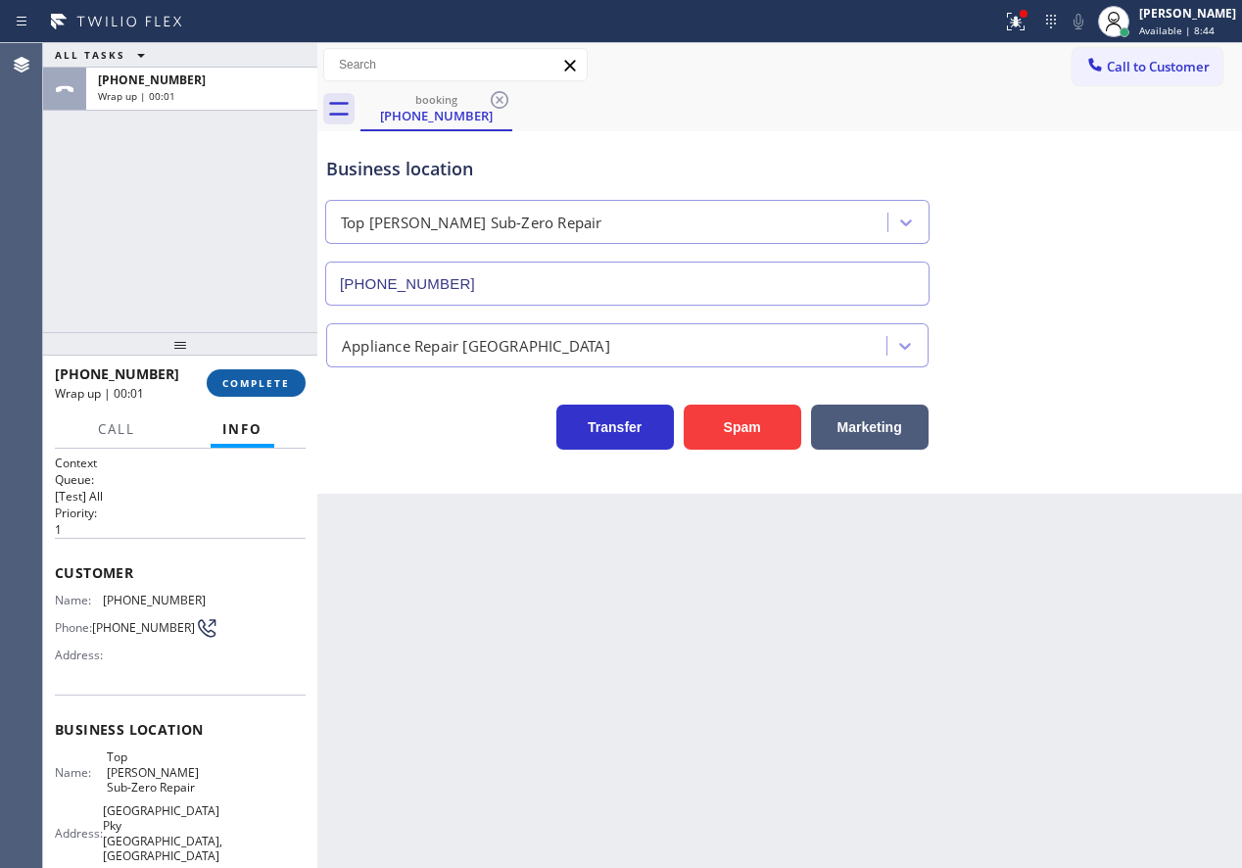
click at [278, 378] on span "COMPLETE" at bounding box center [256, 383] width 68 height 14
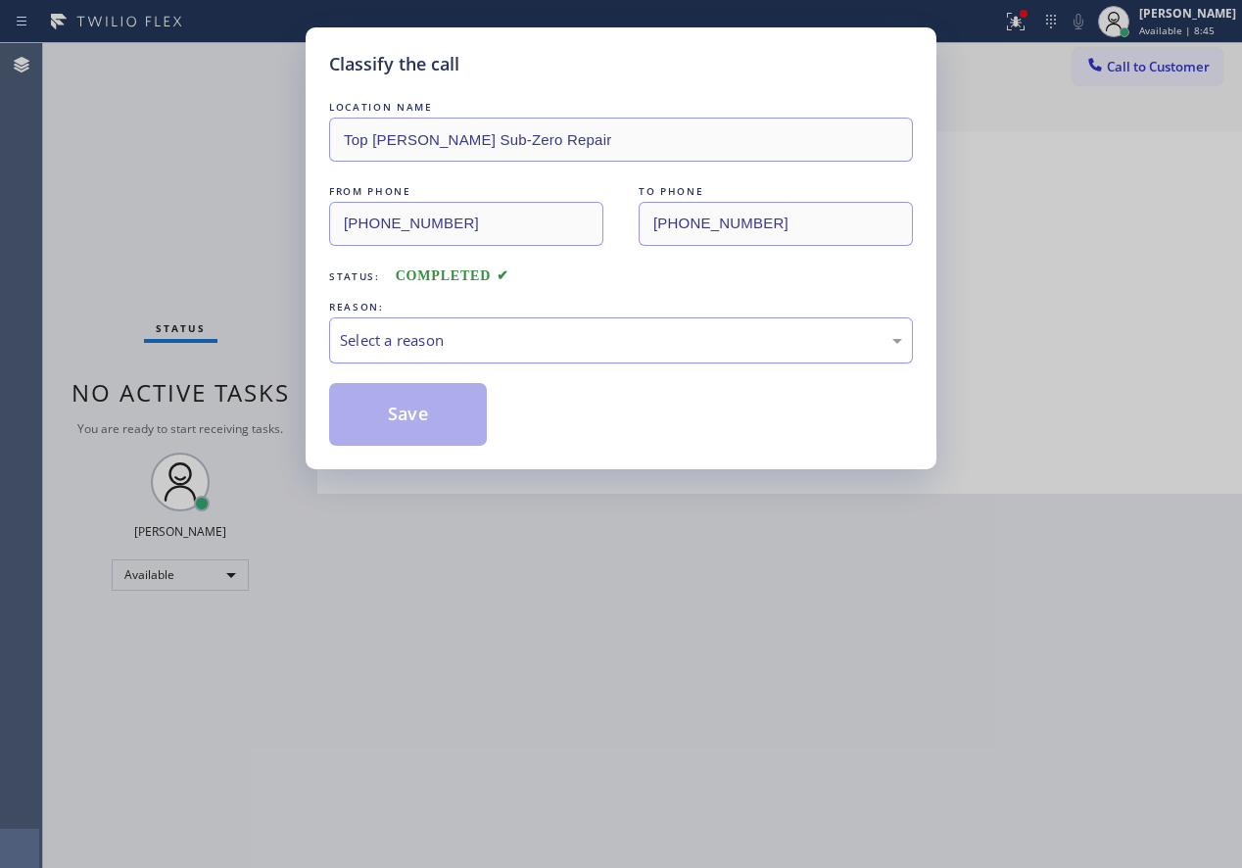
click at [524, 333] on div "Select a reason" at bounding box center [621, 340] width 562 height 23
click at [409, 407] on button "Save" at bounding box center [408, 414] width 158 height 63
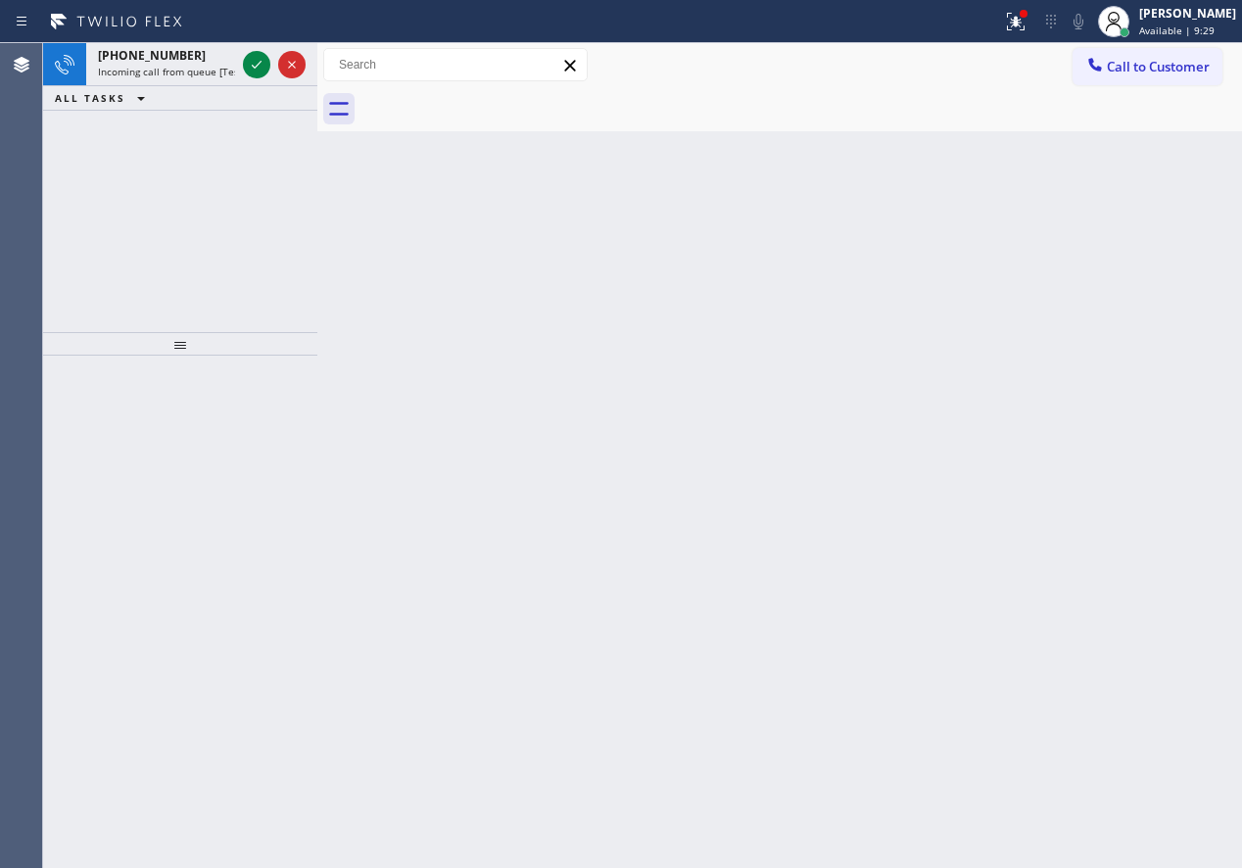
drag, startPoint x: 1168, startPoint y: 262, endPoint x: 864, endPoint y: 123, distance: 333.6
click at [1168, 262] on div "Back to Dashboard Change Sender ID Customers Technicians Select a contact Outbo…" at bounding box center [779, 455] width 925 height 825
click at [261, 66] on icon at bounding box center [257, 65] width 24 height 24
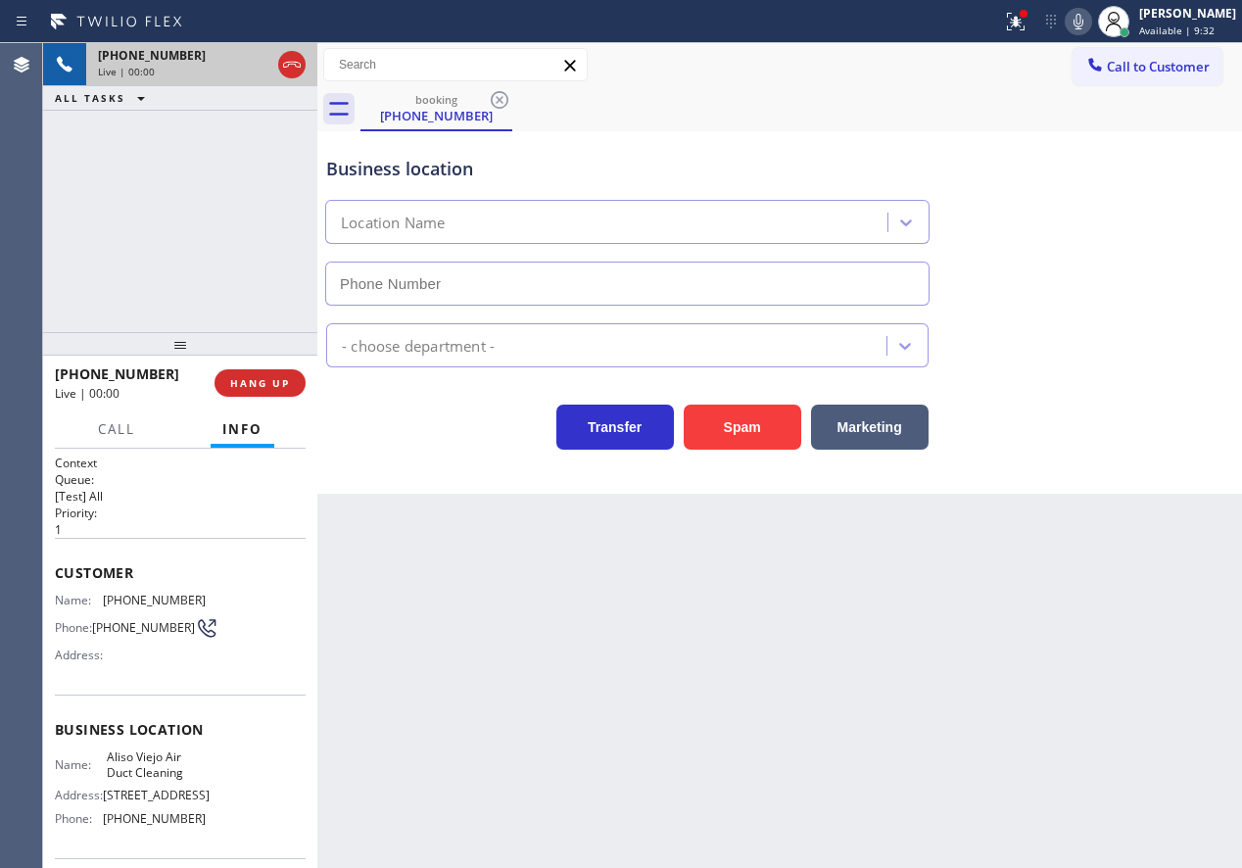
type input "(949) 558-3143"
click at [748, 436] on button "Spam" at bounding box center [743, 427] width 118 height 45
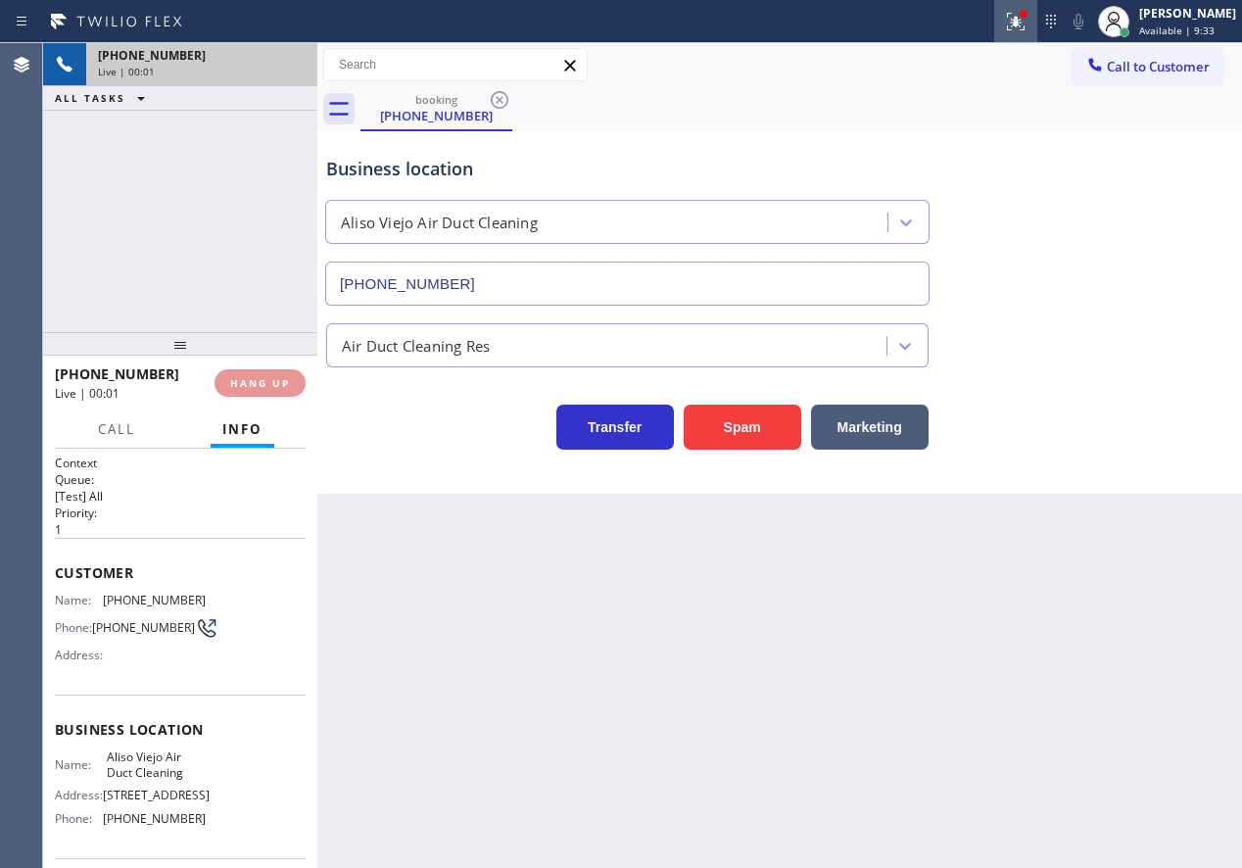
click at [1028, 28] on icon at bounding box center [1016, 22] width 24 height 24
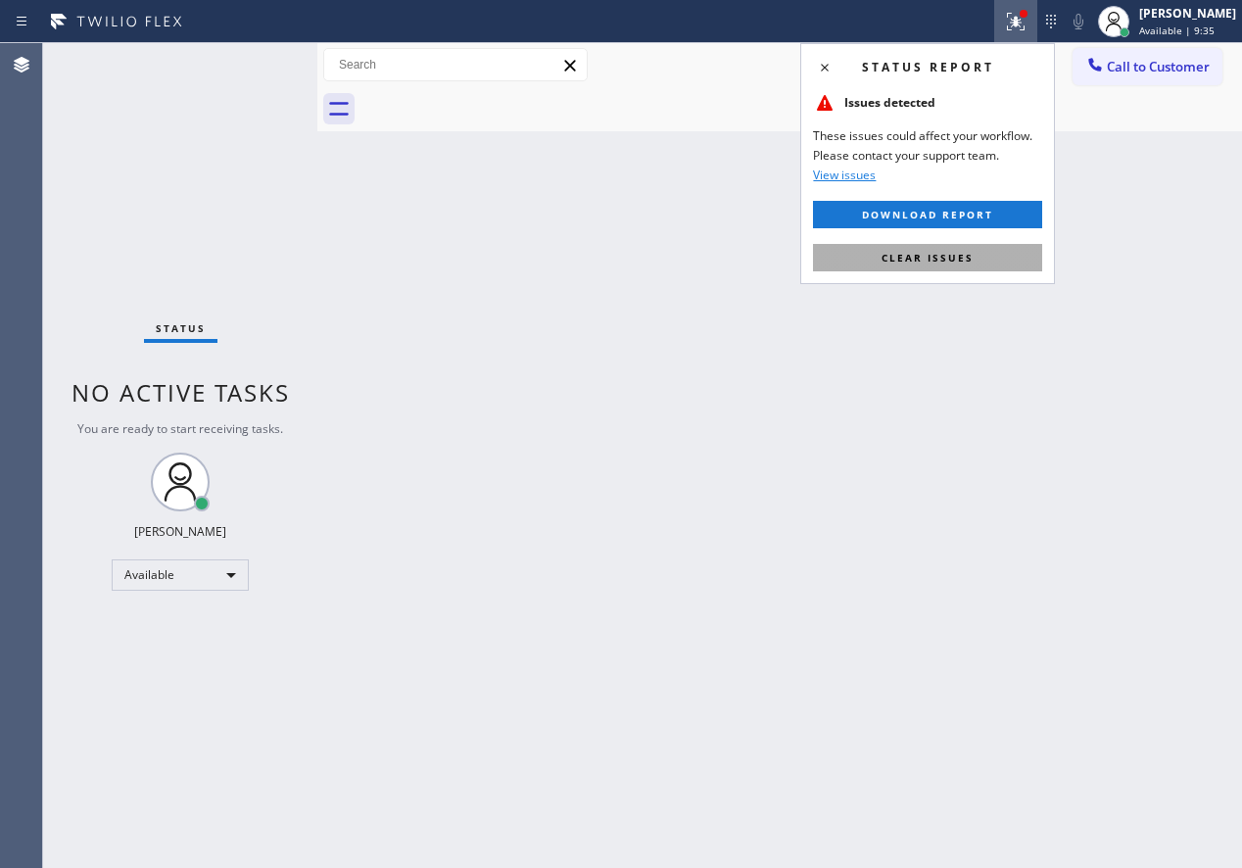
click at [966, 255] on span "Clear issues" at bounding box center [928, 258] width 92 height 14
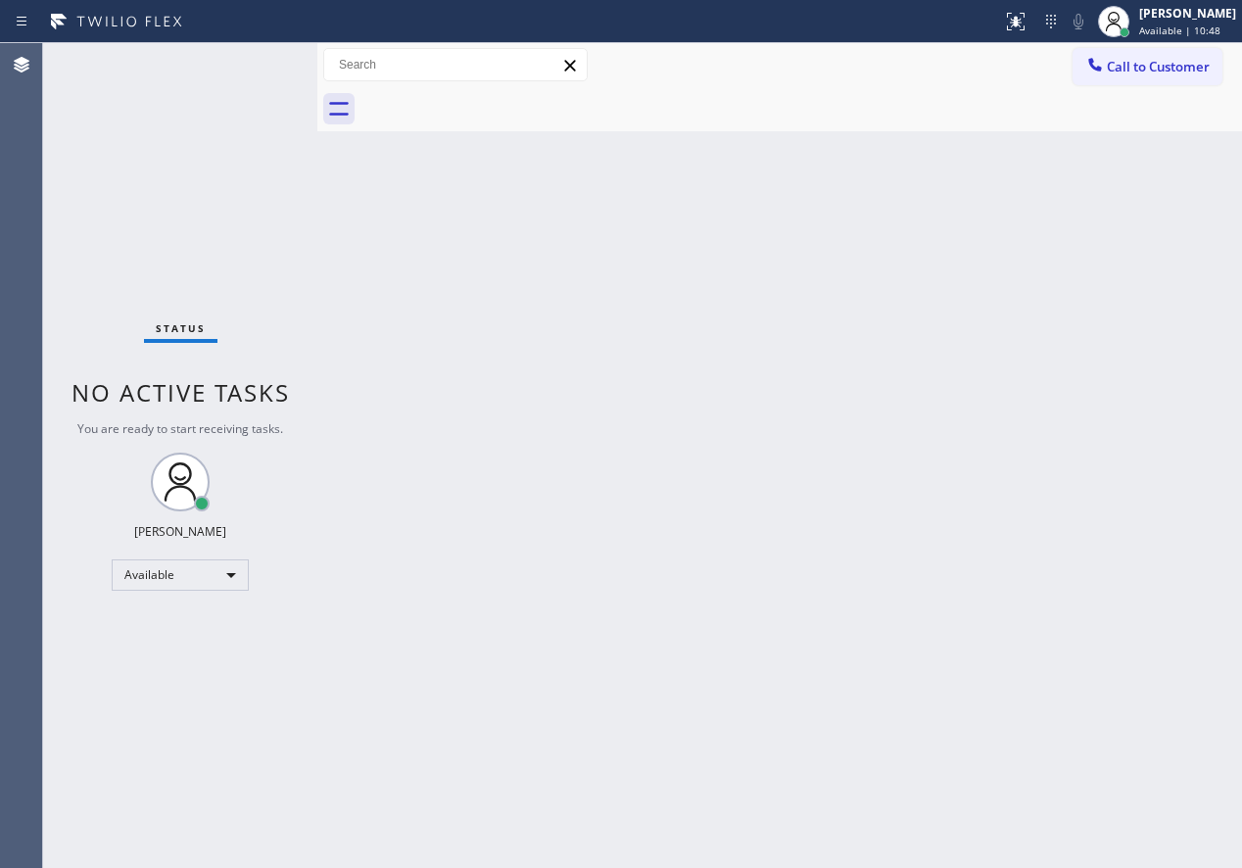
click at [1140, 419] on div "Back to Dashboard Change Sender ID Customers Technicians Select a contact Outbo…" at bounding box center [779, 455] width 925 height 825
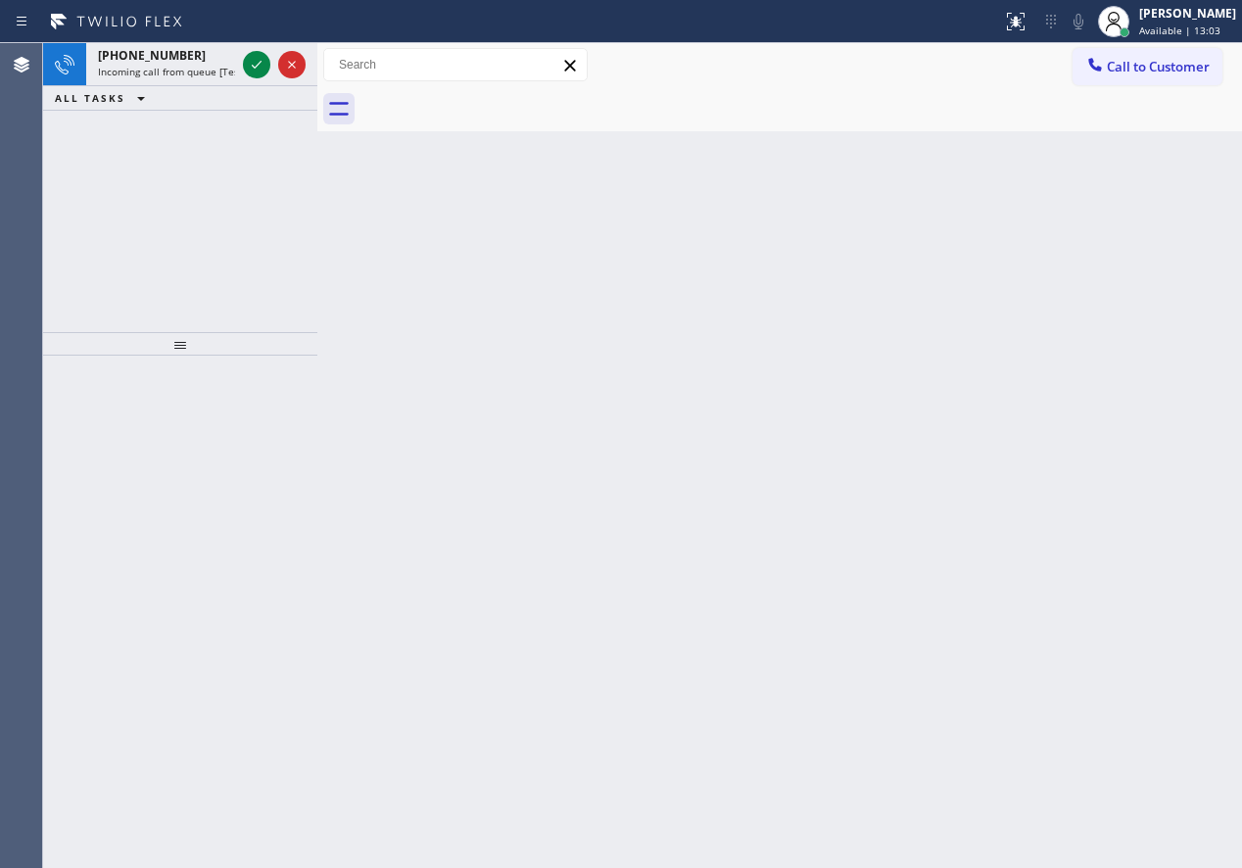
click at [1087, 404] on div "Back to Dashboard Change Sender ID Customers Technicians Select a contact Outbo…" at bounding box center [779, 455] width 925 height 825
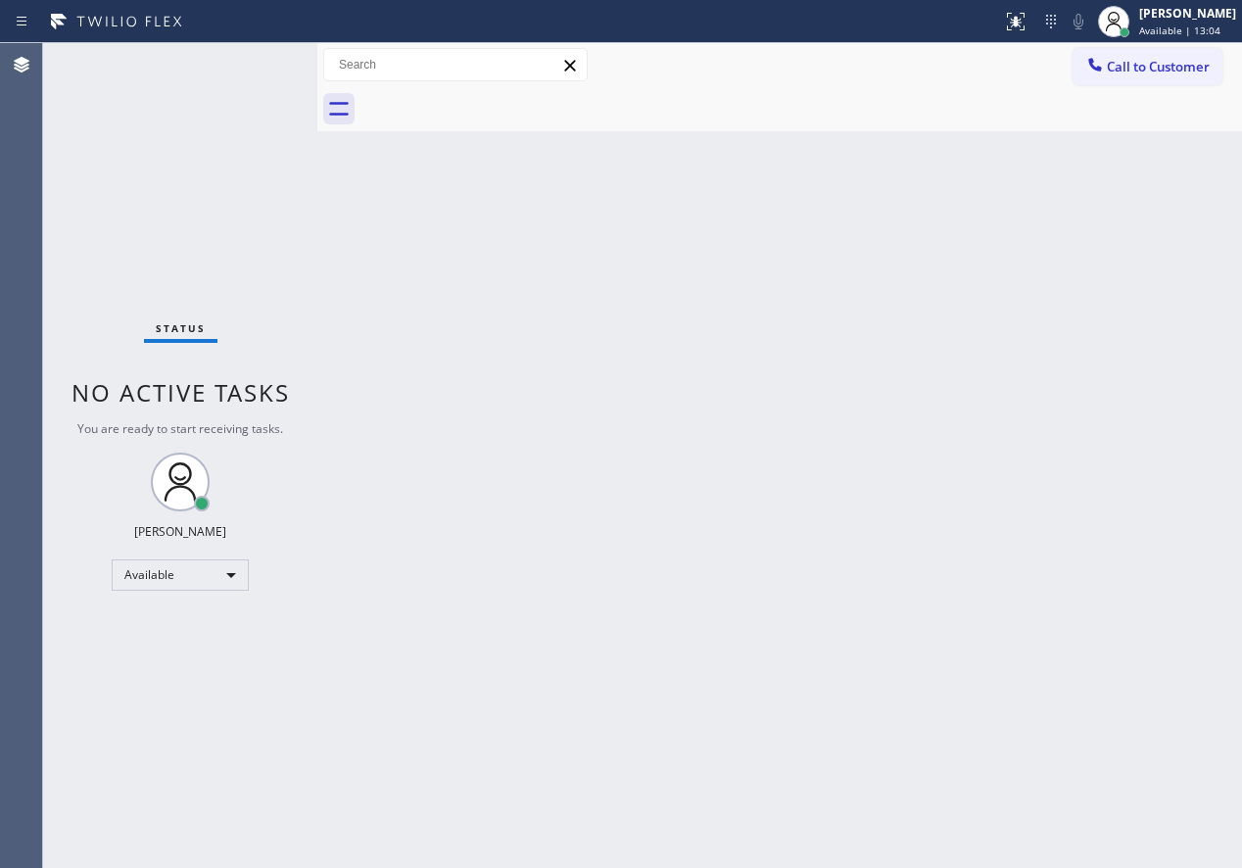
click at [256, 68] on div "Status No active tasks You are ready to start receiving tasks. [PERSON_NAME] Av…" at bounding box center [180, 455] width 274 height 825
drag, startPoint x: 1083, startPoint y: 495, endPoint x: 1042, endPoint y: 480, distance: 43.7
click at [1083, 495] on div "Back to Dashboard Change Sender ID Customers Technicians Select a contact Outbo…" at bounding box center [779, 455] width 925 height 825
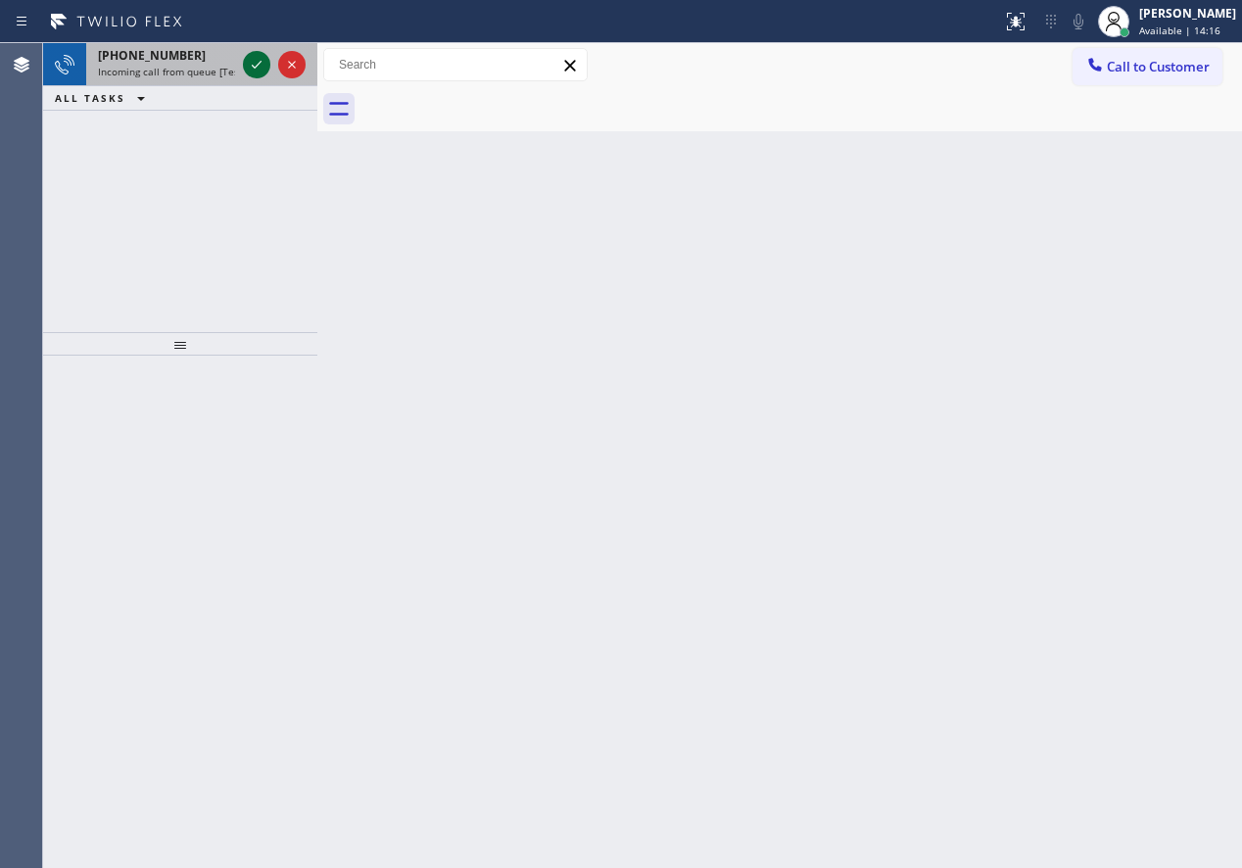
click at [254, 68] on icon at bounding box center [257, 65] width 10 height 8
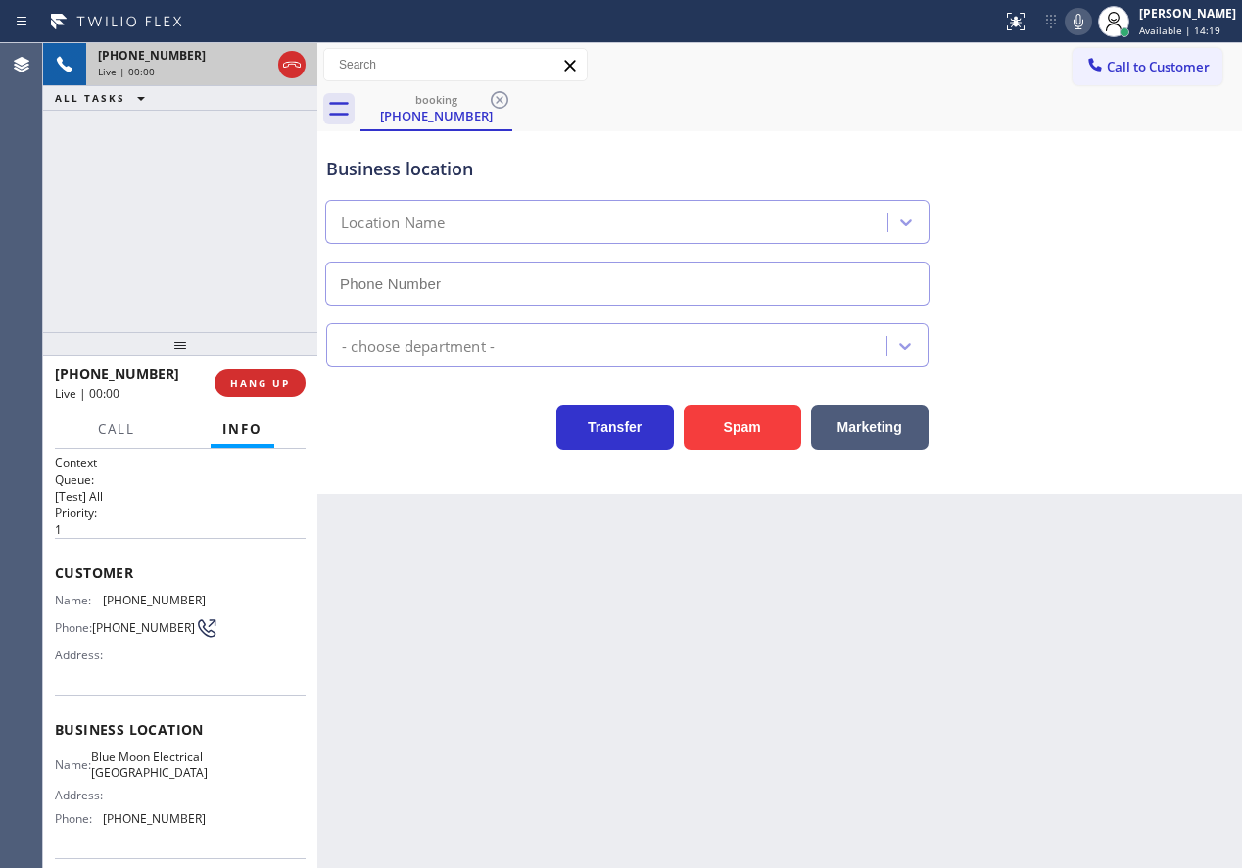
type input "(310) 388-4138"
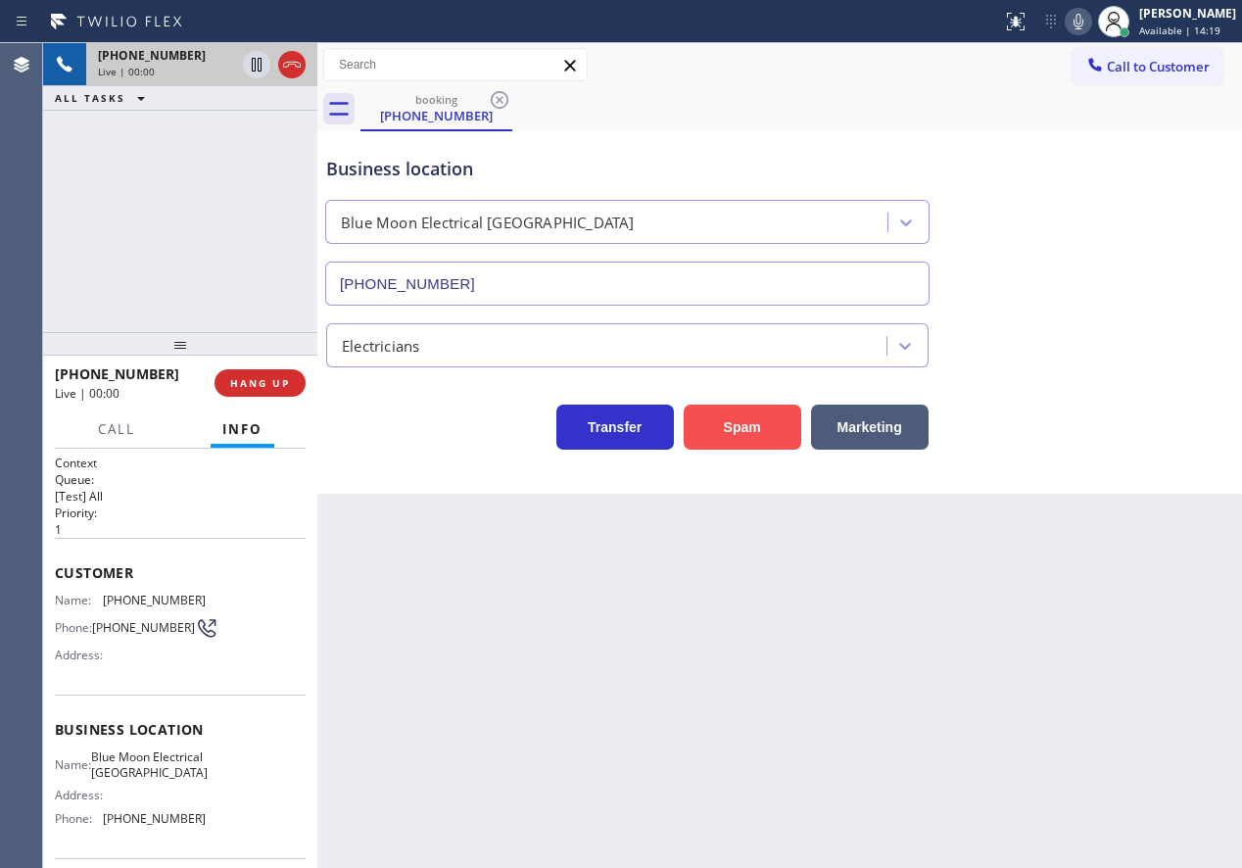
click at [725, 421] on button "Spam" at bounding box center [743, 427] width 118 height 45
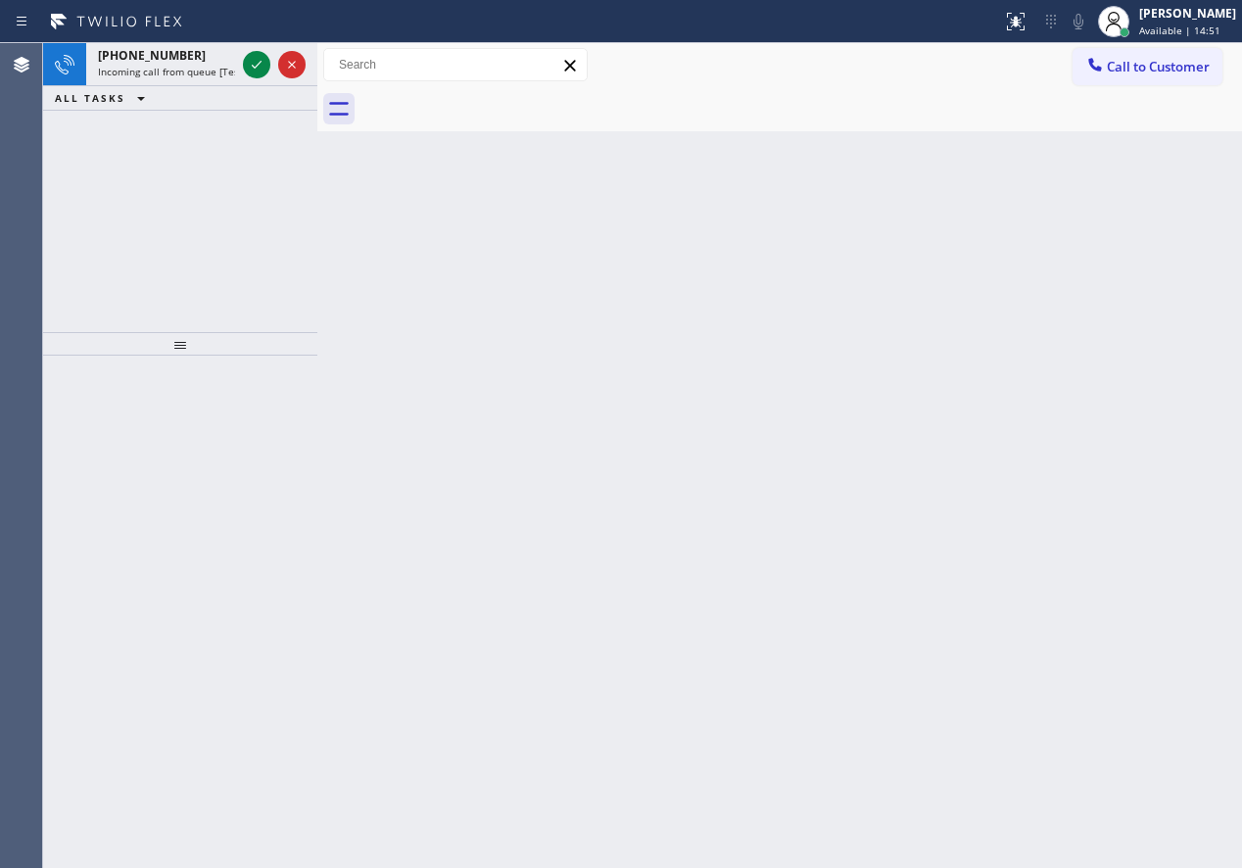
click at [1179, 515] on div "Back to Dashboard Change Sender ID Customers Technicians Select a contact Outbo…" at bounding box center [779, 455] width 925 height 825
click at [251, 67] on icon at bounding box center [257, 65] width 24 height 24
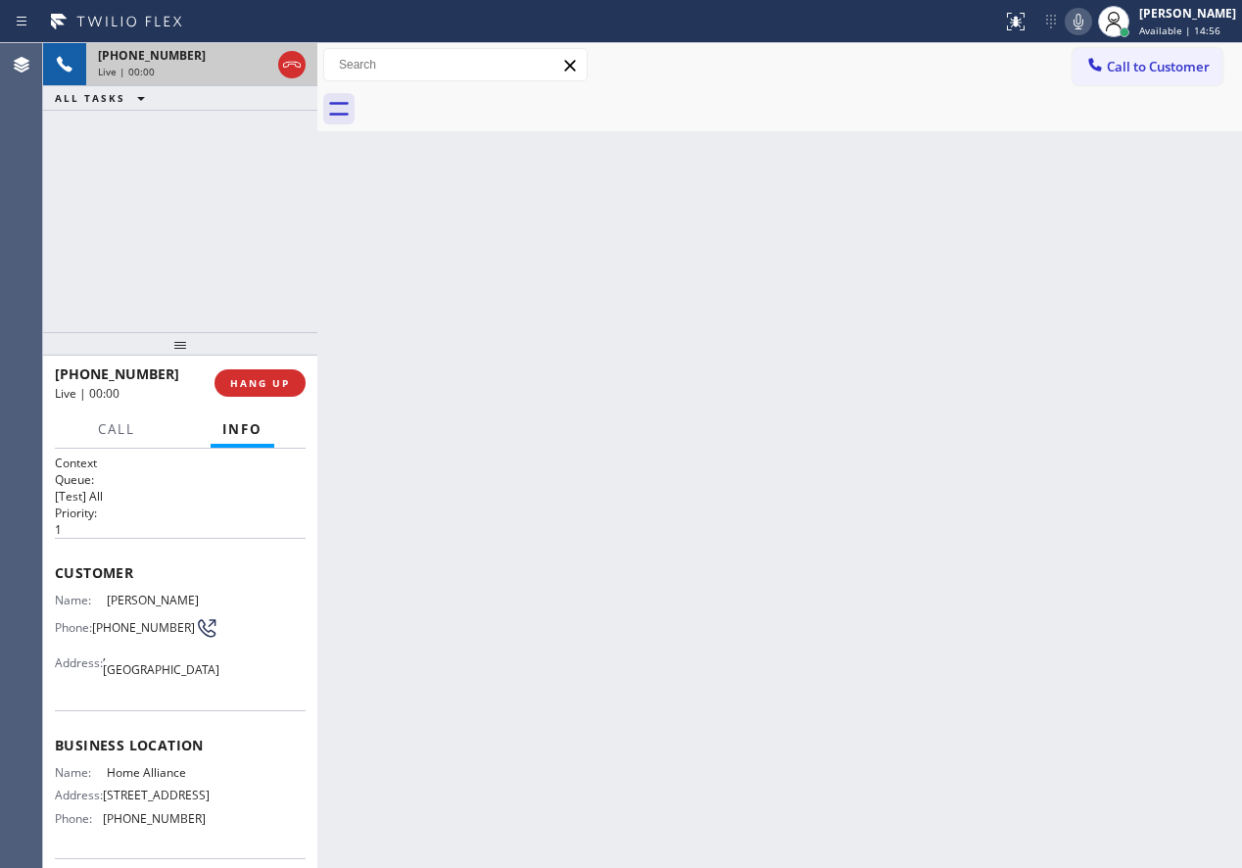
click at [279, 384] on span "HANG UP" at bounding box center [260, 383] width 60 height 14
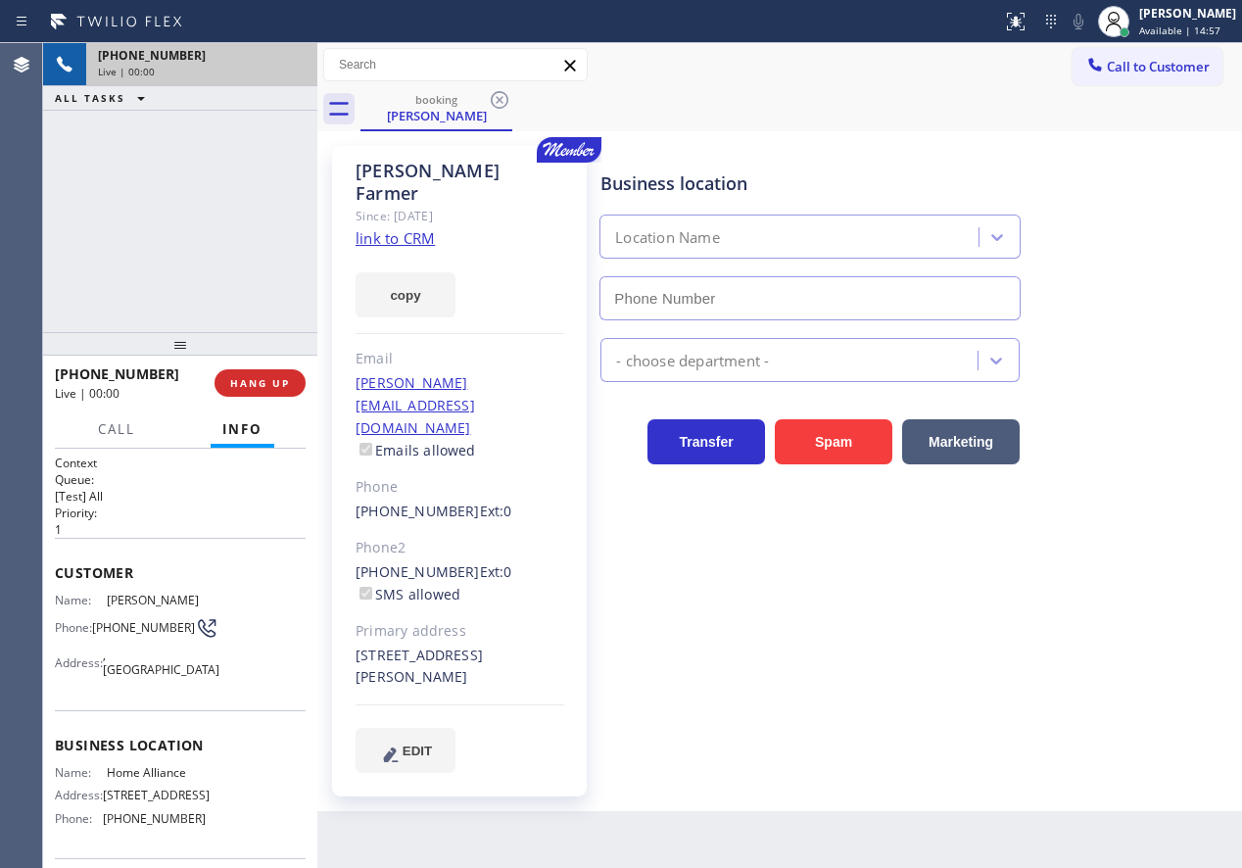
type input "(877) 777-0796"
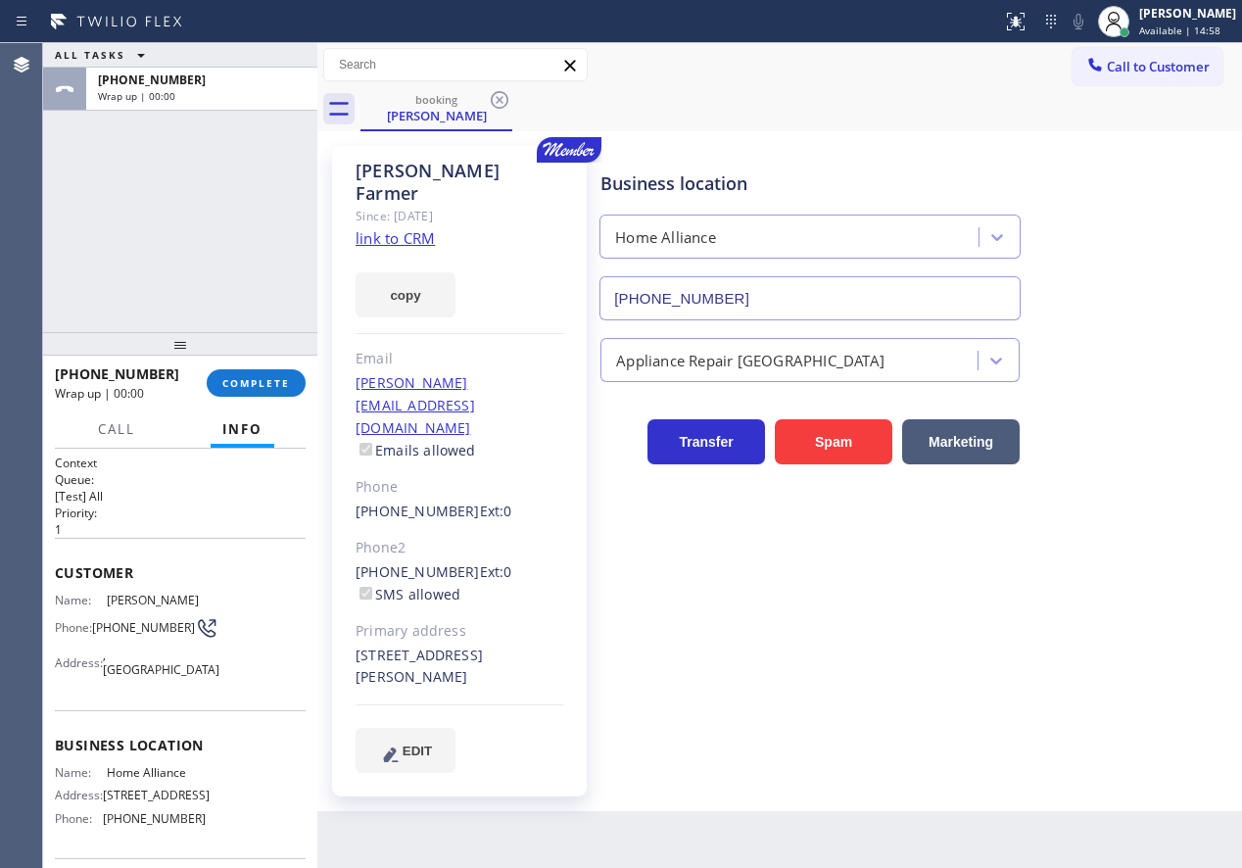
click at [279, 384] on span "COMPLETE" at bounding box center [256, 383] width 68 height 14
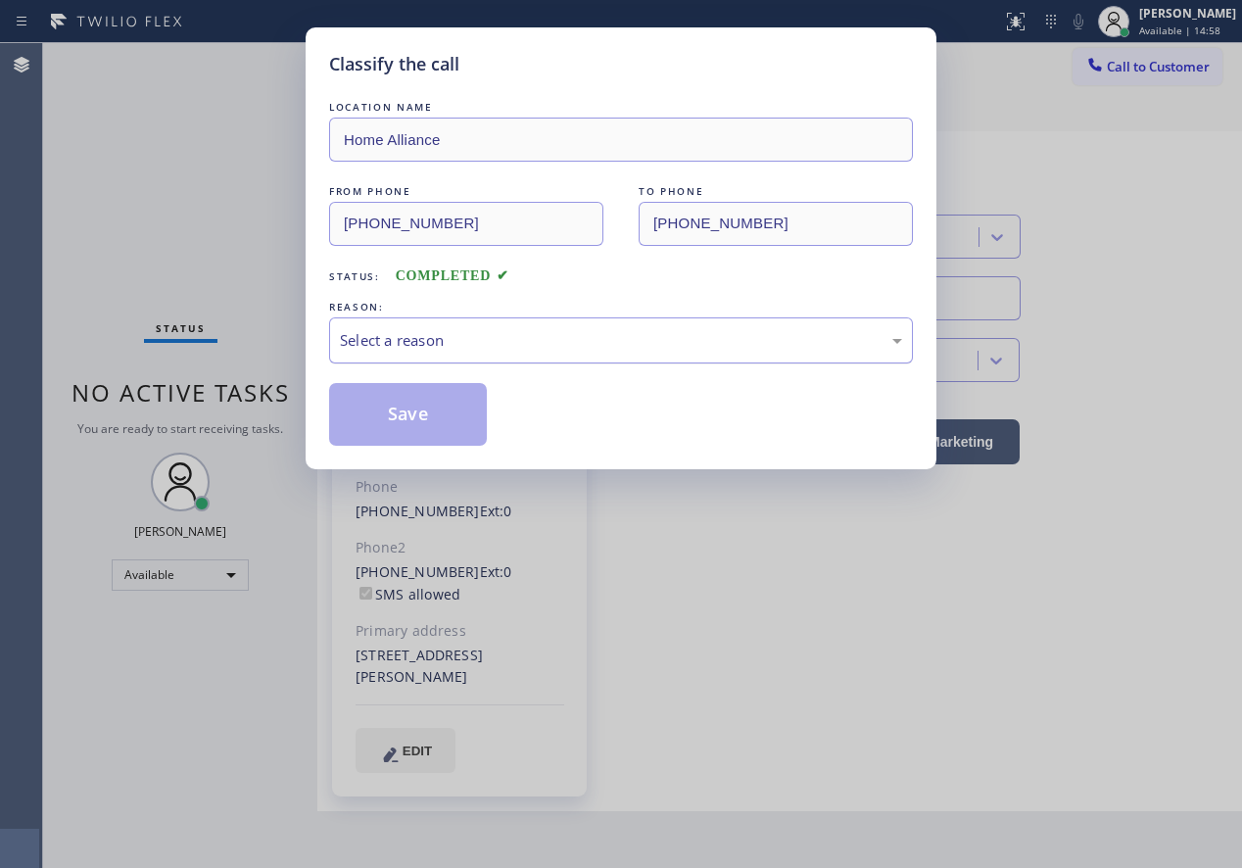
click at [505, 351] on div "Select a reason" at bounding box center [621, 340] width 562 height 23
click at [453, 429] on button "Save" at bounding box center [408, 414] width 158 height 63
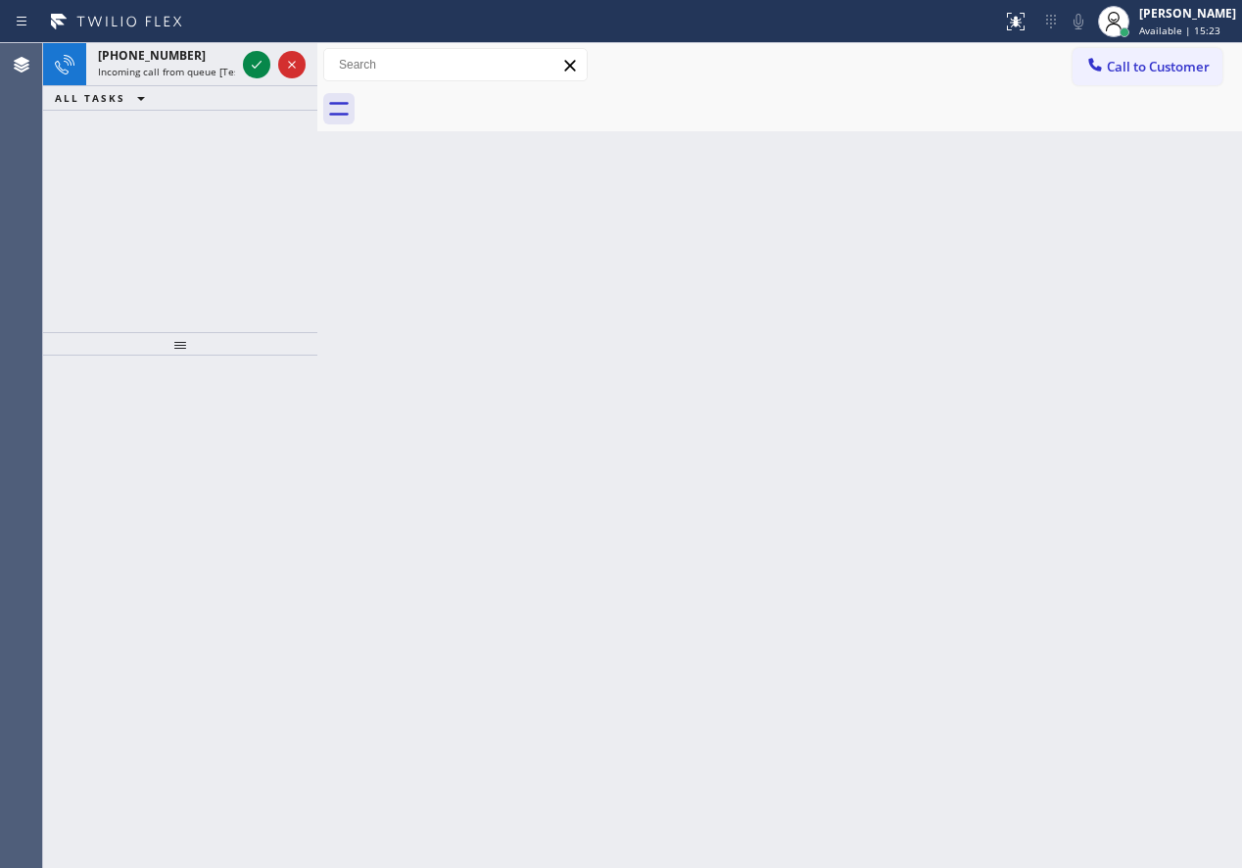
click at [1080, 669] on div "Back to Dashboard Change Sender ID Customers Technicians Select a contact Outbo…" at bounding box center [779, 455] width 925 height 825
click at [262, 65] on icon at bounding box center [257, 65] width 24 height 24
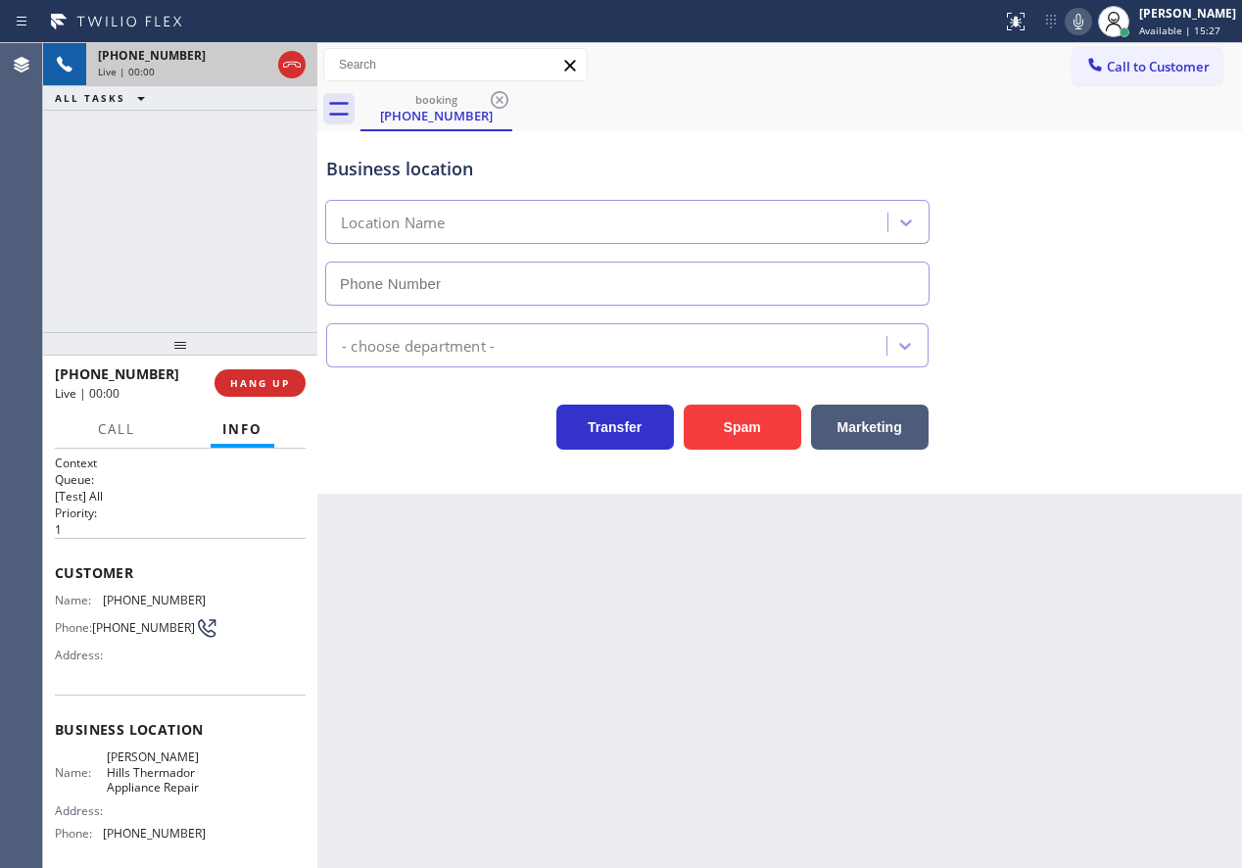
type input "(323) 214-3167"
click at [168, 784] on span "Beverly Hills Thermador Appliance Repair" at bounding box center [156, 771] width 98 height 45
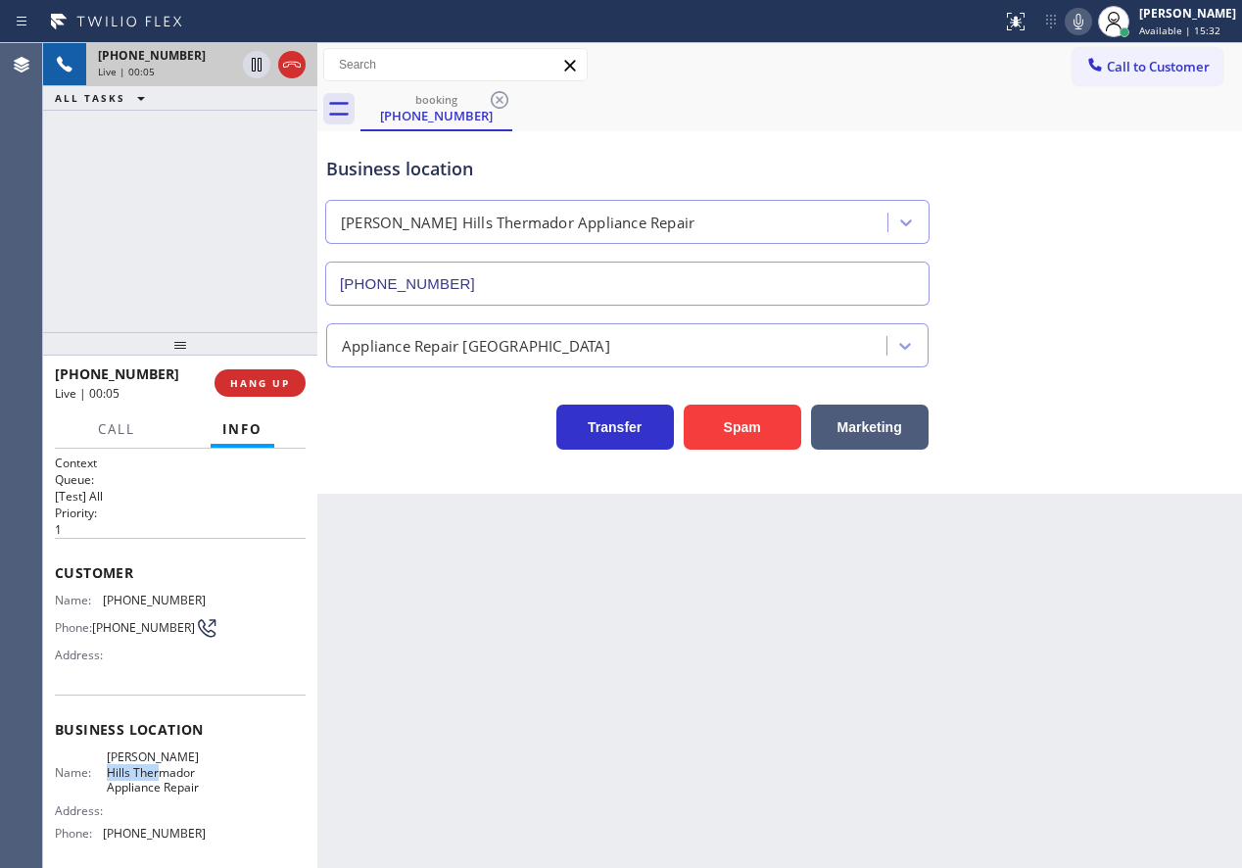
click at [168, 784] on span "Beverly Hills Thermador Appliance Repair" at bounding box center [156, 771] width 98 height 45
click at [692, 277] on input "(323) 214-3167" at bounding box center [627, 284] width 604 height 44
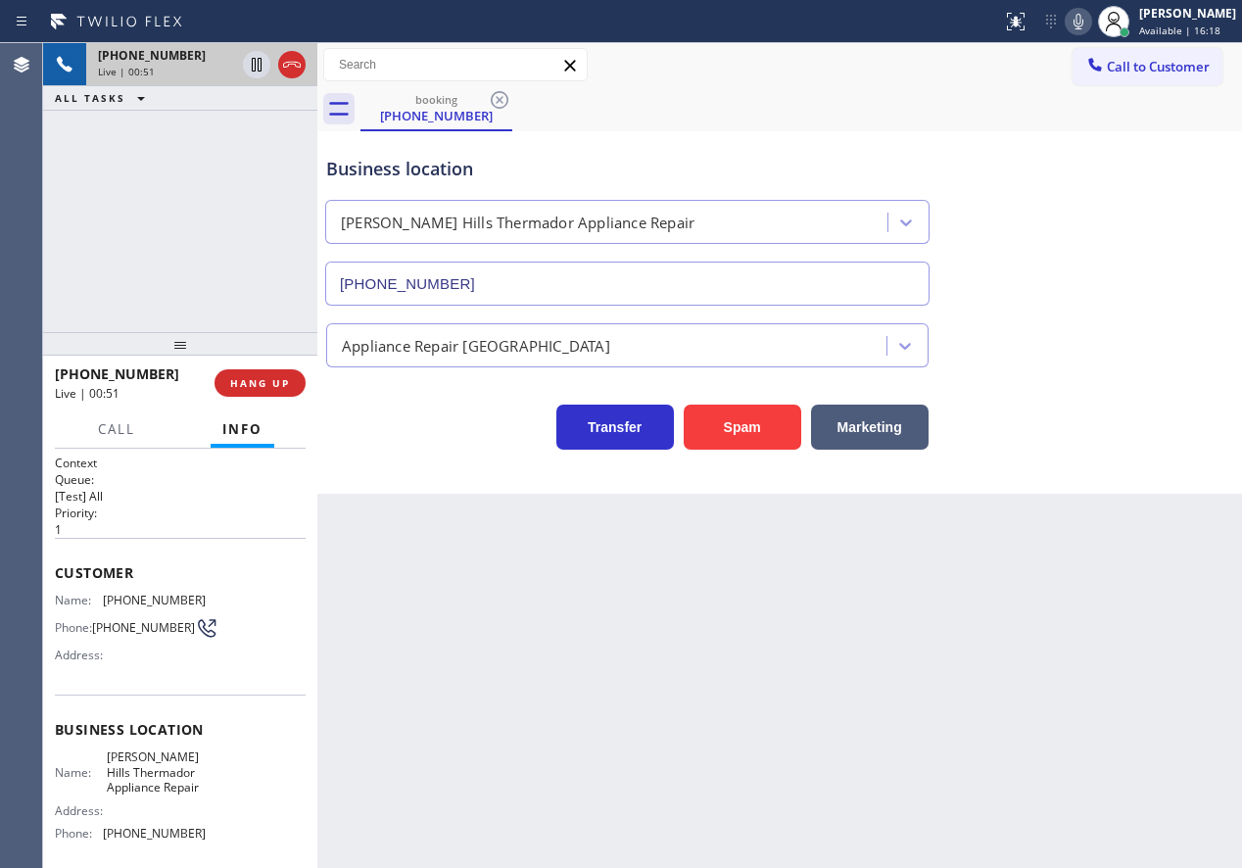
click at [120, 607] on span "(562) 658-5838" at bounding box center [154, 600] width 103 height 15
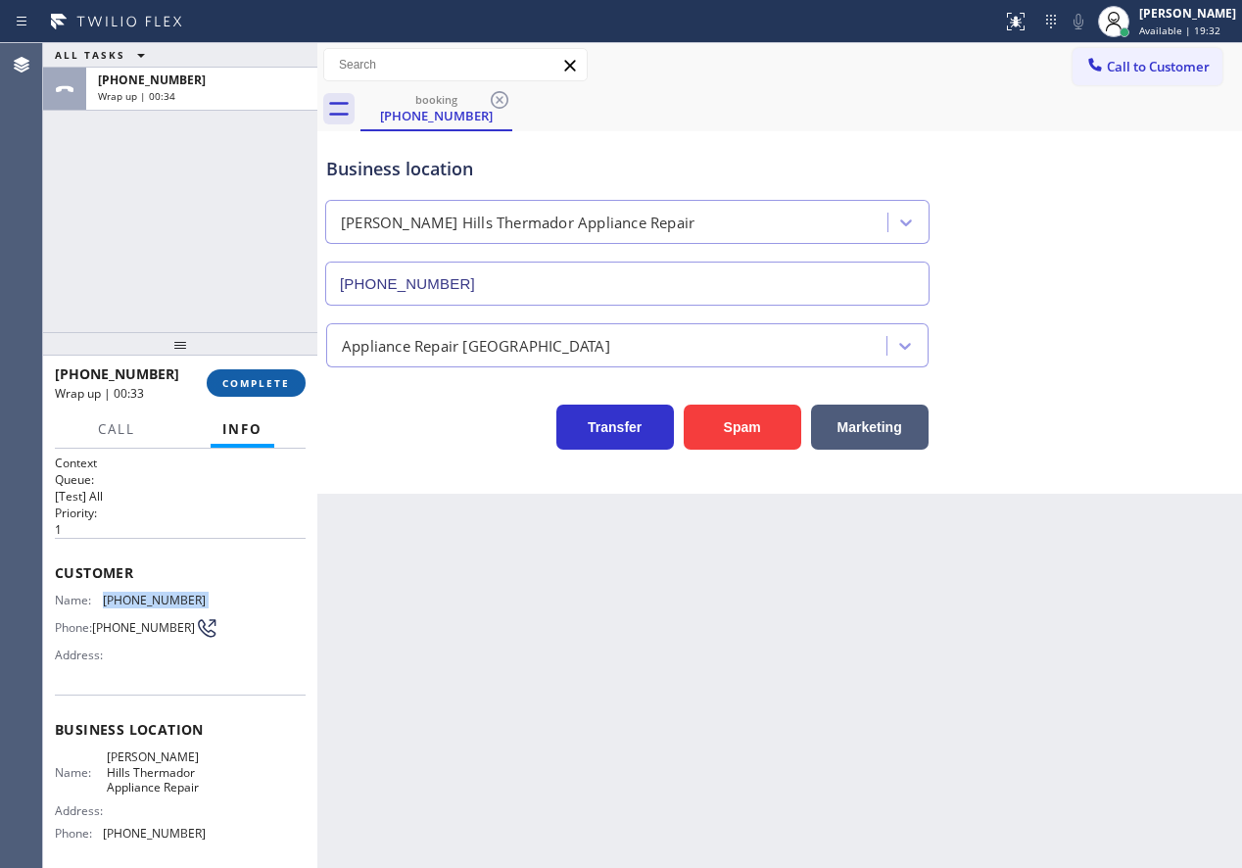
click at [288, 378] on span "COMPLETE" at bounding box center [256, 383] width 68 height 14
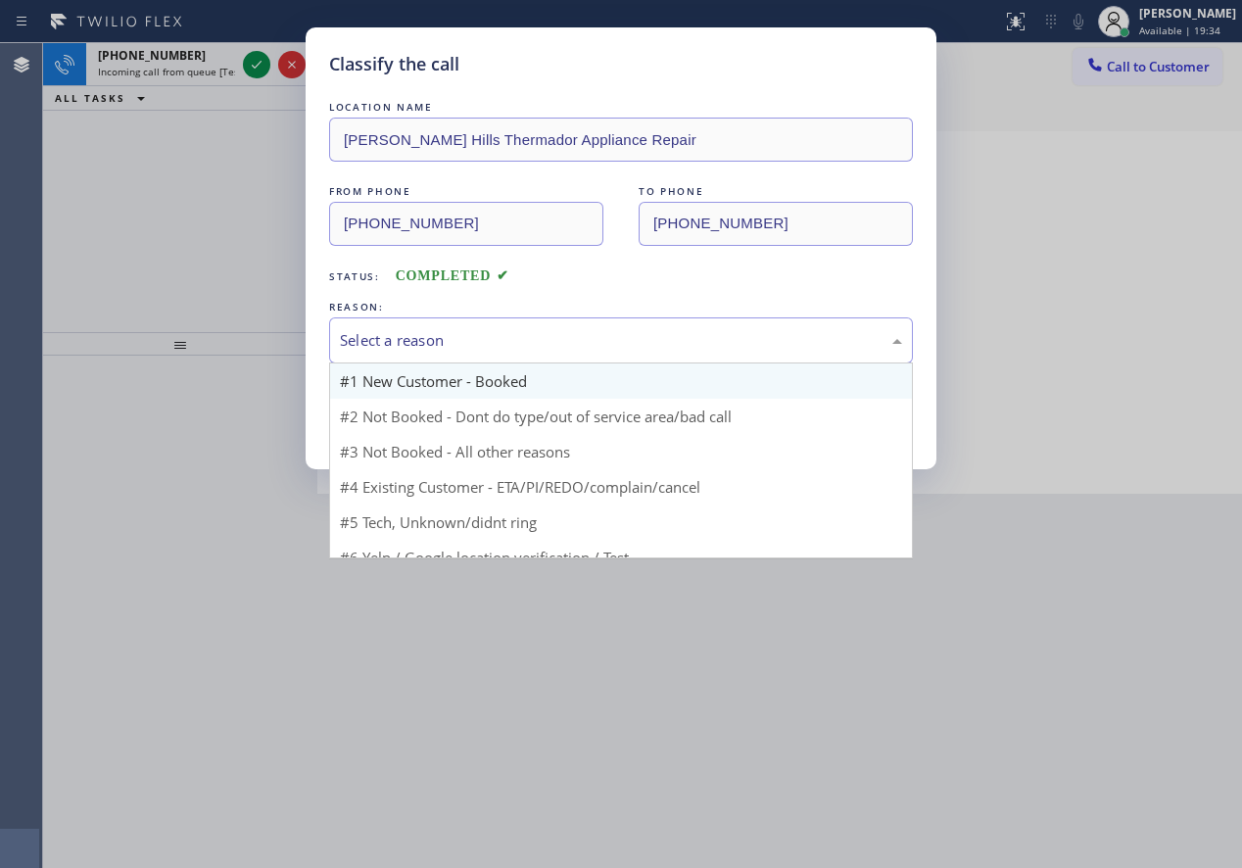
drag, startPoint x: 519, startPoint y: 324, endPoint x: 477, endPoint y: 384, distance: 73.1
click at [506, 336] on div "Select a reason" at bounding box center [621, 340] width 562 height 23
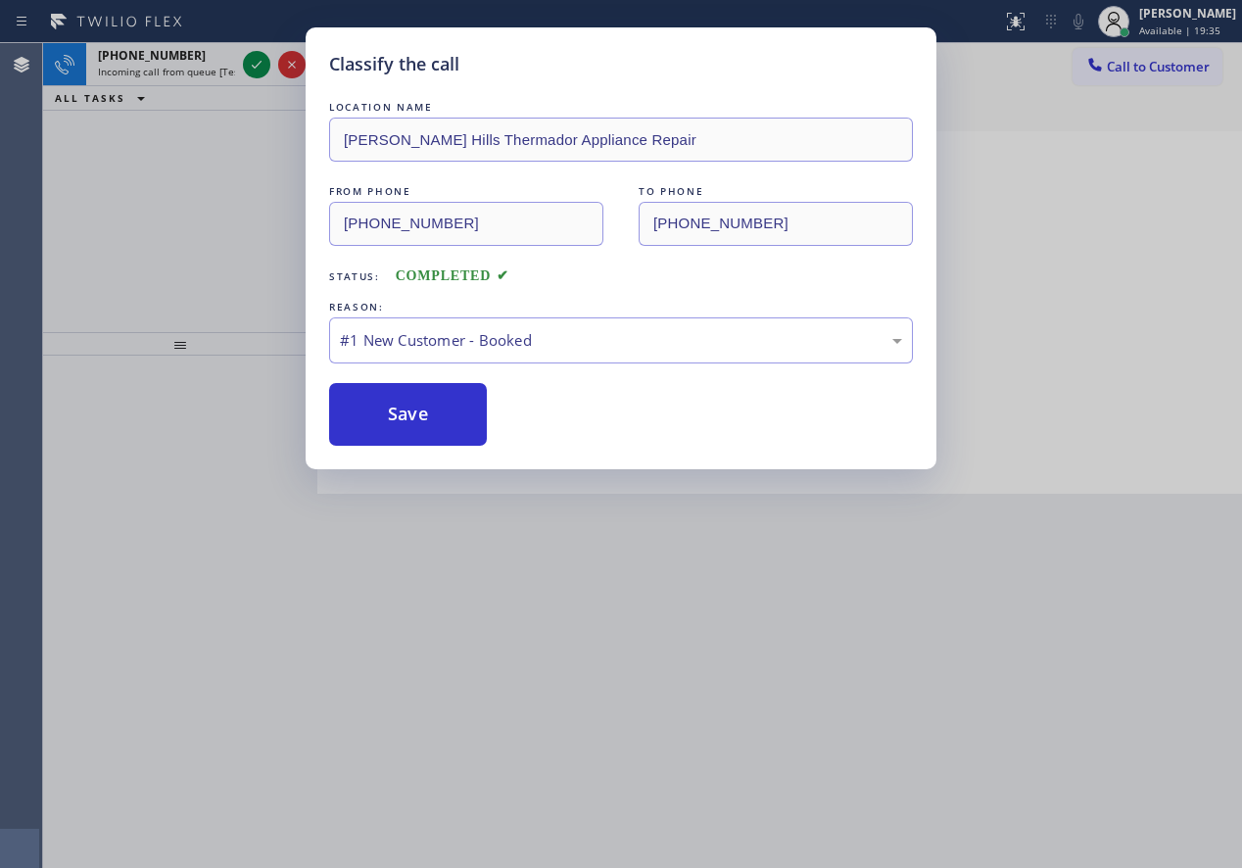
drag, startPoint x: 434, startPoint y: 411, endPoint x: 811, endPoint y: 5, distance: 554.6
click at [435, 411] on button "Save" at bounding box center [408, 414] width 158 height 63
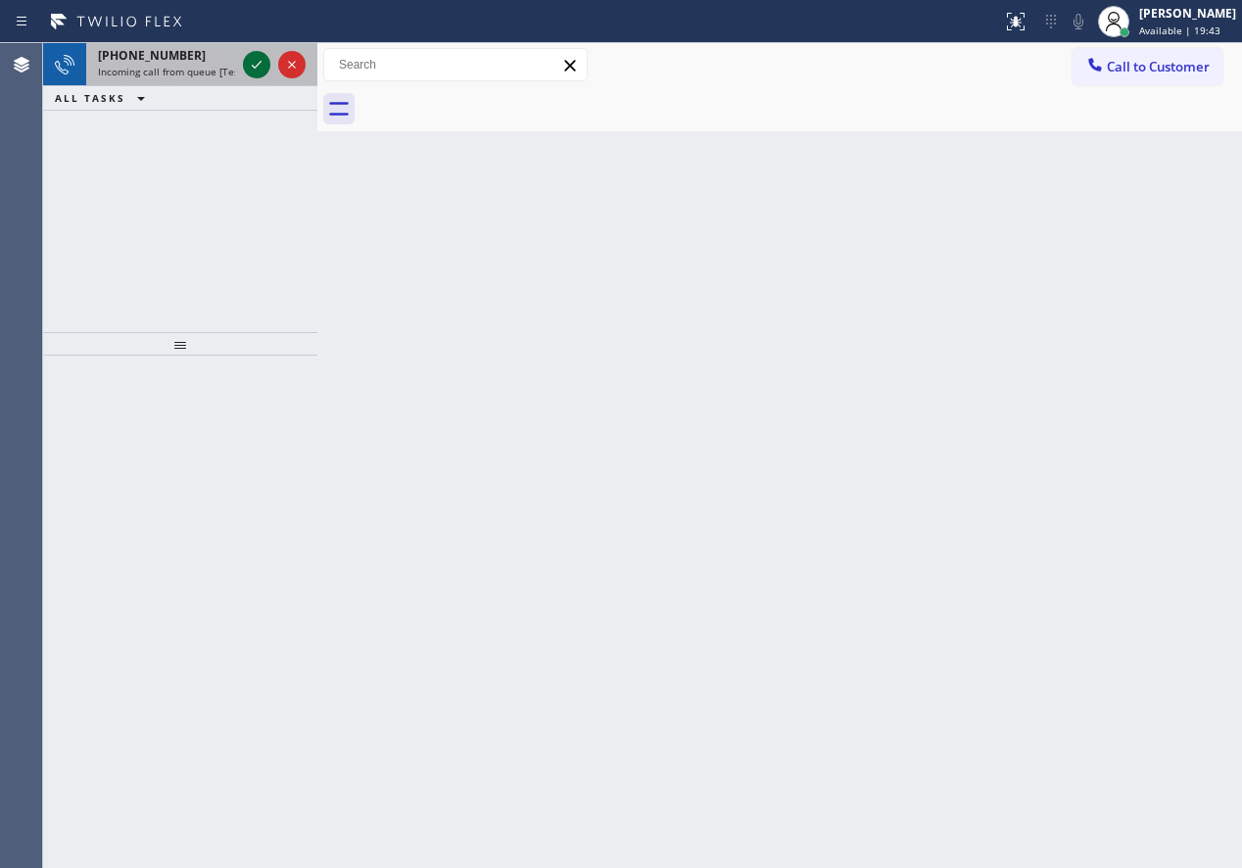
click at [248, 71] on icon at bounding box center [257, 65] width 24 height 24
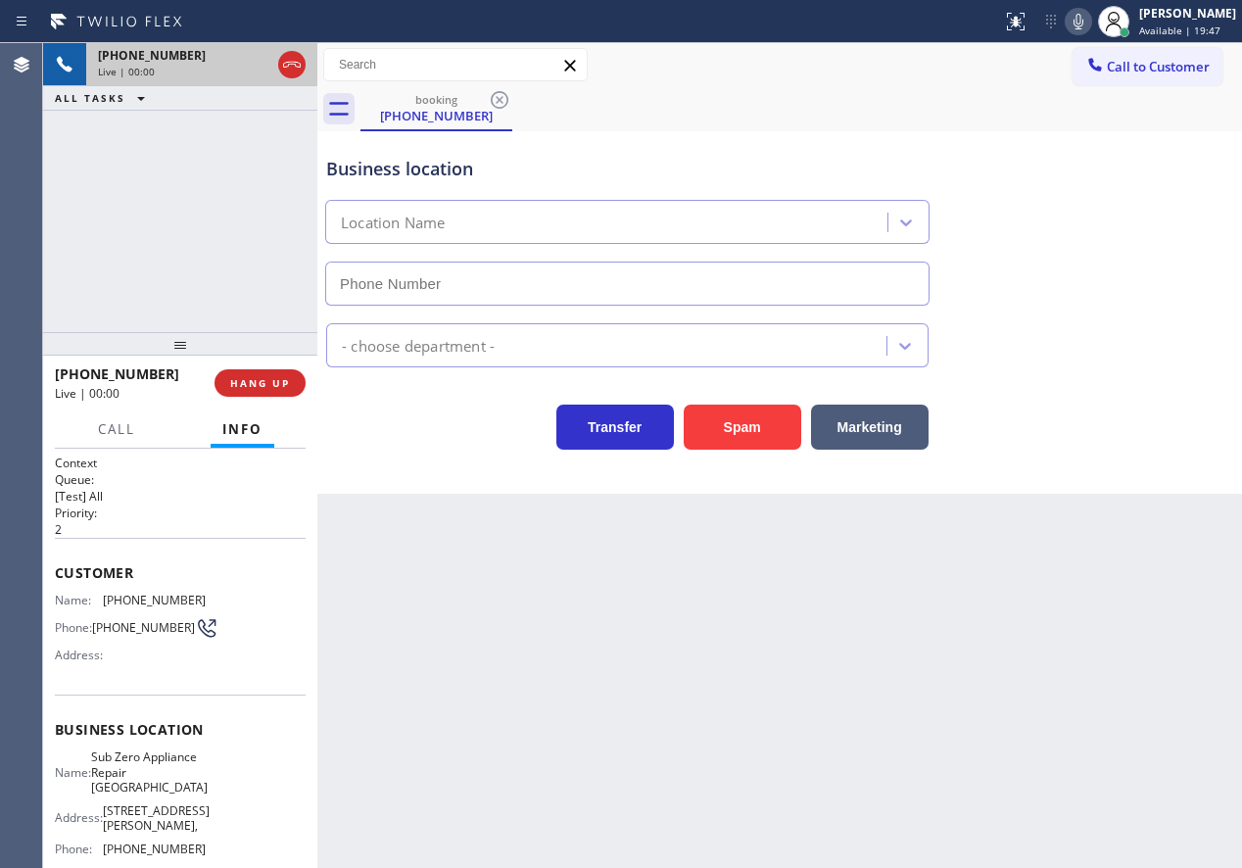
type input "[PHONE_NUMBER]"
click at [285, 371] on button "HANG UP" at bounding box center [260, 382] width 91 height 27
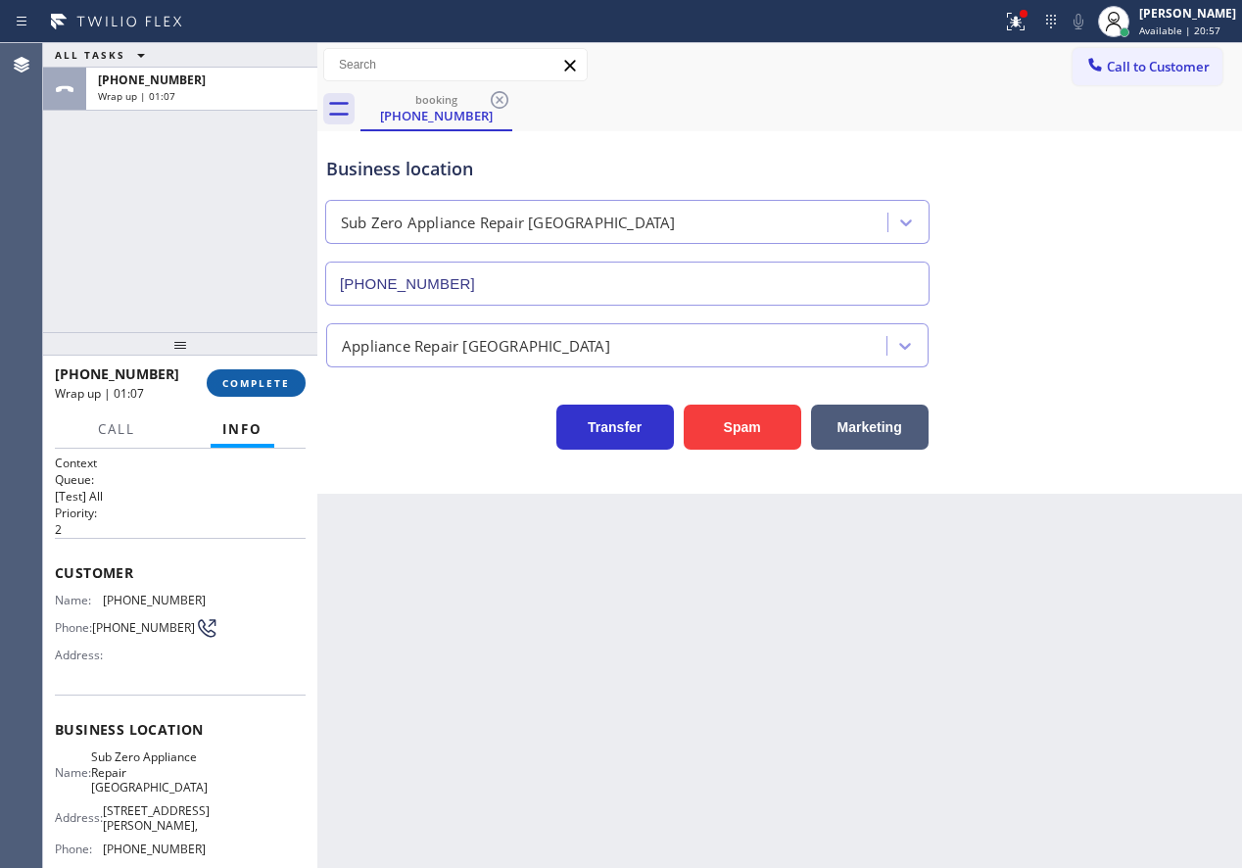
click at [267, 383] on span "COMPLETE" at bounding box center [256, 383] width 68 height 14
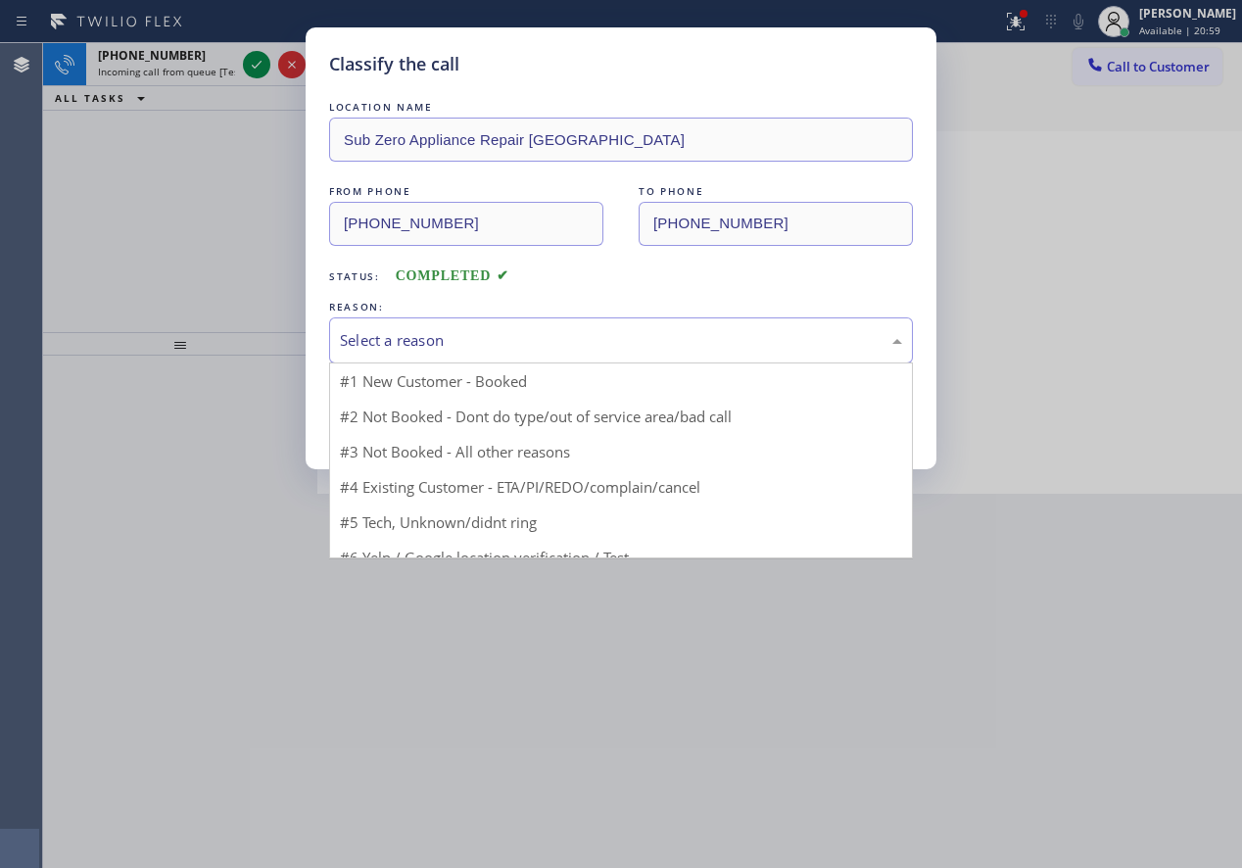
click at [499, 340] on div "Select a reason" at bounding box center [621, 340] width 562 height 23
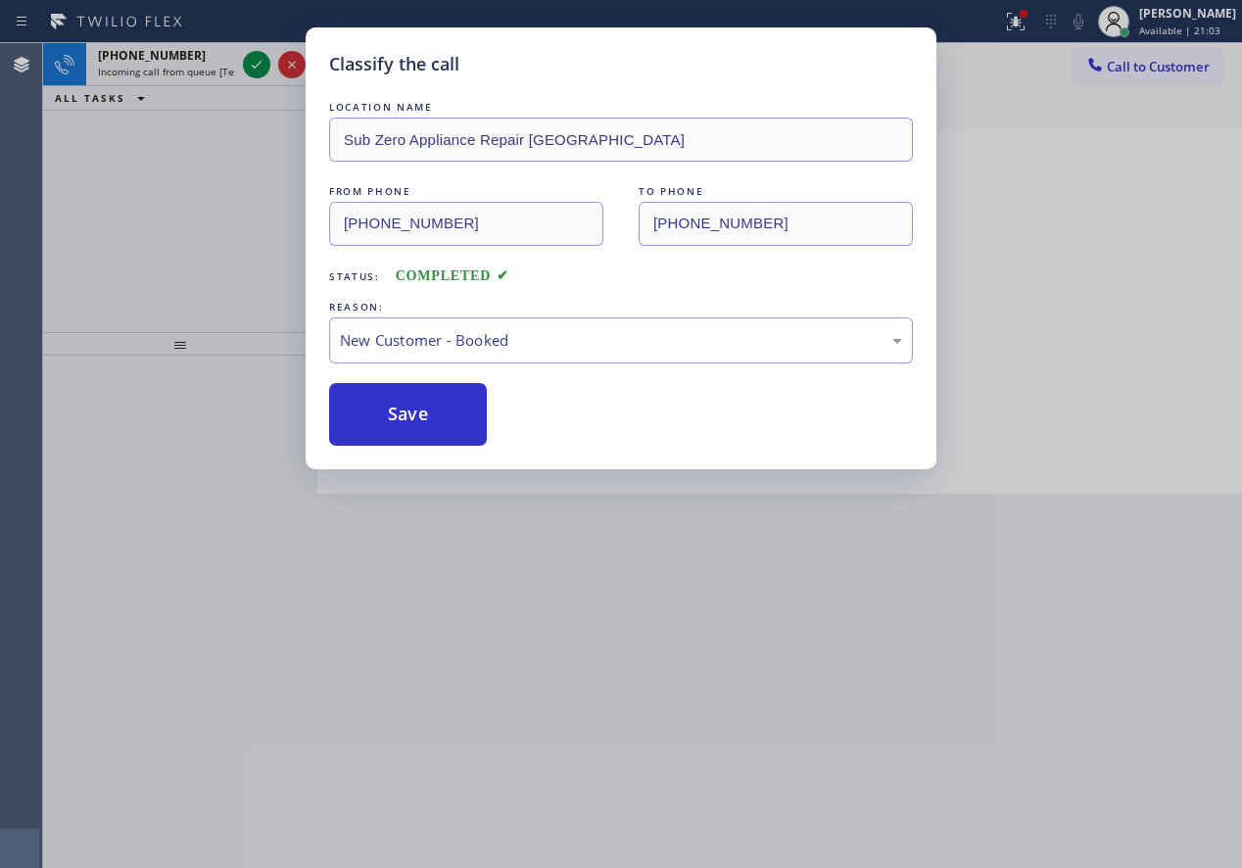
click at [450, 409] on button "Save" at bounding box center [408, 414] width 158 height 63
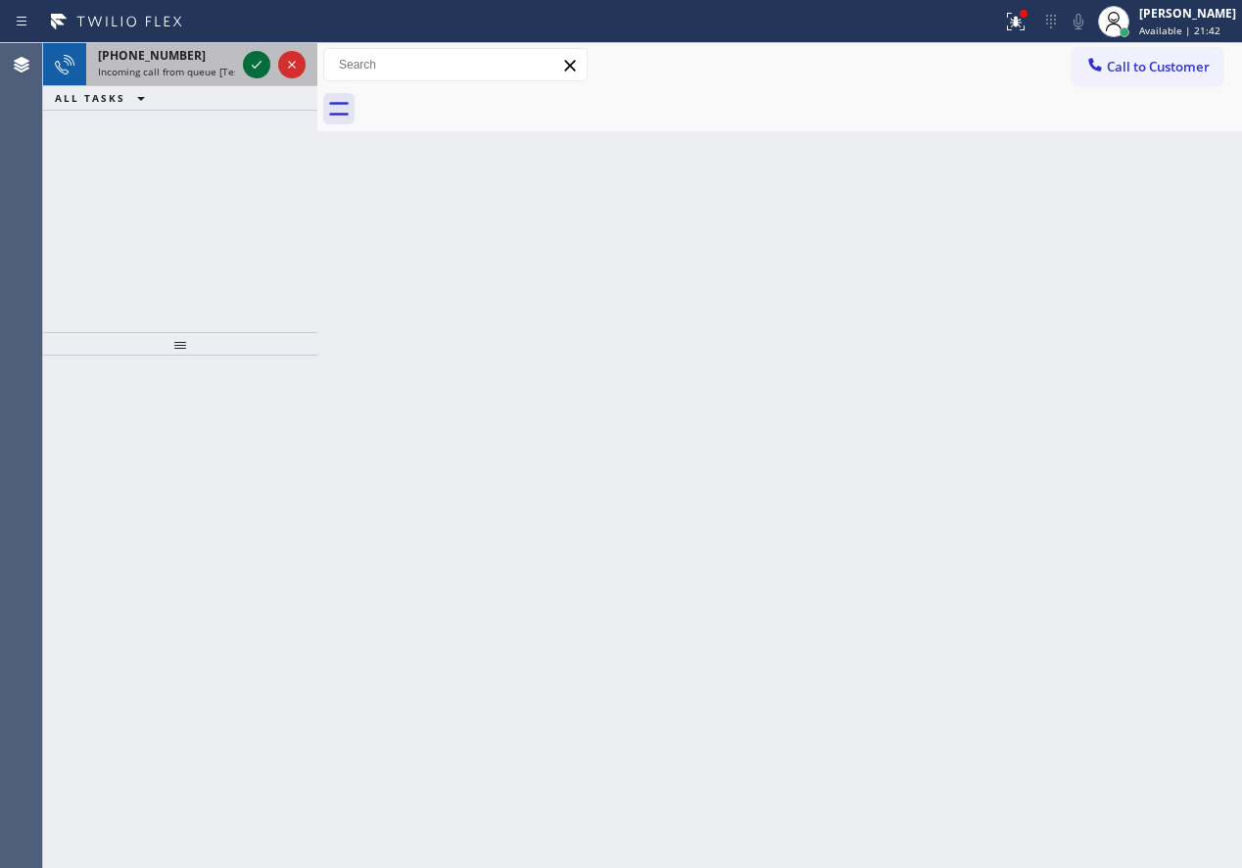
click at [250, 66] on icon at bounding box center [257, 65] width 24 height 24
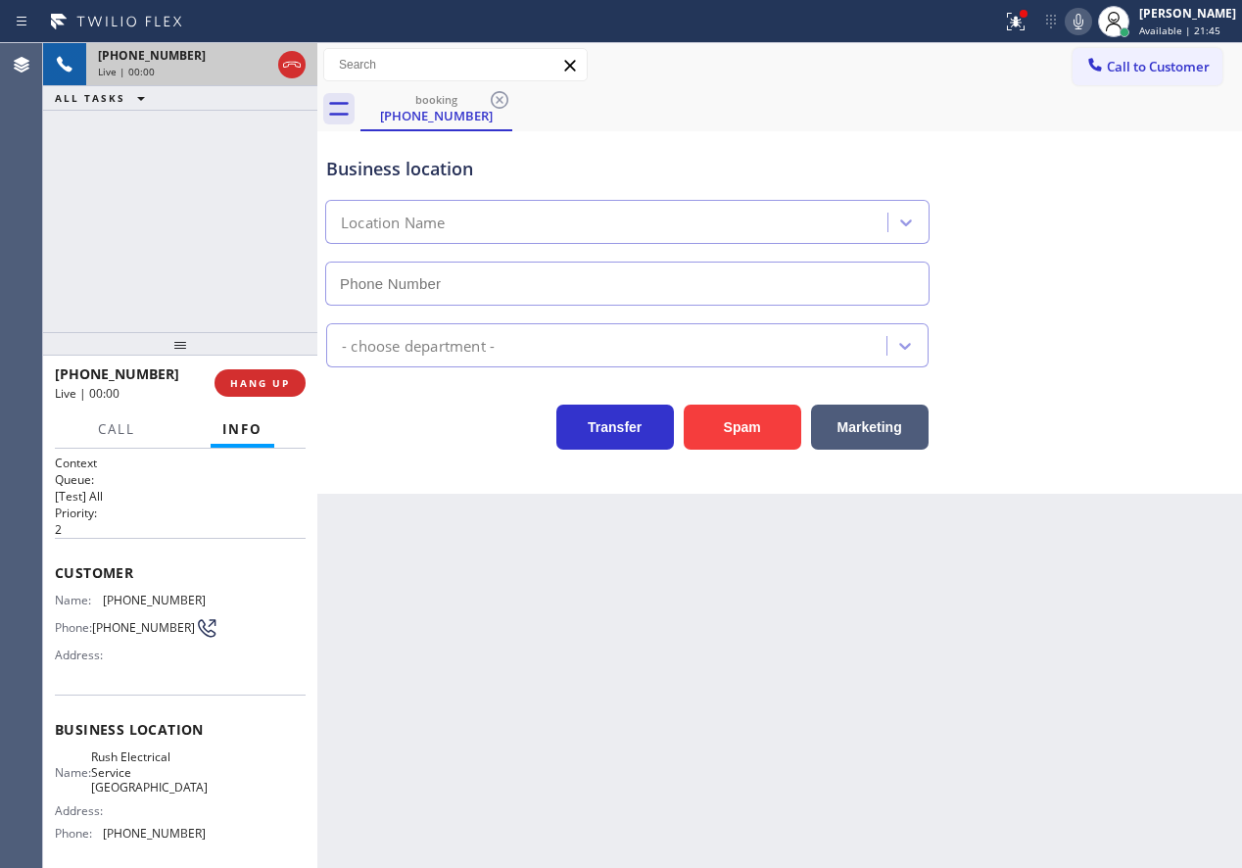
type input "(805) 307-3272"
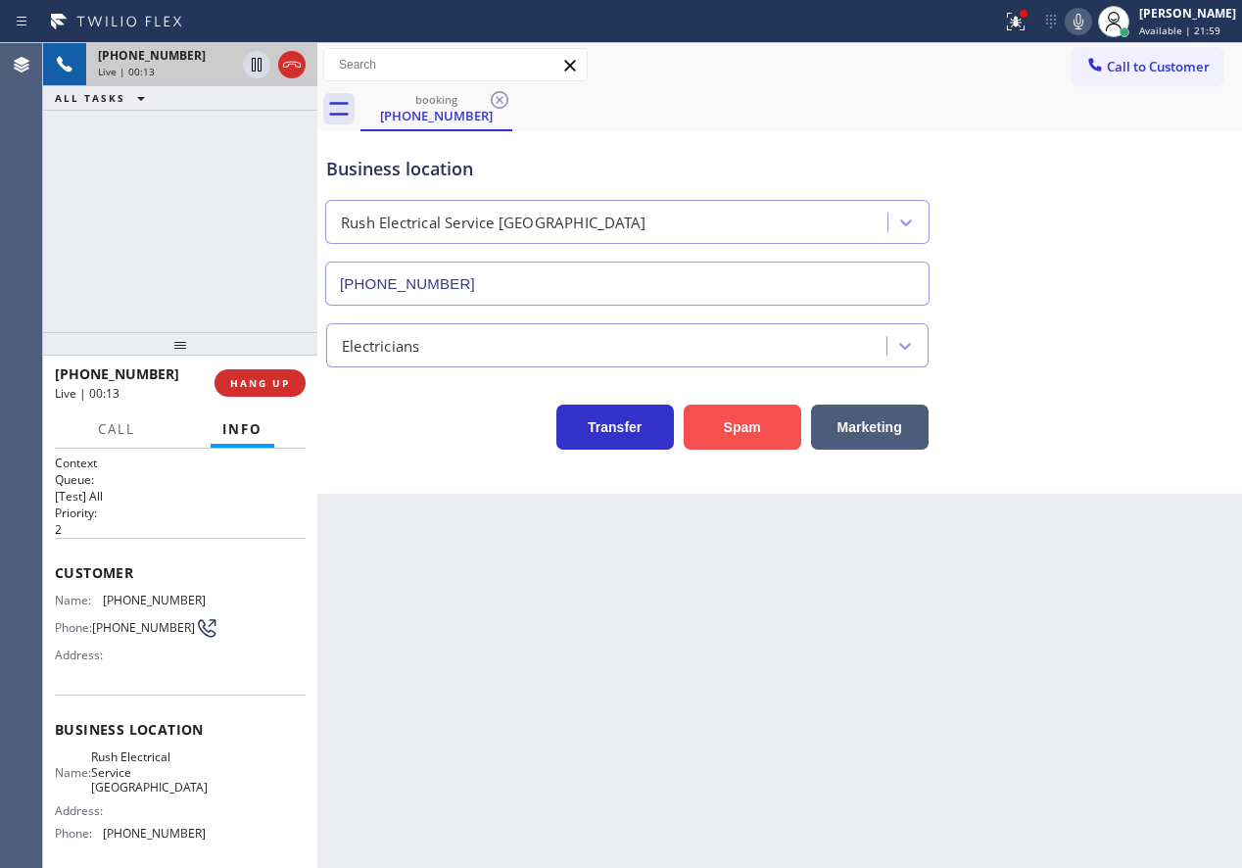
click at [717, 409] on button "Spam" at bounding box center [743, 427] width 118 height 45
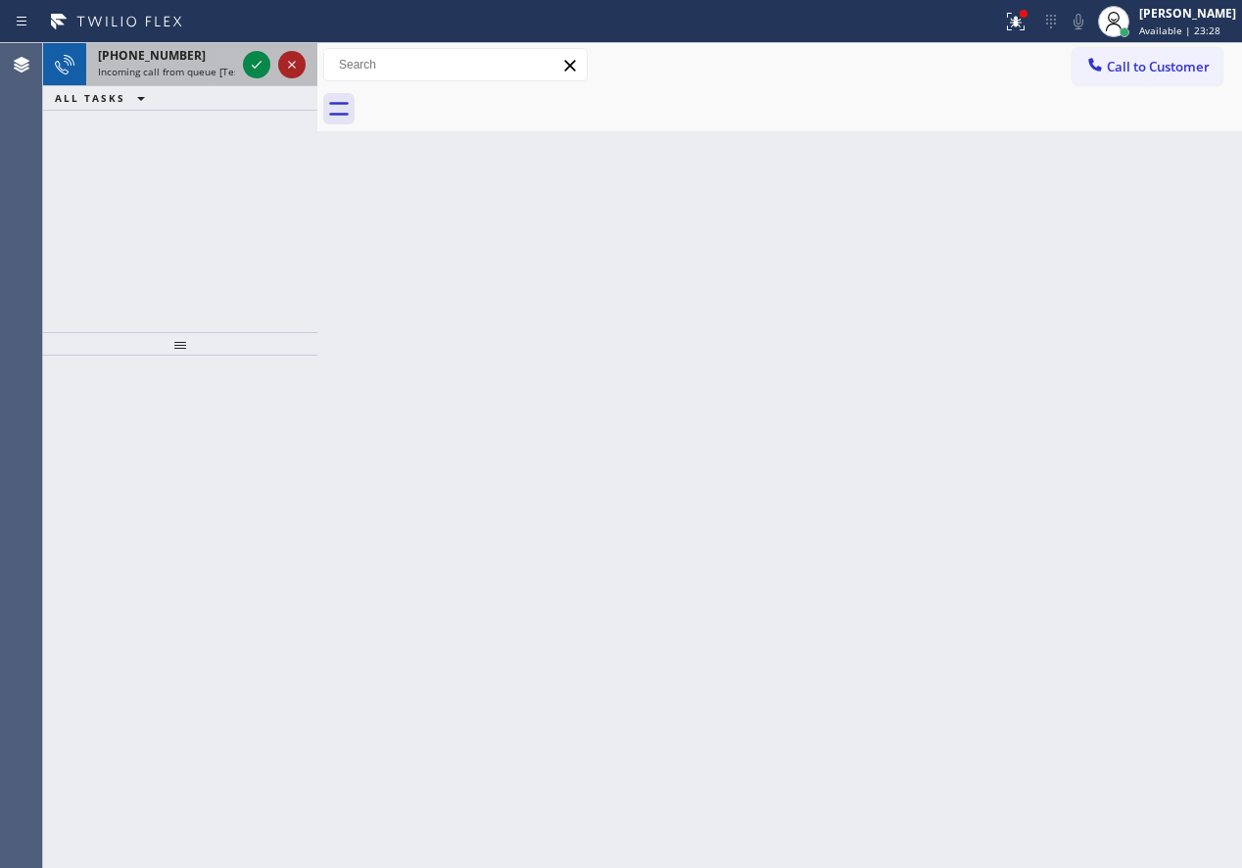
click at [255, 57] on icon at bounding box center [257, 65] width 24 height 24
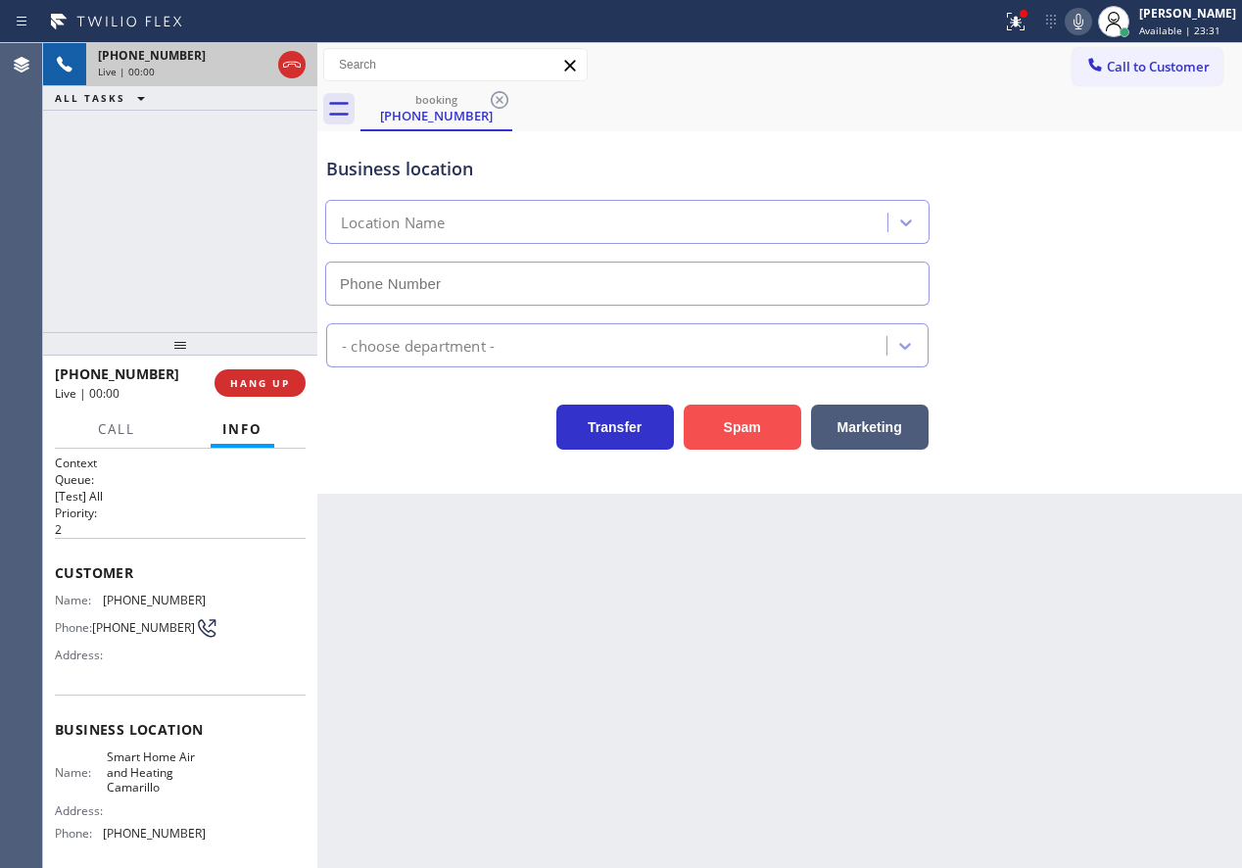
type input "(442) 281-9939"
click at [753, 436] on button "Spam" at bounding box center [743, 427] width 118 height 45
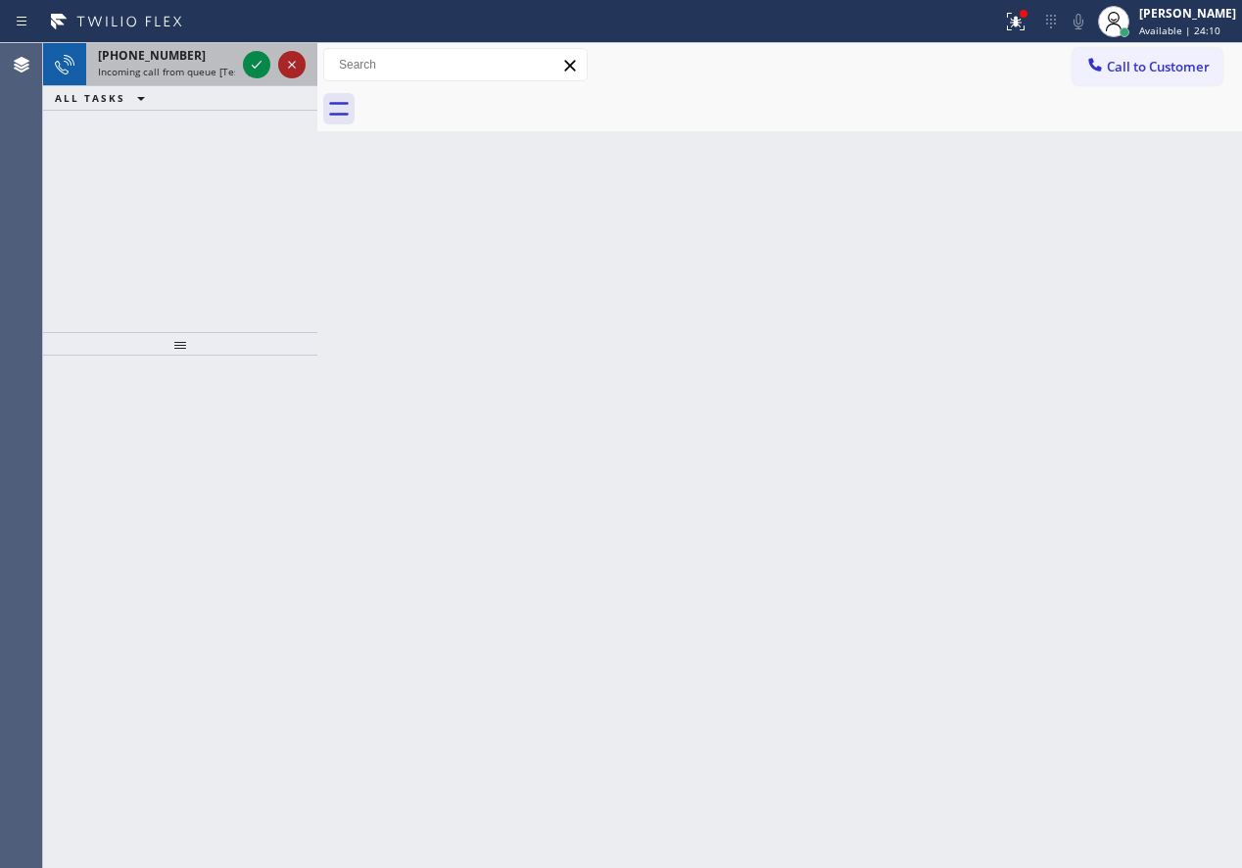
drag, startPoint x: 252, startPoint y: 60, endPoint x: 301, endPoint y: 63, distance: 49.1
click at [252, 60] on icon at bounding box center [257, 65] width 24 height 24
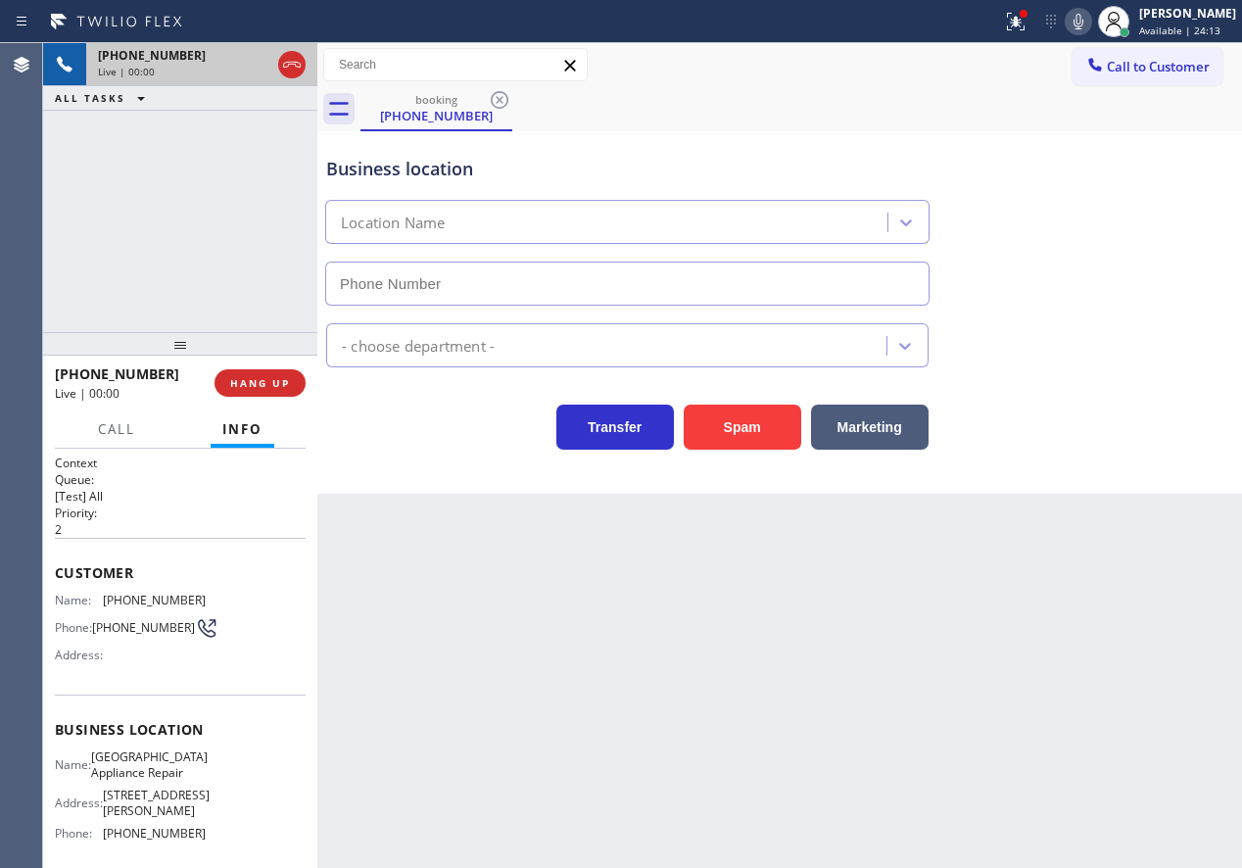
type input "(773) 830-4668"
click at [134, 771] on span "Calumet Heights Appliance Repair" at bounding box center [149, 764] width 117 height 30
click at [136, 772] on span "Calumet Heights Appliance Repair" at bounding box center [149, 764] width 117 height 30
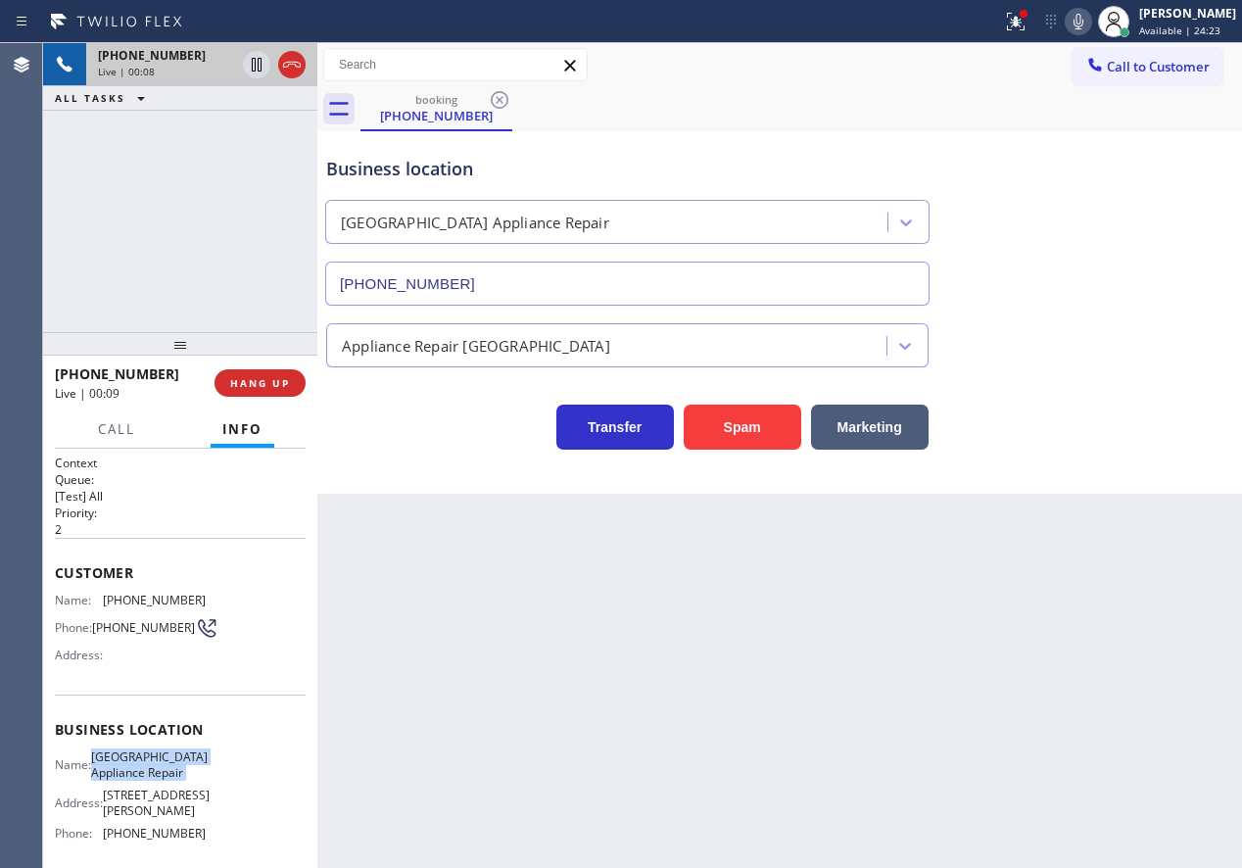
click at [136, 772] on span "Calumet Heights Appliance Repair" at bounding box center [149, 764] width 117 height 30
click at [644, 279] on input "(773) 830-4668" at bounding box center [627, 284] width 604 height 44
click at [643, 279] on input "(773) 830-4668" at bounding box center [627, 284] width 604 height 44
click at [123, 607] on span "(312) 479-2071" at bounding box center [154, 600] width 103 height 15
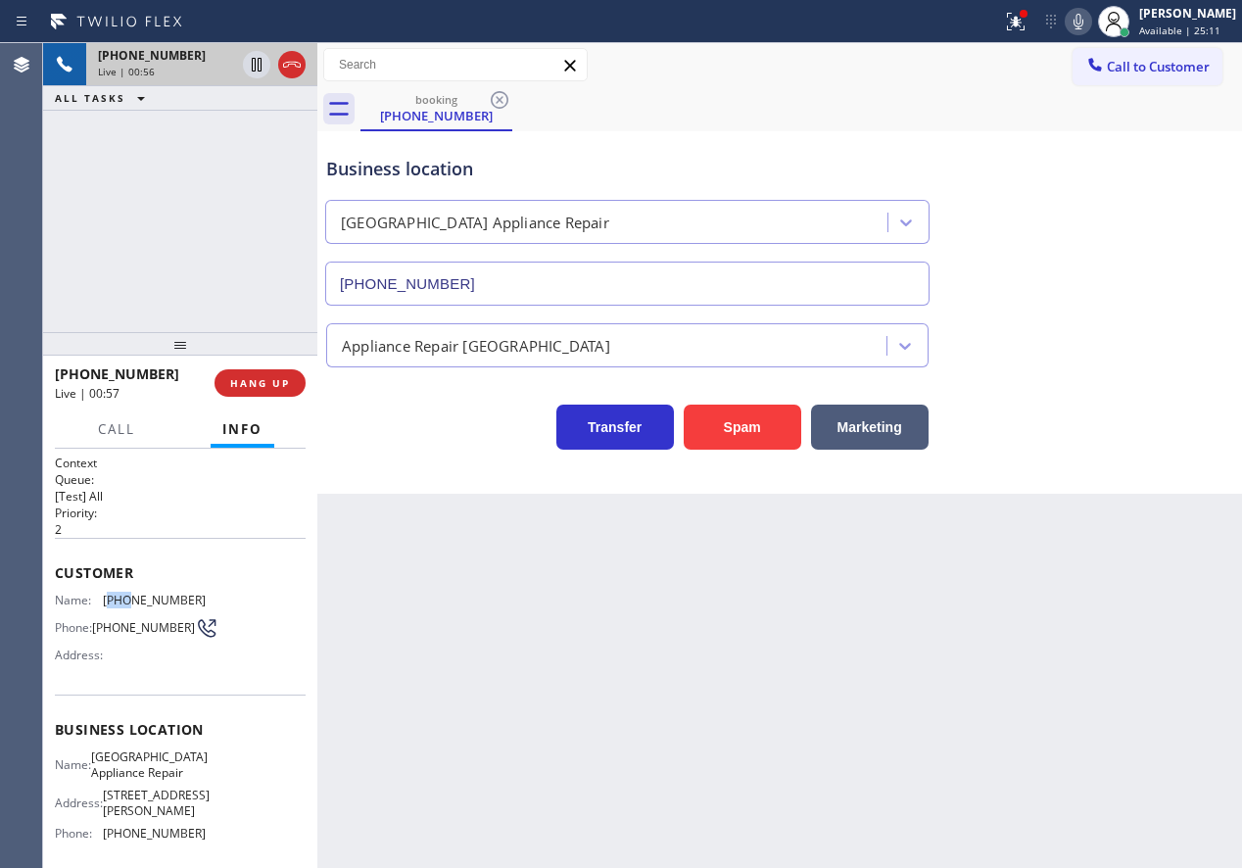
click at [123, 607] on span "(312) 479-2071" at bounding box center [154, 600] width 103 height 15
click at [244, 373] on button "HANG UP" at bounding box center [260, 382] width 91 height 27
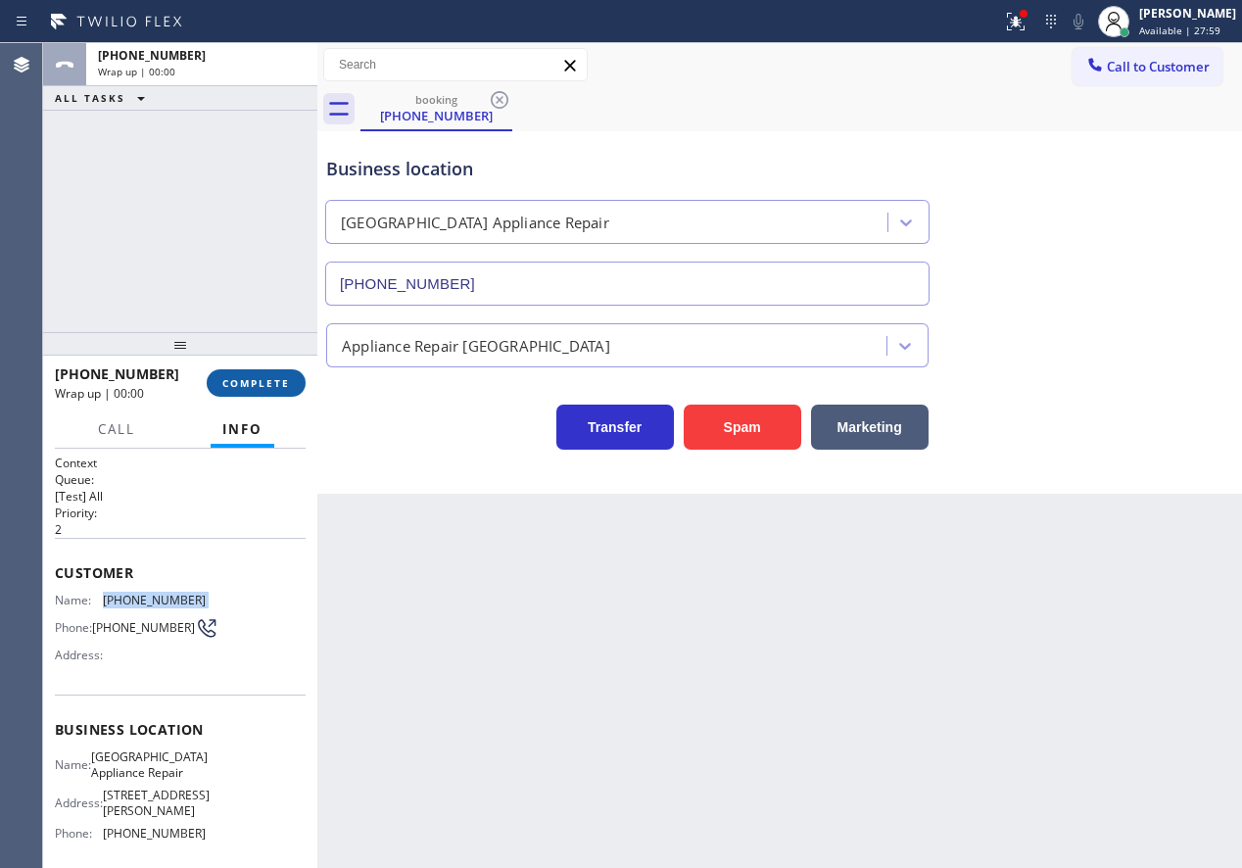
click at [251, 377] on span "COMPLETE" at bounding box center [256, 383] width 68 height 14
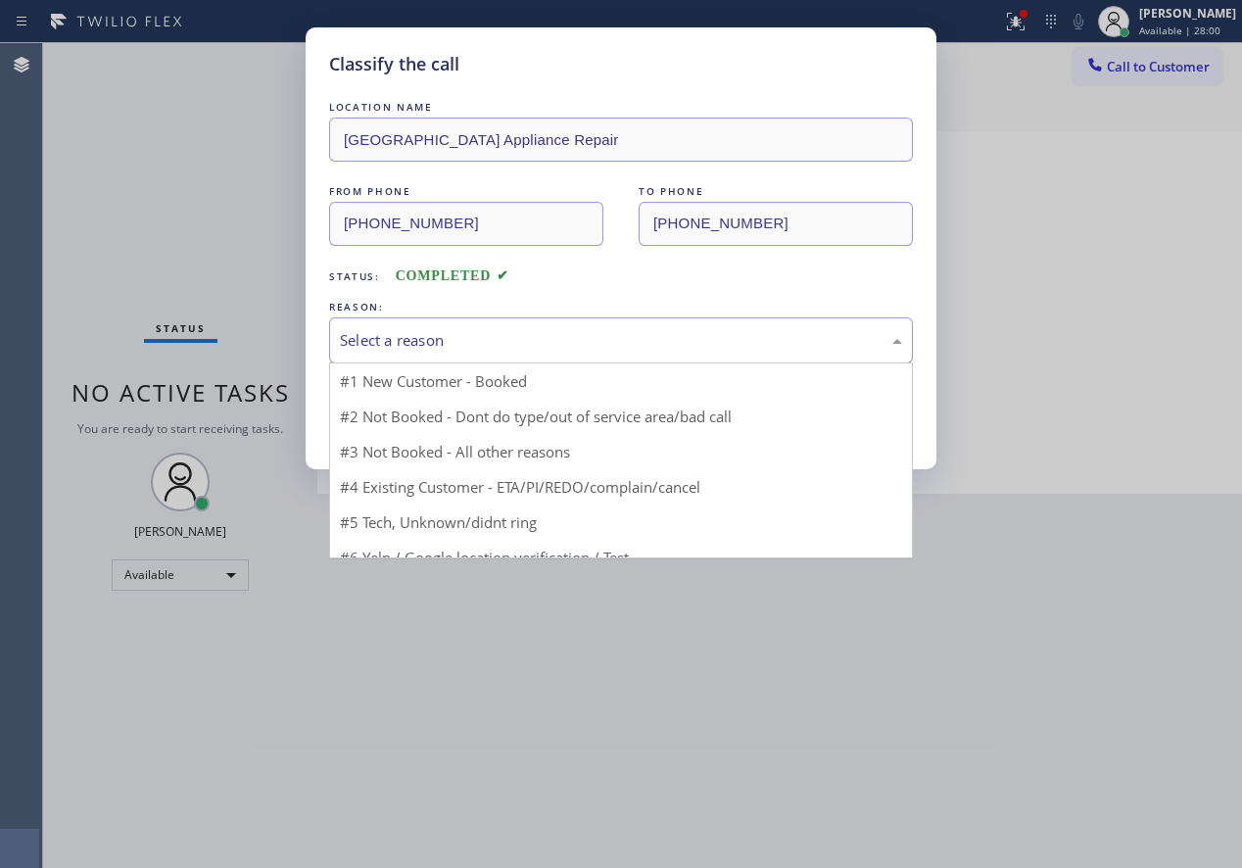
click at [403, 344] on div "Select a reason" at bounding box center [621, 340] width 562 height 23
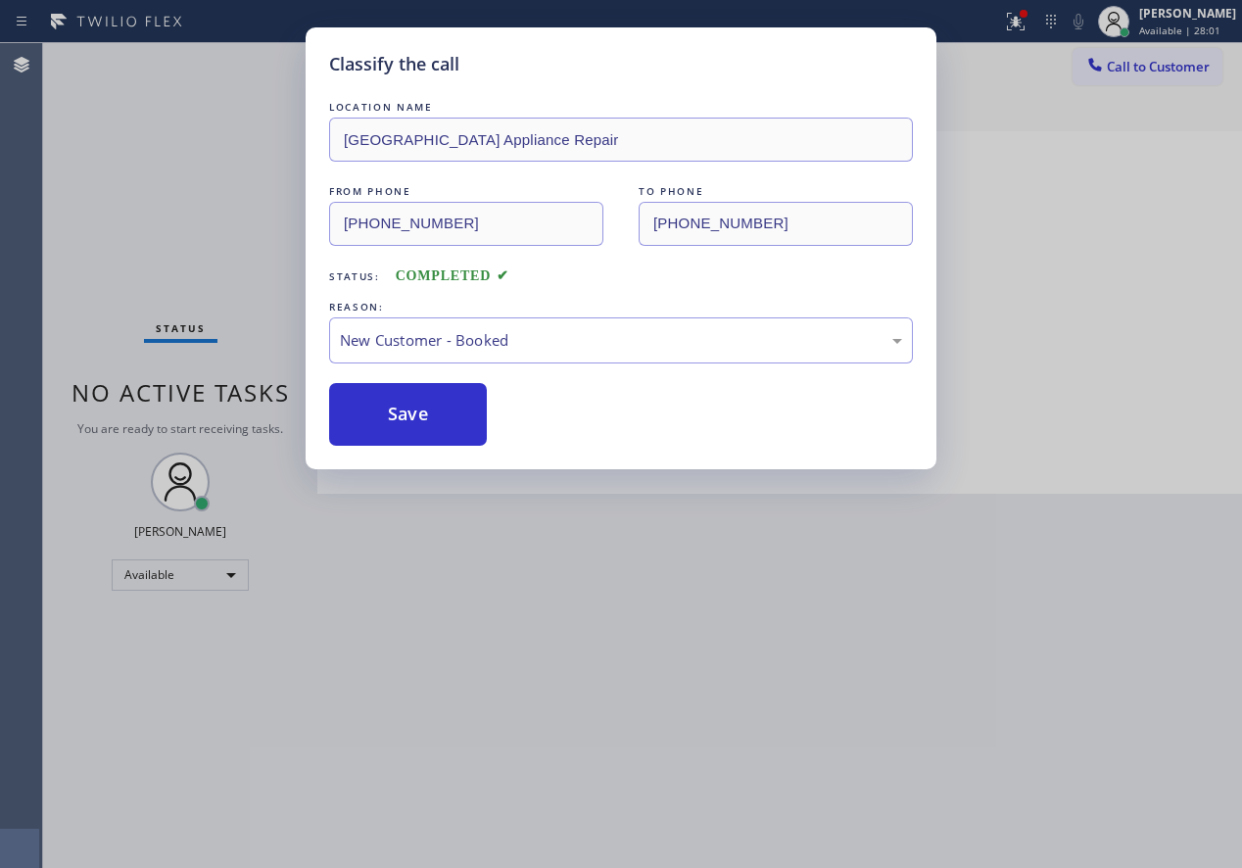
click at [400, 415] on button "Save" at bounding box center [408, 414] width 158 height 63
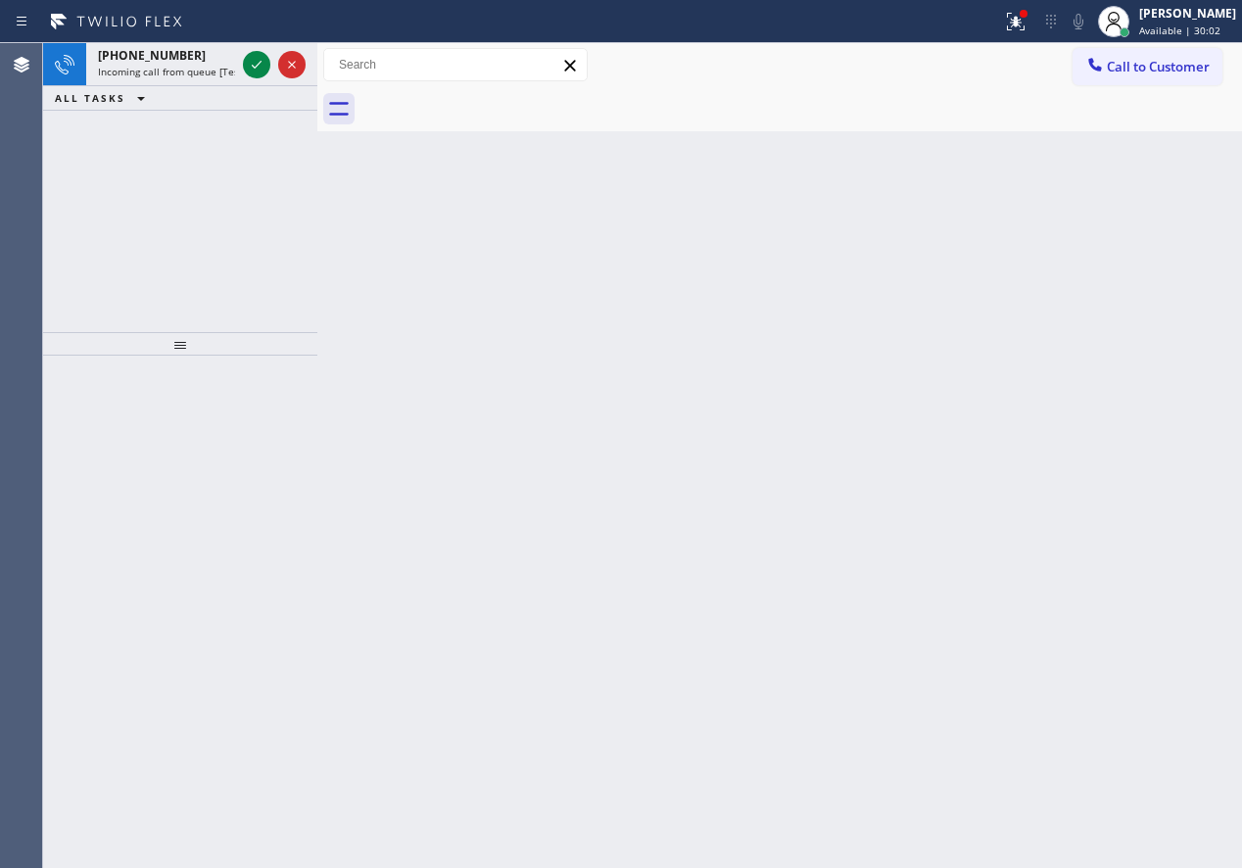
click at [251, 58] on icon at bounding box center [257, 65] width 24 height 24
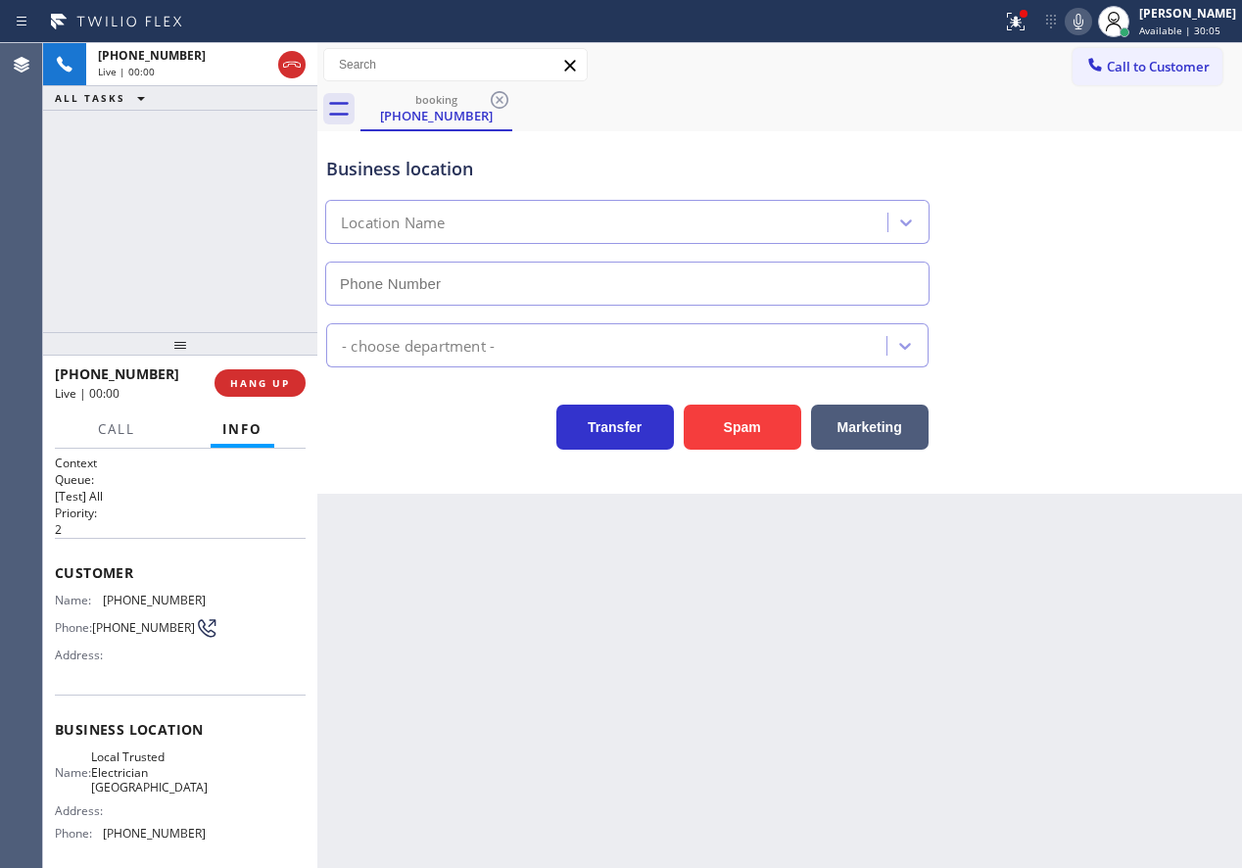
type input "(650) 514-6371"
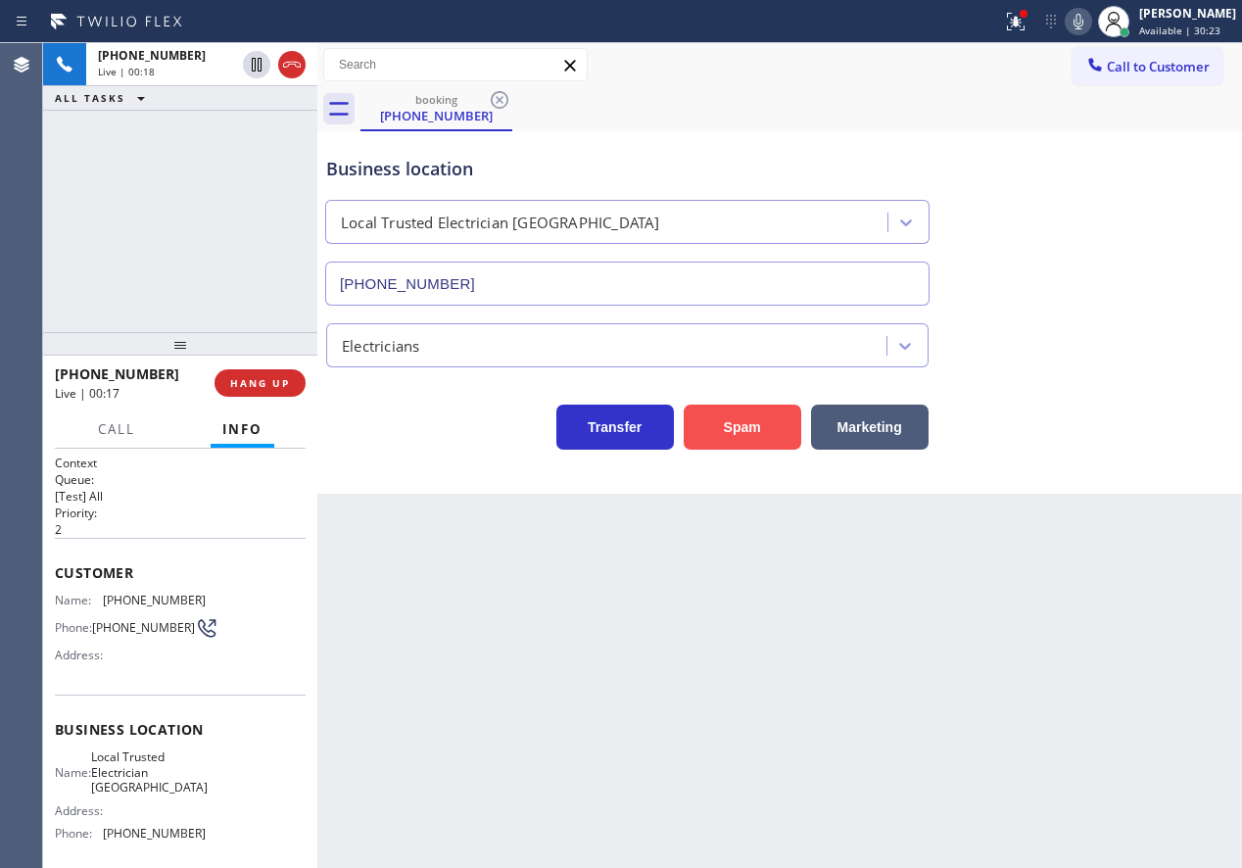
click at [711, 423] on button "Spam" at bounding box center [743, 427] width 118 height 45
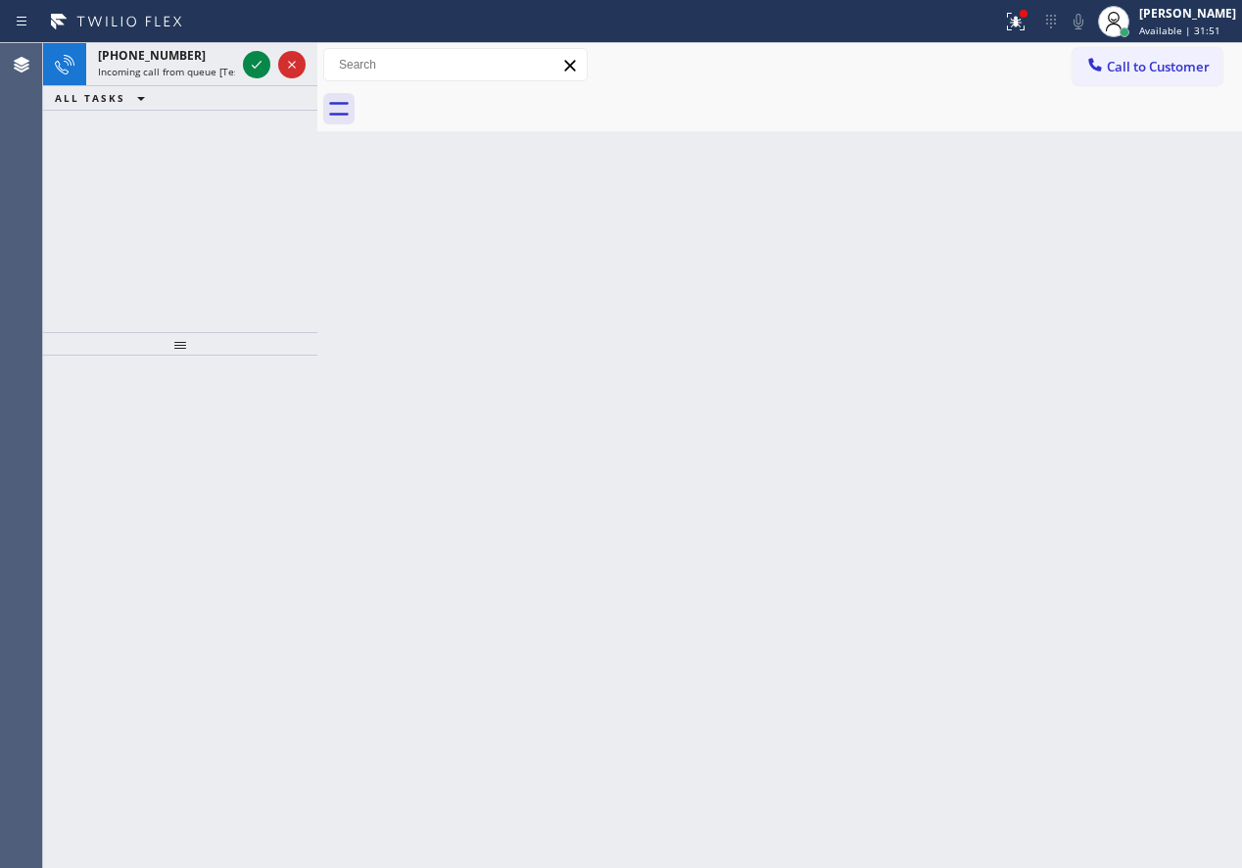
drag, startPoint x: 250, startPoint y: 64, endPoint x: 650, endPoint y: 92, distance: 400.7
click at [250, 64] on icon at bounding box center [257, 65] width 24 height 24
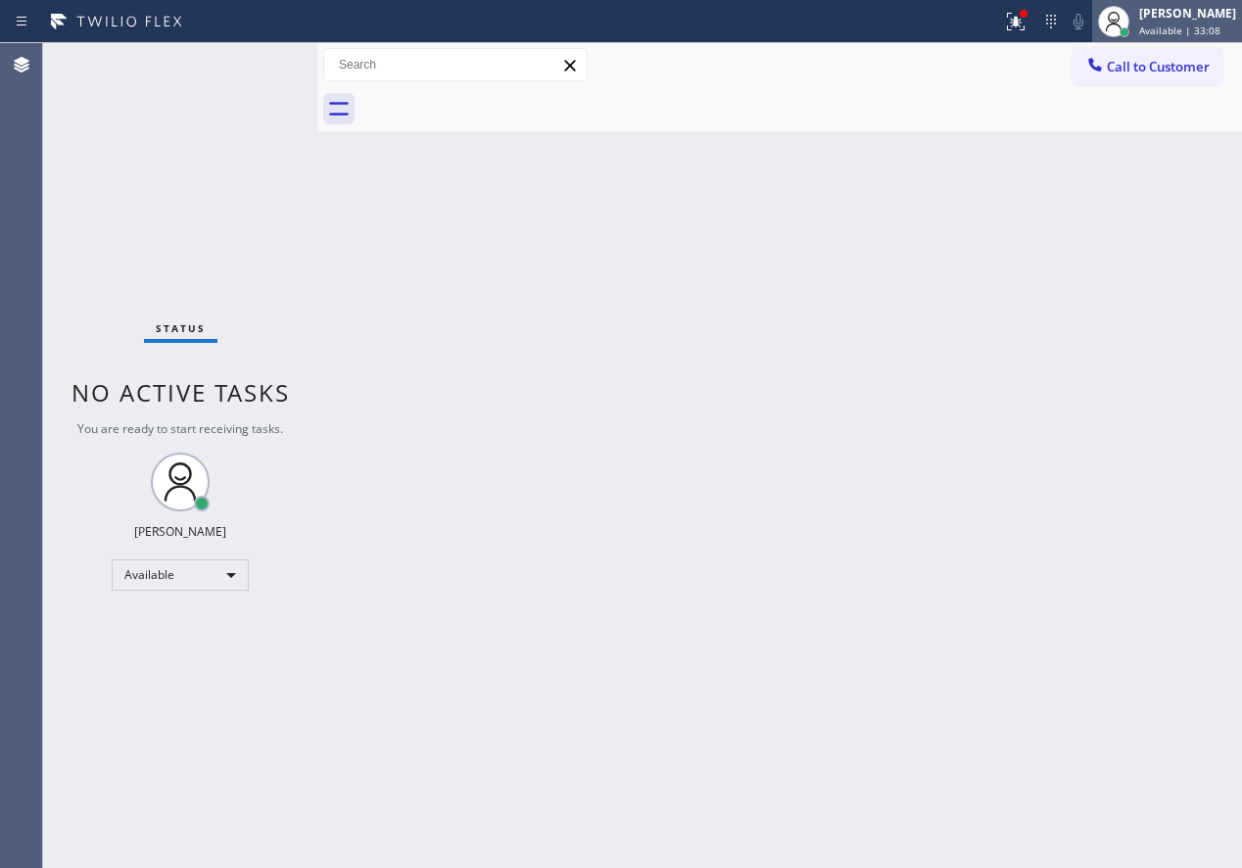
click at [1186, 23] on div "Paula Arnado Available | 33:08" at bounding box center [1188, 21] width 107 height 34
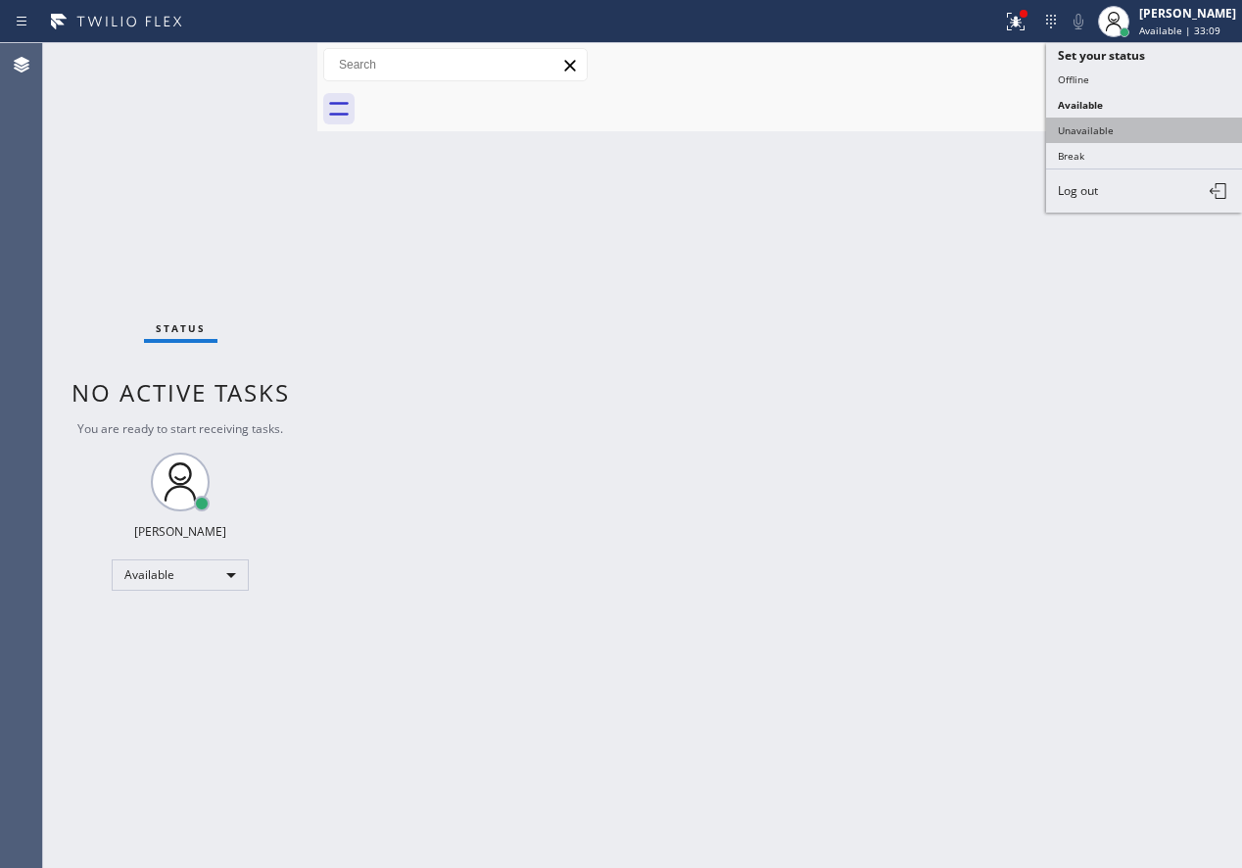
click at [1066, 131] on button "Unavailable" at bounding box center [1144, 130] width 196 height 25
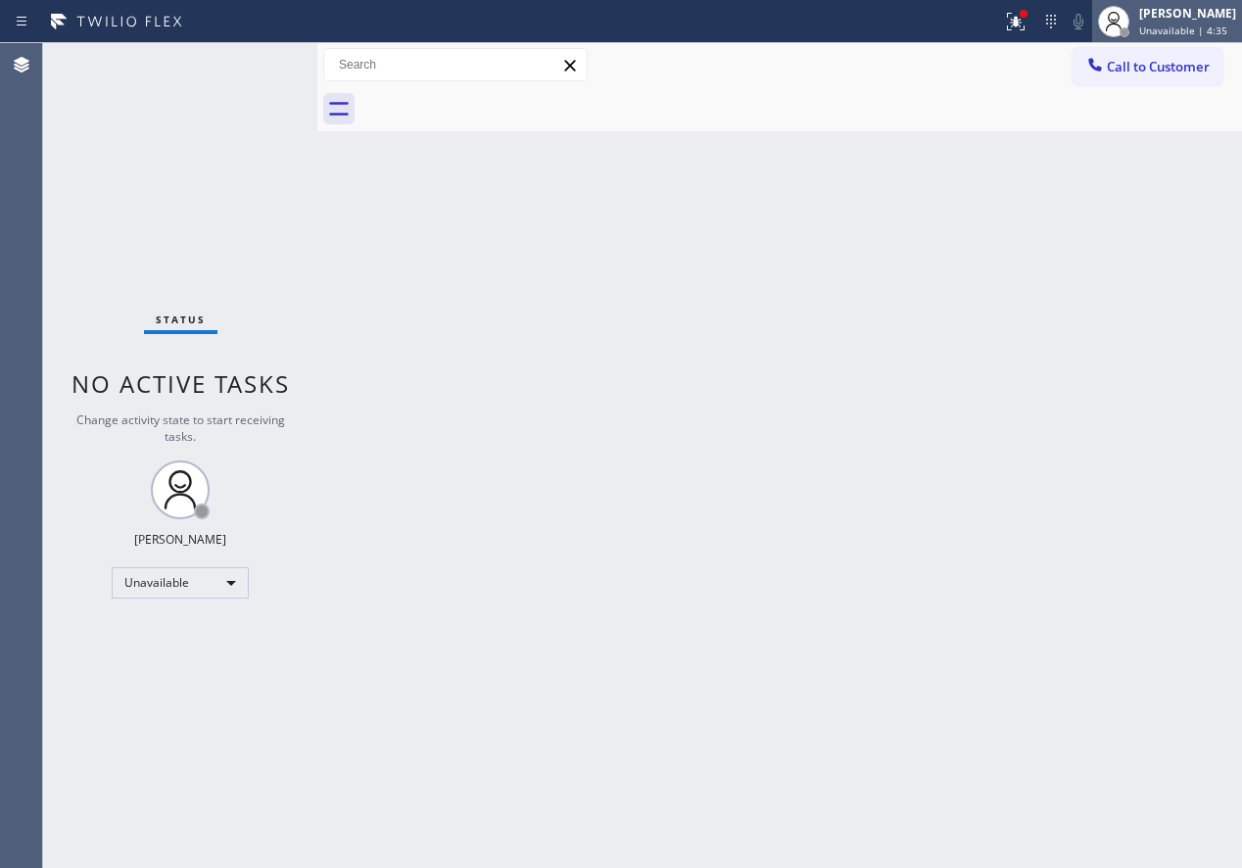
click at [1205, 37] on div "Paula Arnado Unavailable | 4:35" at bounding box center [1188, 21] width 107 height 34
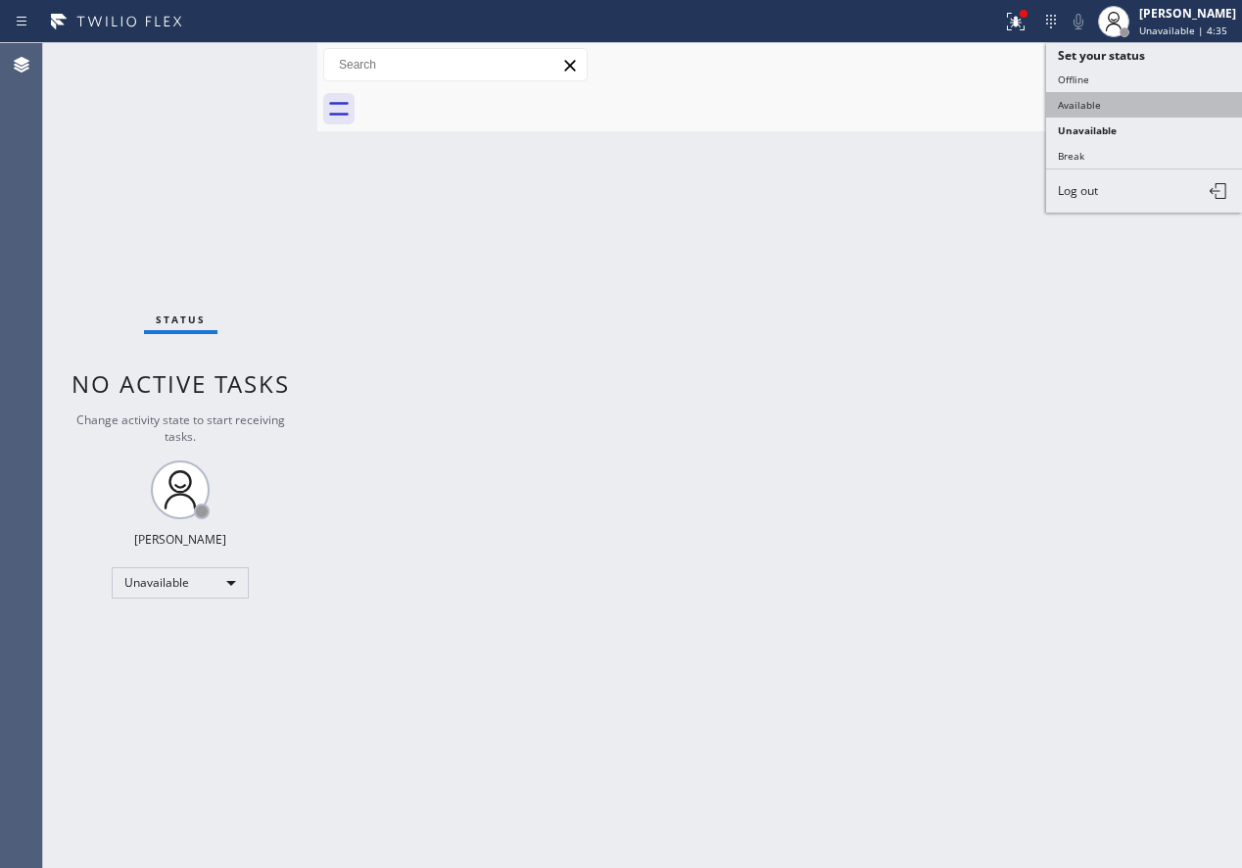
click at [1139, 105] on button "Available" at bounding box center [1144, 104] width 196 height 25
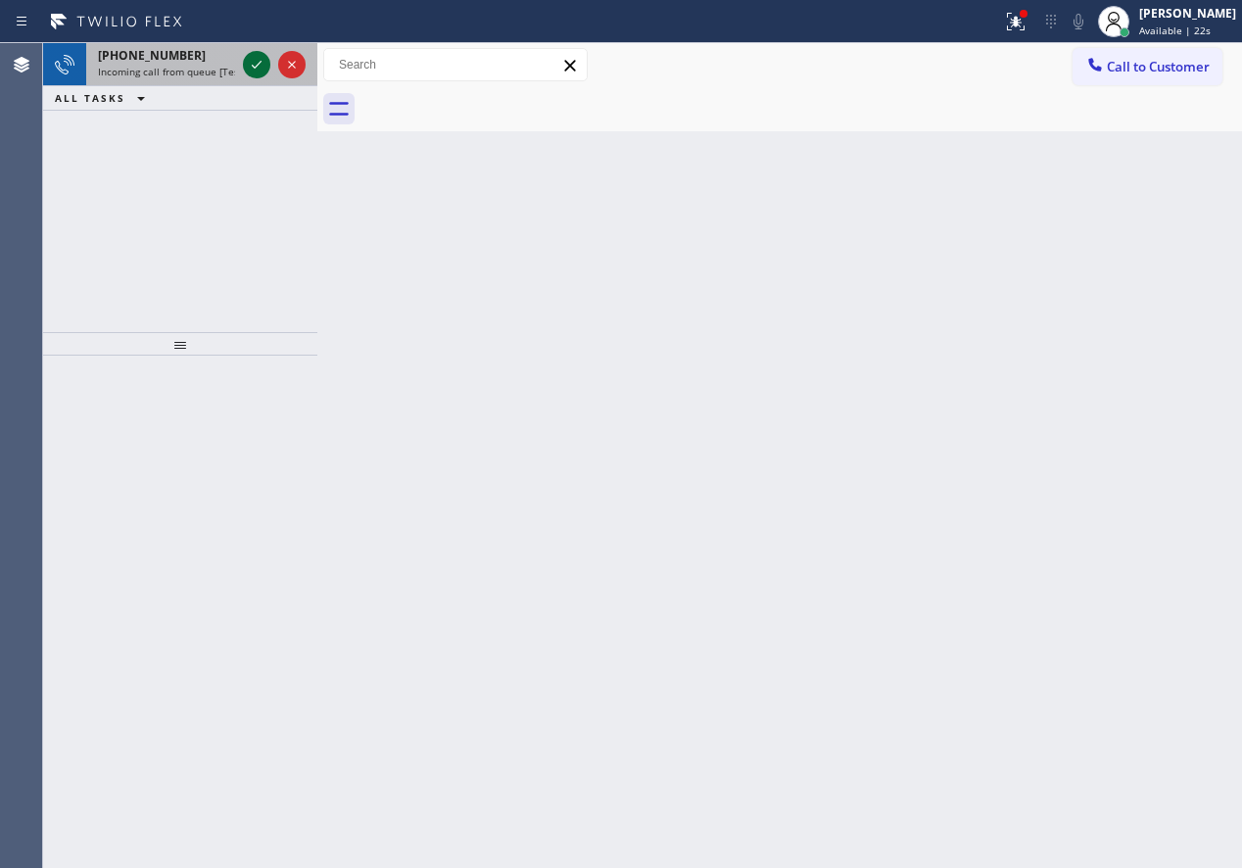
click at [250, 63] on icon at bounding box center [257, 65] width 24 height 24
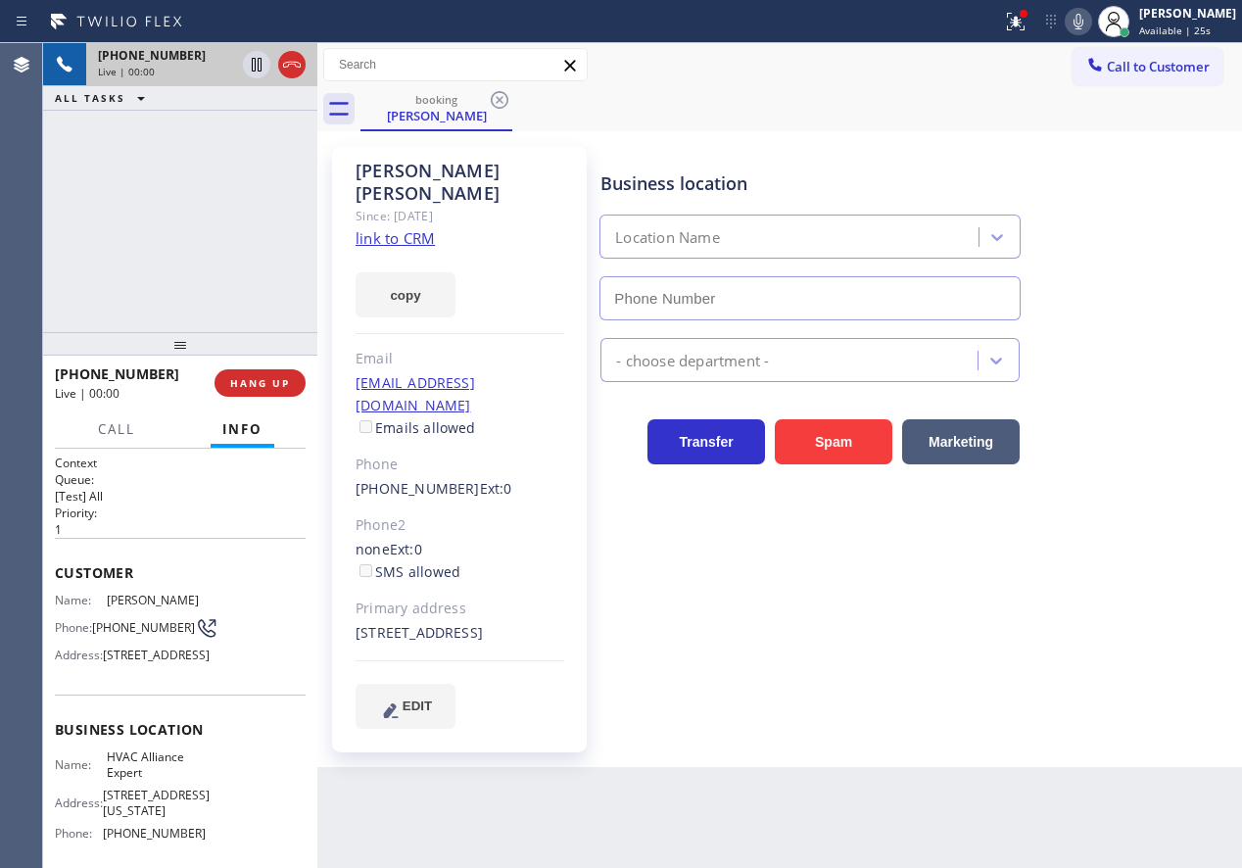
type input "(855) 999-4417"
click at [409, 228] on link "link to CRM" at bounding box center [395, 238] width 79 height 20
click at [131, 780] on span "HVAC Alliance Expert" at bounding box center [156, 764] width 98 height 30
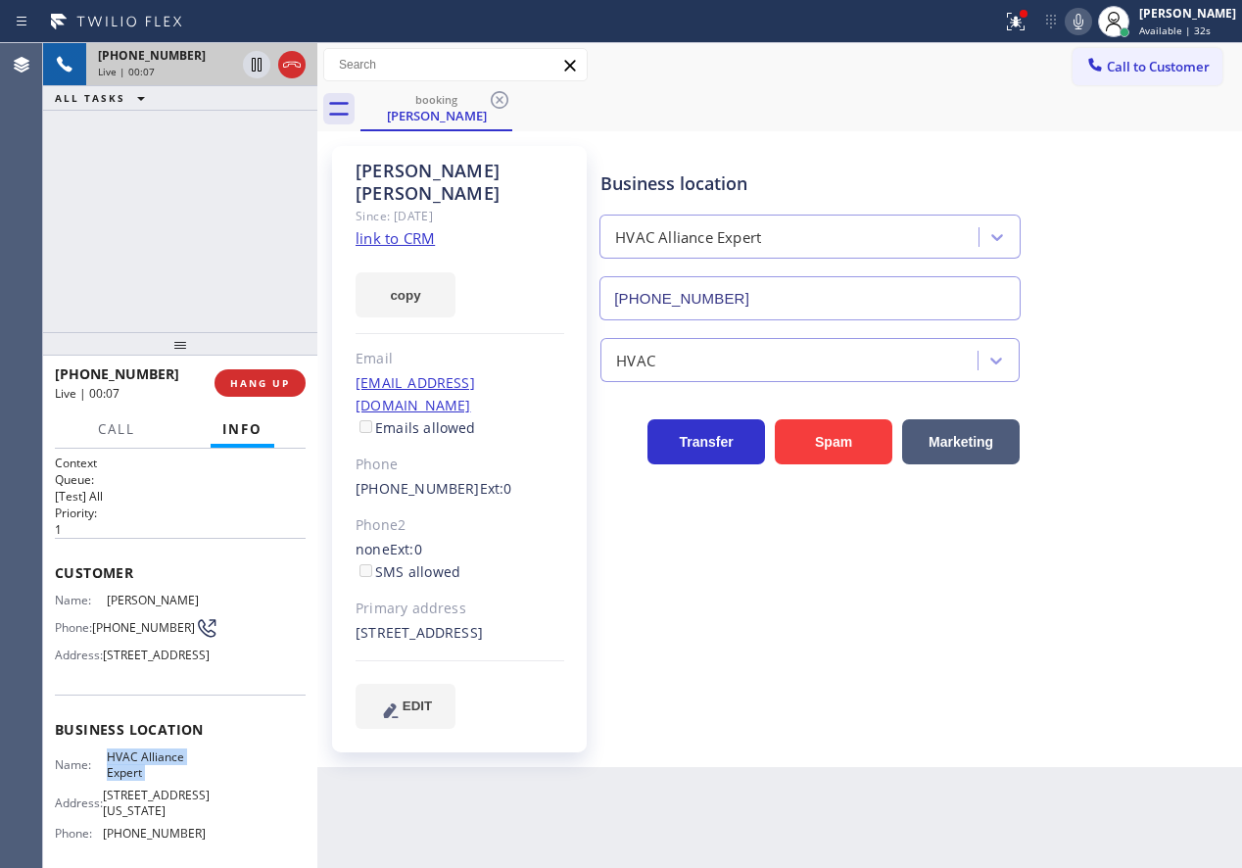
click at [780, 314] on input "(855) 999-4417" at bounding box center [810, 298] width 421 height 44
click at [780, 313] on input "(855) 999-4417" at bounding box center [810, 298] width 421 height 44
click at [1090, 24] on icon at bounding box center [1079, 22] width 24 height 24
click at [247, 55] on icon at bounding box center [257, 65] width 24 height 24
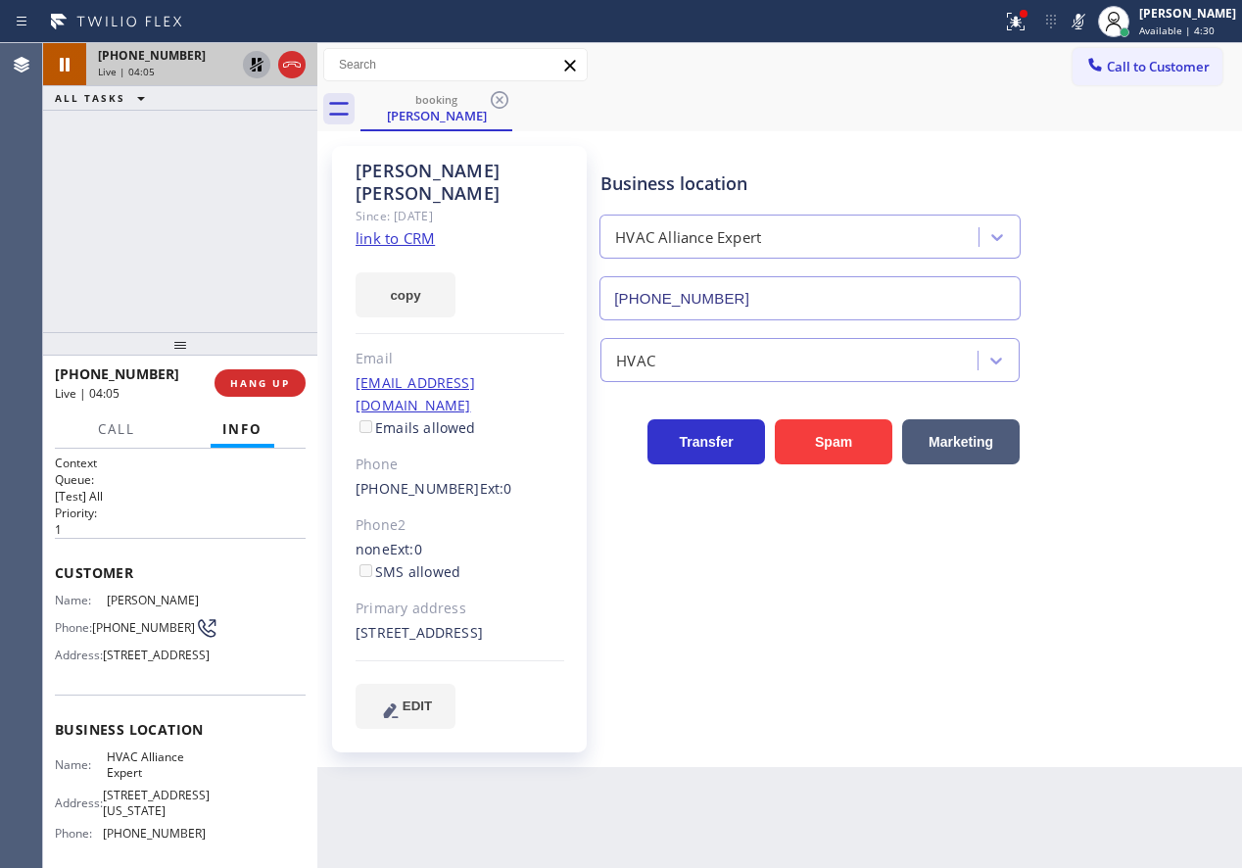
click at [1146, 619] on div "Business location HVAC Alliance Expert (855) 999-4417 HVAC Transfer Spam Market…" at bounding box center [917, 437] width 641 height 572
click at [1090, 20] on icon at bounding box center [1079, 22] width 24 height 24
click at [248, 53] on icon at bounding box center [257, 65] width 24 height 24
drag, startPoint x: 1187, startPoint y: 685, endPoint x: 949, endPoint y: 567, distance: 265.5
click at [1187, 685] on div "Business location HVAC Alliance Expert (855) 999-4417 HVAC Transfer Spam Market…" at bounding box center [917, 437] width 641 height 572
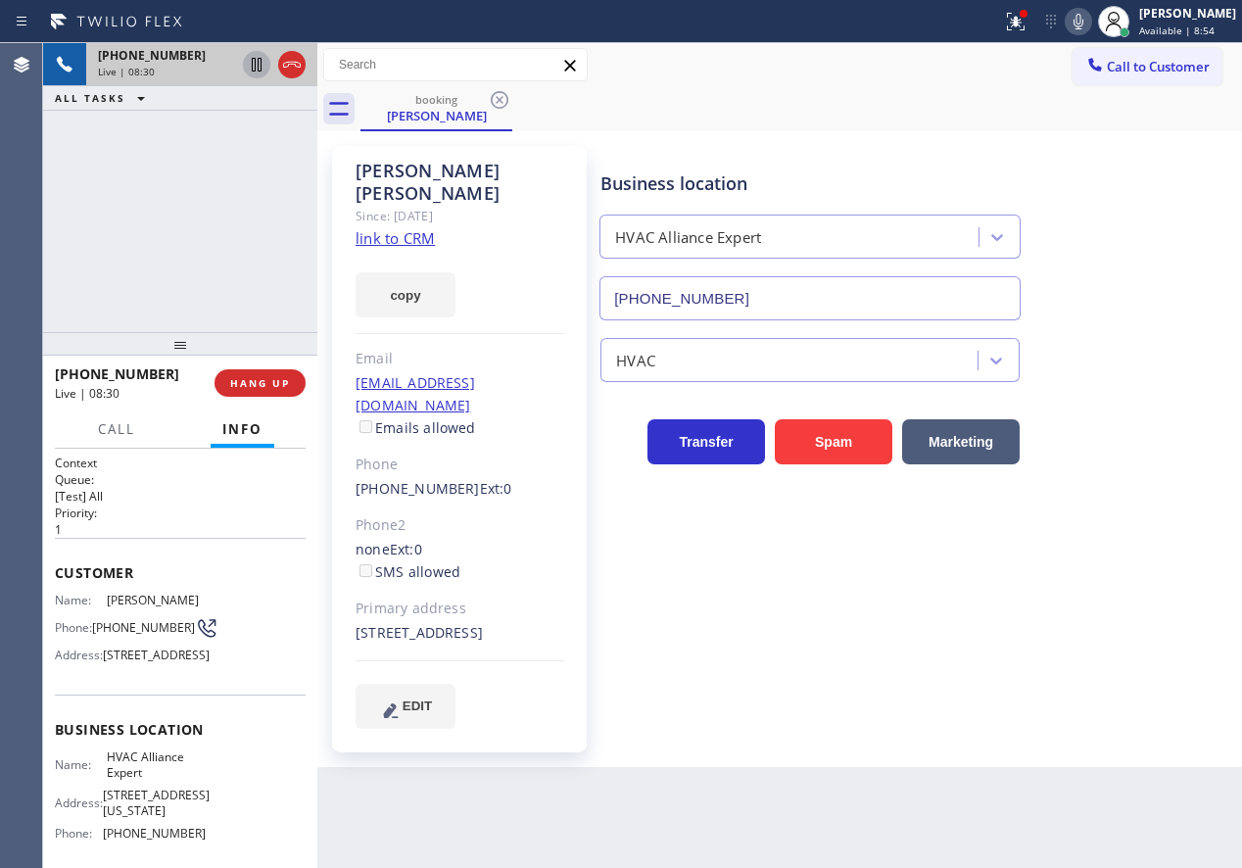
click at [1083, 24] on icon at bounding box center [1079, 22] width 10 height 16
click at [1019, 24] on icon at bounding box center [1013, 20] width 12 height 14
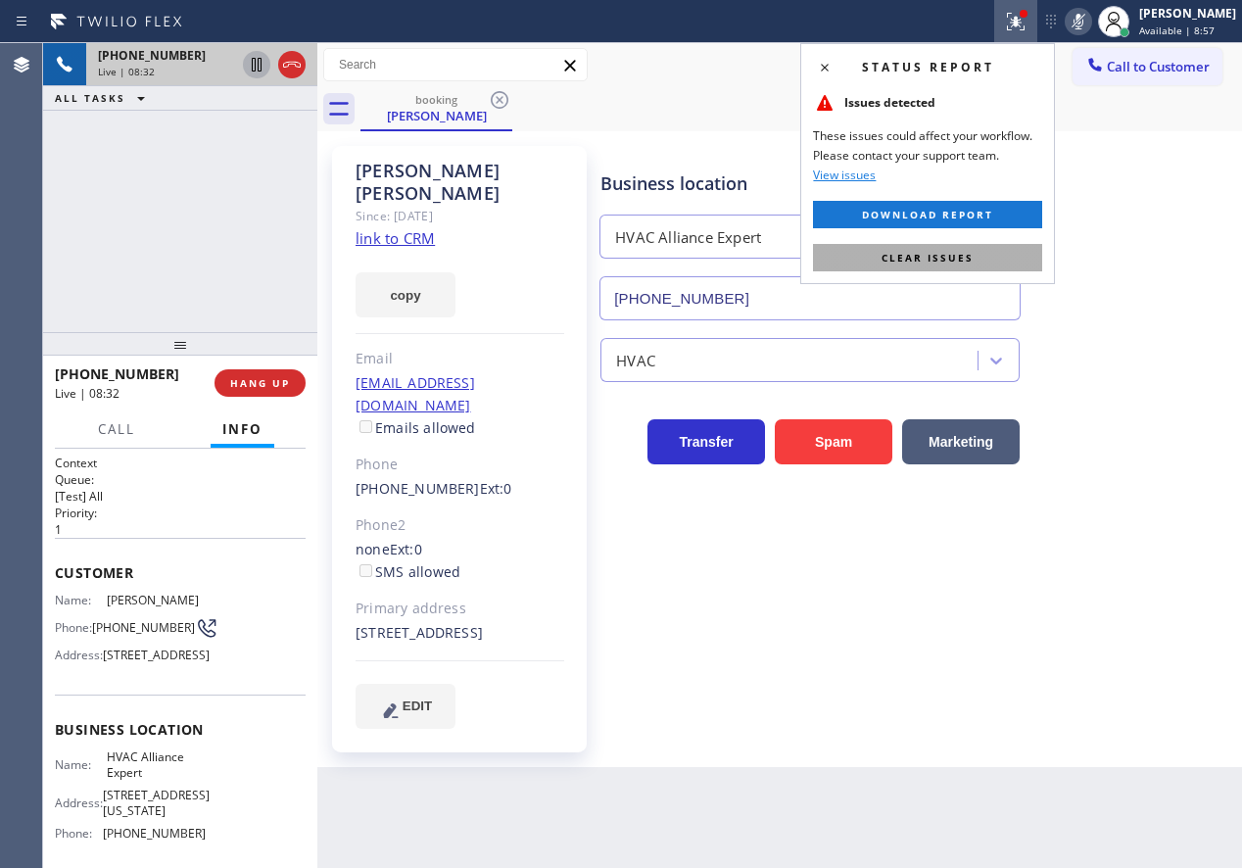
click at [1011, 253] on button "Clear issues" at bounding box center [927, 257] width 229 height 27
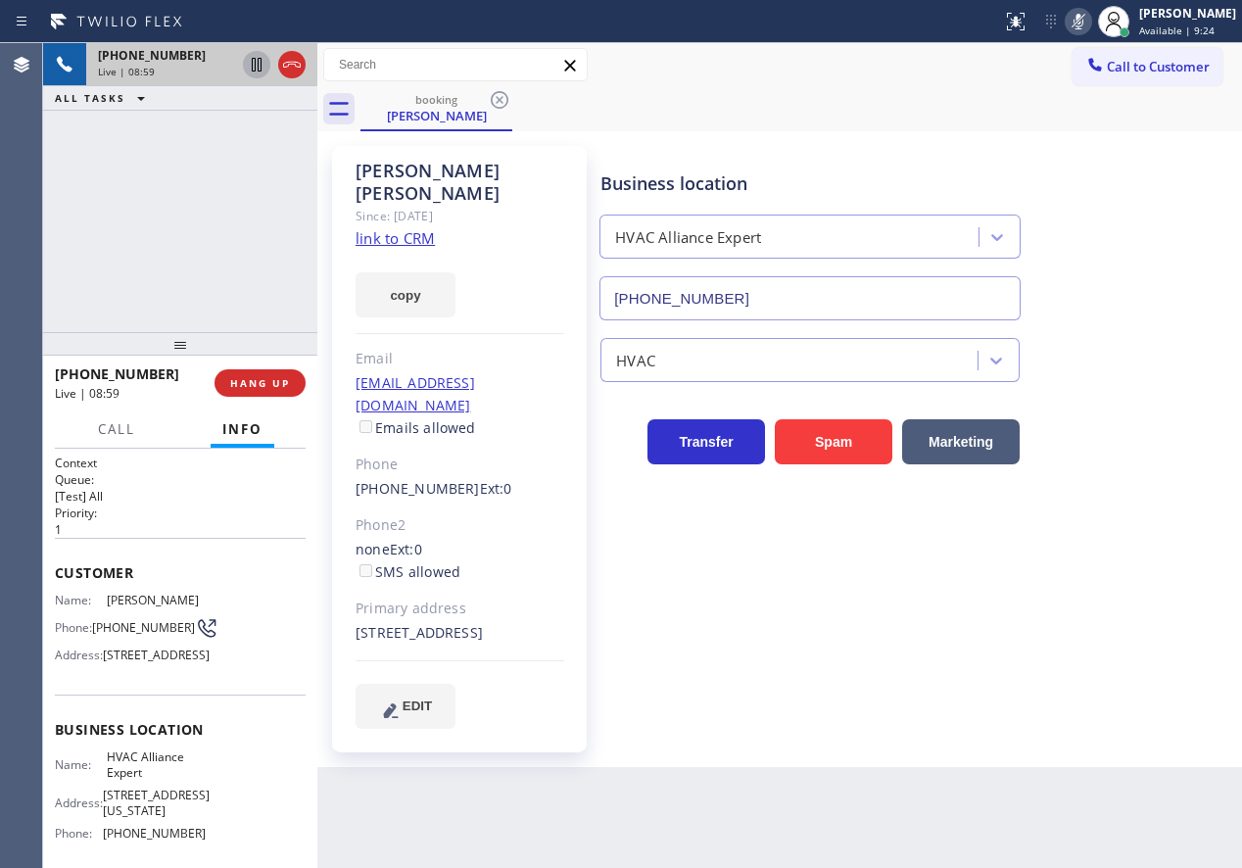
click at [1090, 13] on icon at bounding box center [1079, 22] width 24 height 24
drag, startPoint x: 1080, startPoint y: 599, endPoint x: 1192, endPoint y: 141, distance: 471.2
click at [1080, 599] on div "Business location HVAC Alliance Expert (855) 999-4417 HVAC Transfer Spam Market…" at bounding box center [917, 437] width 641 height 572
click at [1090, 20] on icon at bounding box center [1079, 22] width 24 height 24
click at [254, 69] on icon at bounding box center [257, 65] width 24 height 24
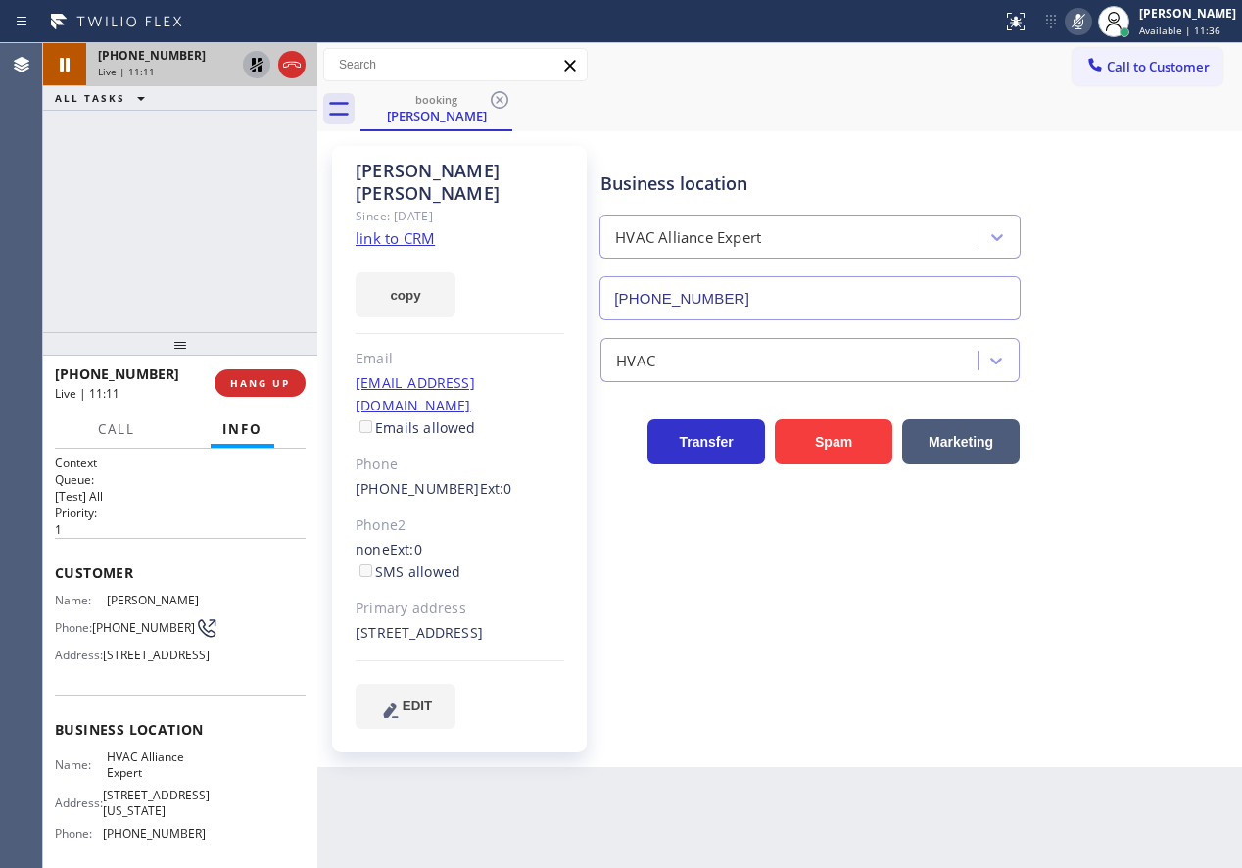
click at [1099, 304] on div "Business location HVAC Alliance Expert (855) 999-4417" at bounding box center [917, 231] width 641 height 177
click at [1090, 15] on icon at bounding box center [1079, 22] width 24 height 24
click at [255, 65] on icon at bounding box center [257, 65] width 24 height 24
click at [1090, 21] on icon at bounding box center [1079, 22] width 24 height 24
click at [1073, 164] on div "Business location HVAC Alliance Expert (855) 999-4417" at bounding box center [917, 231] width 641 height 177
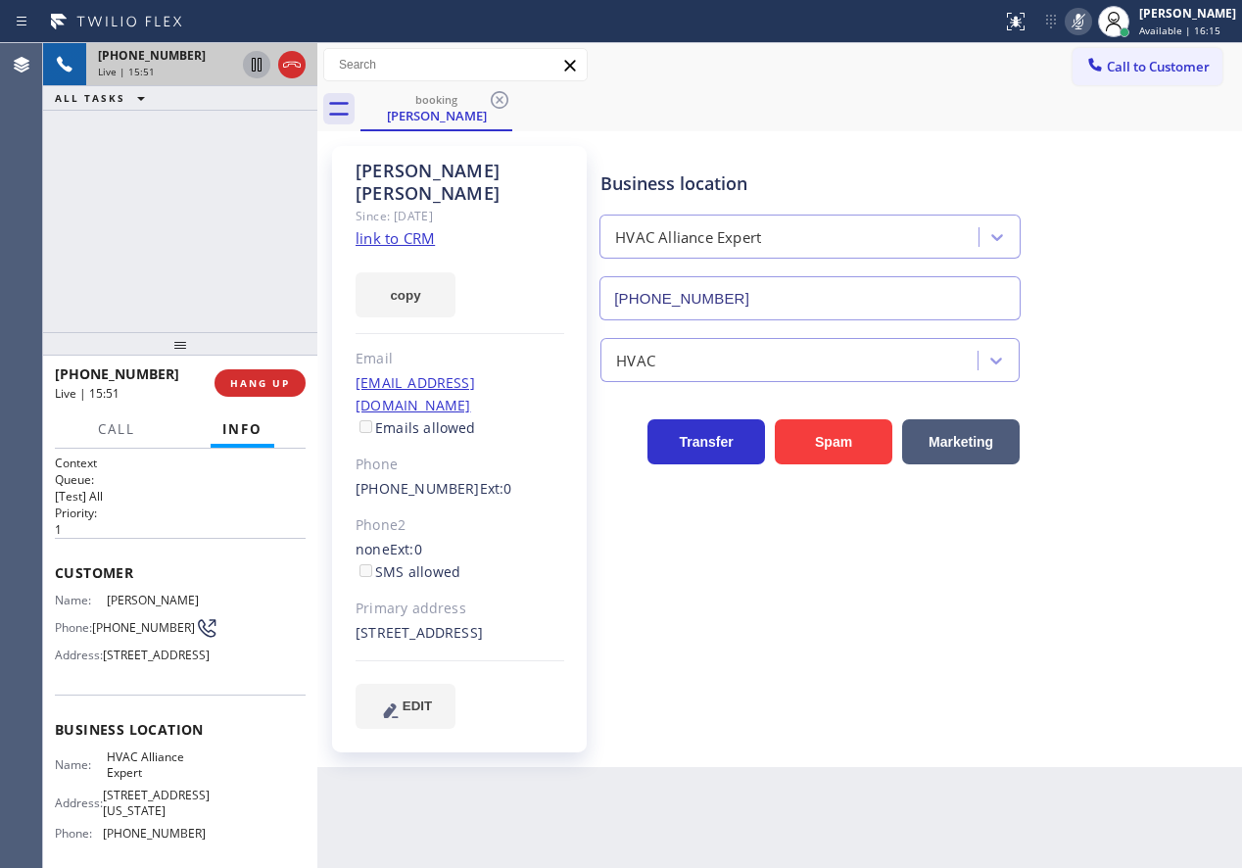
click at [1090, 20] on icon at bounding box center [1079, 22] width 24 height 24
click at [1090, 13] on icon at bounding box center [1079, 22] width 24 height 24
click at [1107, 247] on div "Business location HVAC Alliance Expert (855) 999-4417" at bounding box center [917, 231] width 641 height 177
click at [256, 60] on icon at bounding box center [257, 65] width 10 height 14
click at [1143, 443] on div "Transfer Spam Marketing" at bounding box center [917, 433] width 641 height 63
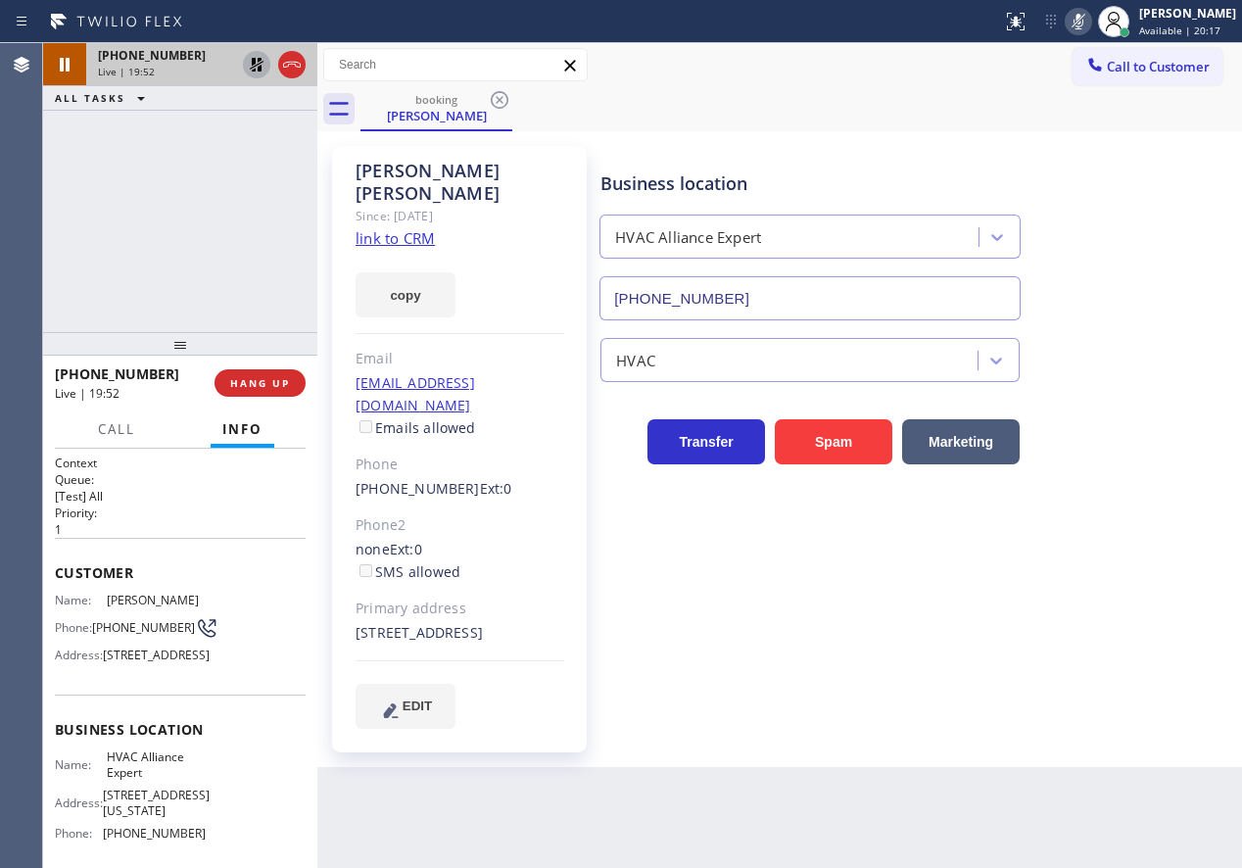
click at [1106, 286] on div "Business location HVAC Alliance Expert (855) 999-4417" at bounding box center [917, 231] width 641 height 177
click at [1085, 24] on icon at bounding box center [1079, 22] width 24 height 24
click at [256, 67] on icon at bounding box center [257, 65] width 24 height 24
click at [1136, 326] on div "HVAC" at bounding box center [917, 351] width 641 height 62
click at [1083, 21] on icon at bounding box center [1079, 22] width 10 height 16
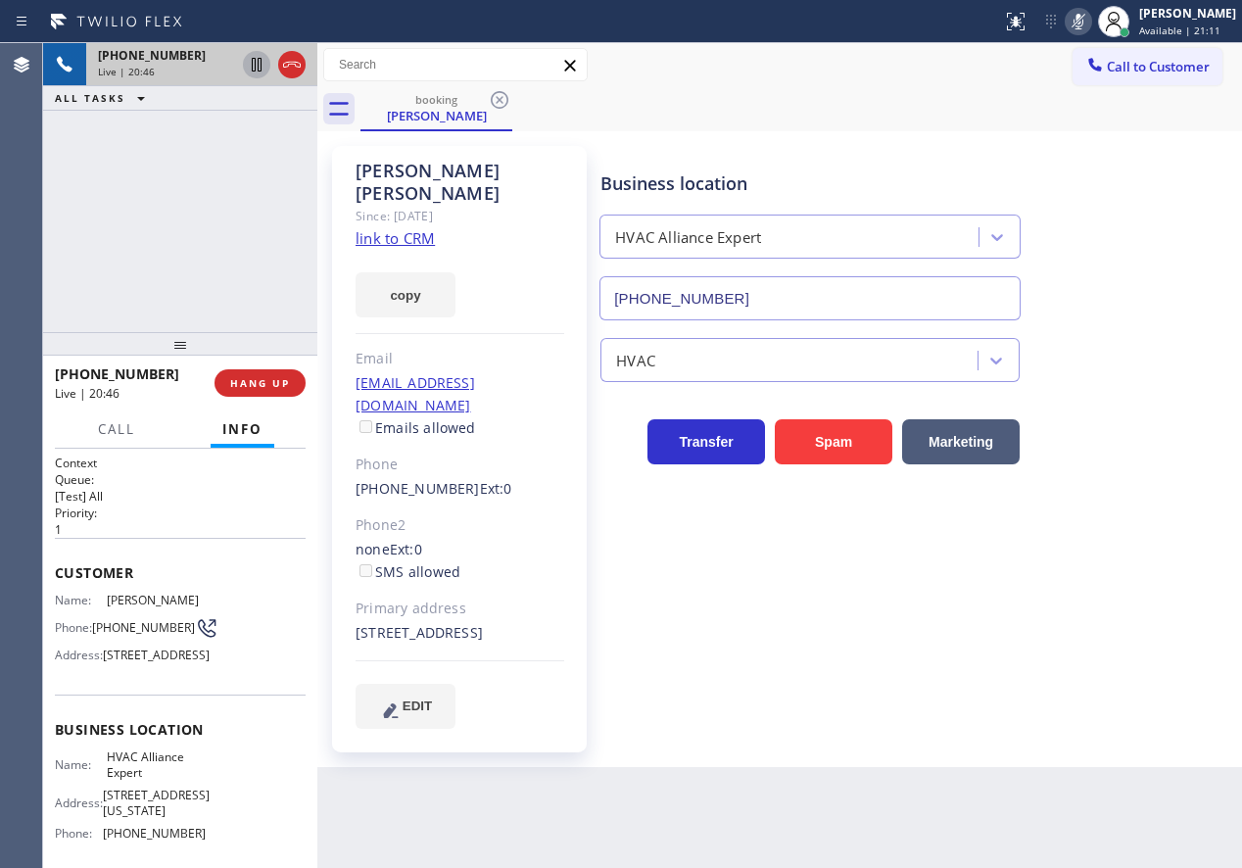
click at [1083, 21] on icon at bounding box center [1079, 22] width 10 height 16
click at [1181, 595] on div "Business location HVAC Alliance Expert (855) 999-4417 HVAC Transfer Spam Market…" at bounding box center [917, 437] width 641 height 572
click at [260, 382] on span "HANG UP" at bounding box center [260, 383] width 60 height 14
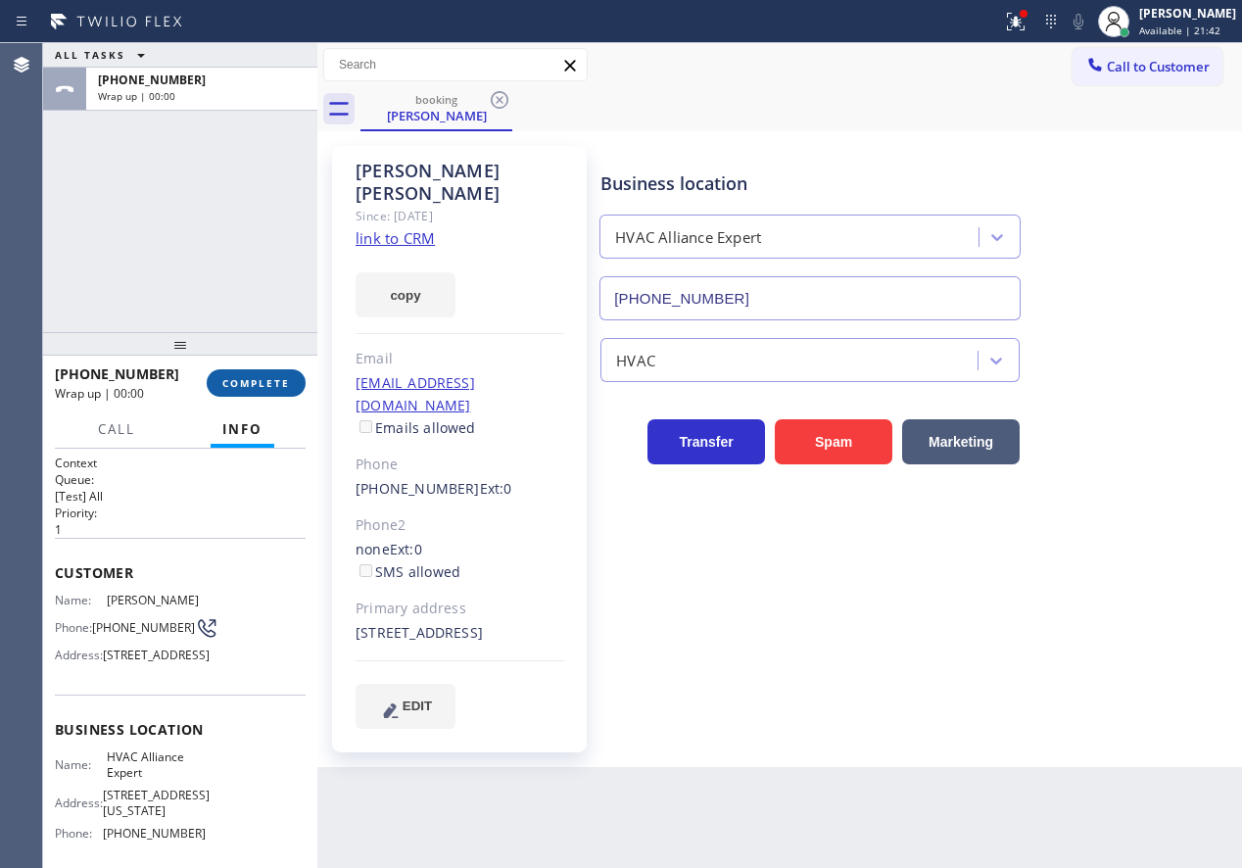
click at [252, 376] on span "COMPLETE" at bounding box center [256, 383] width 68 height 14
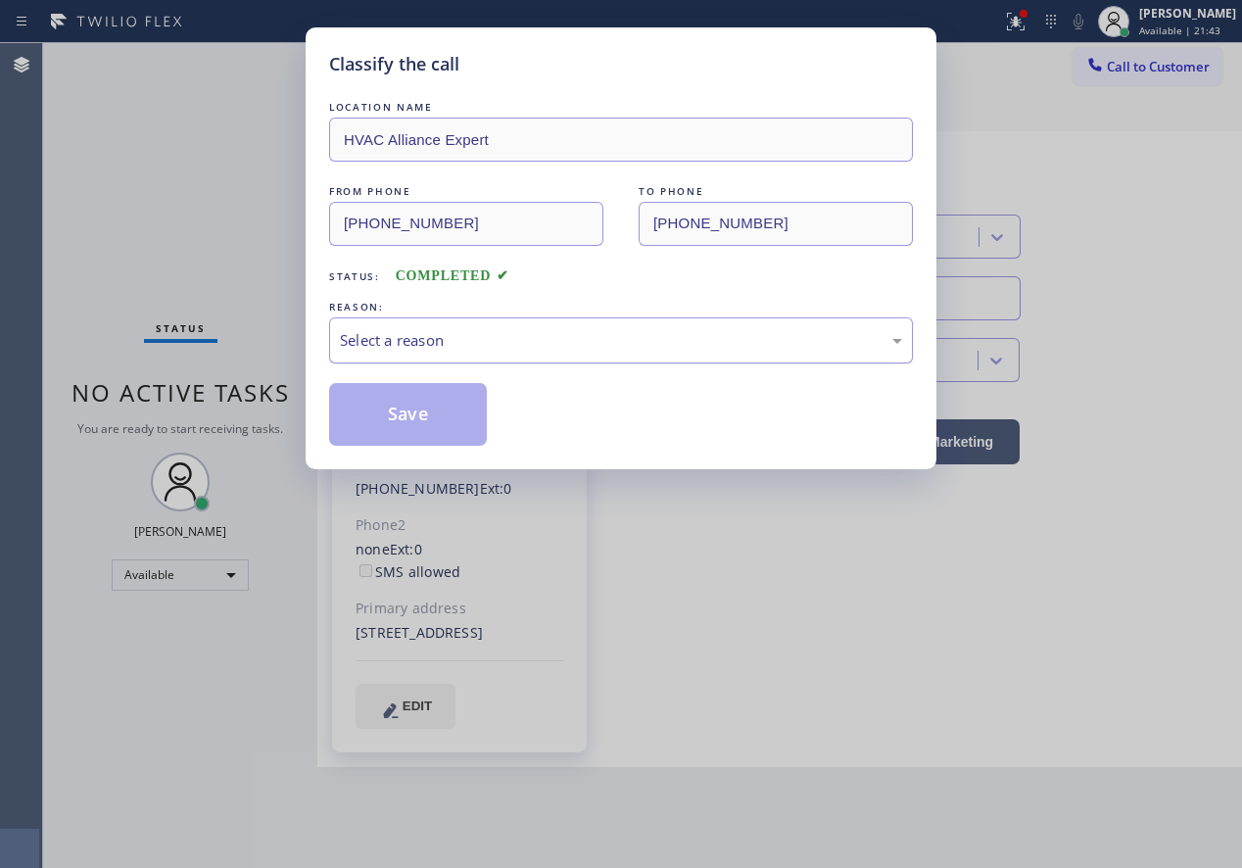
click at [443, 339] on div "Select a reason" at bounding box center [621, 340] width 562 height 23
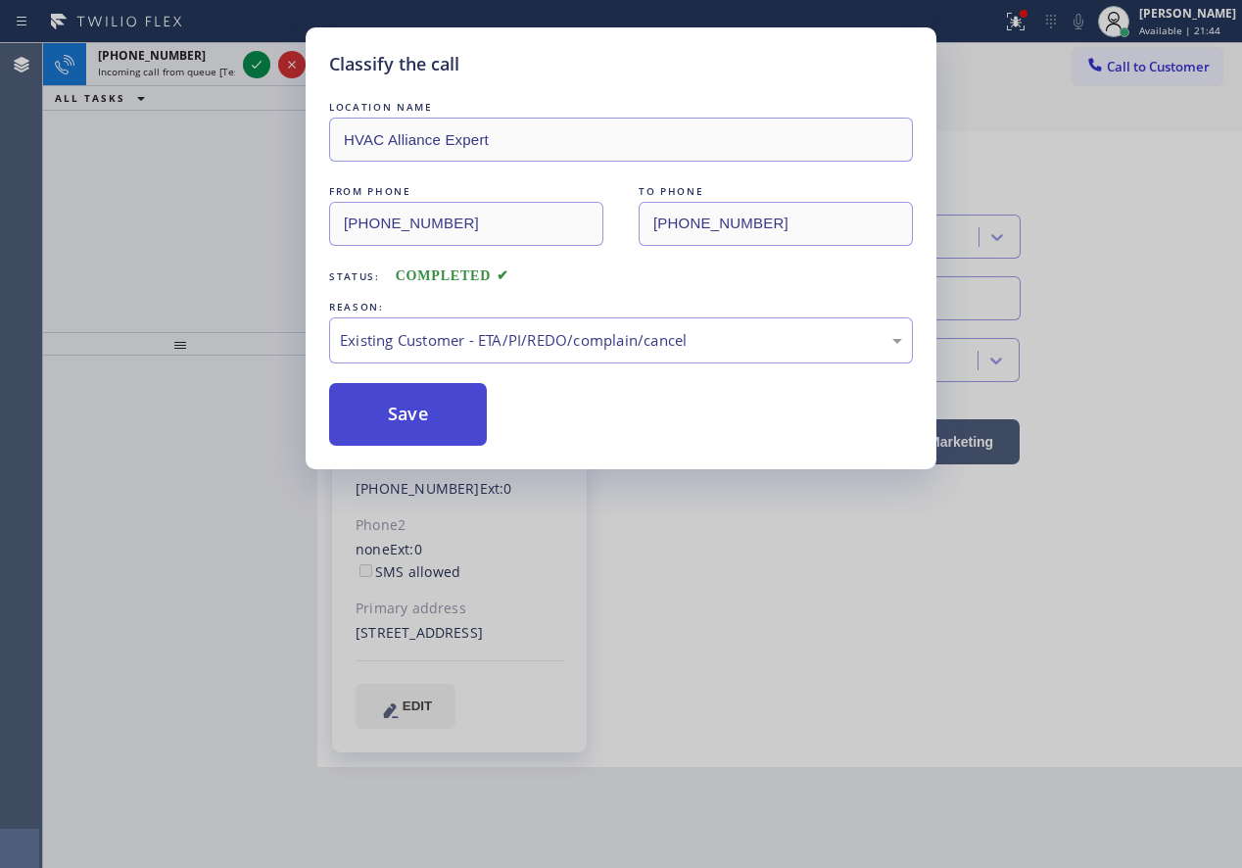
click at [403, 418] on button "Save" at bounding box center [408, 414] width 158 height 63
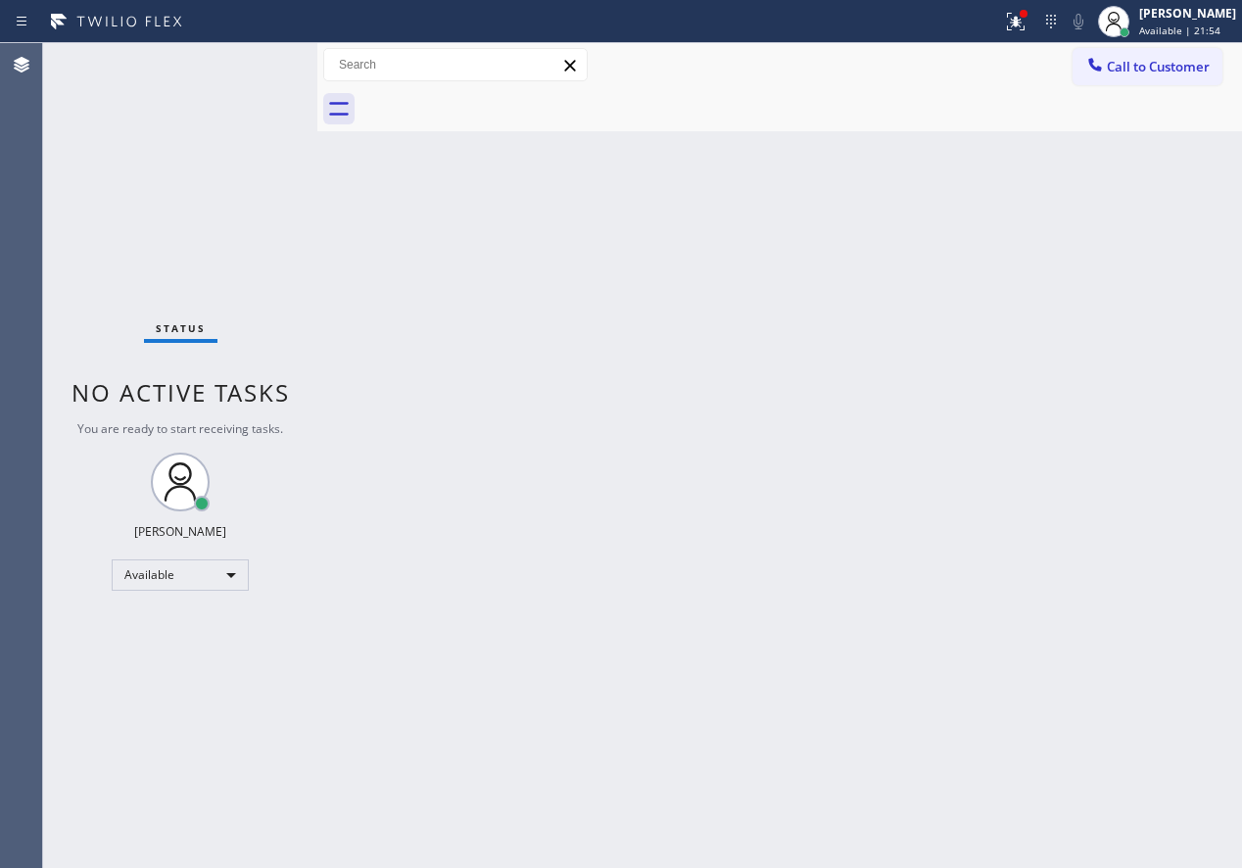
click at [1118, 398] on div "Back to Dashboard Change Sender ID Customers Technicians Select a contact Outbo…" at bounding box center [779, 455] width 925 height 825
drag, startPoint x: 1067, startPoint y: 256, endPoint x: 488, endPoint y: 67, distance: 609.1
click at [1067, 256] on div "Back to Dashboard Change Sender ID Customers Technicians Select a contact Outbo…" at bounding box center [779, 455] width 925 height 825
click at [1028, 30] on icon at bounding box center [1016, 22] width 24 height 24
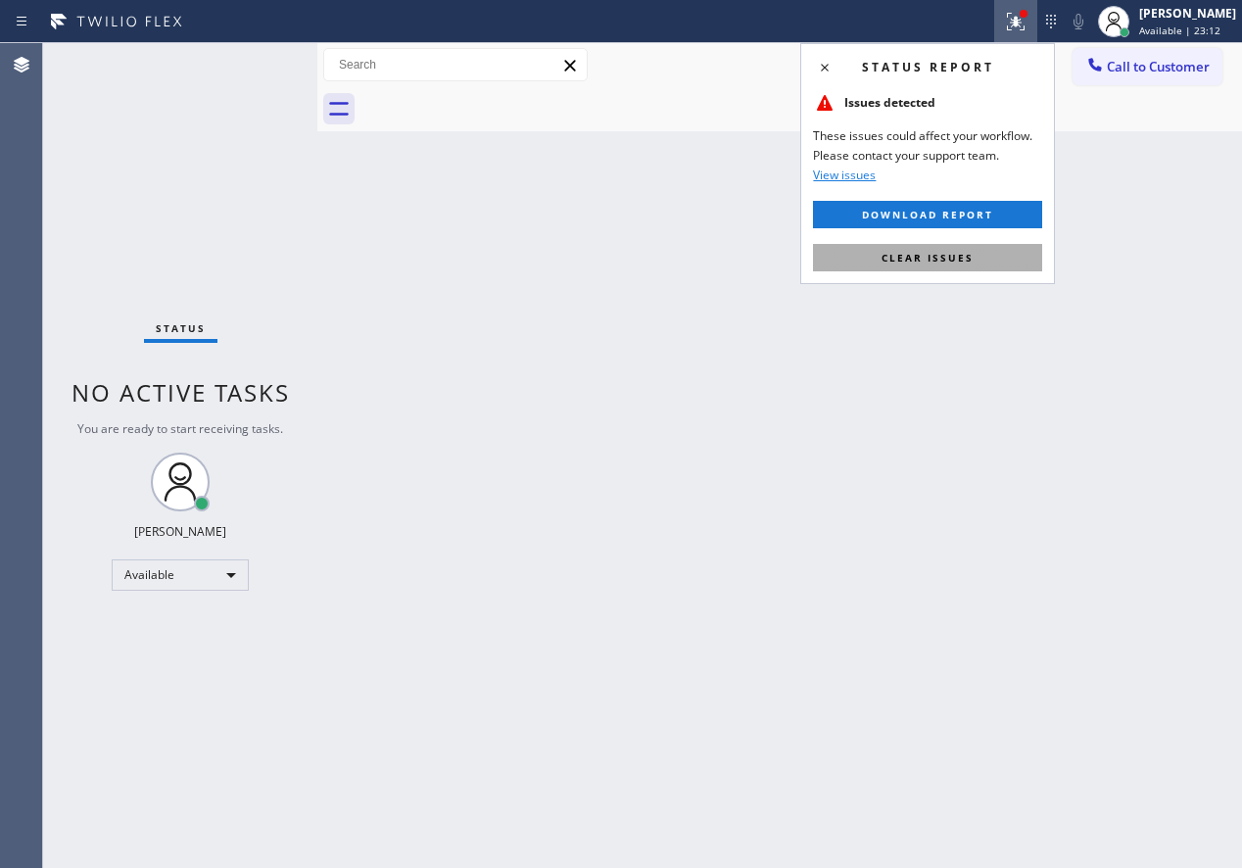
click at [942, 256] on span "Clear issues" at bounding box center [928, 258] width 92 height 14
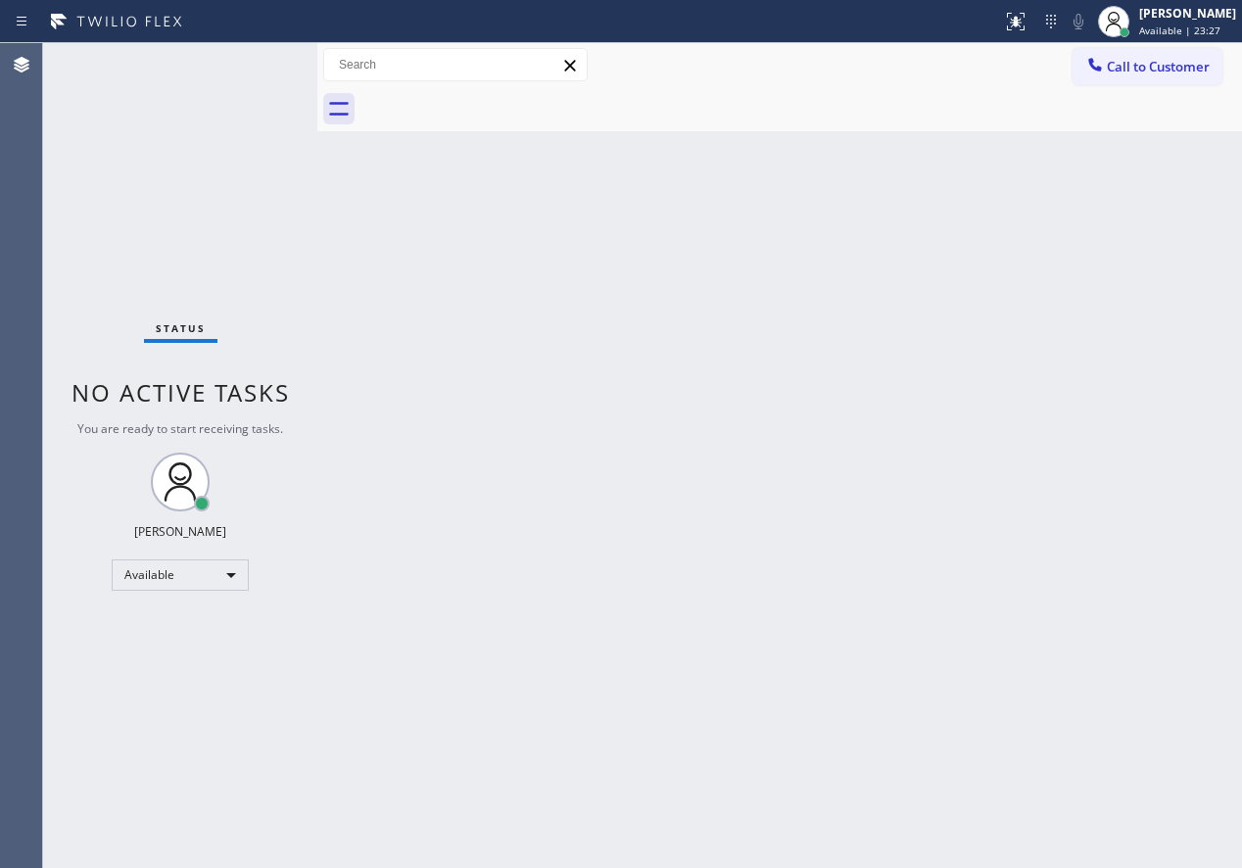
click at [1060, 644] on div "Back to Dashboard Change Sender ID Customers Technicians Select a contact Outbo…" at bounding box center [779, 455] width 925 height 825
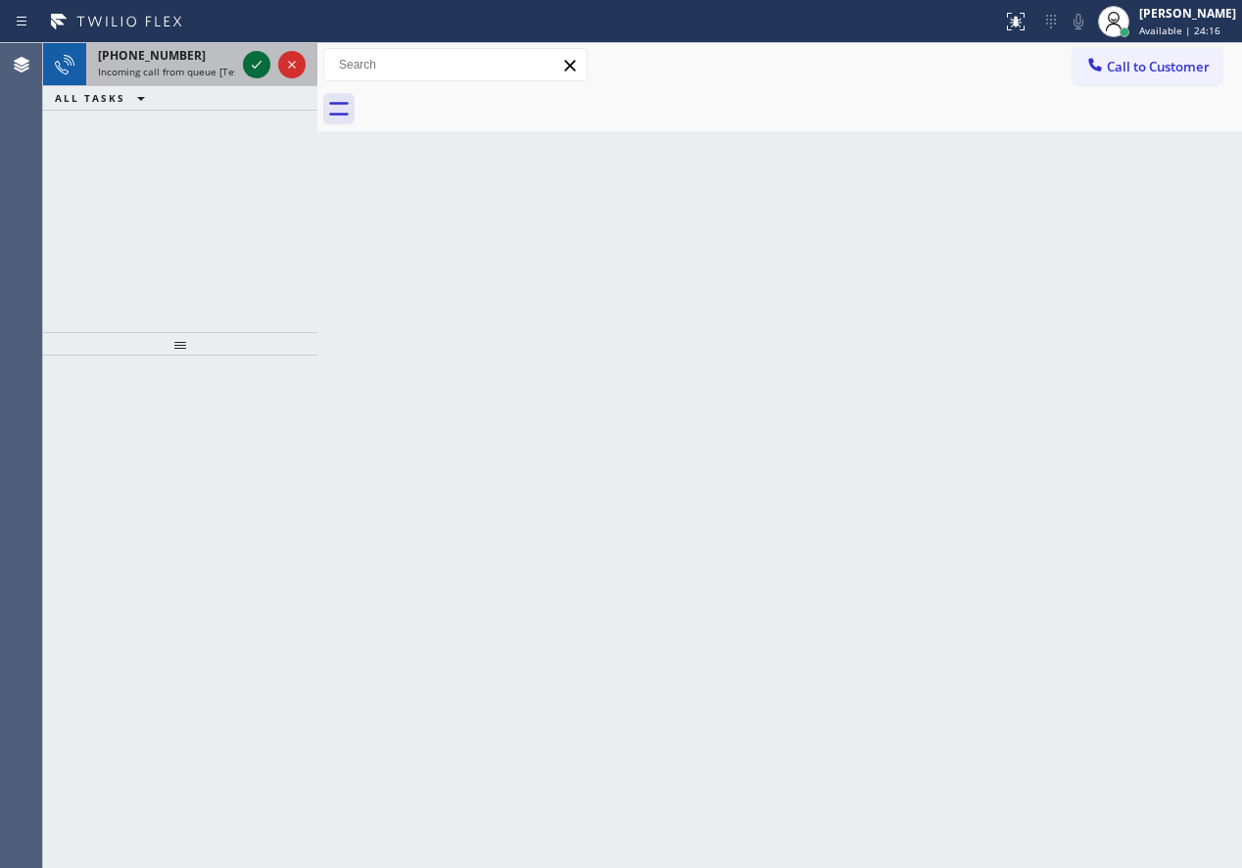
click at [263, 66] on icon at bounding box center [257, 65] width 24 height 24
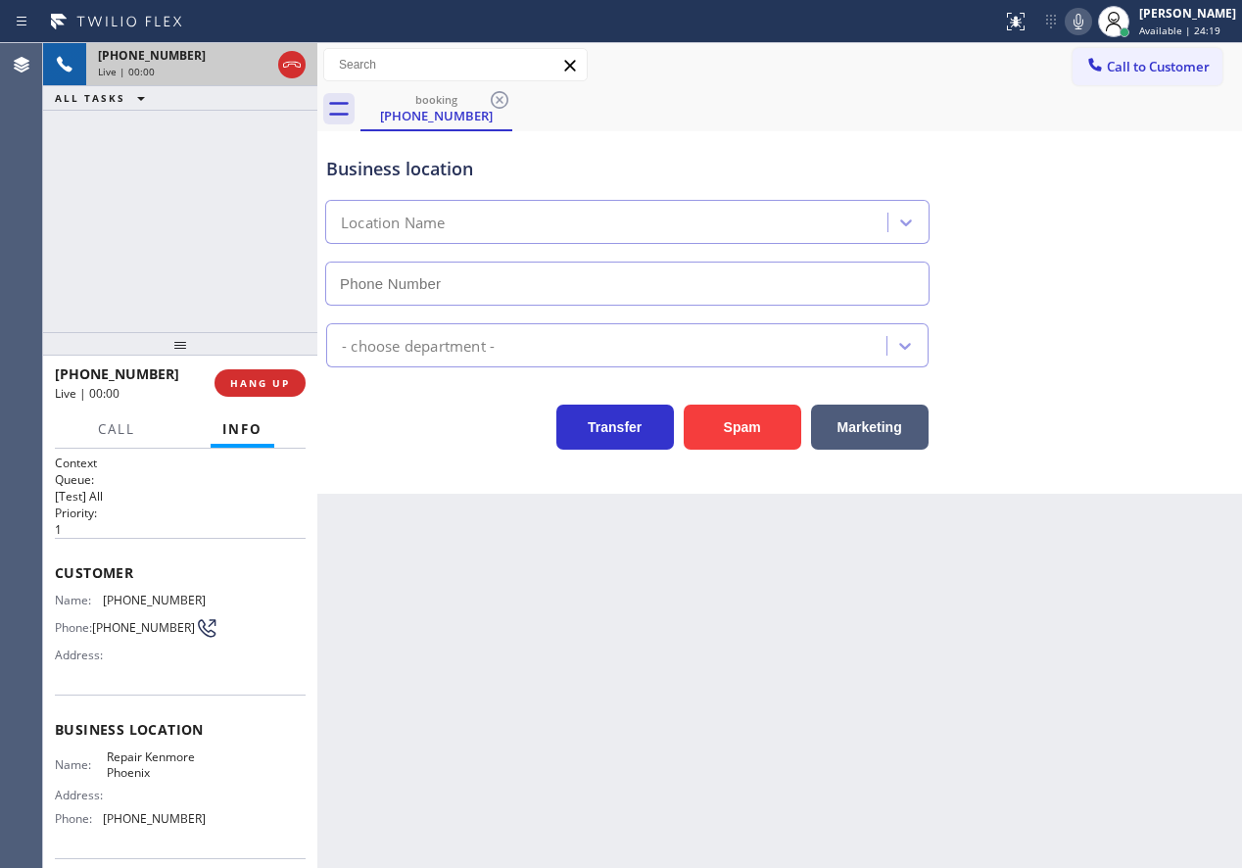
type input "(602) 755-3160"
click at [732, 403] on div "Spam" at bounding box center [737, 422] width 127 height 55
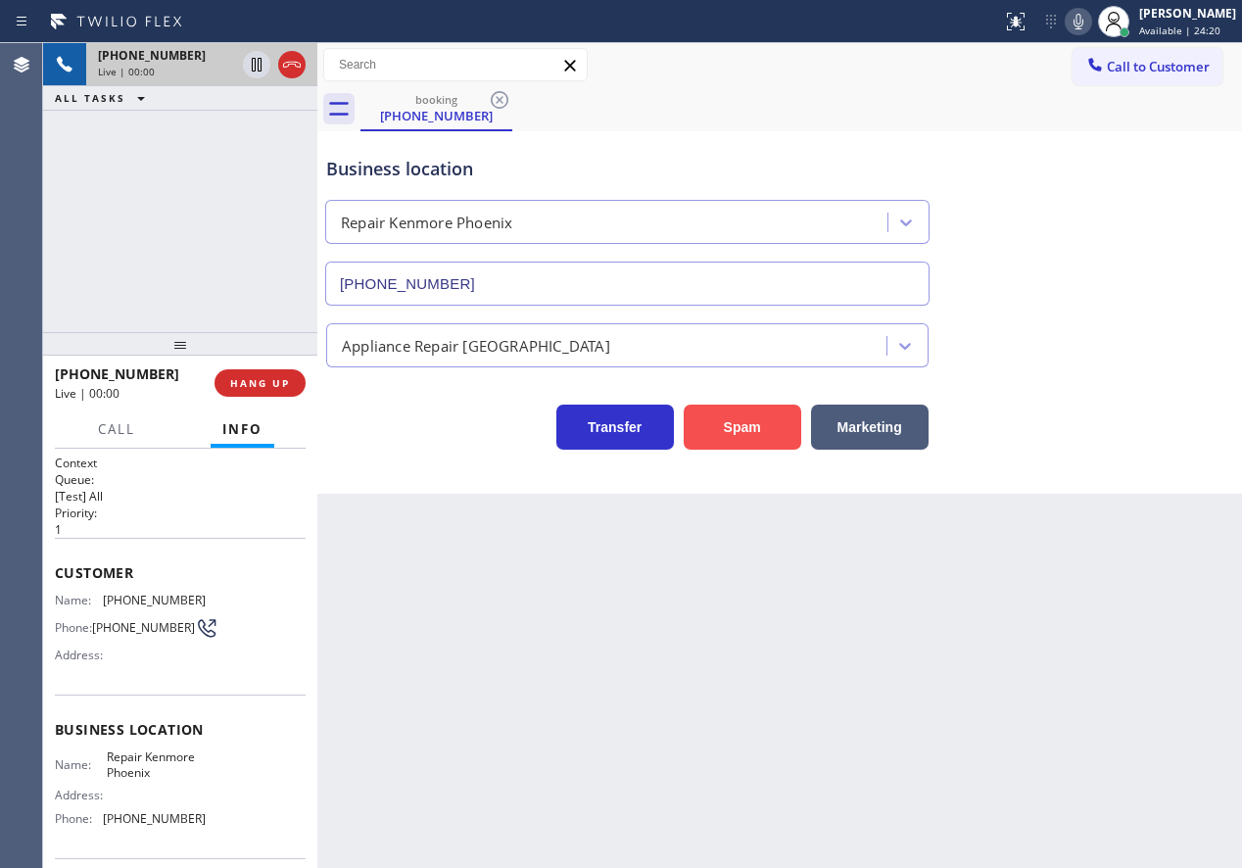
click at [729, 414] on button "Spam" at bounding box center [743, 427] width 118 height 45
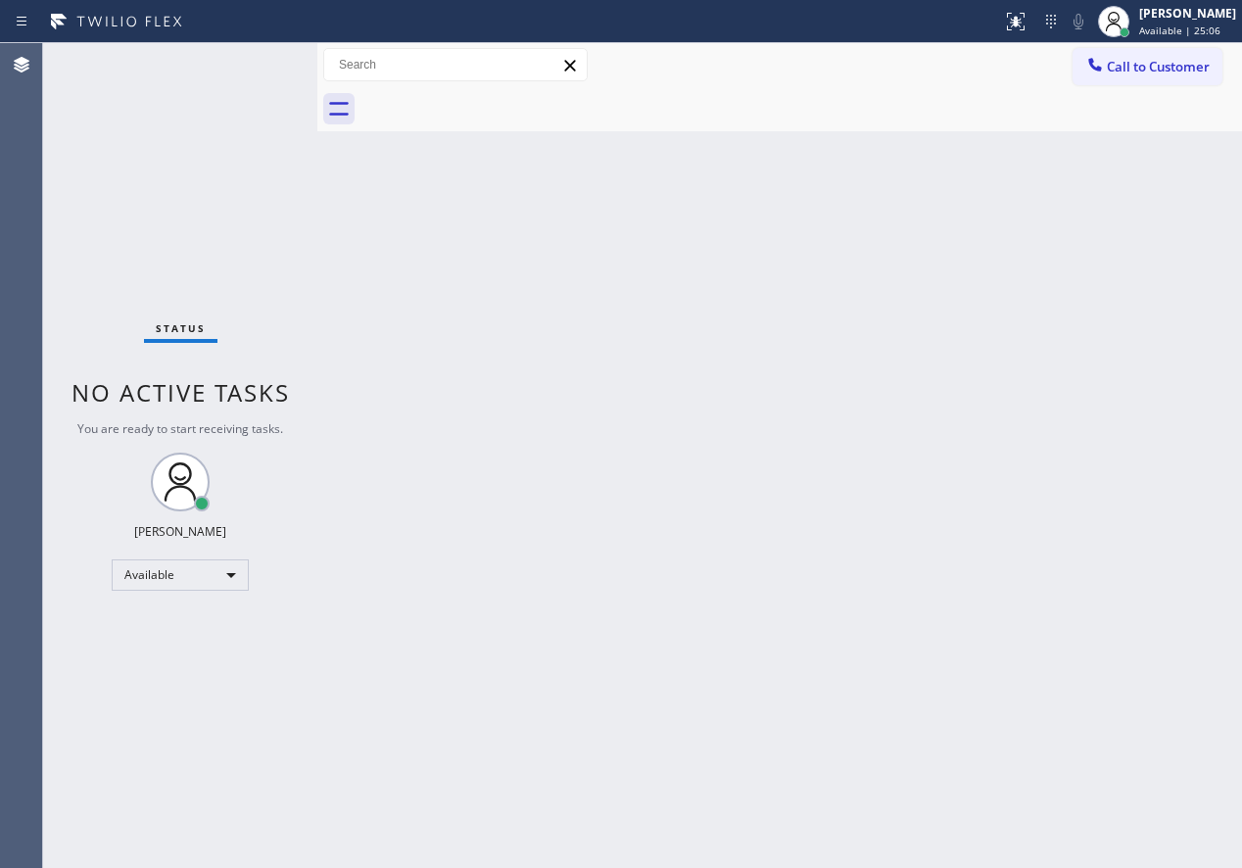
click at [1095, 482] on div "Back to Dashboard Change Sender ID Customers Technicians Select a contact Outbo…" at bounding box center [779, 455] width 925 height 825
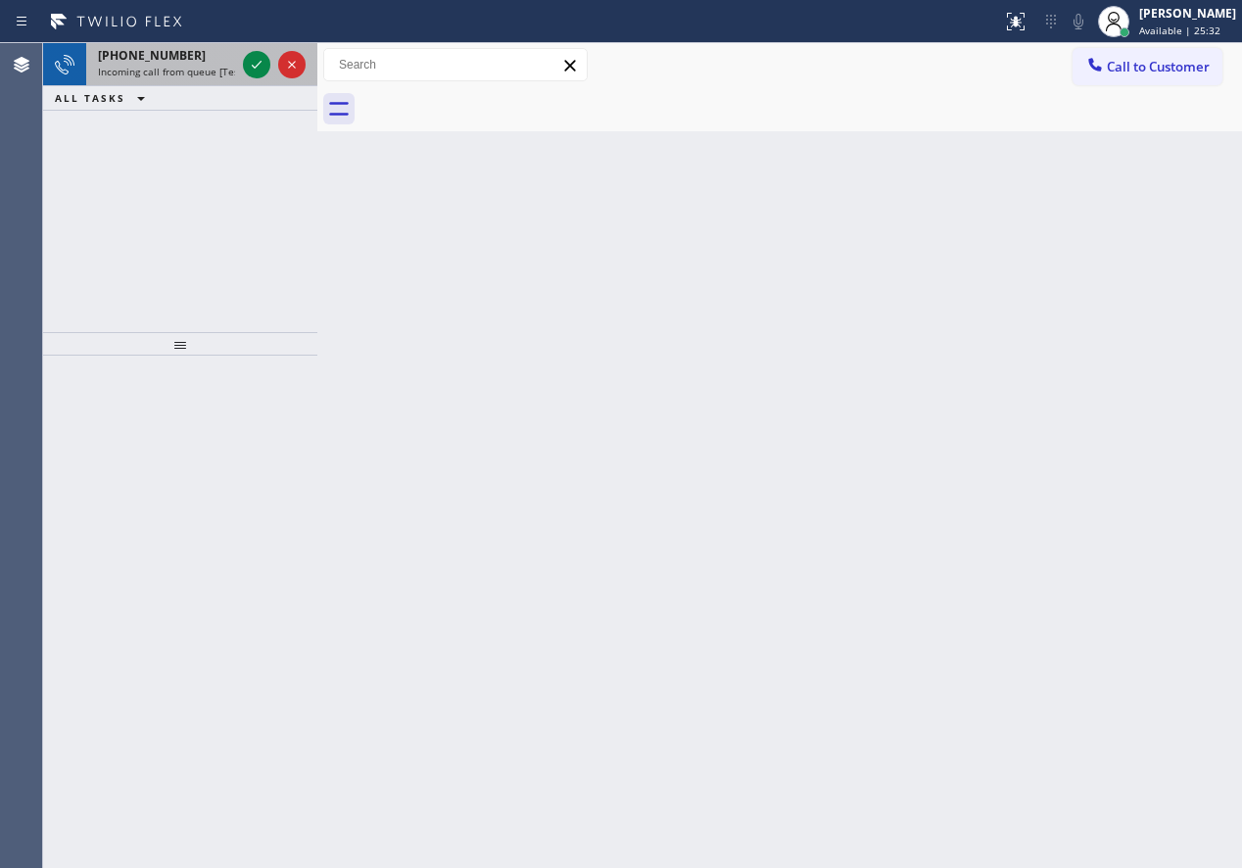
click at [252, 49] on div at bounding box center [274, 64] width 71 height 43
click at [255, 66] on icon at bounding box center [257, 65] width 24 height 24
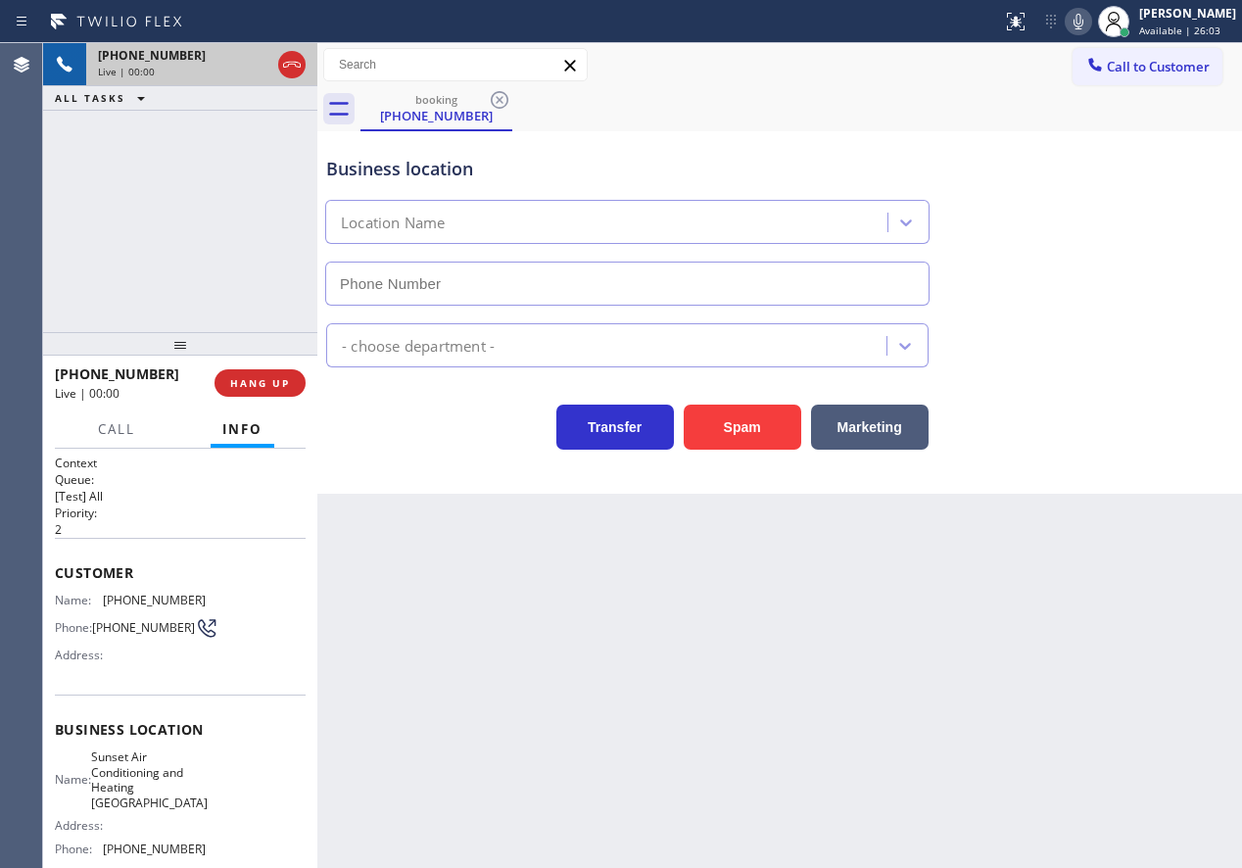
type input "(650) 699-6161"
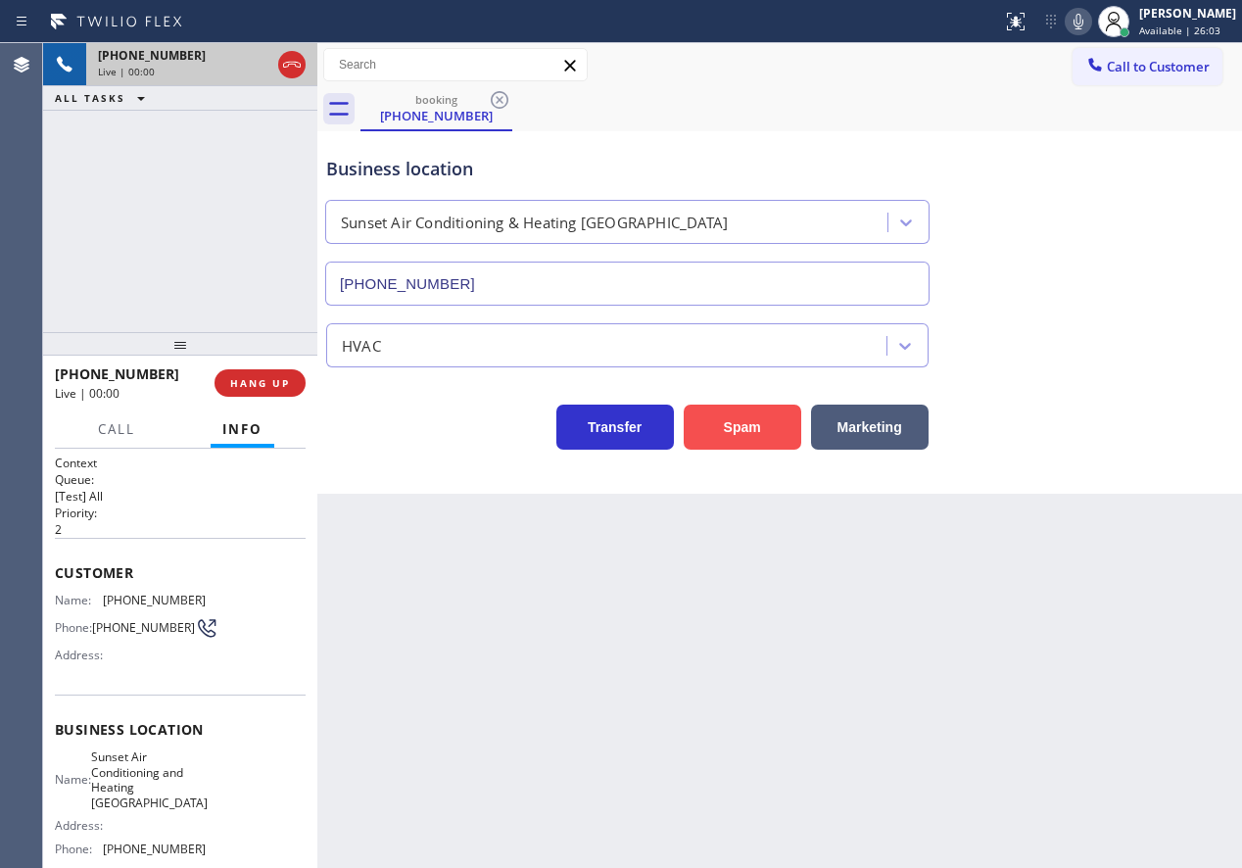
click at [738, 433] on button "Spam" at bounding box center [743, 427] width 118 height 45
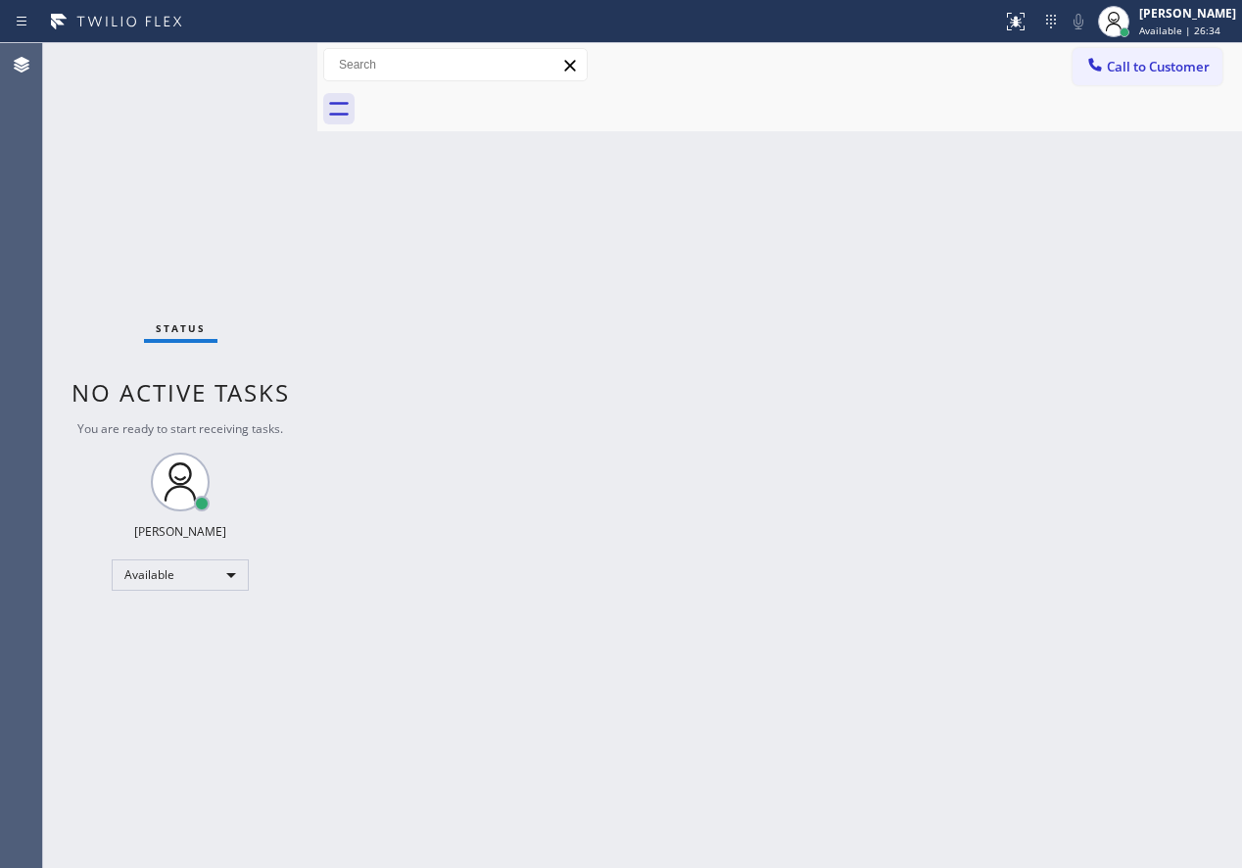
drag, startPoint x: 1146, startPoint y: 206, endPoint x: 1141, endPoint y: 189, distance: 17.4
click at [1142, 194] on div "Back to Dashboard Change Sender ID Customers Technicians Select a contact Outbo…" at bounding box center [779, 455] width 925 height 825
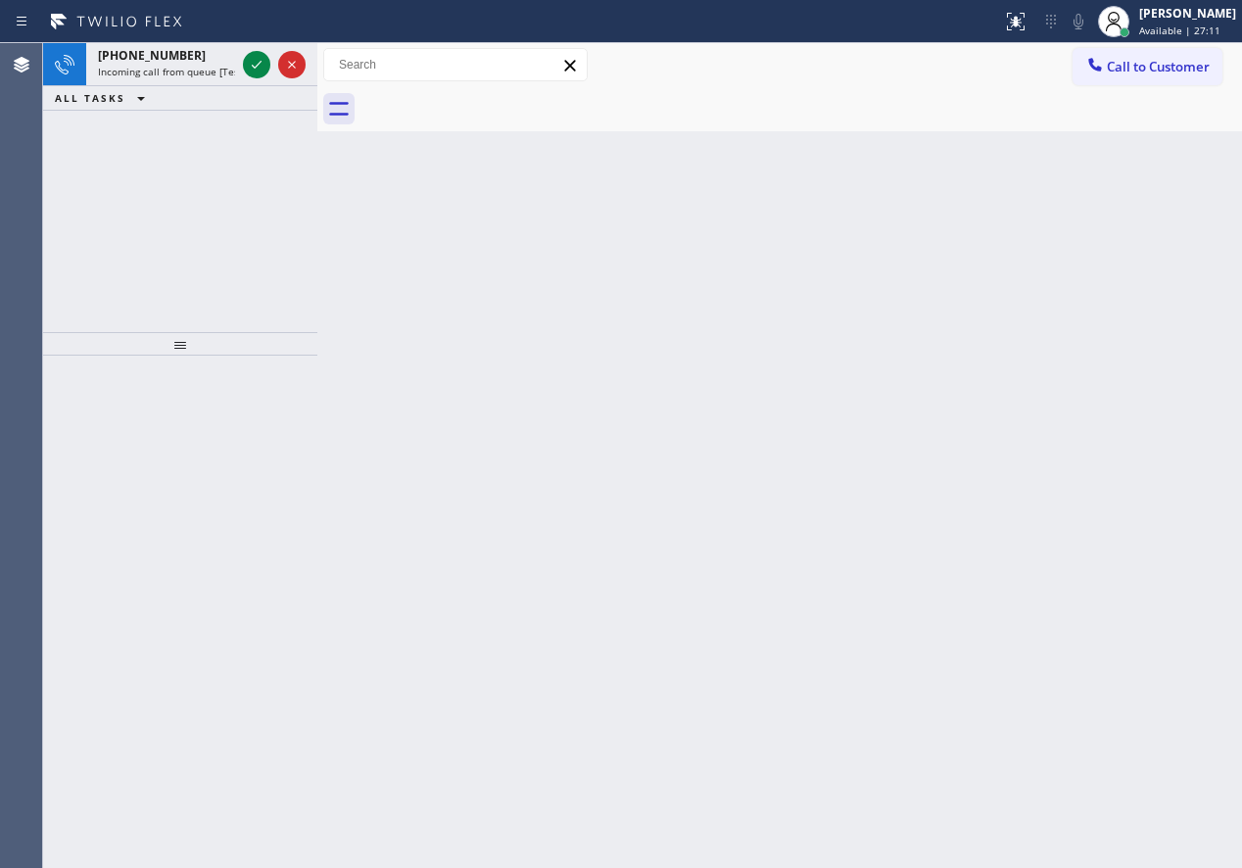
click at [1062, 409] on div "Back to Dashboard Change Sender ID Customers Technicians Select a contact Outbo…" at bounding box center [779, 455] width 925 height 825
click at [254, 66] on icon at bounding box center [257, 65] width 24 height 24
drag, startPoint x: 1167, startPoint y: 436, endPoint x: 858, endPoint y: 392, distance: 311.7
click at [1167, 436] on div "Back to Dashboard Change Sender ID Customers Technicians Select a contact Outbo…" at bounding box center [779, 455] width 925 height 825
click at [260, 57] on icon at bounding box center [257, 65] width 24 height 24
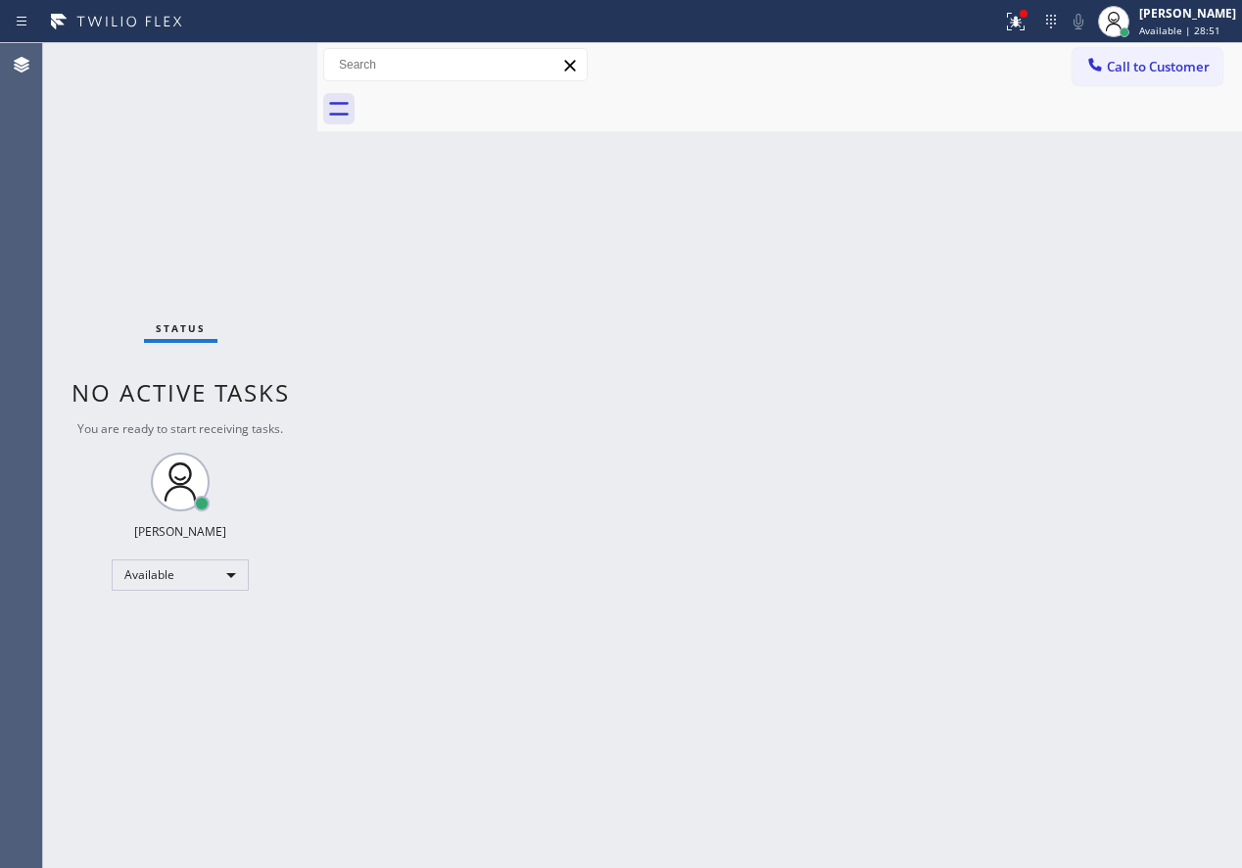
click at [973, 633] on div "Back to Dashboard Change Sender ID Customers Technicians Select a contact Outbo…" at bounding box center [779, 455] width 925 height 825
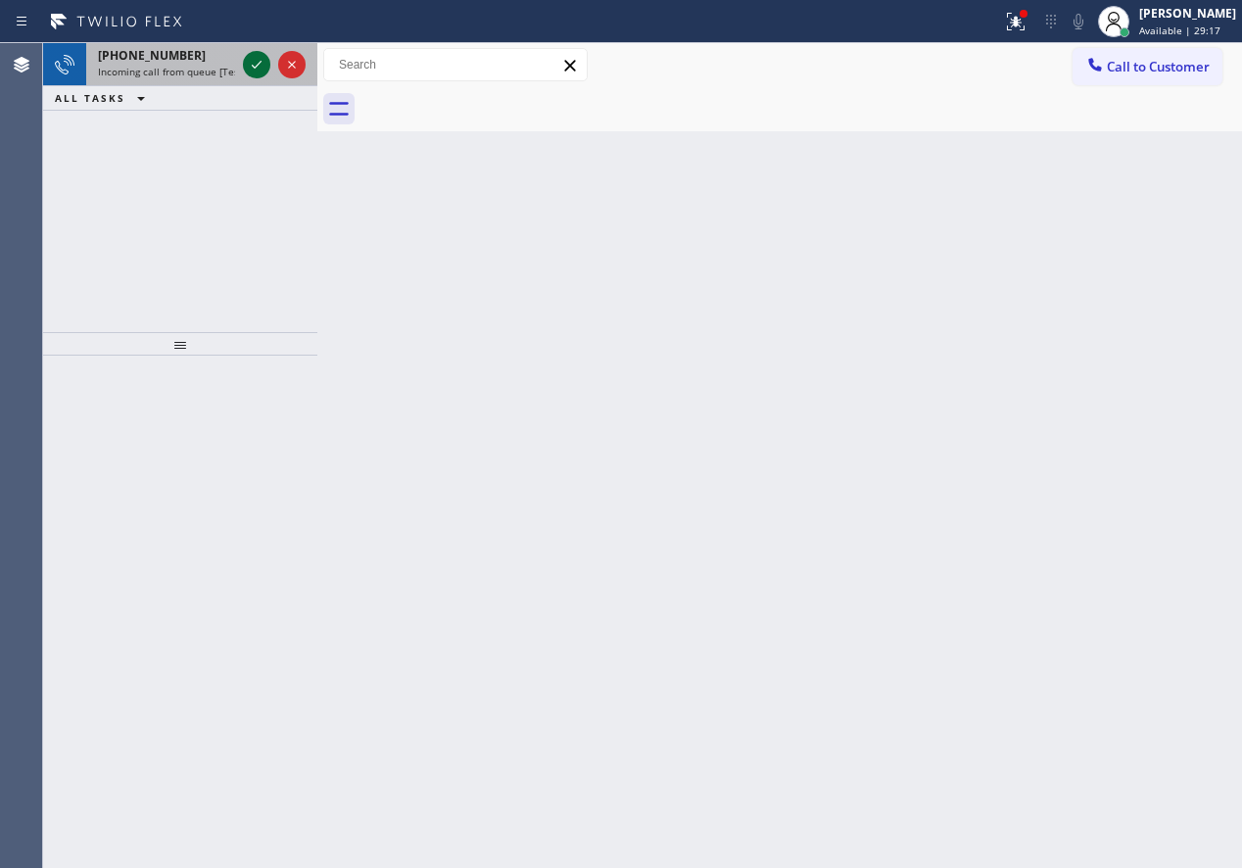
click at [259, 74] on icon at bounding box center [257, 65] width 24 height 24
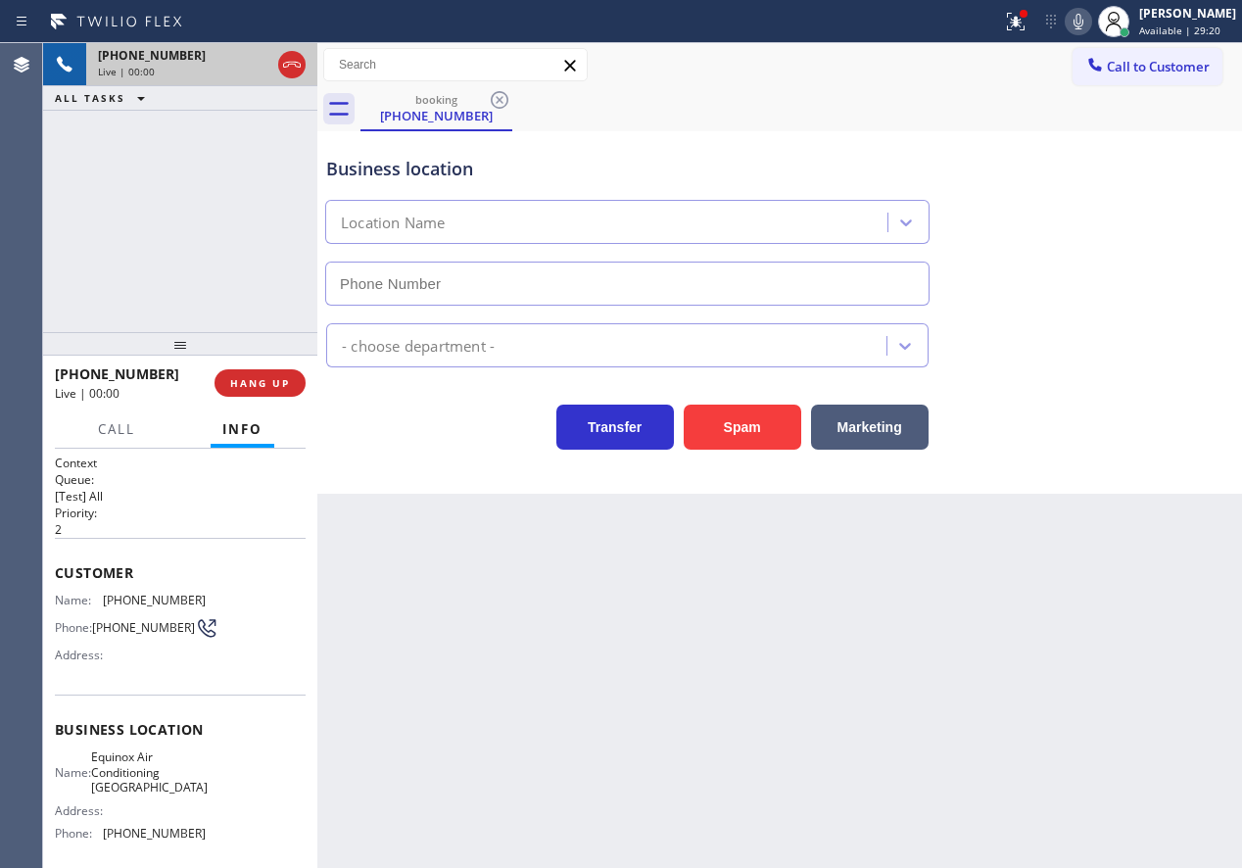
type input "(510) 781-9662"
click at [1082, 416] on div "Transfer Spam Marketing" at bounding box center [779, 418] width 915 height 63
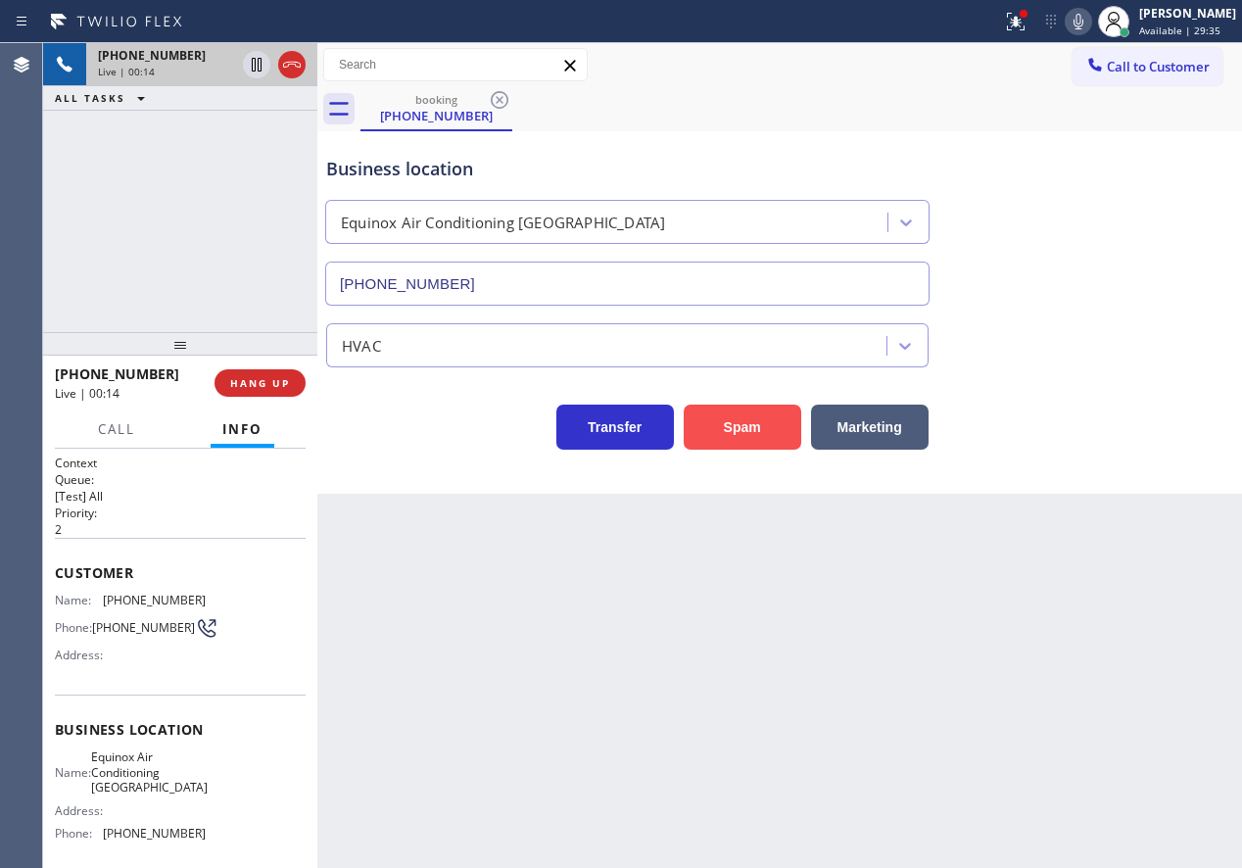
click at [731, 420] on button "Spam" at bounding box center [743, 427] width 118 height 45
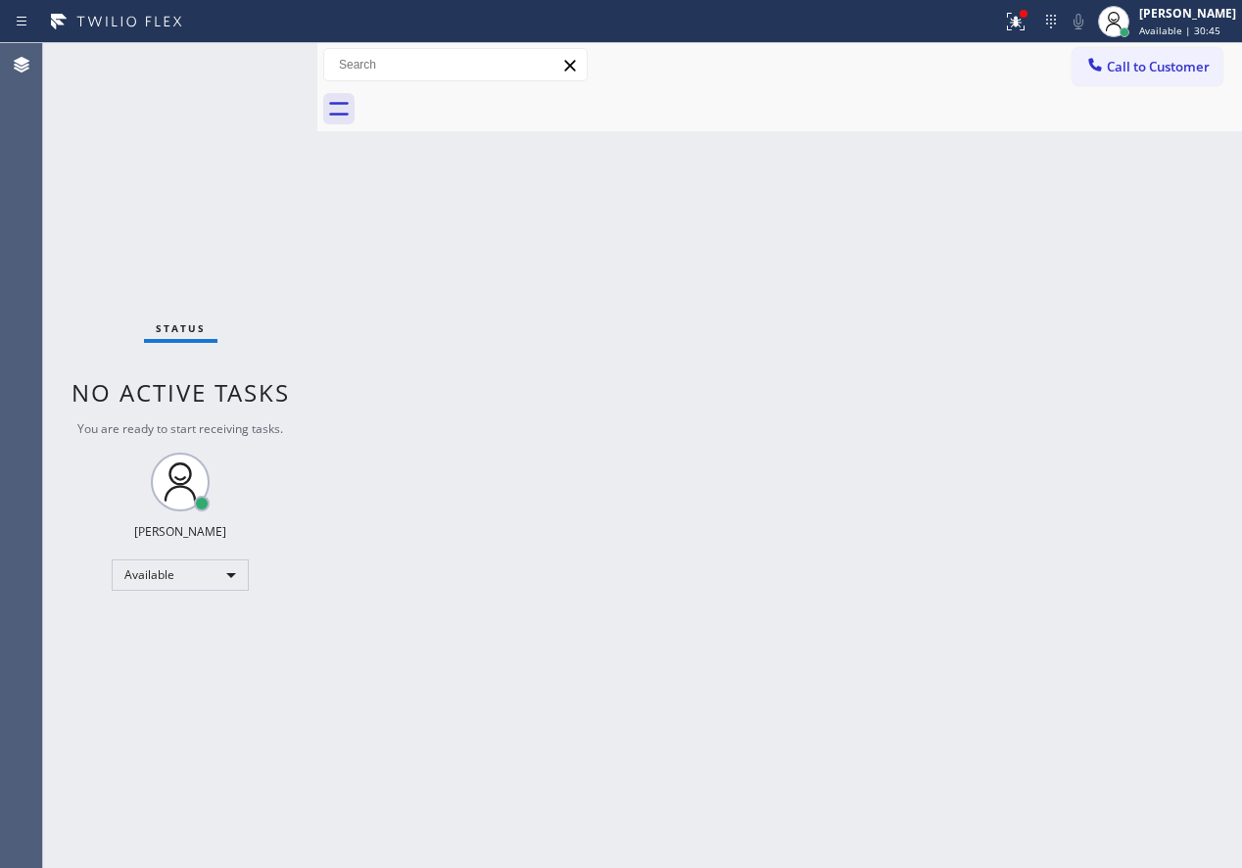
click at [1083, 481] on div "Back to Dashboard Change Sender ID Customers Technicians Select a contact Outbo…" at bounding box center [779, 455] width 925 height 825
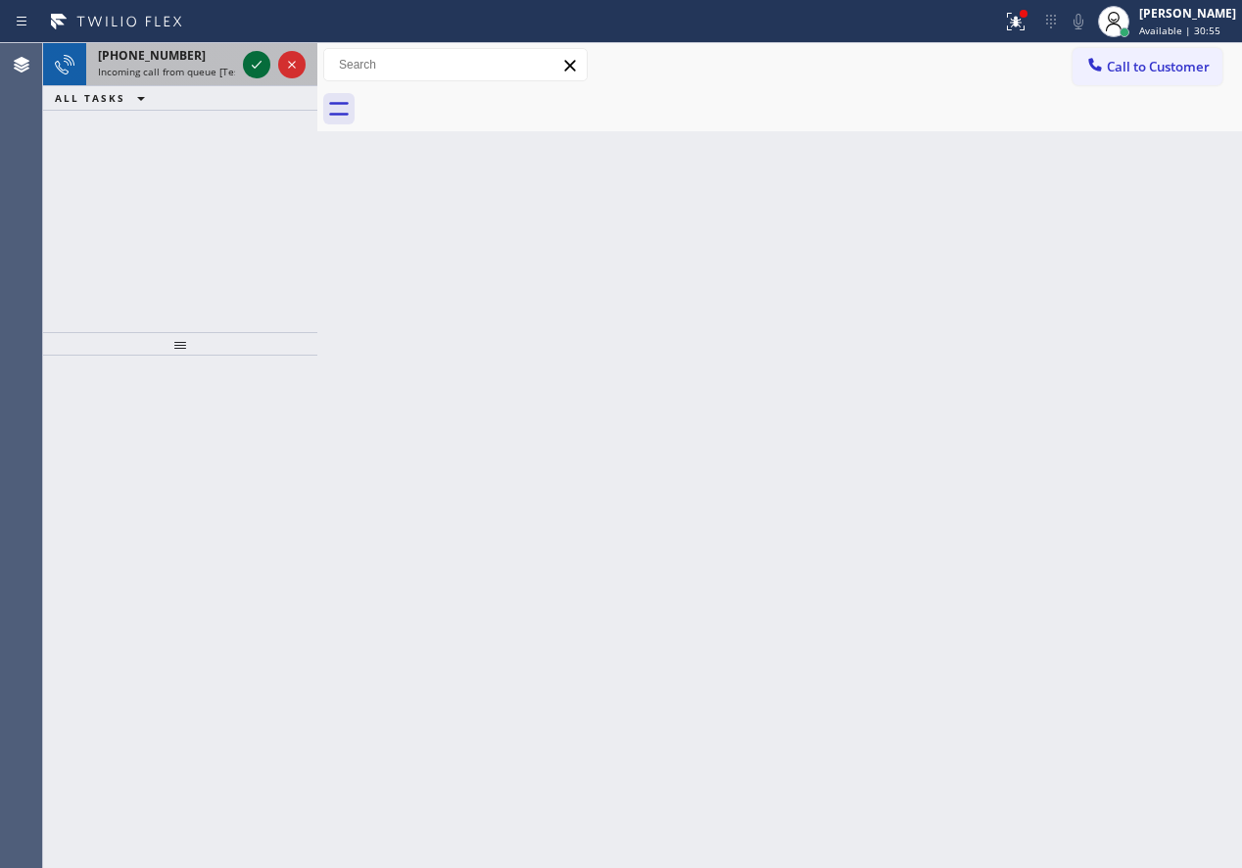
click at [245, 61] on icon at bounding box center [257, 65] width 24 height 24
click at [248, 53] on div at bounding box center [274, 64] width 71 height 43
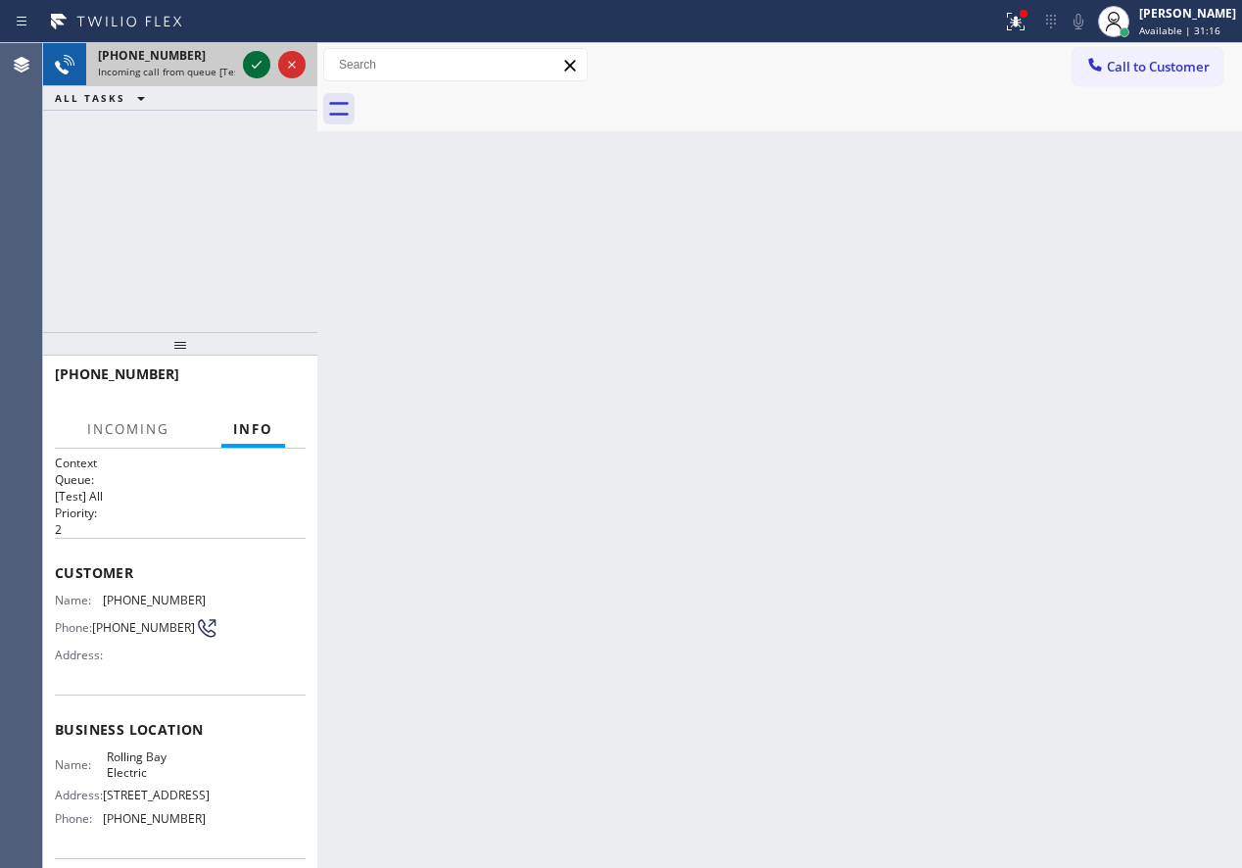
click at [259, 62] on icon at bounding box center [257, 65] width 24 height 24
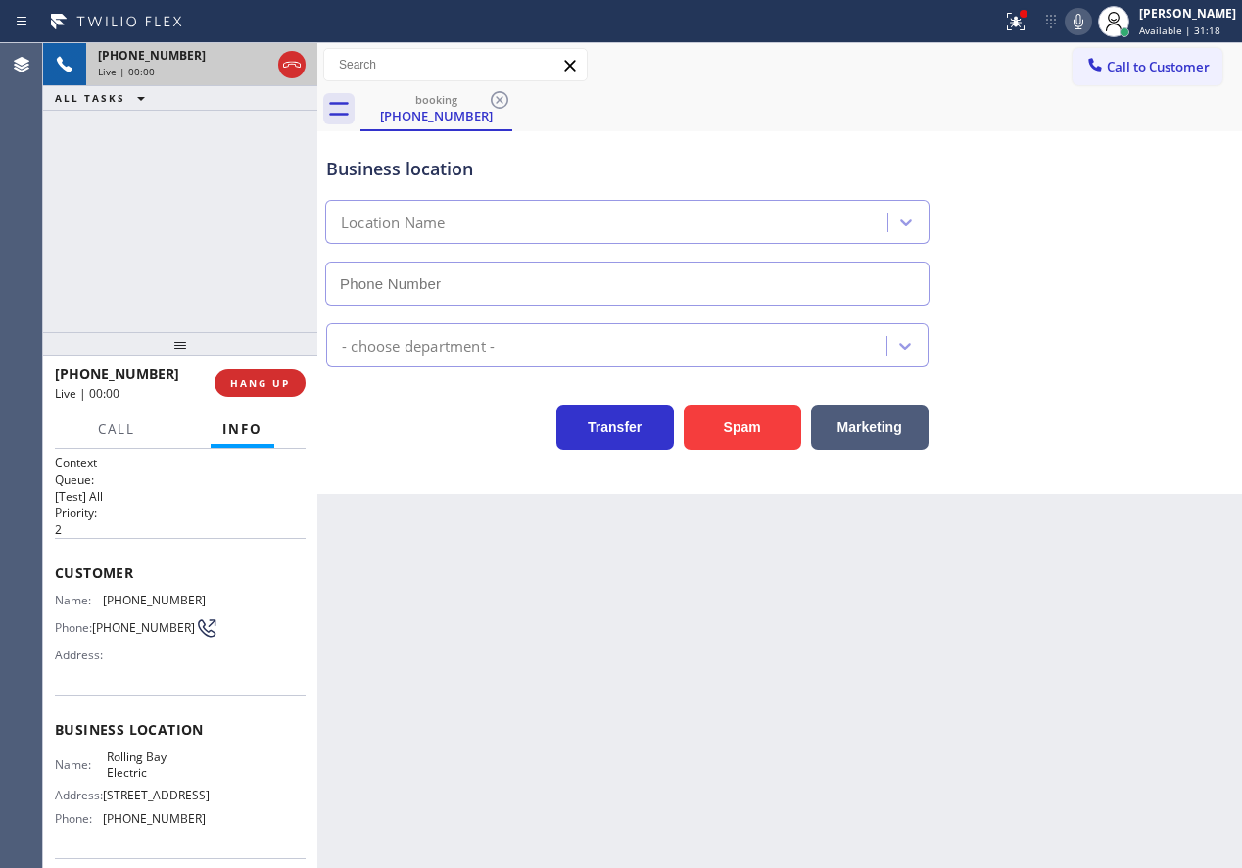
type input "(360) 401-4864"
click at [749, 427] on button "Spam" at bounding box center [743, 427] width 118 height 45
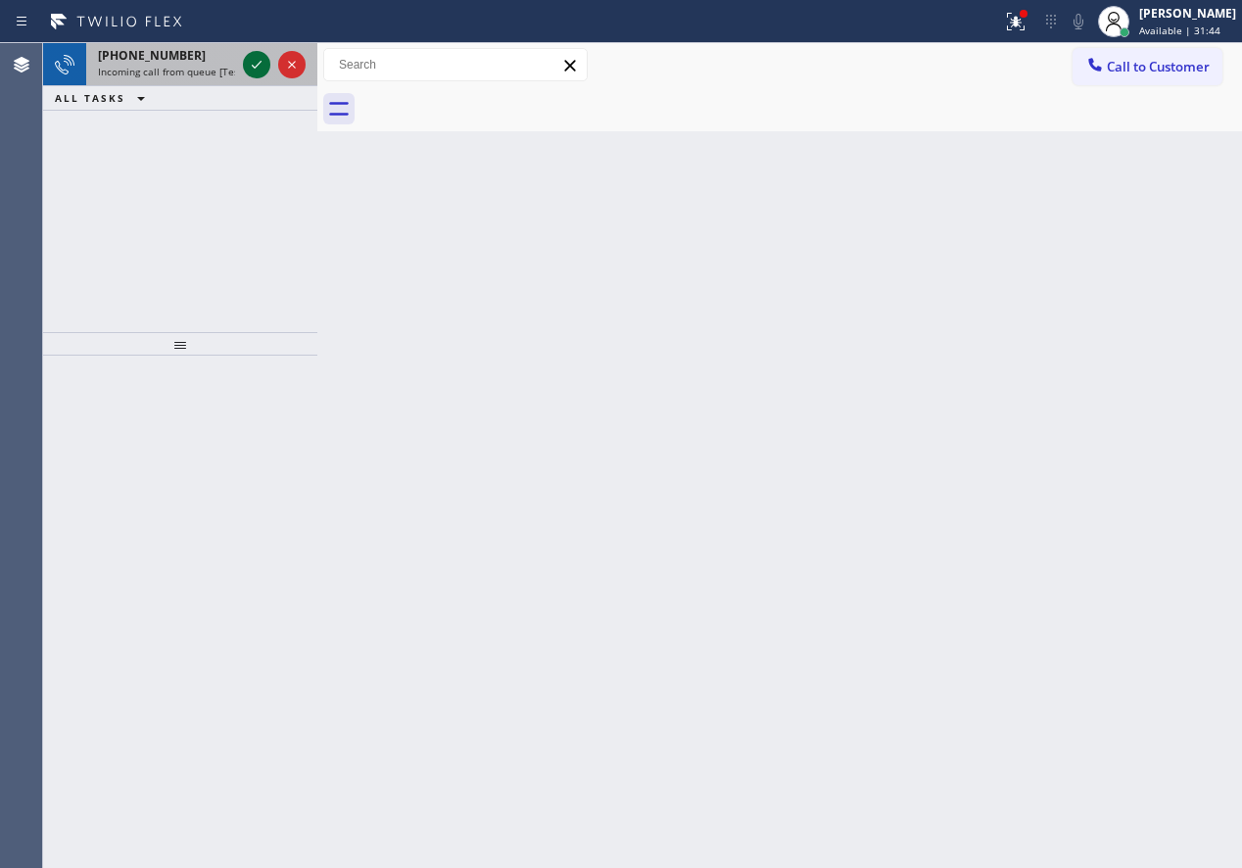
click at [256, 72] on icon at bounding box center [257, 65] width 24 height 24
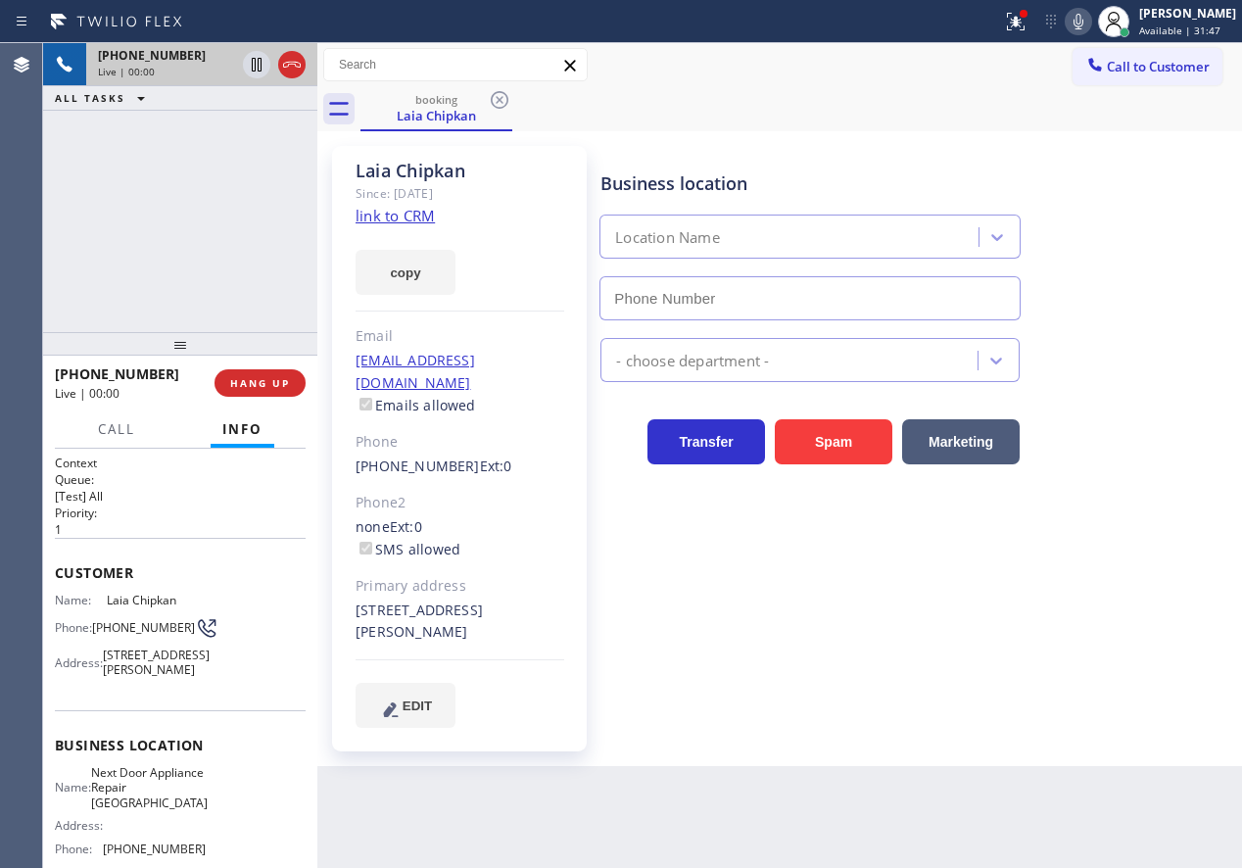
type input "[PHONE_NUMBER]"
click at [400, 220] on link "link to CRM" at bounding box center [395, 216] width 79 height 20
click at [139, 810] on span "Next Door Appliance Repair [GEOGRAPHIC_DATA]" at bounding box center [149, 787] width 117 height 45
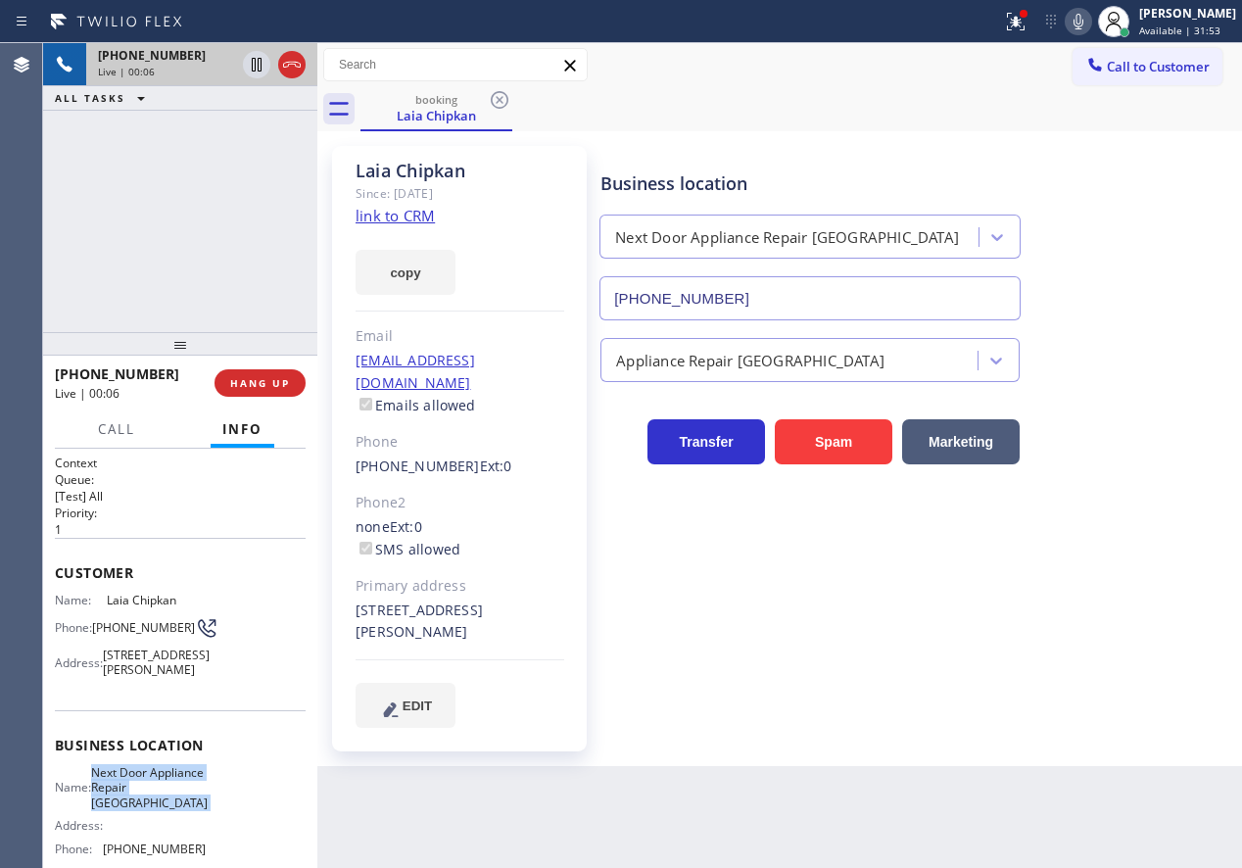
click at [139, 810] on span "Next Door Appliance Repair [GEOGRAPHIC_DATA]" at bounding box center [149, 787] width 117 height 45
click at [839, 299] on input "[PHONE_NUMBER]" at bounding box center [810, 298] width 421 height 44
click at [255, 68] on icon at bounding box center [257, 65] width 10 height 14
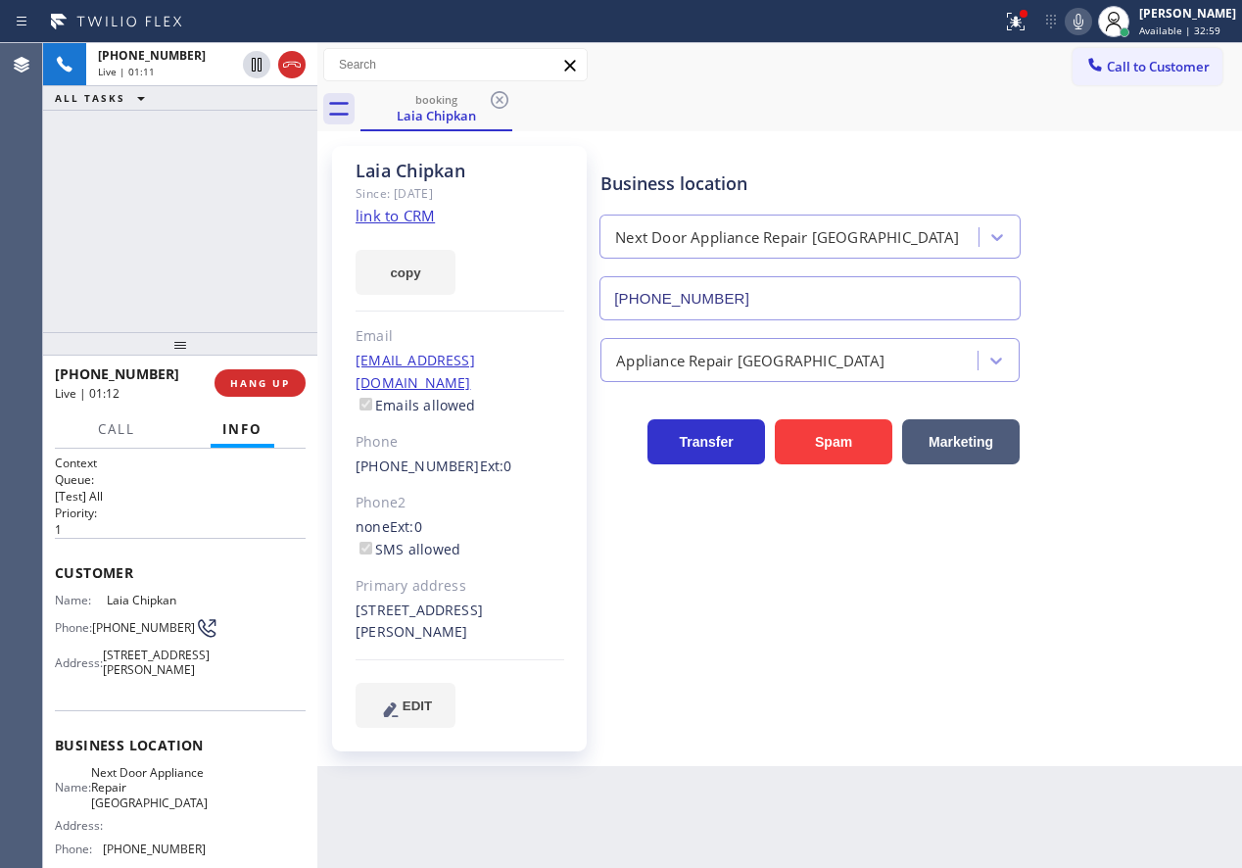
click at [1090, 31] on icon at bounding box center [1079, 22] width 24 height 24
click at [119, 678] on span "54 Walter Ct, Commack, NY 11725, USA" at bounding box center [156, 663] width 107 height 30
click at [245, 61] on icon at bounding box center [257, 65] width 24 height 24
click at [1090, 24] on icon at bounding box center [1079, 22] width 24 height 24
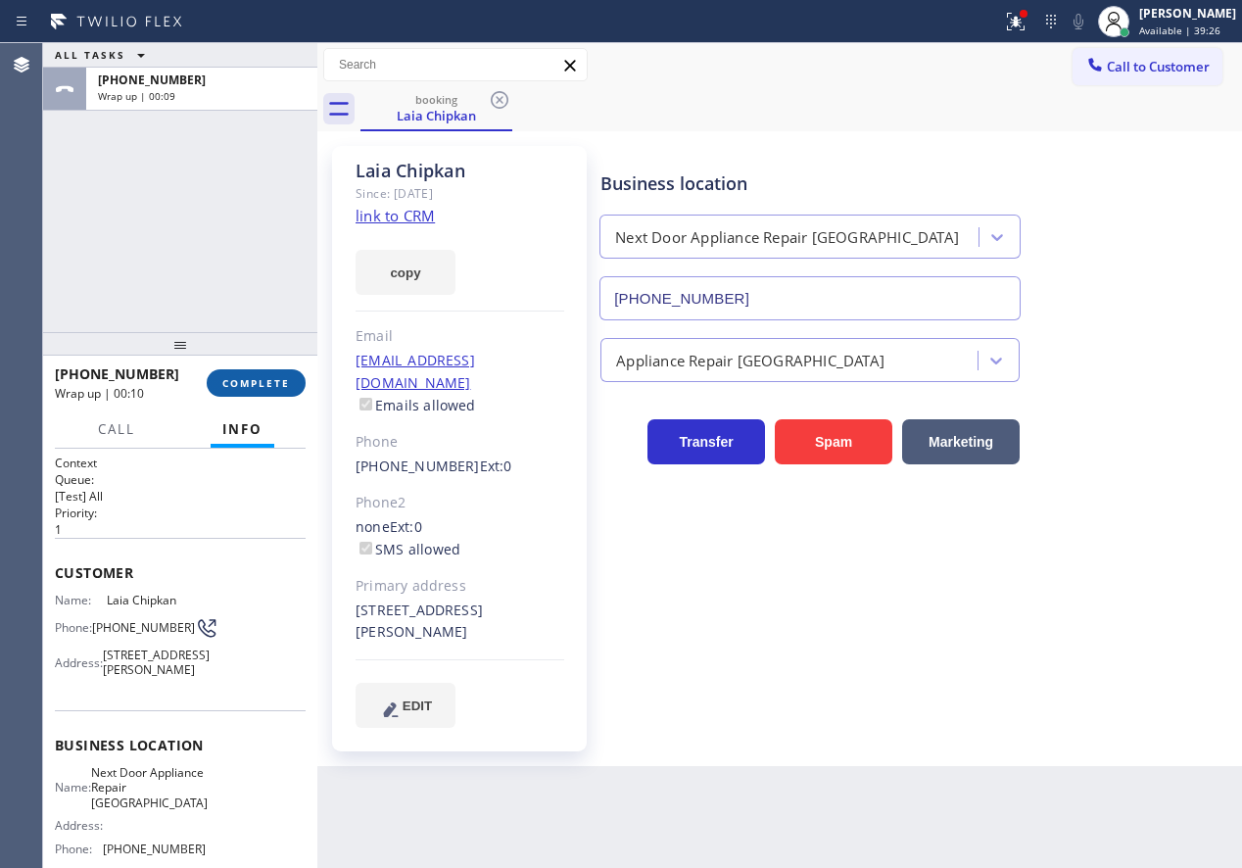
click at [278, 378] on span "COMPLETE" at bounding box center [256, 383] width 68 height 14
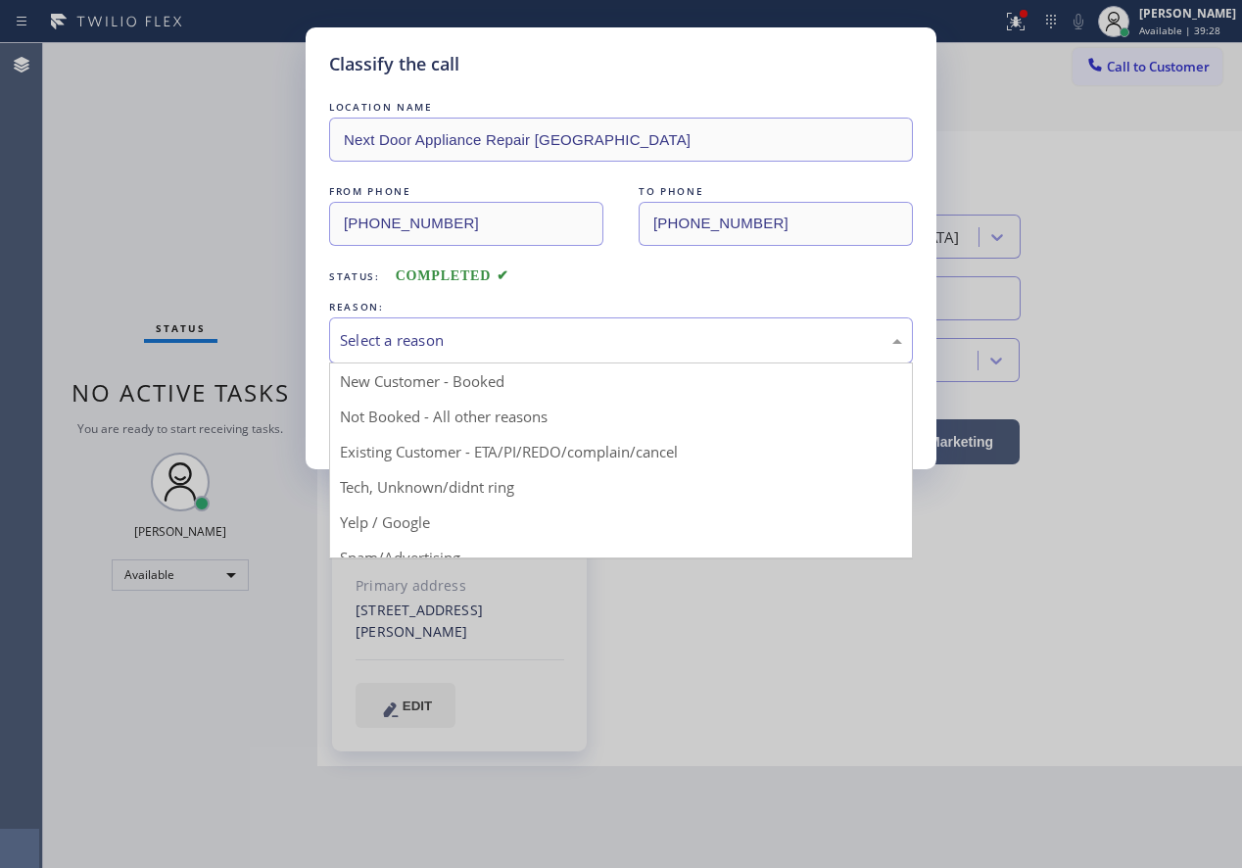
click at [419, 329] on div "Select a reason" at bounding box center [621, 340] width 562 height 23
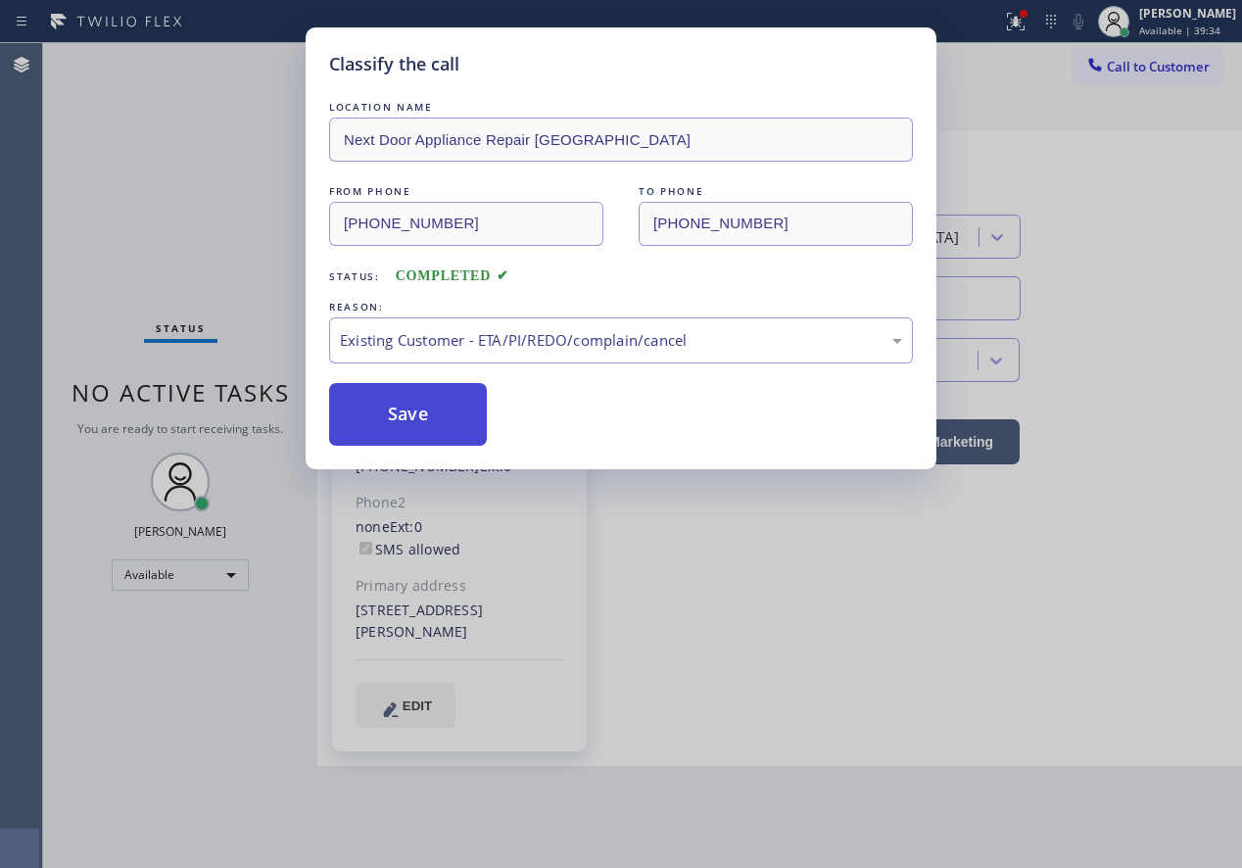
click at [422, 406] on button "Save" at bounding box center [408, 414] width 158 height 63
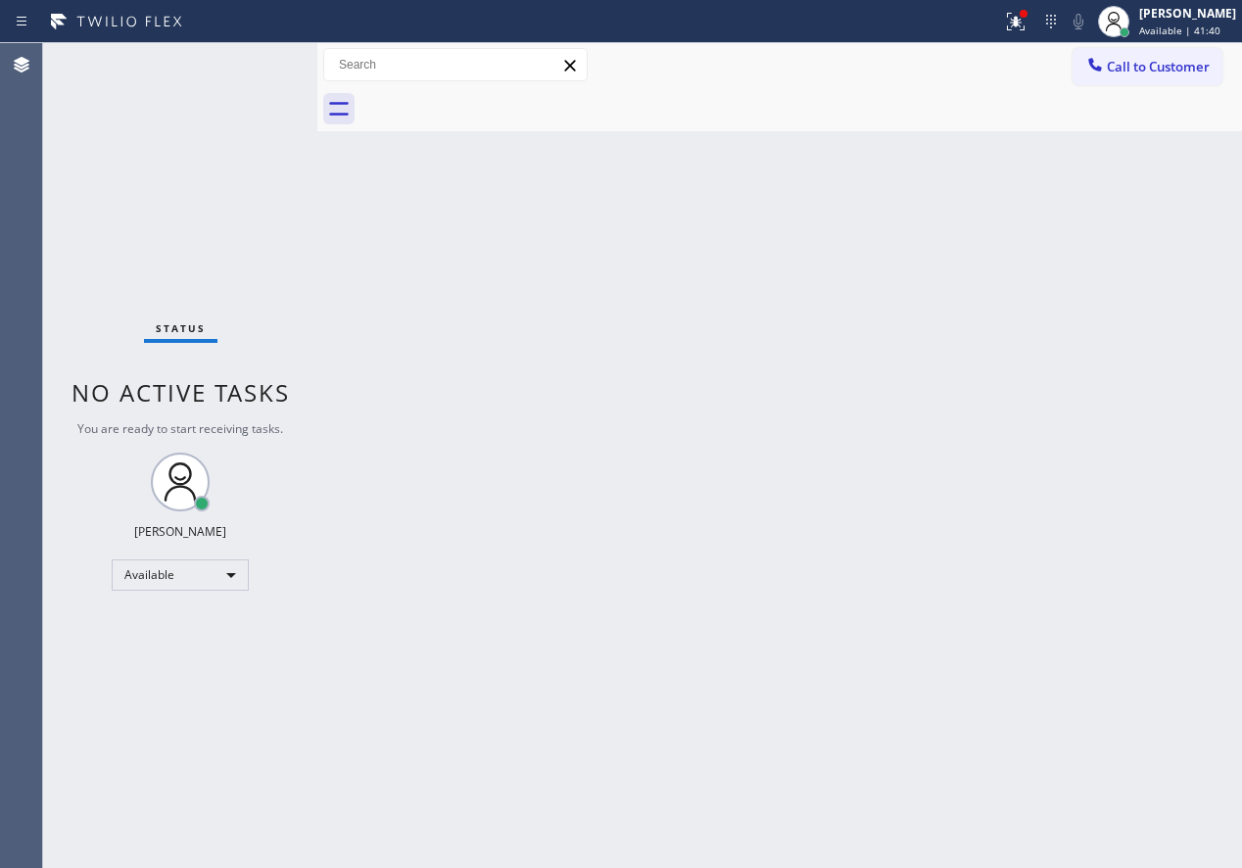
click at [1028, 363] on div "Back to Dashboard Change Sender ID Customers Technicians Select a contact Outbo…" at bounding box center [779, 455] width 925 height 825
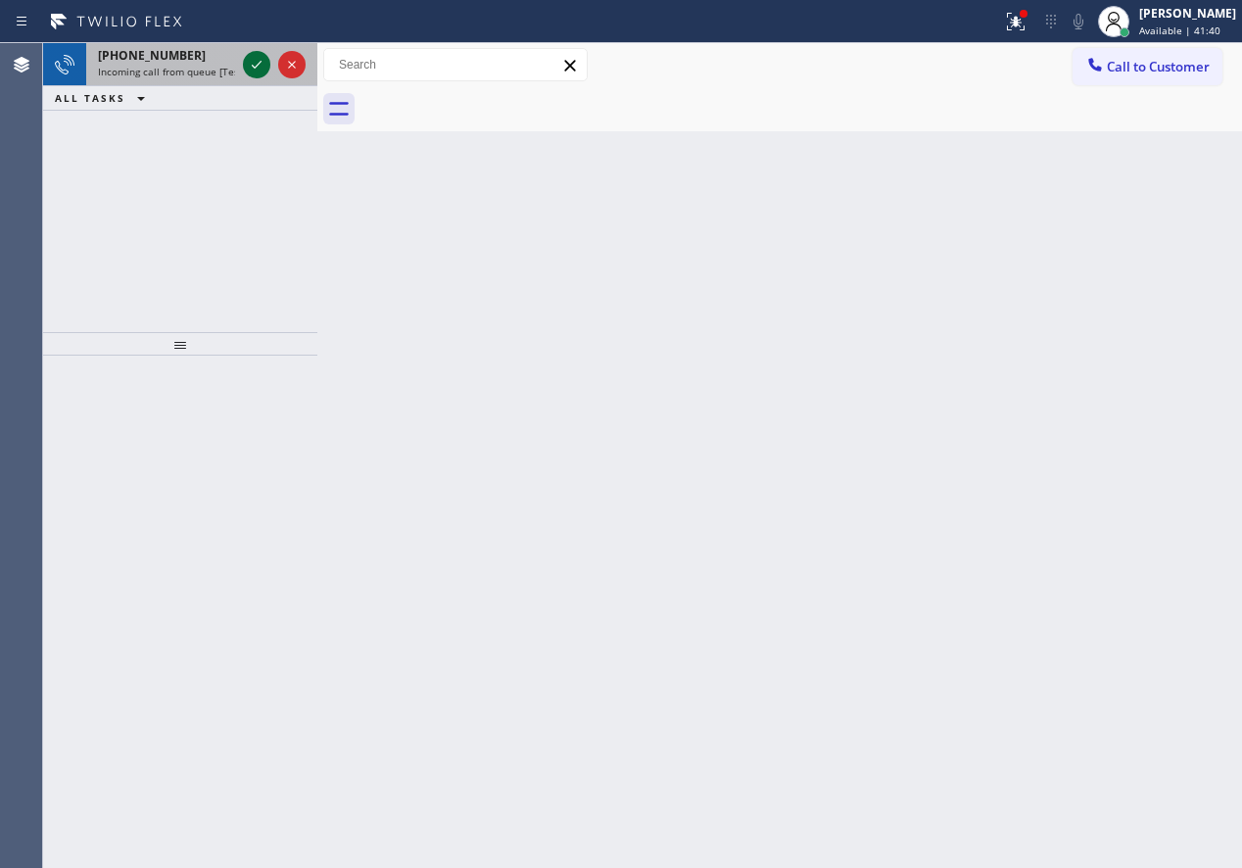
click at [253, 66] on icon at bounding box center [257, 65] width 10 height 8
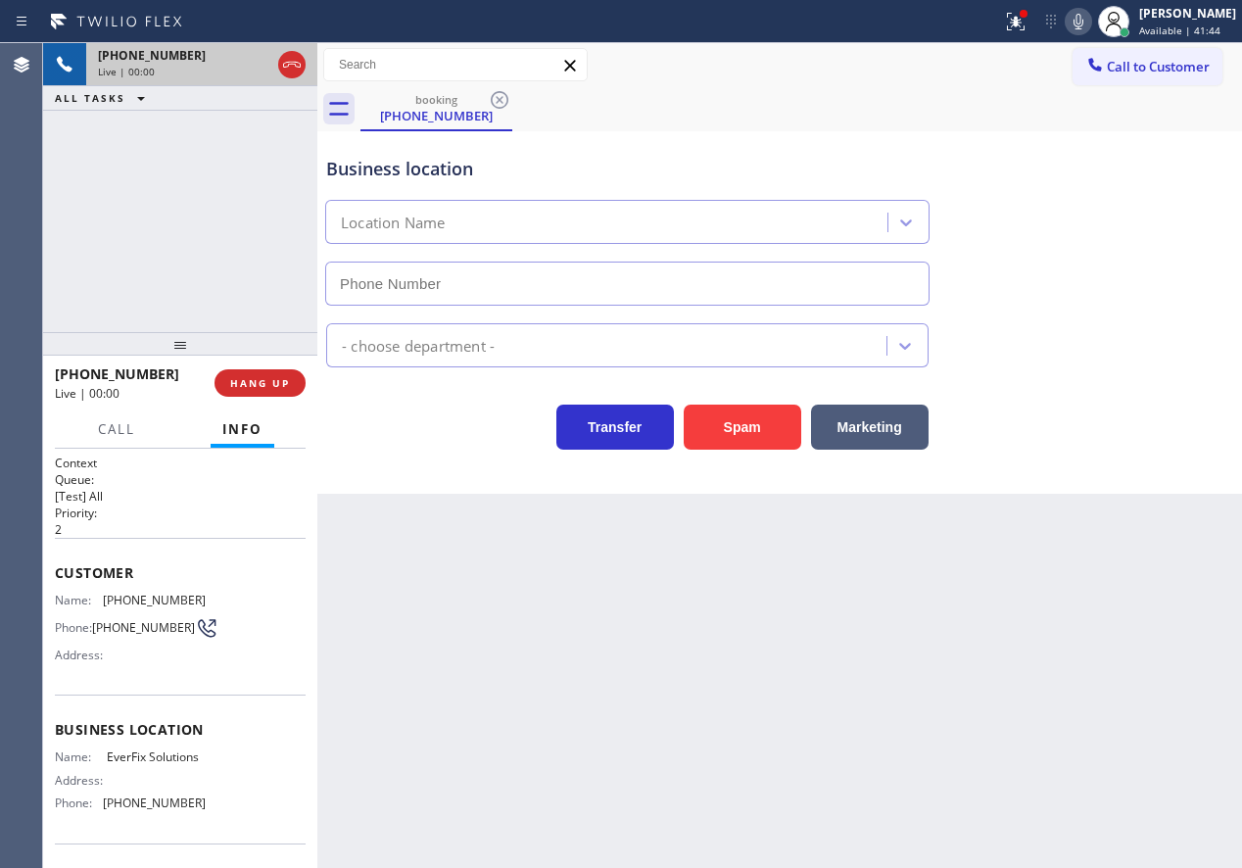
type input "(323) 879-8278"
click at [746, 451] on div "Business location EverFix Solutions (323) 879-8278 Appliance Repair Regular Tra…" at bounding box center [779, 312] width 925 height 362
click at [725, 419] on button "Spam" at bounding box center [743, 427] width 118 height 45
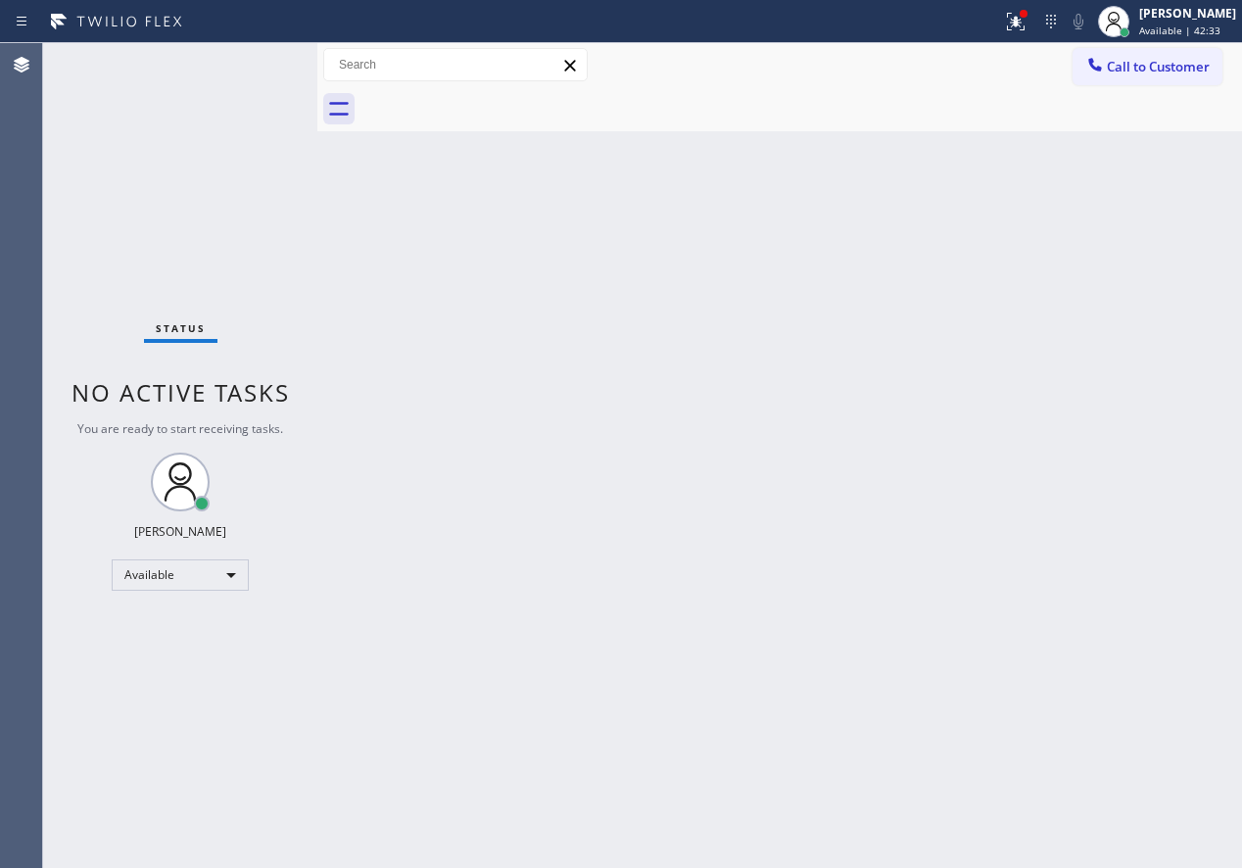
click at [1093, 265] on div "Back to Dashboard Change Sender ID Customers Technicians Select a contact Outbo…" at bounding box center [779, 455] width 925 height 825
click at [1059, 495] on div "Back to Dashboard Change Sender ID Customers Technicians Select a contact Outbo…" at bounding box center [779, 455] width 925 height 825
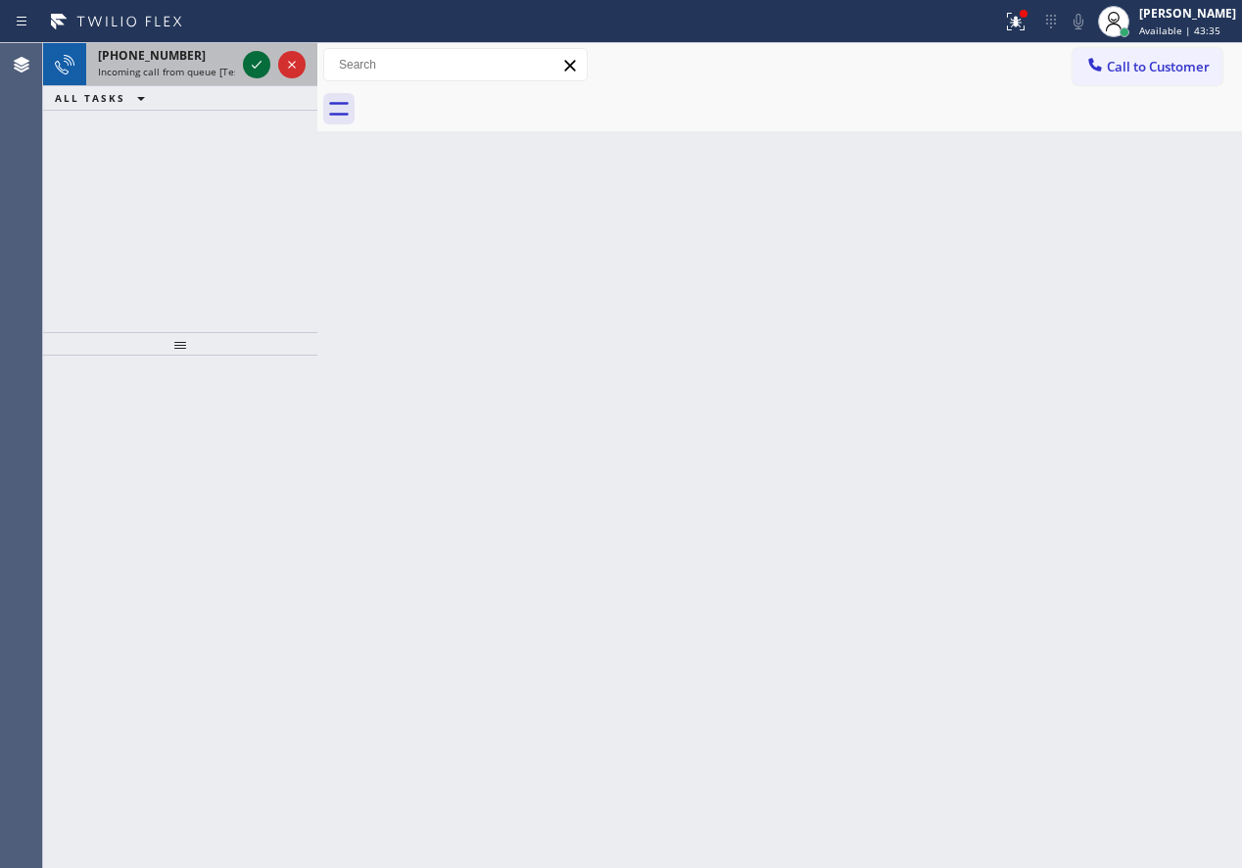
click at [259, 59] on icon at bounding box center [257, 65] width 24 height 24
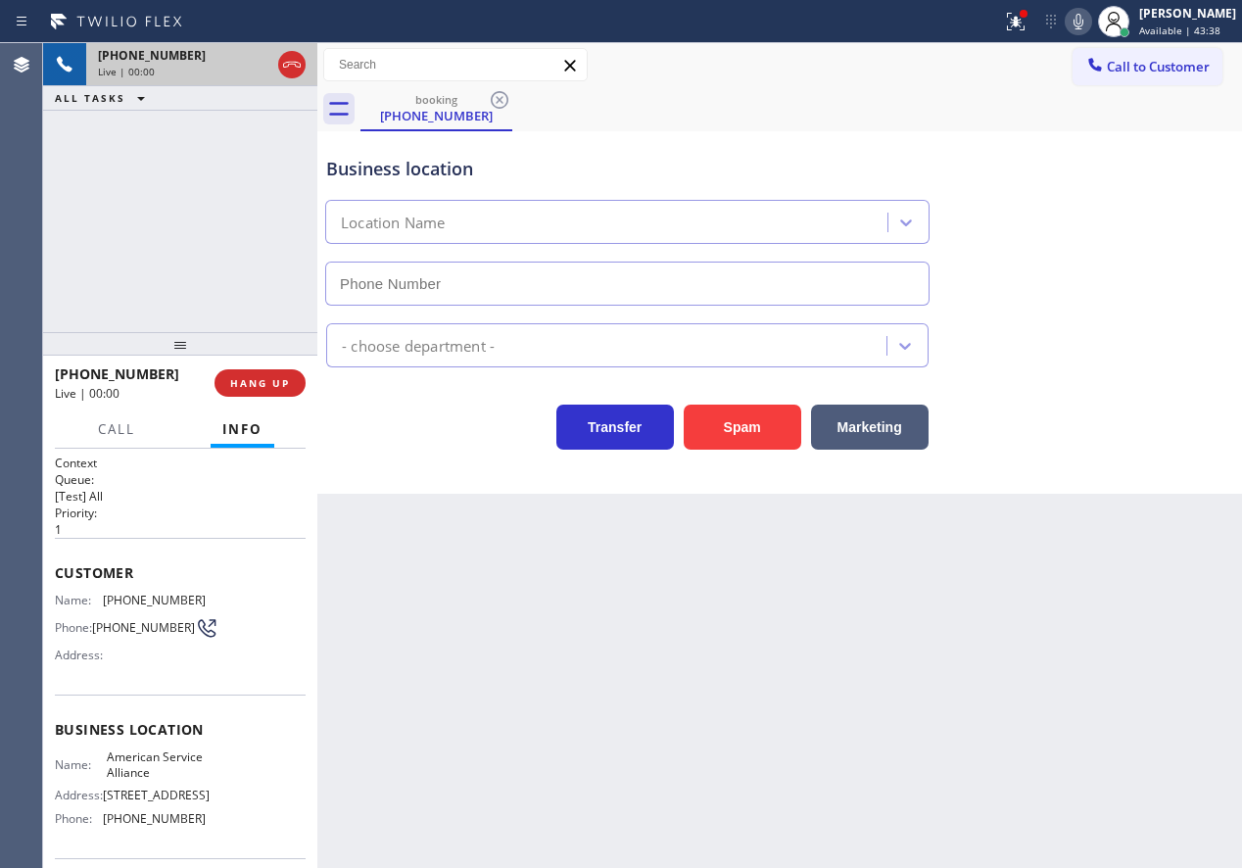
type input "(888) 859-4448"
click at [159, 780] on span "American Service Alliance" at bounding box center [156, 764] width 98 height 30
click at [544, 290] on input "(888) 859-4448" at bounding box center [627, 284] width 604 height 44
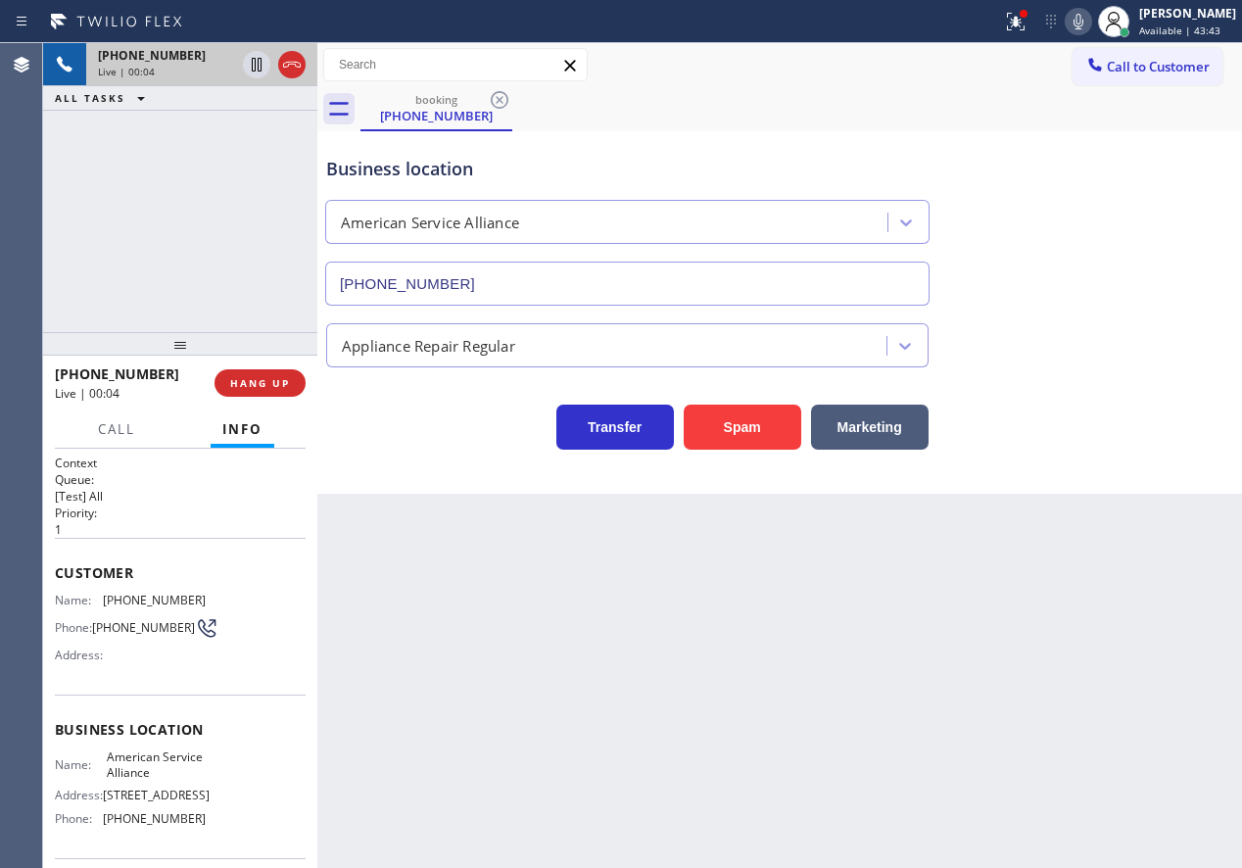
click at [544, 290] on input "(888) 859-4448" at bounding box center [627, 284] width 604 height 44
click at [720, 443] on button "Spam" at bounding box center [743, 427] width 118 height 45
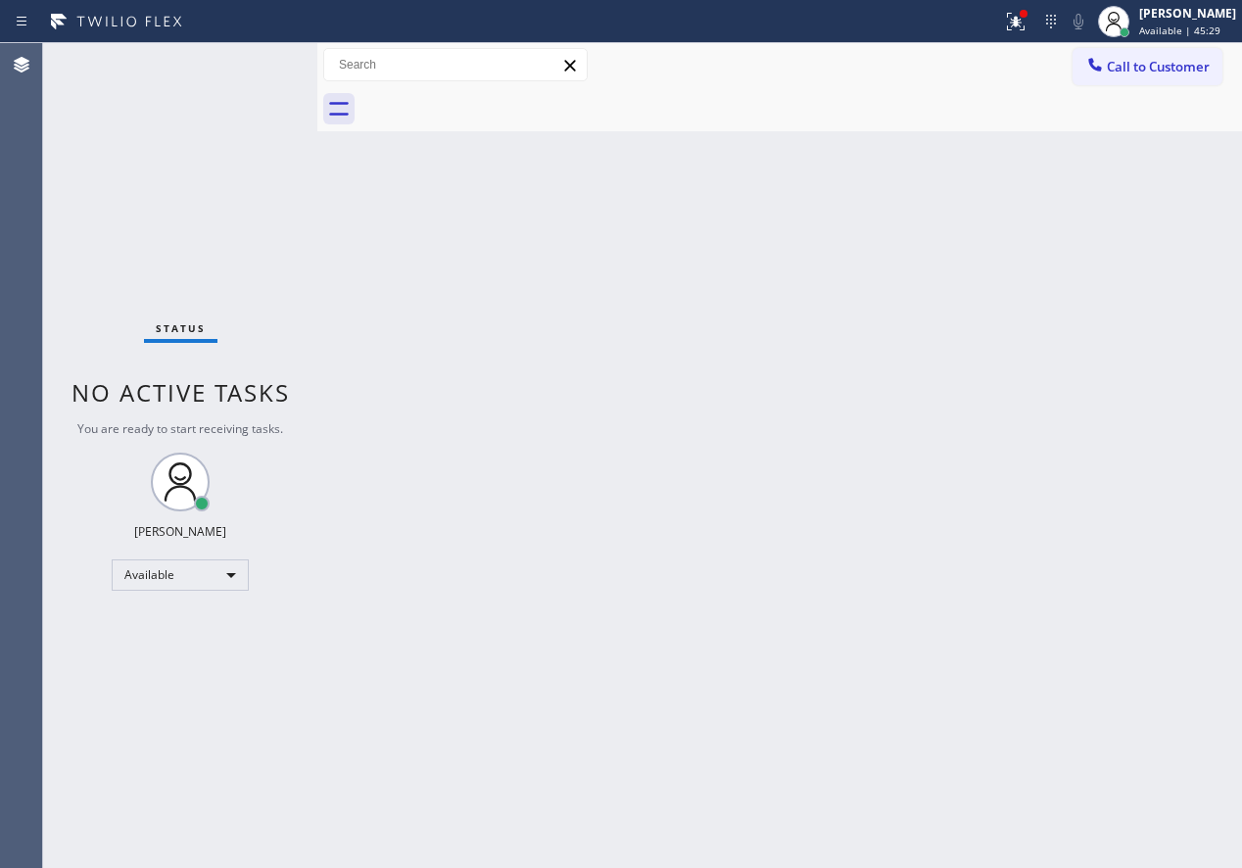
click at [1119, 515] on div "Back to Dashboard Change Sender ID Customers Technicians Select a contact Outbo…" at bounding box center [779, 455] width 925 height 825
click at [1073, 585] on div "Back to Dashboard Change Sender ID Customers Technicians Select a contact Outbo…" at bounding box center [779, 455] width 925 height 825
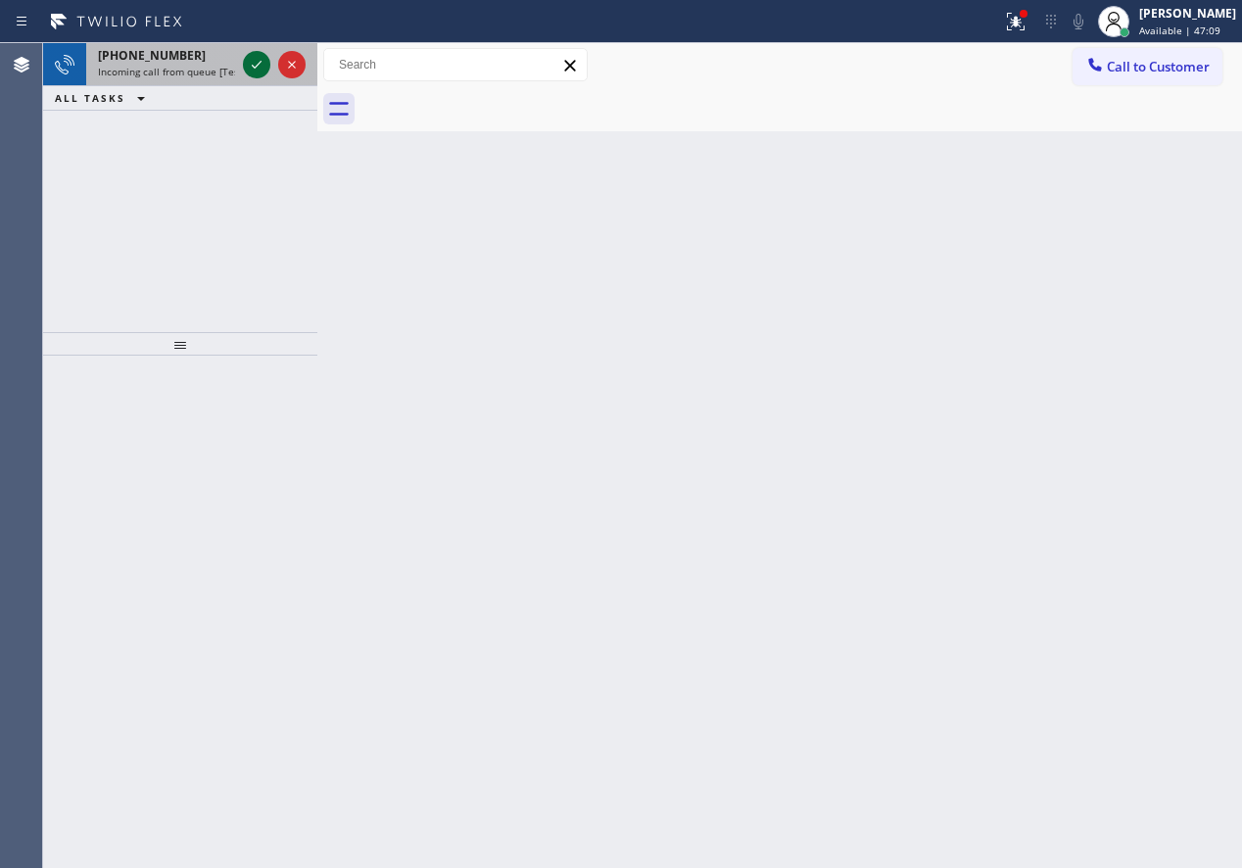
click at [252, 69] on icon at bounding box center [257, 65] width 24 height 24
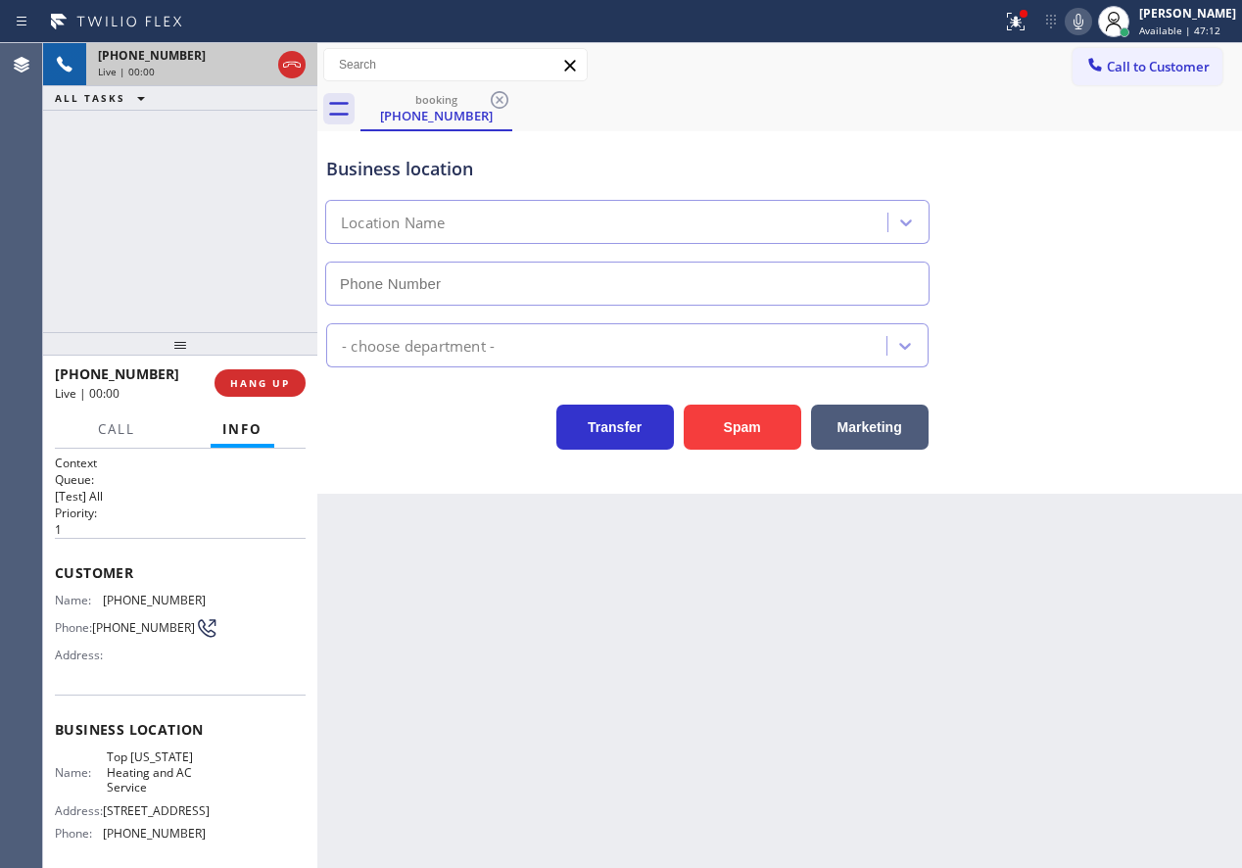
type input "(646) 846-9755"
click at [259, 382] on span "HANG UP" at bounding box center [260, 383] width 60 height 14
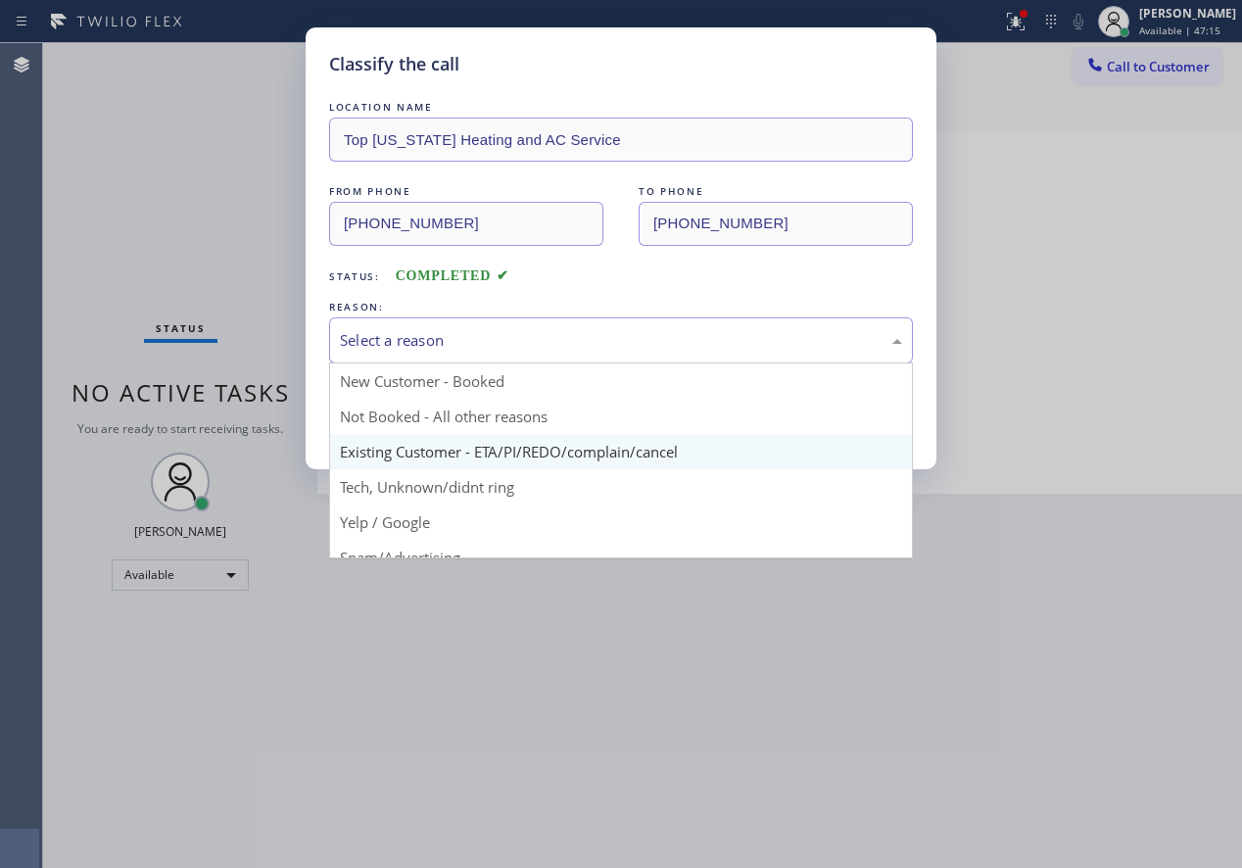
drag, startPoint x: 394, startPoint y: 343, endPoint x: 384, endPoint y: 452, distance: 109.2
click at [394, 348] on div "Select a reason" at bounding box center [621, 340] width 562 height 23
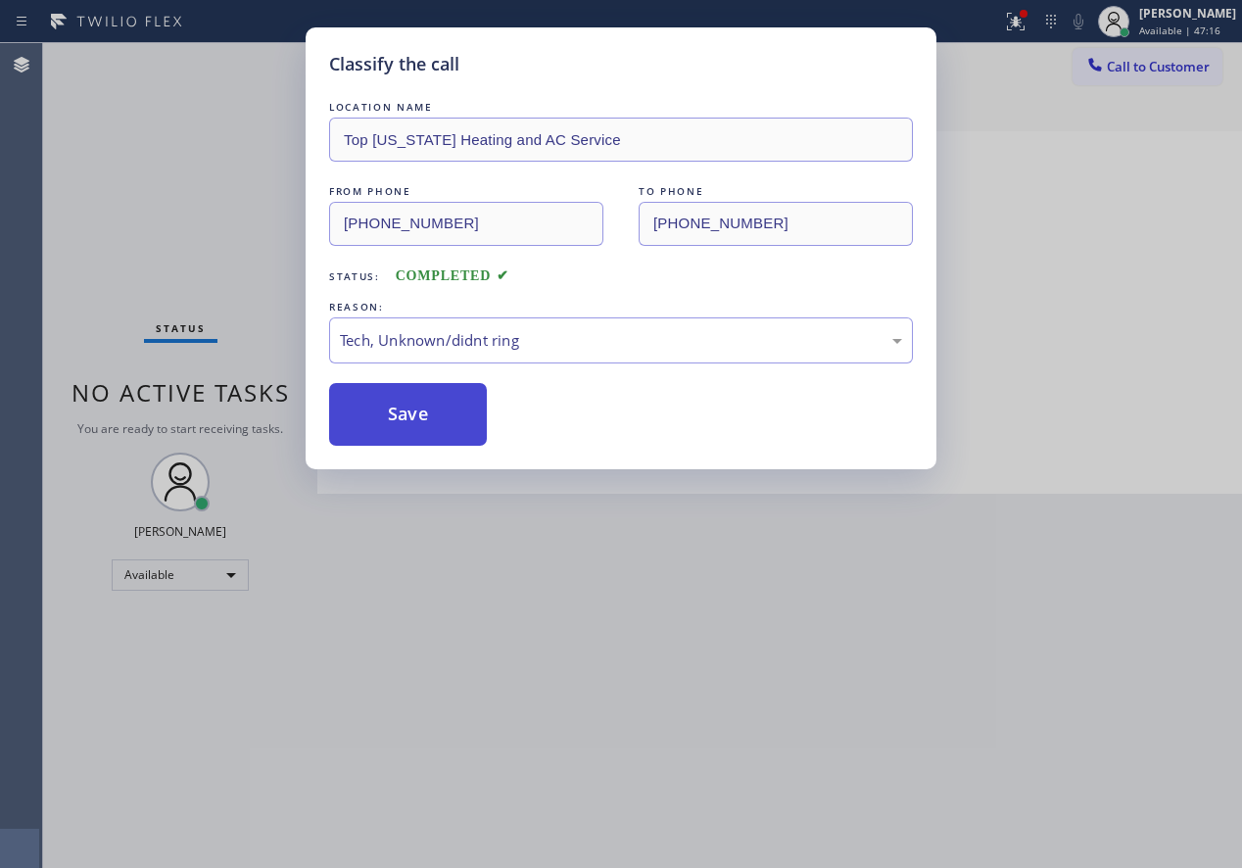
click at [384, 412] on button "Save" at bounding box center [408, 414] width 158 height 63
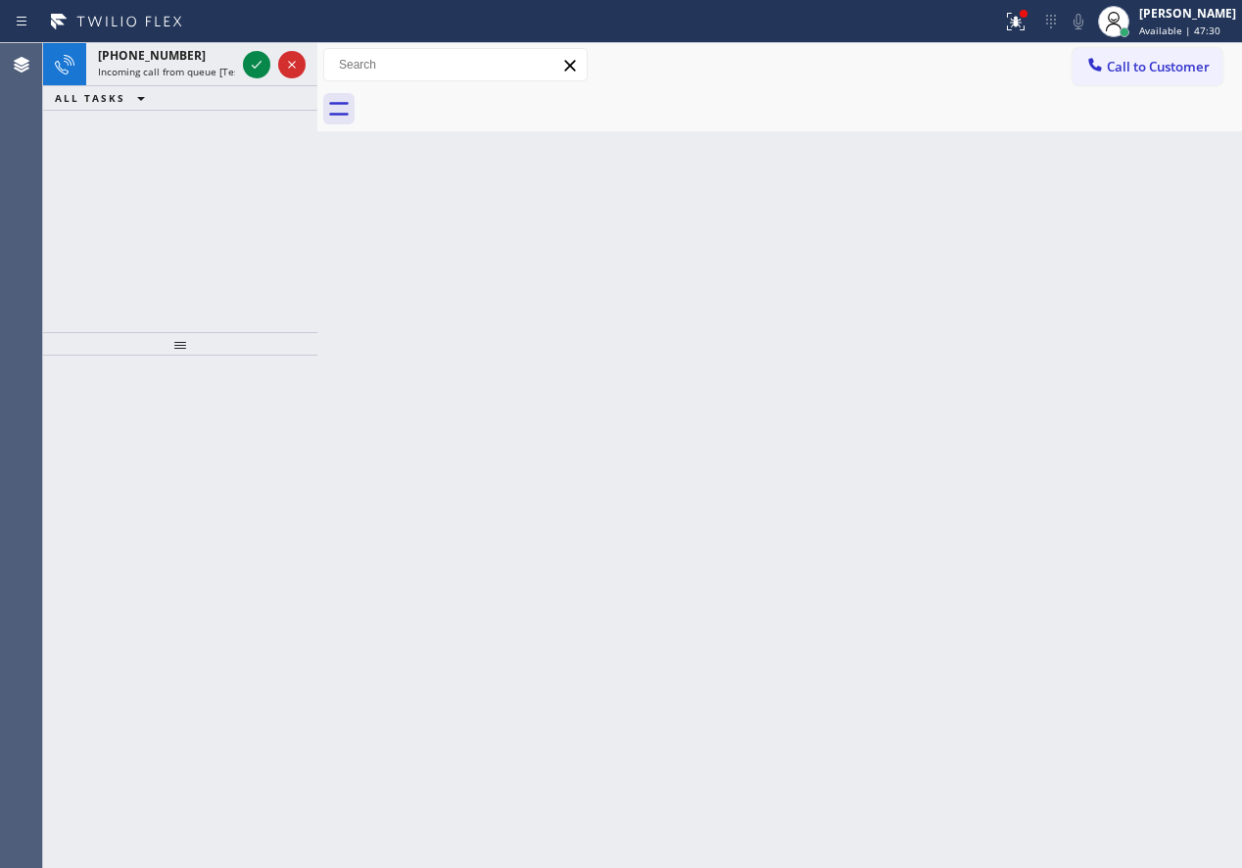
click at [1108, 548] on div "Back to Dashboard Change Sender ID Customers Technicians Select a contact Outbo…" at bounding box center [779, 455] width 925 height 825
click at [253, 64] on icon at bounding box center [257, 65] width 24 height 24
click at [1049, 263] on div "Back to Dashboard Change Sender ID Customers Technicians Select a contact Outbo…" at bounding box center [779, 455] width 925 height 825
click at [257, 66] on icon at bounding box center [257, 65] width 10 height 8
click at [265, 68] on icon at bounding box center [257, 65] width 24 height 24
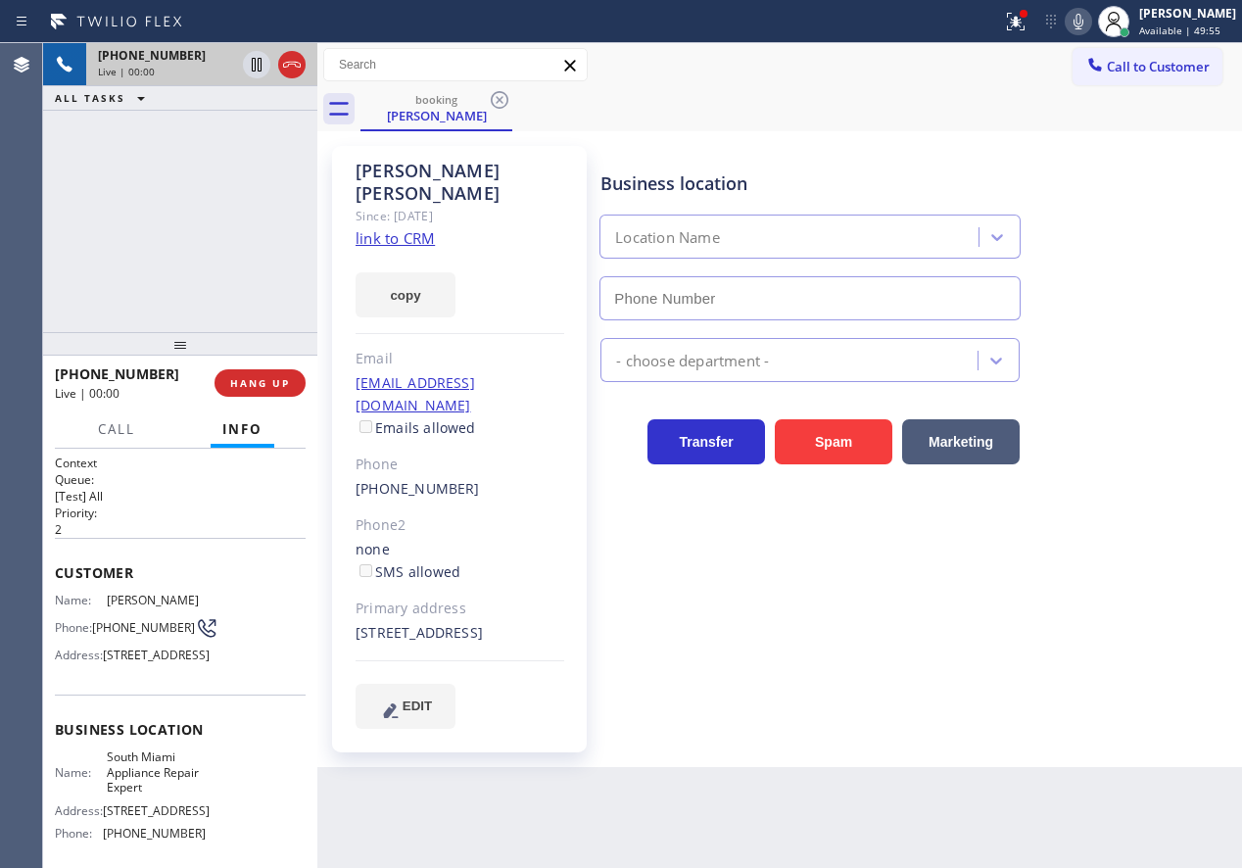
type input "(786) 802-7913"
click at [396, 228] on link "link to CRM" at bounding box center [395, 238] width 79 height 20
click at [204, 799] on div "Name: South Miami Appliance Repair Expert Address: 7301 SW 57th Ct South Miami,…" at bounding box center [180, 798] width 251 height 99
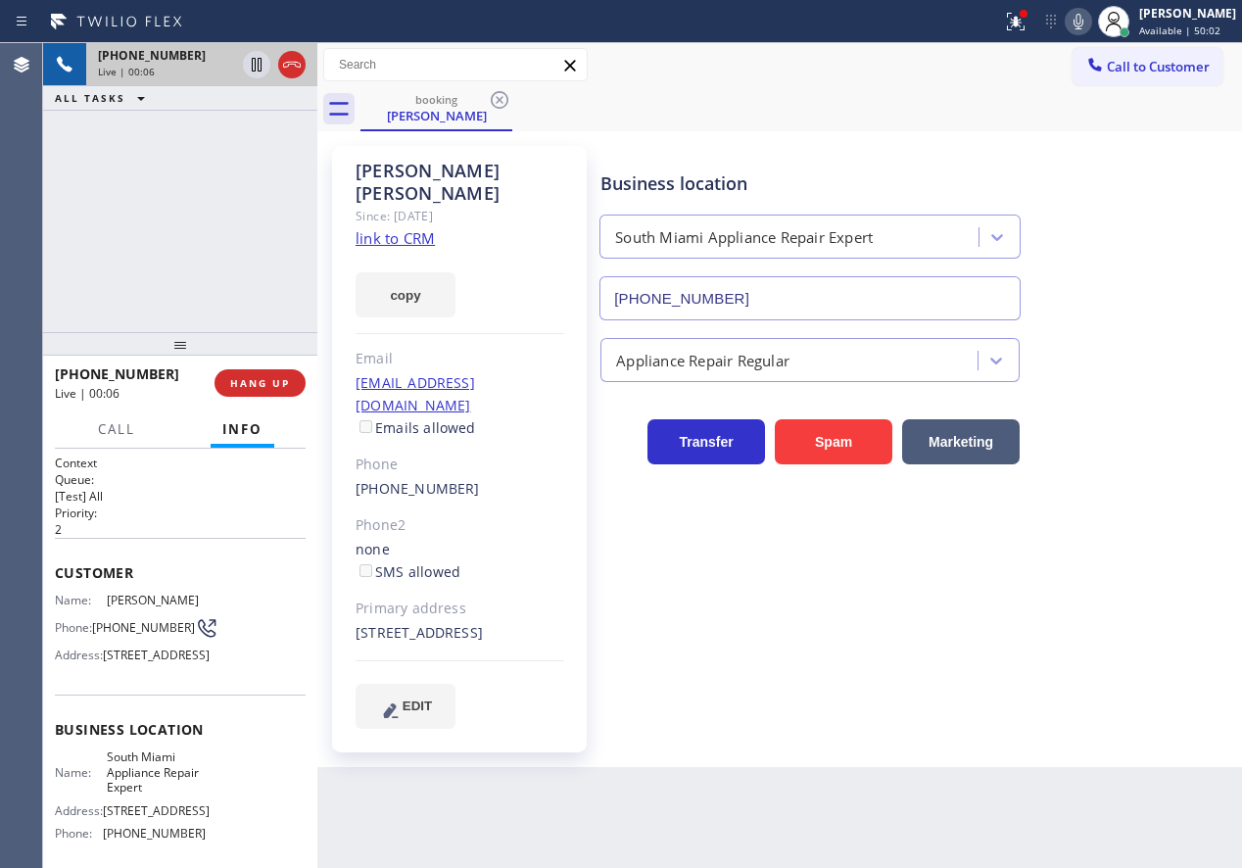
click at [847, 310] on input "(786) 802-7913" at bounding box center [810, 298] width 421 height 44
click at [430, 228] on link "link to CRM" at bounding box center [395, 238] width 79 height 20
click at [288, 381] on span "HANG UP" at bounding box center [260, 383] width 60 height 14
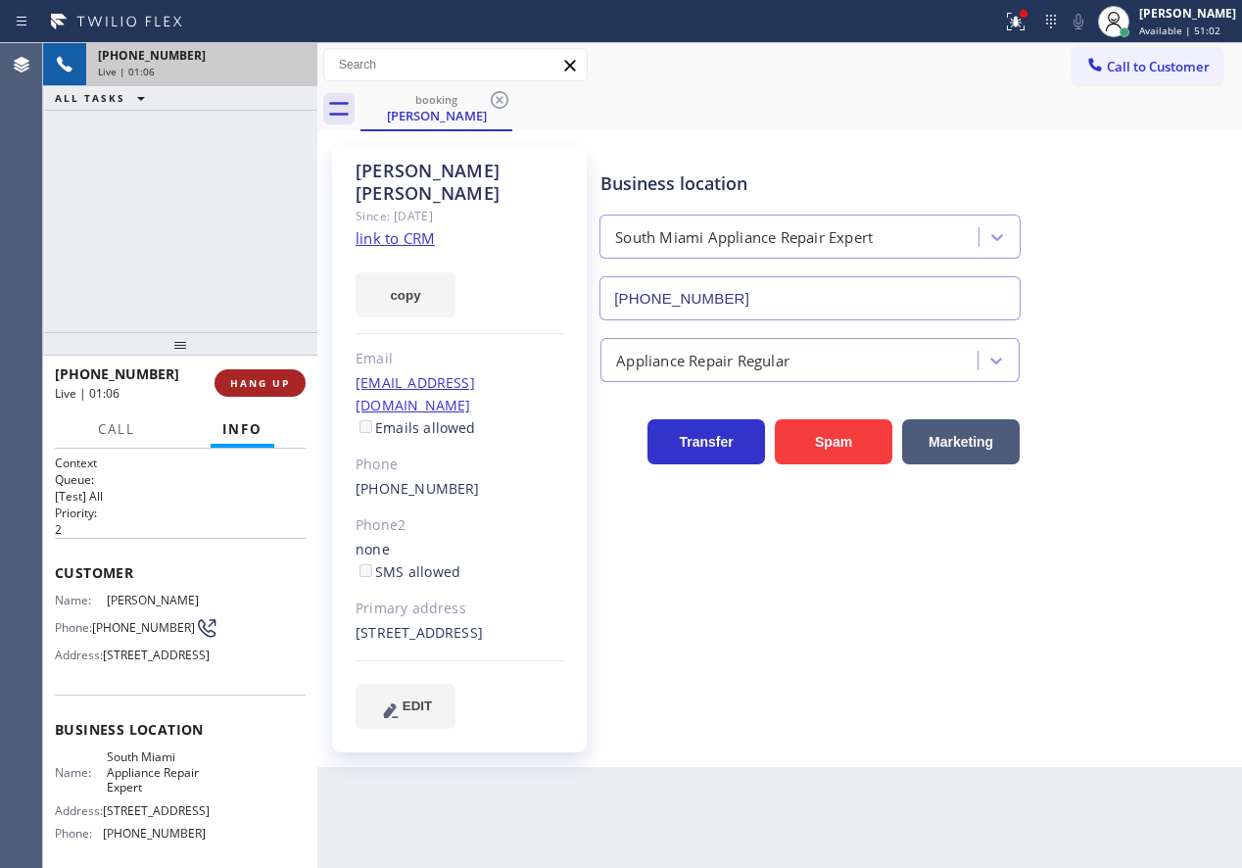
click at [284, 381] on span "HANG UP" at bounding box center [260, 383] width 60 height 14
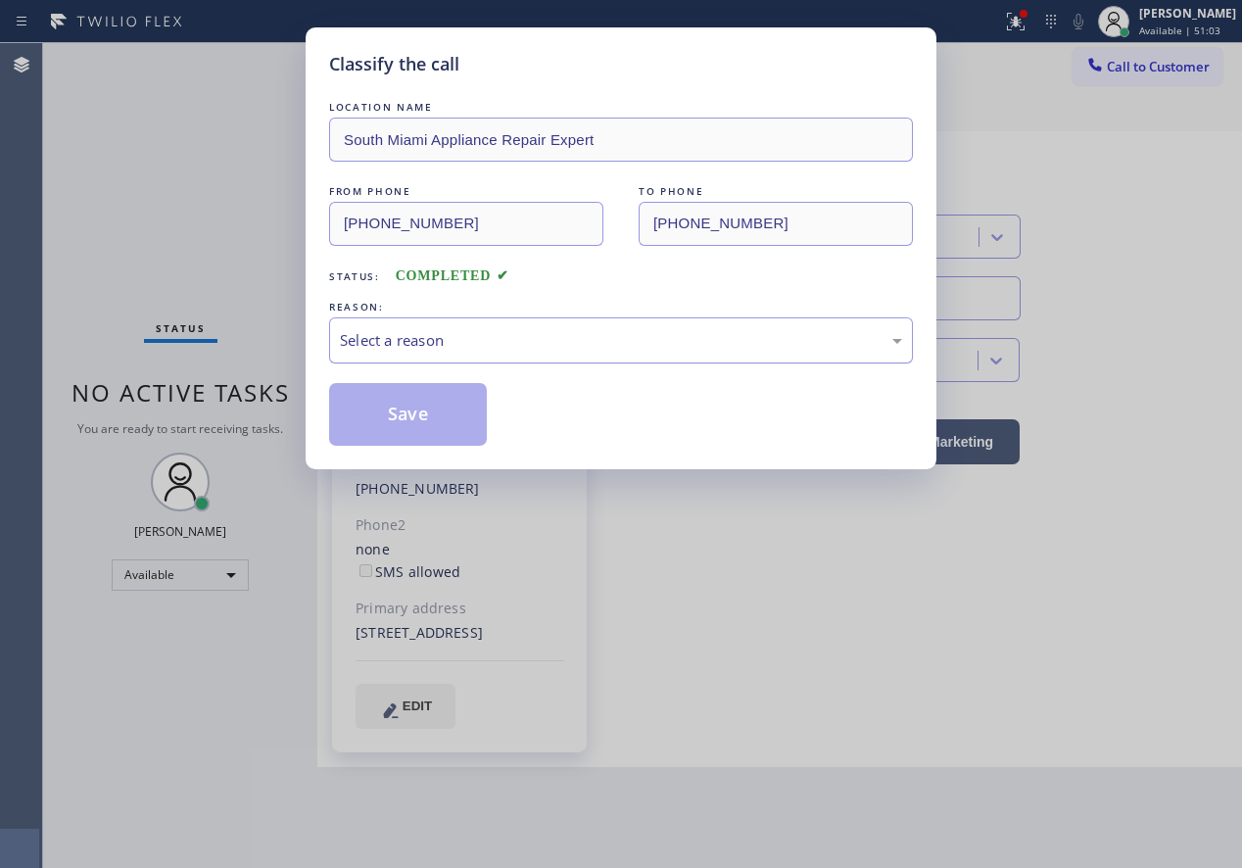
click at [458, 350] on div "Select a reason" at bounding box center [621, 340] width 562 height 23
click at [434, 411] on button "Save" at bounding box center [408, 414] width 158 height 63
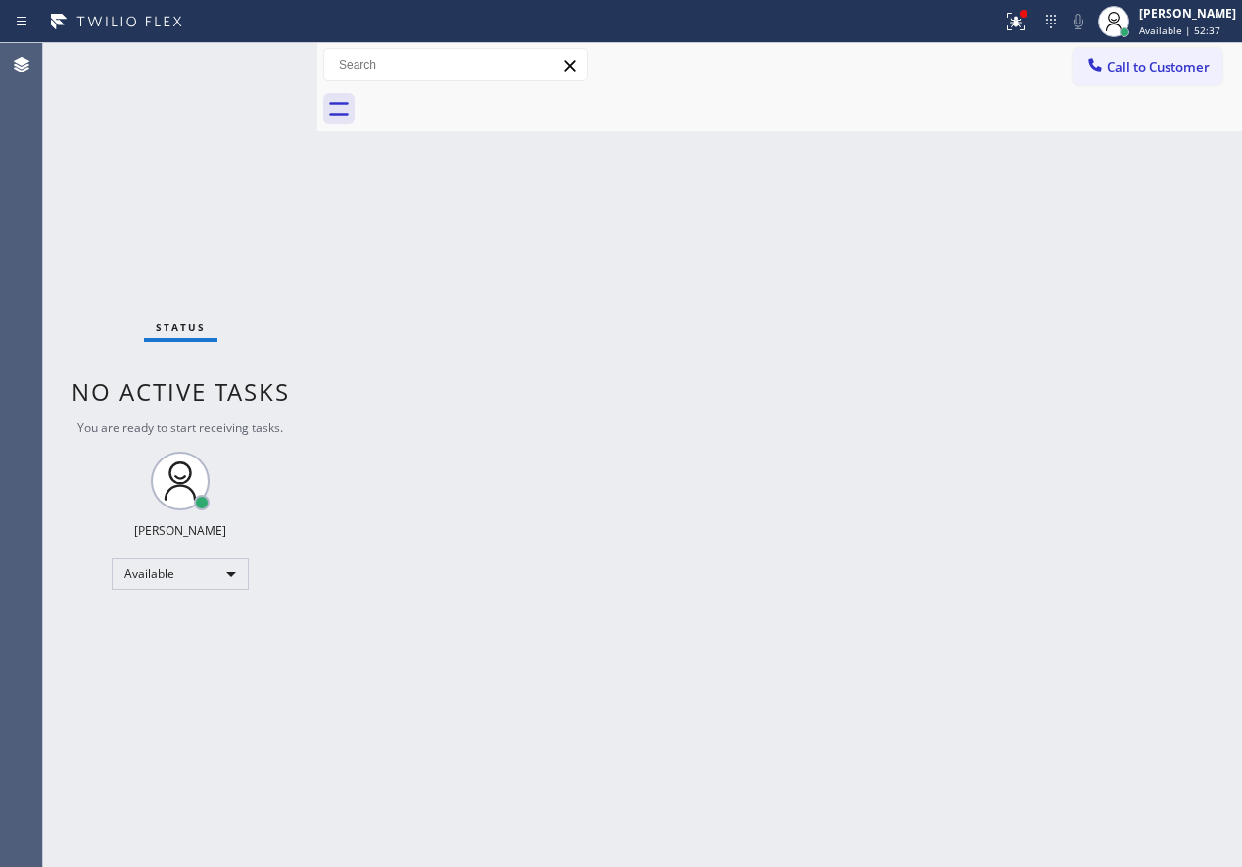
click at [1081, 410] on div "Back to Dashboard Change Sender ID Customers Technicians Select a contact Outbo…" at bounding box center [779, 455] width 925 height 824
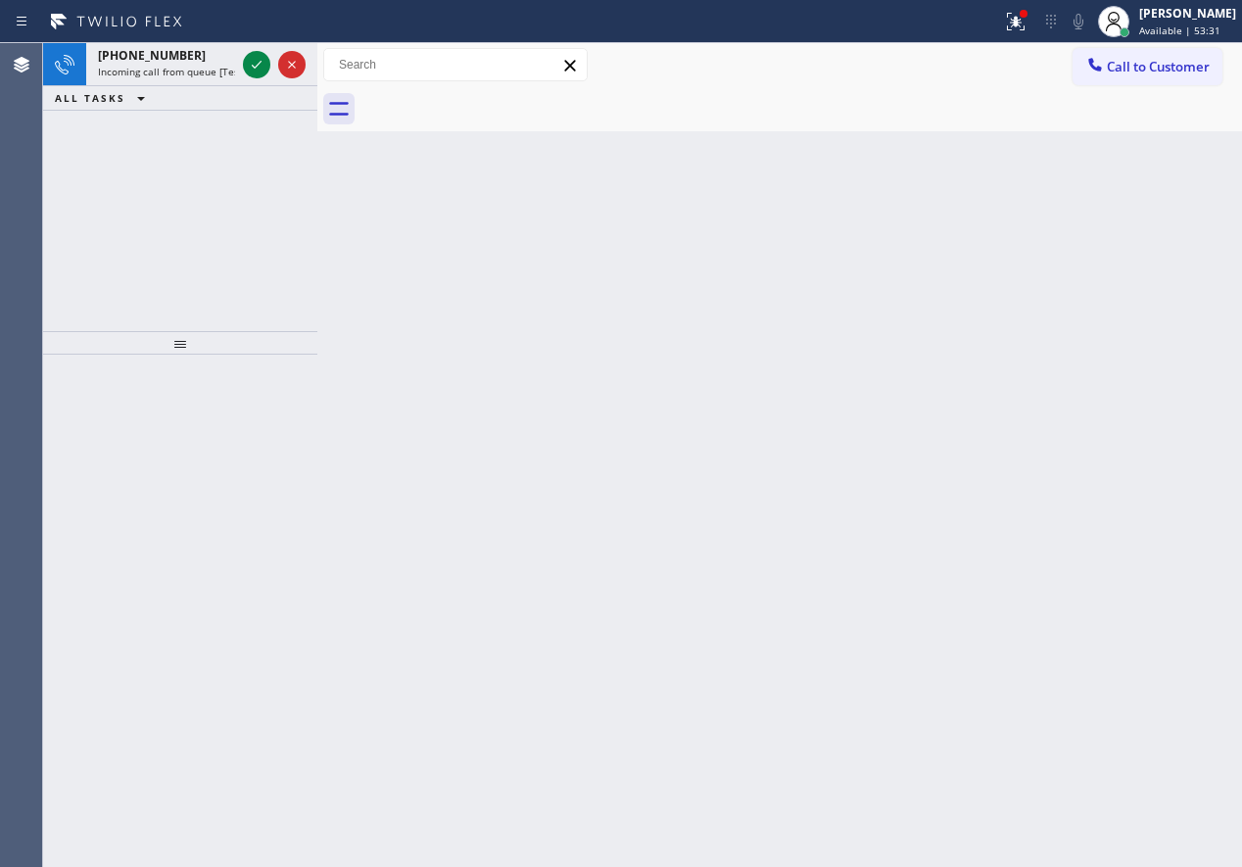
click at [1097, 287] on div "Back to Dashboard Change Sender ID Customers Technicians Select a contact Outbo…" at bounding box center [779, 455] width 925 height 824
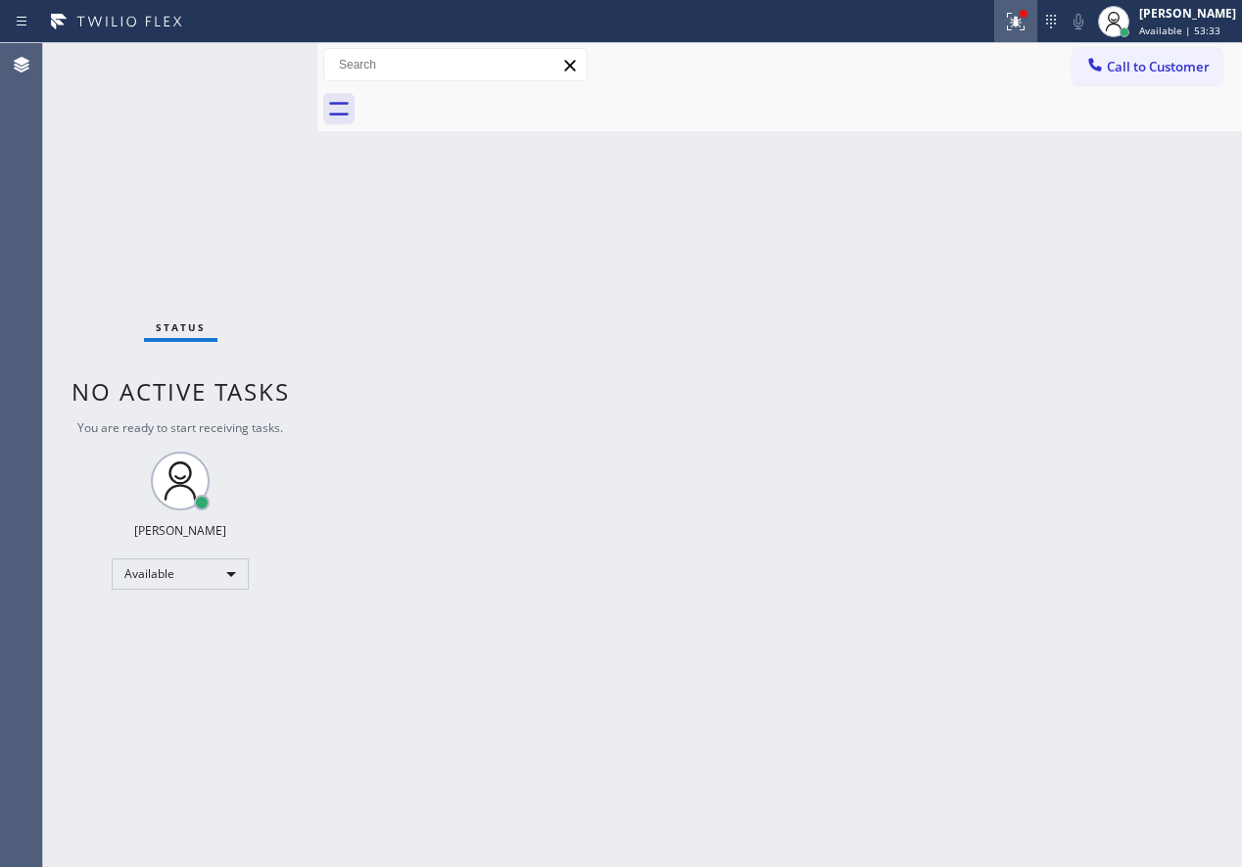
click at [1027, 20] on icon at bounding box center [1016, 22] width 24 height 24
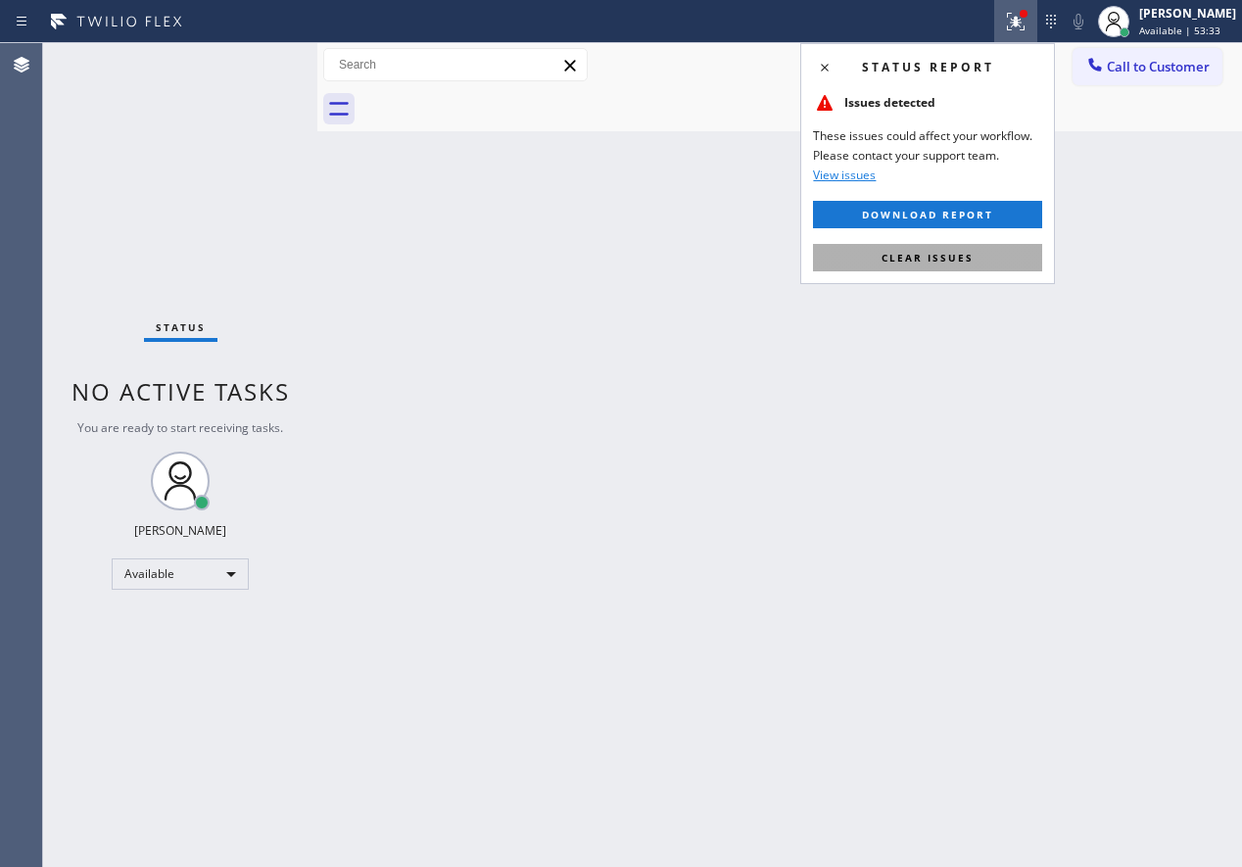
click at [1005, 250] on button "Clear issues" at bounding box center [927, 257] width 229 height 27
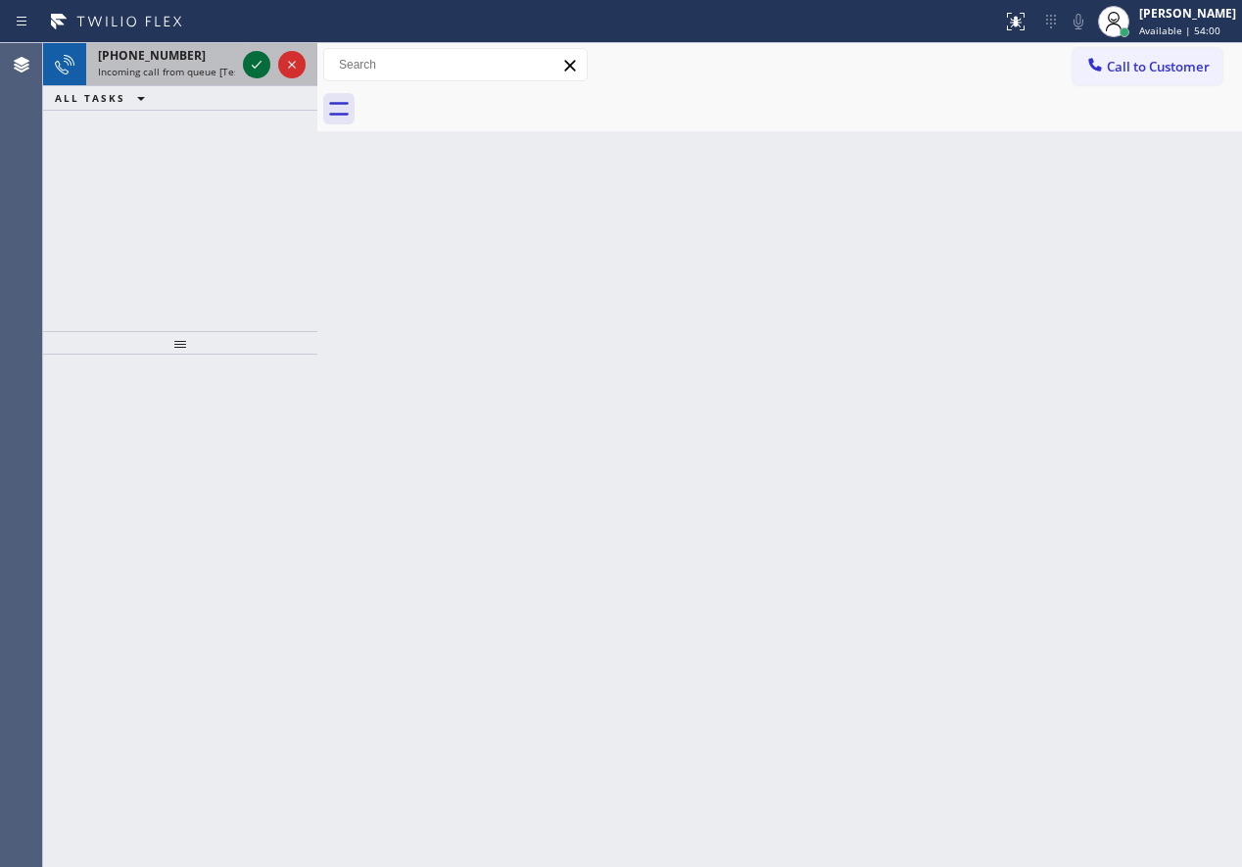
click at [251, 69] on icon at bounding box center [257, 65] width 24 height 24
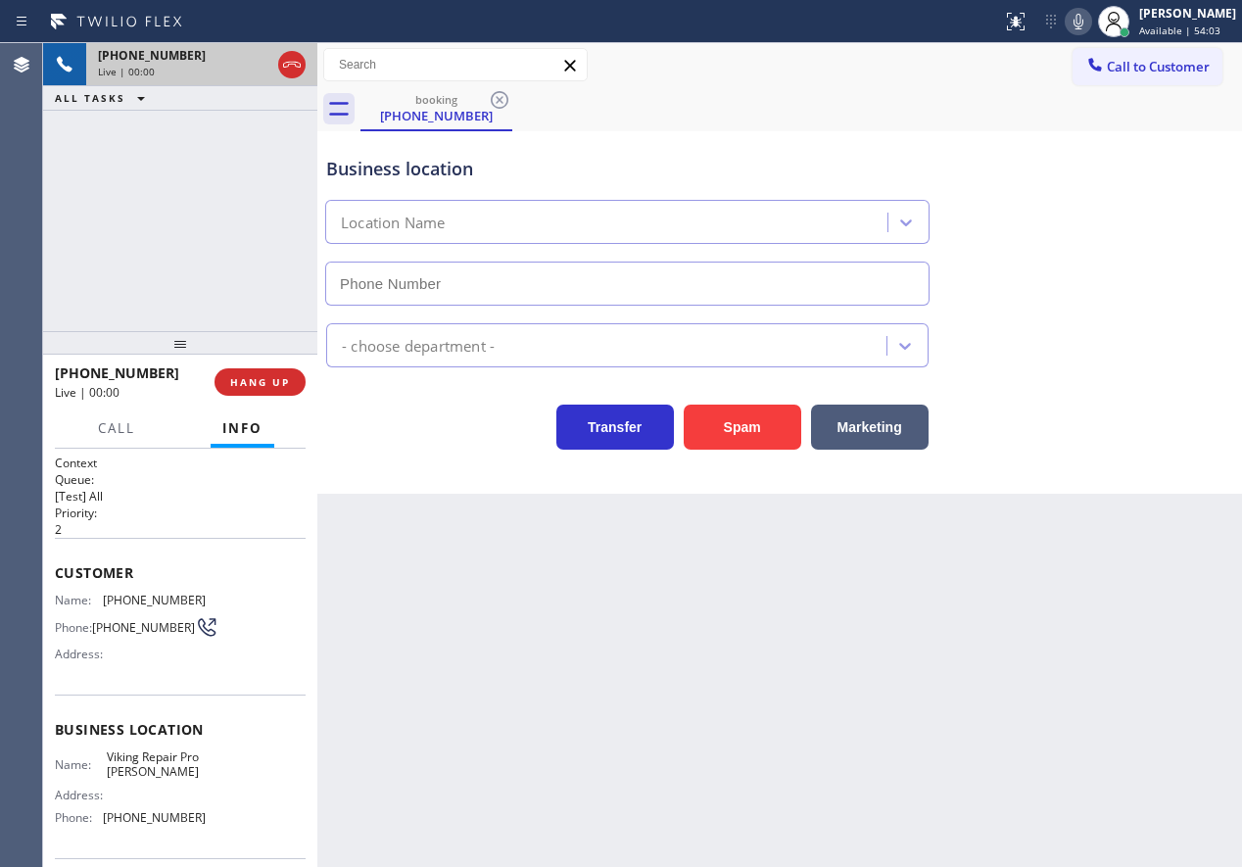
type input "(617) 941-9727"
click at [268, 386] on span "HANG UP" at bounding box center [260, 382] width 60 height 14
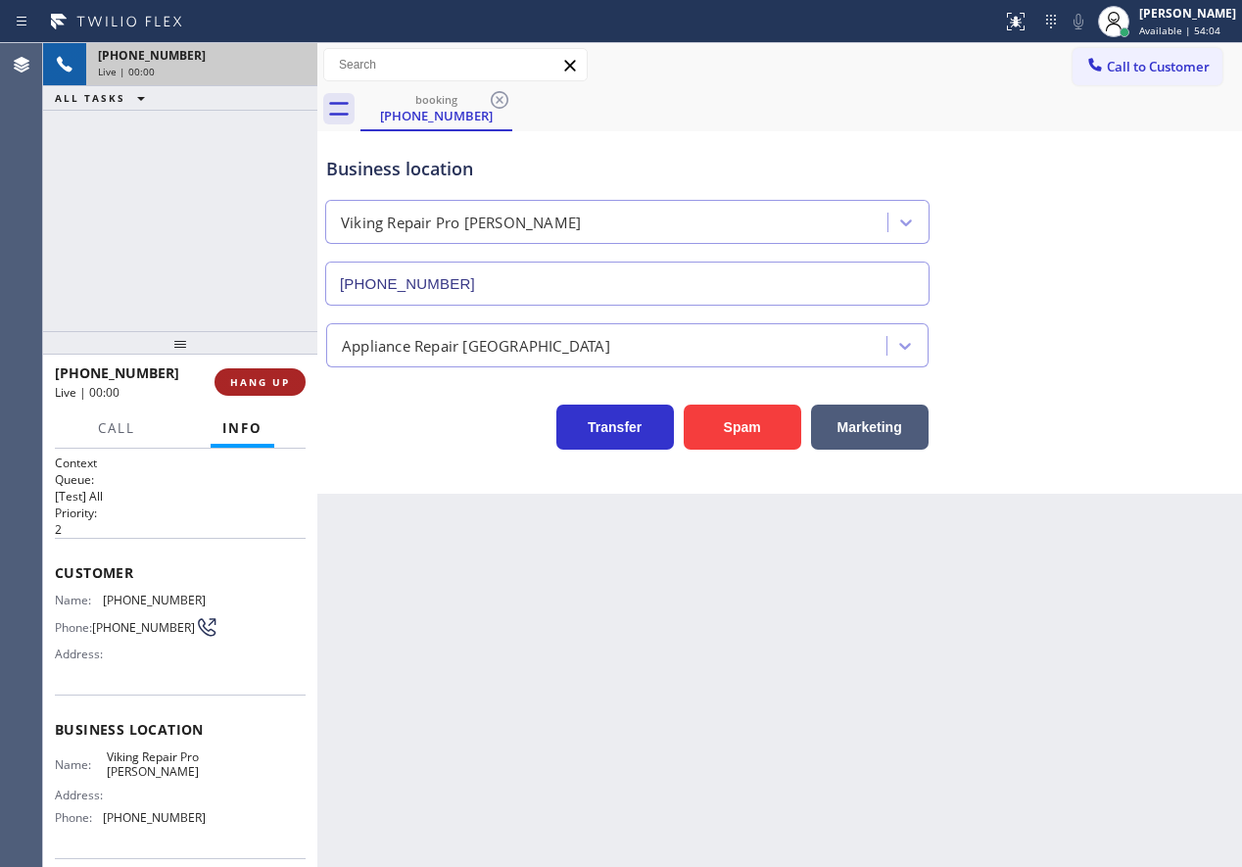
click at [268, 386] on span "HANG UP" at bounding box center [260, 382] width 60 height 14
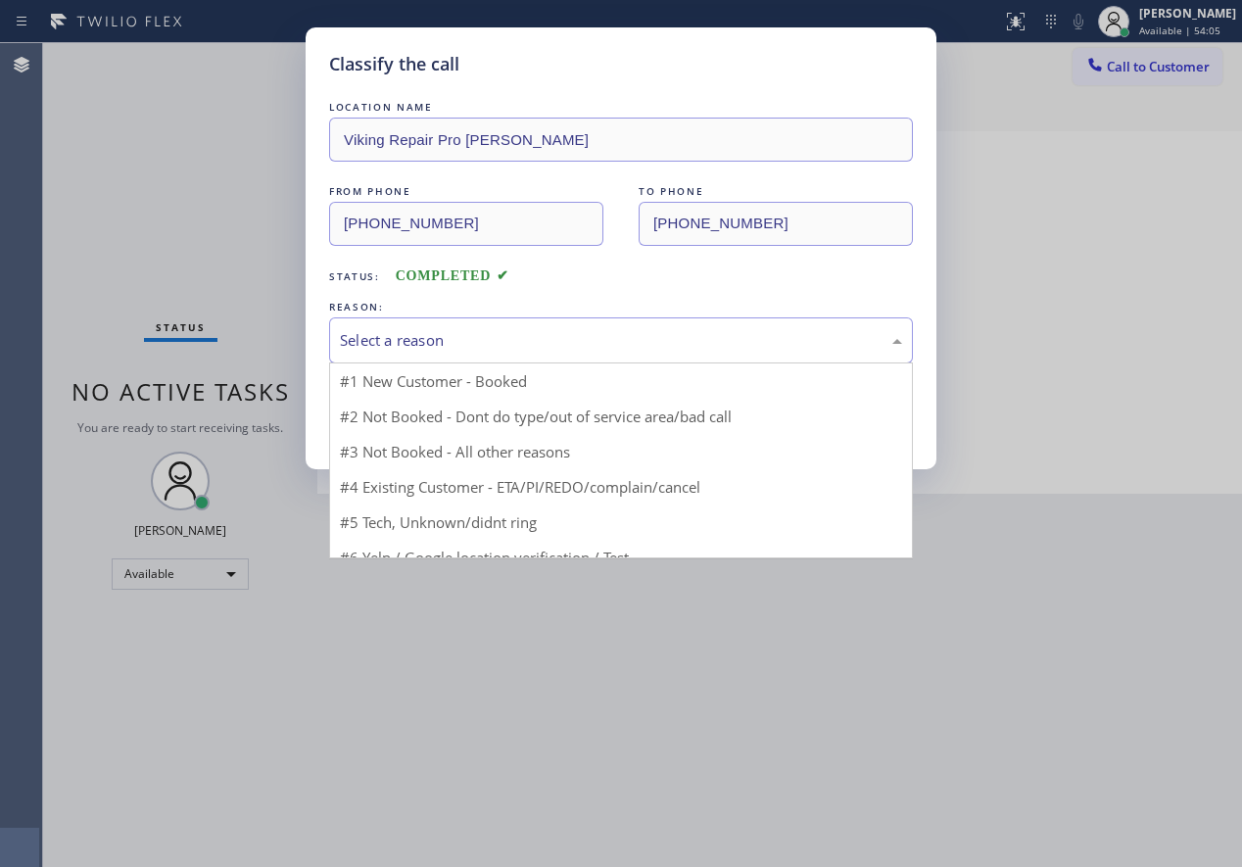
click at [419, 354] on div "Select a reason" at bounding box center [621, 340] width 584 height 46
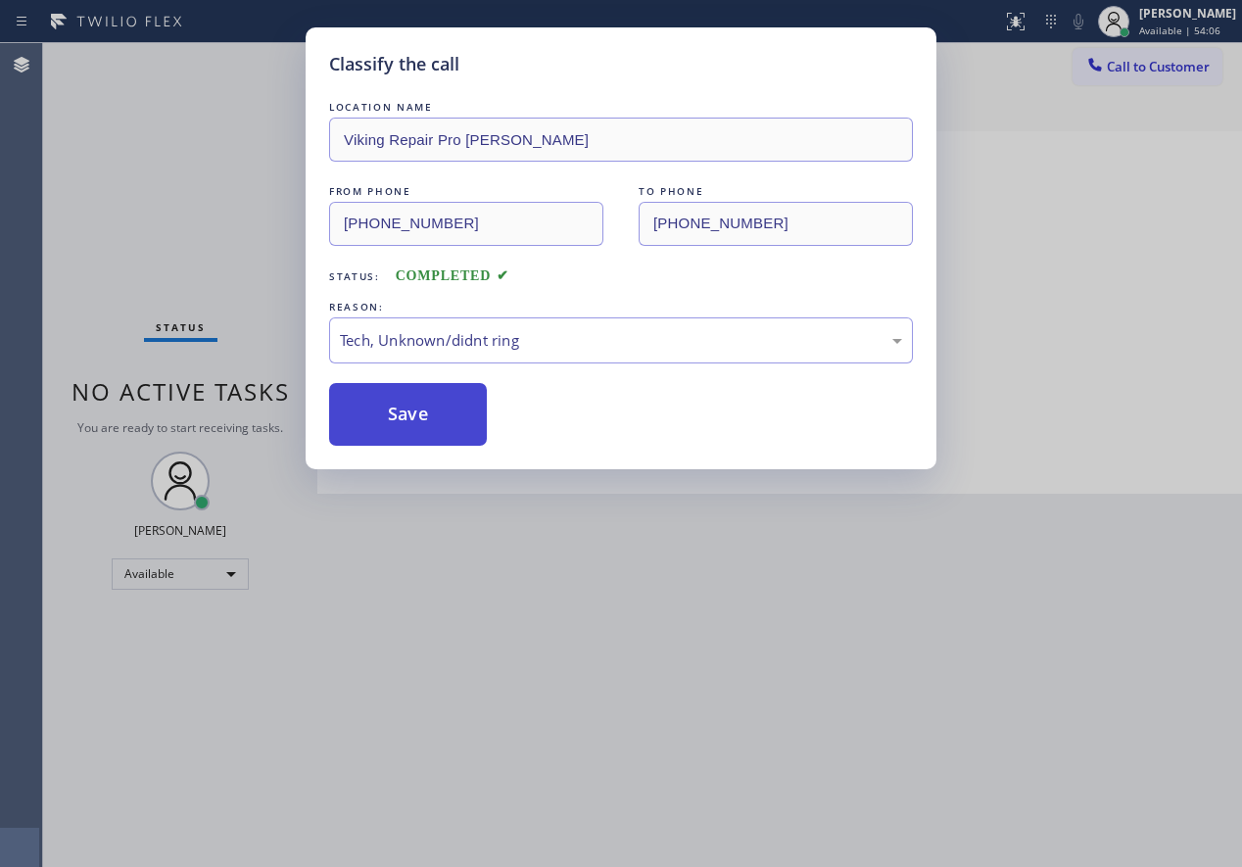
click at [435, 439] on button "Save" at bounding box center [408, 414] width 158 height 63
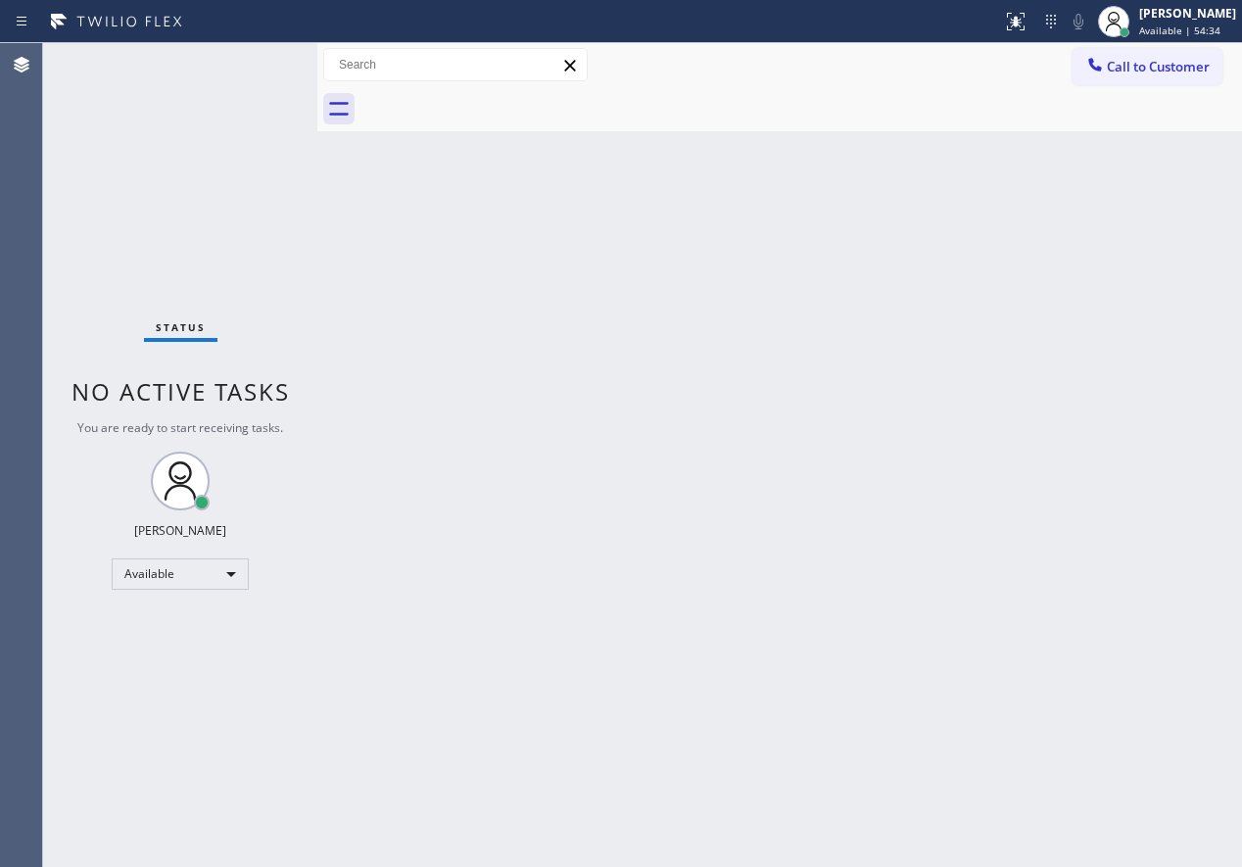
click at [1049, 310] on div "Back to Dashboard Change Sender ID Customers Technicians Select a contact Outbo…" at bounding box center [779, 455] width 925 height 824
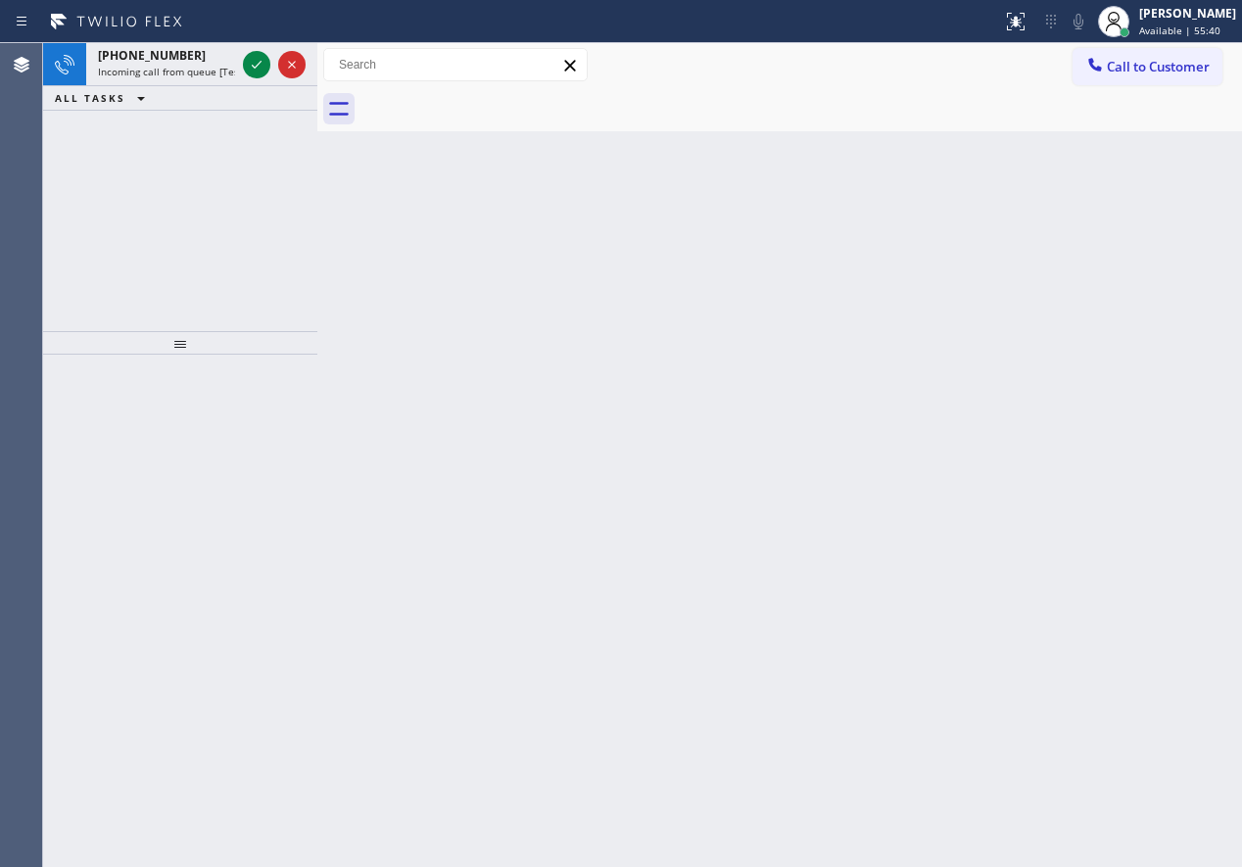
click at [1136, 544] on div "Back to Dashboard Change Sender ID Customers Technicians Select a contact Outbo…" at bounding box center [779, 455] width 925 height 824
click at [256, 62] on icon at bounding box center [257, 65] width 24 height 24
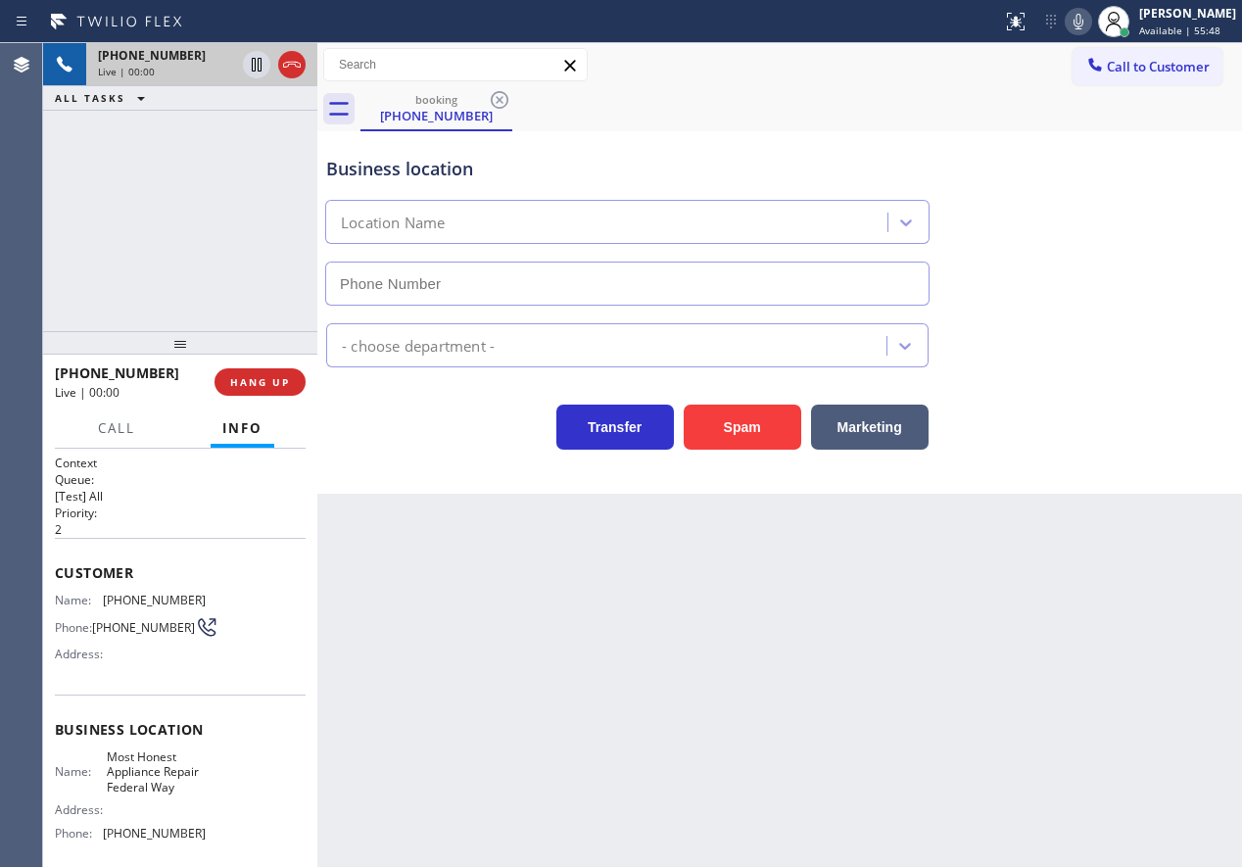
type input "(253) 303-5993"
click at [265, 385] on span "HANG UP" at bounding box center [260, 382] width 60 height 14
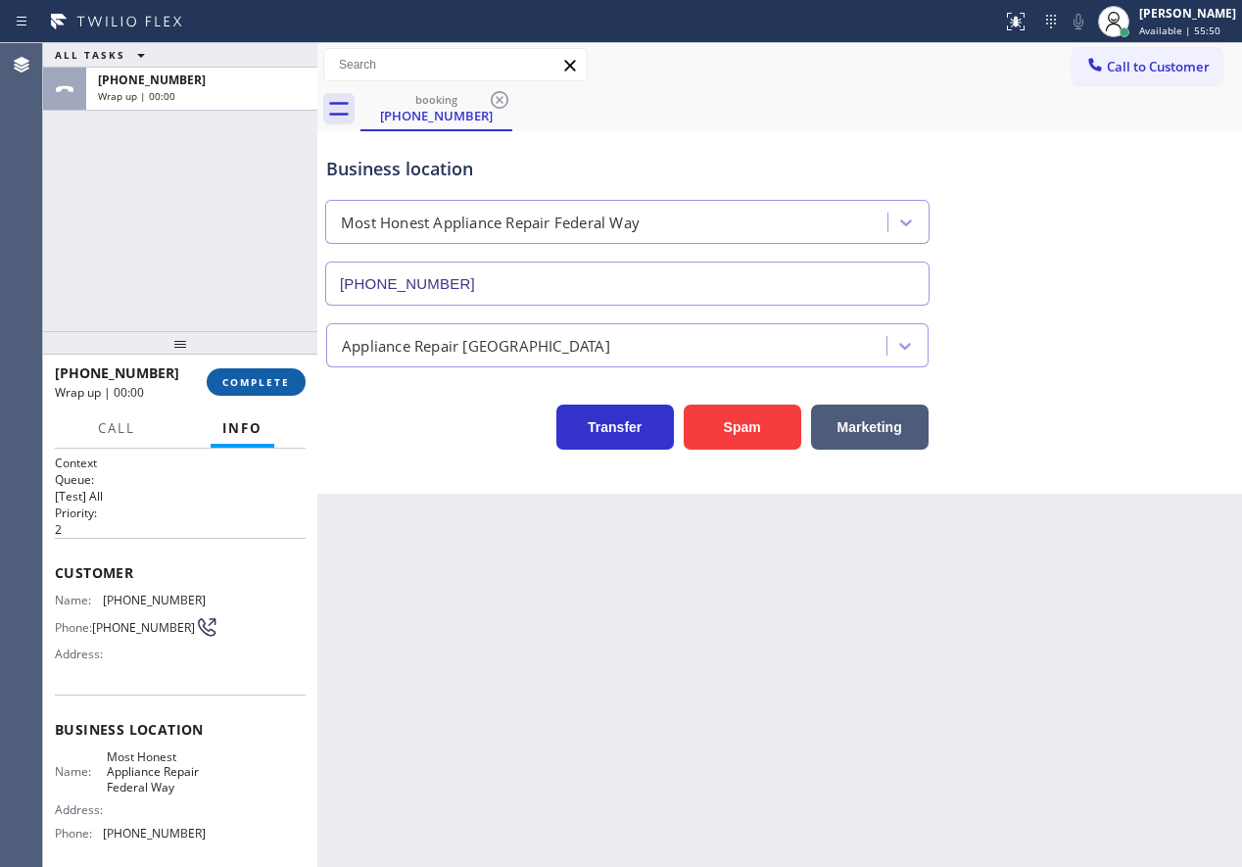
click at [265, 385] on span "COMPLETE" at bounding box center [256, 382] width 68 height 14
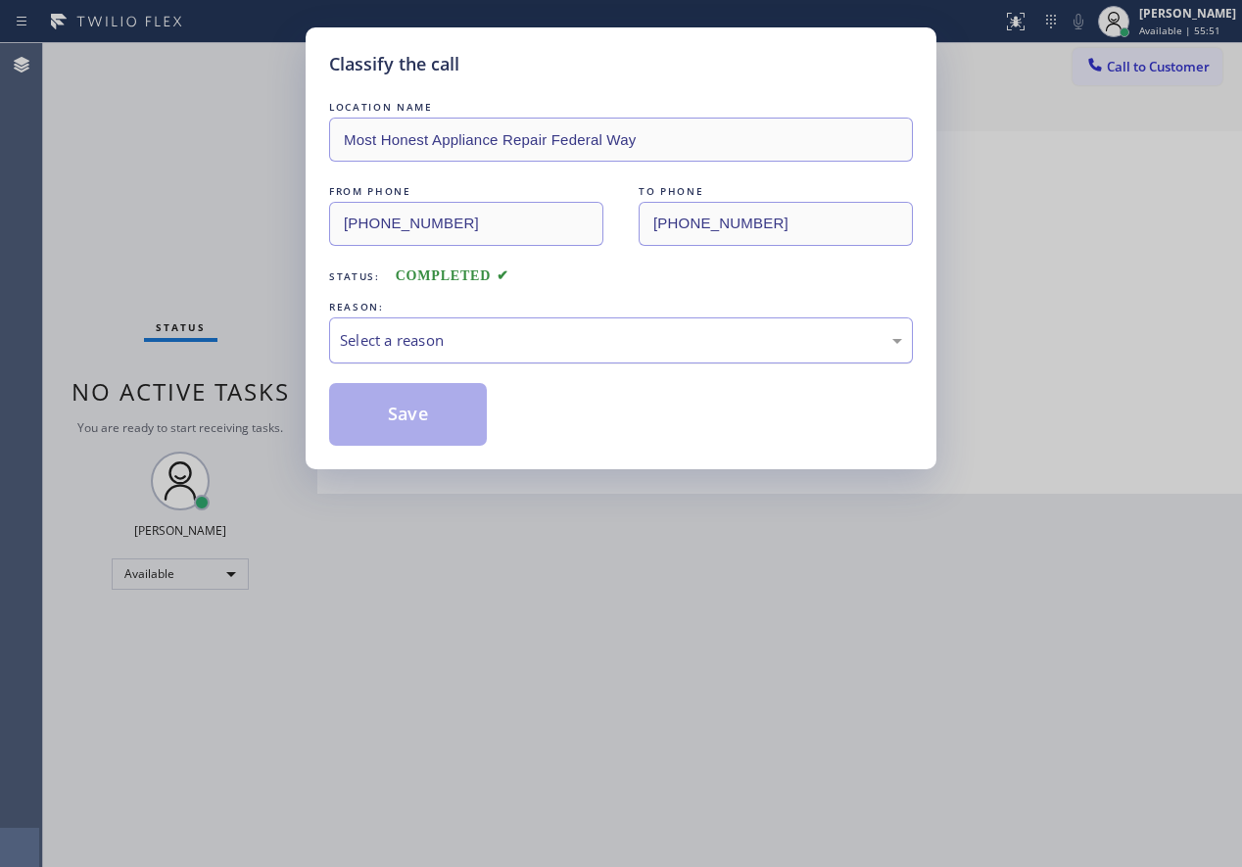
click at [503, 332] on div "Select a reason" at bounding box center [621, 340] width 562 height 23
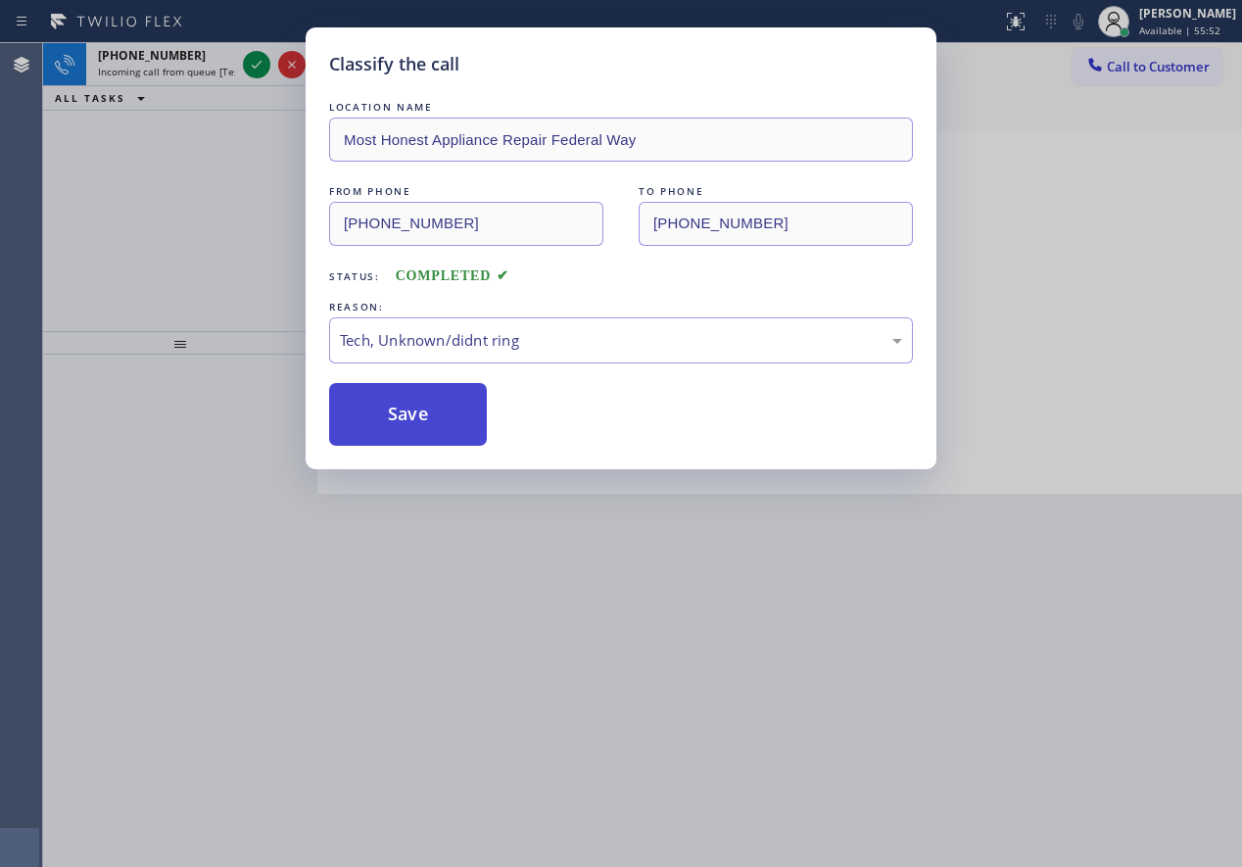
click at [446, 413] on button "Save" at bounding box center [408, 414] width 158 height 63
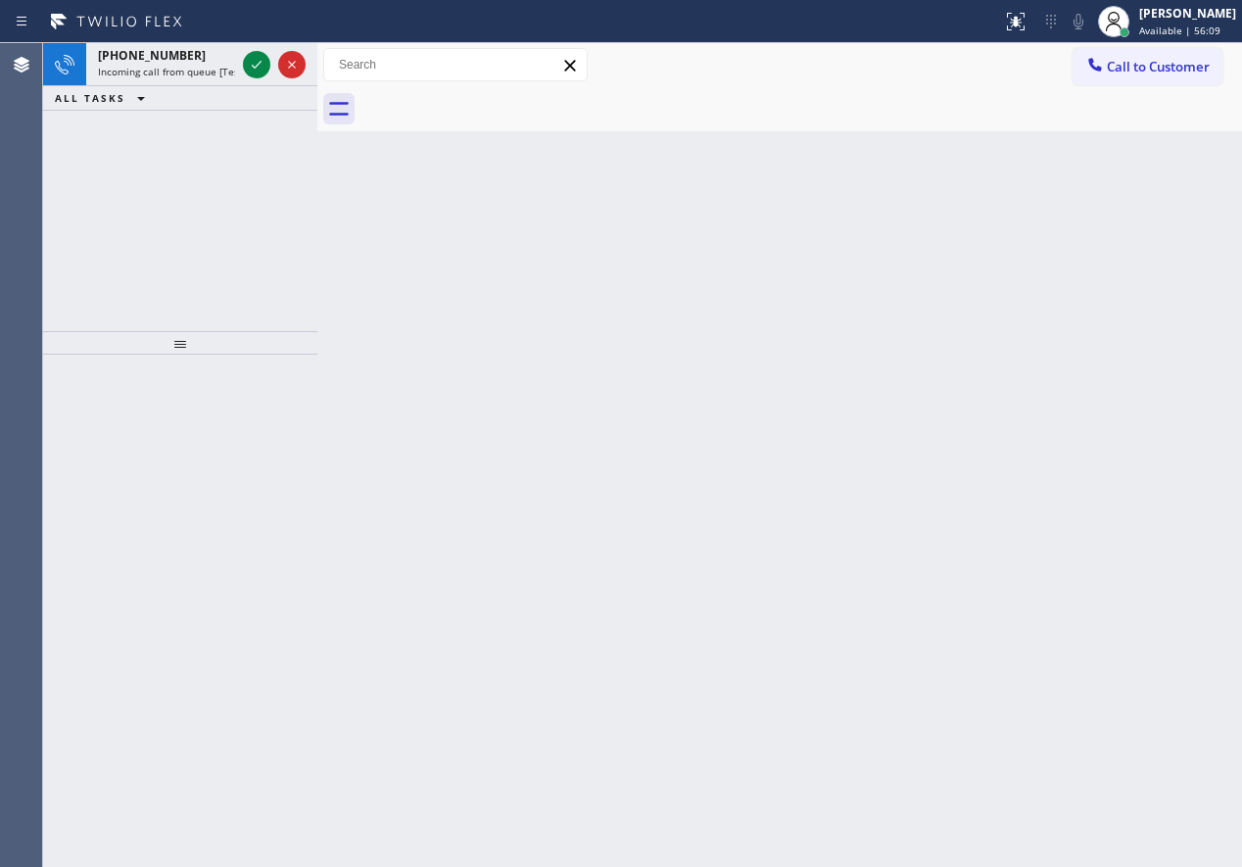
click at [1131, 228] on div "Back to Dashboard Change Sender ID Customers Technicians Select a contact Outbo…" at bounding box center [779, 455] width 925 height 824
click at [260, 72] on icon at bounding box center [257, 65] width 24 height 24
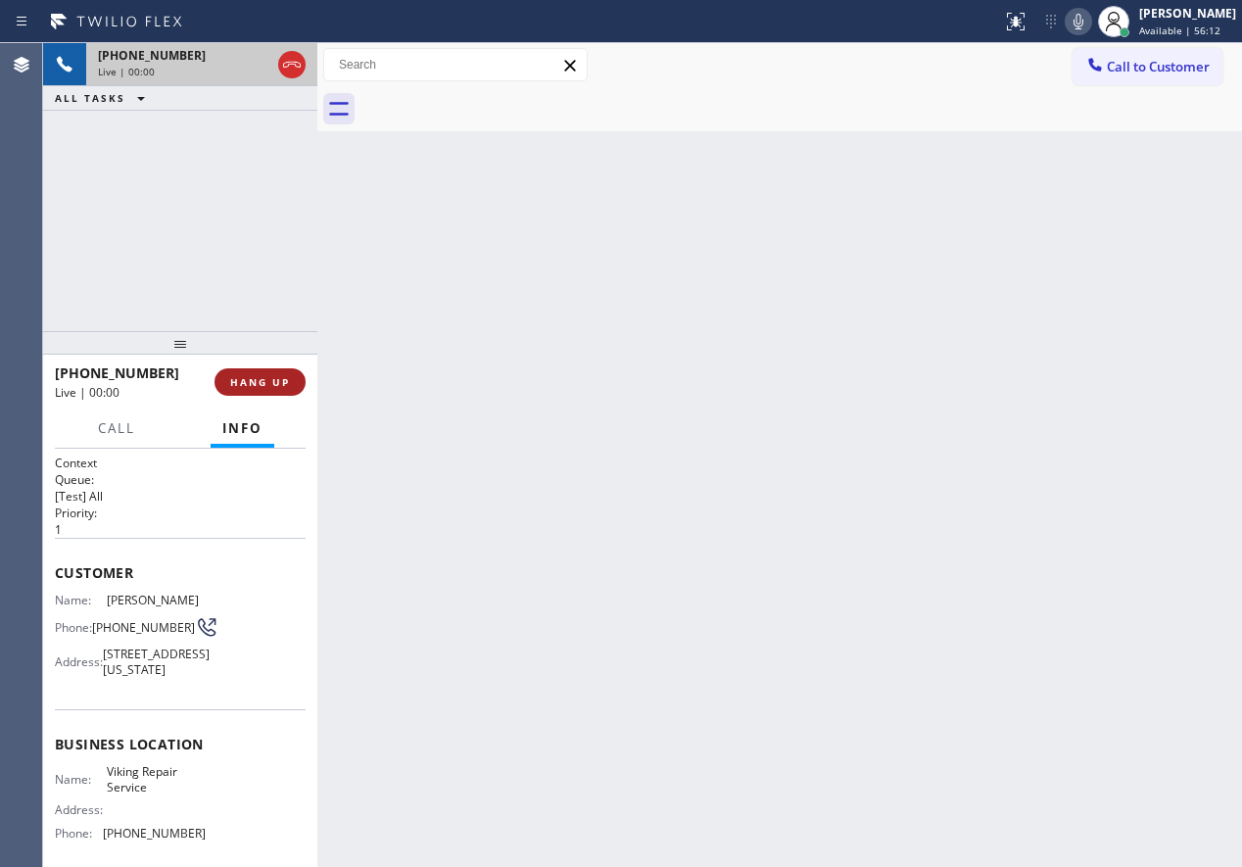
click at [254, 383] on span "HANG UP" at bounding box center [260, 382] width 60 height 14
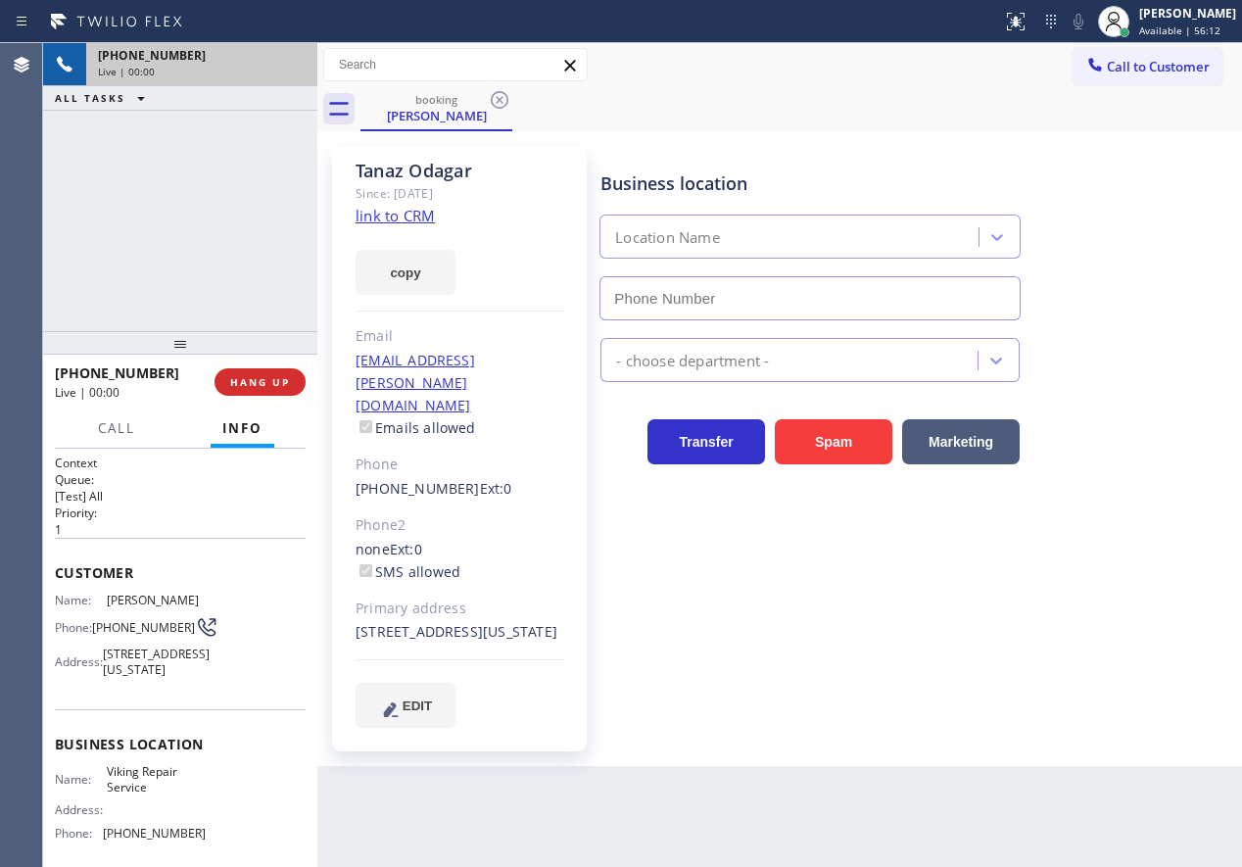
type input "(415) 851-8851"
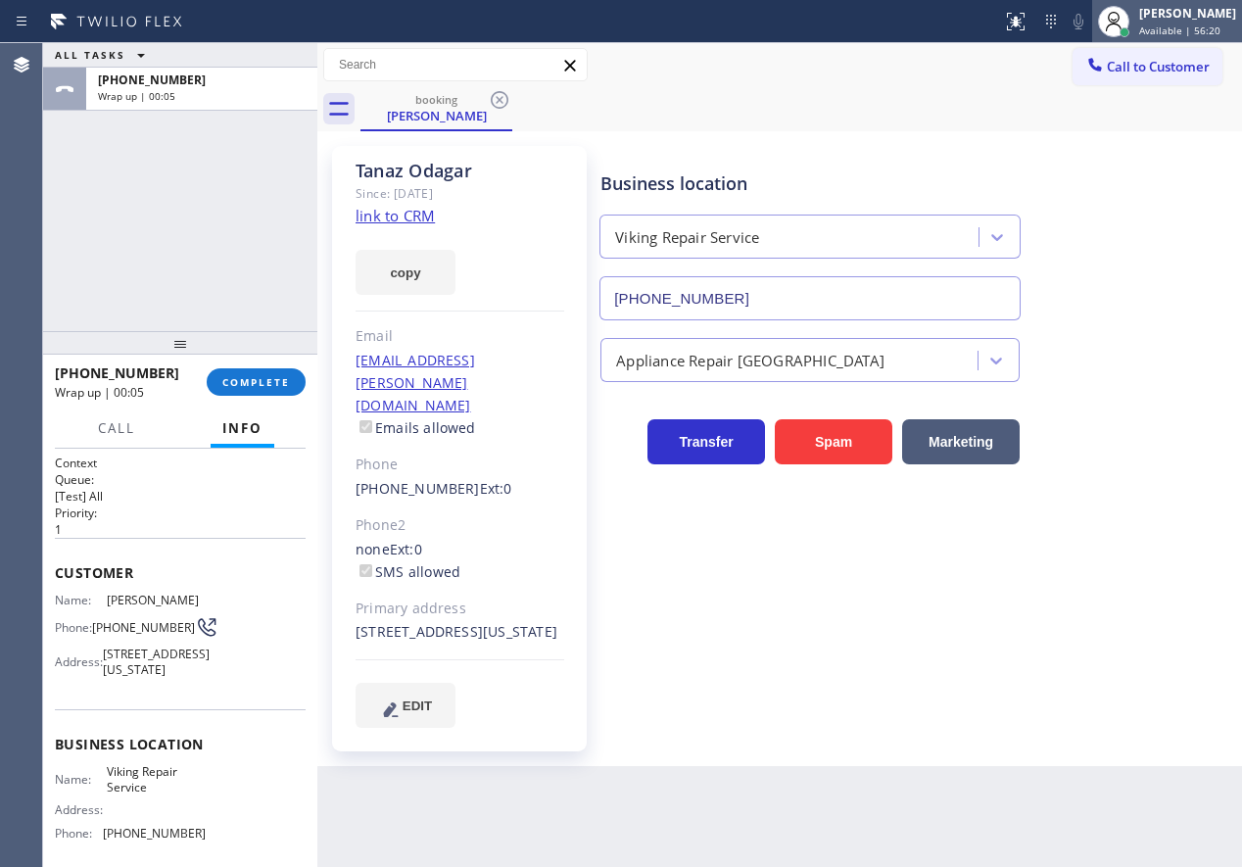
click at [1193, 11] on div "[PERSON_NAME]" at bounding box center [1187, 13] width 97 height 17
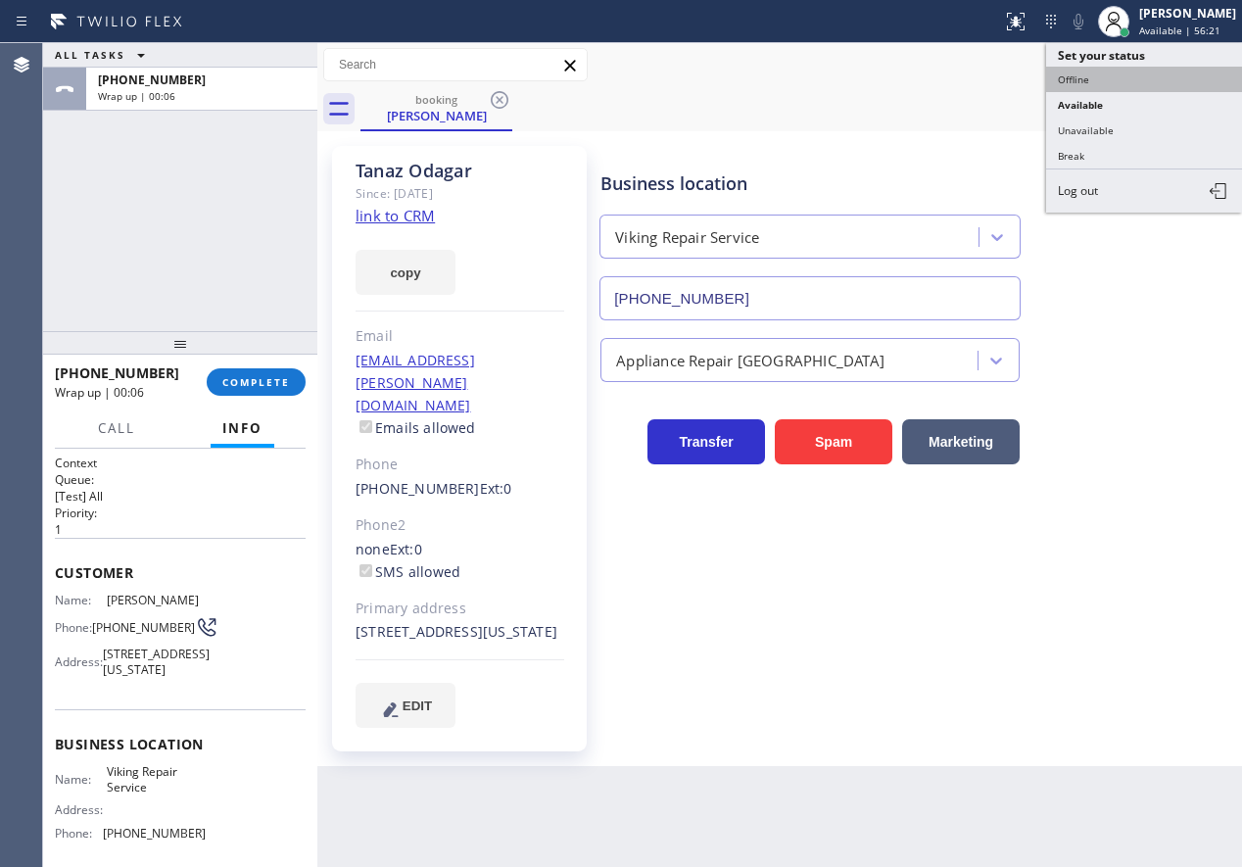
click at [1142, 77] on button "Offline" at bounding box center [1144, 79] width 196 height 25
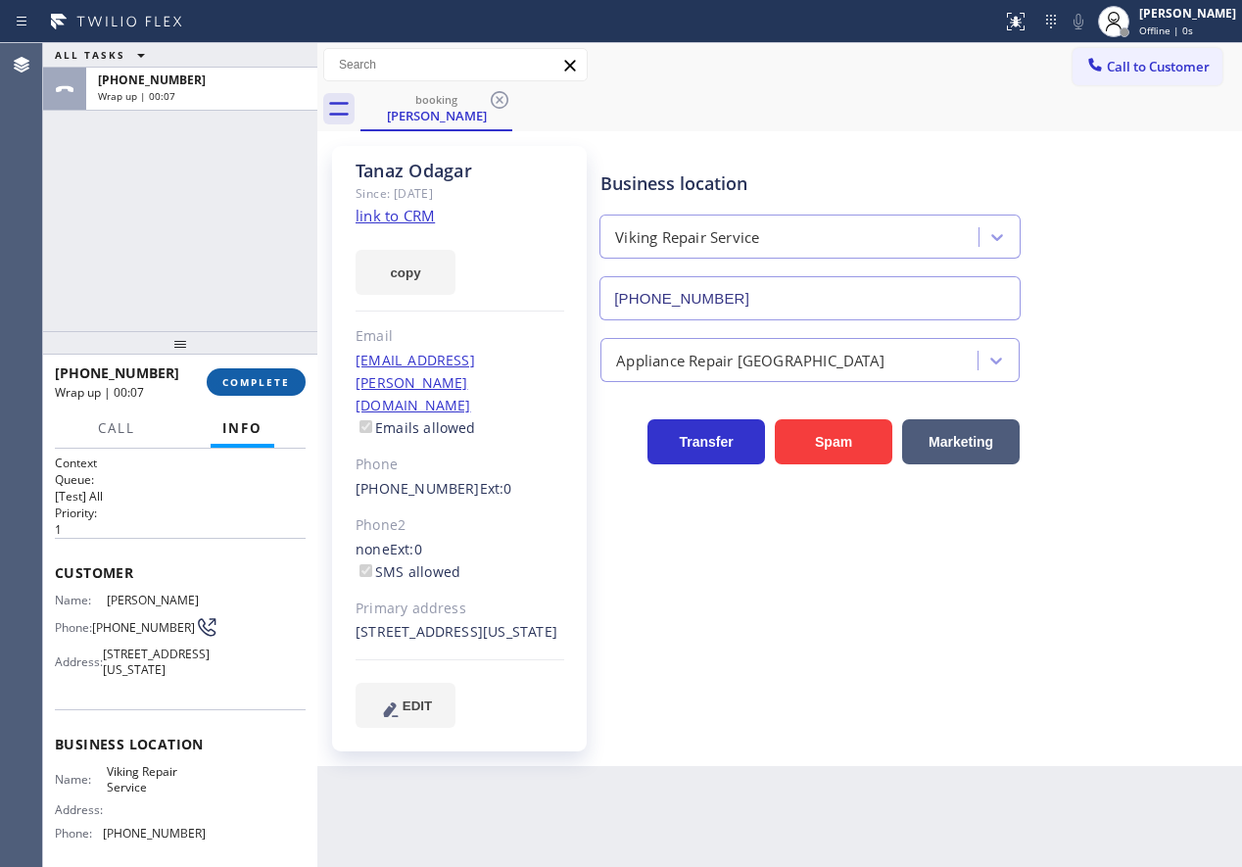
click at [265, 388] on span "COMPLETE" at bounding box center [256, 382] width 68 height 14
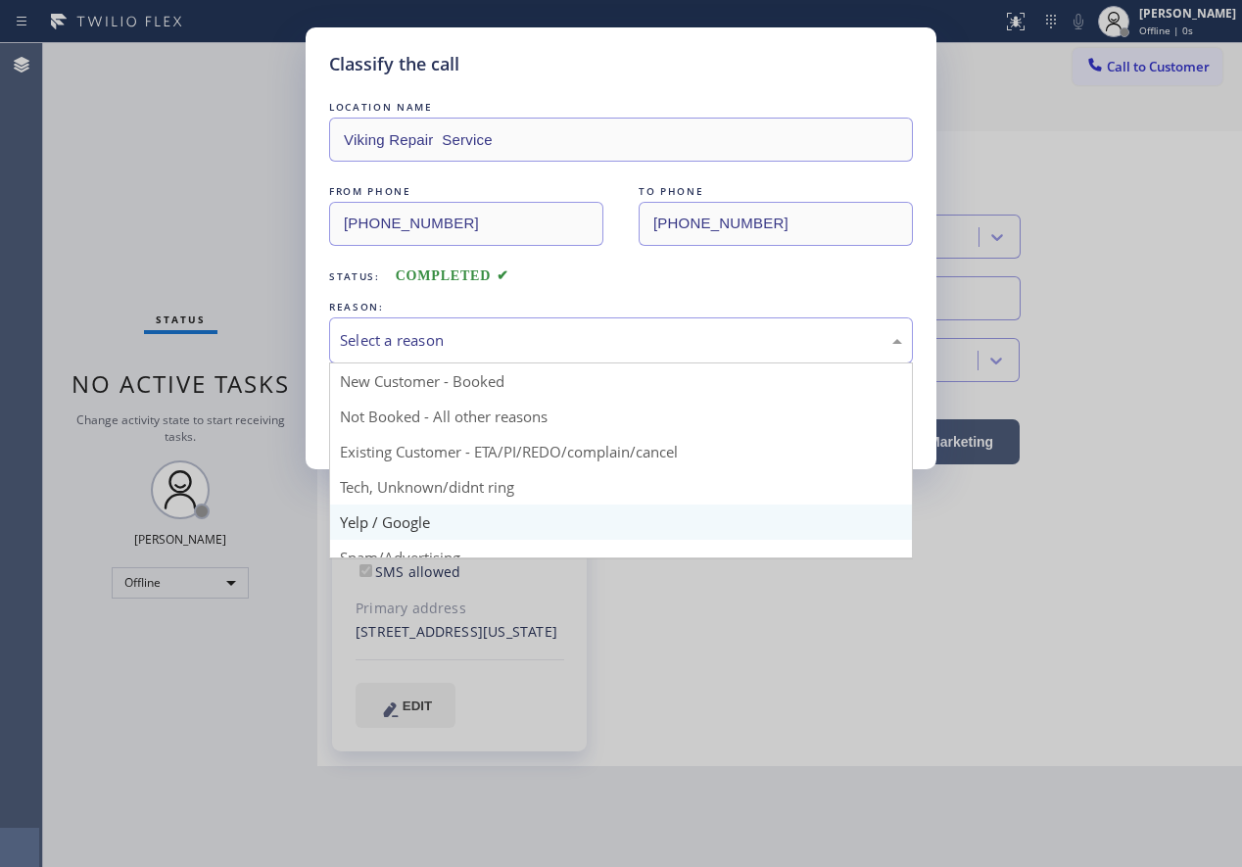
drag, startPoint x: 448, startPoint y: 349, endPoint x: 453, endPoint y: 515, distance: 166.6
click at [448, 354] on div "Select a reason" at bounding box center [621, 340] width 584 height 46
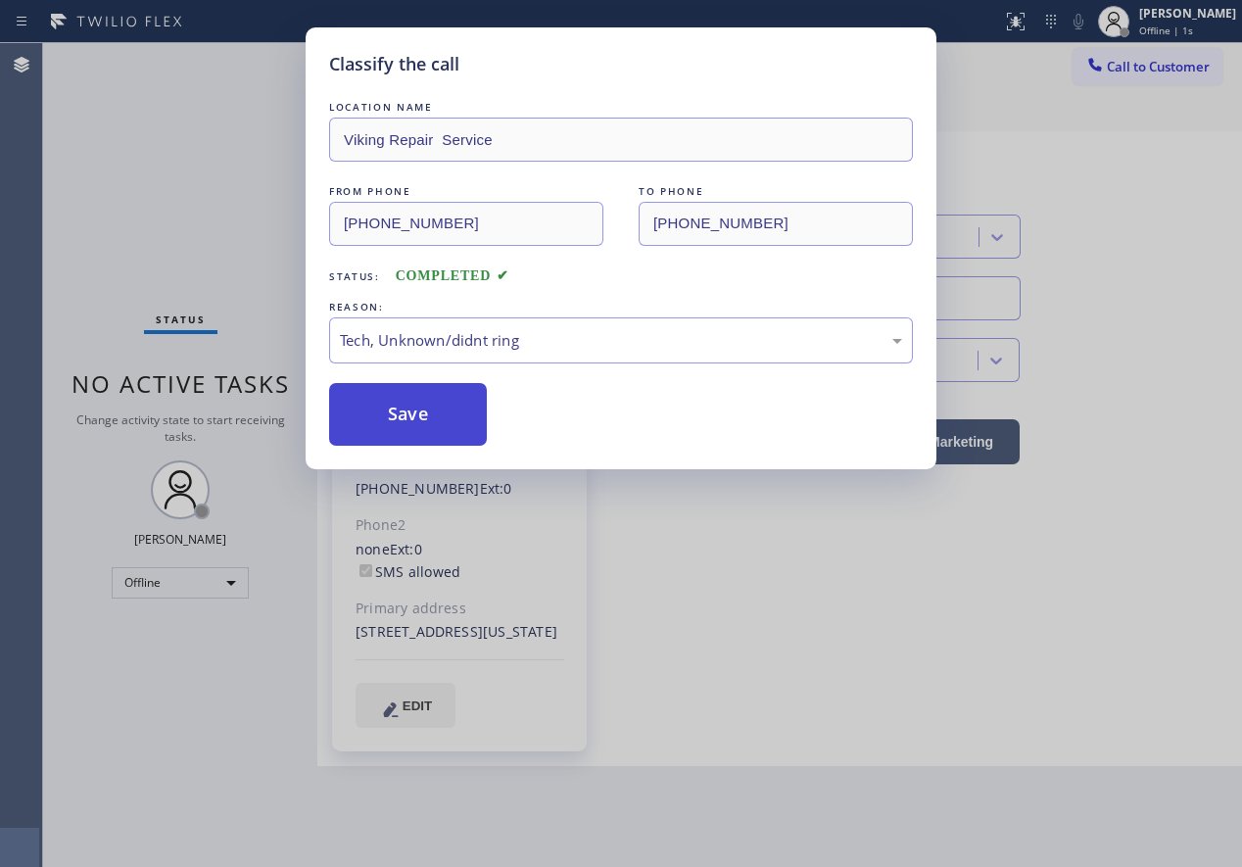
click at [443, 436] on button "Save" at bounding box center [408, 414] width 158 height 63
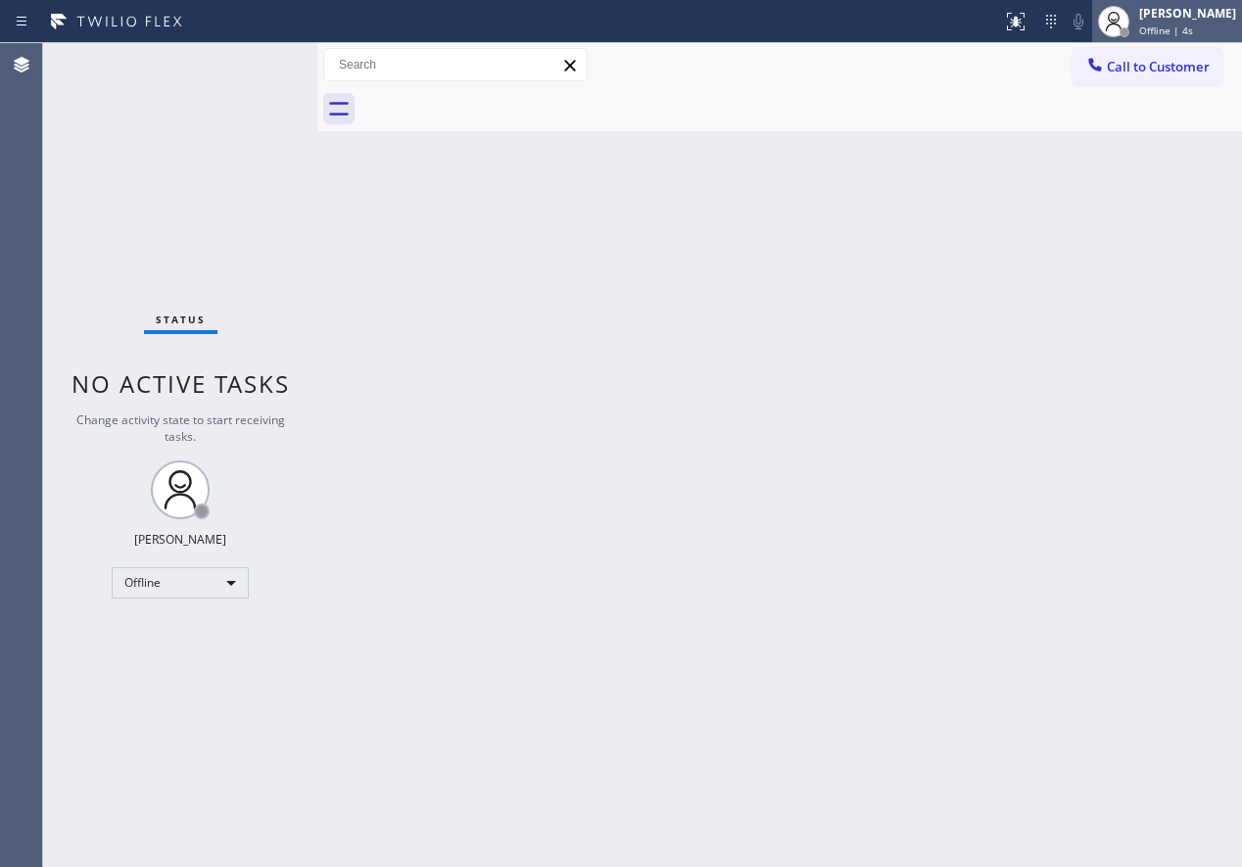
click at [1187, 33] on span "Offline | 4s" at bounding box center [1166, 31] width 54 height 14
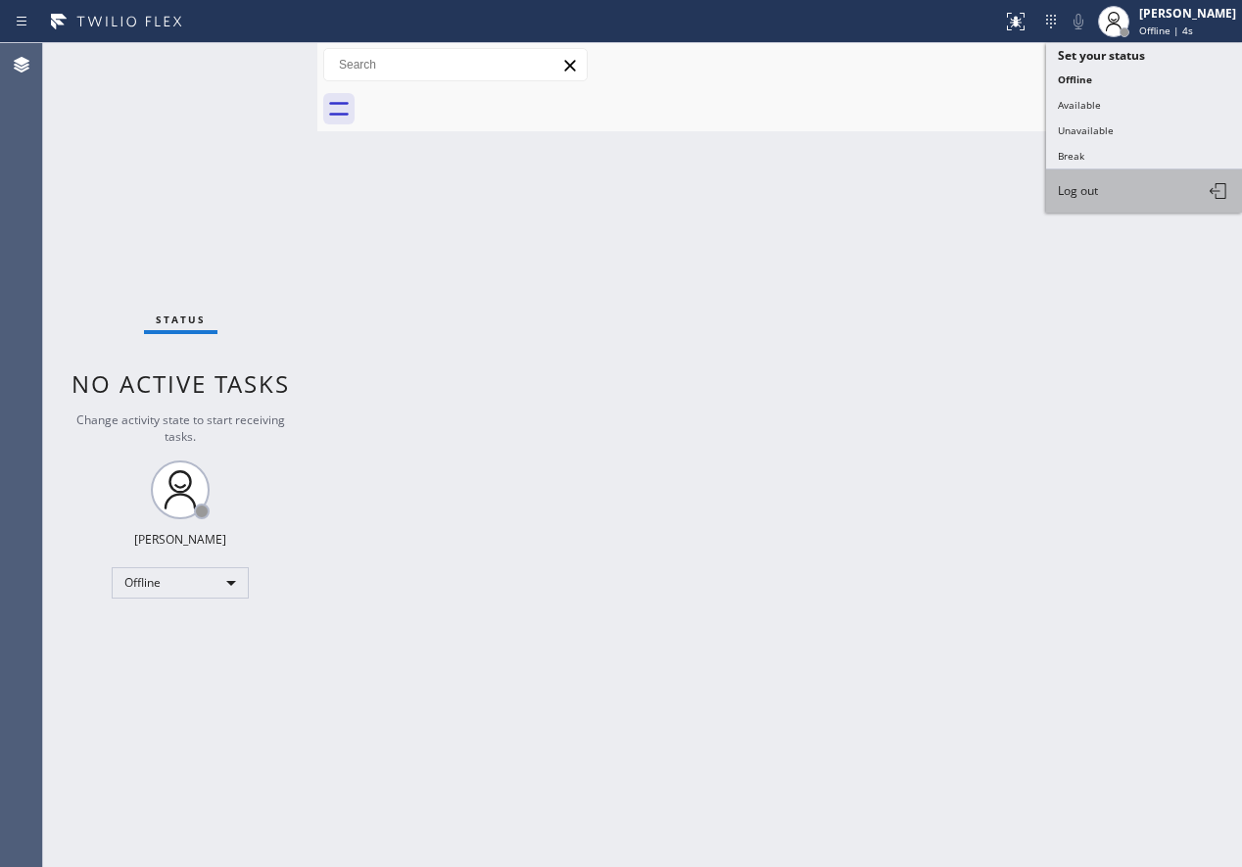
click at [1176, 188] on button "Log out" at bounding box center [1144, 190] width 196 height 43
